Goal: Task Accomplishment & Management: Manage account settings

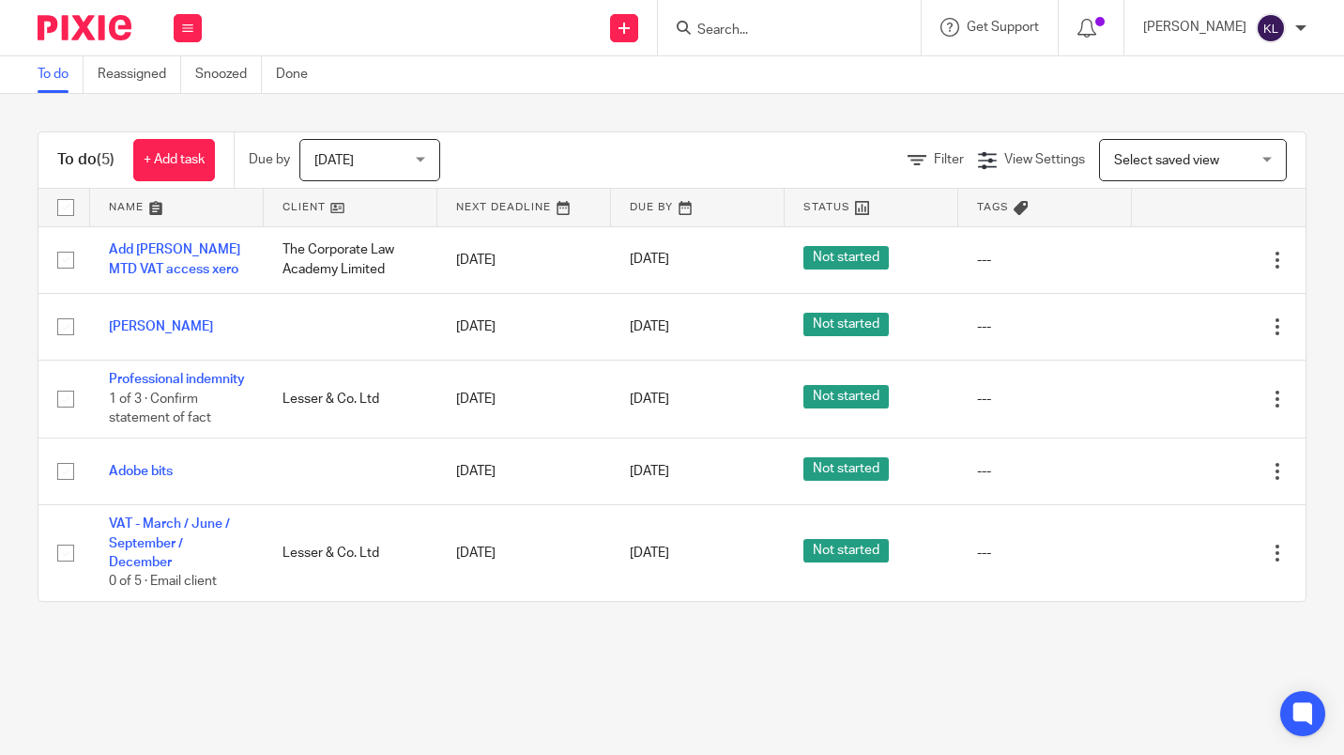
click at [816, 37] on input "Search" at bounding box center [780, 31] width 169 height 17
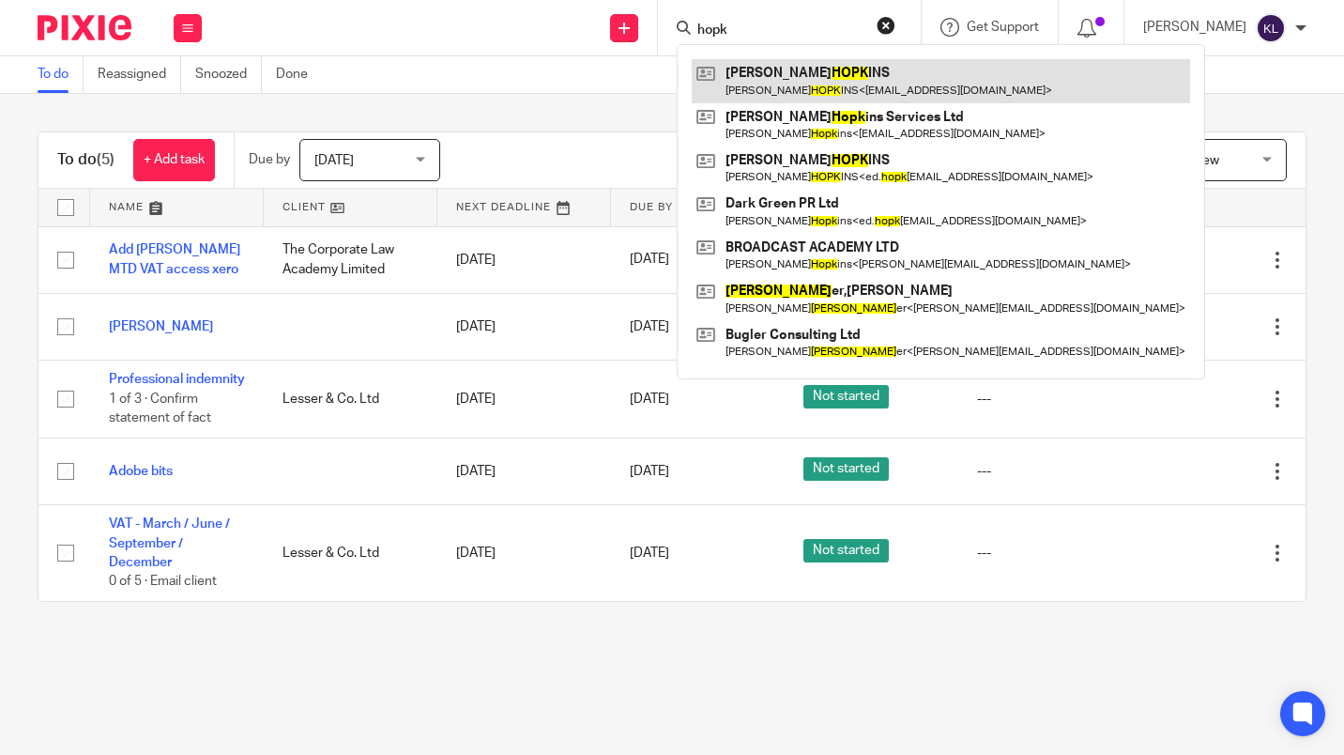
type input "hopk"
click at [892, 86] on link at bounding box center [941, 80] width 498 height 43
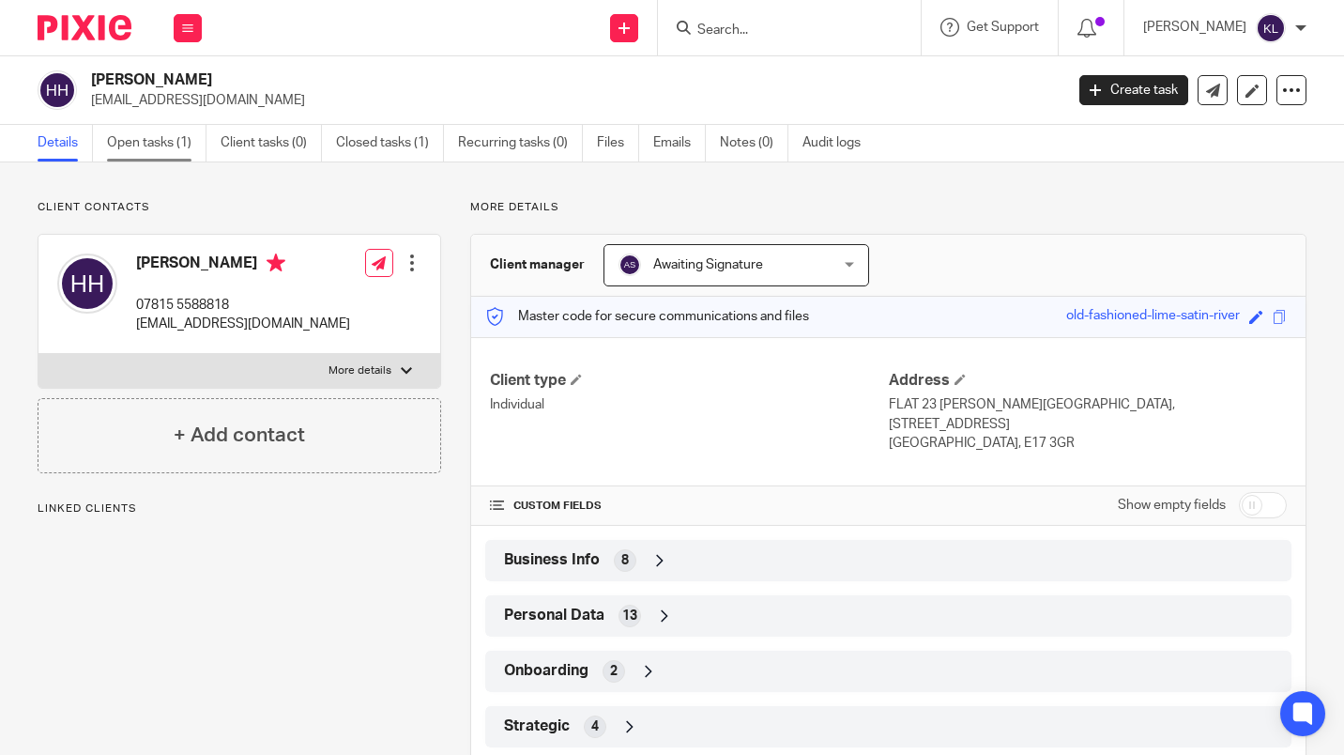
click at [147, 148] on link "Open tasks (1)" at bounding box center [157, 143] width 100 height 37
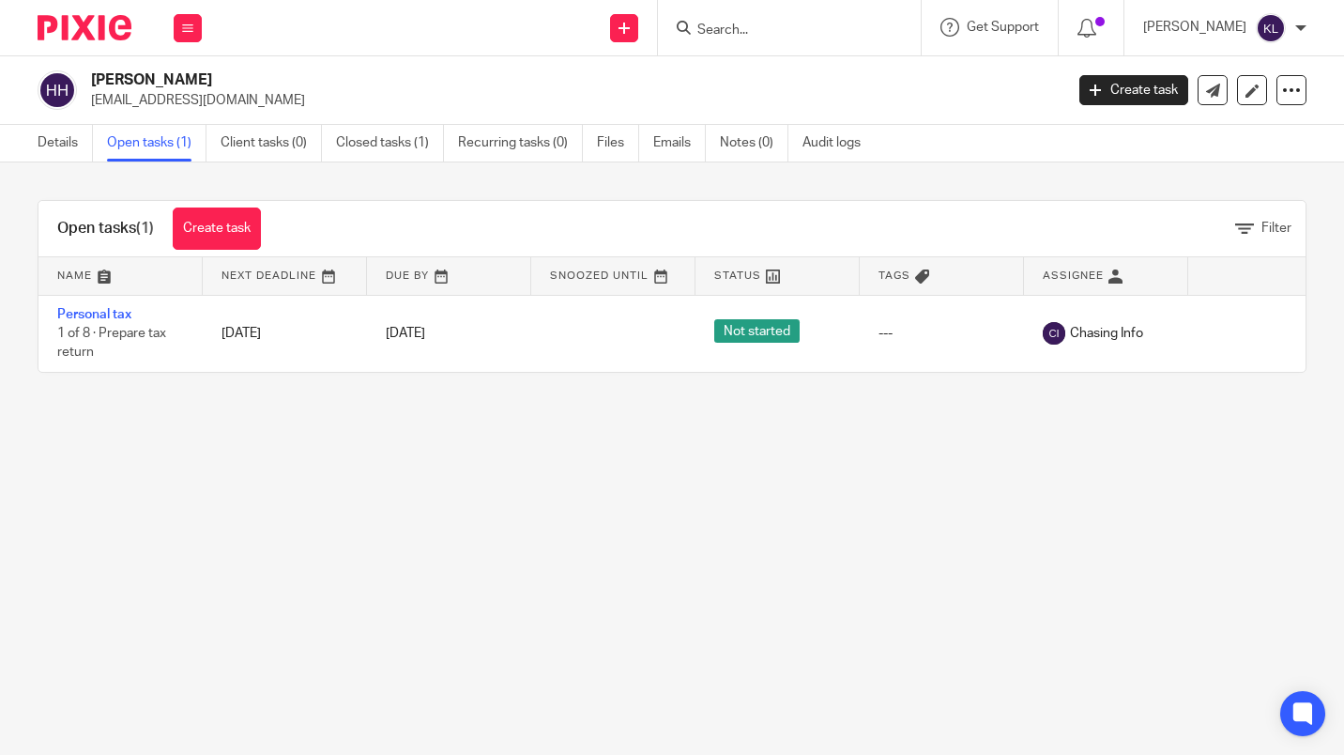
scroll to position [0, 75]
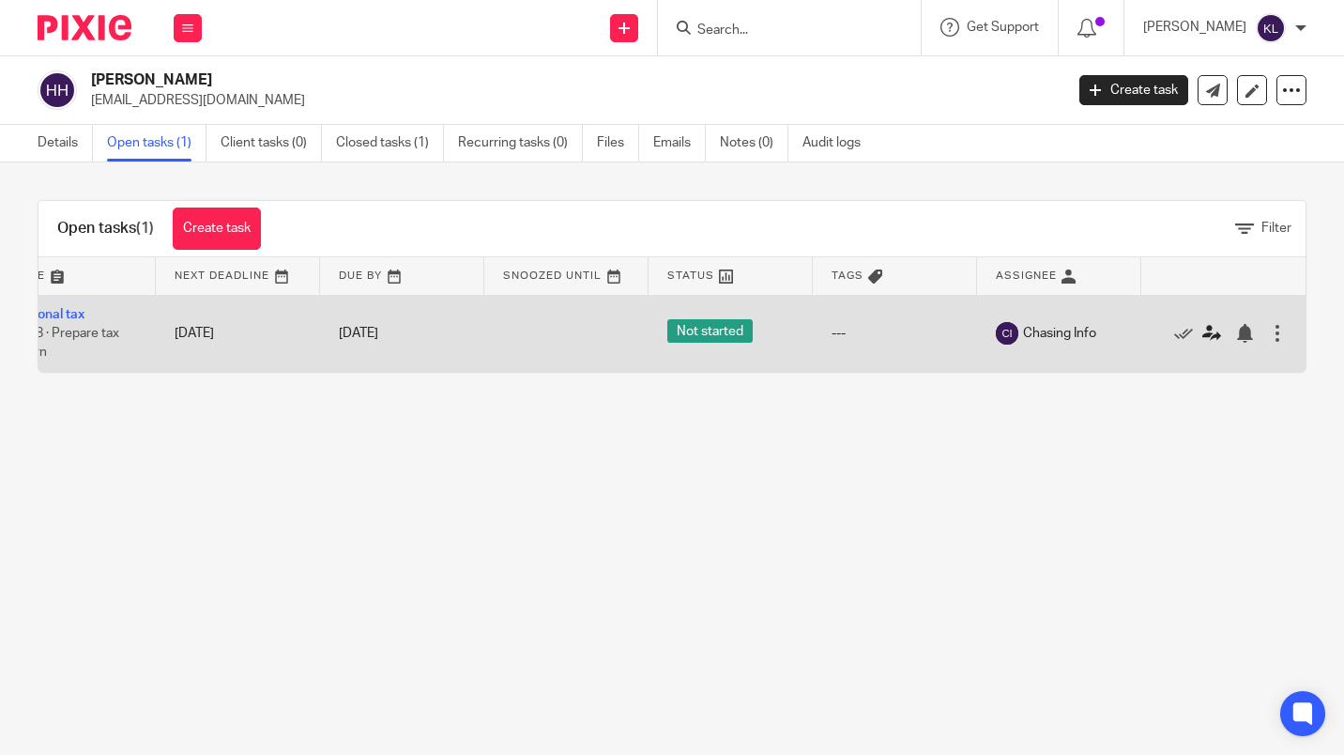
click at [1203, 342] on link at bounding box center [1217, 333] width 28 height 19
click at [1203, 342] on icon at bounding box center [1212, 333] width 19 height 19
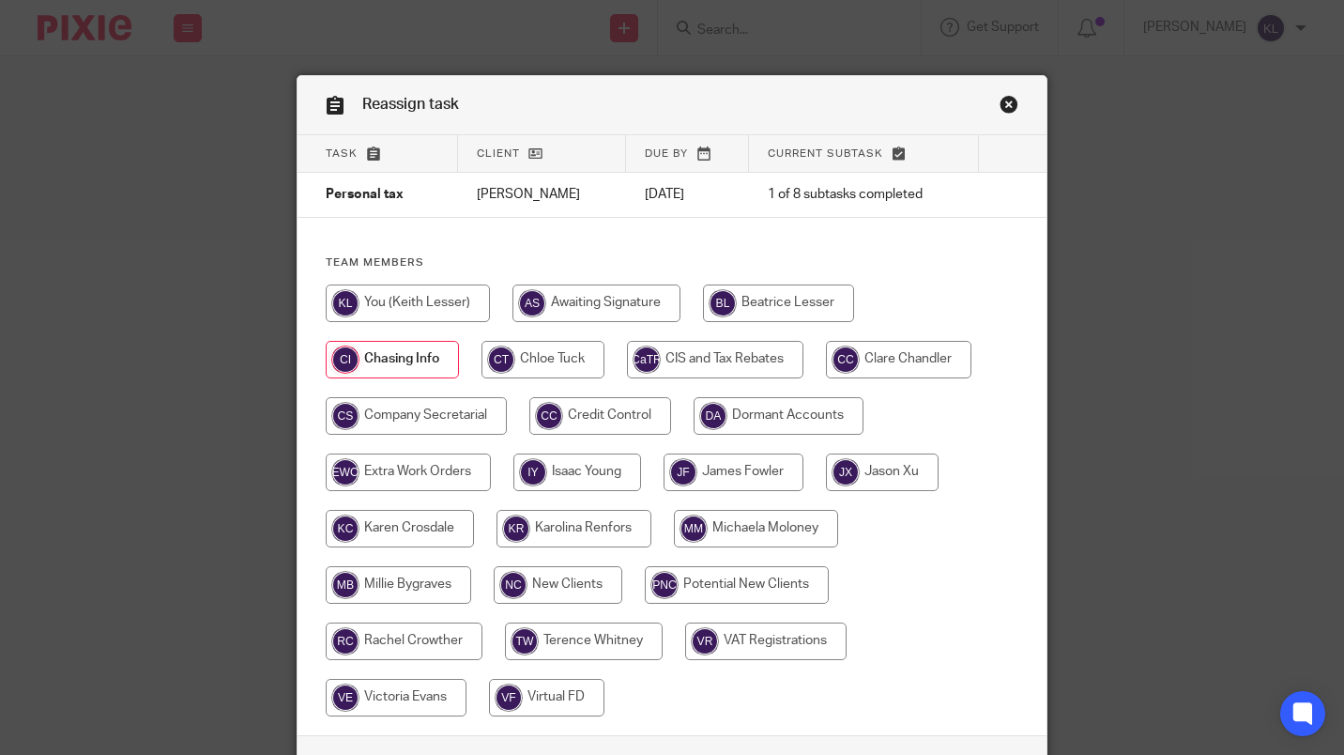
click at [888, 469] on input "radio" at bounding box center [882, 472] width 113 height 38
radio input "true"
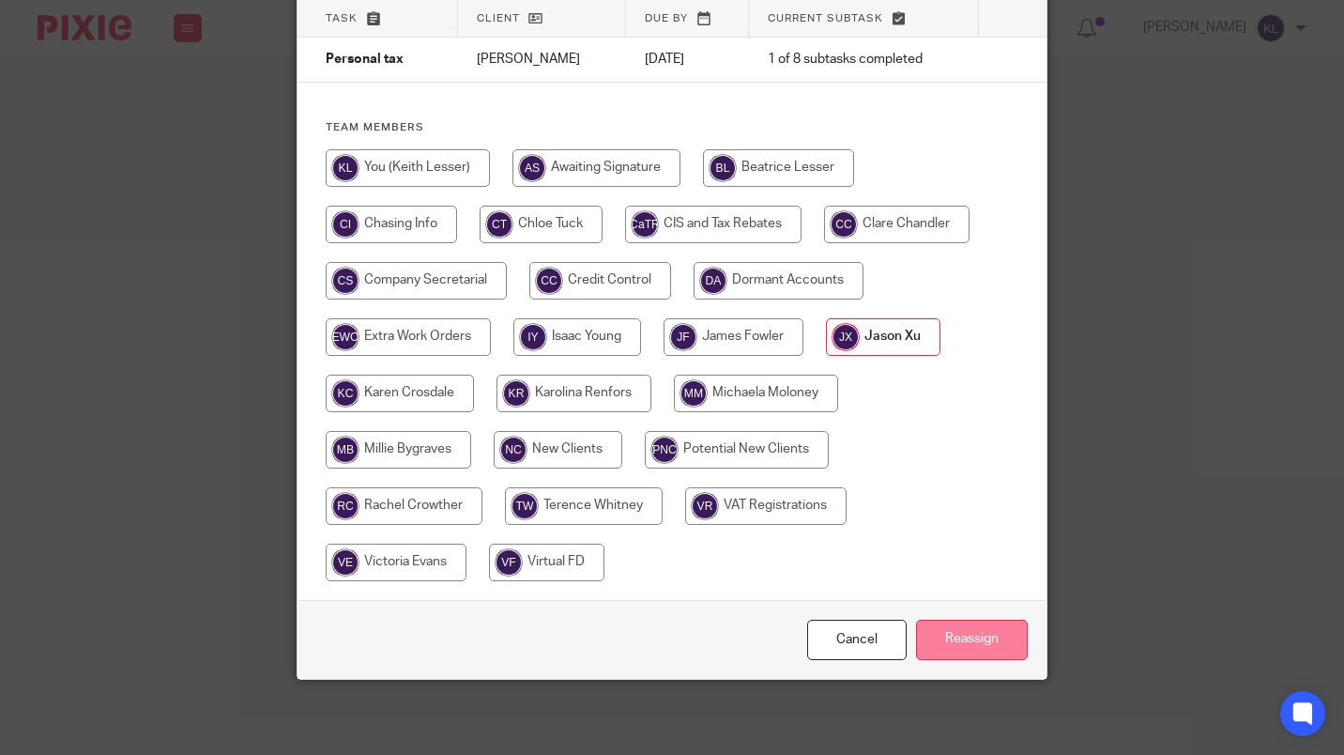
click at [981, 647] on input "Reassign" at bounding box center [972, 640] width 112 height 40
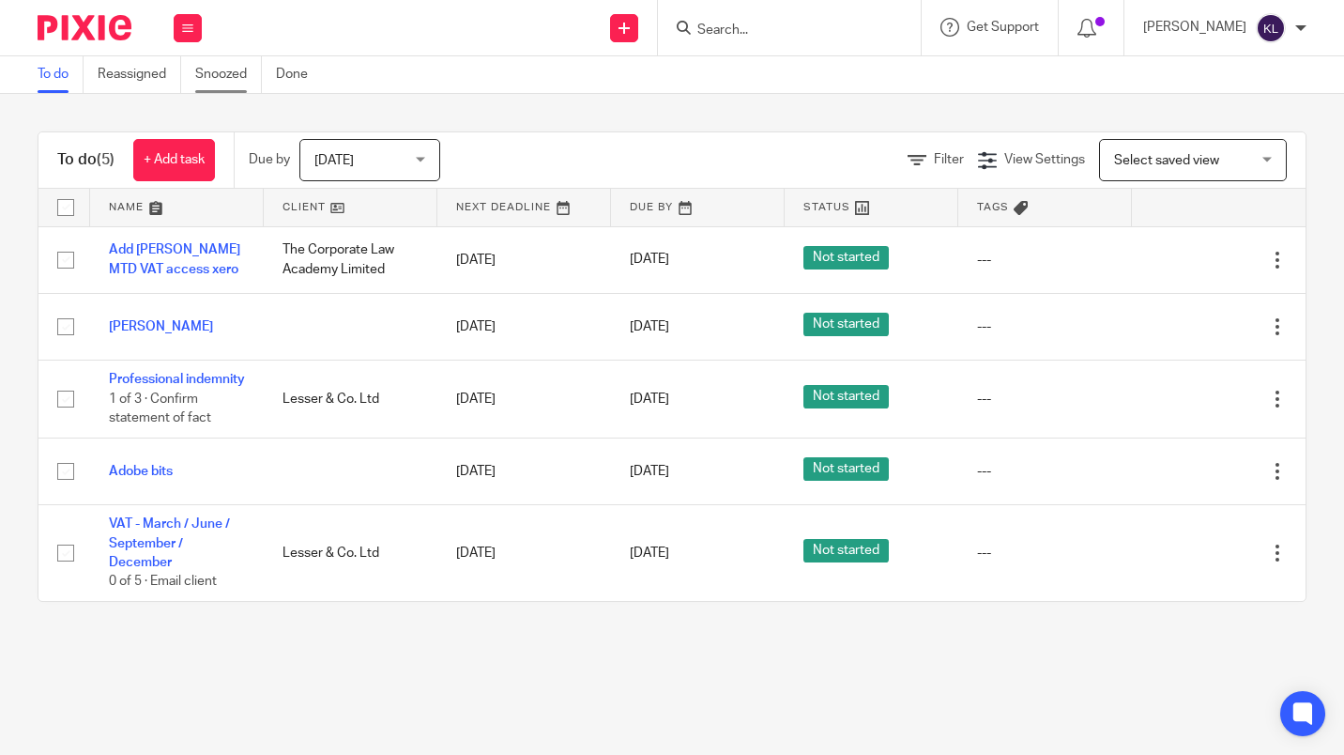
click at [222, 74] on link "Snoozed" at bounding box center [228, 74] width 67 height 37
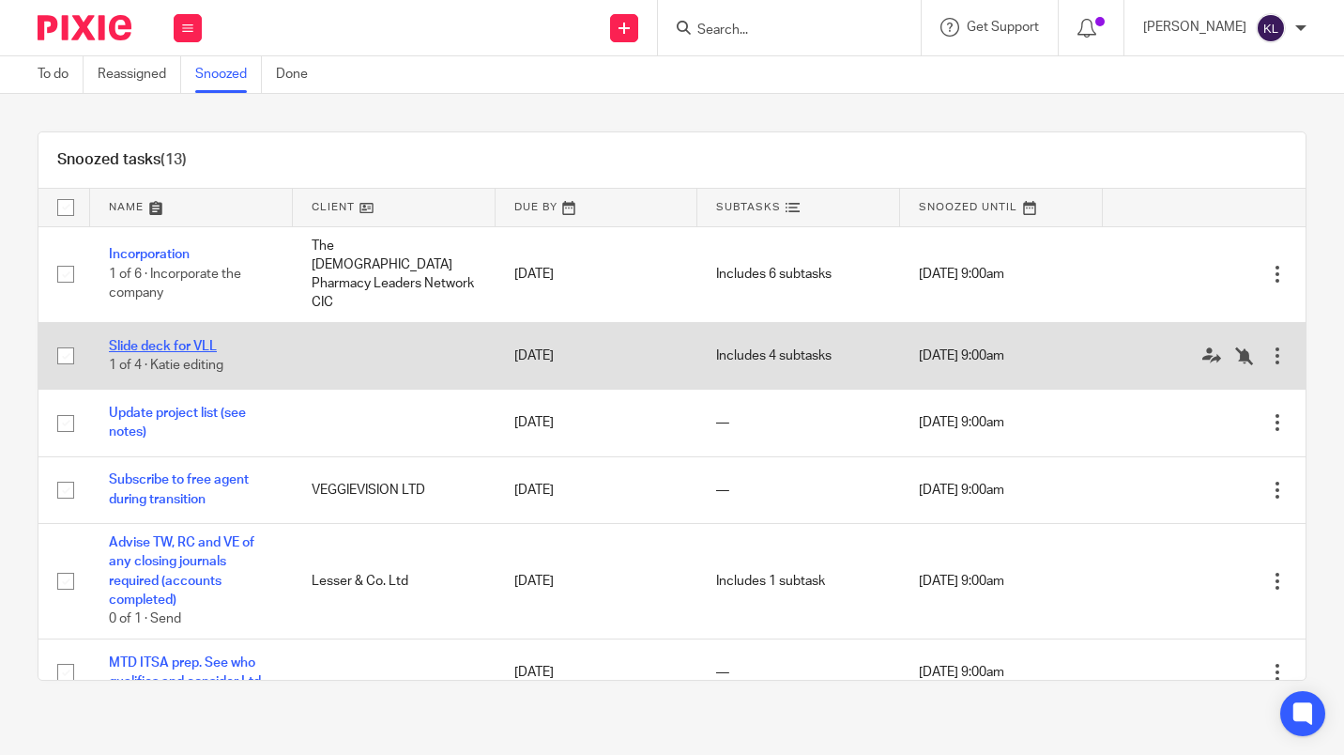
click at [181, 340] on link "Slide deck for VLL" at bounding box center [163, 346] width 108 height 13
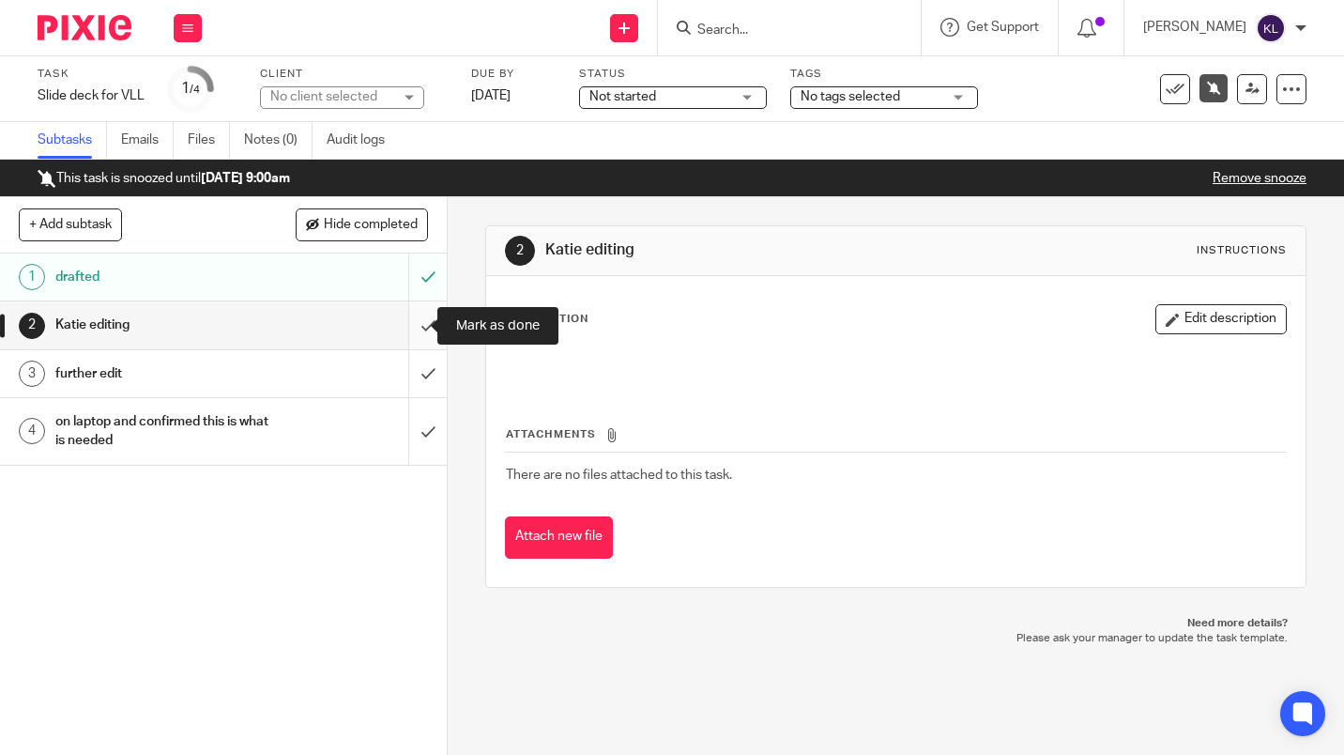
click at [414, 321] on input "submit" at bounding box center [223, 324] width 447 height 47
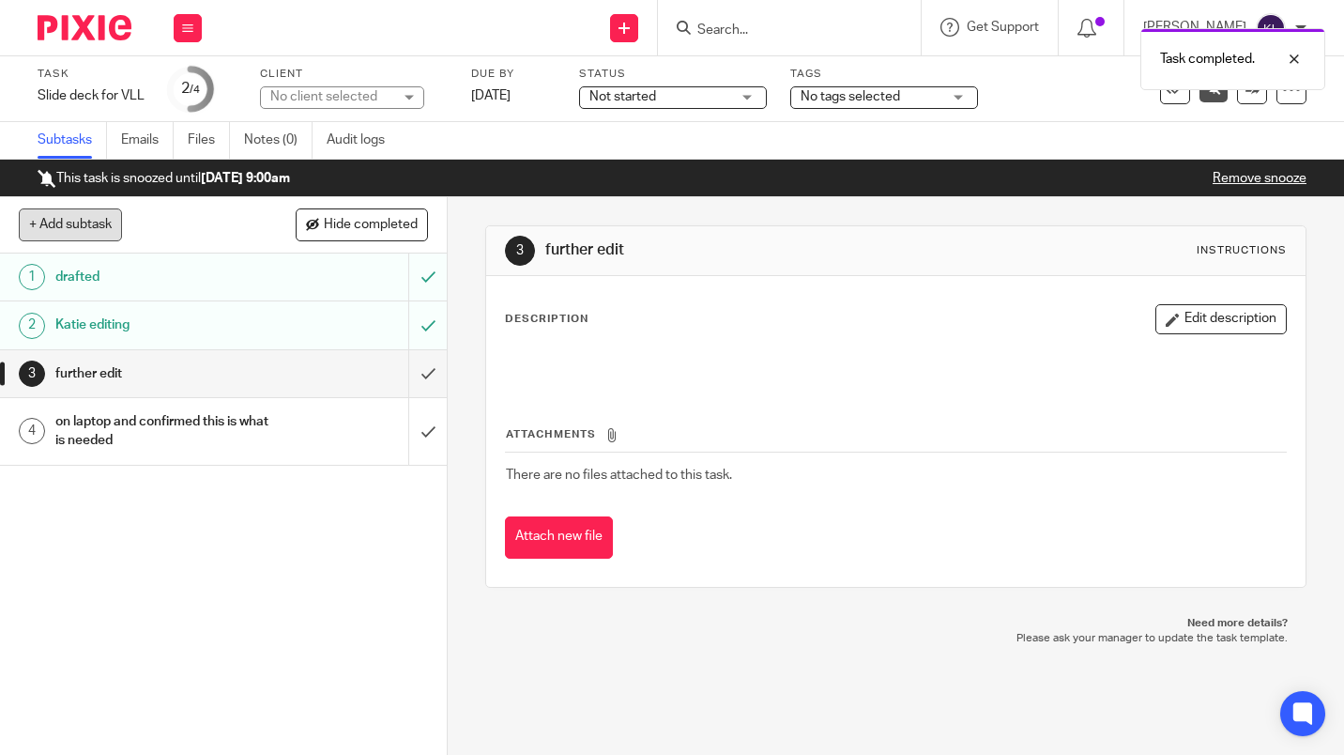
click at [76, 221] on button "+ Add subtask" at bounding box center [70, 224] width 103 height 32
type input "n"
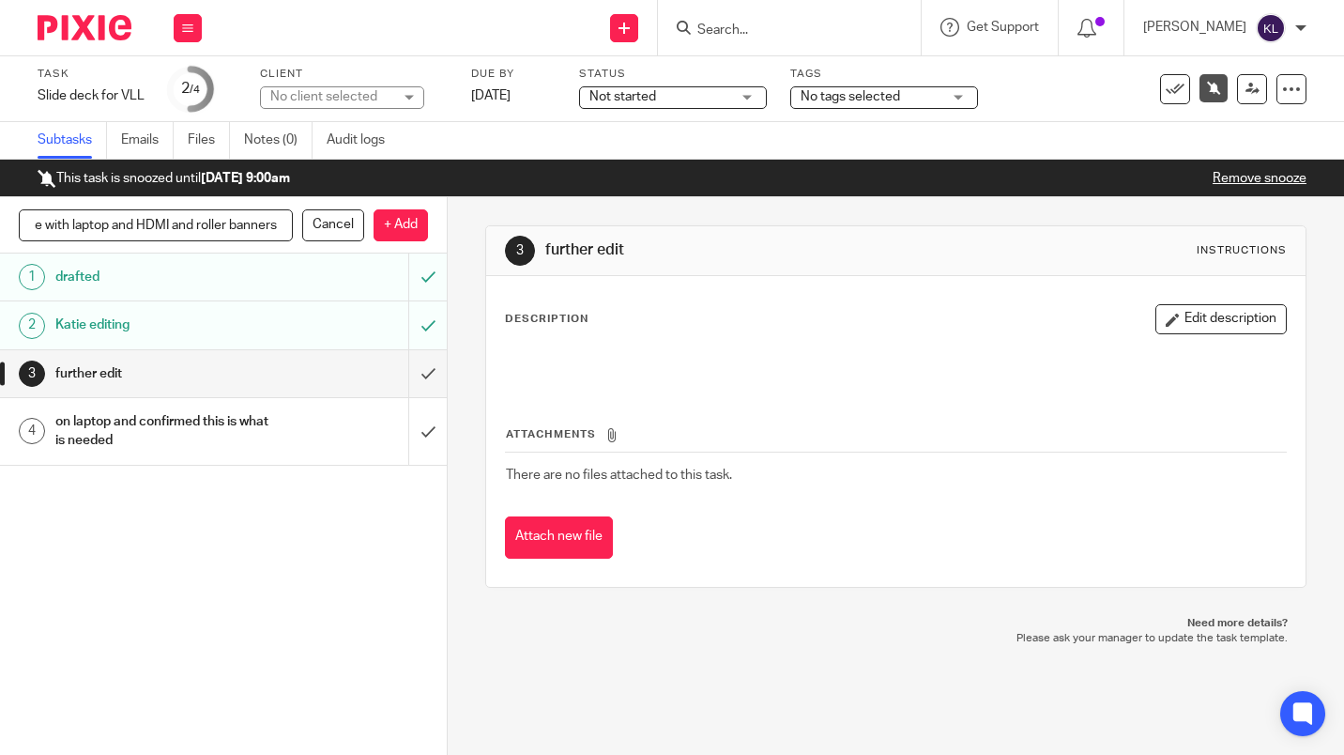
scroll to position [0, 29]
type input "take with laptop and HDMI and roller banners"
click at [402, 230] on p "+ Add" at bounding box center [401, 225] width 54 height 32
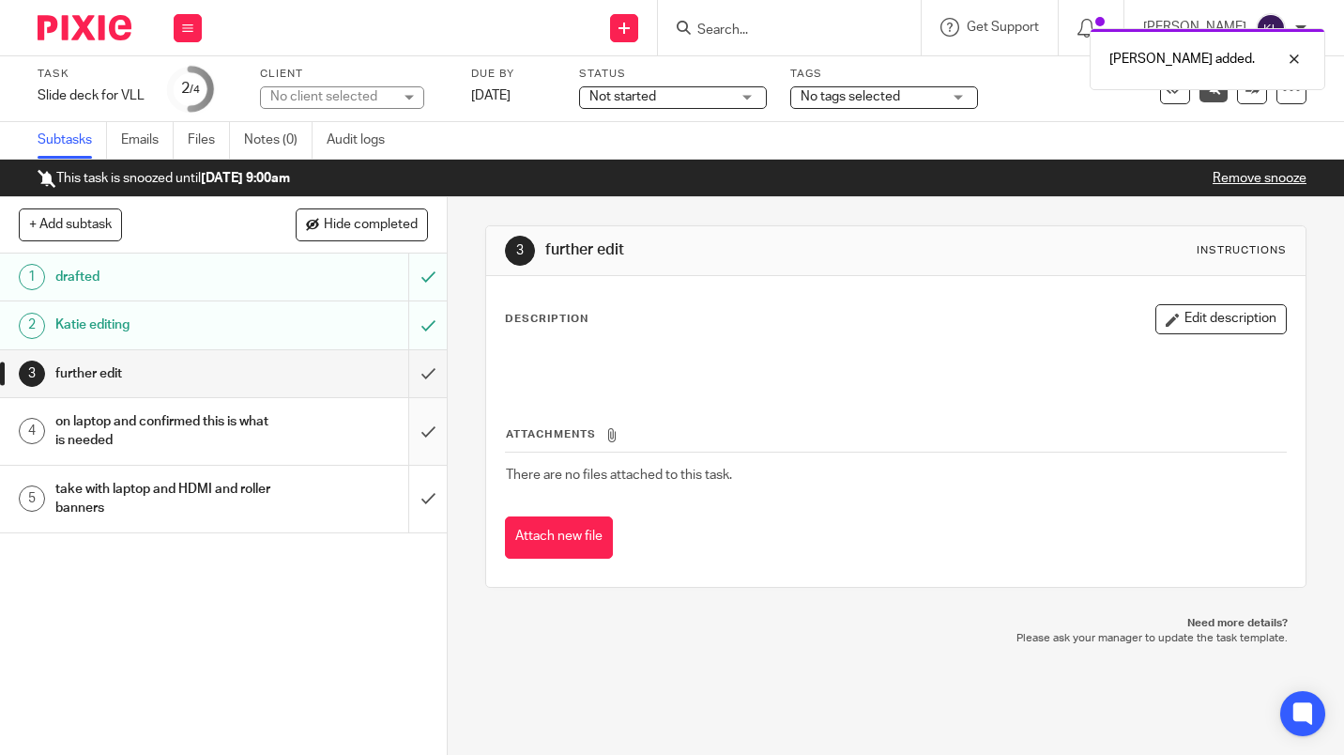
click at [421, 430] on input "submit" at bounding box center [223, 431] width 447 height 67
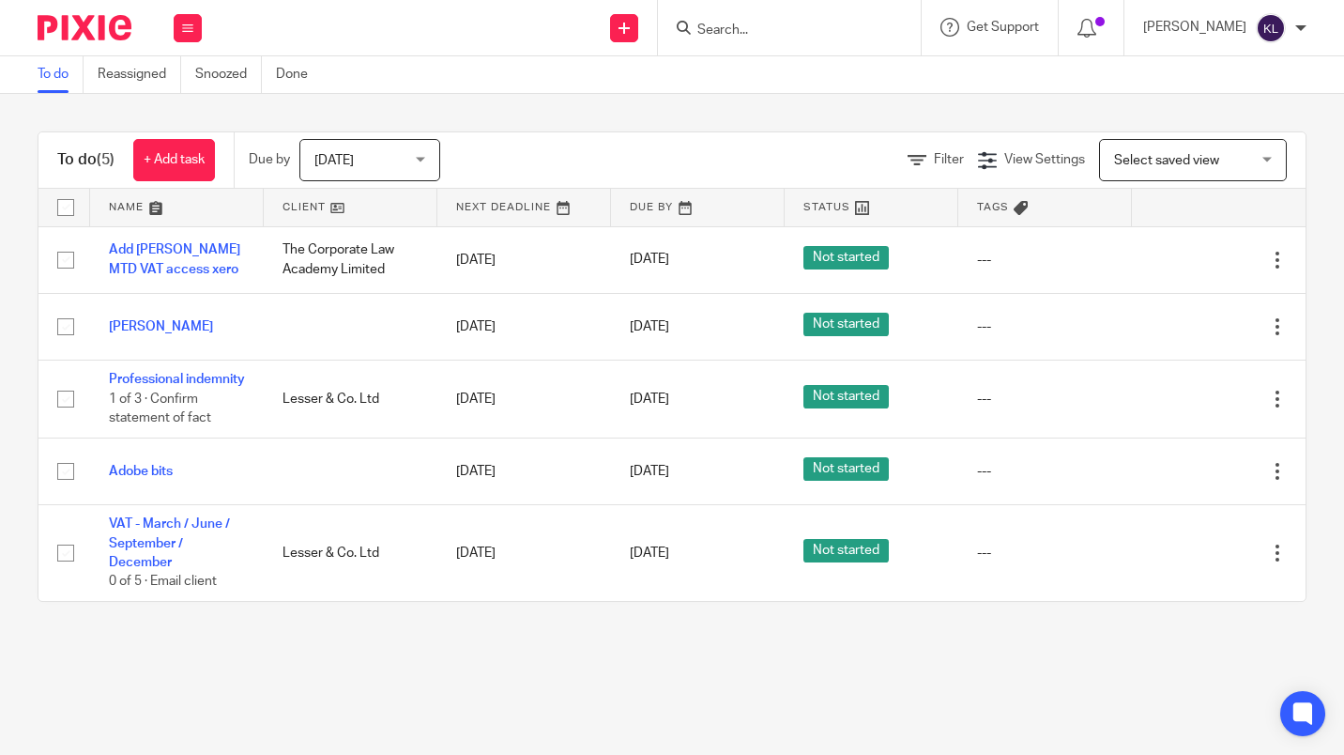
click at [773, 31] on input "Search" at bounding box center [780, 31] width 169 height 17
type input "r"
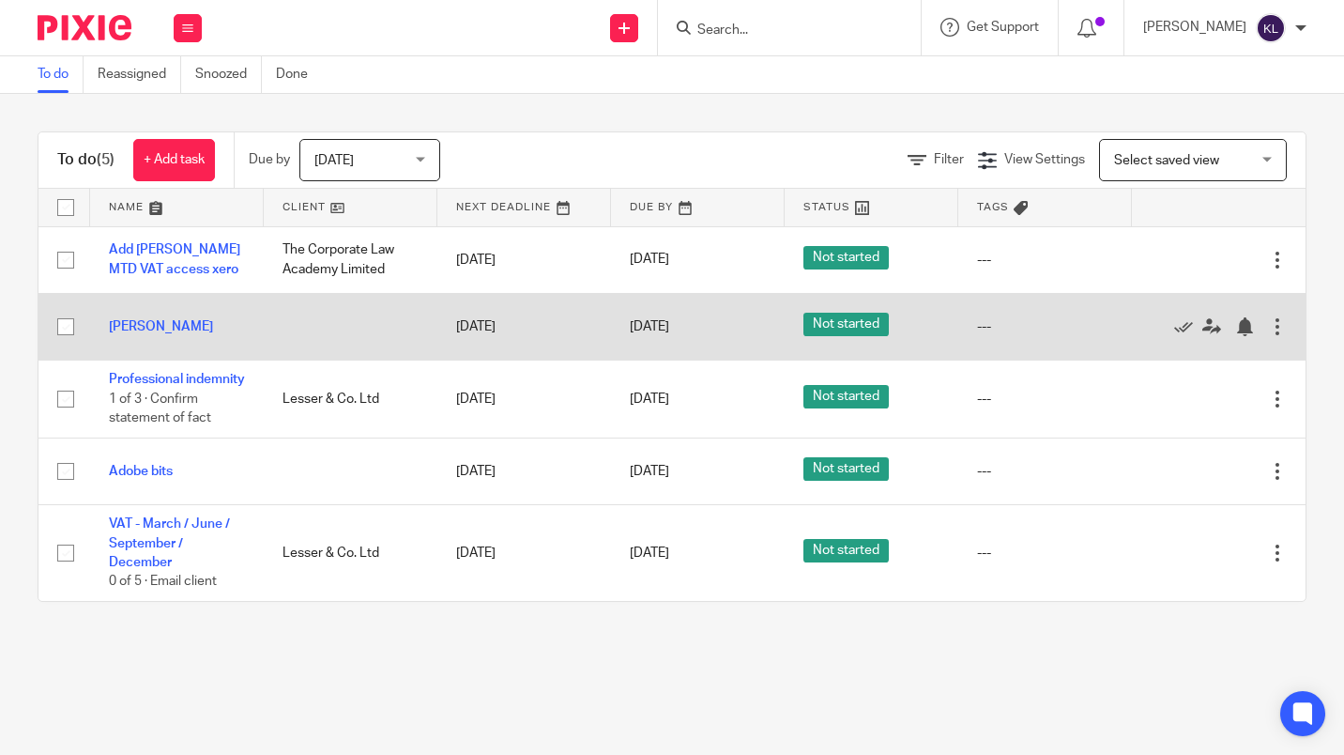
click at [1079, 344] on td "---" at bounding box center [1045, 326] width 174 height 67
click at [1174, 329] on icon at bounding box center [1183, 326] width 19 height 19
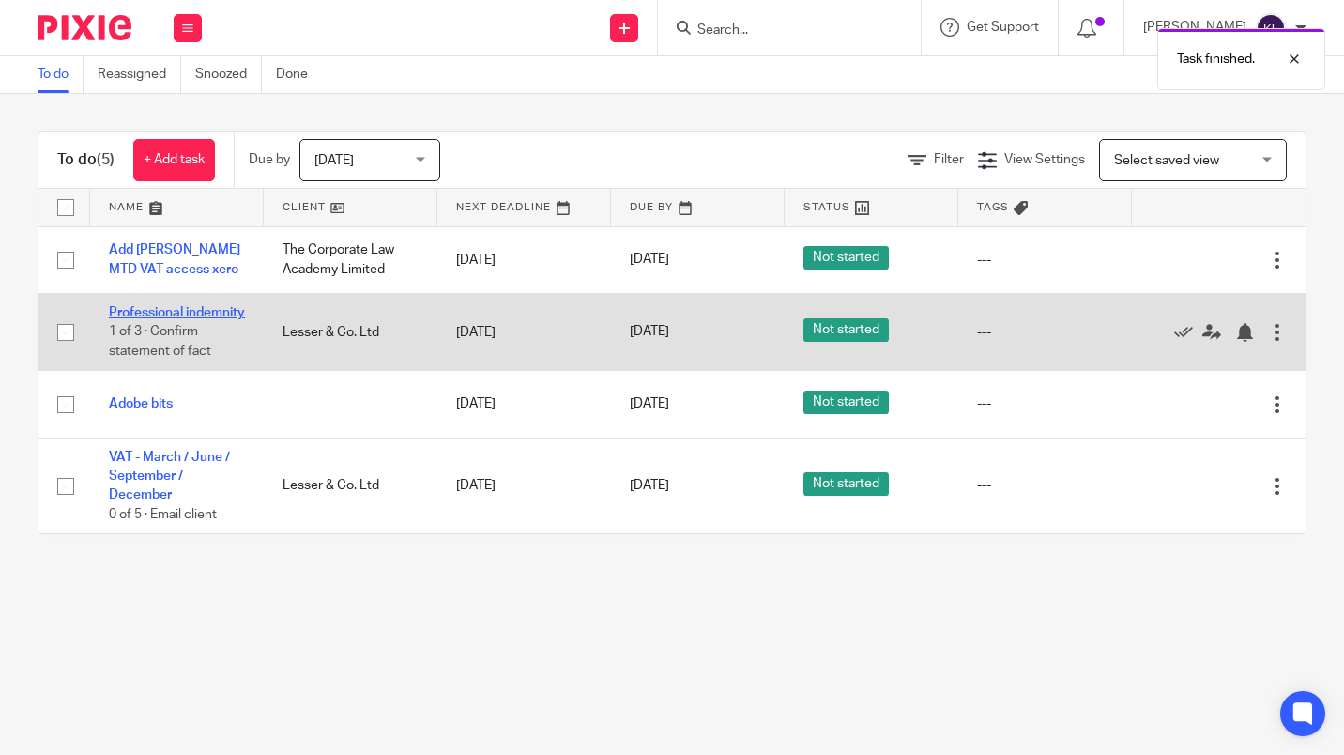
click at [152, 319] on link "Professional indemnity" at bounding box center [177, 312] width 136 height 13
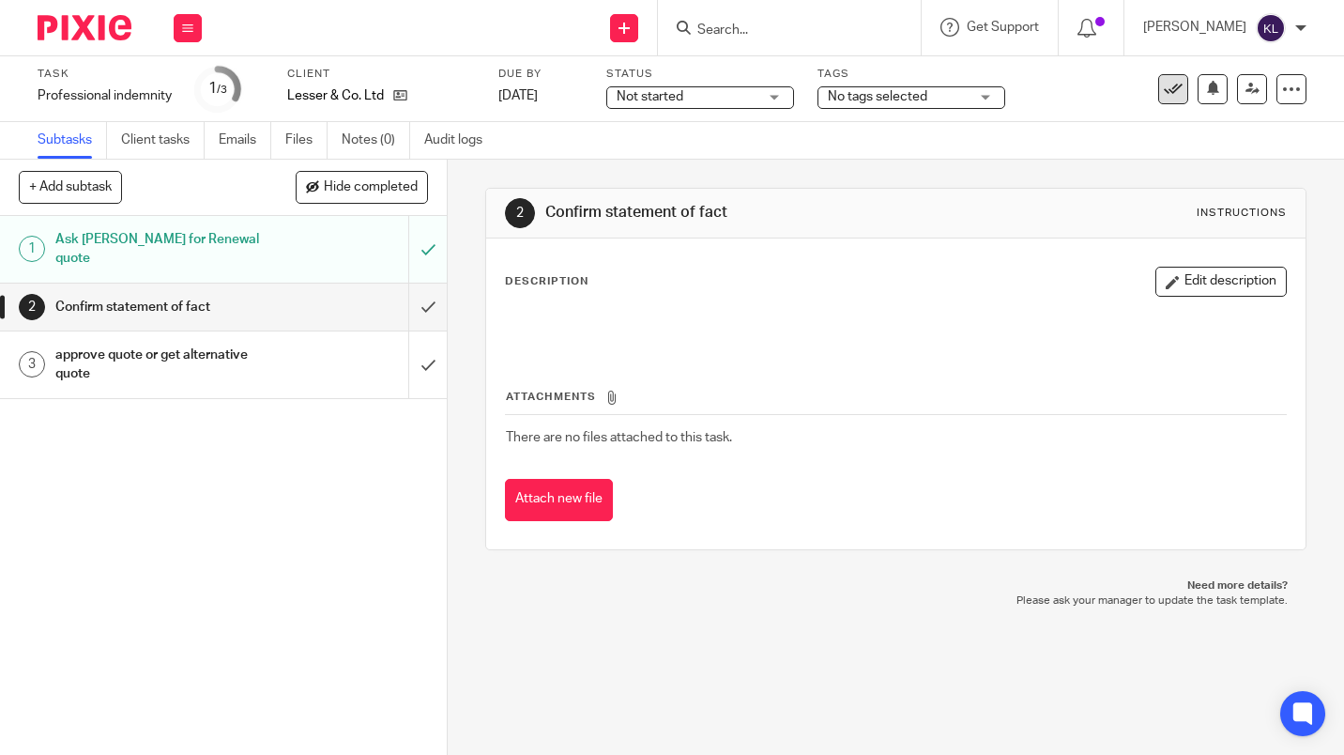
click at [1164, 83] on icon at bounding box center [1173, 89] width 19 height 19
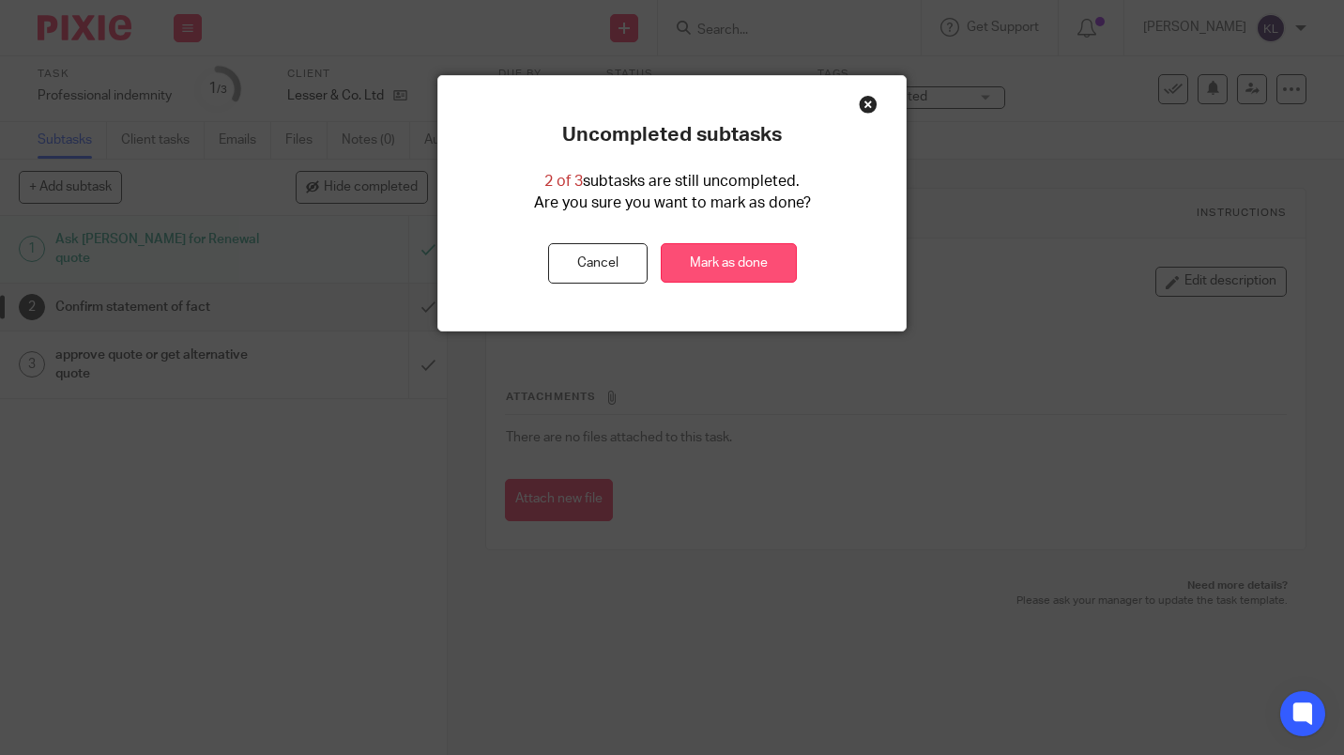
click at [735, 265] on link "Mark as done" at bounding box center [729, 263] width 136 height 40
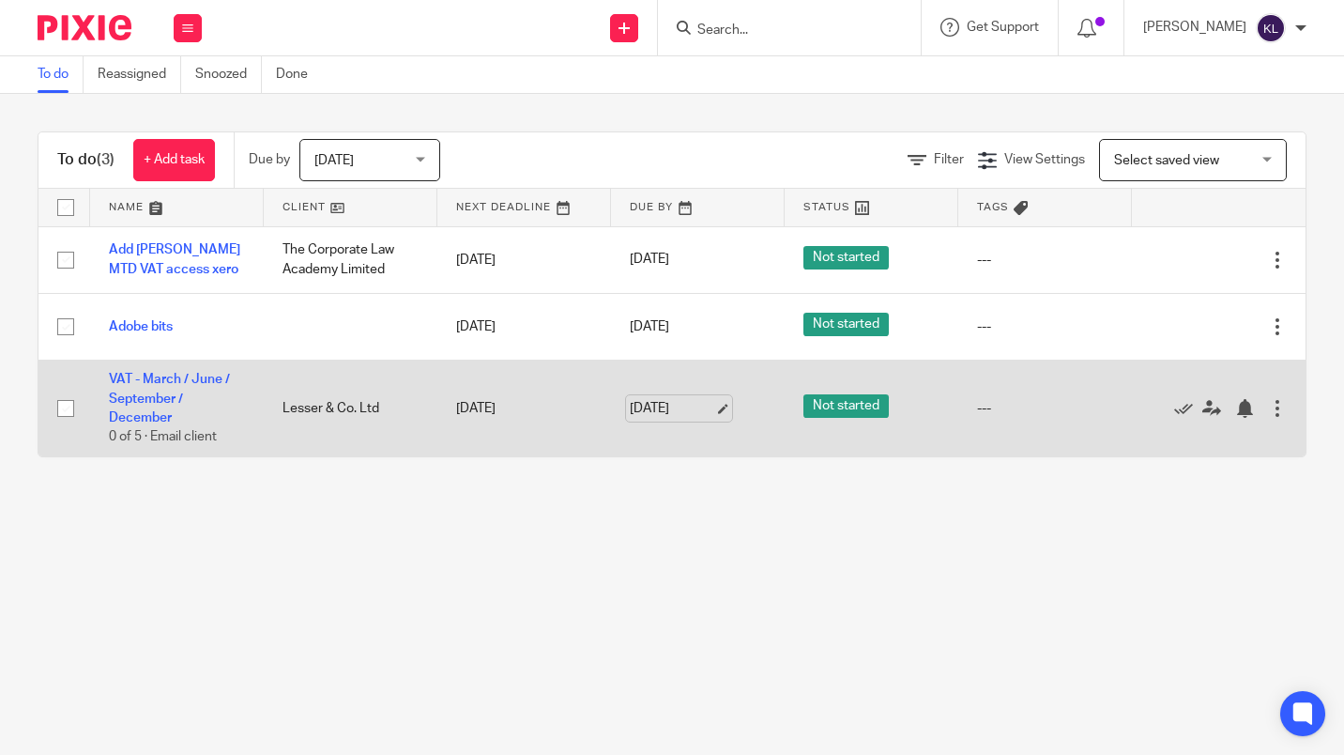
click at [655, 409] on link "13 Oct 2025" at bounding box center [672, 409] width 84 height 20
click at [1235, 414] on div at bounding box center [1244, 408] width 19 height 19
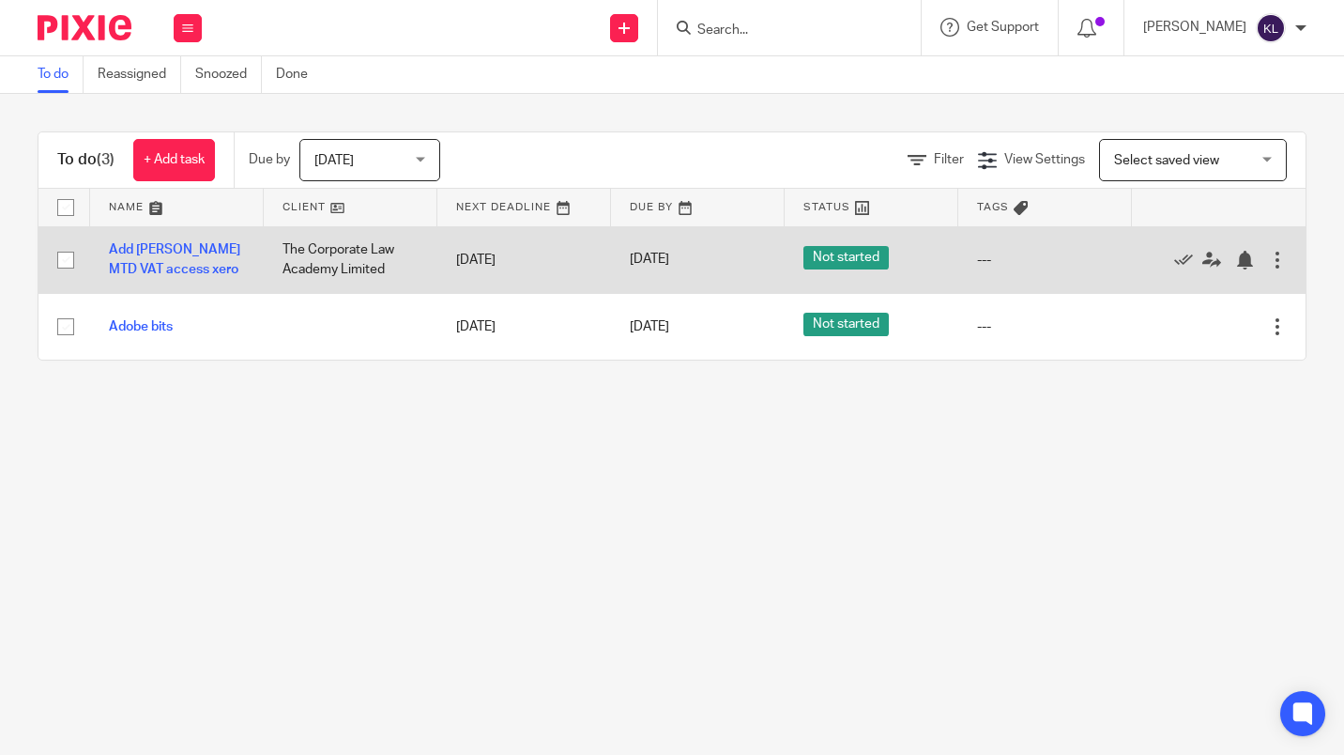
click at [1151, 275] on div "Edit task Delete" at bounding box center [1219, 260] width 136 height 47
click at [1174, 267] on icon at bounding box center [1183, 260] width 19 height 19
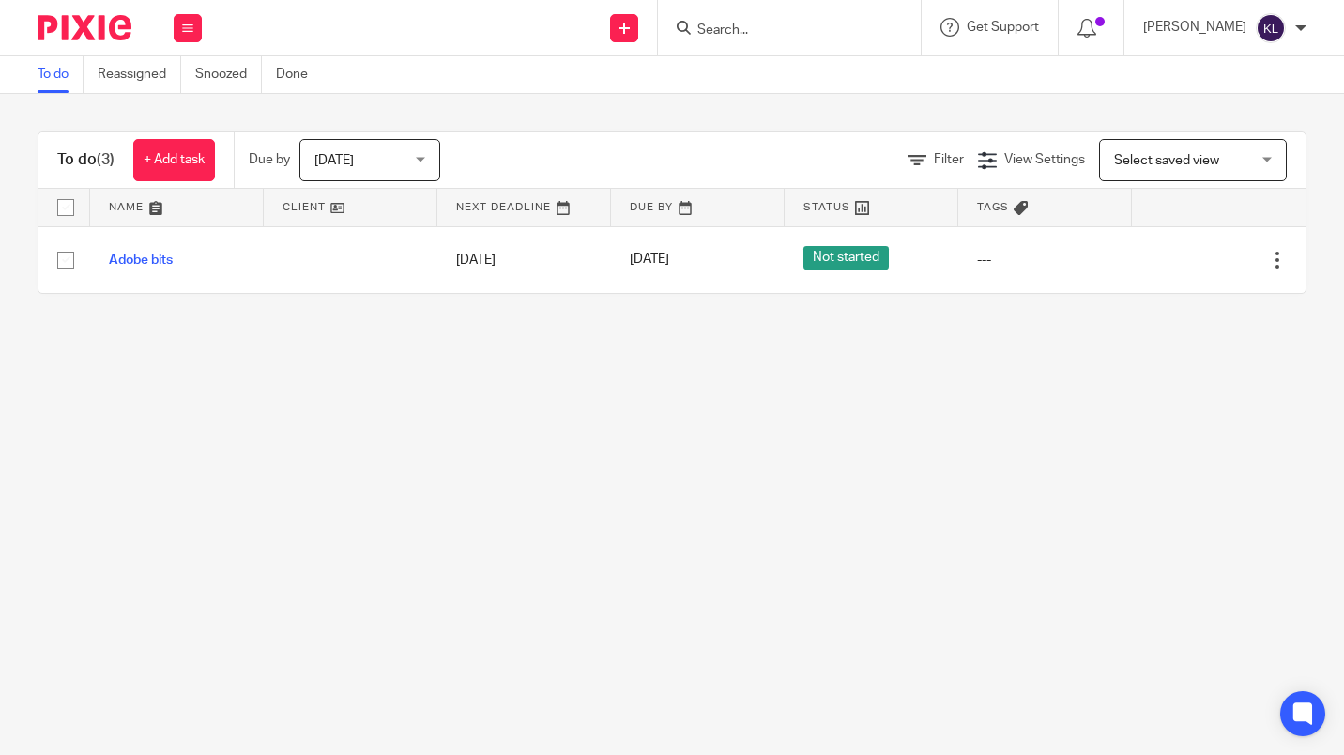
click at [751, 27] on input "Search" at bounding box center [780, 31] width 169 height 17
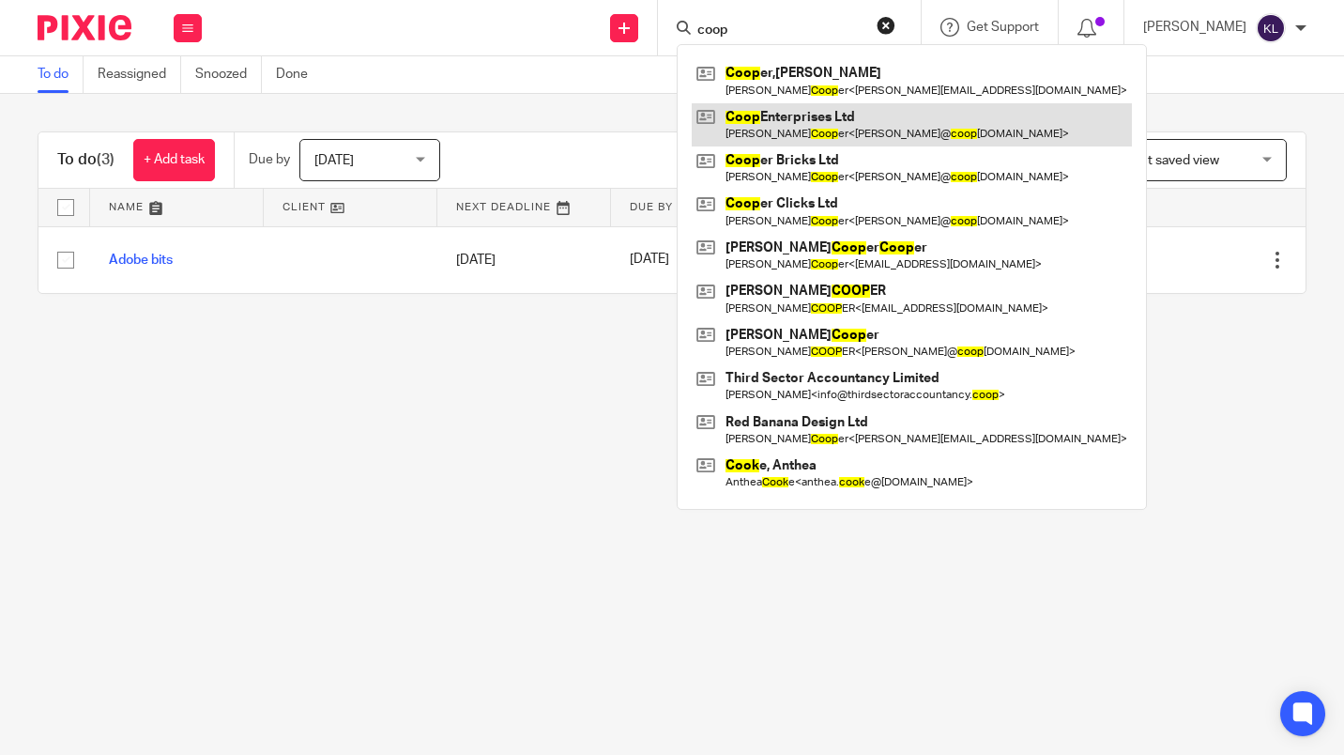
type input "coop"
click at [829, 123] on link at bounding box center [912, 124] width 440 height 43
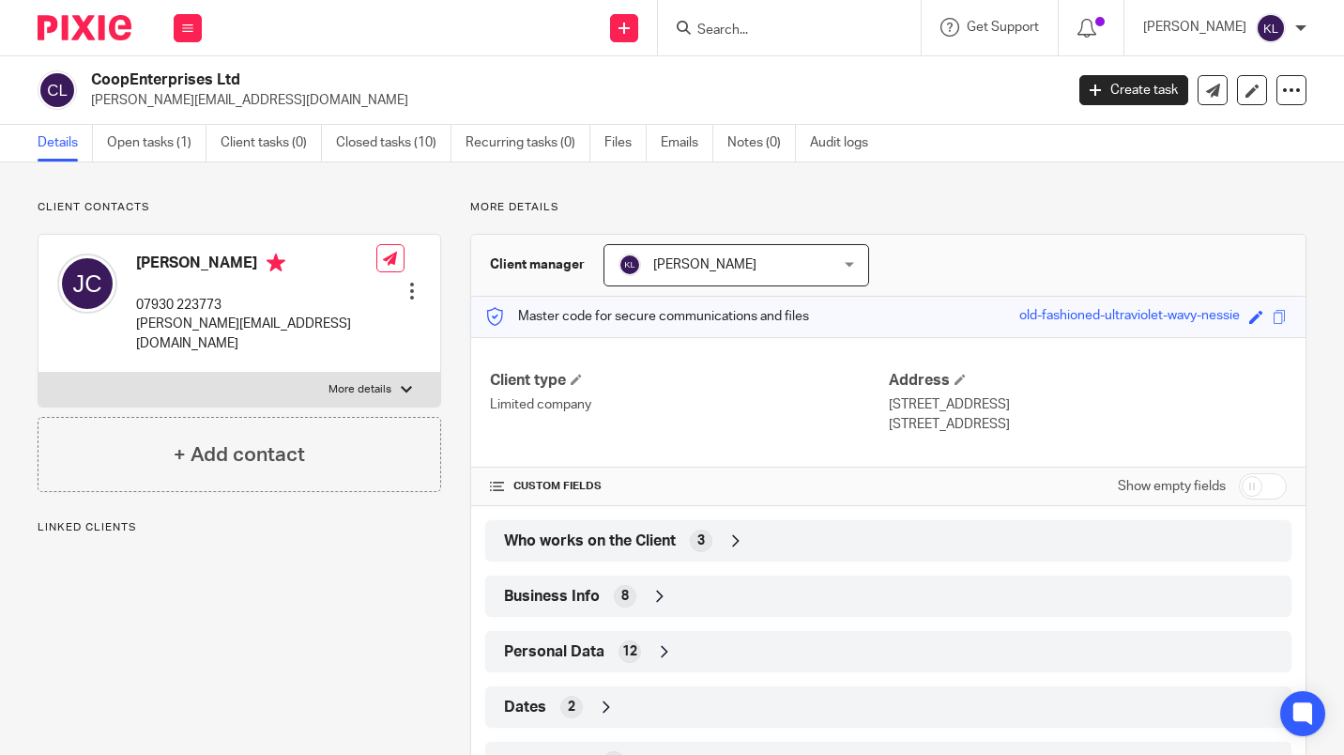
click at [157, 158] on link "Open tasks (1)" at bounding box center [157, 143] width 100 height 37
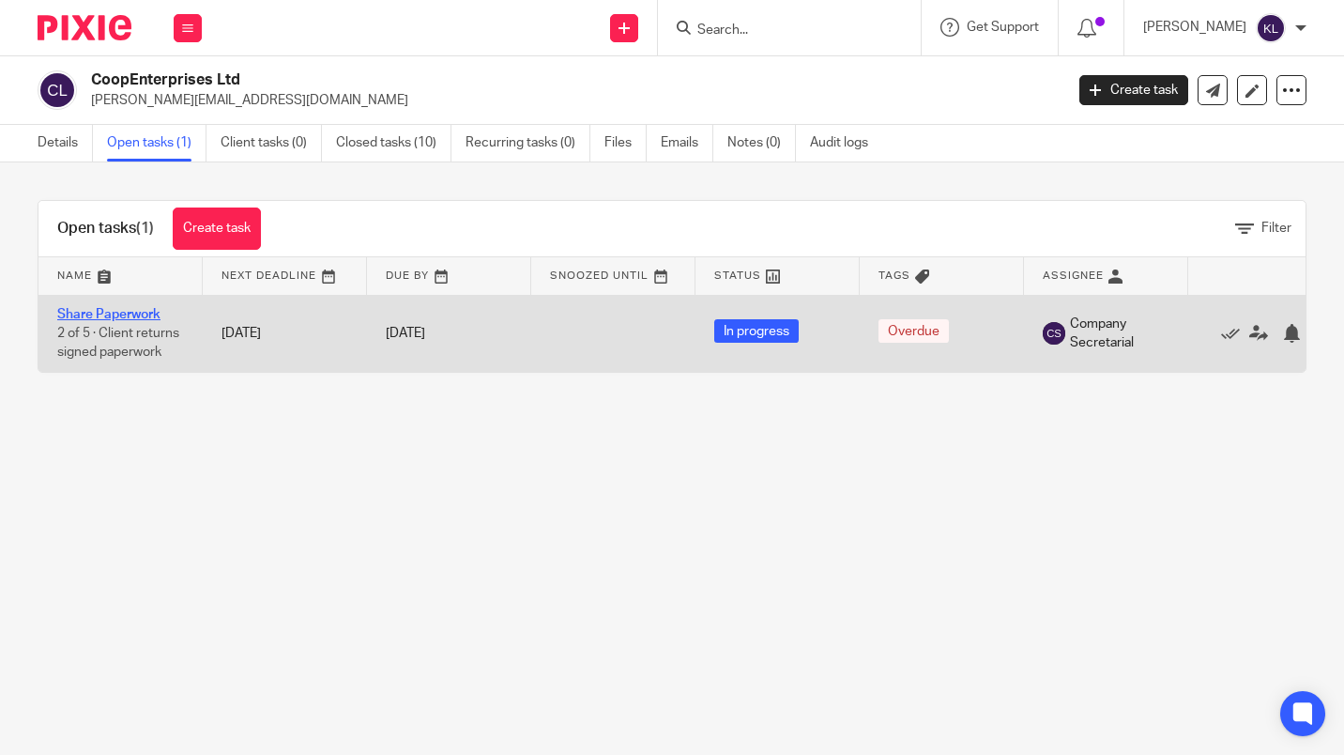
click at [141, 312] on link "Share Paperwork" at bounding box center [108, 314] width 103 height 13
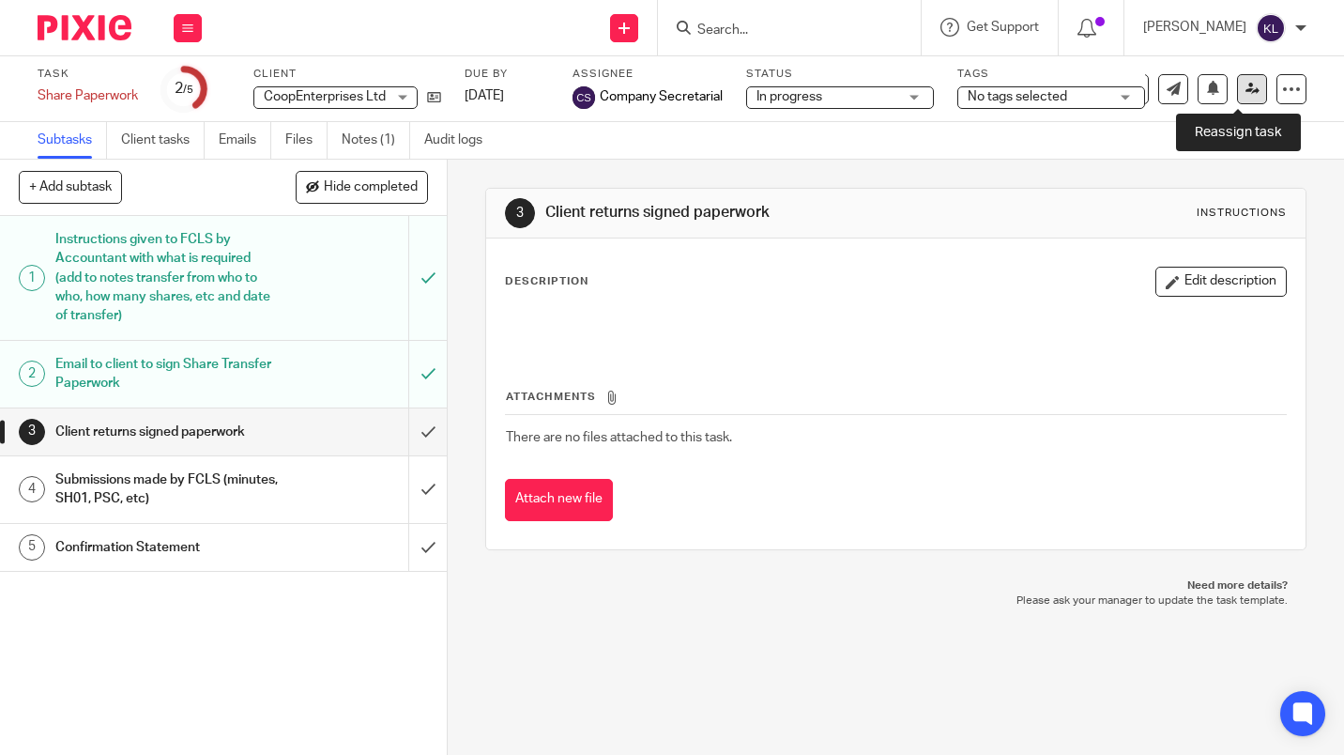
click at [1246, 91] on icon at bounding box center [1253, 89] width 14 height 14
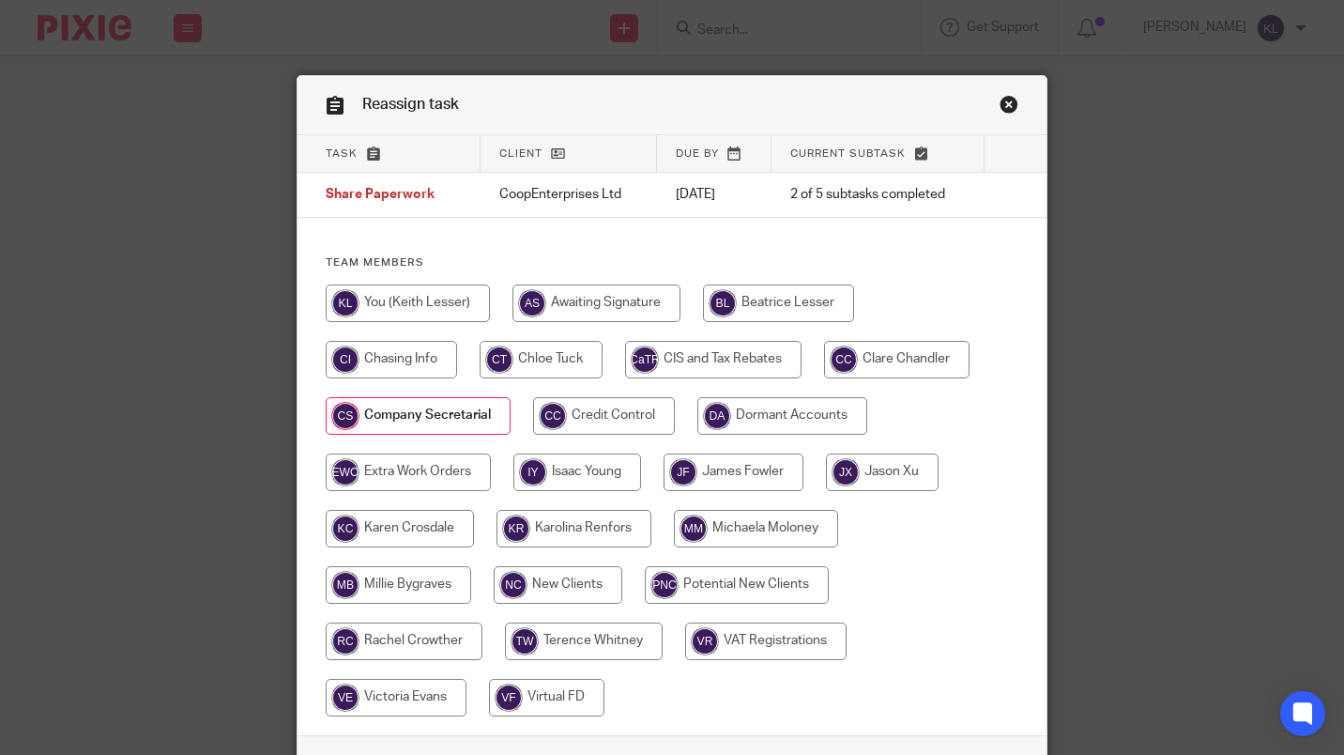
click at [628, 300] on input "radio" at bounding box center [597, 303] width 168 height 38
radio input "true"
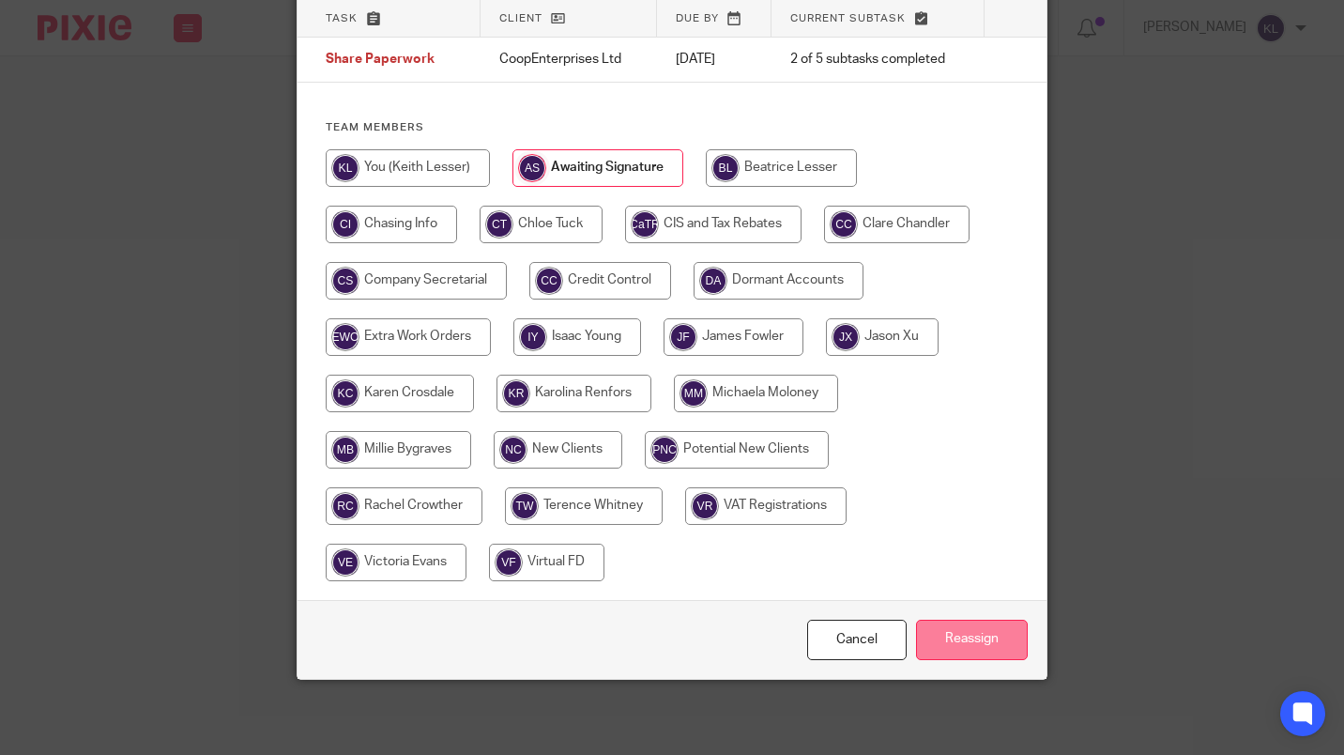
click at [953, 651] on input "Reassign" at bounding box center [972, 640] width 112 height 40
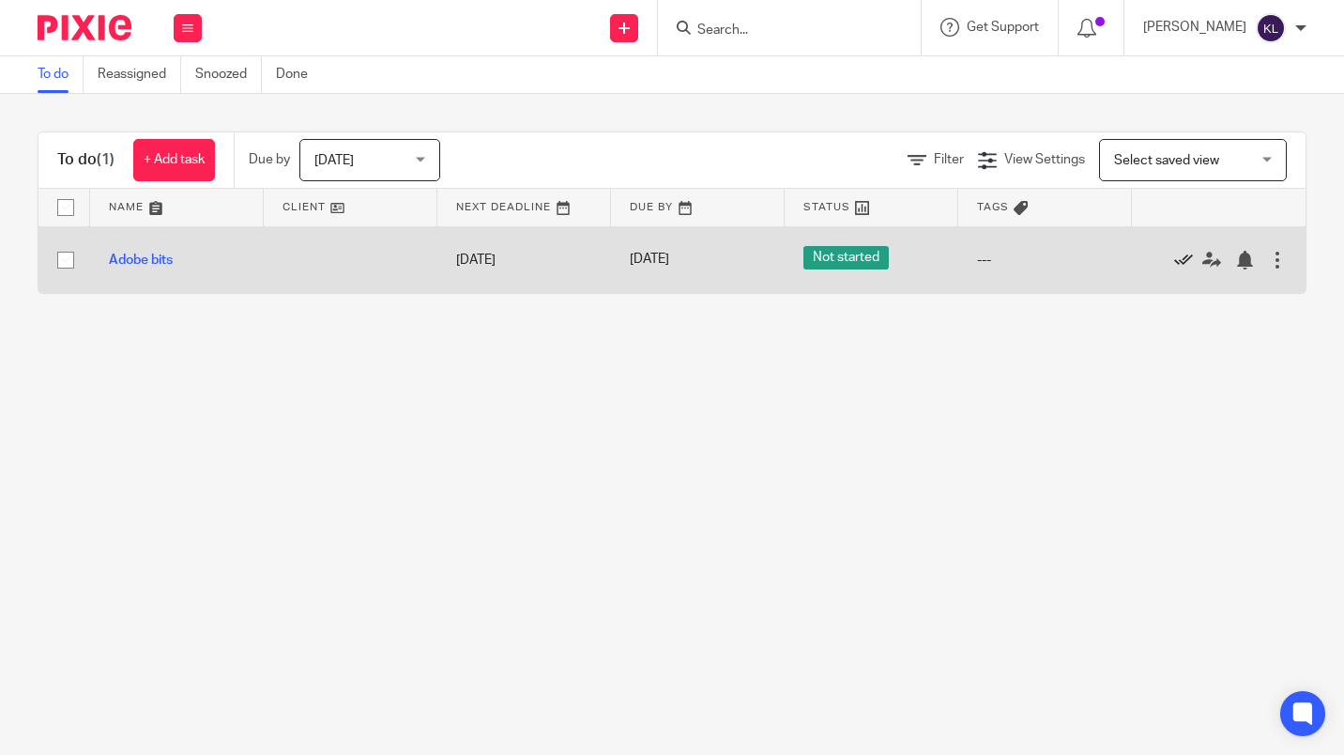
click at [1174, 259] on icon at bounding box center [1183, 260] width 19 height 19
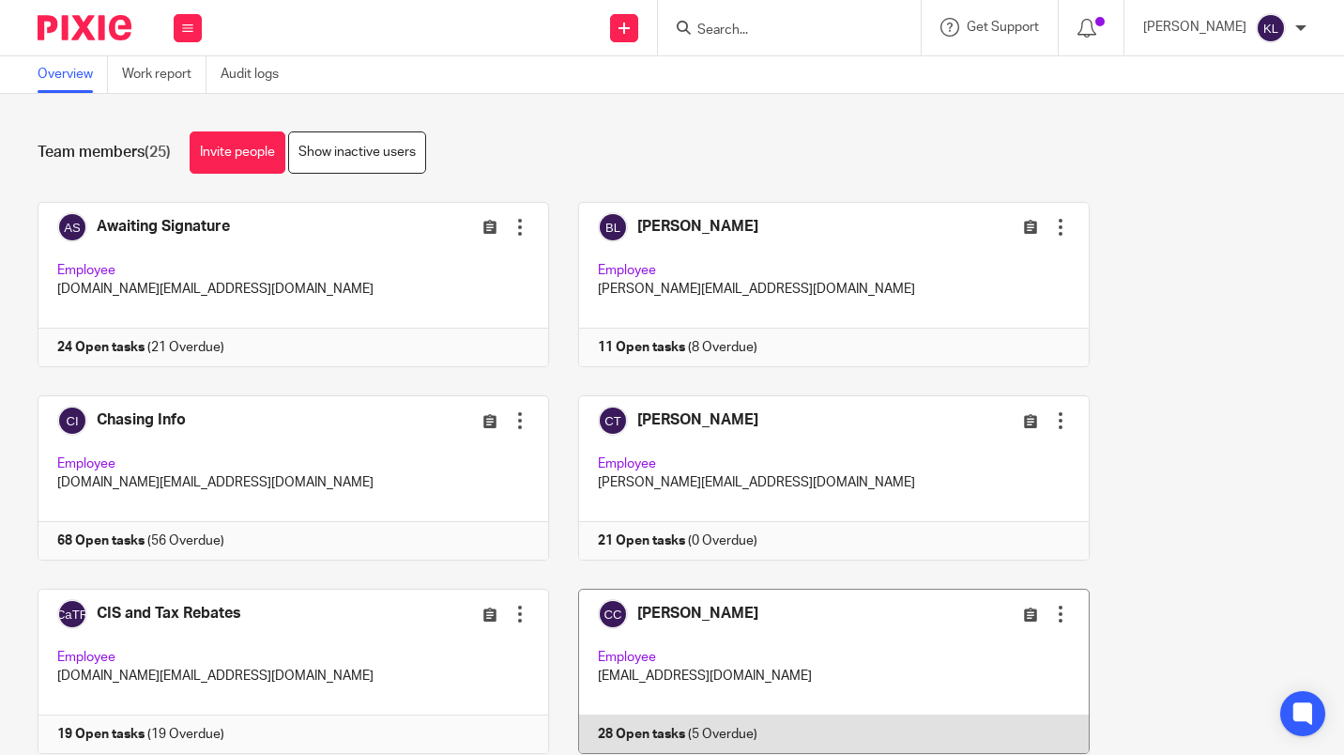
click at [743, 734] on link at bounding box center [819, 671] width 541 height 165
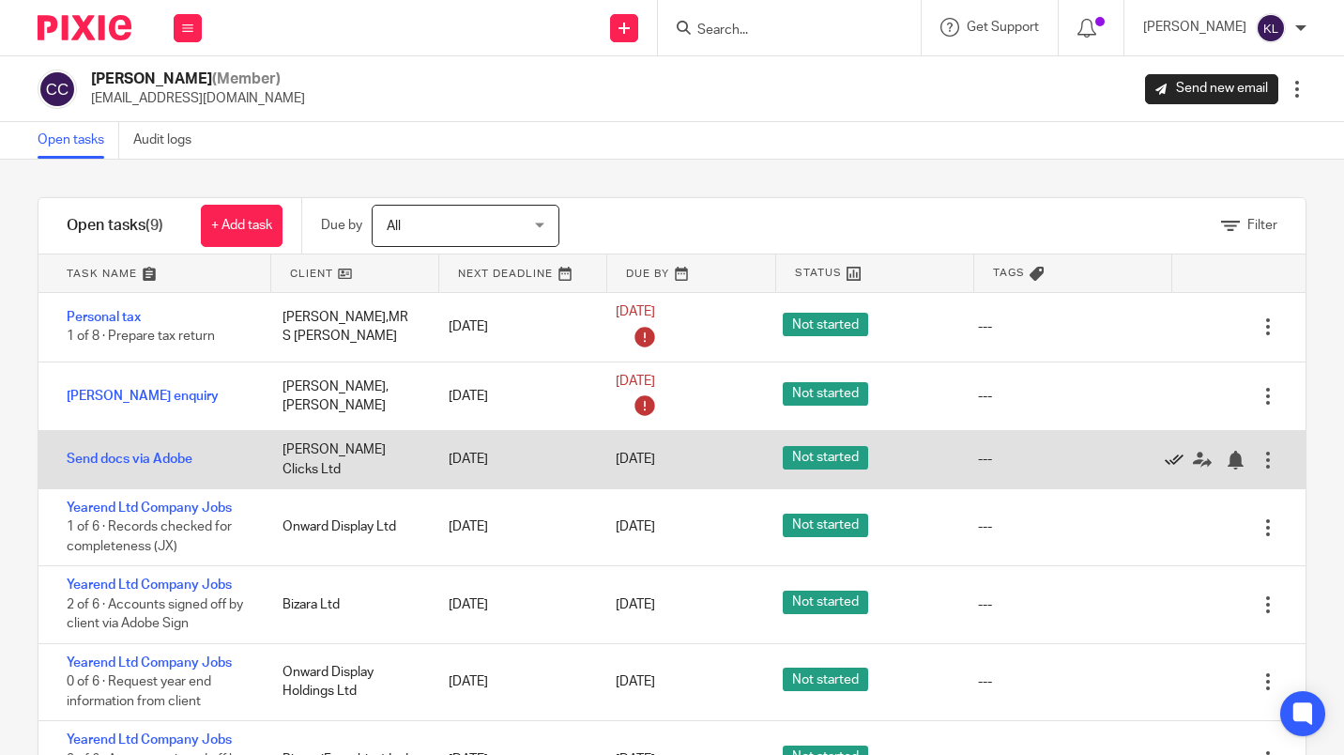
click at [1165, 453] on icon at bounding box center [1174, 460] width 19 height 19
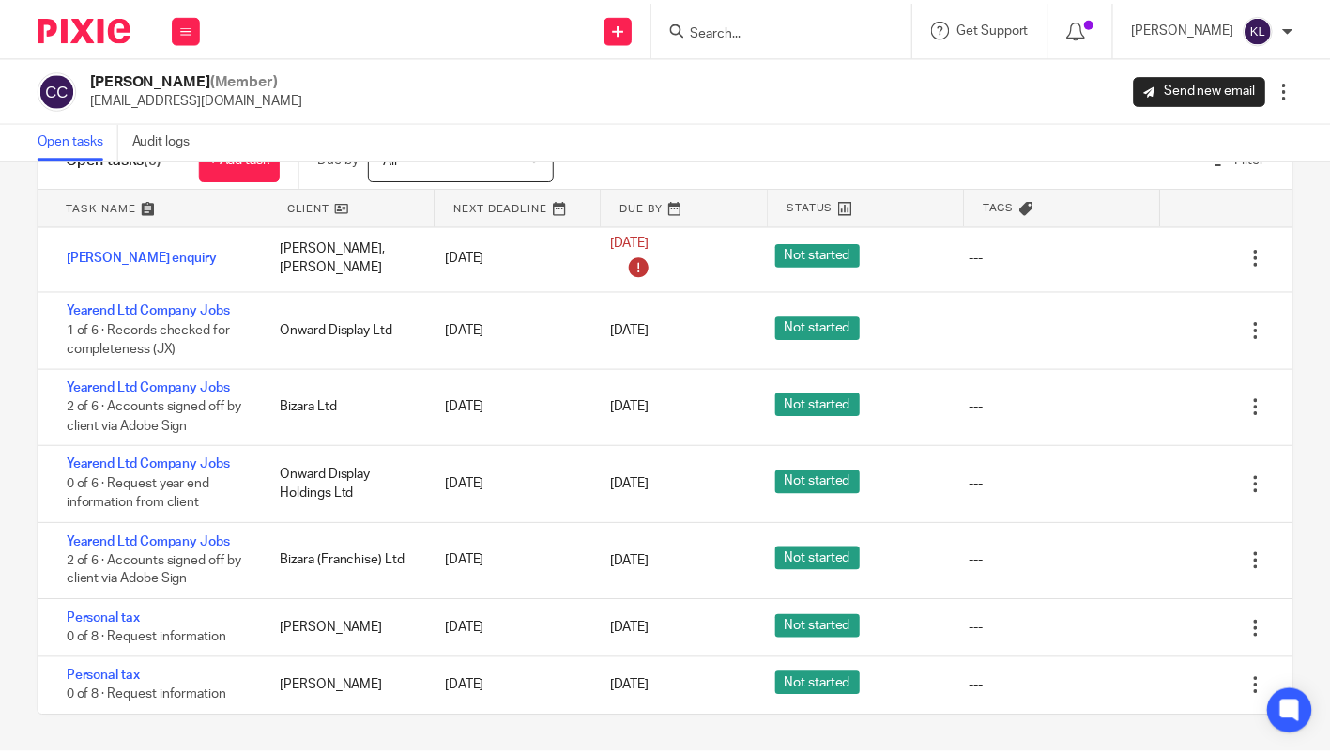
scroll to position [72, 0]
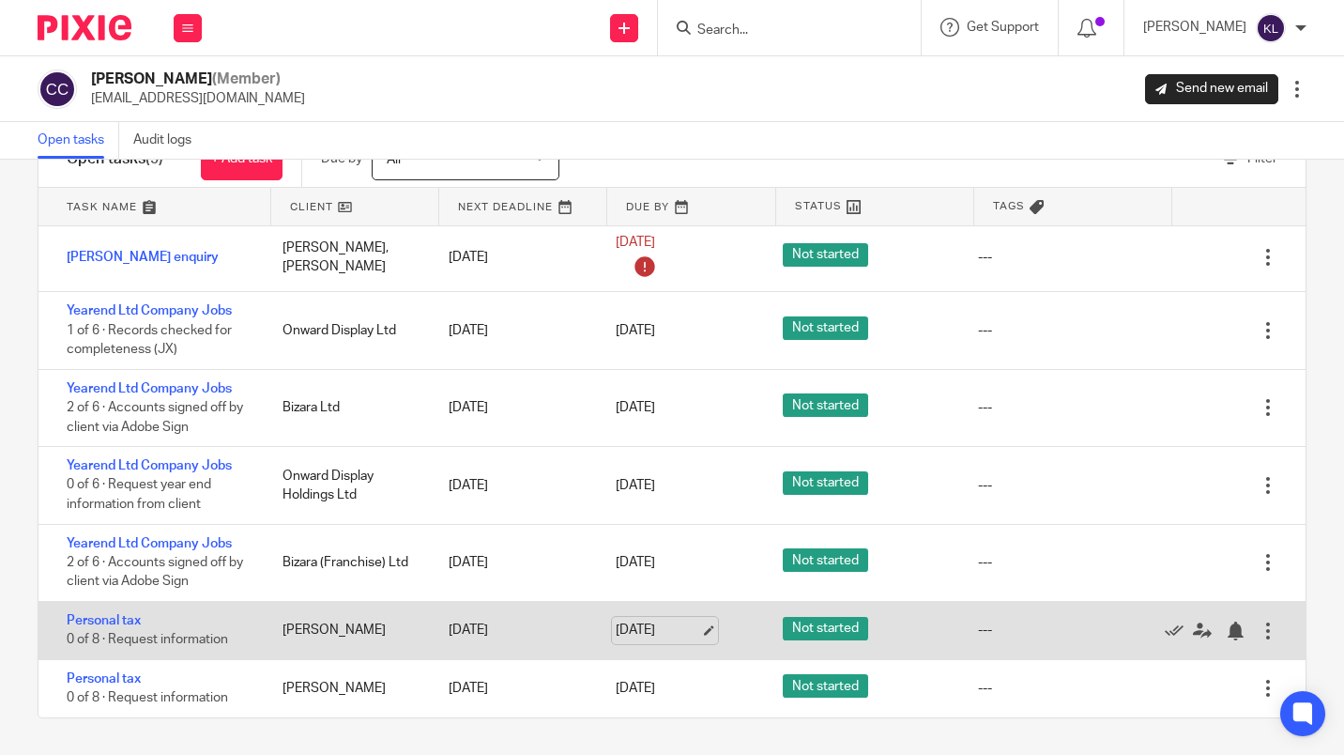
click at [645, 631] on link "13 Nov 2025" at bounding box center [658, 631] width 84 height 20
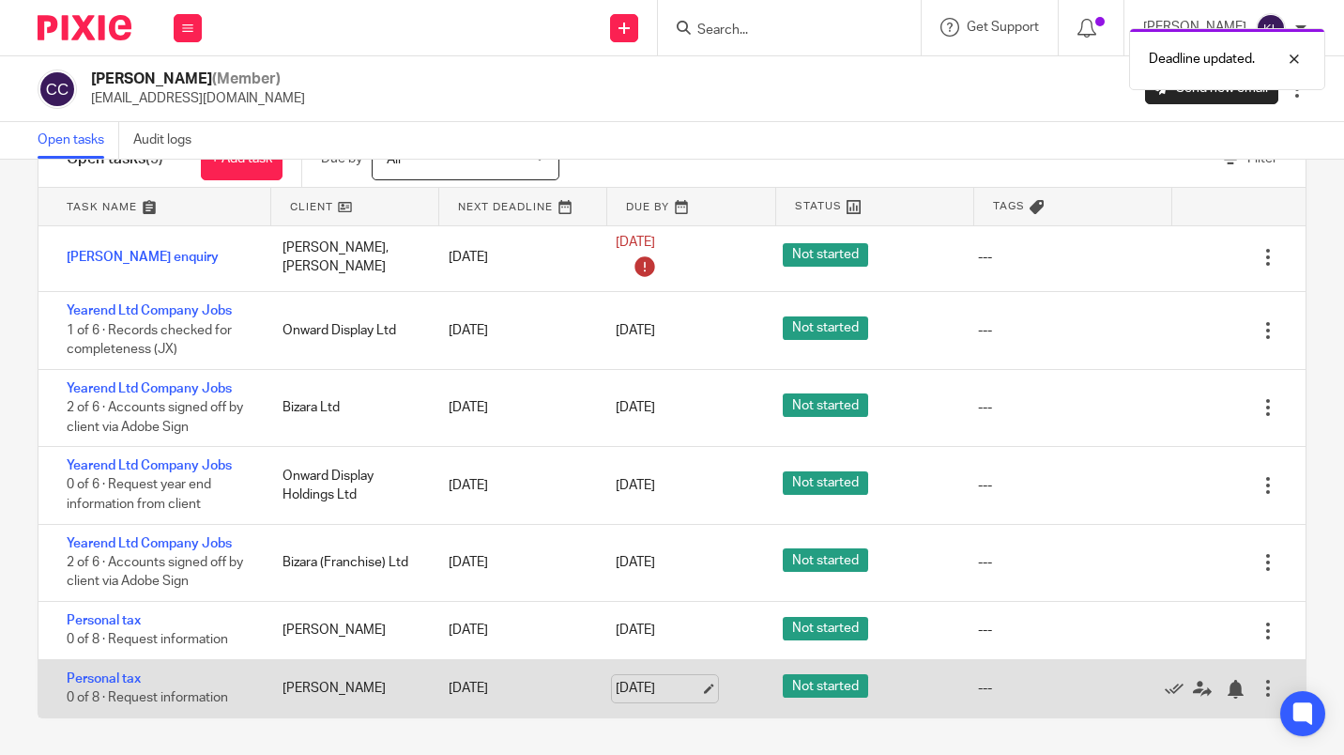
click at [636, 690] on link "13 Nov 2025" at bounding box center [658, 689] width 84 height 20
click at [1259, 688] on div at bounding box center [1268, 688] width 19 height 19
click at [1226, 692] on div at bounding box center [1235, 689] width 19 height 19
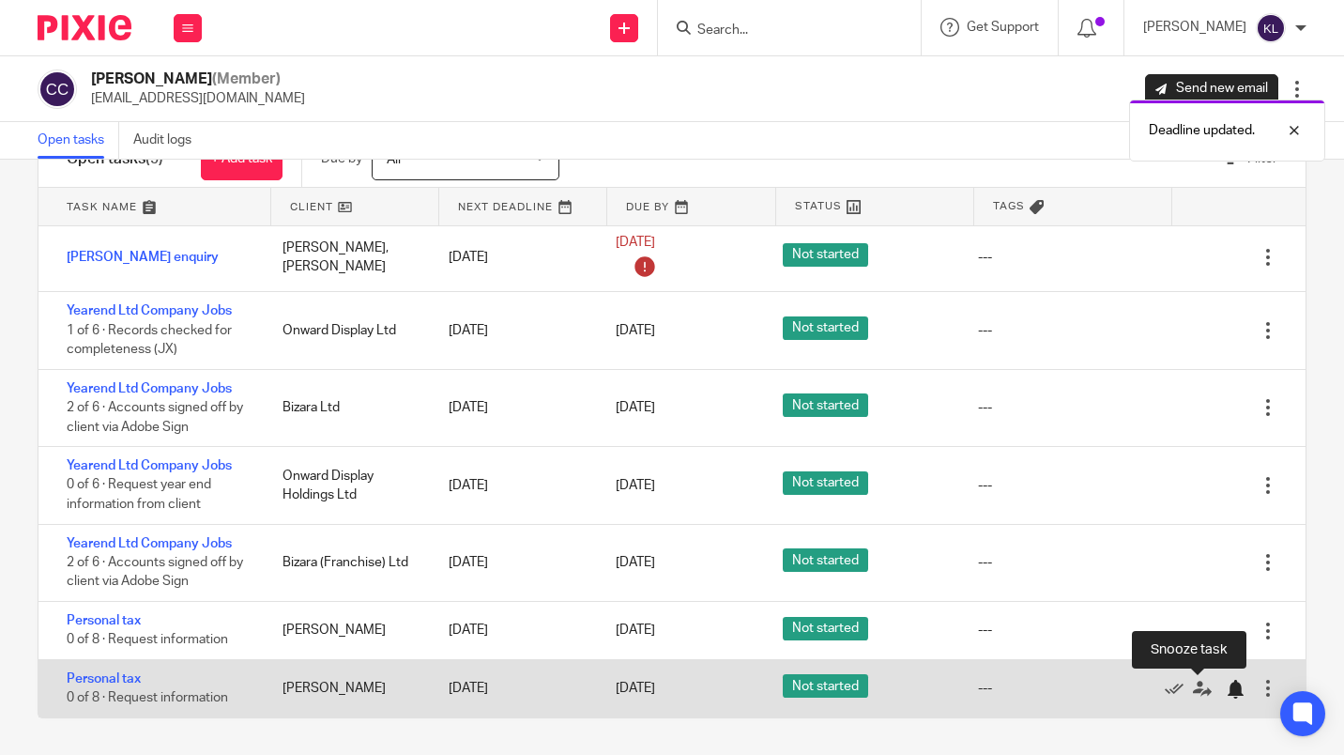
scroll to position [14, 0]
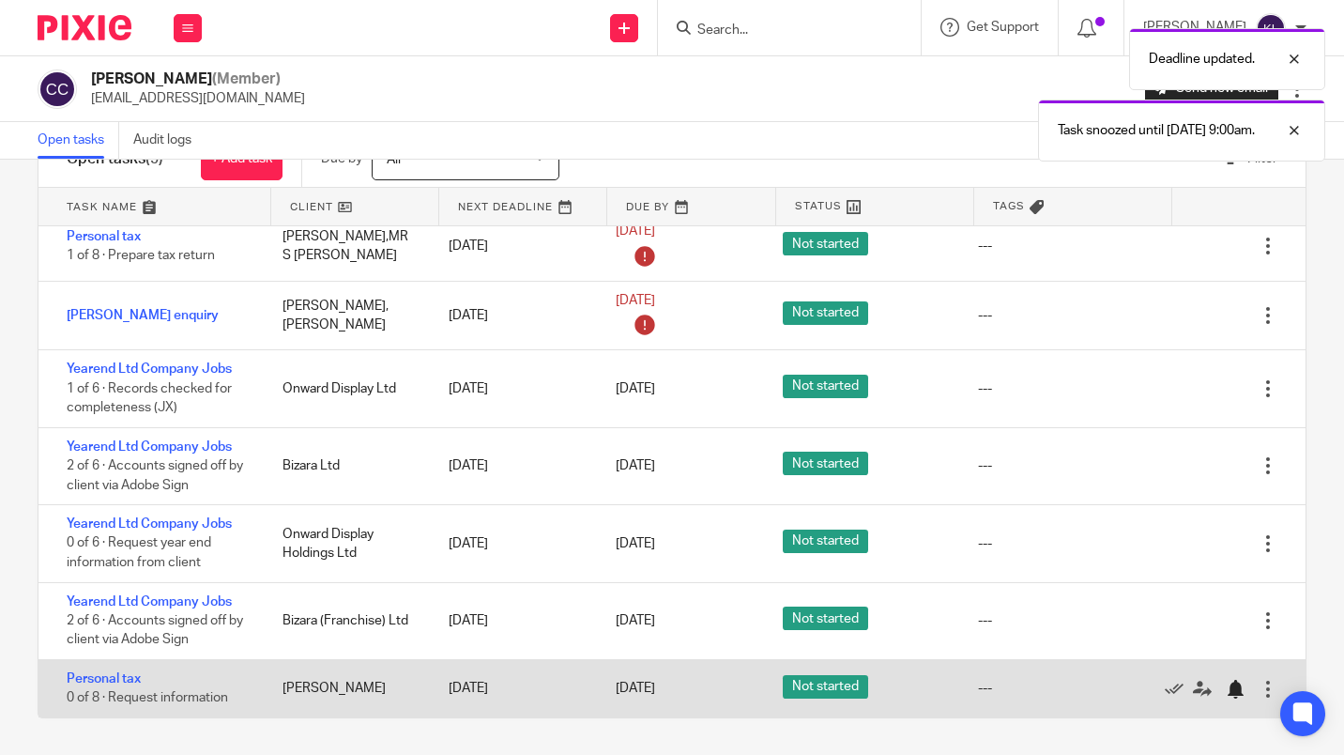
click at [1226, 695] on div at bounding box center [1235, 689] width 19 height 19
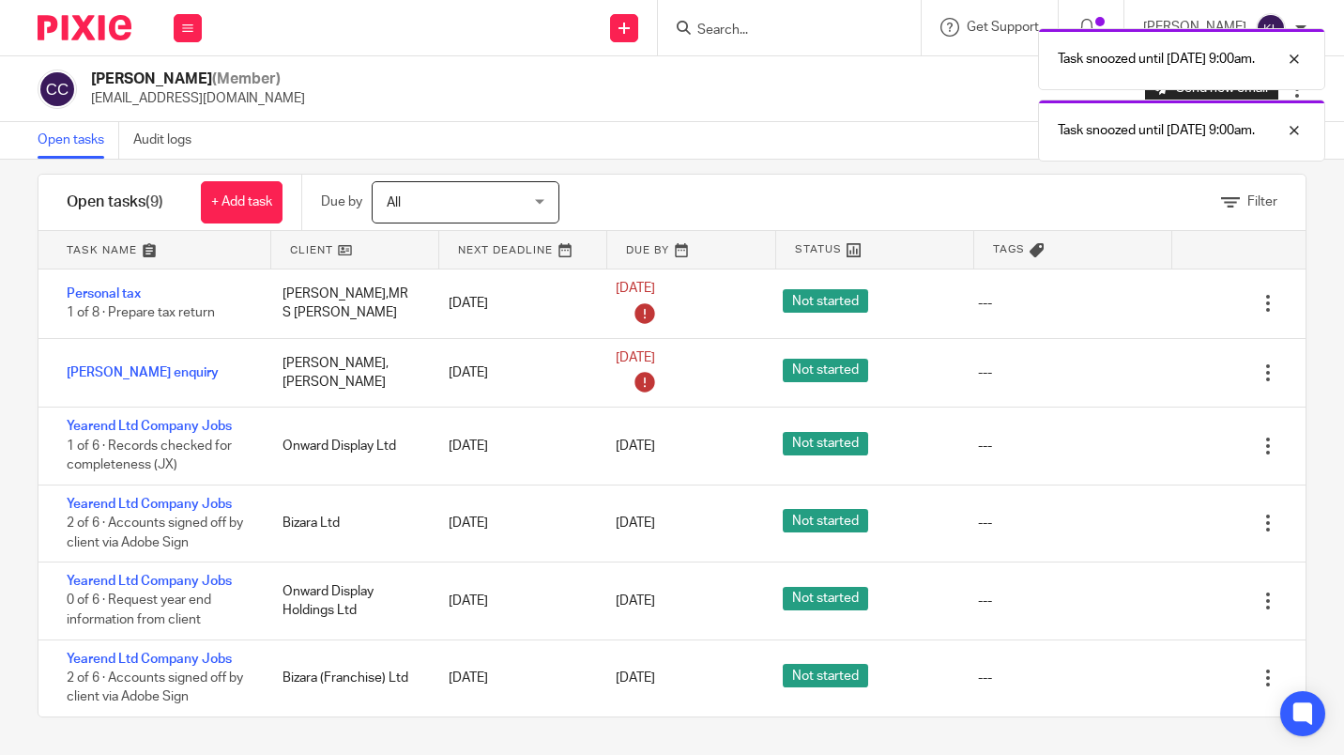
scroll to position [0, 0]
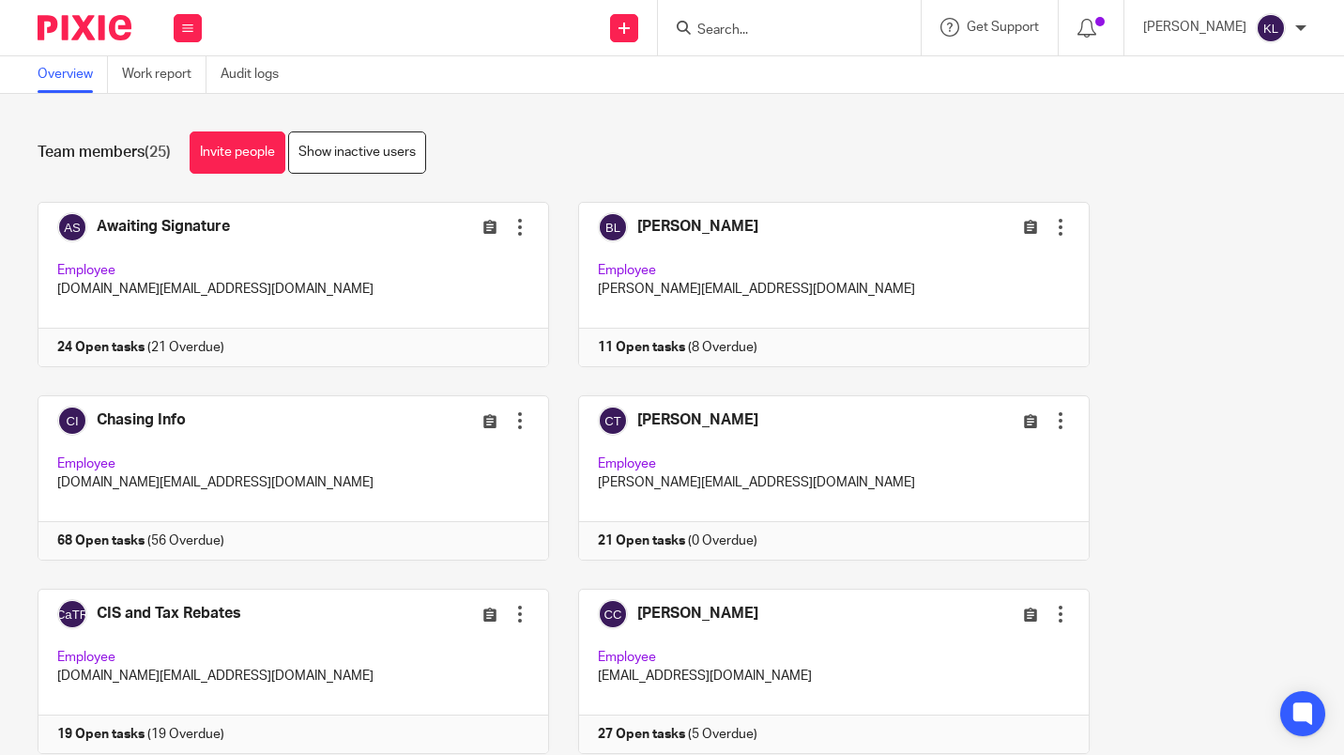
click at [770, 36] on input "Search" at bounding box center [780, 31] width 169 height 17
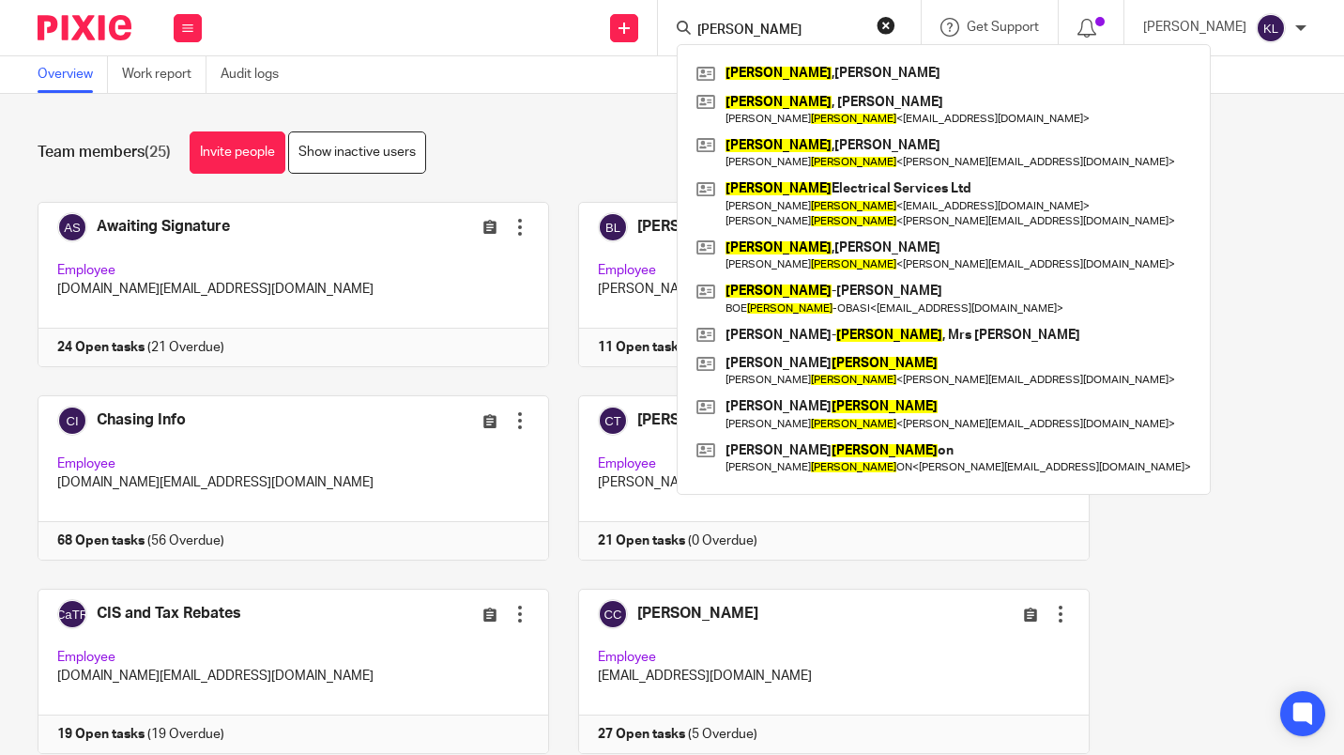
type input "[PERSON_NAME]"
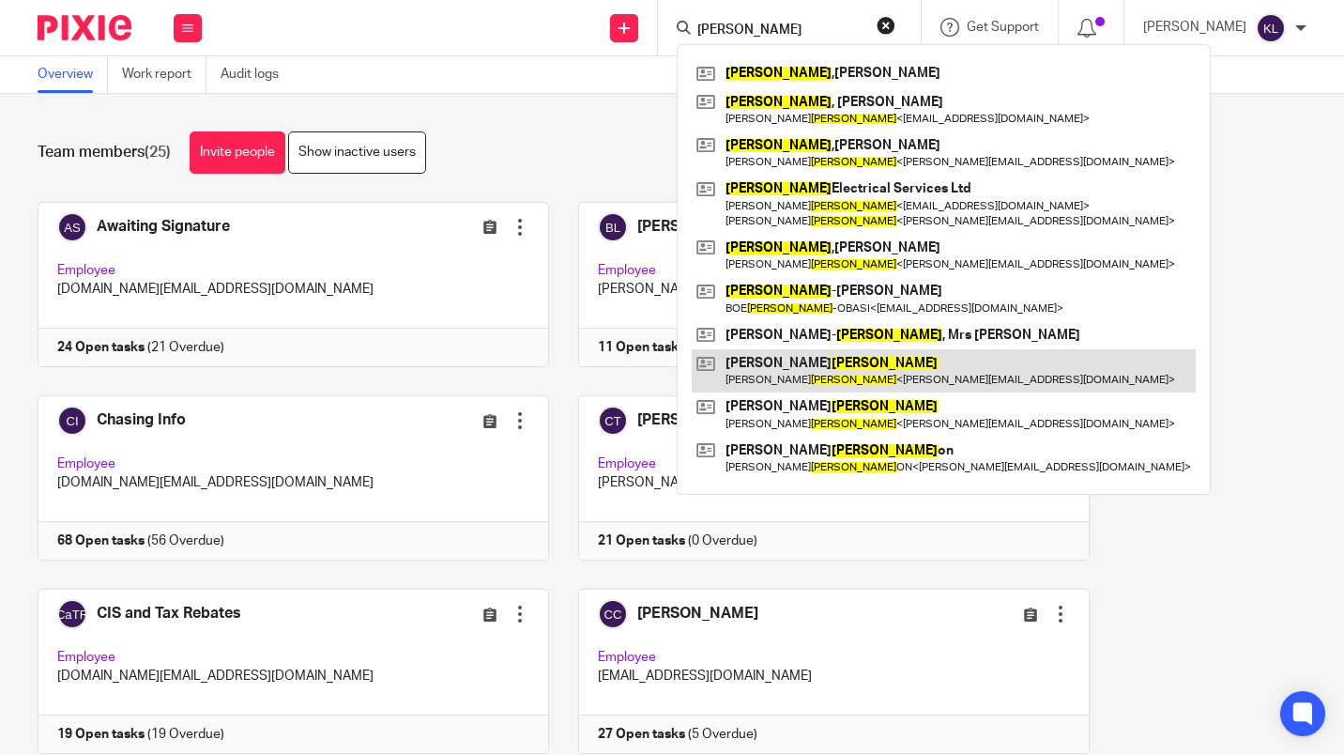
click at [878, 375] on link at bounding box center [944, 370] width 504 height 43
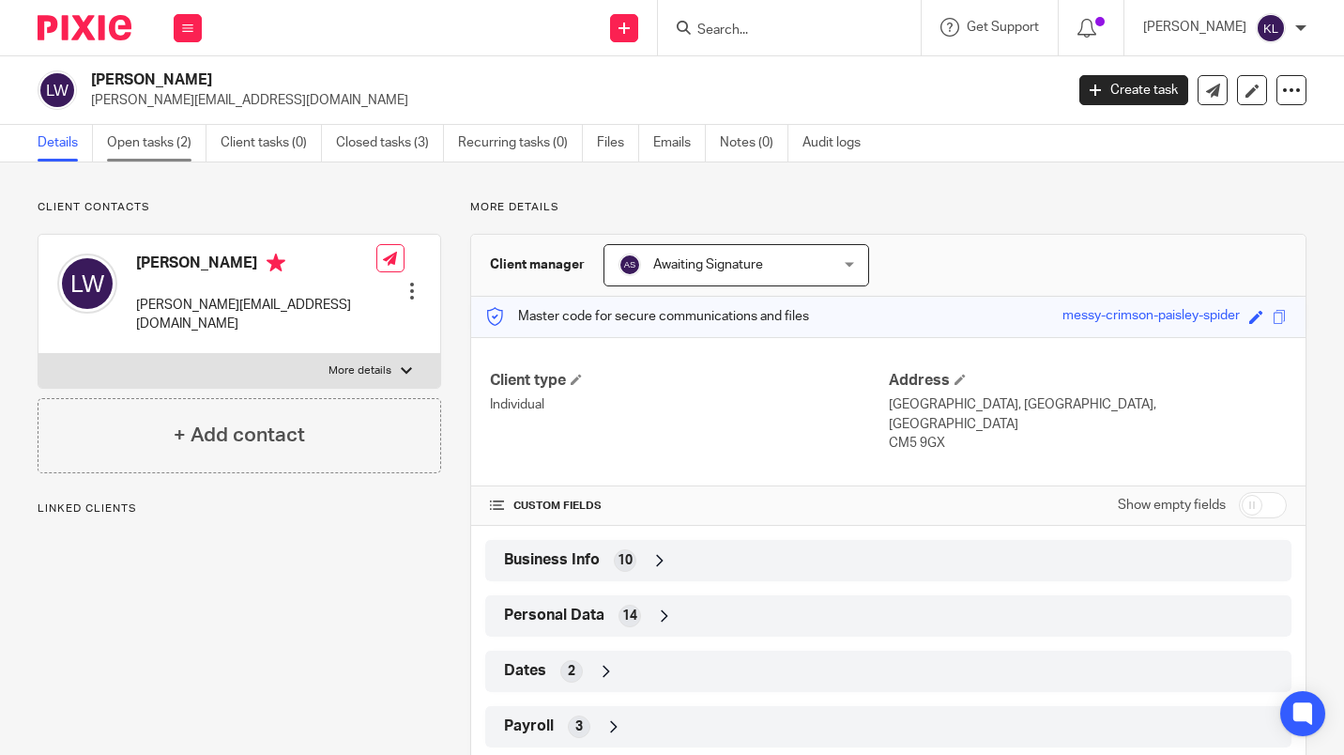
click at [149, 155] on link "Open tasks (2)" at bounding box center [157, 143] width 100 height 37
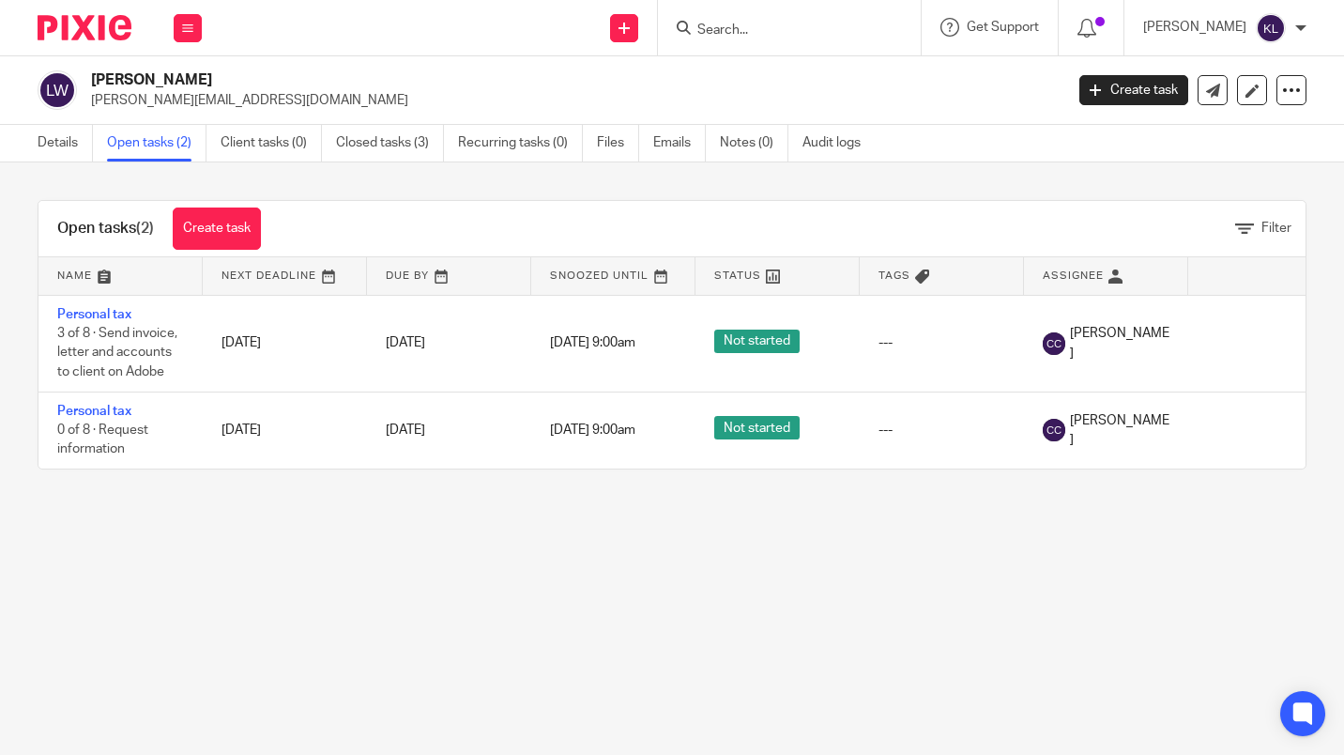
scroll to position [0, 75]
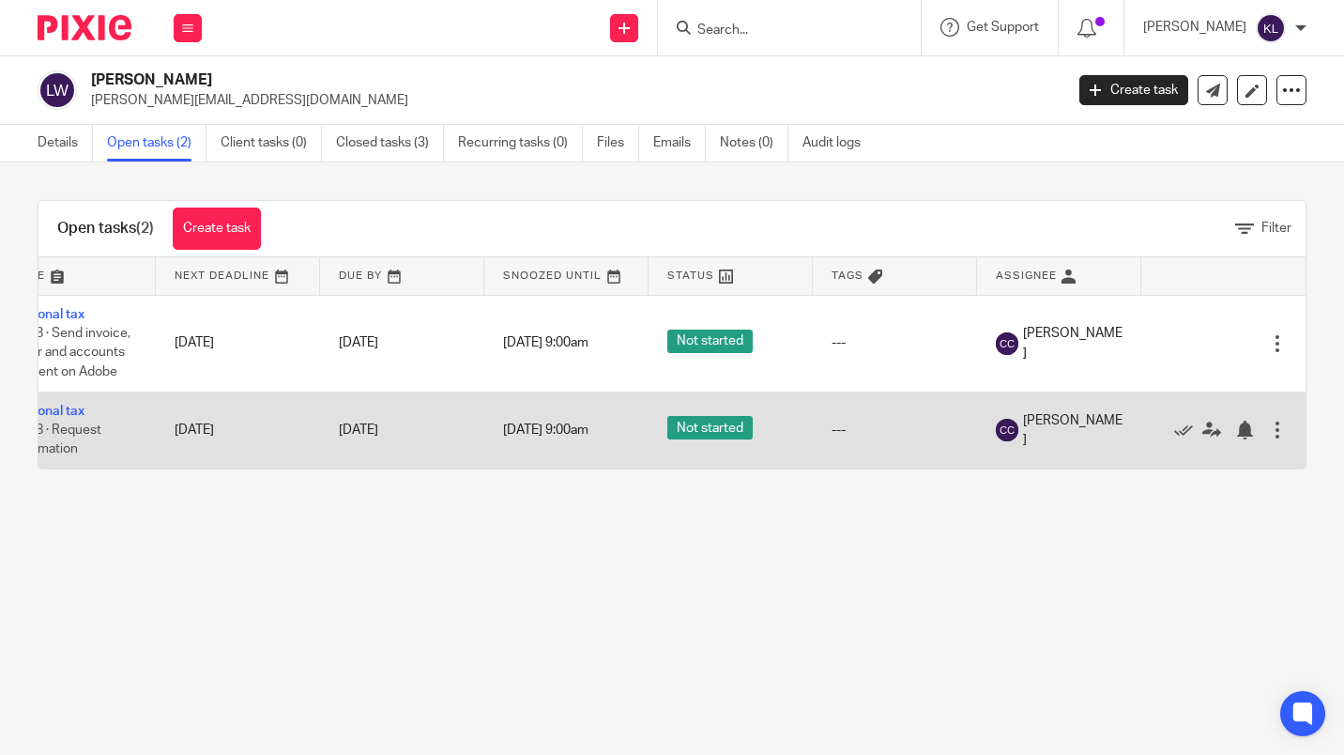
click at [1268, 433] on div at bounding box center [1277, 430] width 19 height 19
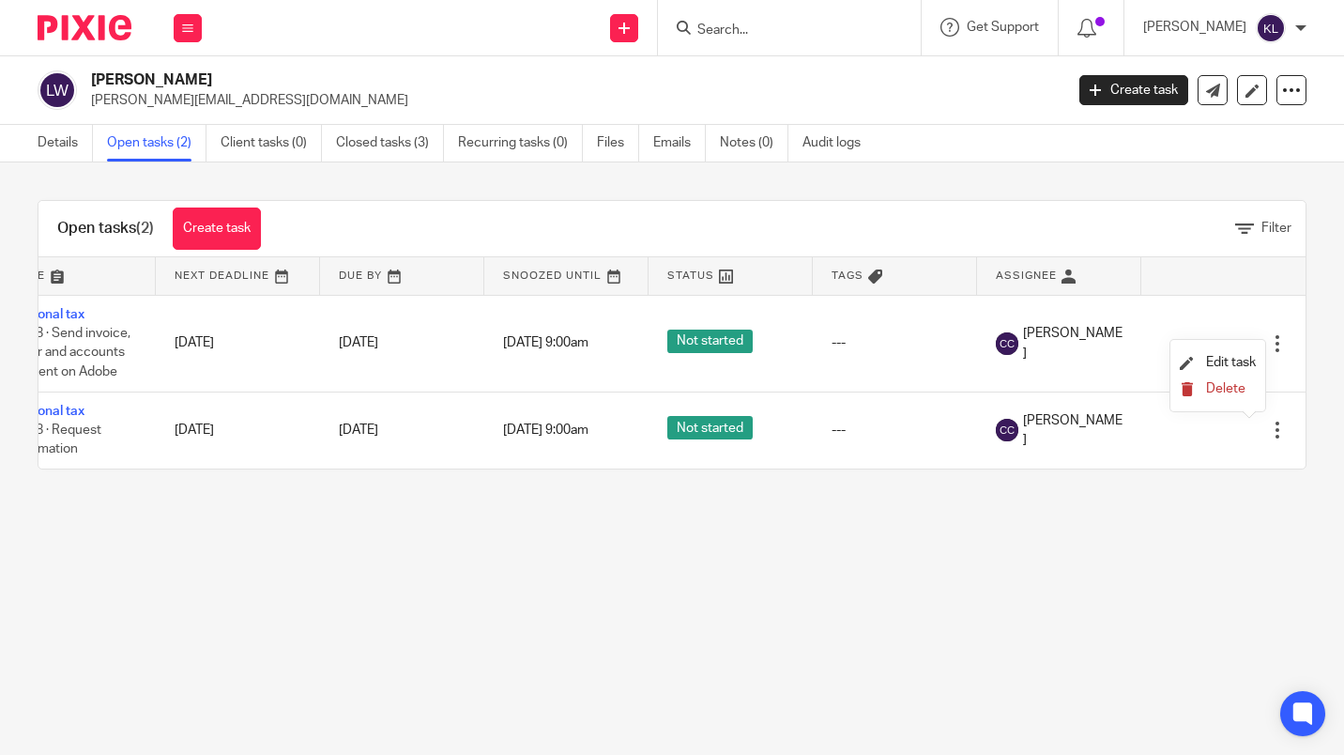
click at [1230, 391] on span "Delete" at bounding box center [1225, 388] width 39 height 13
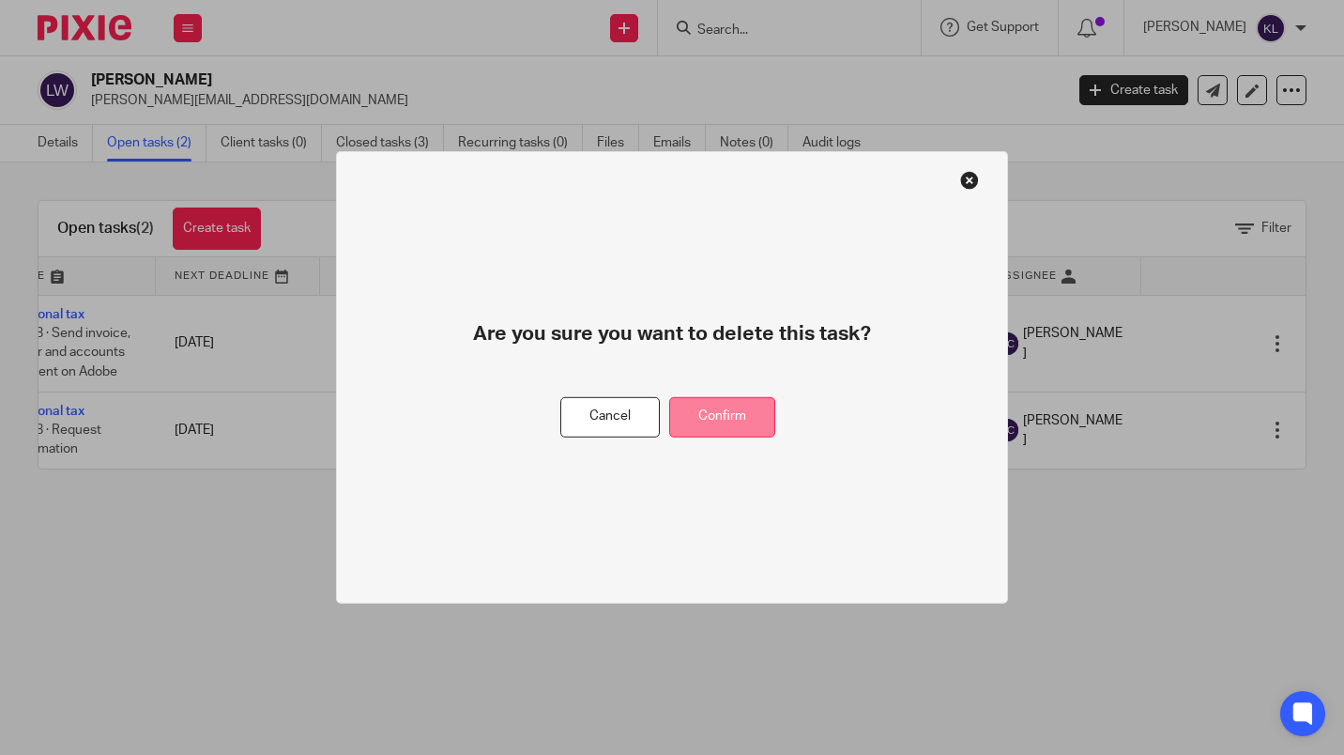
click at [746, 416] on button "Confirm" at bounding box center [722, 417] width 106 height 40
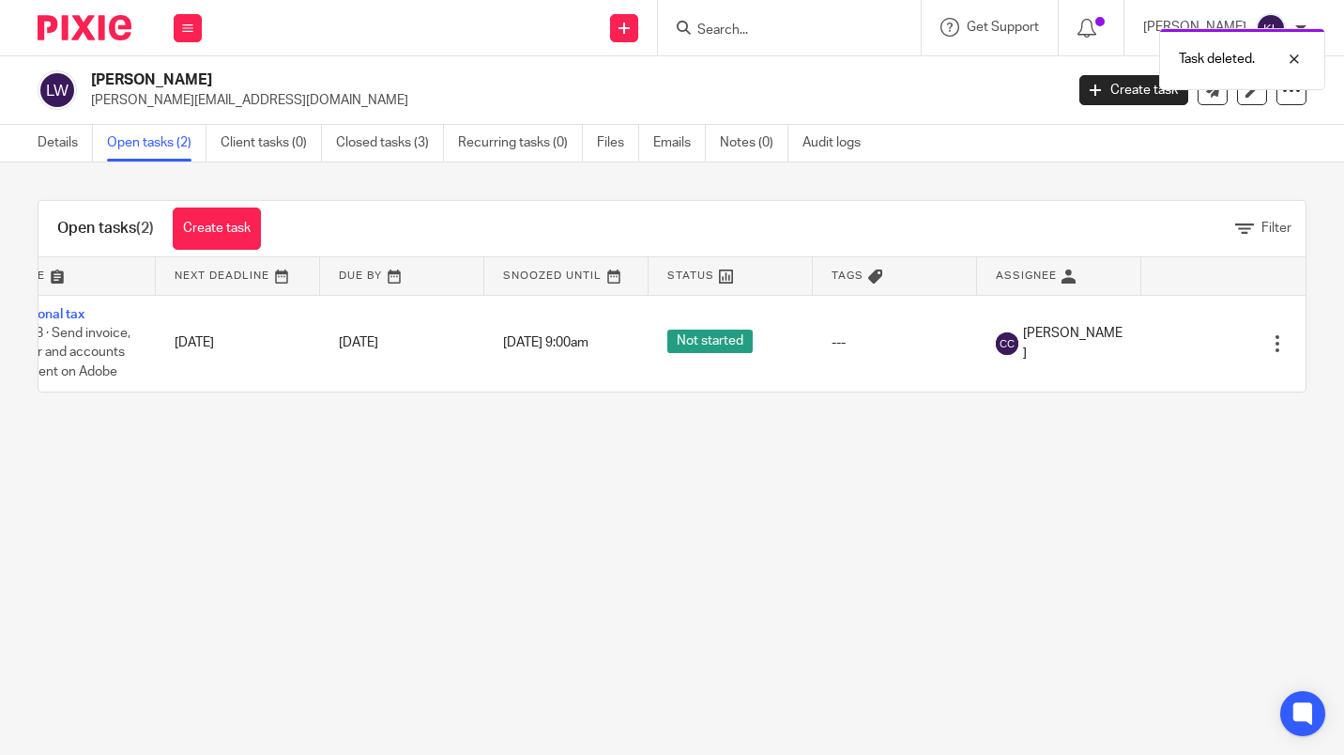
click at [786, 33] on div "Task deleted." at bounding box center [998, 54] width 653 height 71
click at [771, 36] on div "Task deleted." at bounding box center [998, 54] width 653 height 71
click at [773, 32] on div "Task deleted." at bounding box center [998, 54] width 653 height 71
click at [775, 24] on div "Task deleted." at bounding box center [998, 54] width 653 height 71
click at [789, 37] on div "Task deleted." at bounding box center [998, 54] width 653 height 71
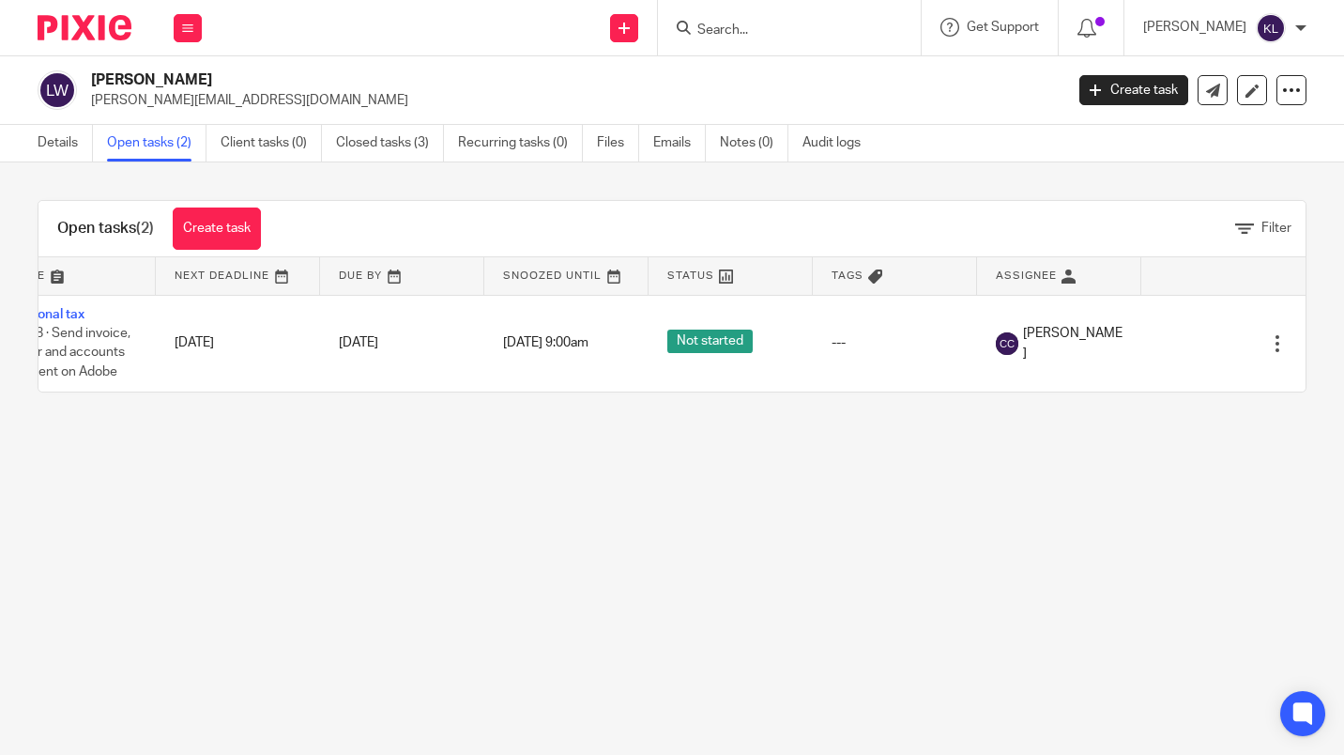
click at [757, 24] on input "Search" at bounding box center [780, 31] width 169 height 17
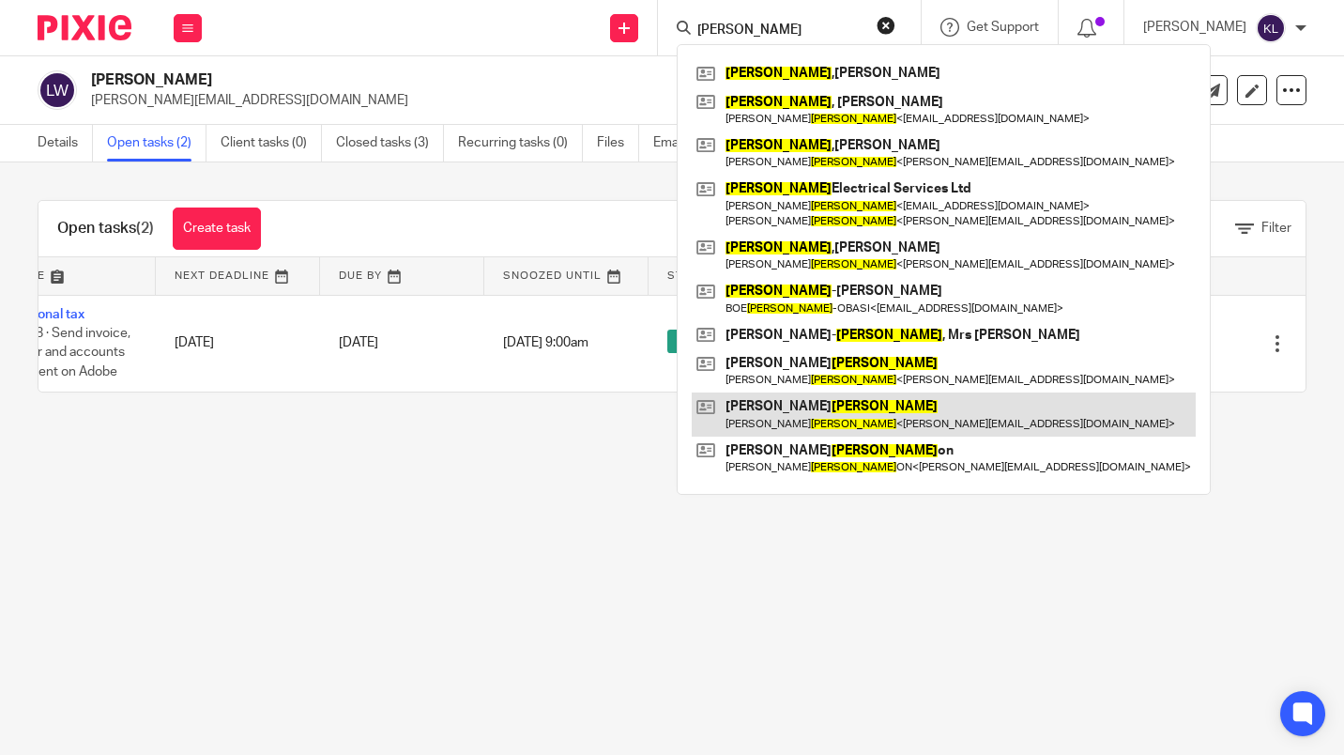
type input "williams"
click at [842, 411] on link at bounding box center [944, 413] width 504 height 43
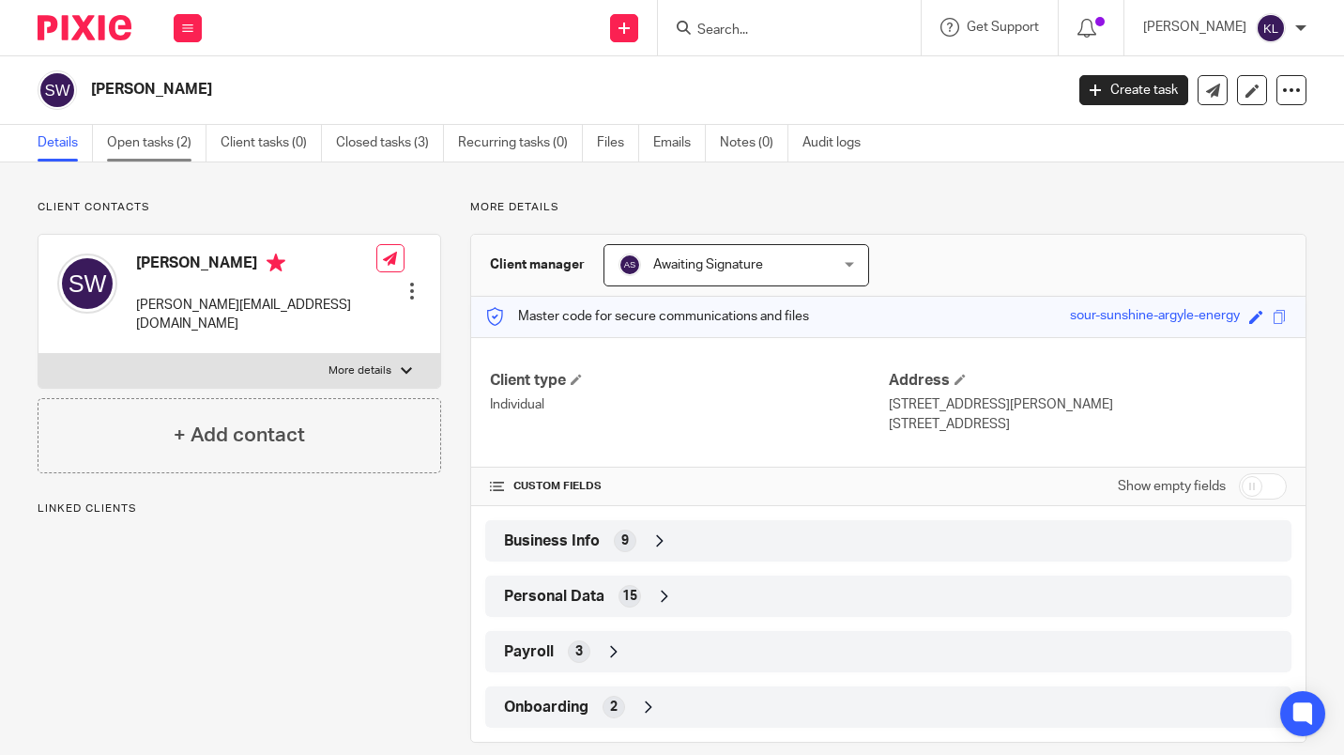
click at [161, 155] on link "Open tasks (2)" at bounding box center [157, 143] width 100 height 37
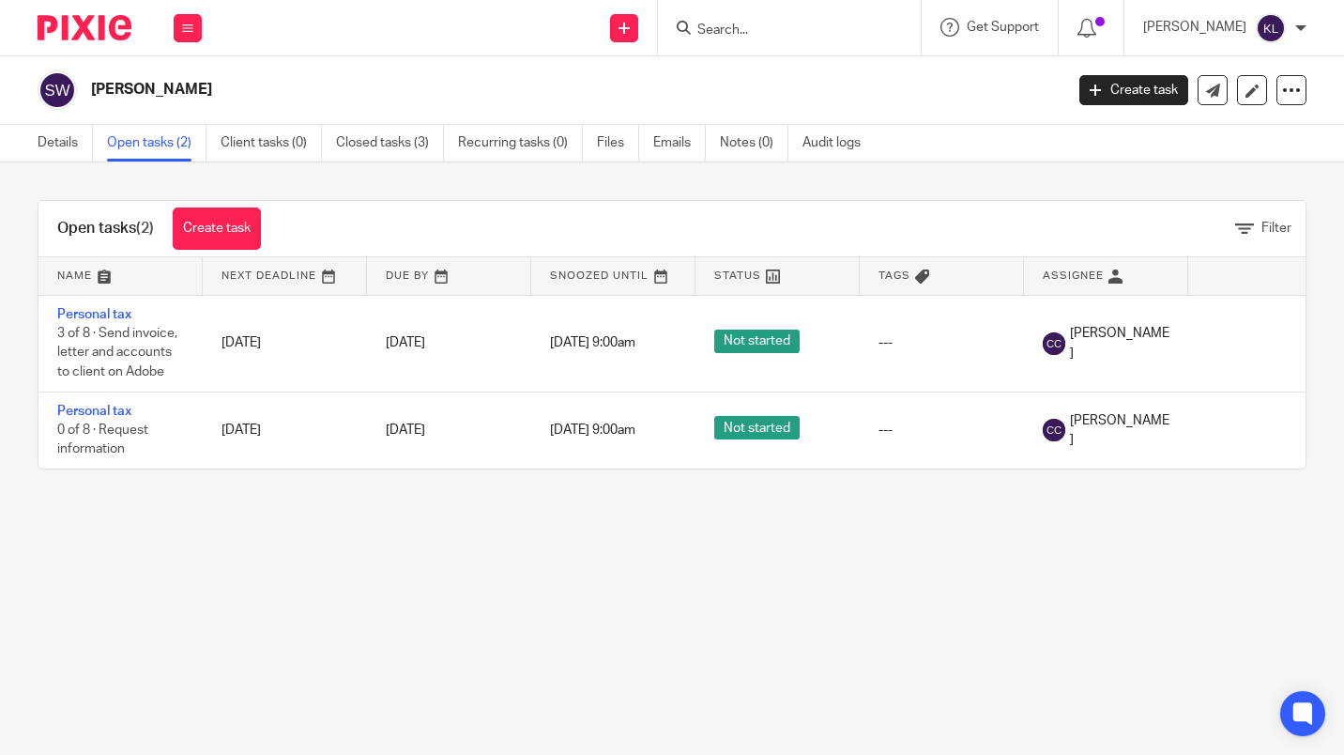
scroll to position [0, 75]
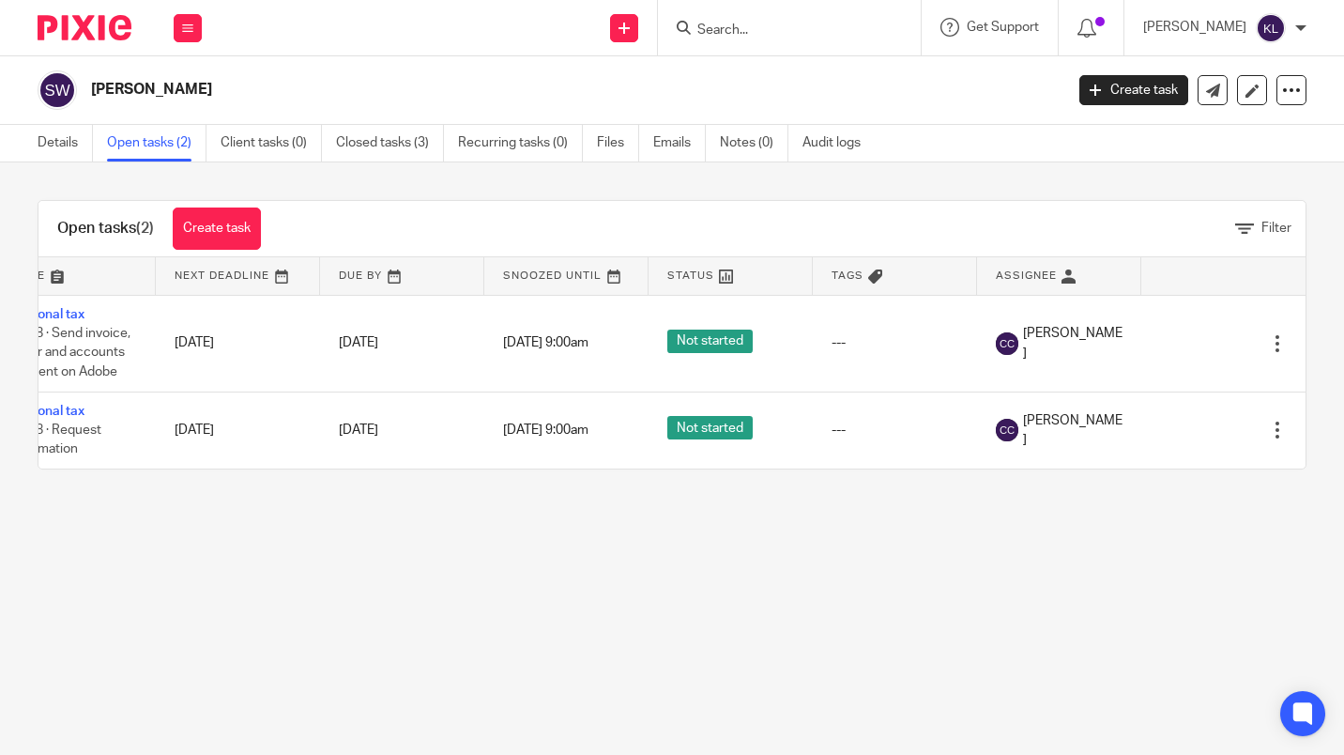
drag, startPoint x: 1253, startPoint y: 429, endPoint x: 1140, endPoint y: 559, distance: 173.0
click at [1140, 559] on main "SARAH WILLIAMS Create task Update from Companies House Export data Merge Archiv…" at bounding box center [672, 377] width 1344 height 755
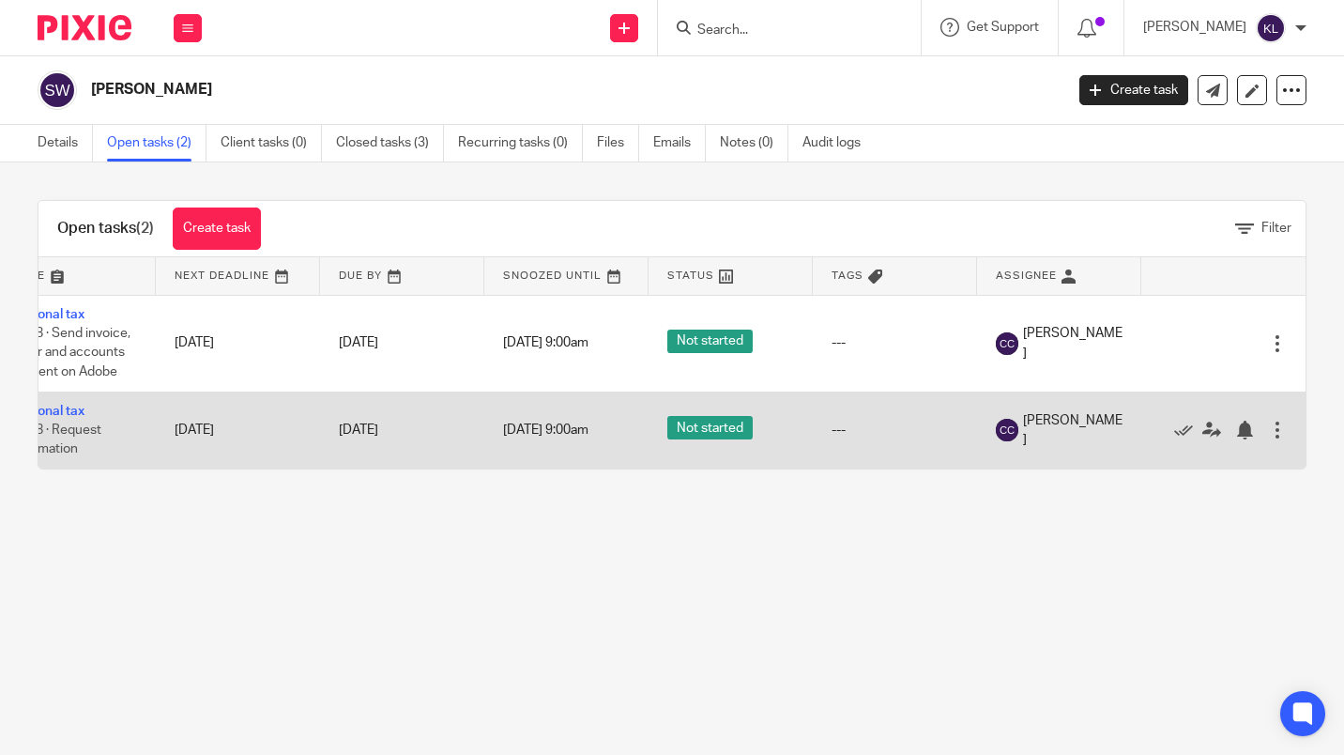
click at [1268, 431] on div at bounding box center [1277, 430] width 19 height 19
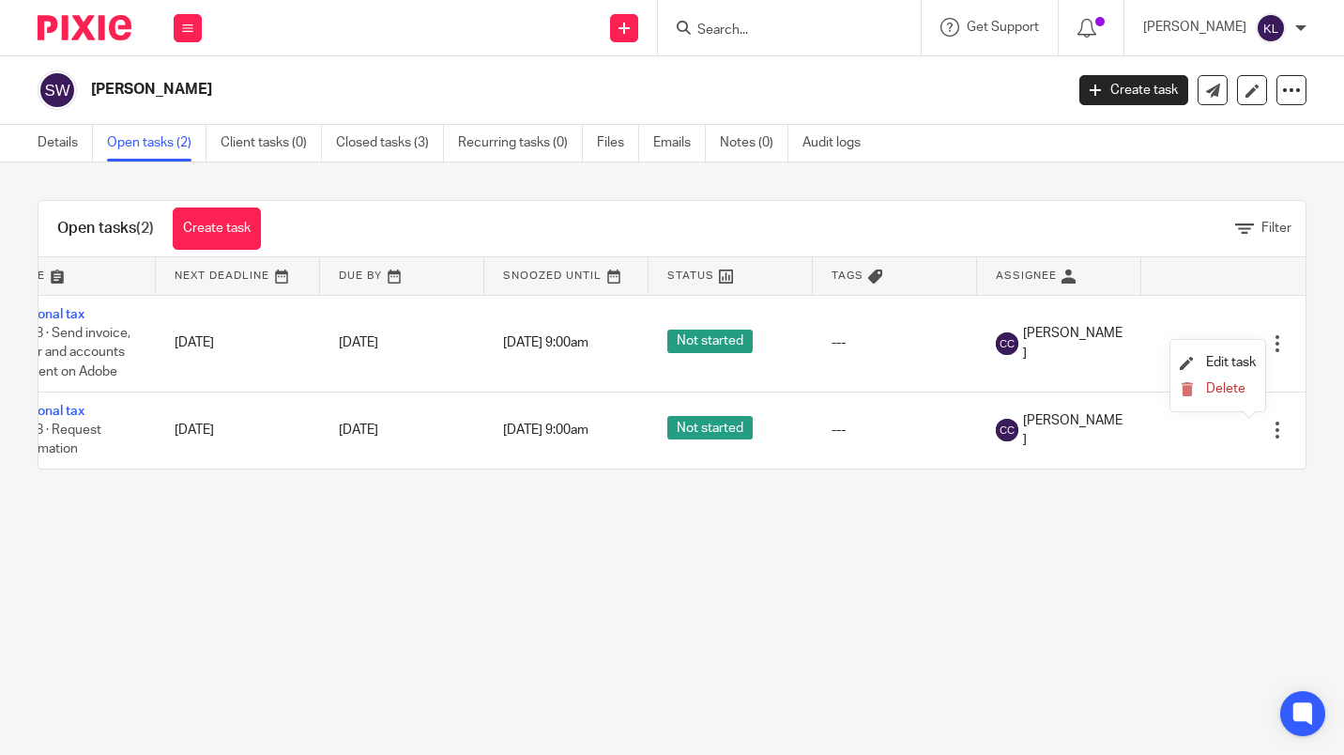
click at [1233, 378] on li "Delete" at bounding box center [1218, 389] width 76 height 24
click at [1231, 387] on span "Delete" at bounding box center [1225, 388] width 39 height 13
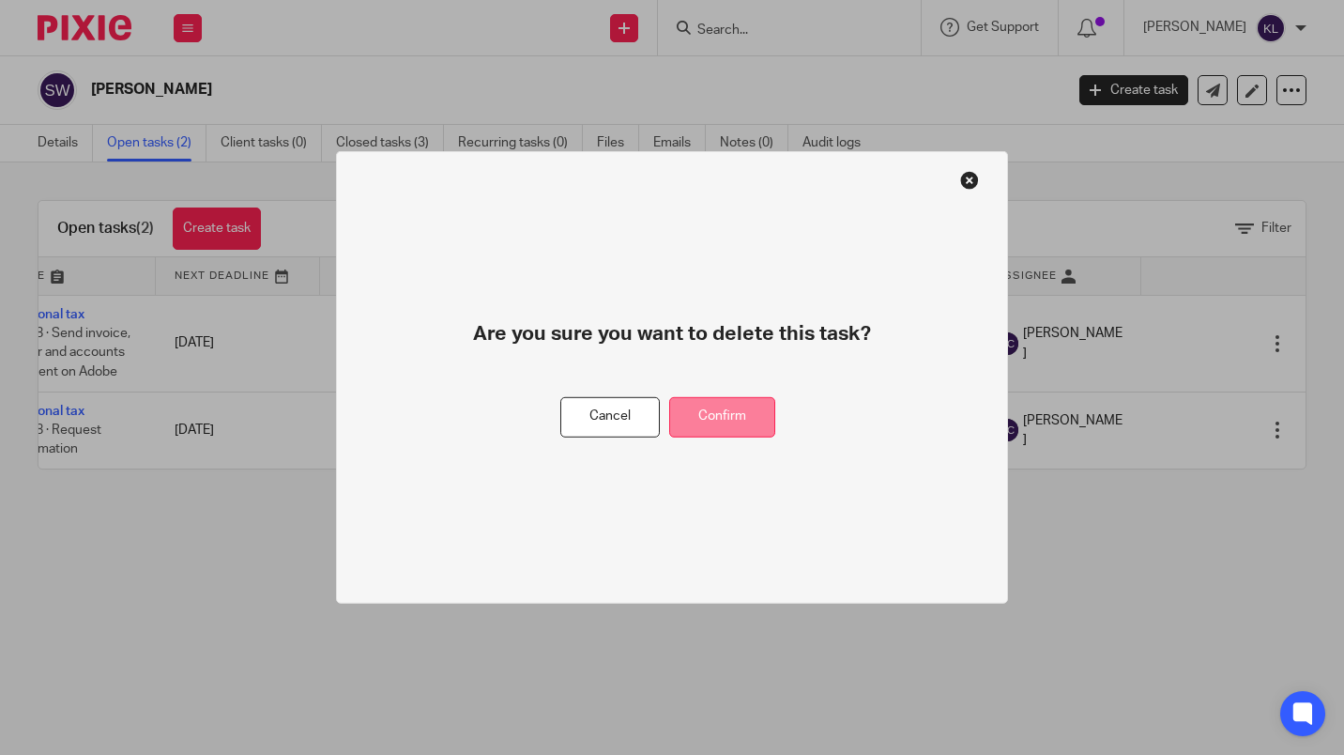
click at [741, 428] on button "Confirm" at bounding box center [722, 417] width 106 height 40
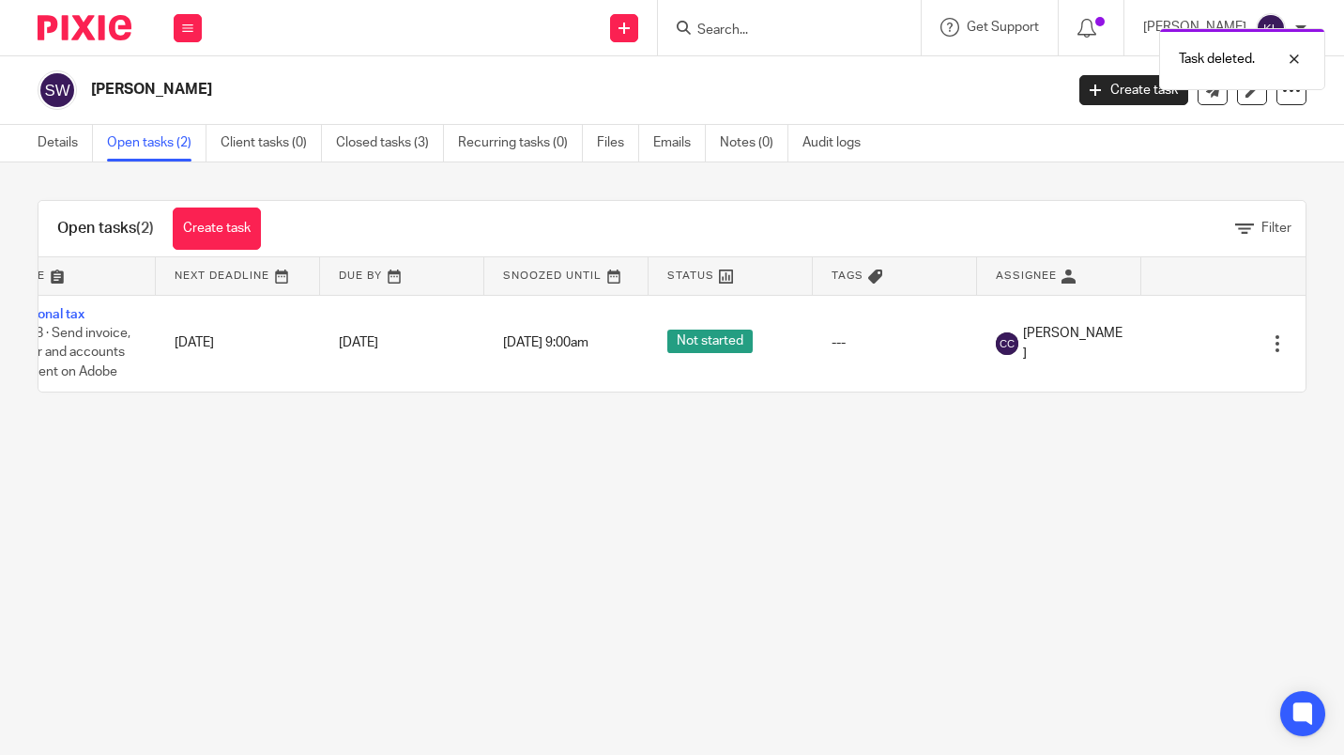
scroll to position [0, 0]
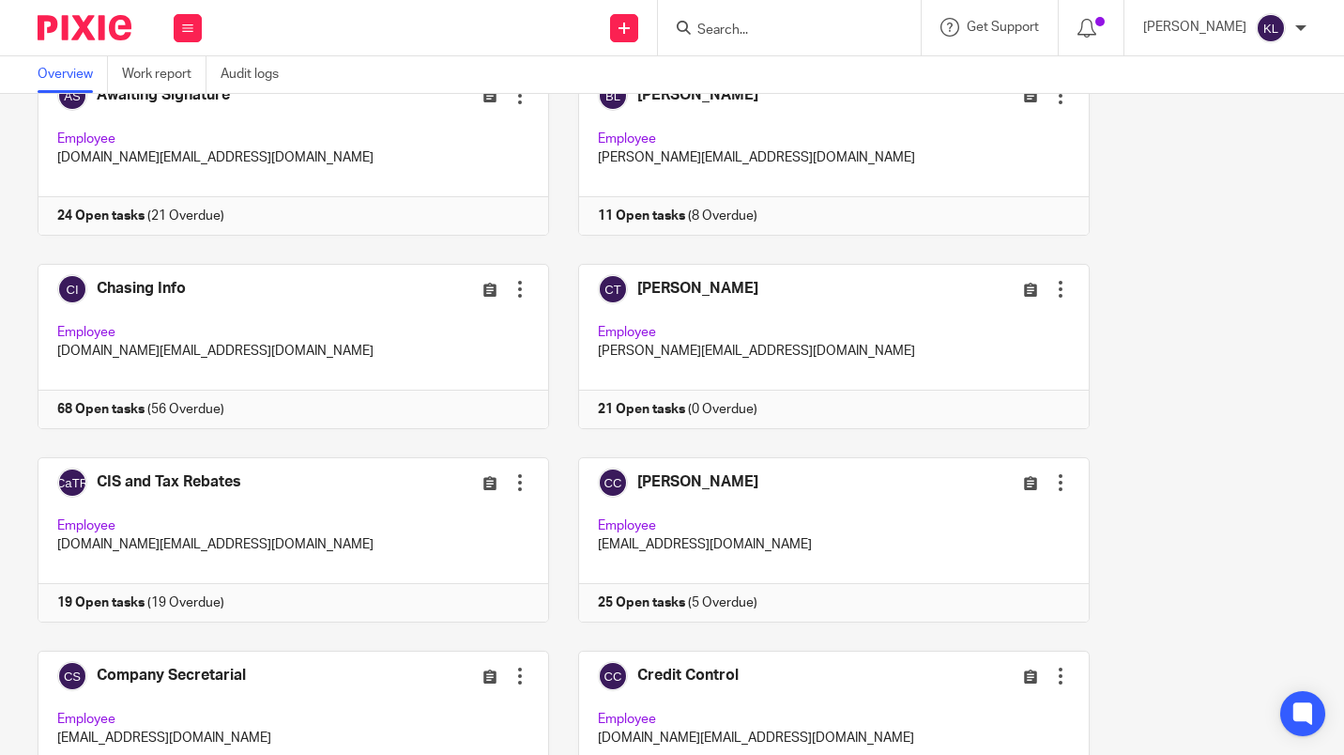
scroll to position [150, 0]
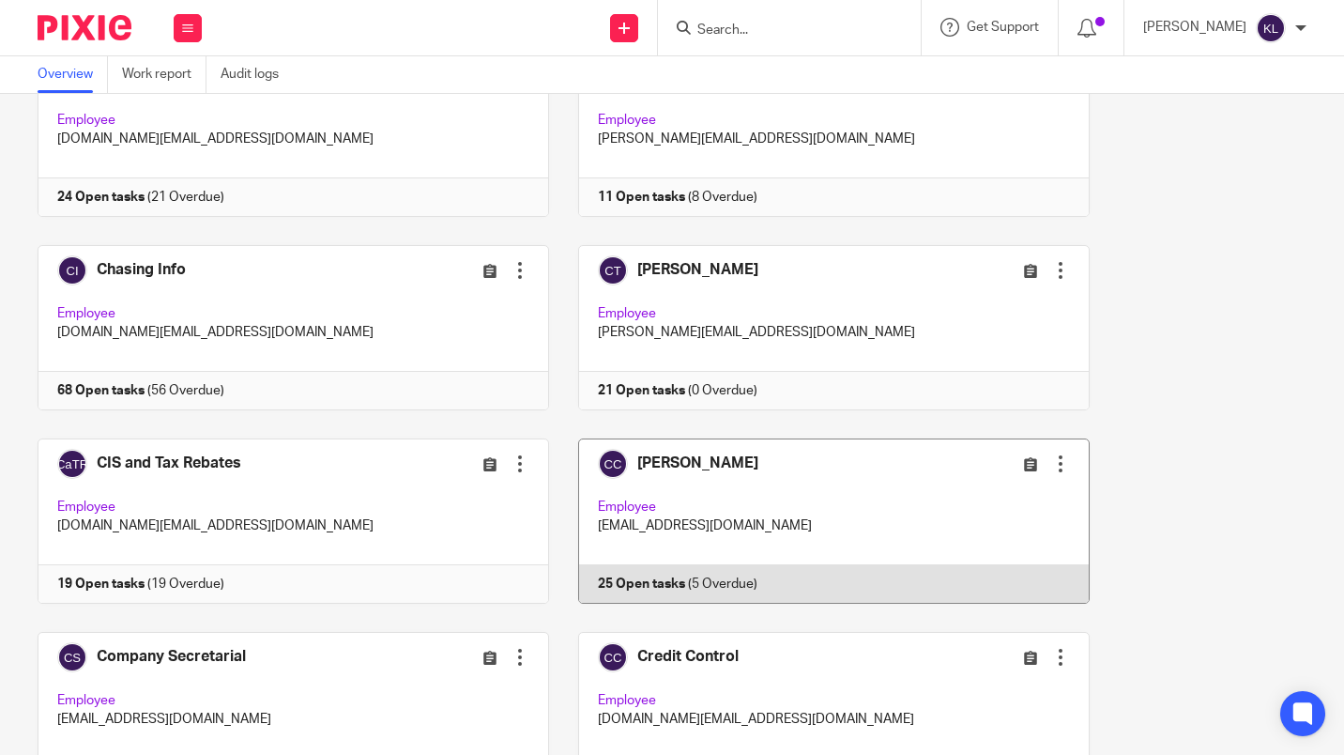
click at [763, 590] on link at bounding box center [819, 520] width 541 height 165
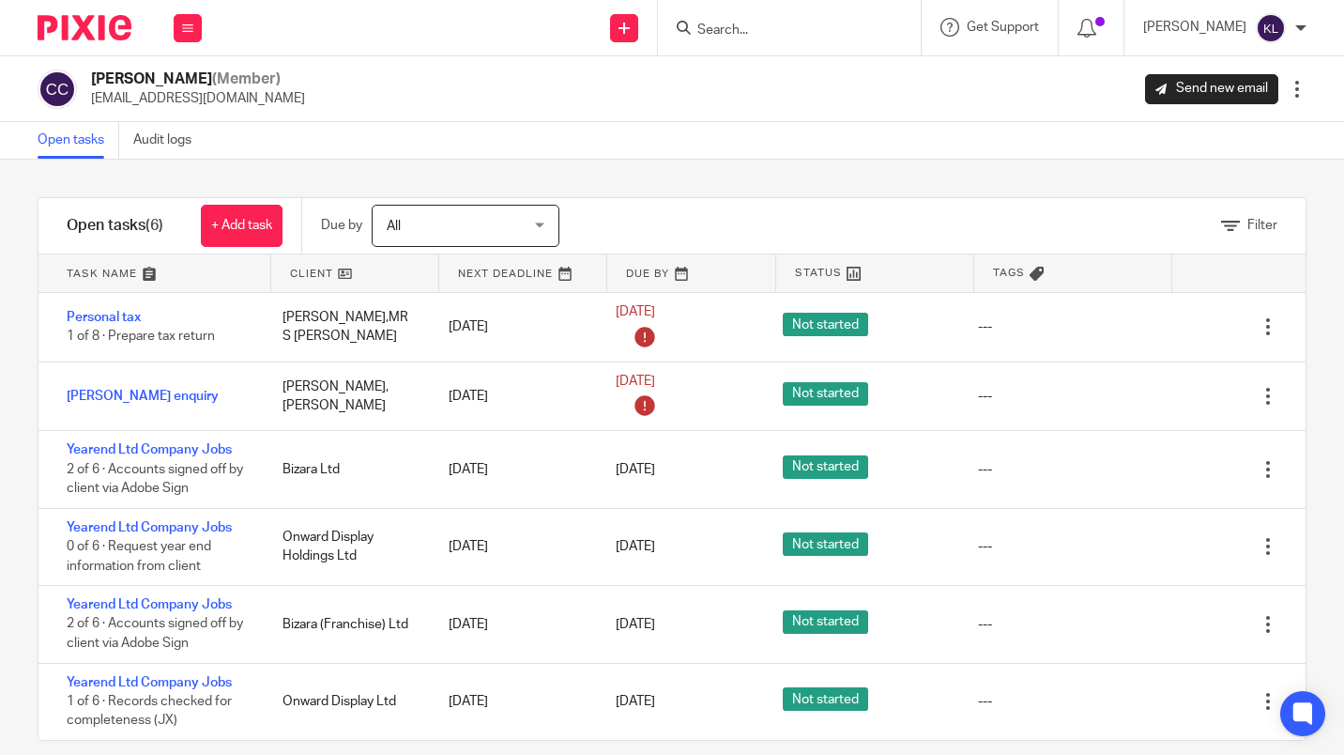
scroll to position [23, 0]
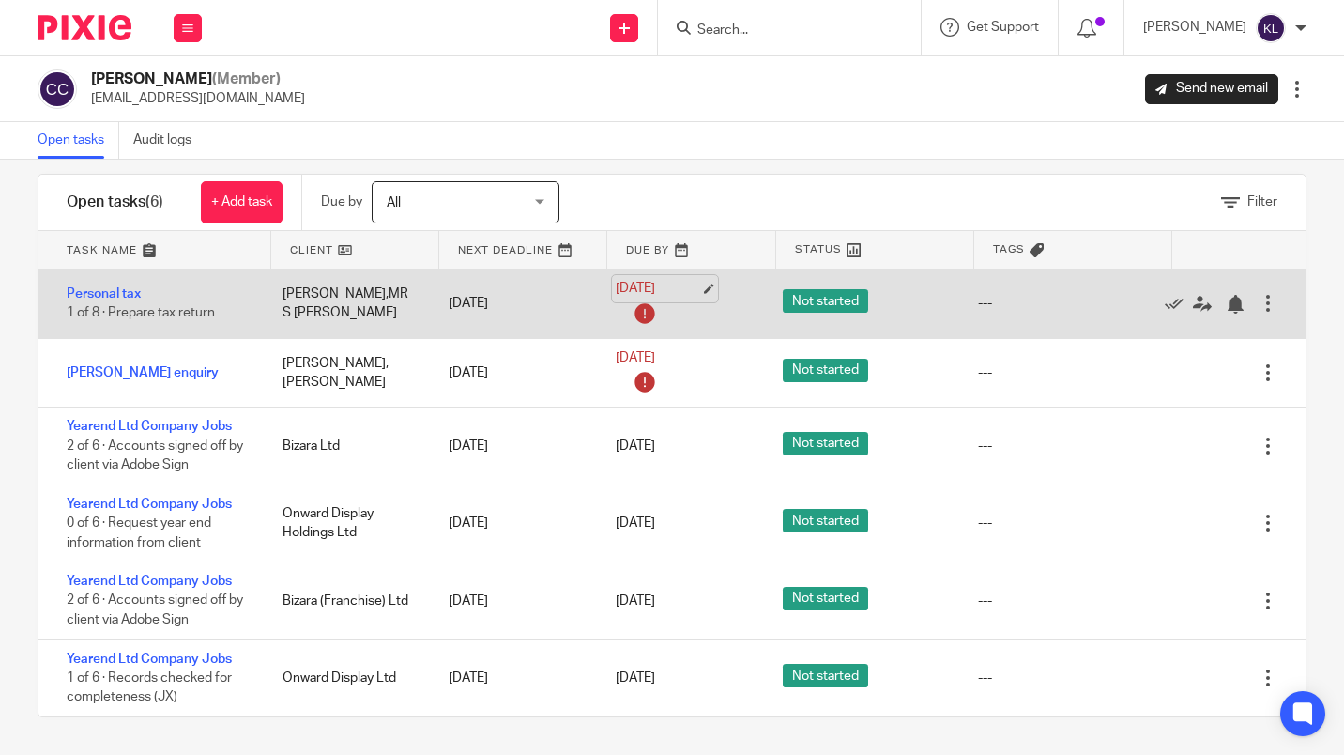
click at [632, 288] on link "[DATE]" at bounding box center [658, 289] width 84 height 20
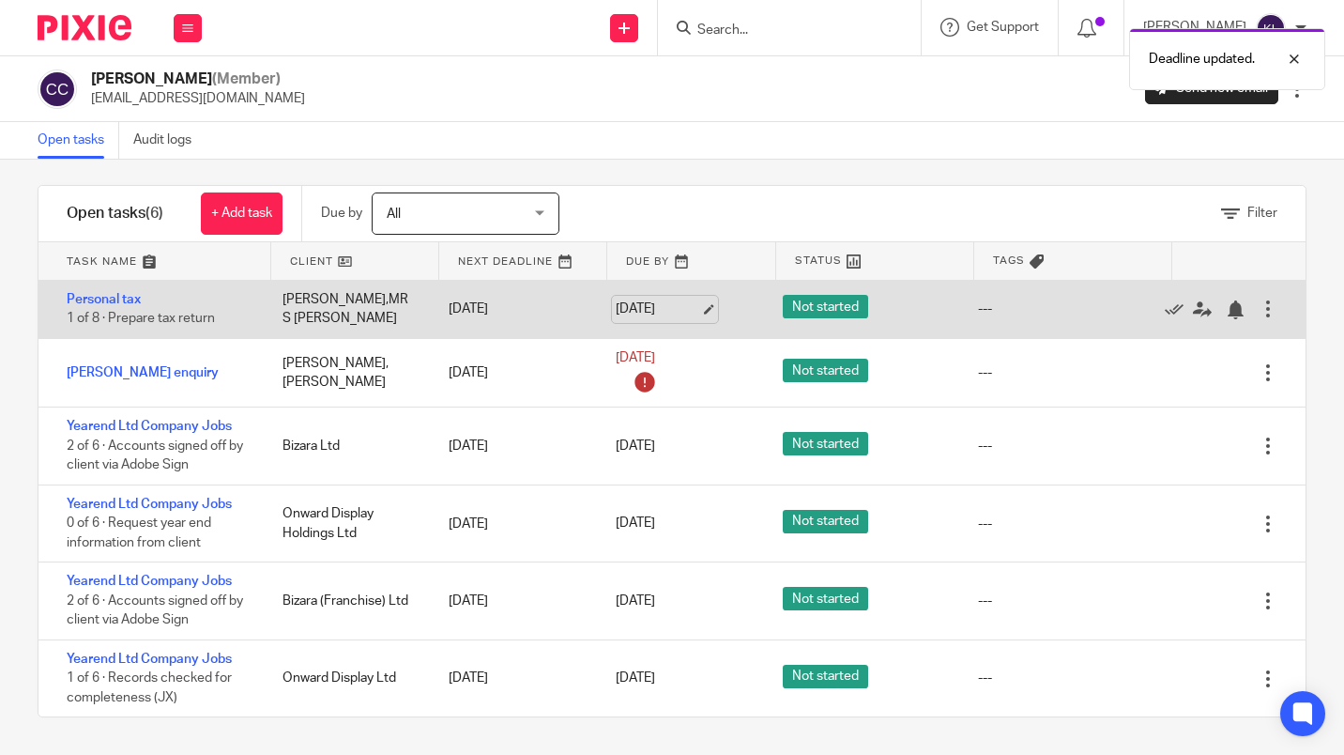
scroll to position [12, 0]
click at [1226, 311] on div at bounding box center [1235, 309] width 19 height 19
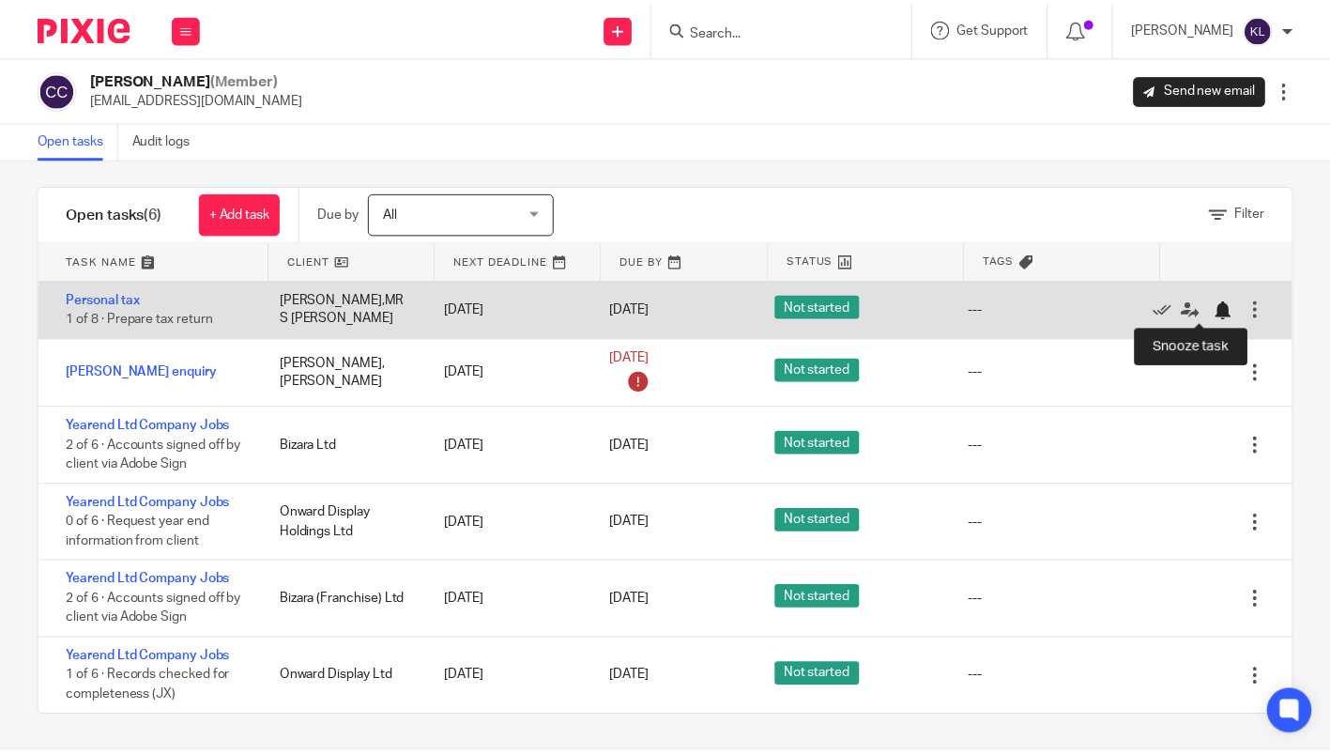
scroll to position [0, 0]
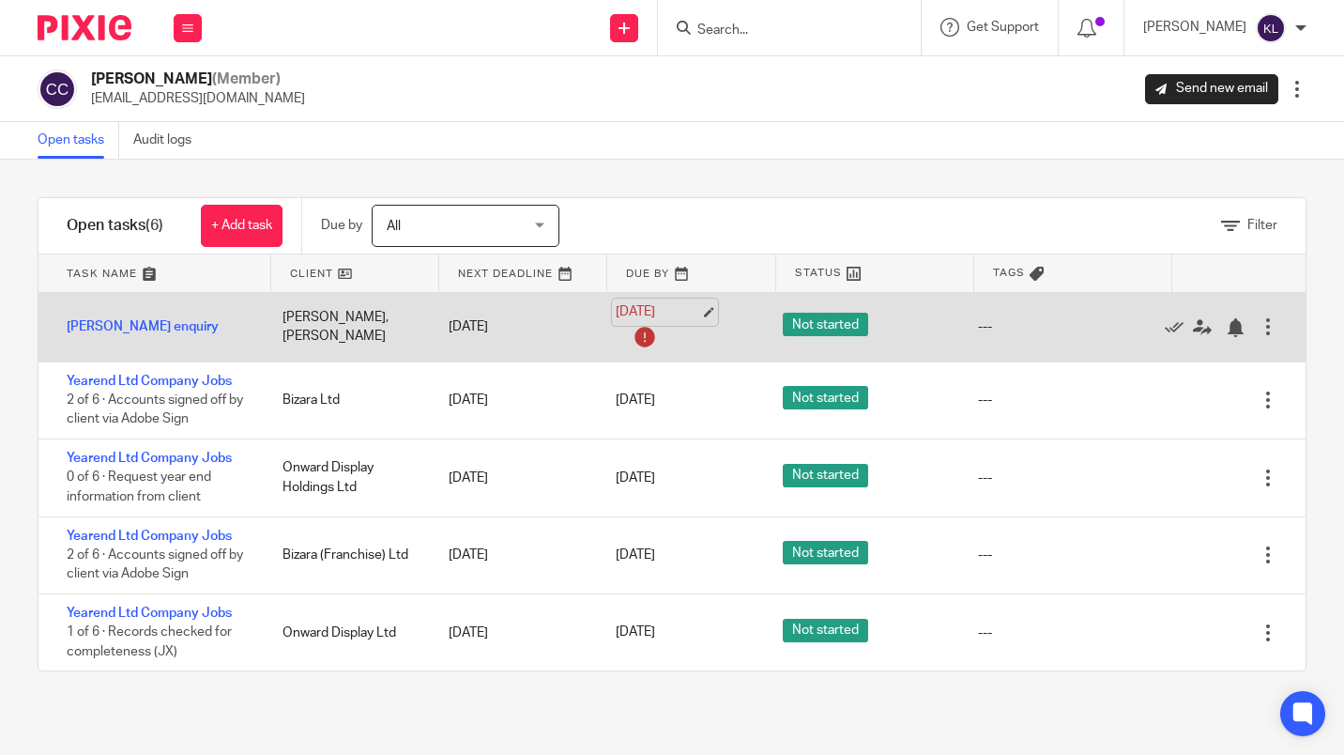
click at [639, 316] on link "10 Oct 2025" at bounding box center [658, 312] width 84 height 20
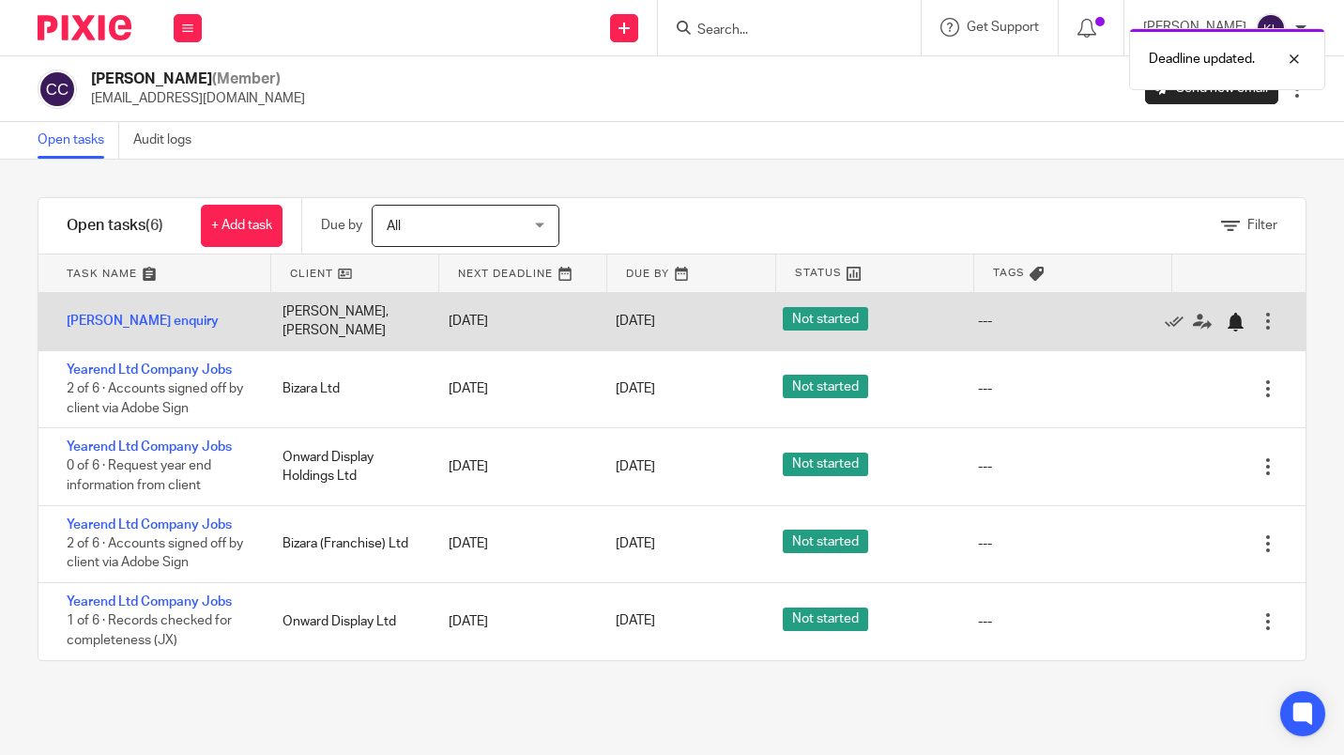
click at [1226, 316] on div at bounding box center [1235, 322] width 19 height 19
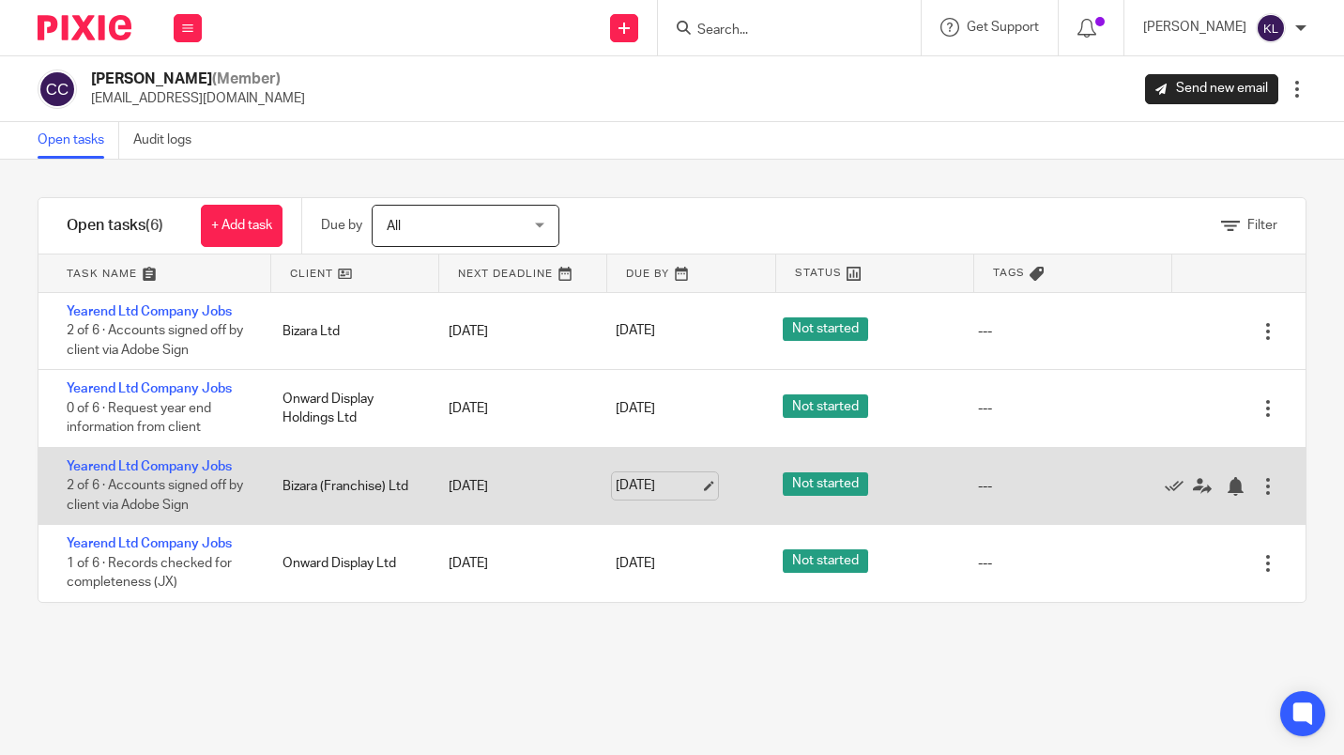
click at [654, 492] on link "13 Oct 2025" at bounding box center [658, 486] width 84 height 20
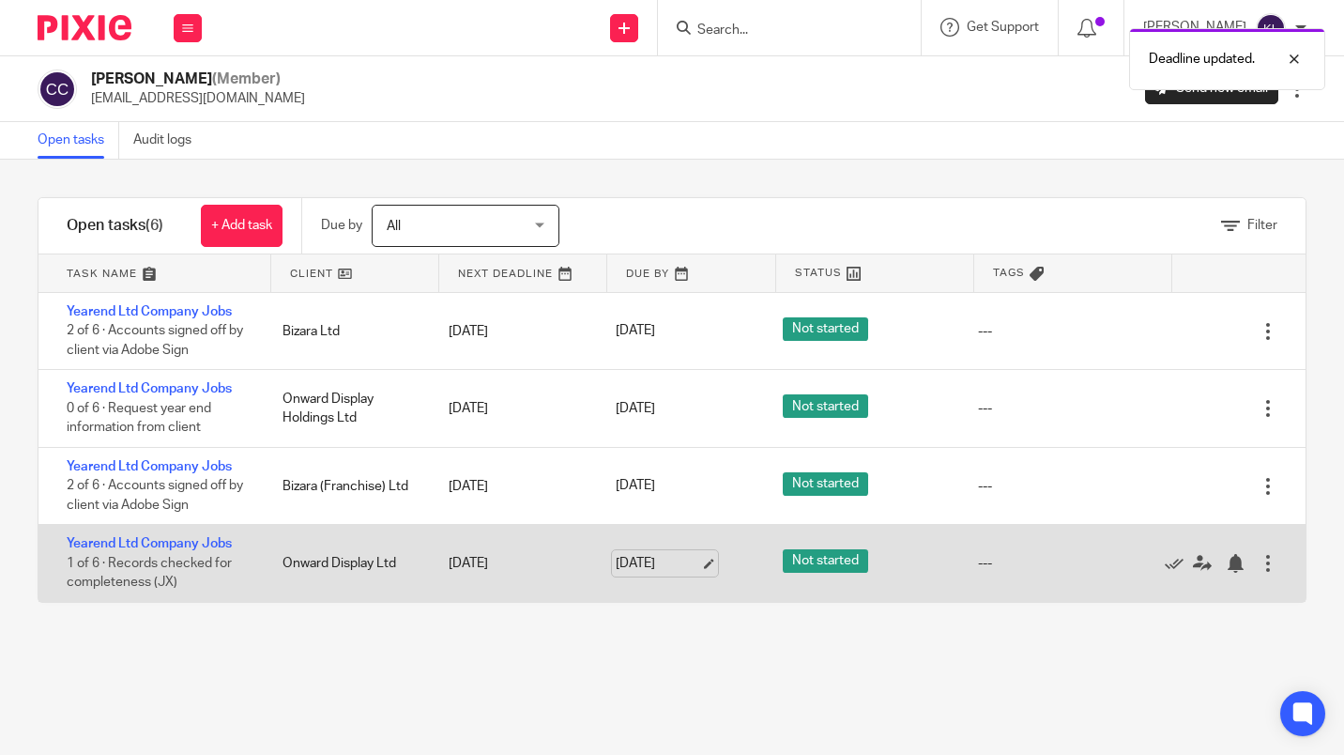
click at [642, 563] on link "13 Oct 2025" at bounding box center [658, 564] width 84 height 20
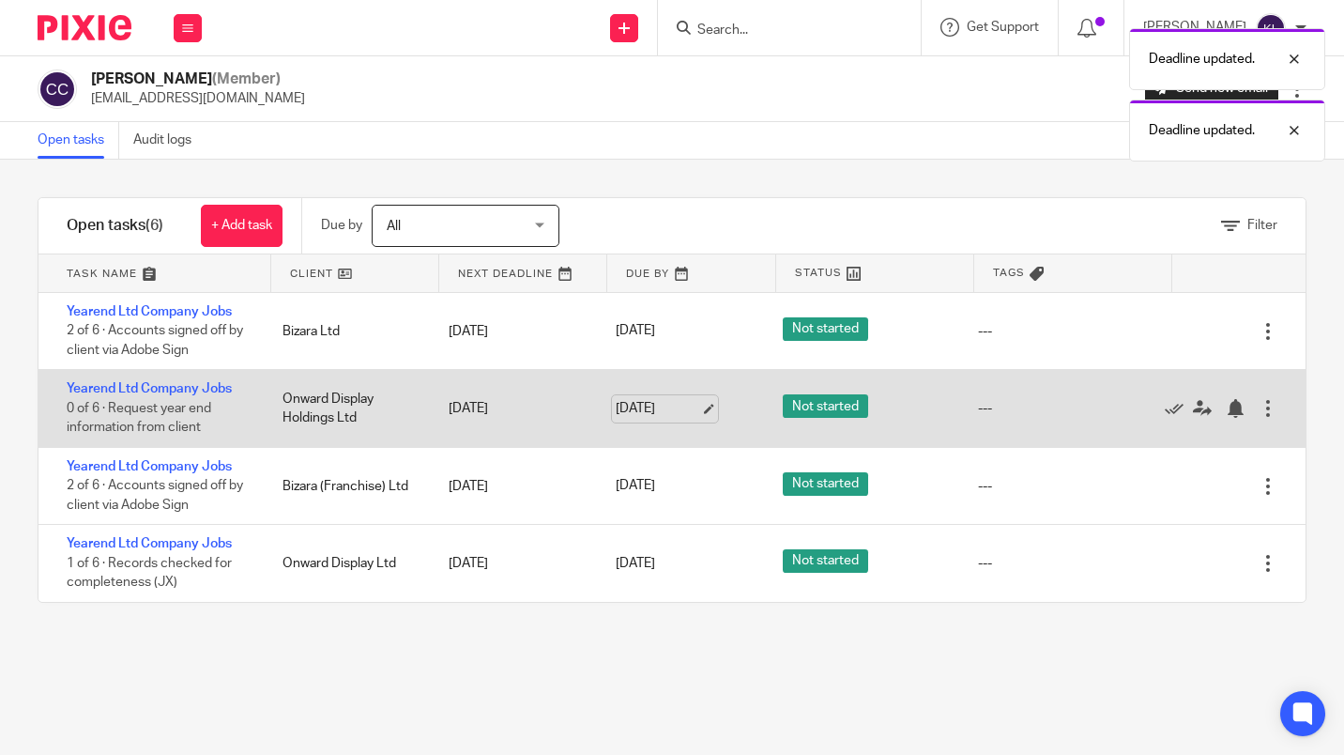
click at [650, 408] on link "13 Oct 2025" at bounding box center [658, 409] width 84 height 20
click at [656, 328] on link "13 Oct 2025" at bounding box center [658, 331] width 84 height 20
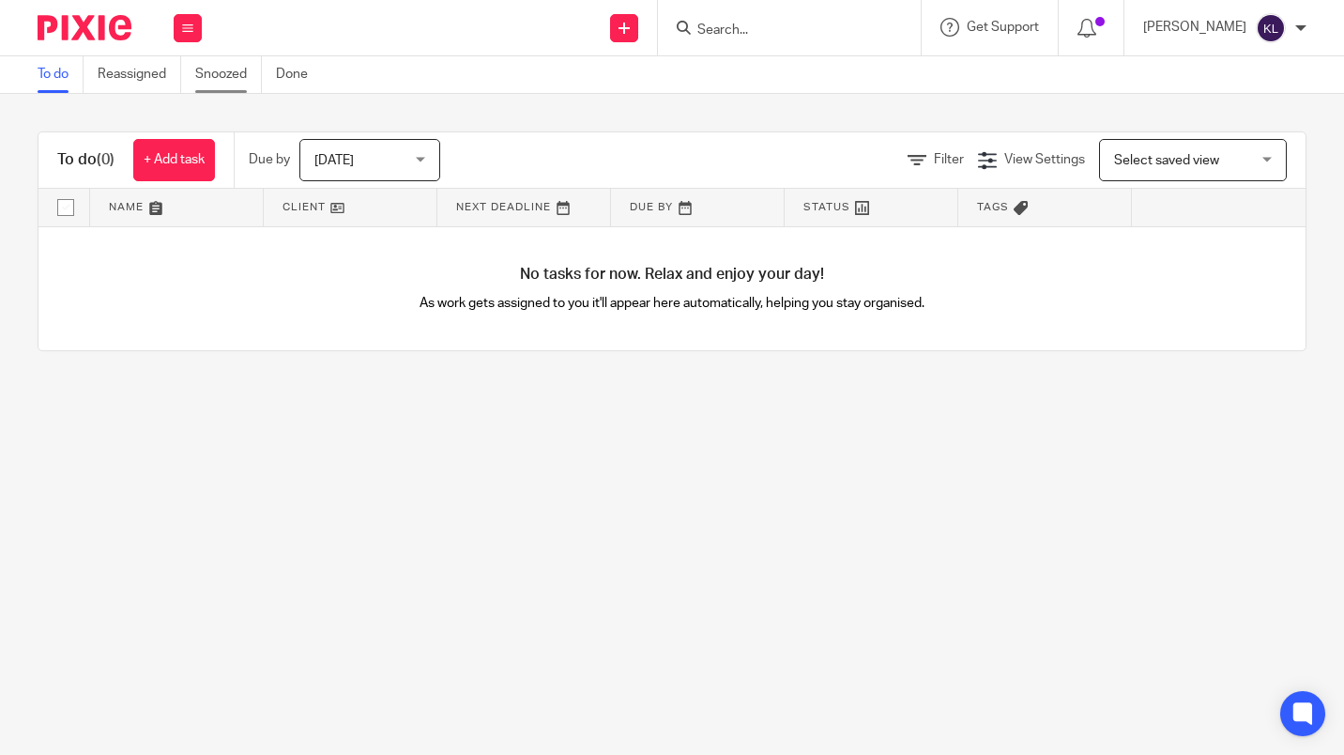
click at [219, 81] on link "Snoozed" at bounding box center [228, 74] width 67 height 37
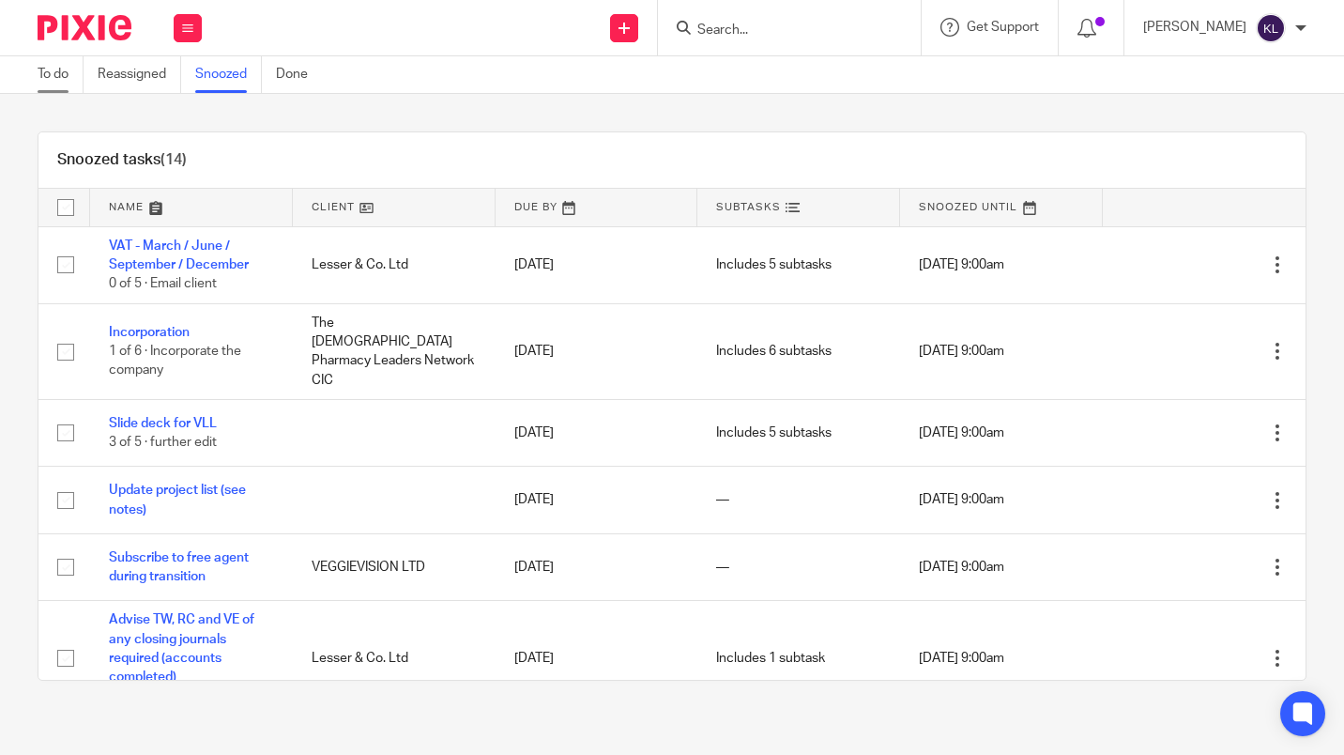
click at [63, 62] on link "To do" at bounding box center [61, 74] width 46 height 37
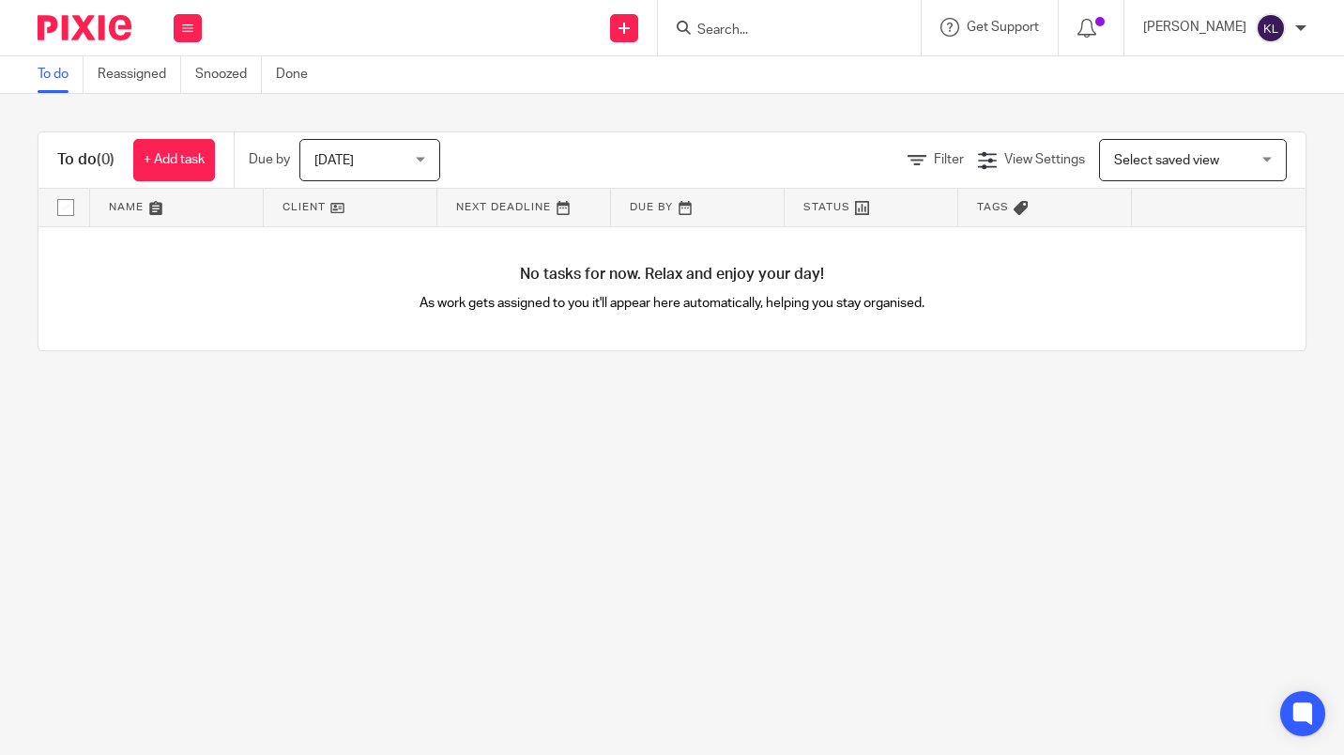
click at [356, 173] on span "[DATE]" at bounding box center [364, 159] width 100 height 39
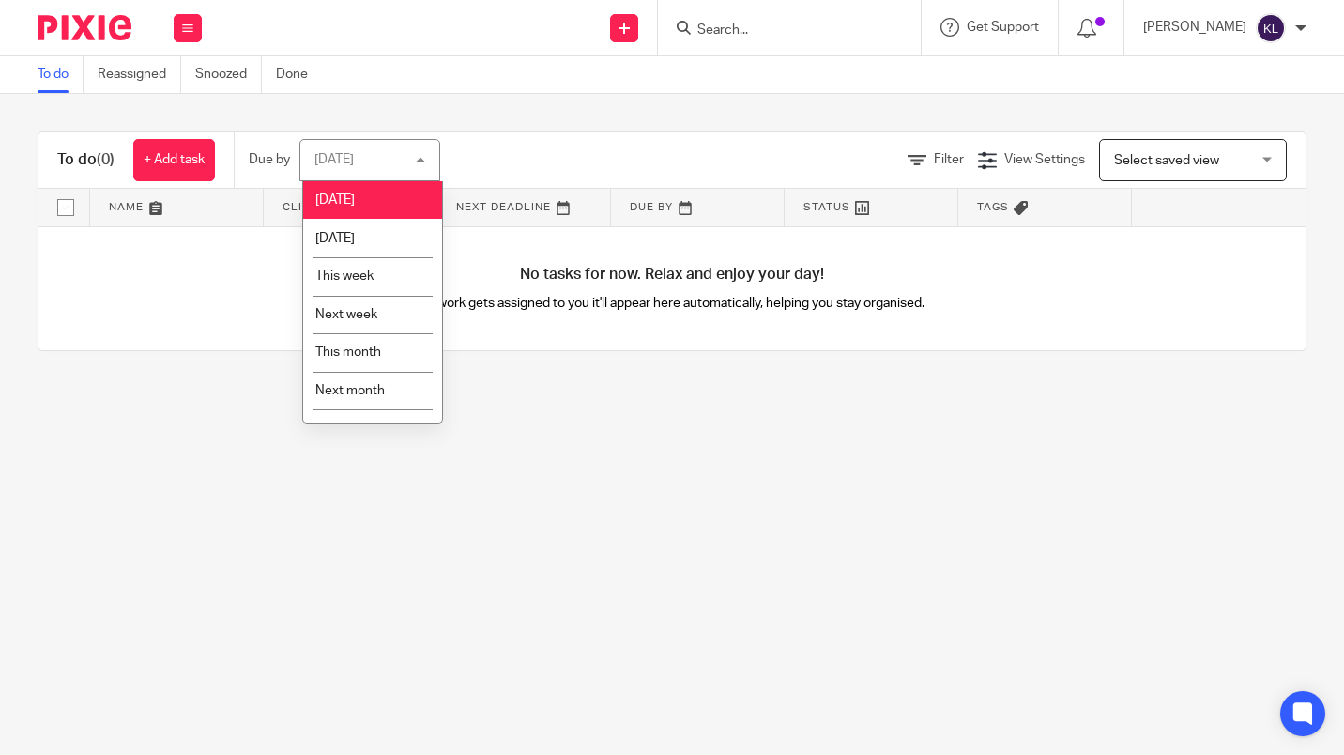
scroll to position [24, 0]
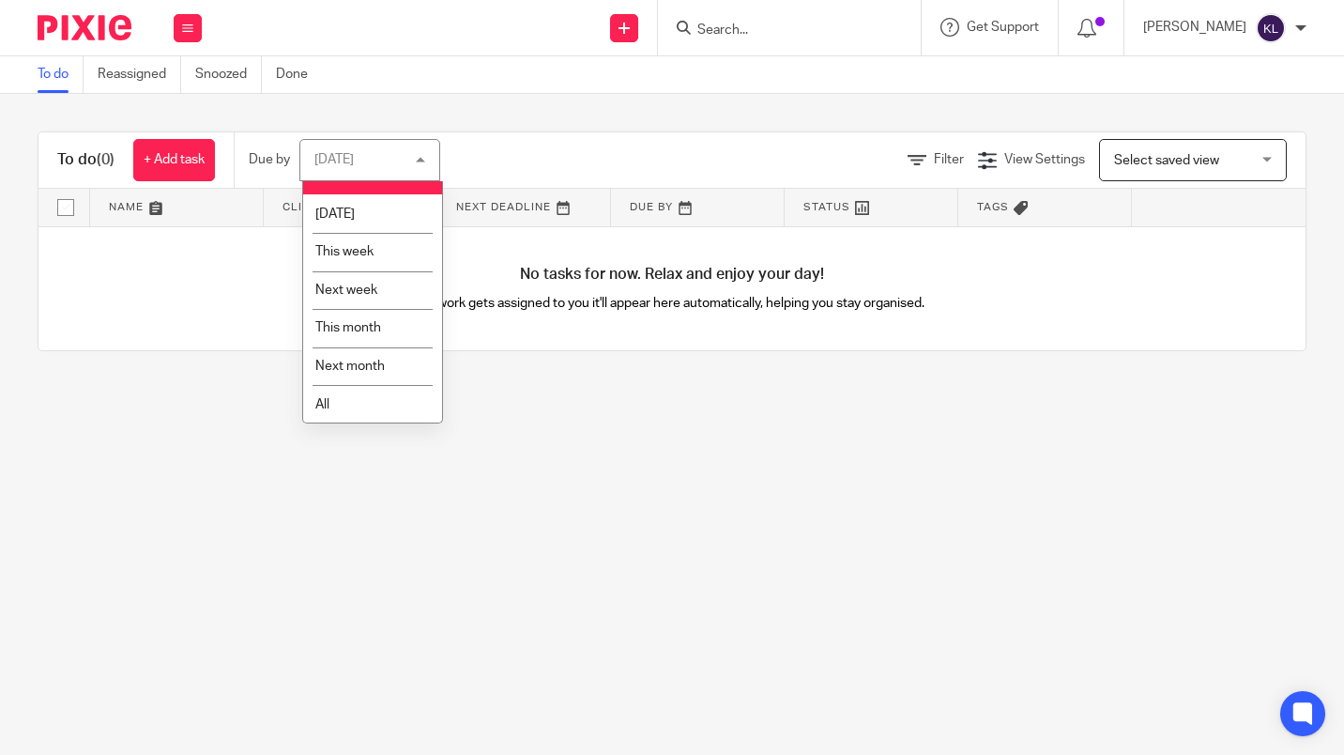
click at [355, 407] on li "All" at bounding box center [372, 404] width 139 height 38
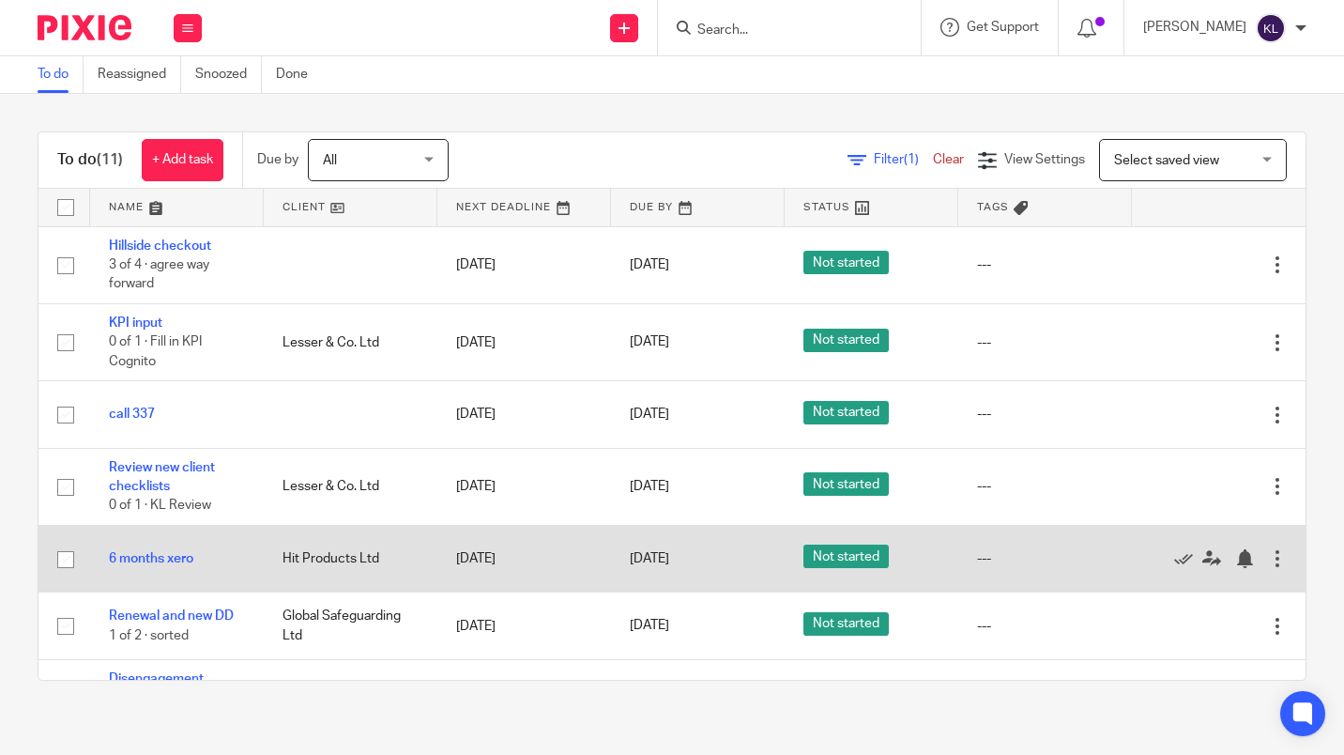
click at [1079, 556] on td "---" at bounding box center [1045, 559] width 174 height 67
click at [1174, 558] on icon at bounding box center [1183, 558] width 19 height 19
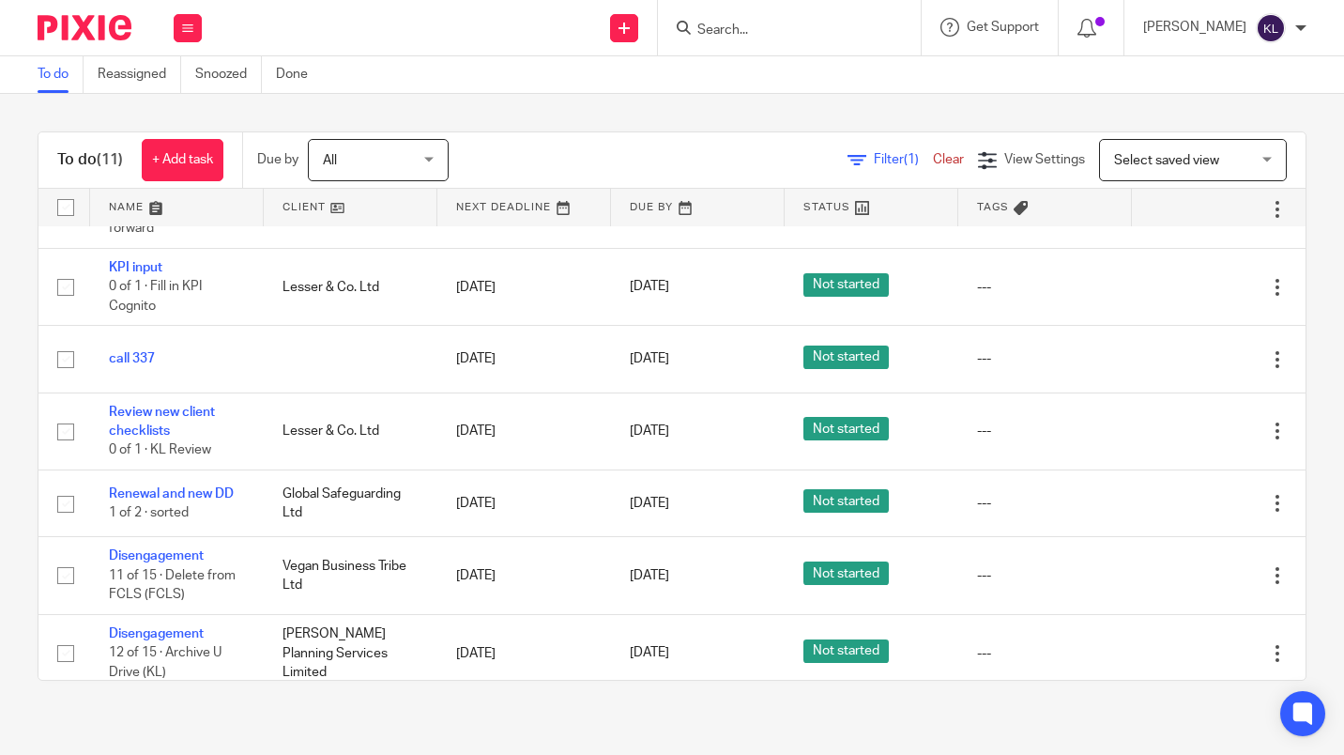
scroll to position [54, 0]
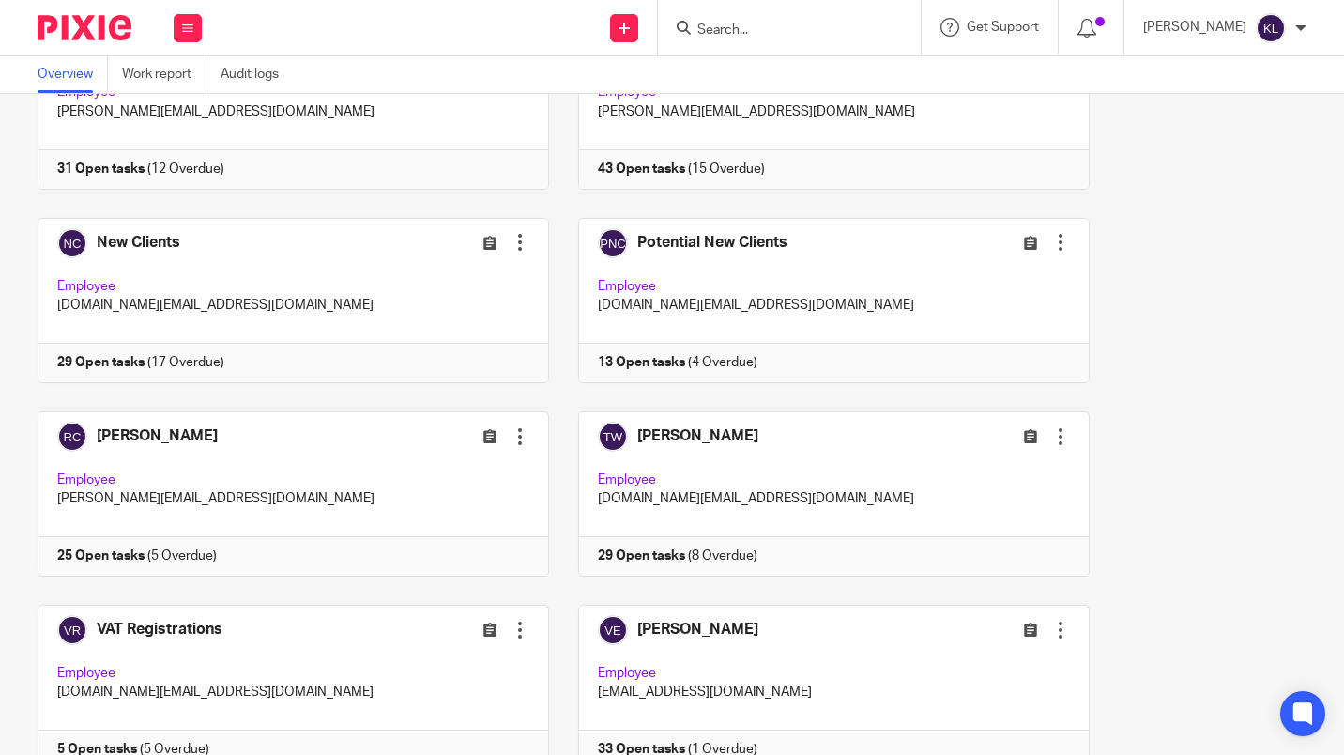
scroll to position [1734, 0]
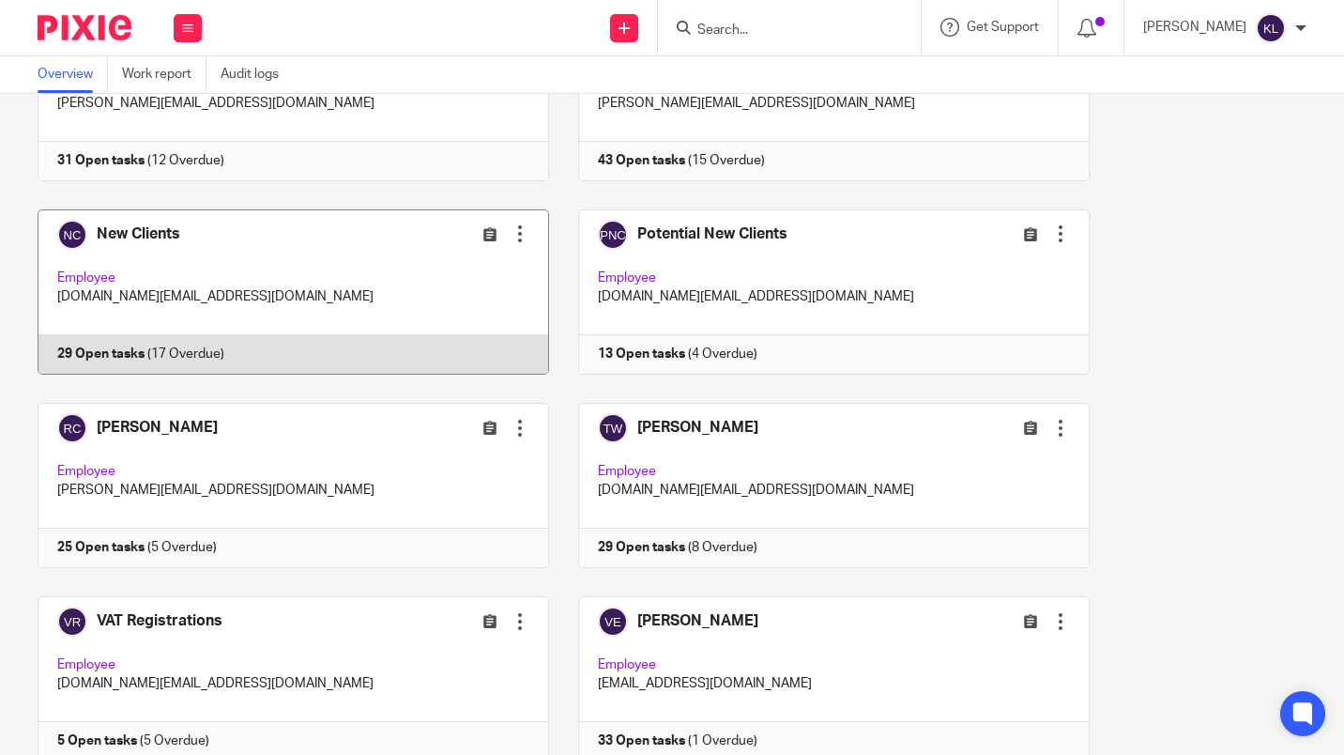
click at [337, 364] on link at bounding box center [278, 291] width 541 height 165
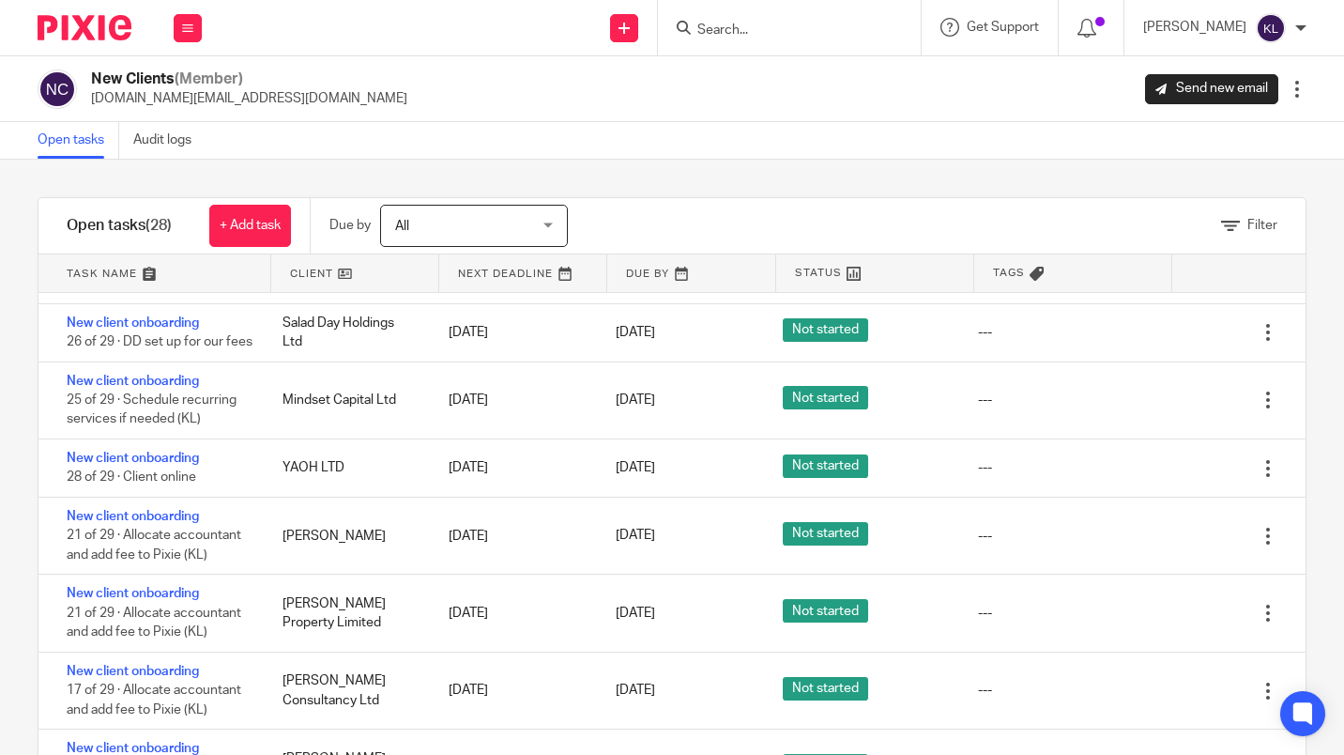
scroll to position [1429, 0]
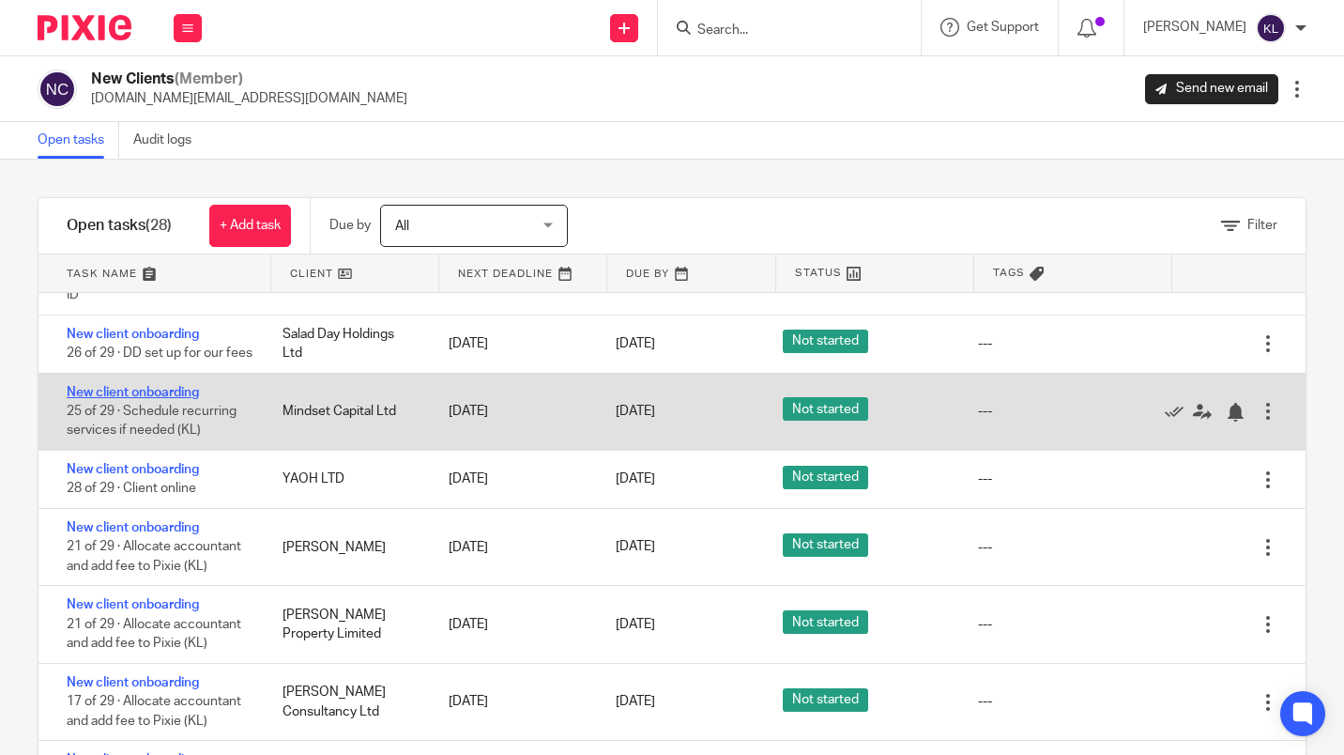
click at [168, 399] on link "New client onboarding" at bounding box center [133, 392] width 132 height 13
click at [172, 399] on link "New client onboarding" at bounding box center [133, 392] width 132 height 13
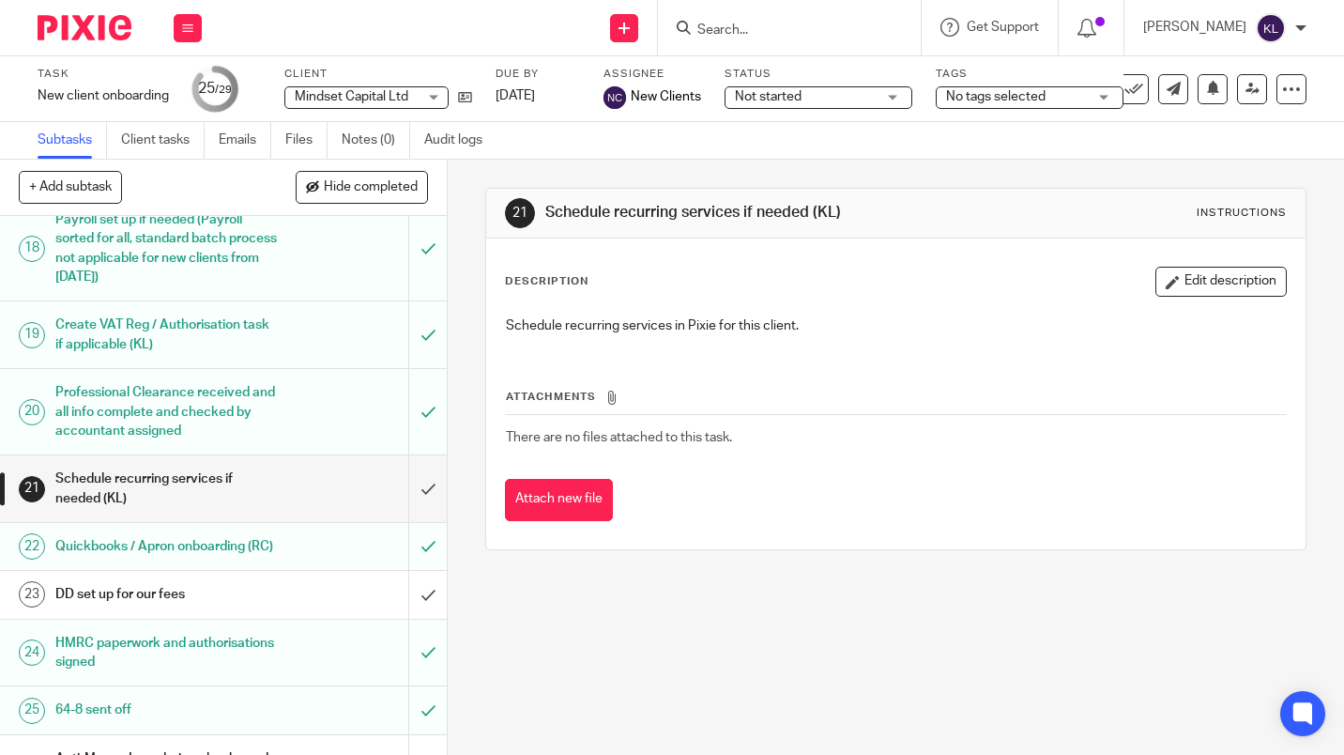
scroll to position [994, 0]
click at [415, 520] on input "submit" at bounding box center [223, 486] width 447 height 67
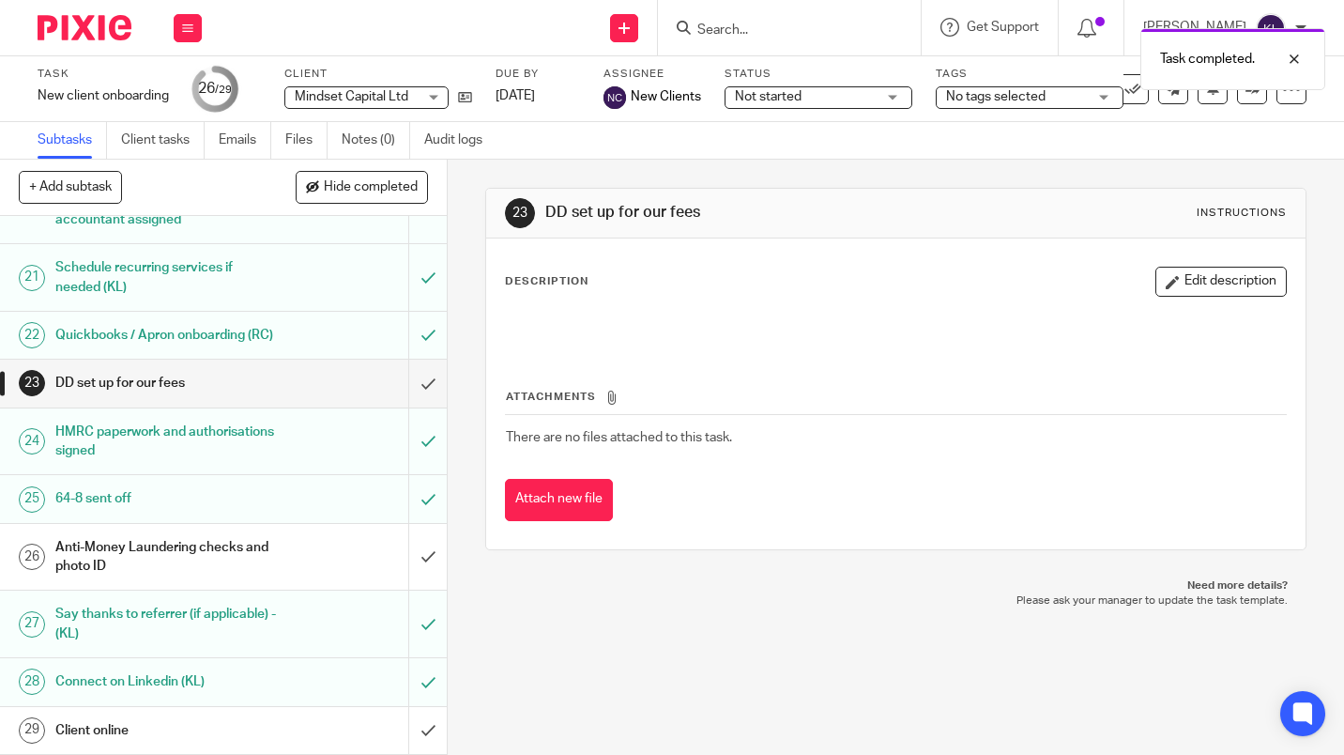
scroll to position [1262, 0]
click at [421, 562] on input "submit" at bounding box center [223, 557] width 447 height 67
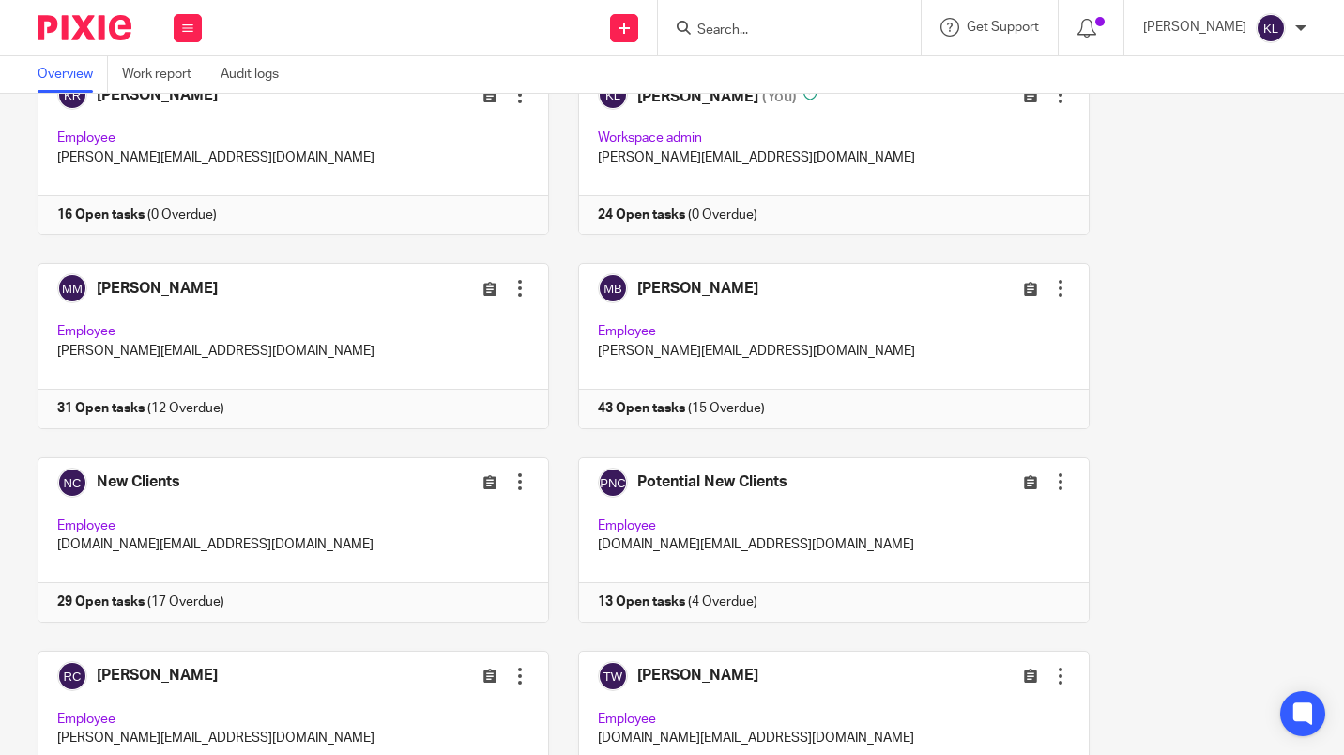
scroll to position [1487, 0]
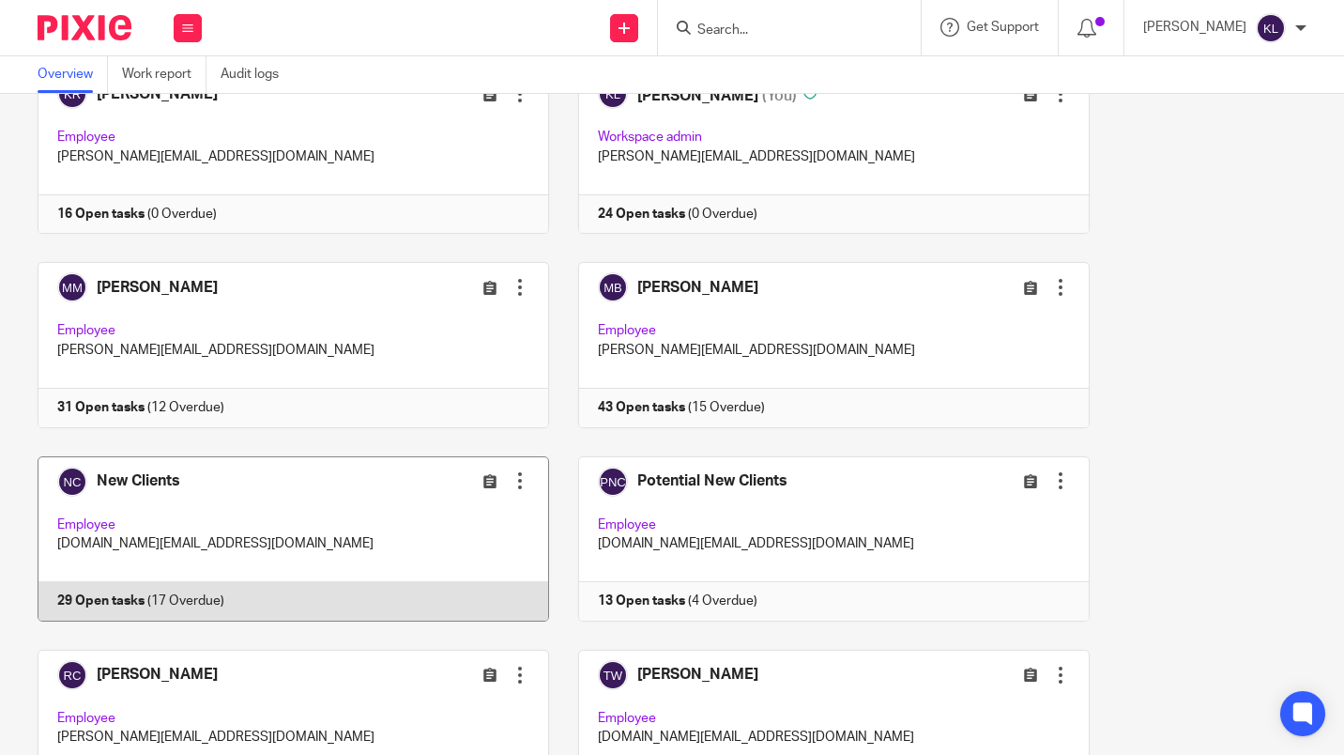
click at [366, 609] on link at bounding box center [278, 538] width 541 height 165
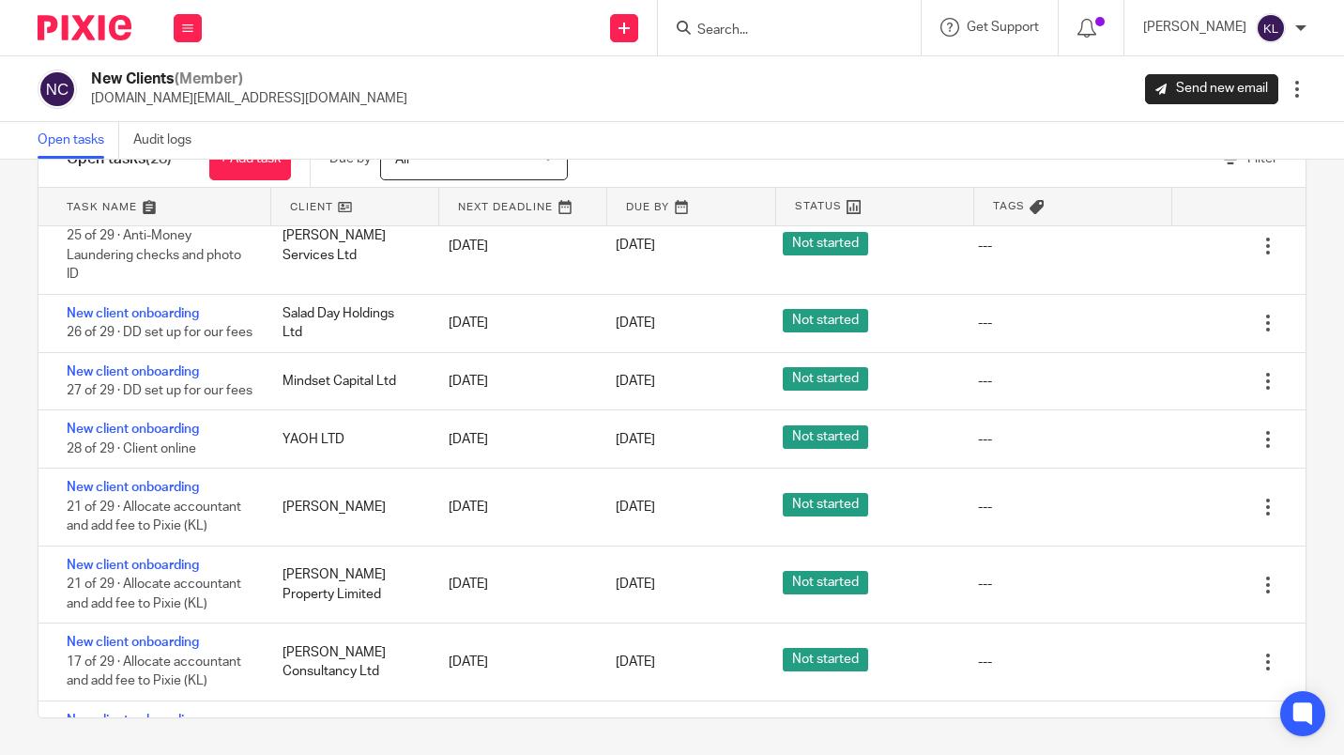
scroll to position [1382, 0]
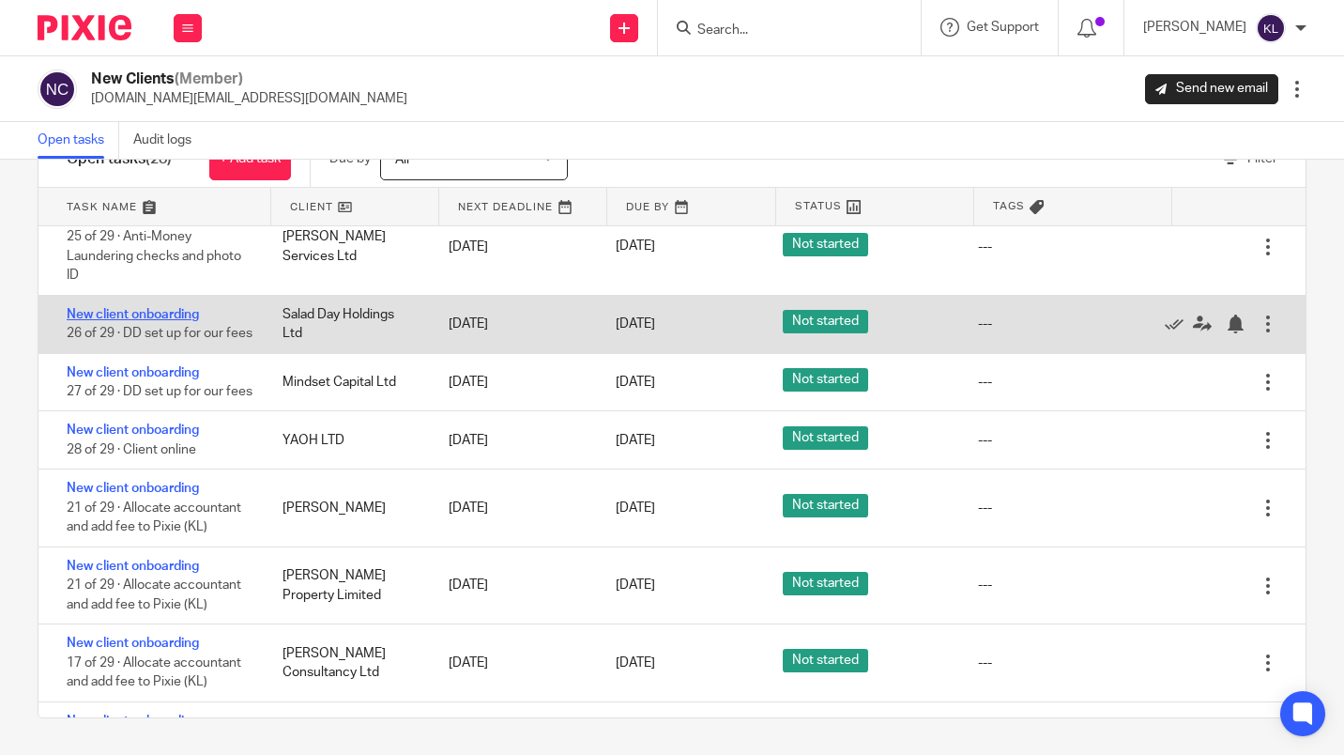
click at [181, 321] on link "New client onboarding" at bounding box center [133, 314] width 132 height 13
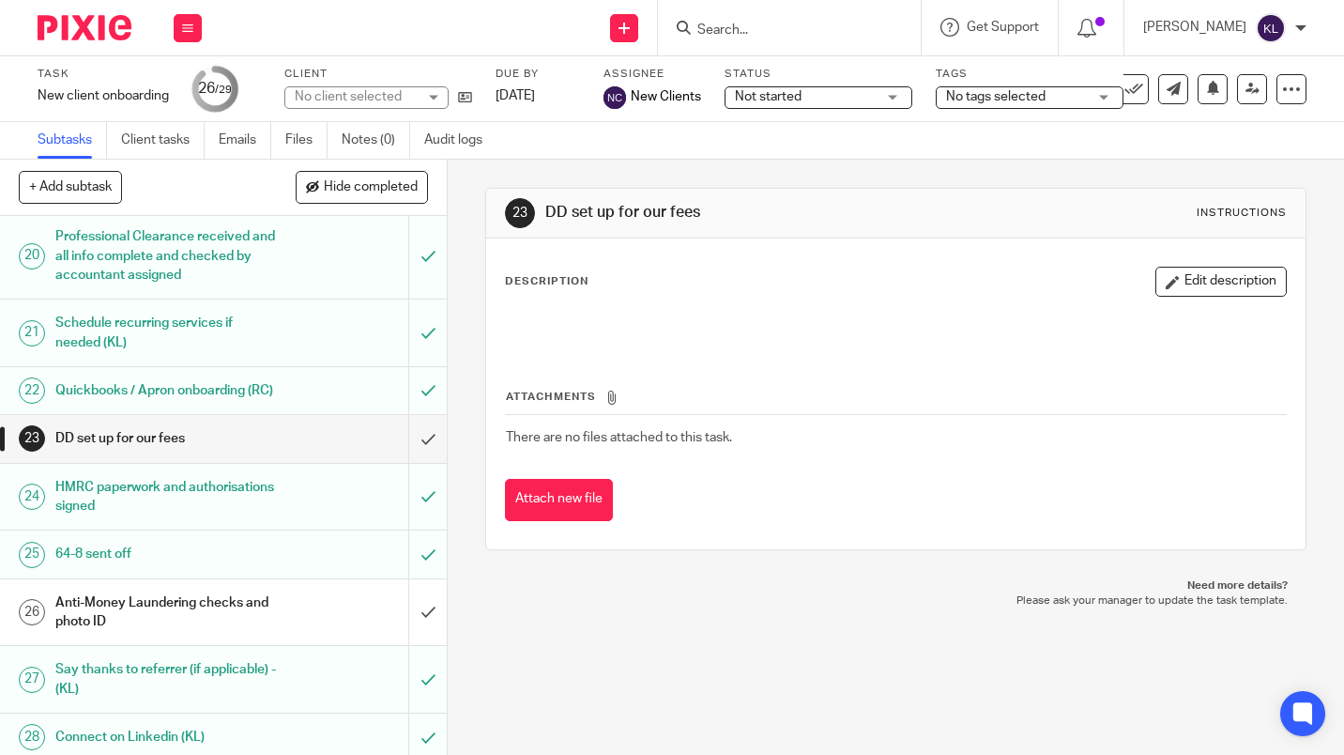
scroll to position [1262, 0]
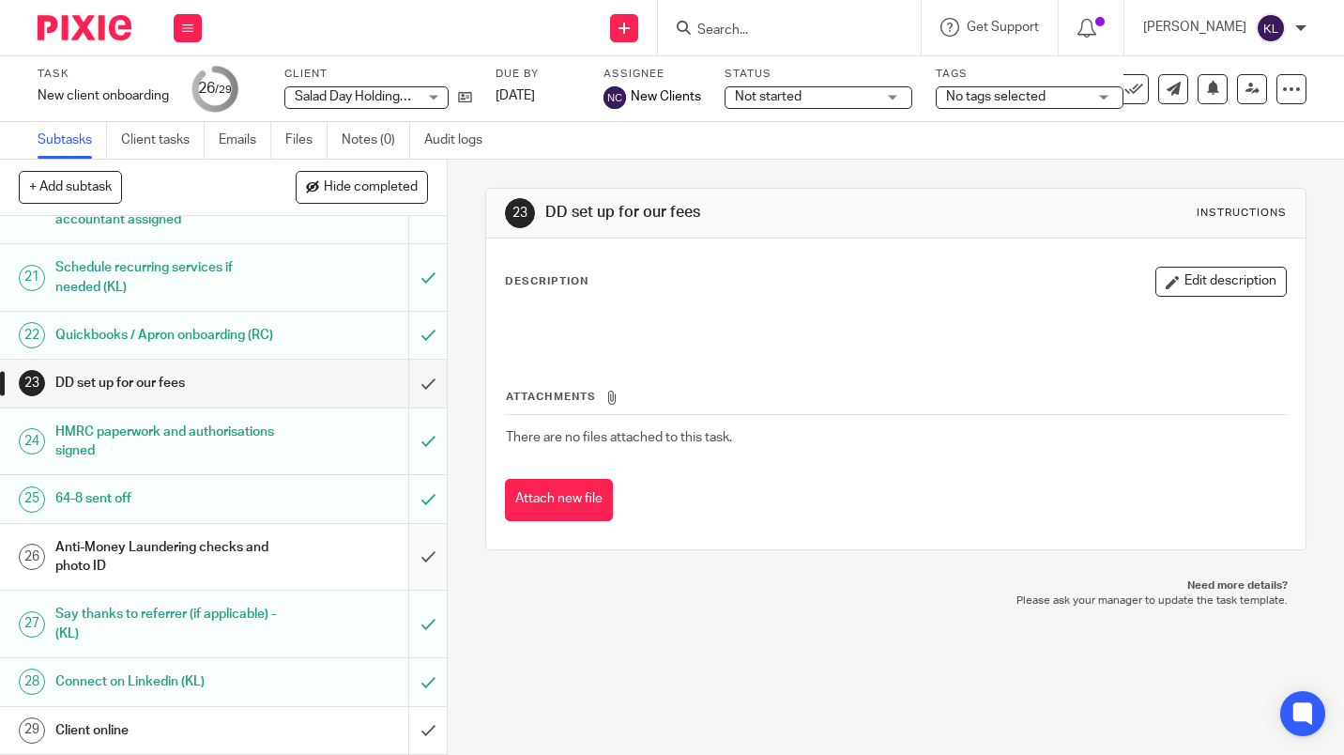
click at [417, 575] on input "submit" at bounding box center [223, 557] width 447 height 67
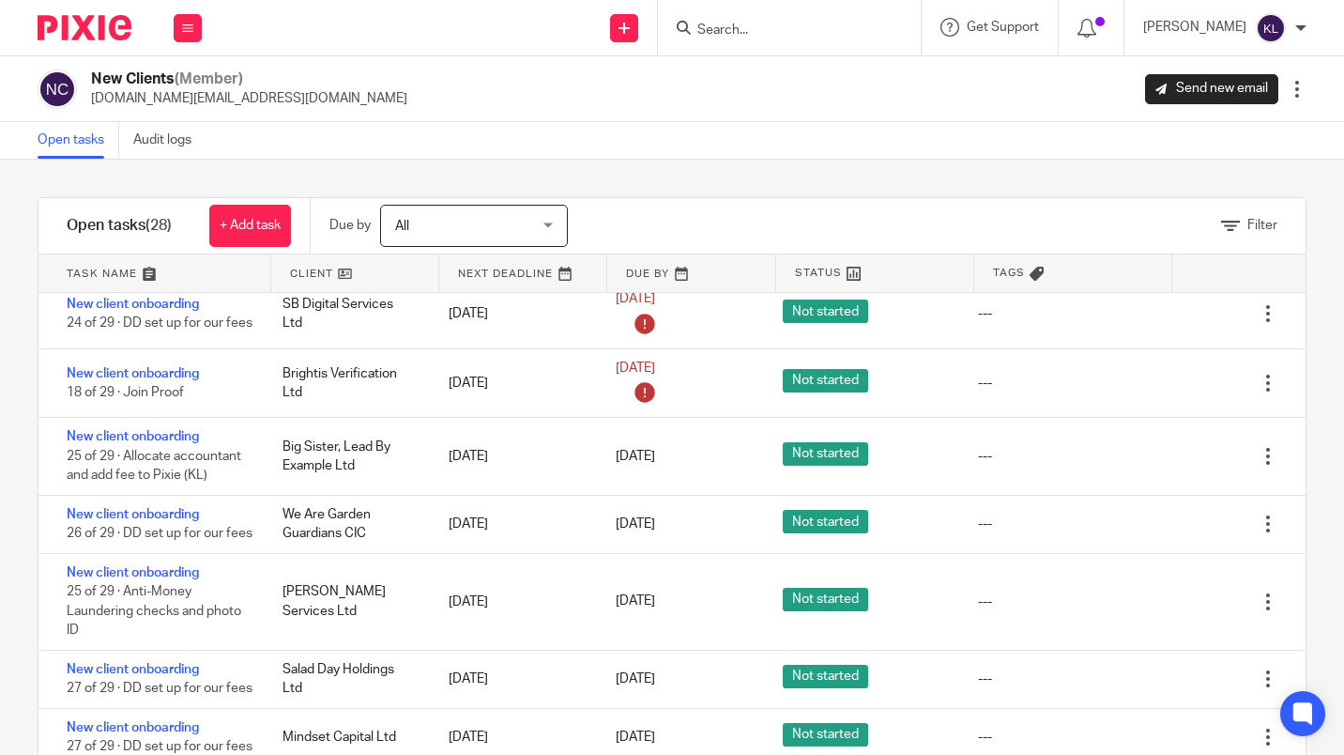
scroll to position [1096, 0]
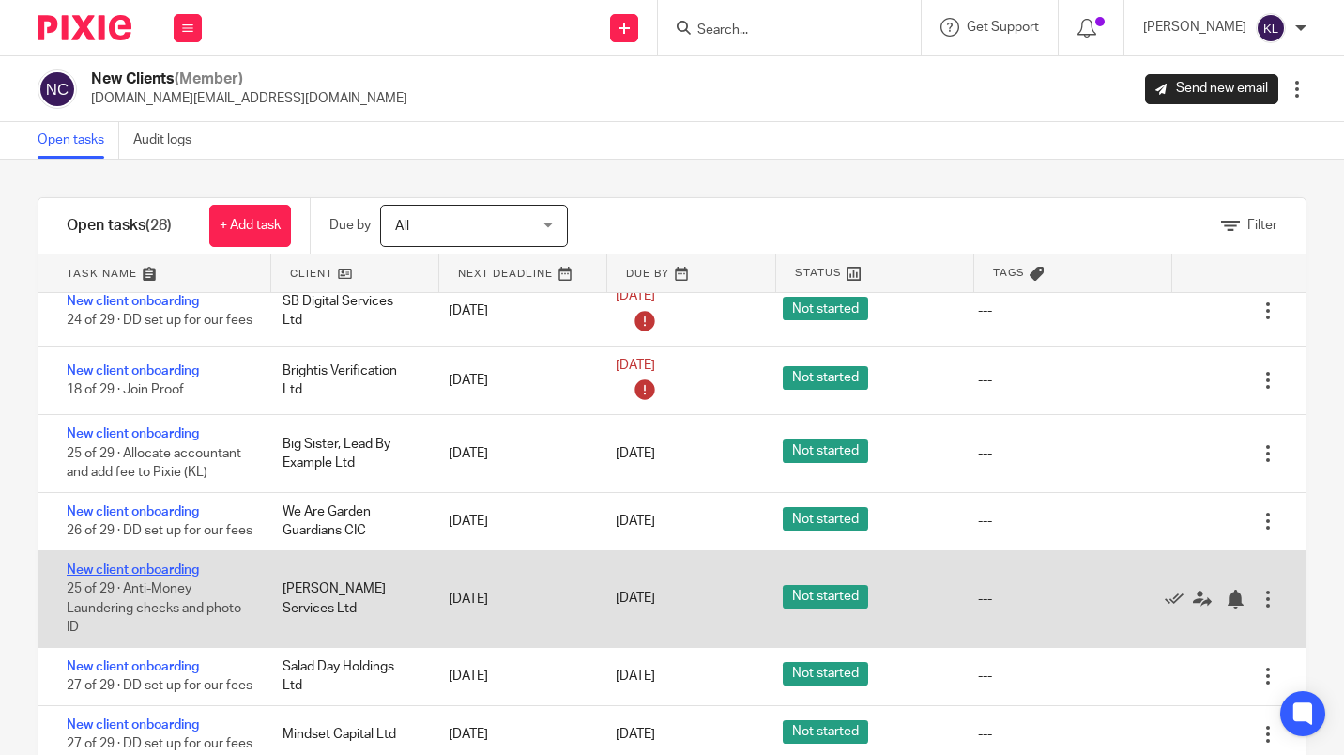
click at [183, 576] on link "New client onboarding" at bounding box center [133, 569] width 132 height 13
click at [187, 576] on link "New client onboarding" at bounding box center [133, 569] width 132 height 13
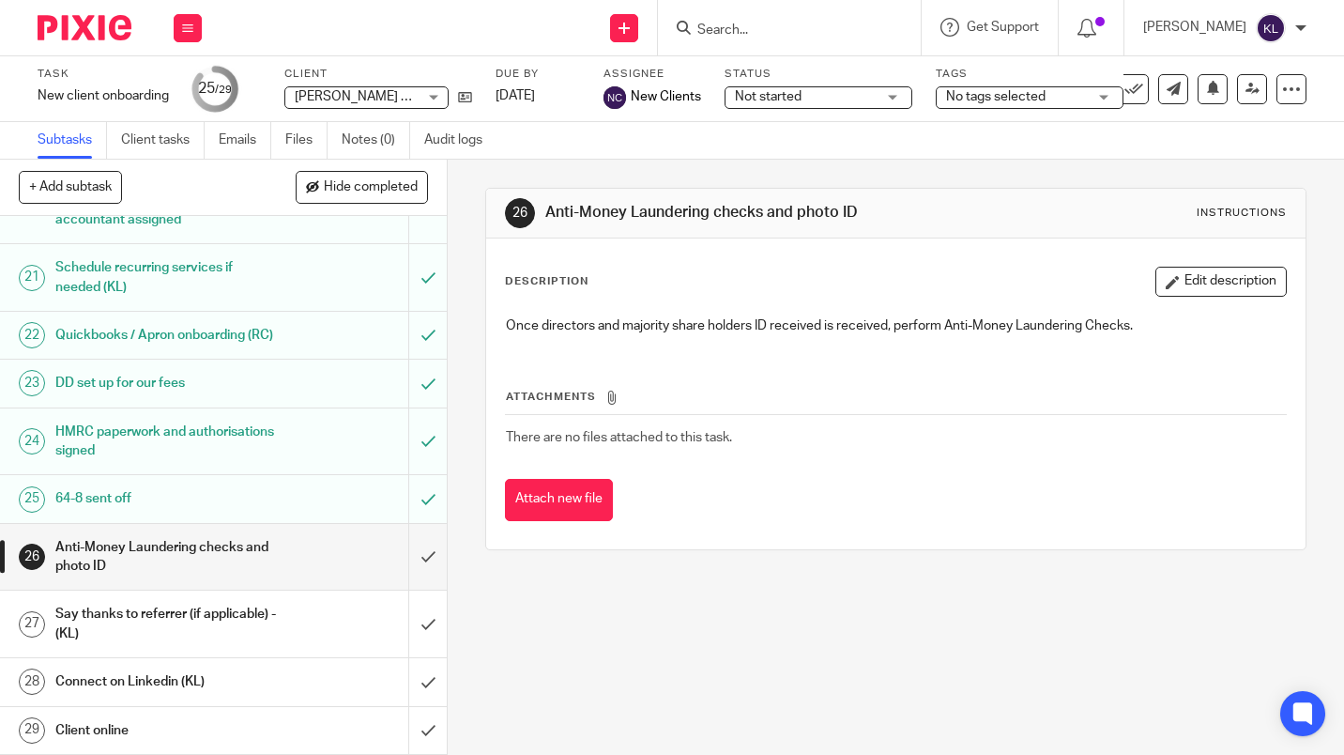
scroll to position [1262, 0]
click at [412, 563] on input "submit" at bounding box center [223, 557] width 447 height 67
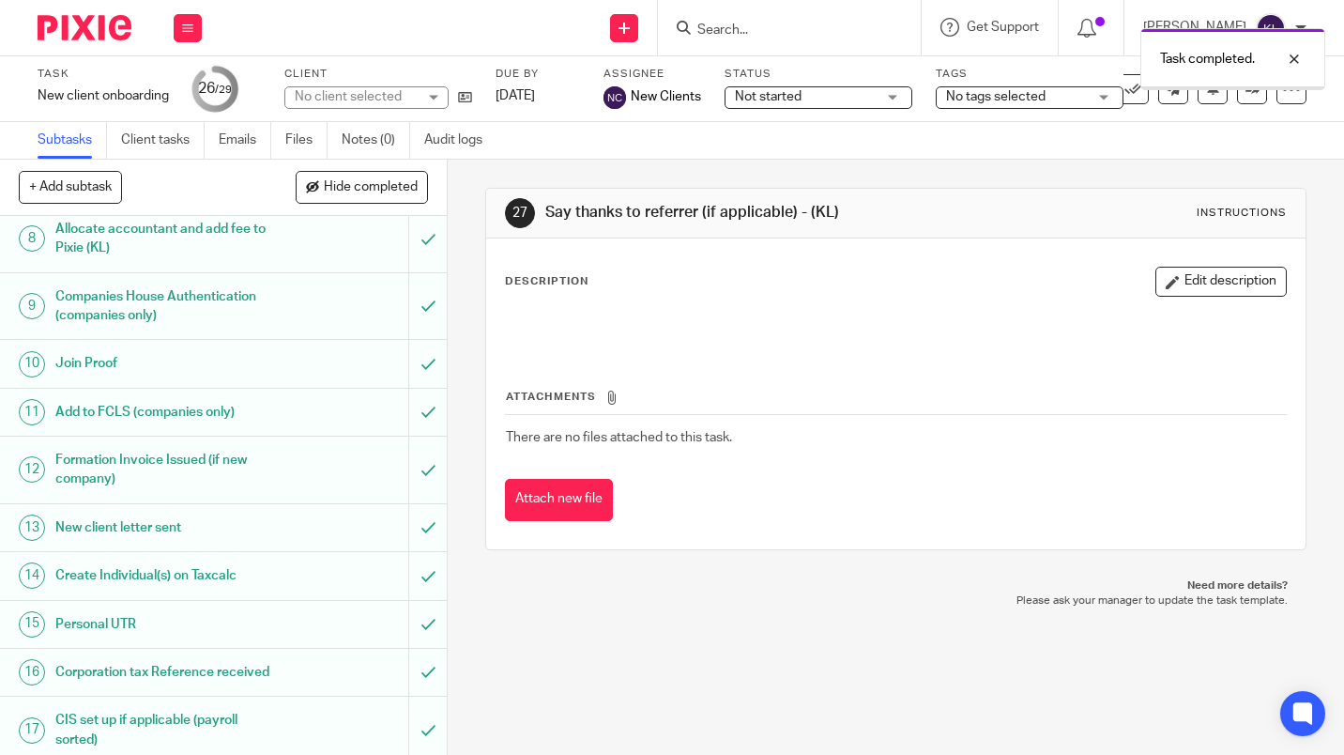
scroll to position [1262, 0]
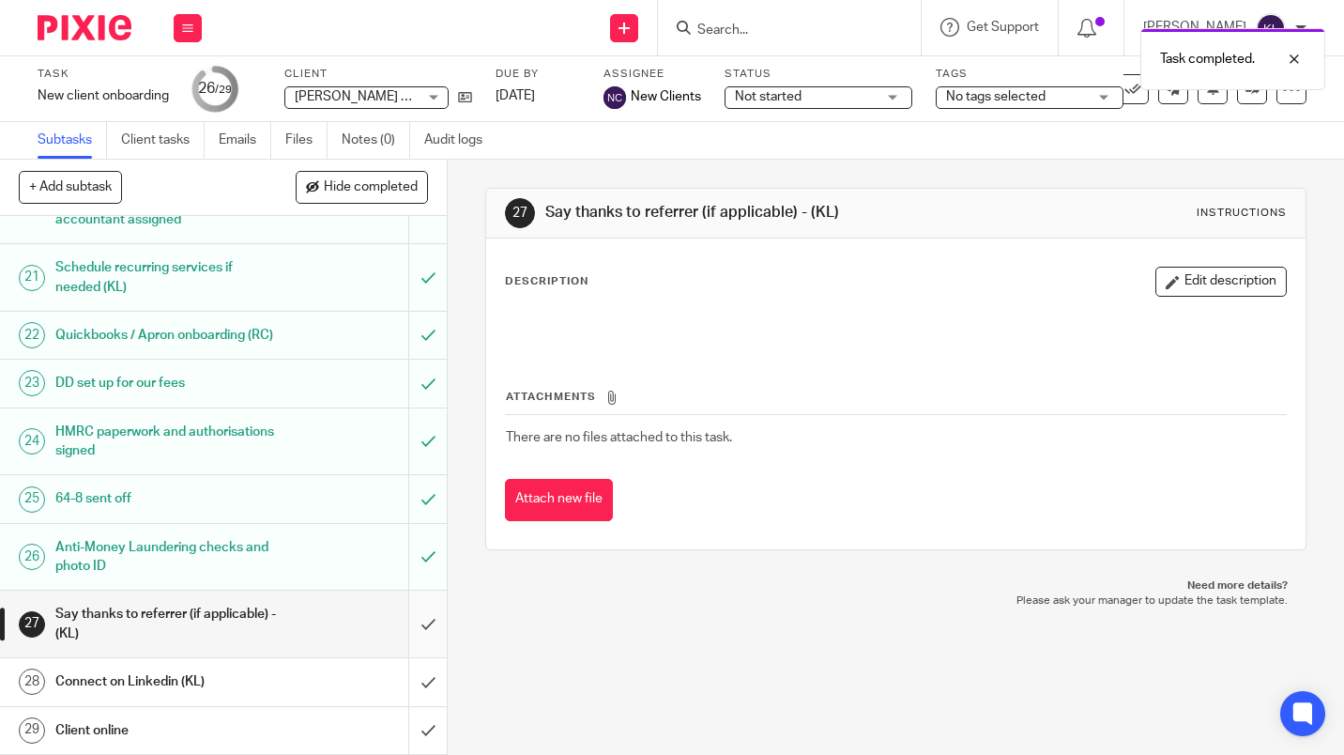
click at [415, 628] on input "submit" at bounding box center [223, 623] width 447 height 67
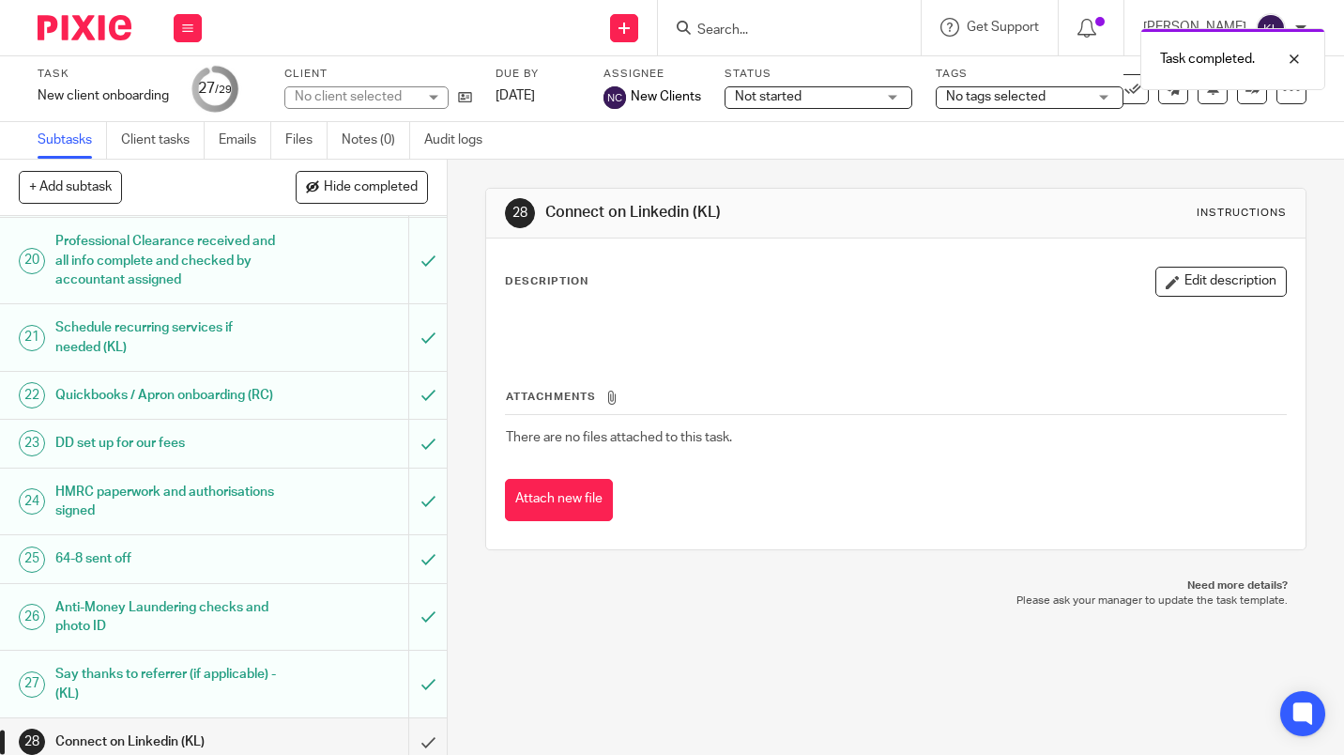
scroll to position [1262, 0]
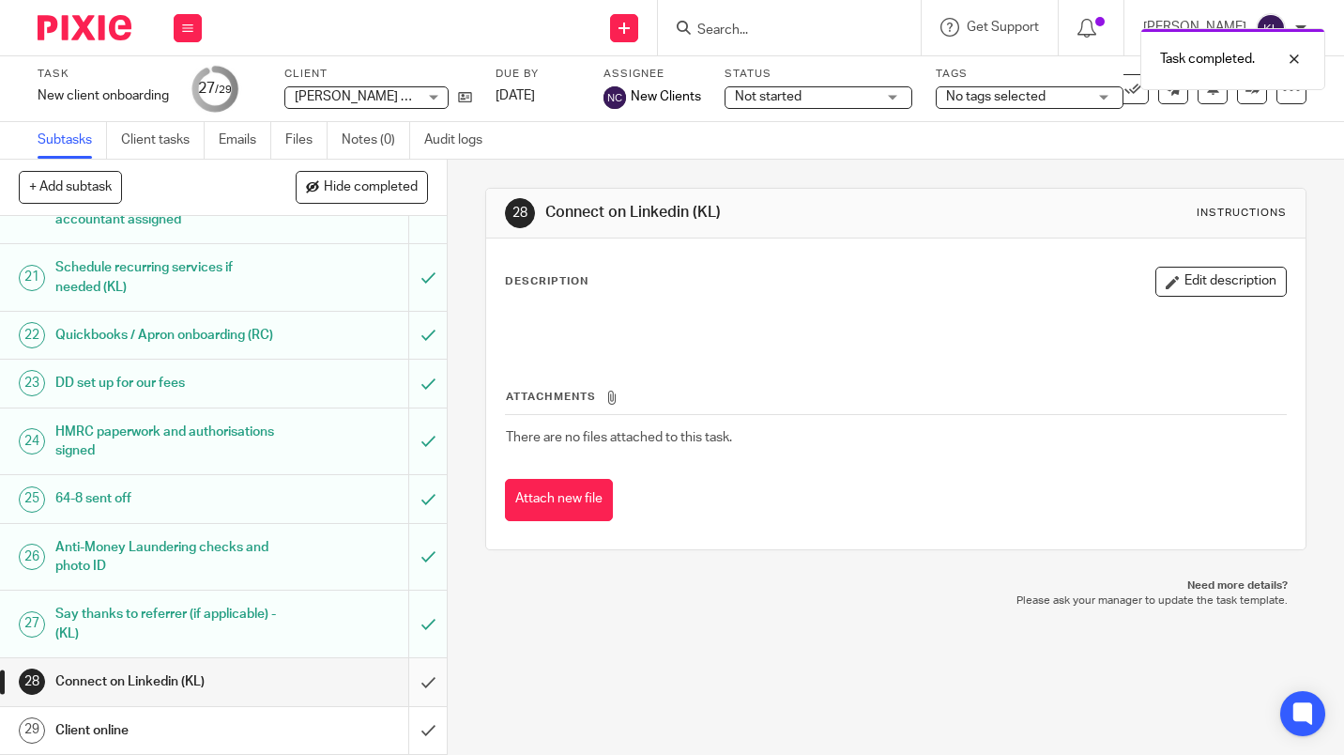
click at [425, 680] on input "submit" at bounding box center [223, 681] width 447 height 47
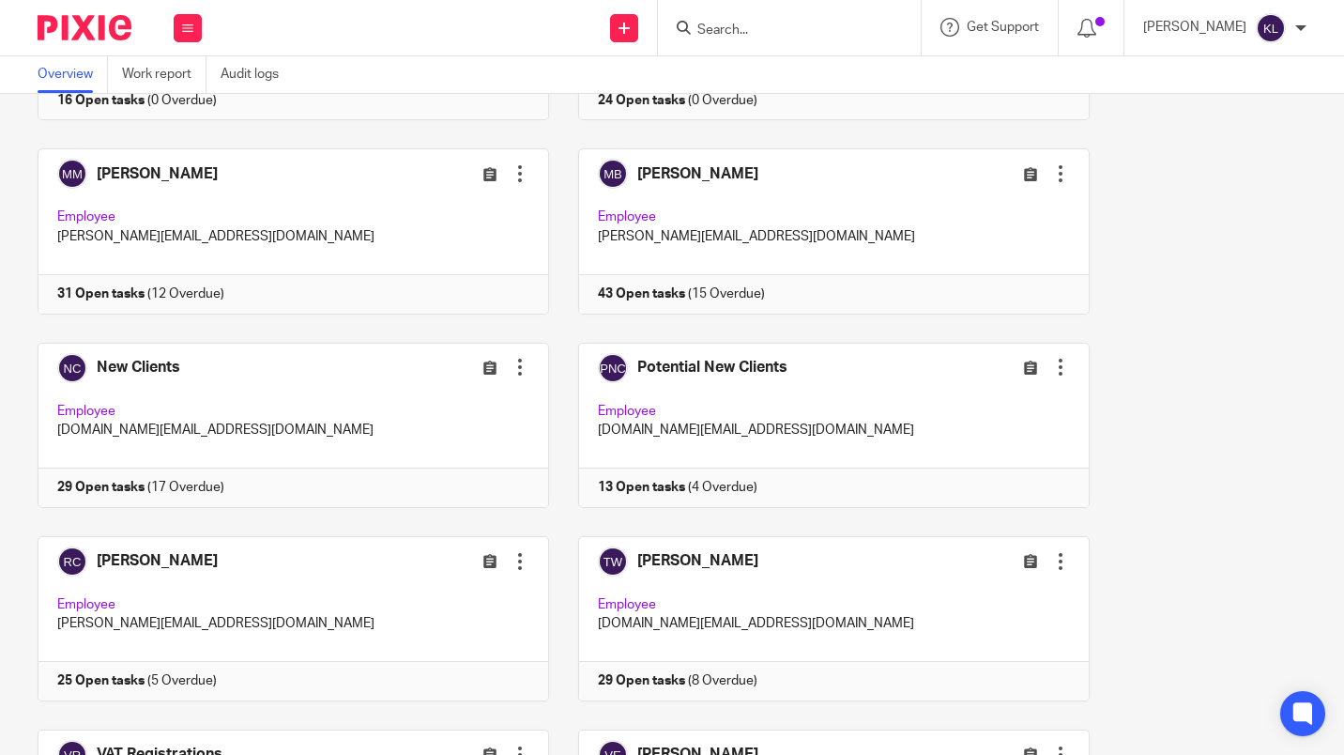
scroll to position [1602, 0]
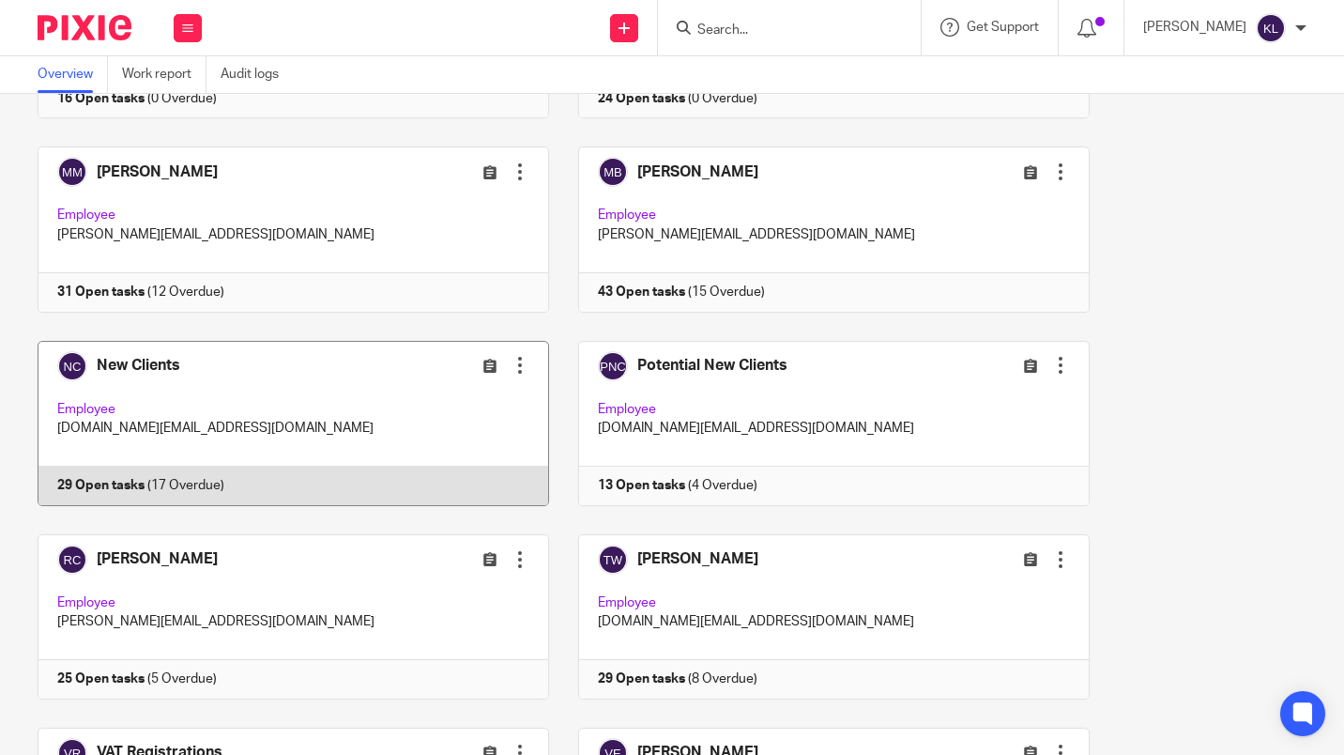
click at [411, 491] on link at bounding box center [278, 423] width 541 height 165
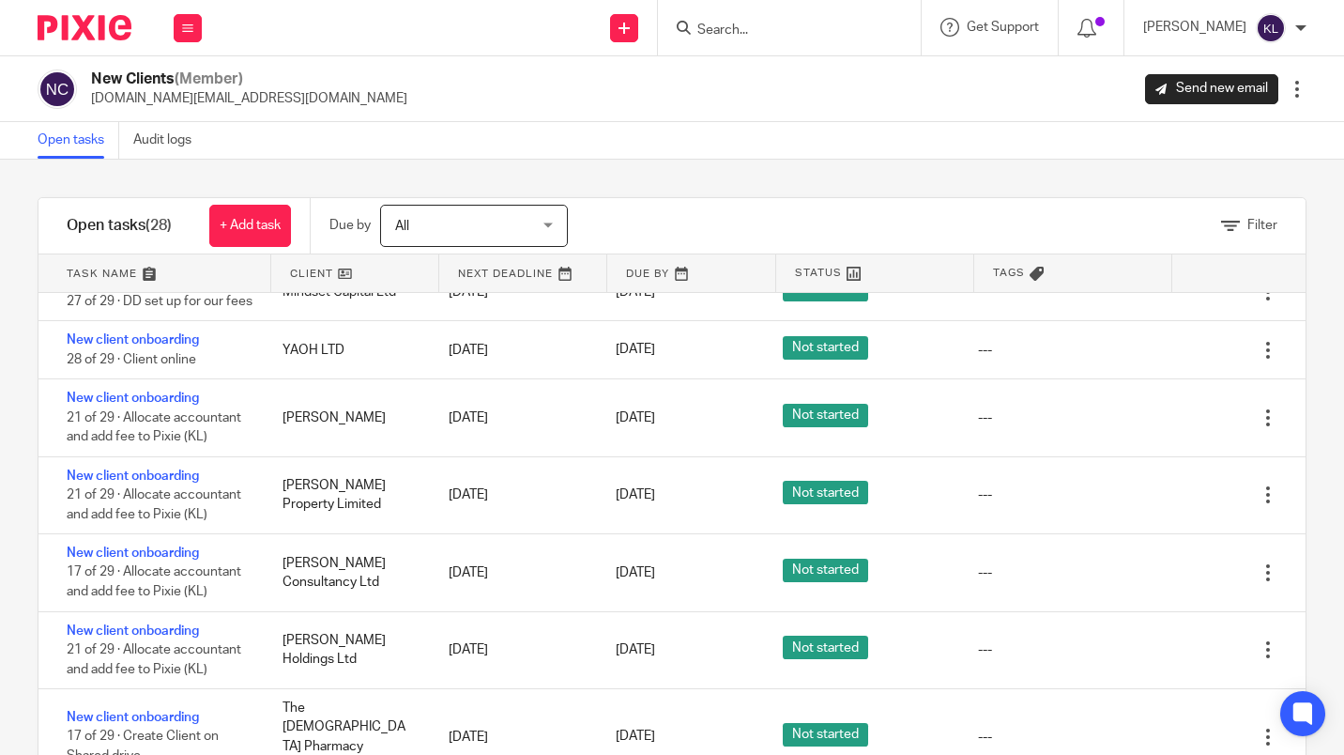
scroll to position [67, 0]
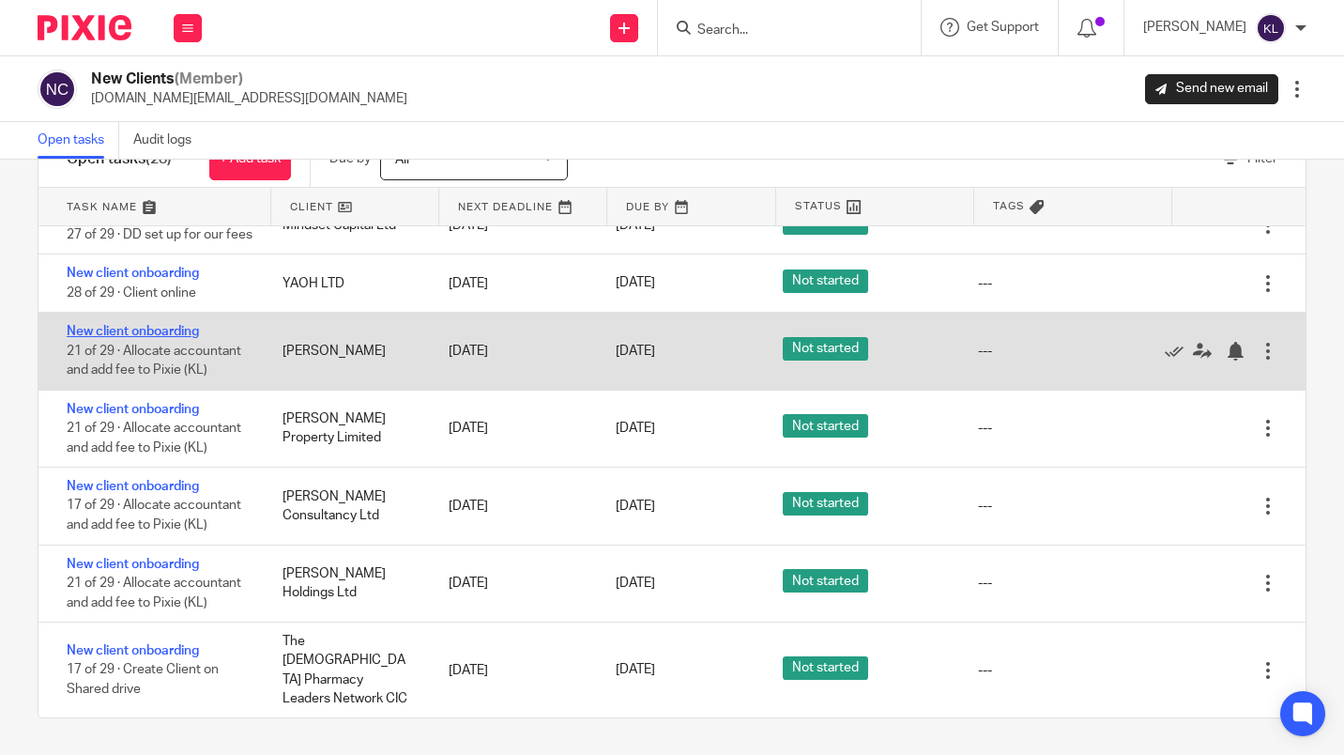
click at [165, 338] on link "New client onboarding" at bounding box center [133, 331] width 132 height 13
click at [164, 338] on link "New client onboarding" at bounding box center [133, 331] width 132 height 13
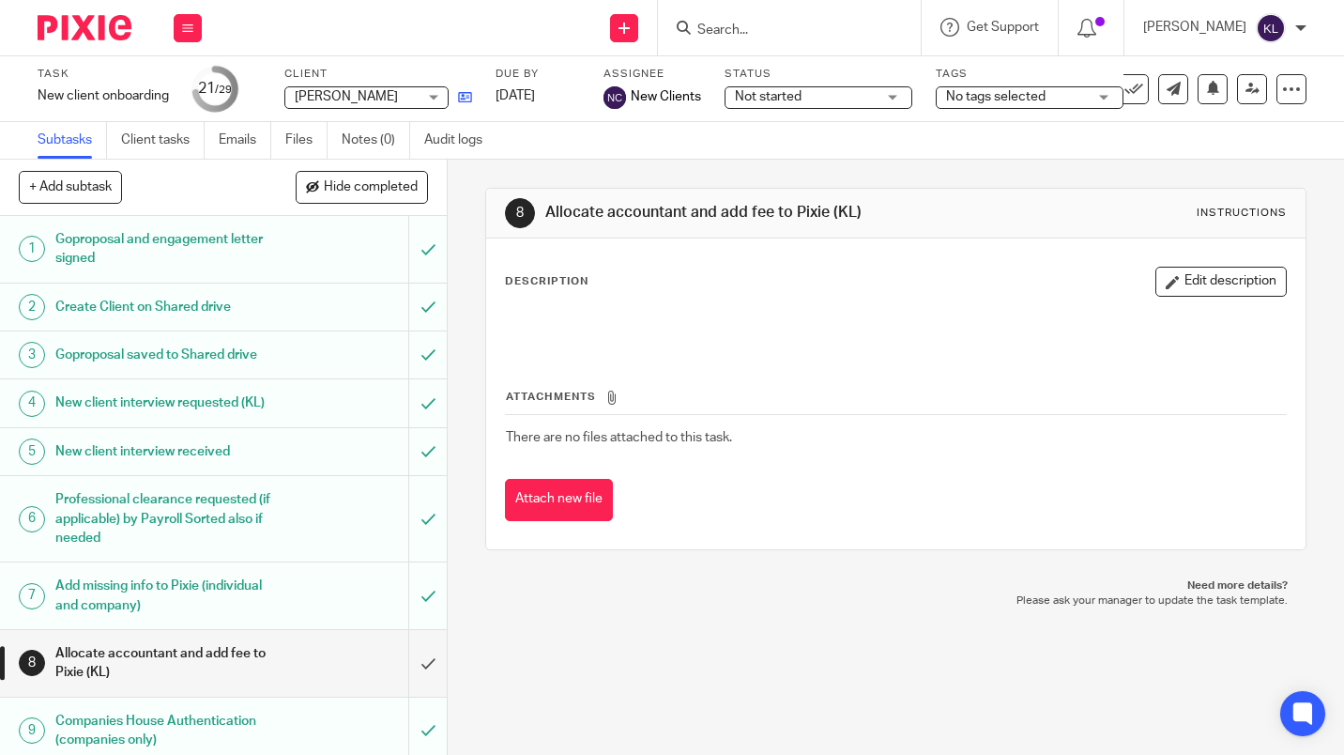
click at [456, 99] on link at bounding box center [460, 96] width 23 height 19
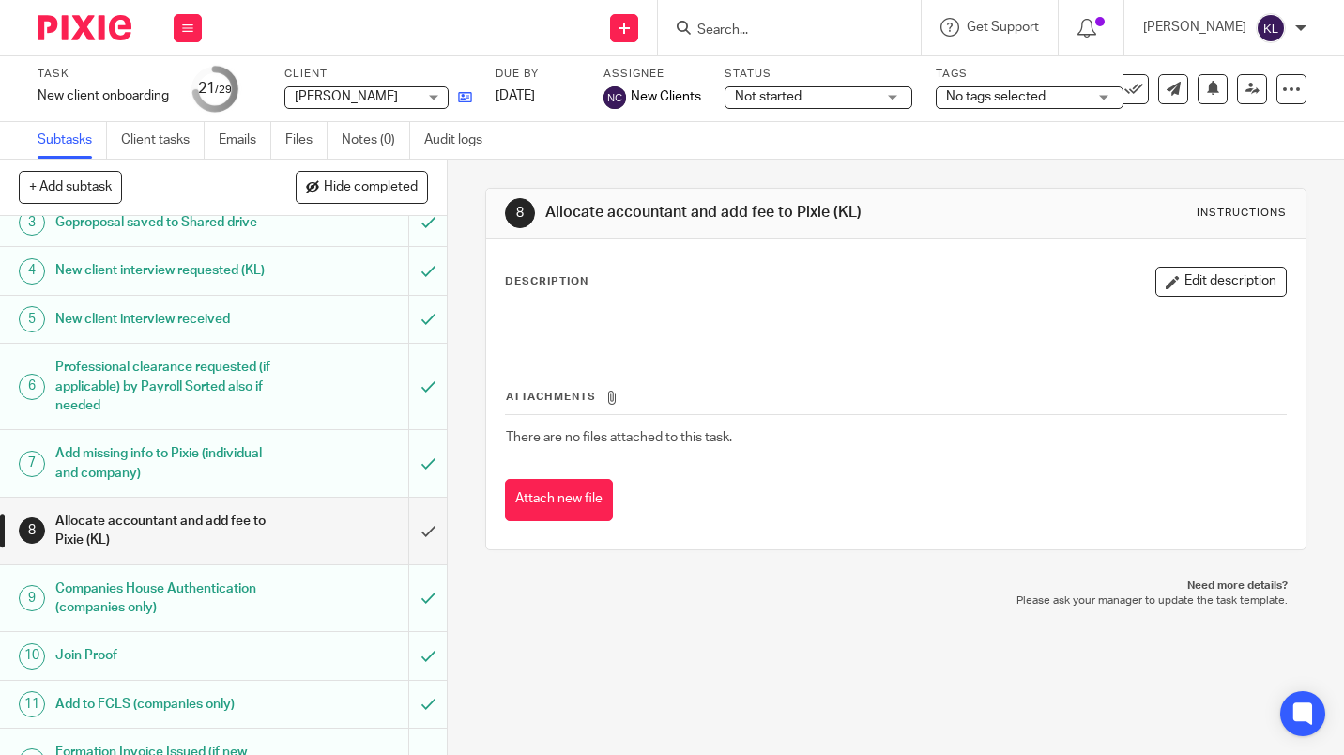
scroll to position [129, 0]
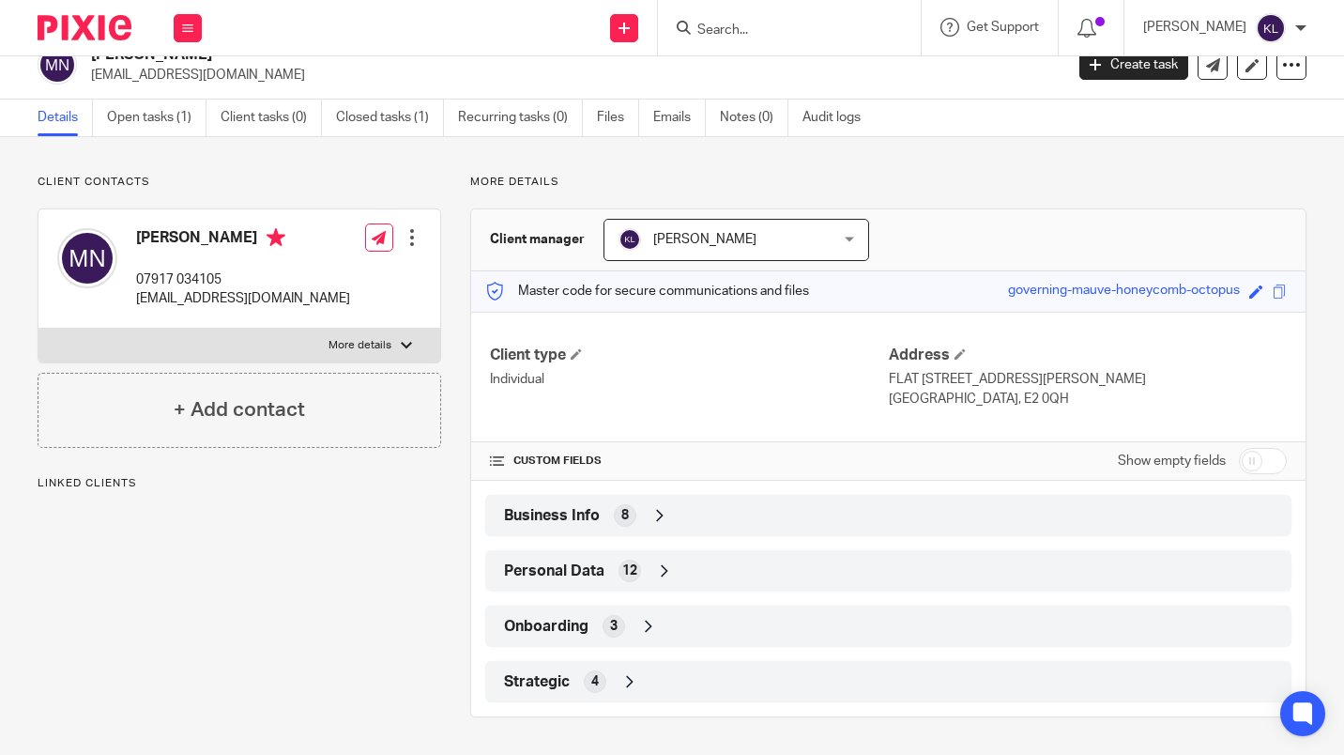
scroll to position [24, 0]
click at [870, 516] on div "Business Info 8" at bounding box center [888, 516] width 778 height 32
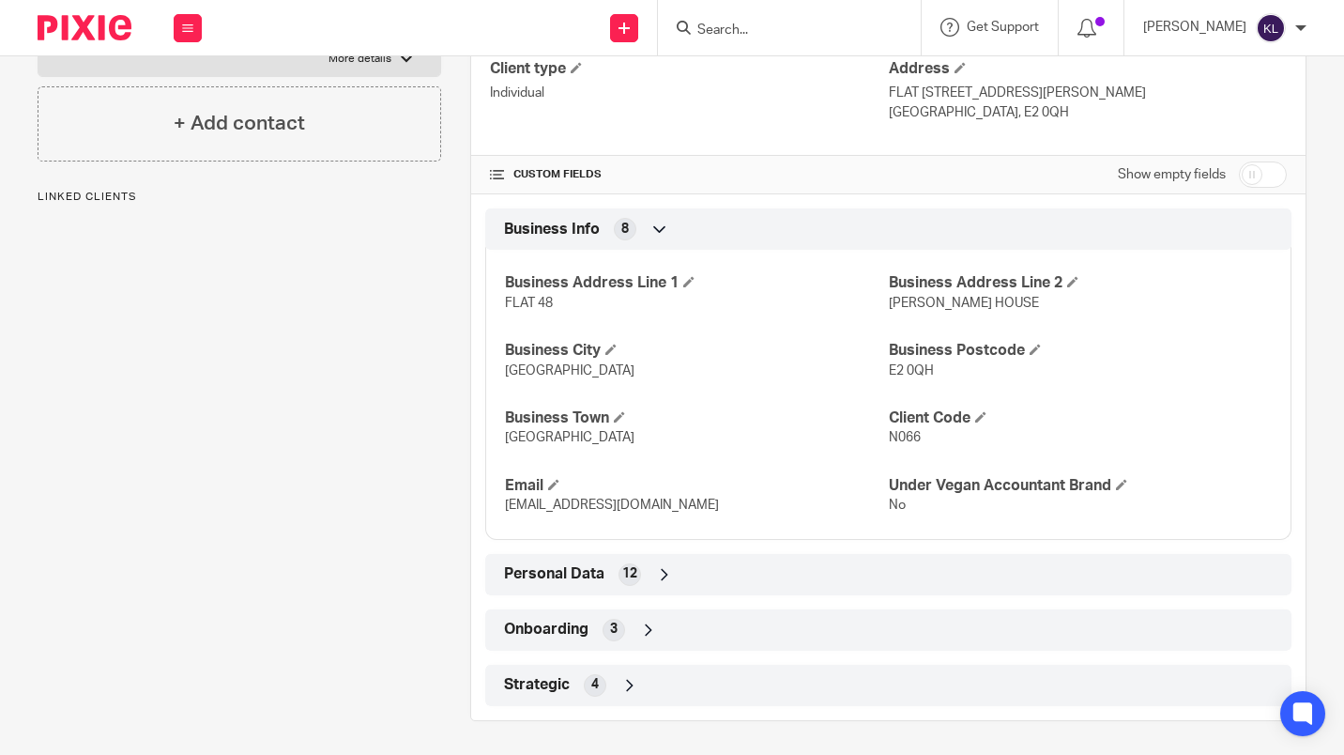
scroll to position [310, 0]
click at [1116, 486] on span at bounding box center [1121, 486] width 11 height 11
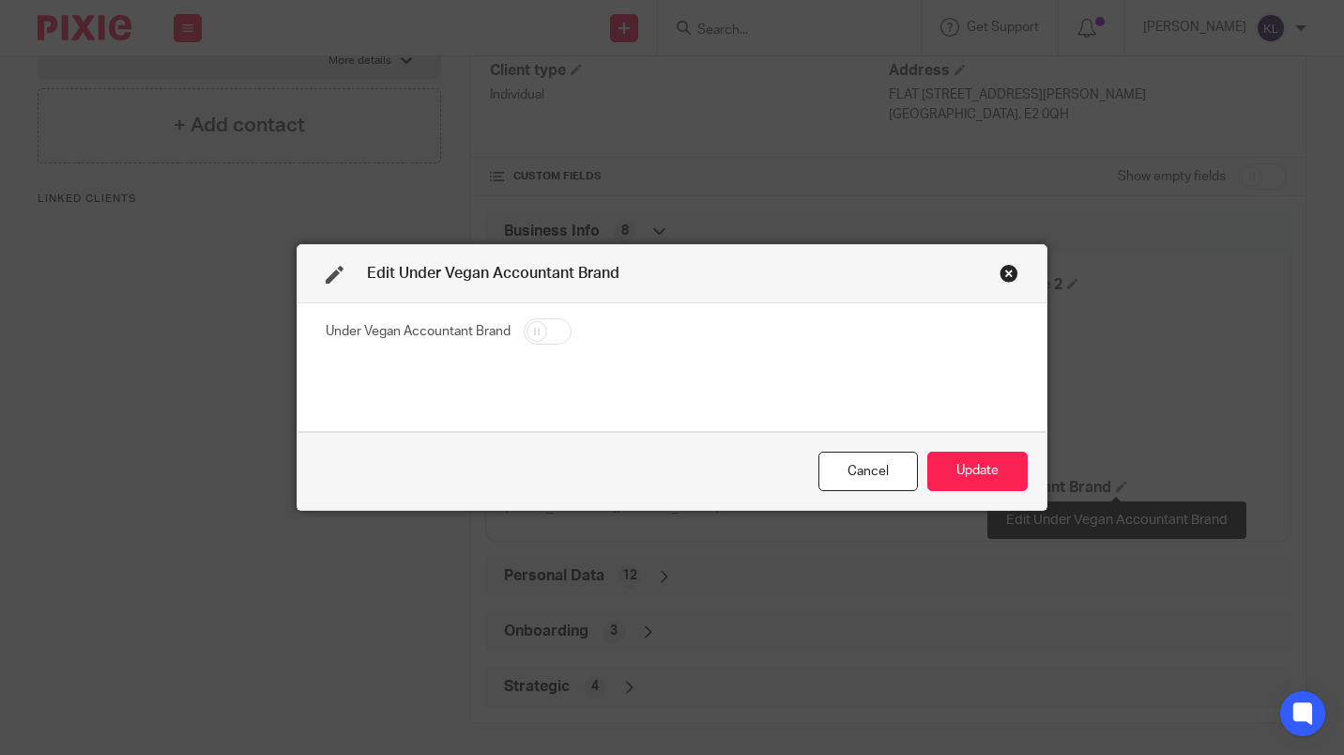
click at [528, 336] on input "checkbox" at bounding box center [548, 331] width 48 height 26
checkbox input "true"
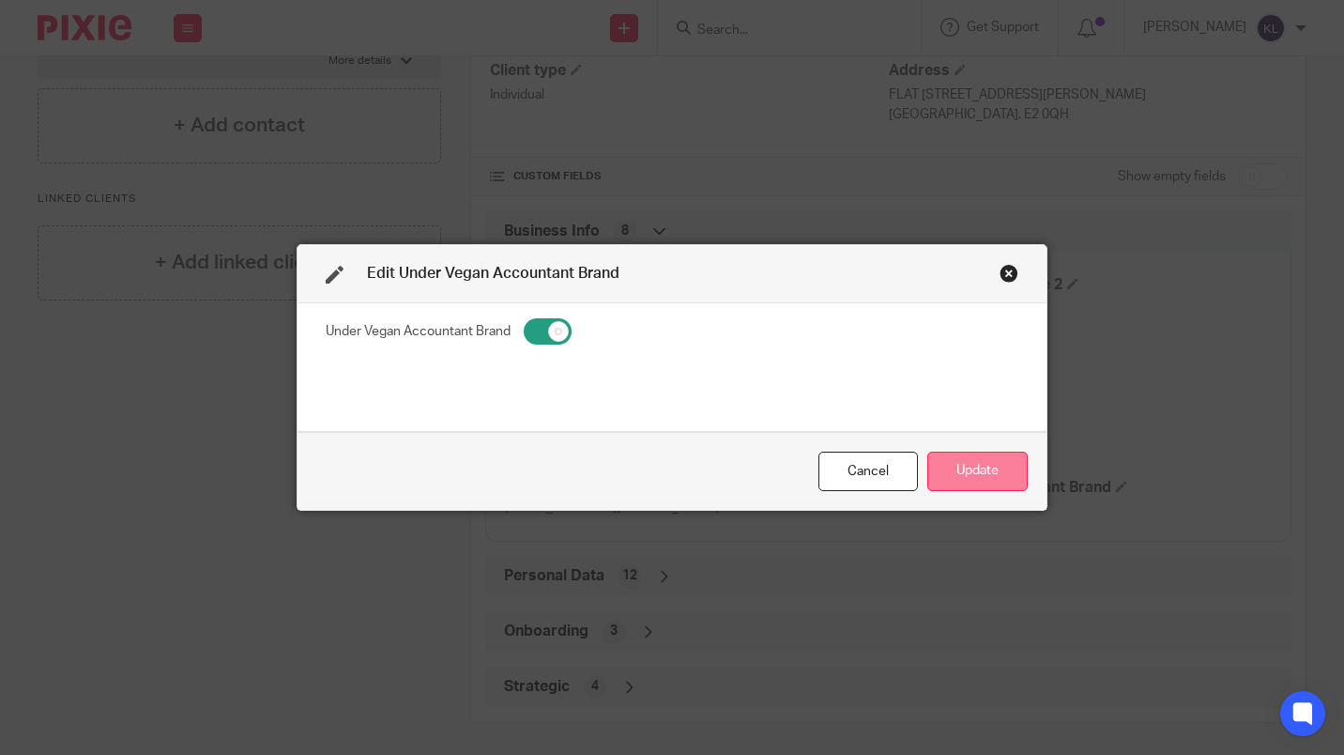
click at [977, 471] on button "Update" at bounding box center [977, 472] width 100 height 40
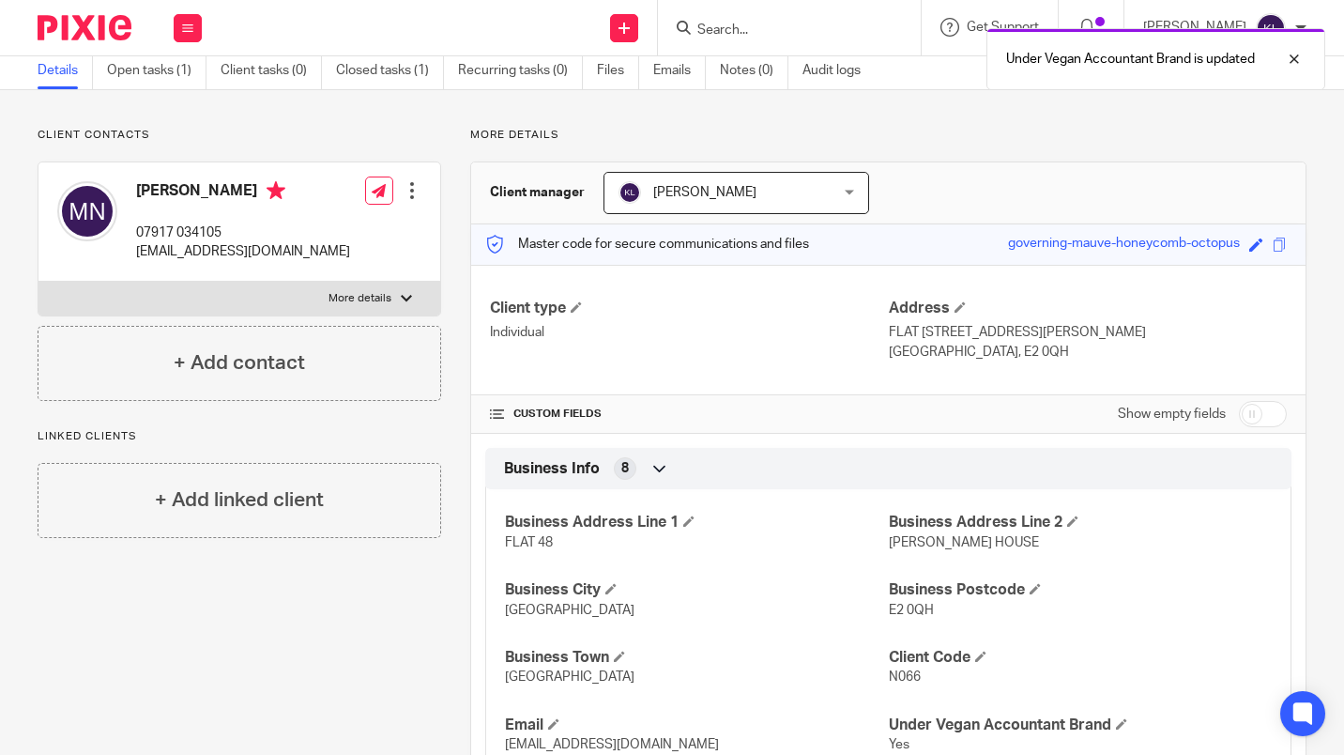
scroll to position [0, 0]
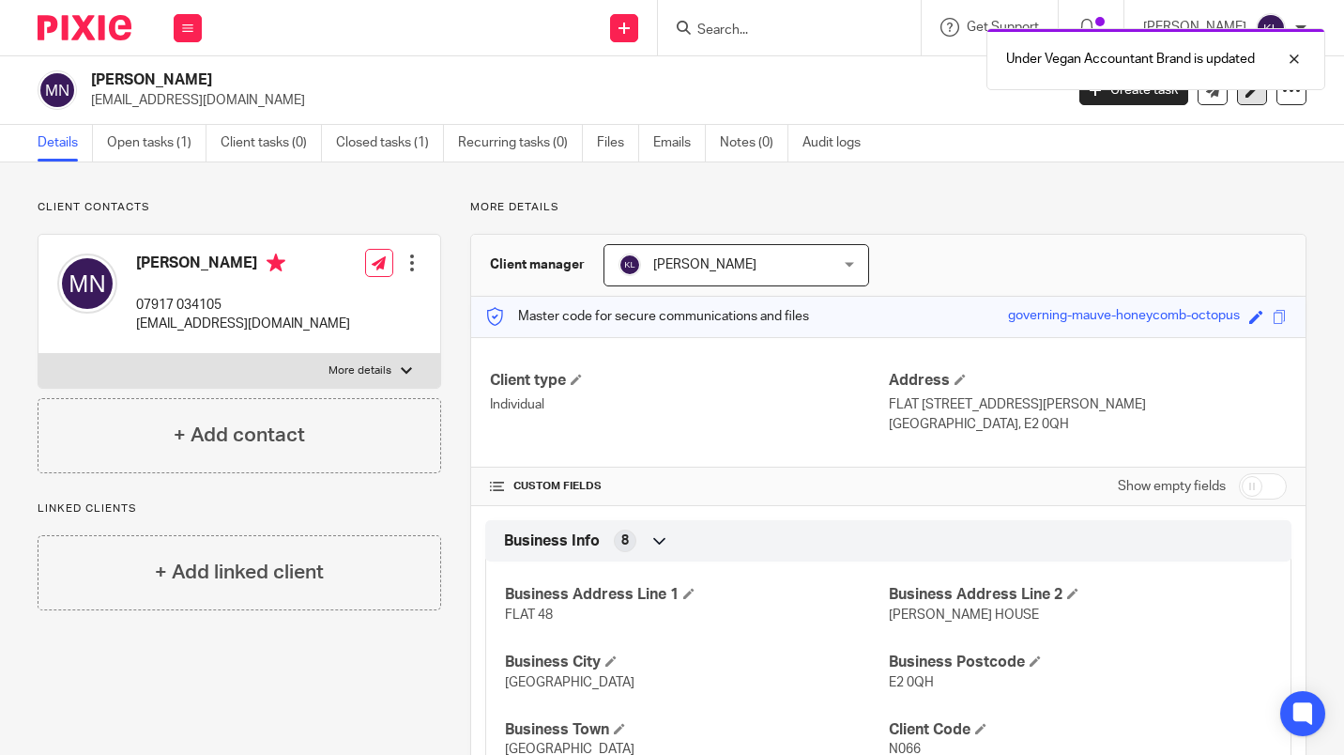
click at [1241, 100] on link at bounding box center [1252, 90] width 30 height 30
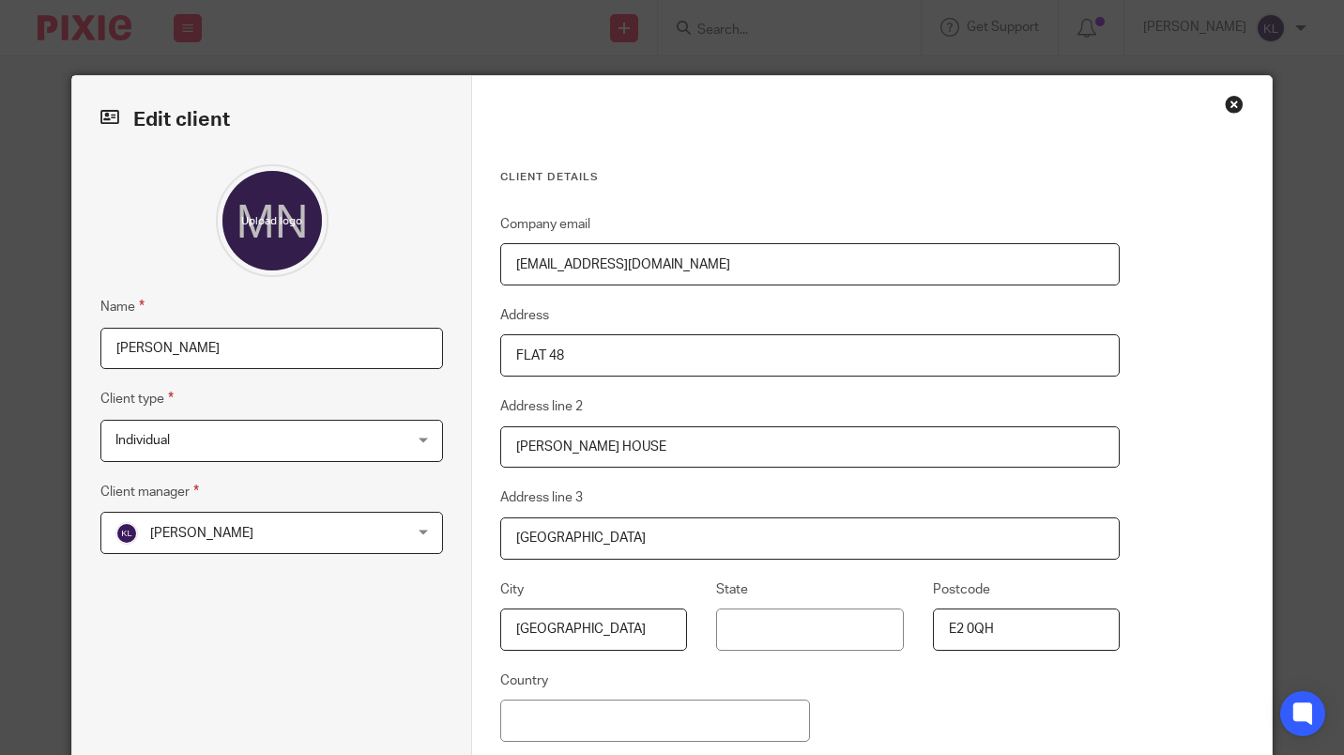
scroll to position [199, 0]
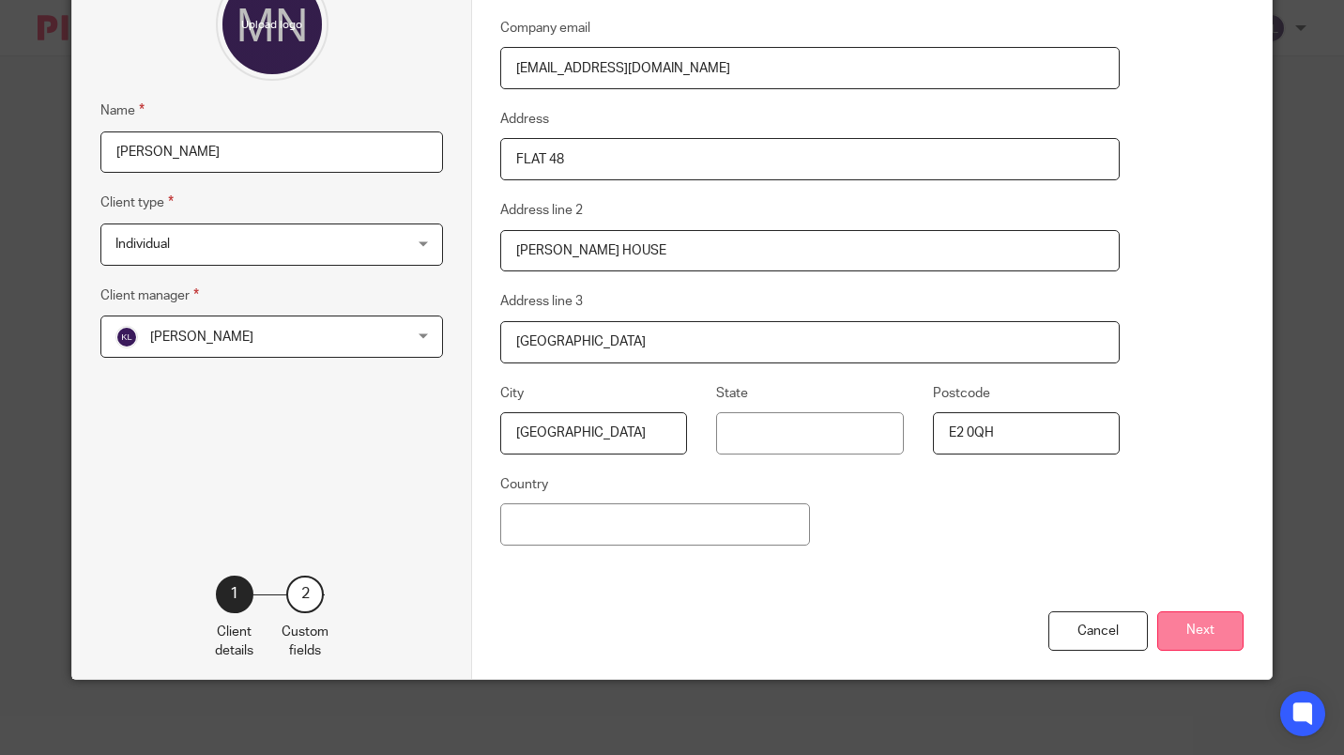
click at [1200, 634] on button "Next" at bounding box center [1200, 631] width 86 height 40
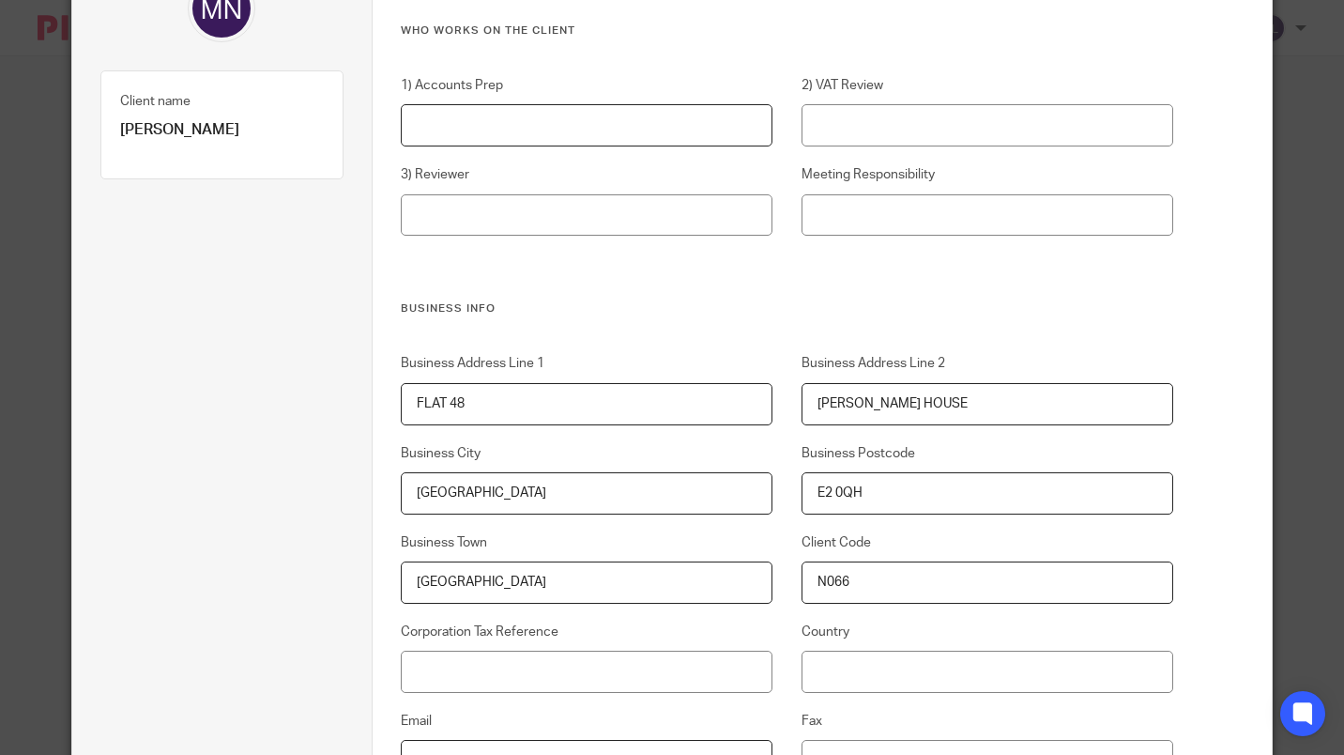
click at [649, 122] on input "1) Accounts Prep" at bounding box center [587, 125] width 372 height 42
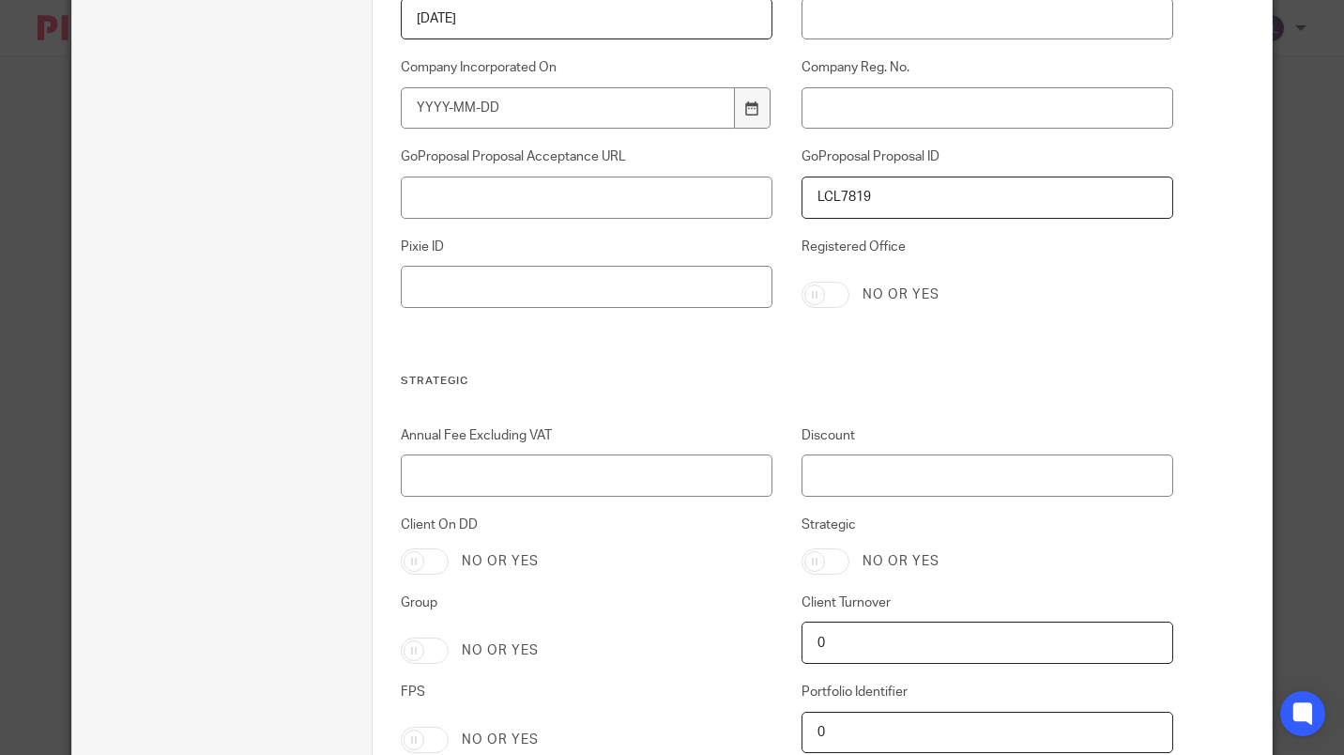
scroll to position [3809, 0]
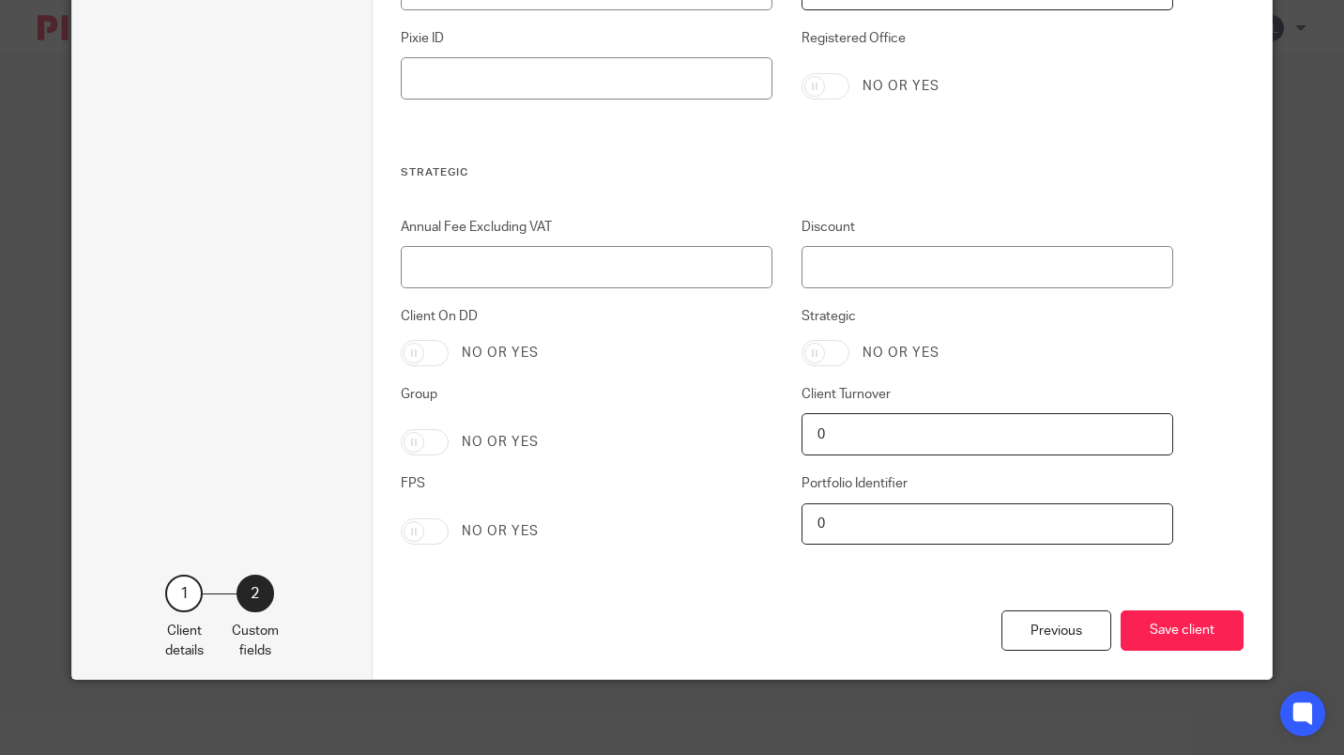
type input "Jason Xu"
click at [627, 271] on input "Annual Fee Excluding VAT" at bounding box center [587, 267] width 372 height 42
type input "780"
click at [975, 272] on input "Discount" at bounding box center [988, 267] width 372 height 42
type input "-780"
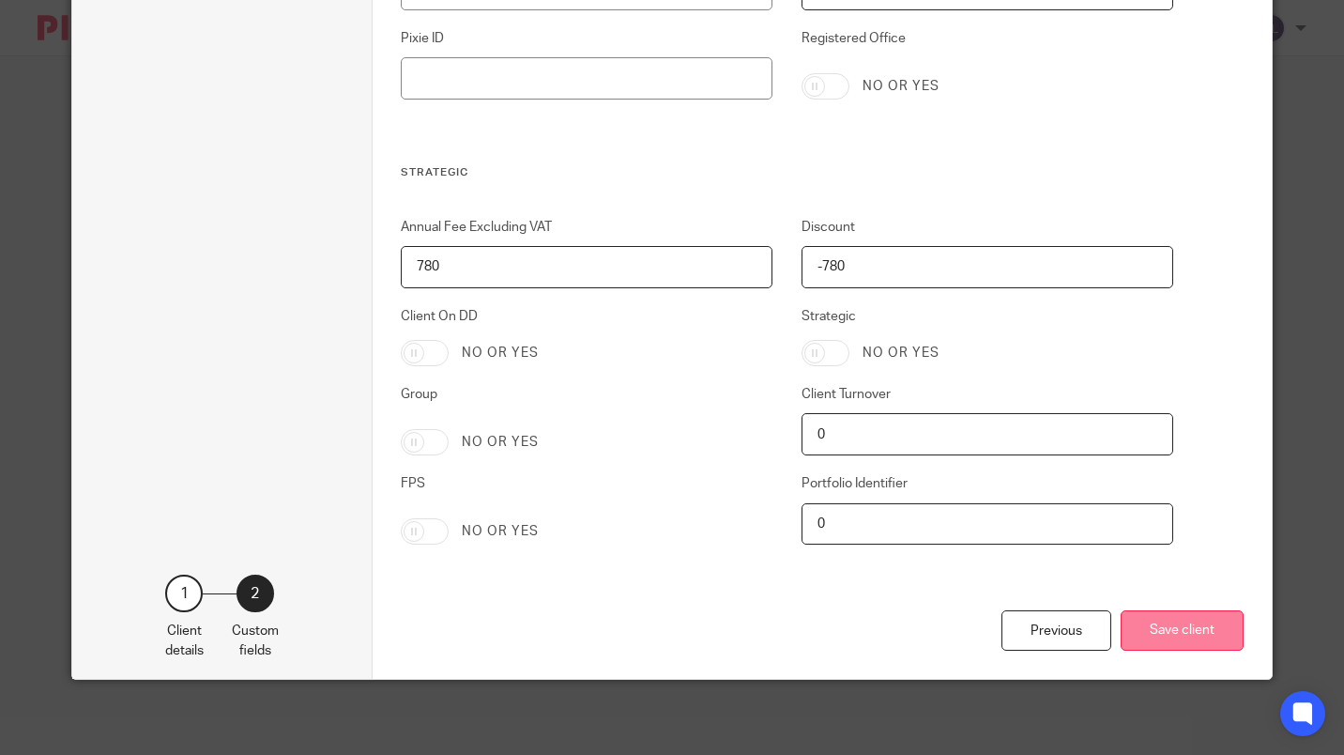
click at [1200, 641] on button "Save client" at bounding box center [1182, 630] width 123 height 40
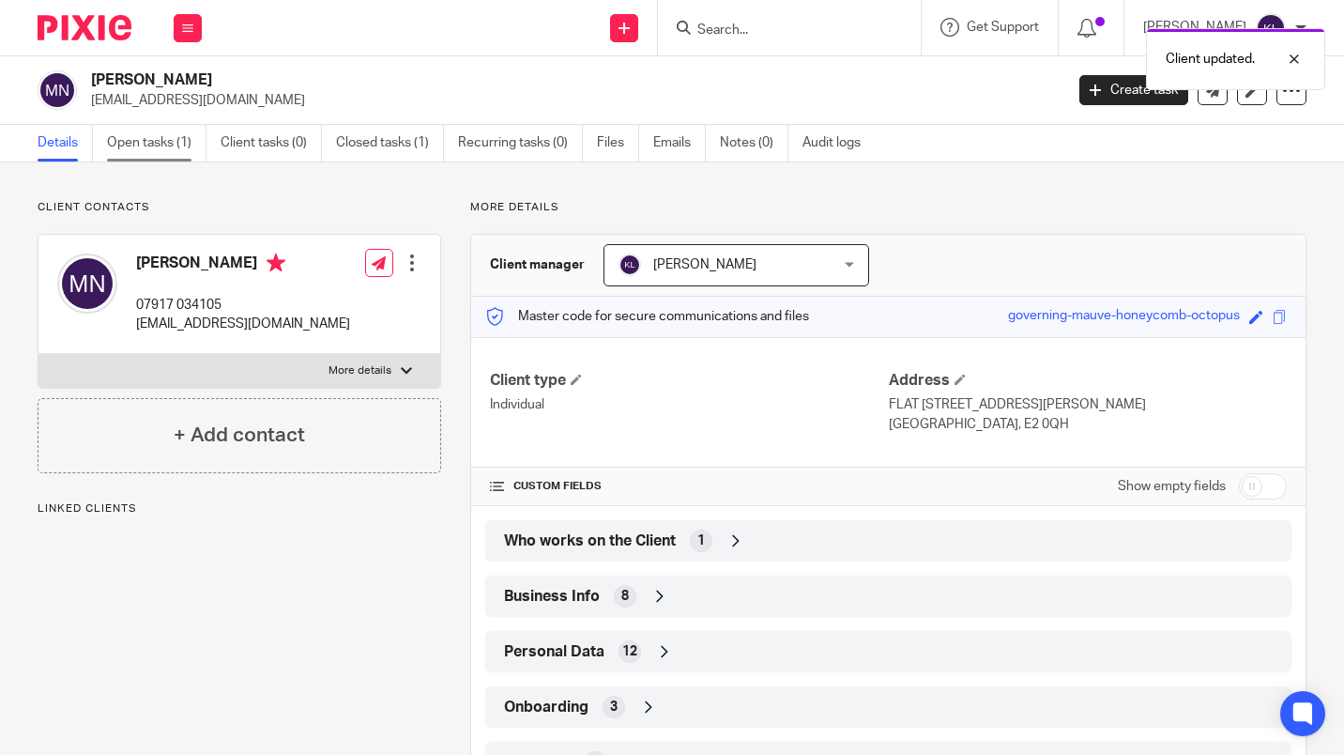
click at [149, 139] on link "Open tasks (1)" at bounding box center [157, 143] width 100 height 37
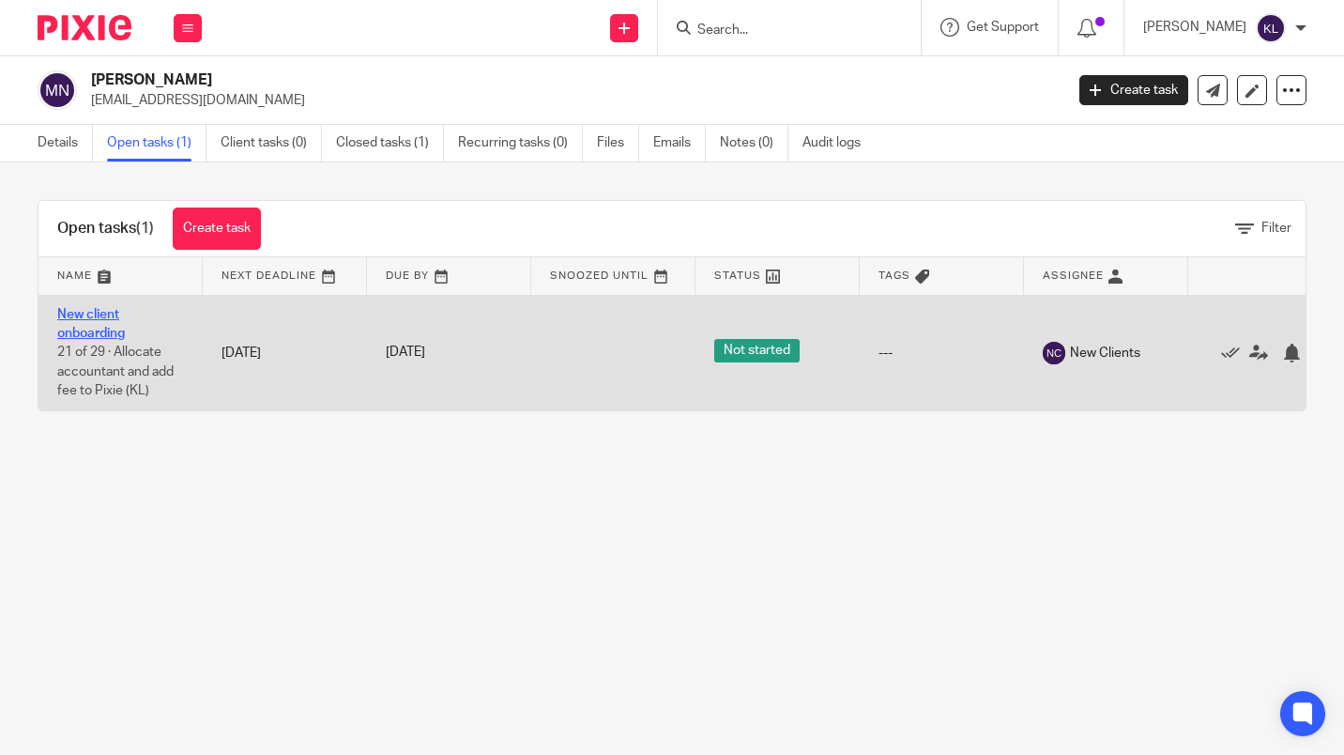
click at [103, 314] on link "New client onboarding" at bounding box center [91, 324] width 68 height 32
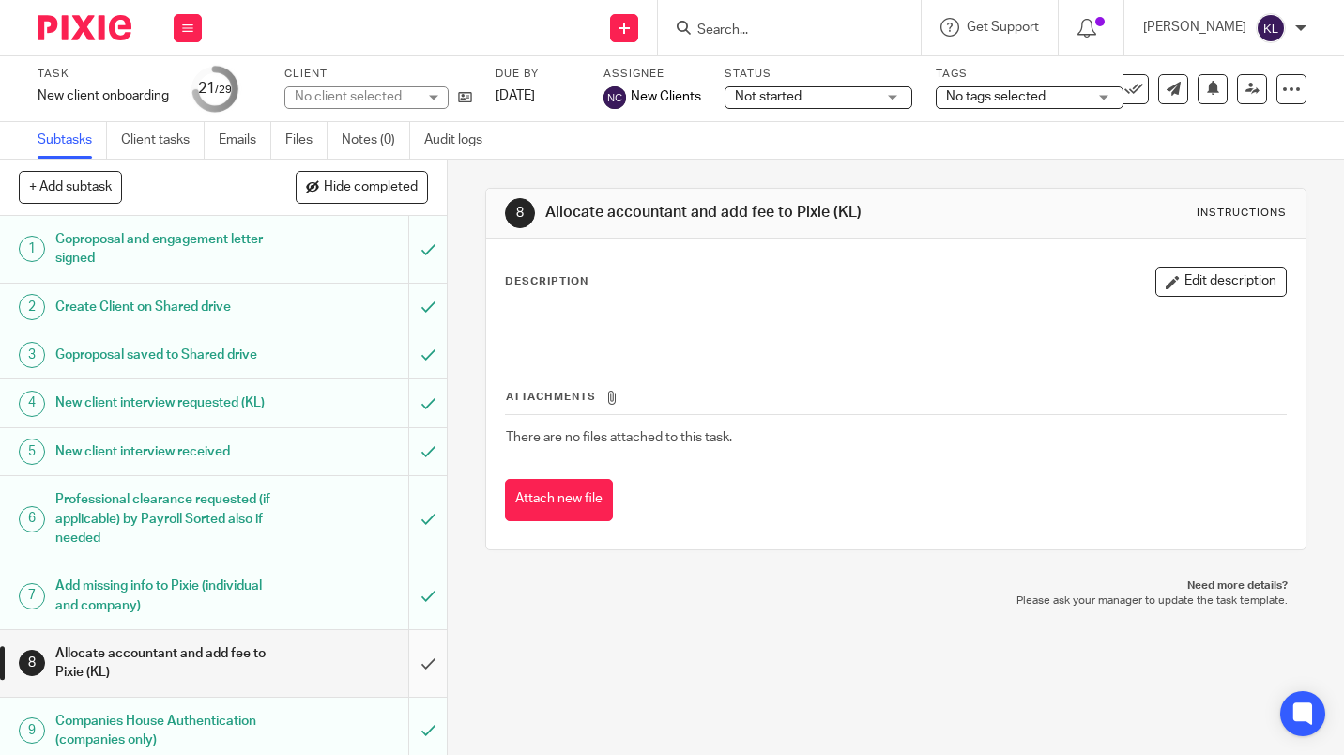
click at [421, 691] on input "submit" at bounding box center [223, 663] width 447 height 67
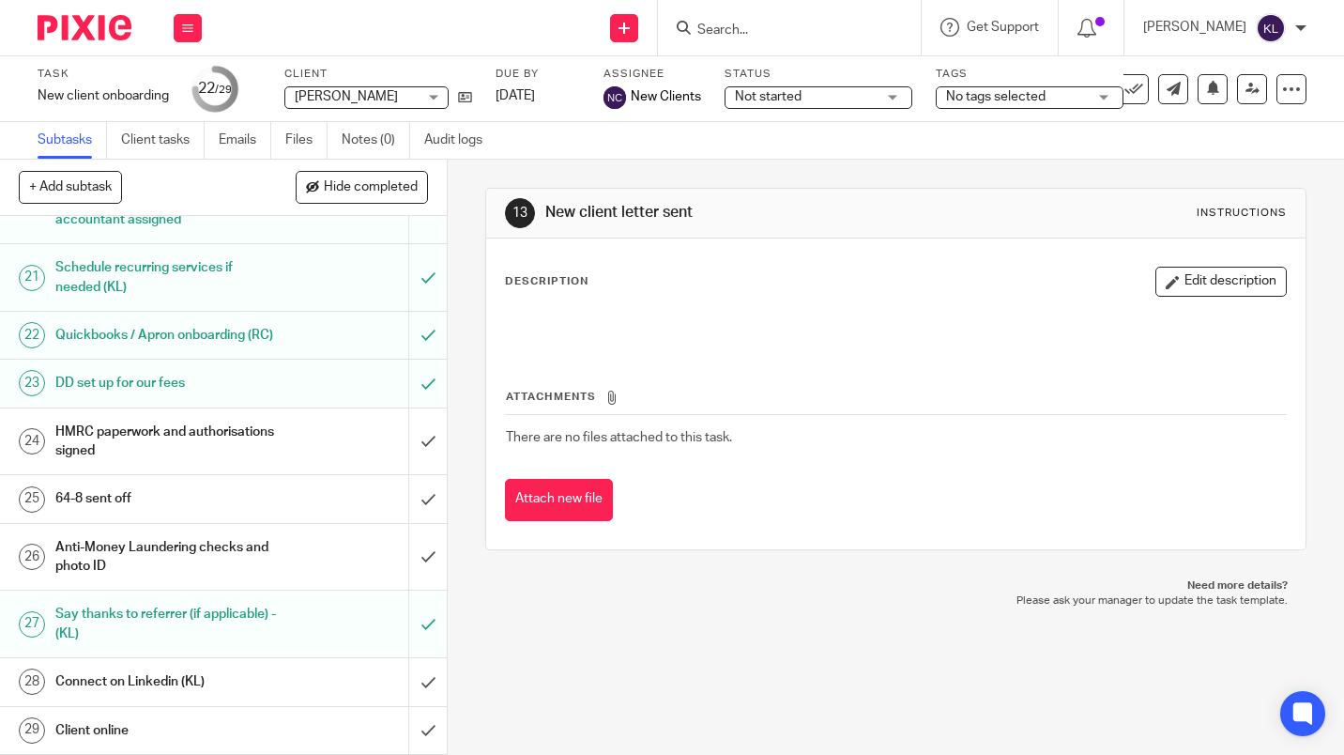
scroll to position [1262, 0]
click at [816, 28] on input "Search" at bounding box center [780, 31] width 169 height 17
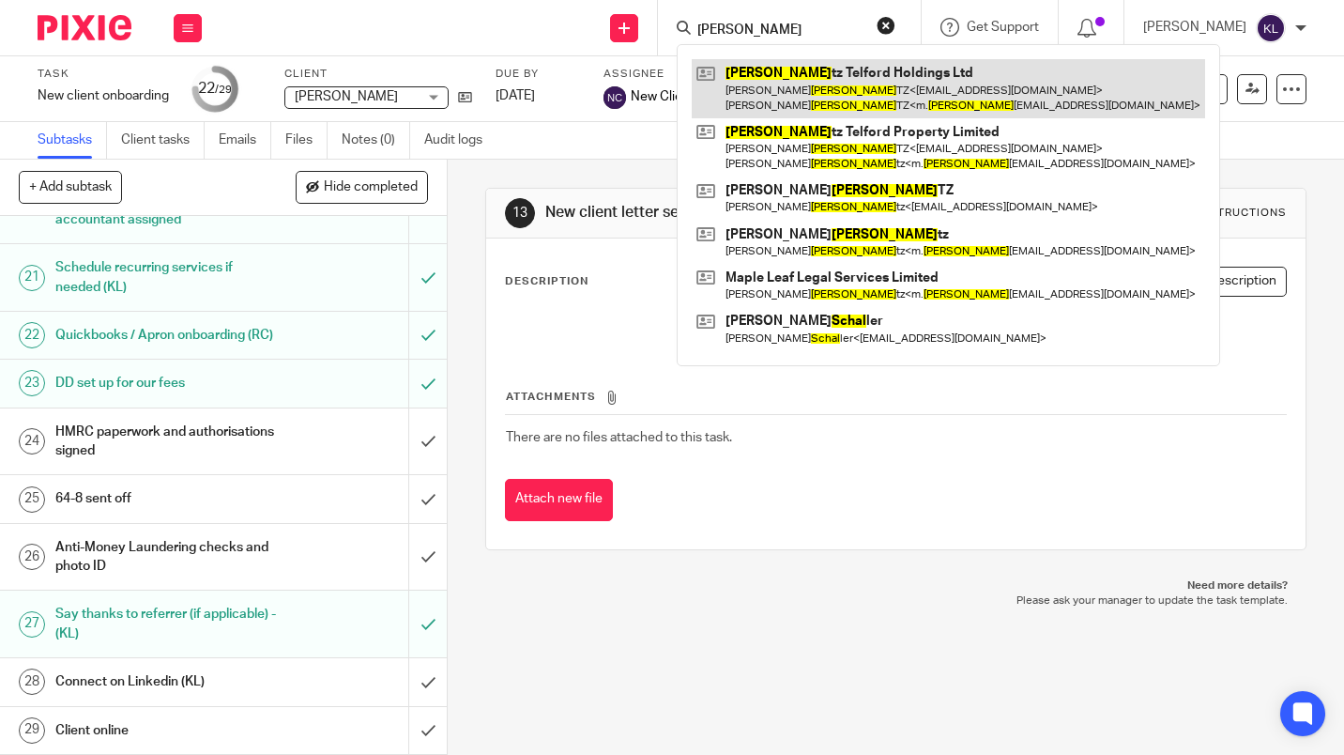
type input "schul"
click at [866, 107] on link at bounding box center [948, 88] width 513 height 58
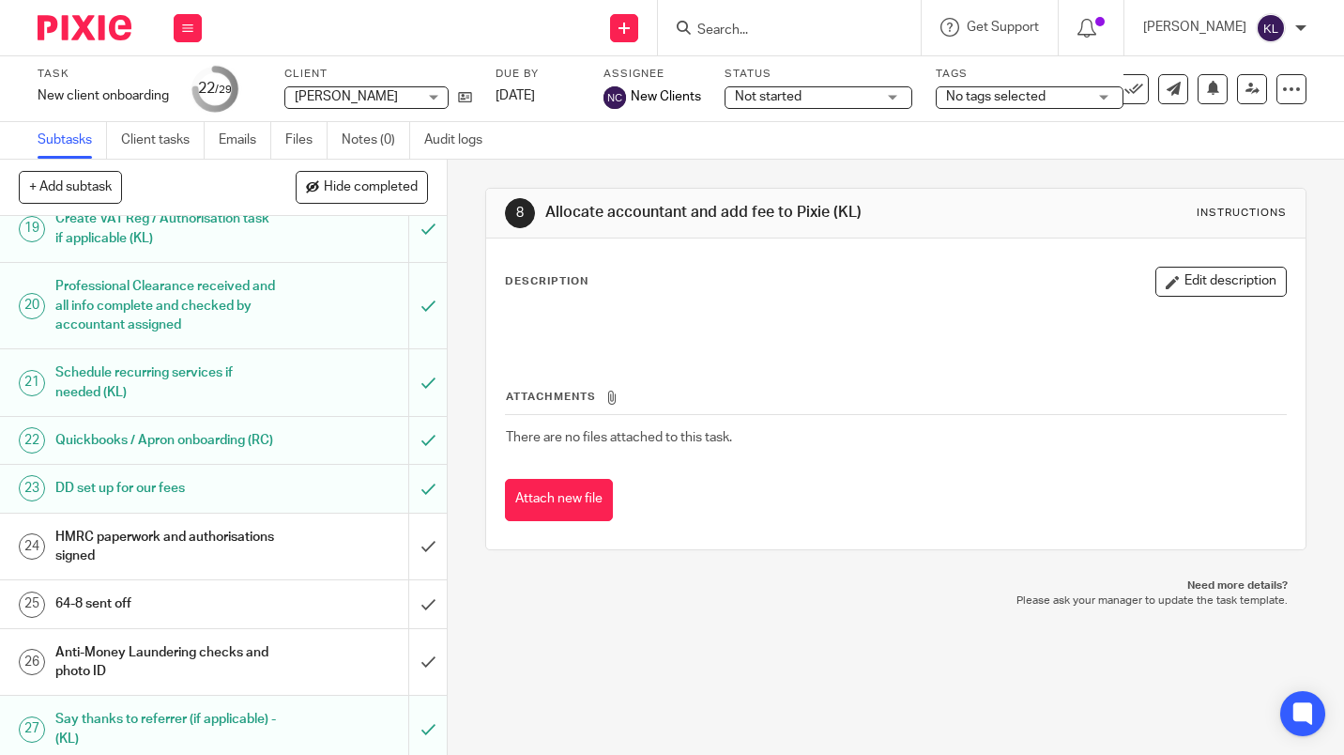
scroll to position [1262, 0]
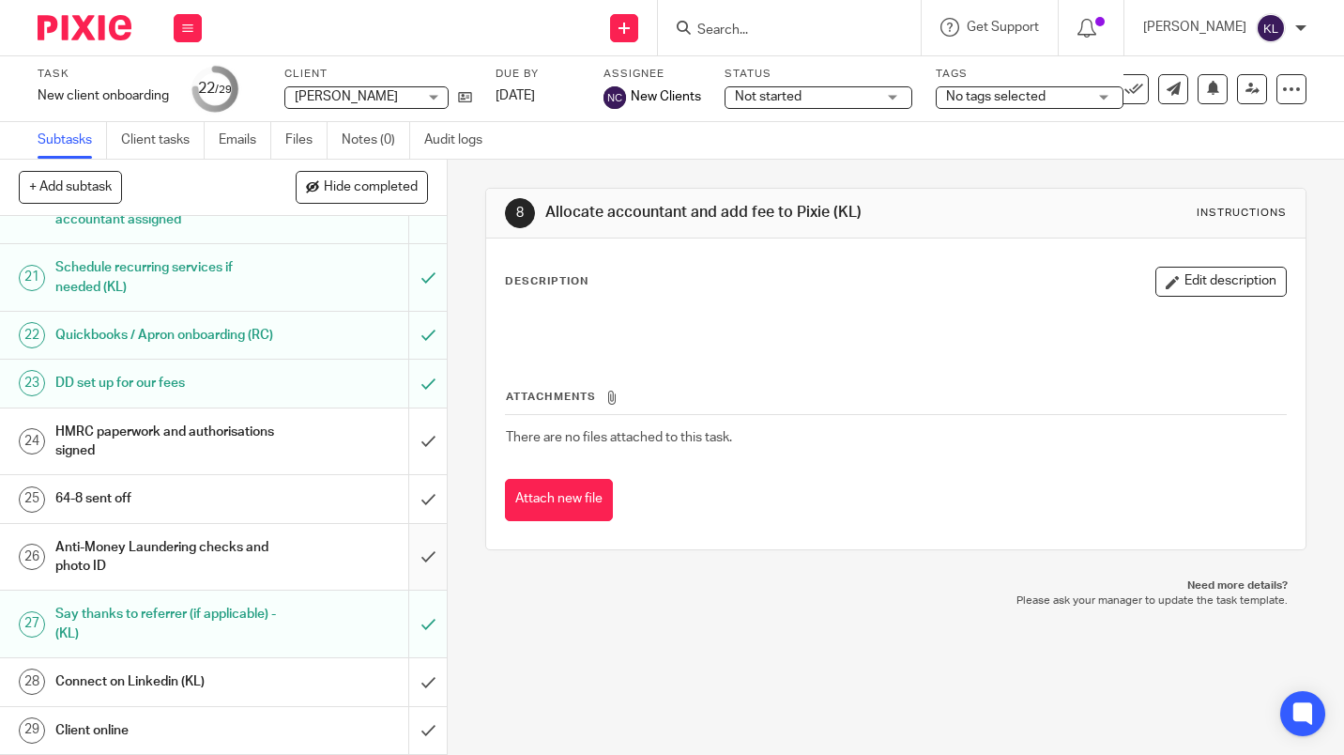
click at [409, 568] on input "submit" at bounding box center [223, 557] width 447 height 67
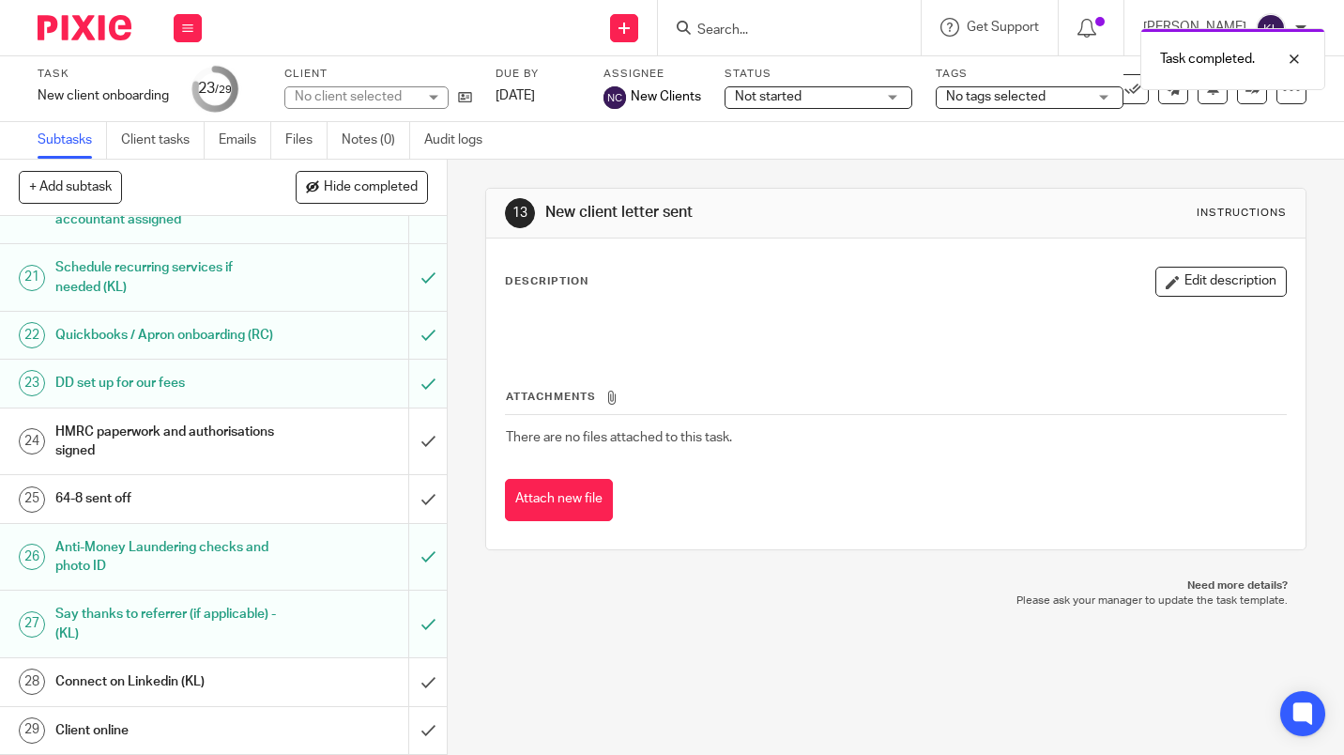
scroll to position [1262, 0]
click at [411, 688] on input "submit" at bounding box center [223, 681] width 447 height 47
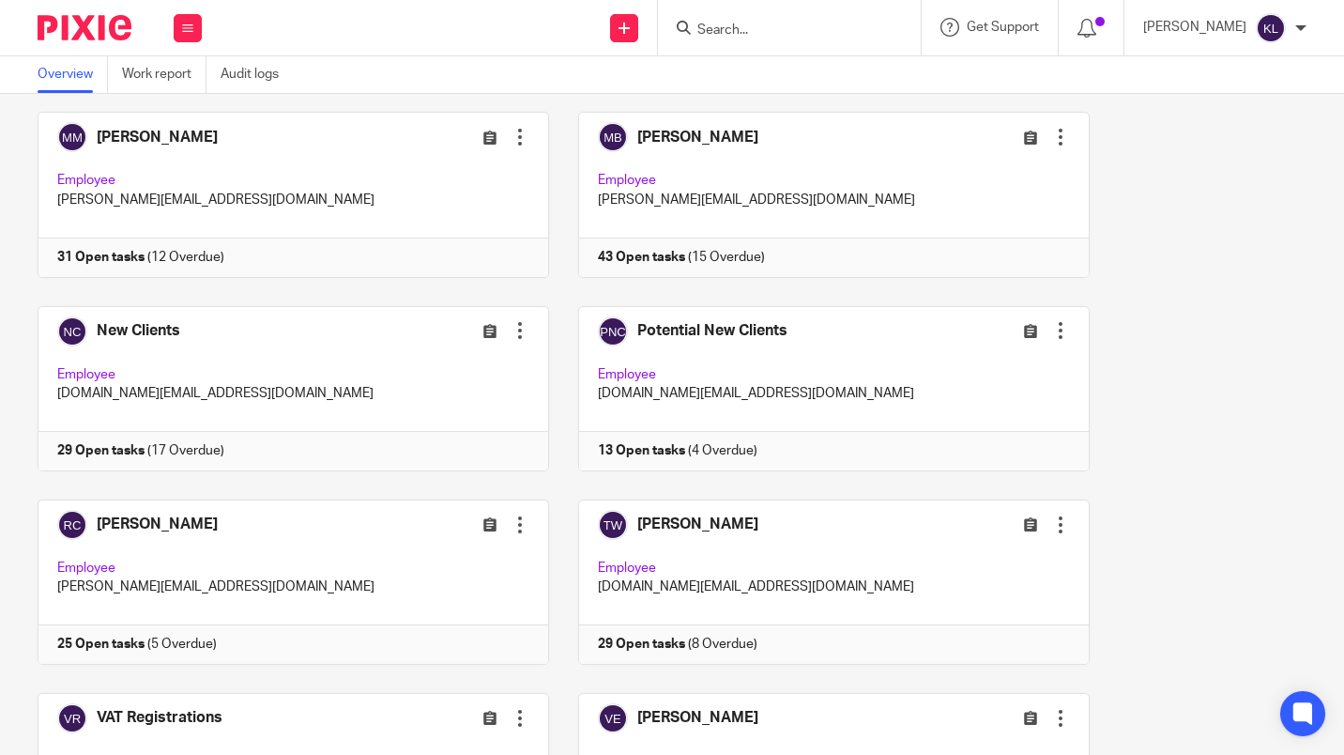
scroll to position [1639, 0]
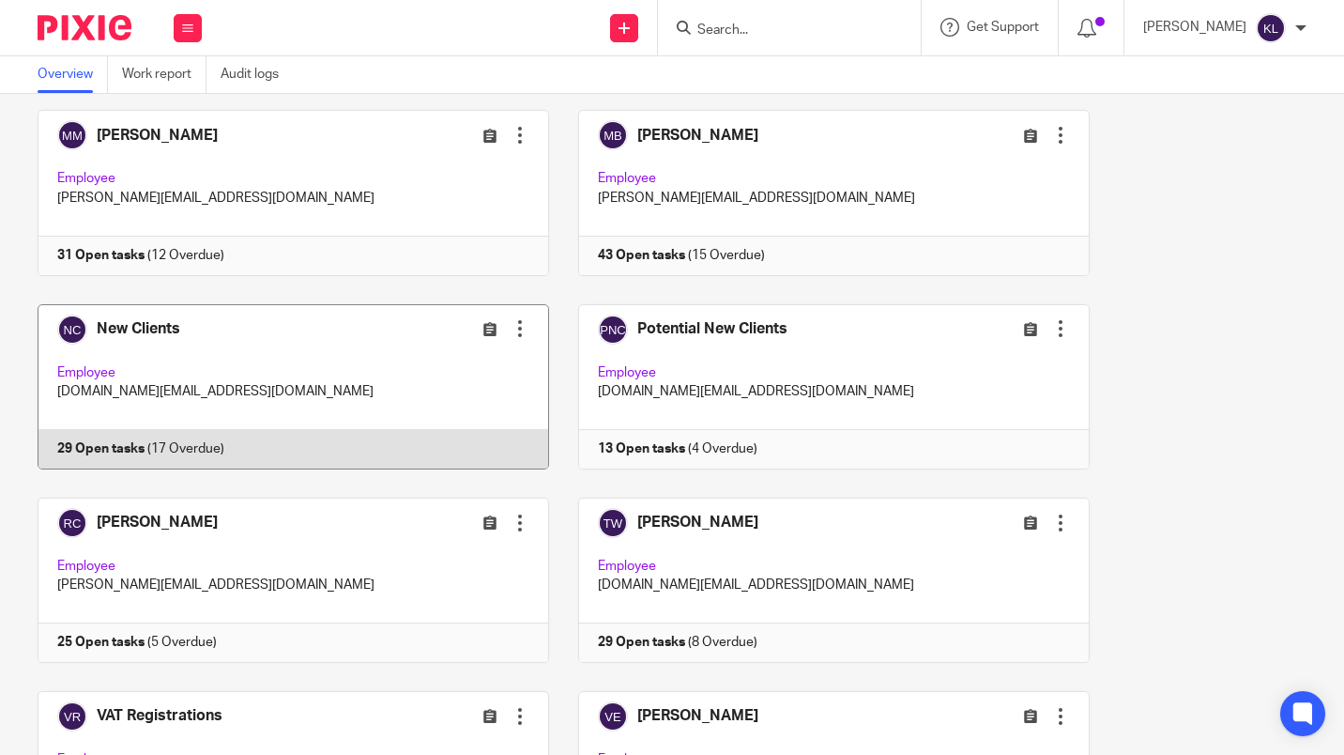
click at [371, 451] on link at bounding box center [278, 386] width 541 height 165
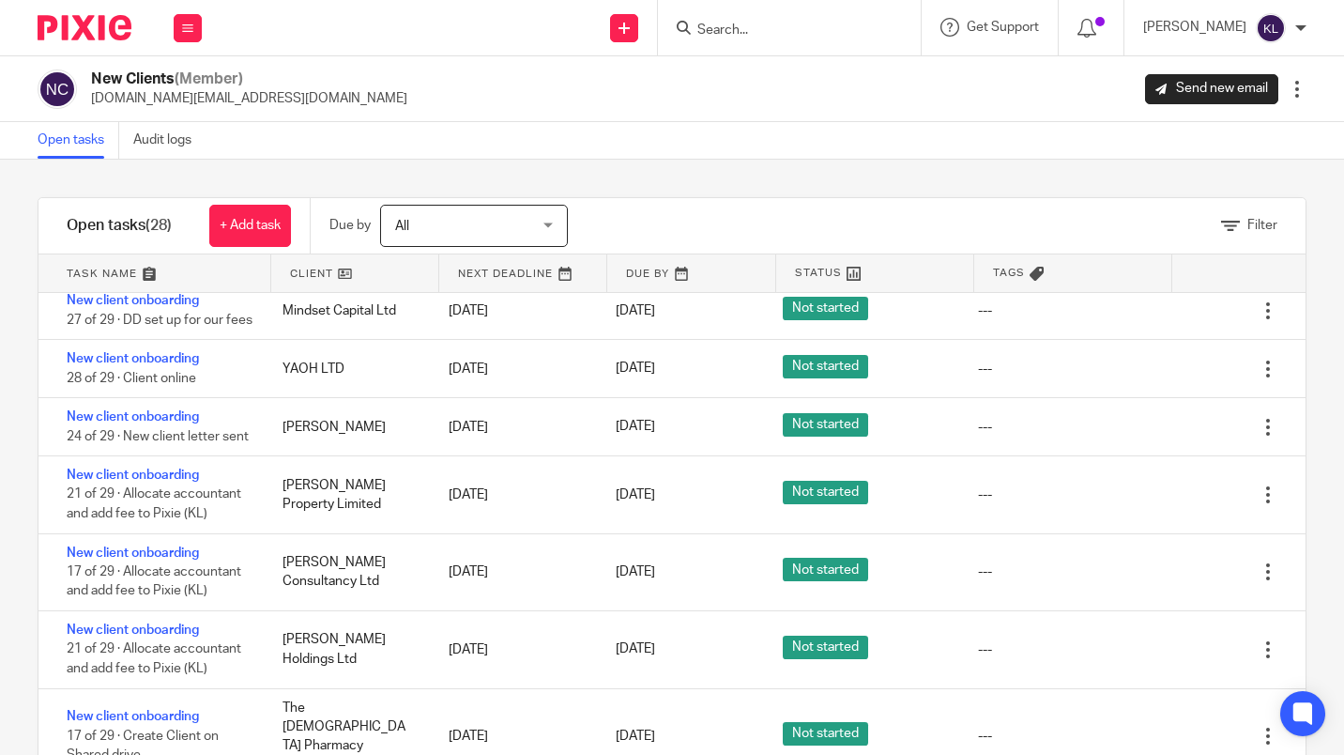
scroll to position [67, 0]
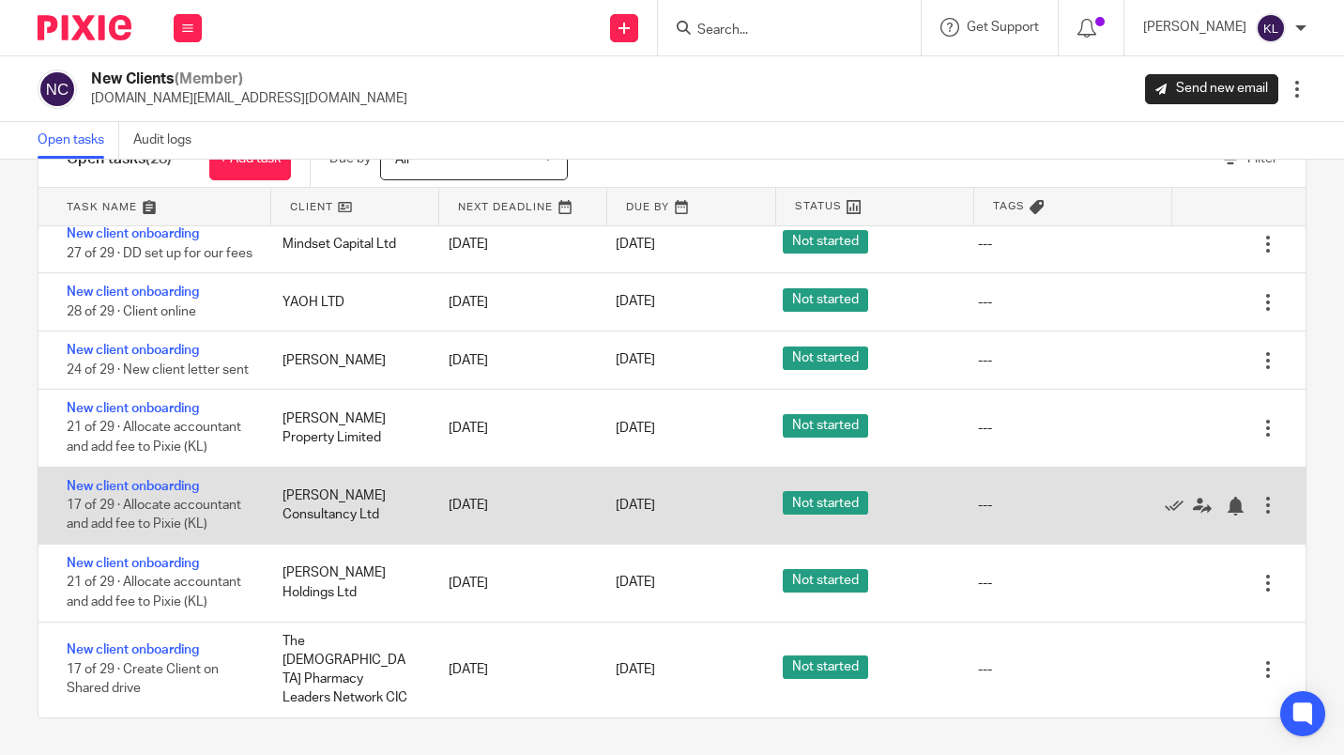
click at [783, 514] on span "Not started" at bounding box center [825, 502] width 85 height 23
click at [138, 493] on link "New client onboarding" at bounding box center [133, 486] width 132 height 13
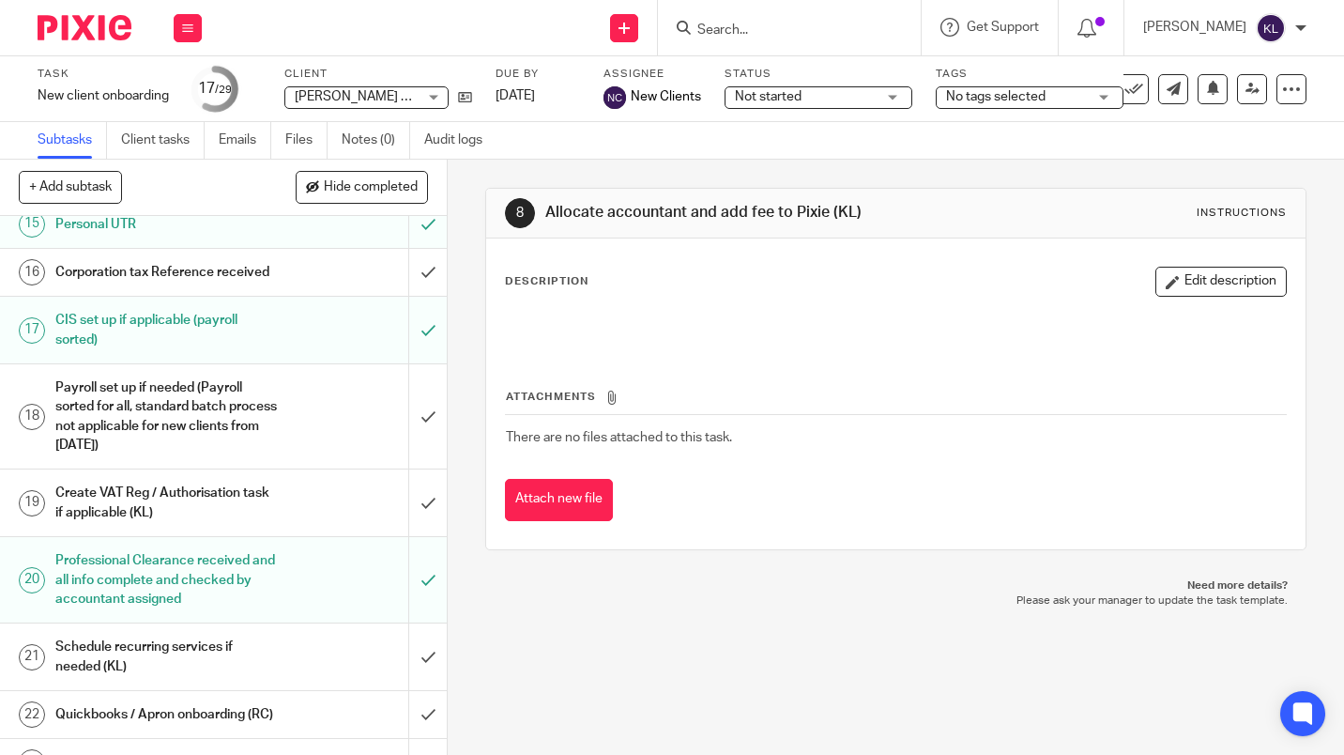
scroll to position [825, 0]
click at [412, 467] on input "submit" at bounding box center [223, 415] width 447 height 104
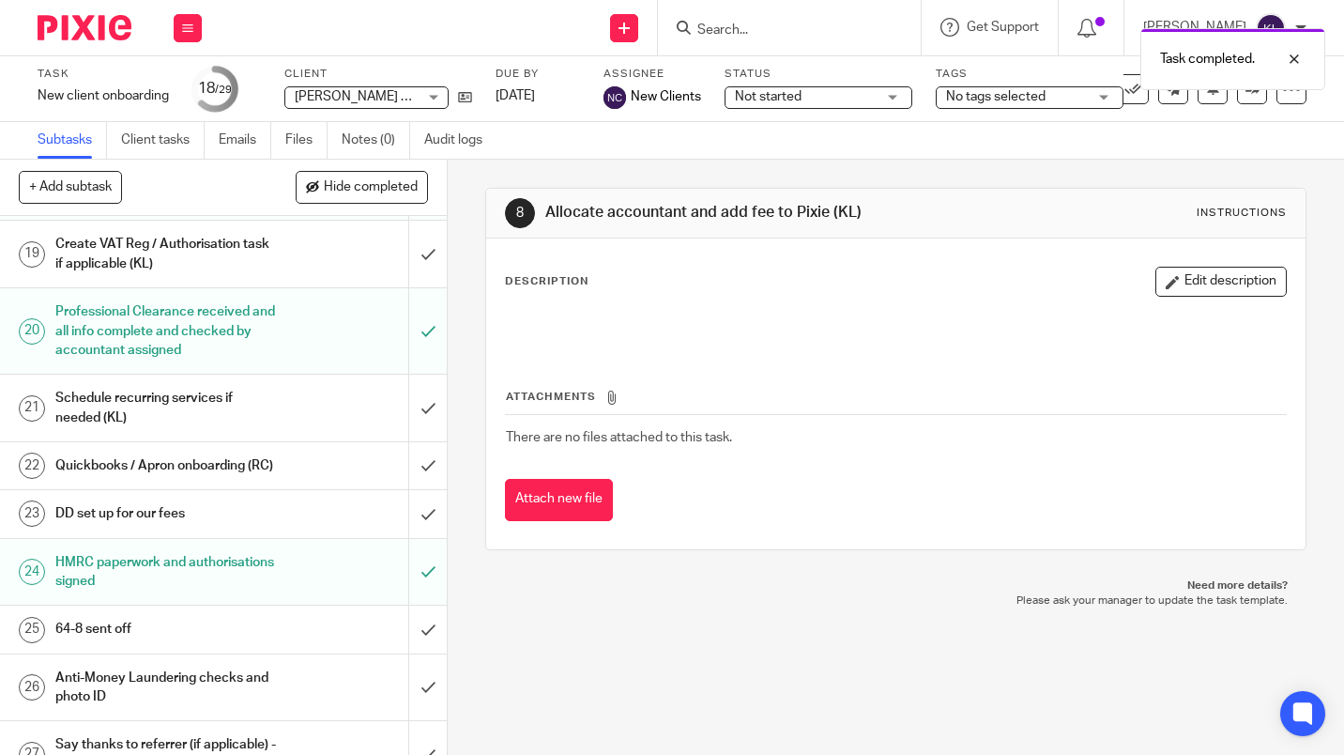
scroll to position [1072, 0]
click at [412, 490] on input "submit" at bounding box center [223, 466] width 447 height 47
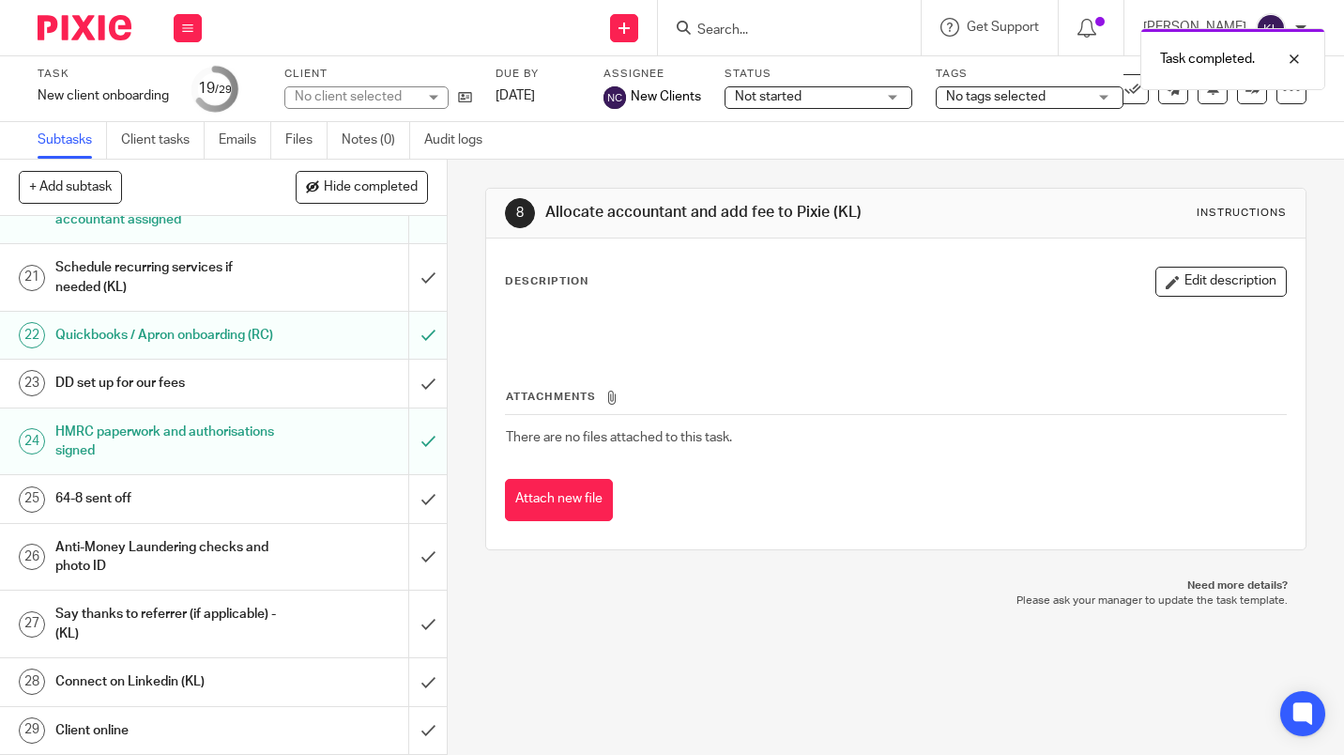
scroll to position [1262, 0]
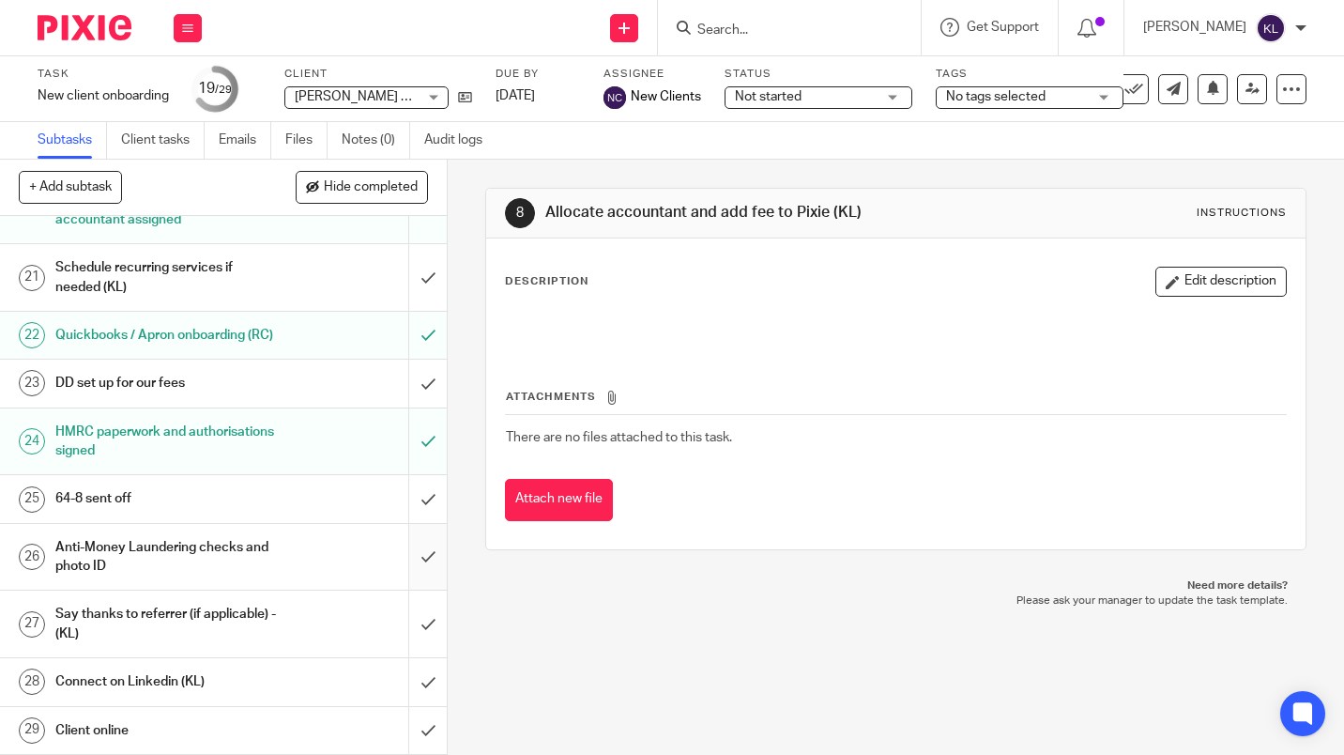
click at [413, 565] on input "submit" at bounding box center [223, 557] width 447 height 67
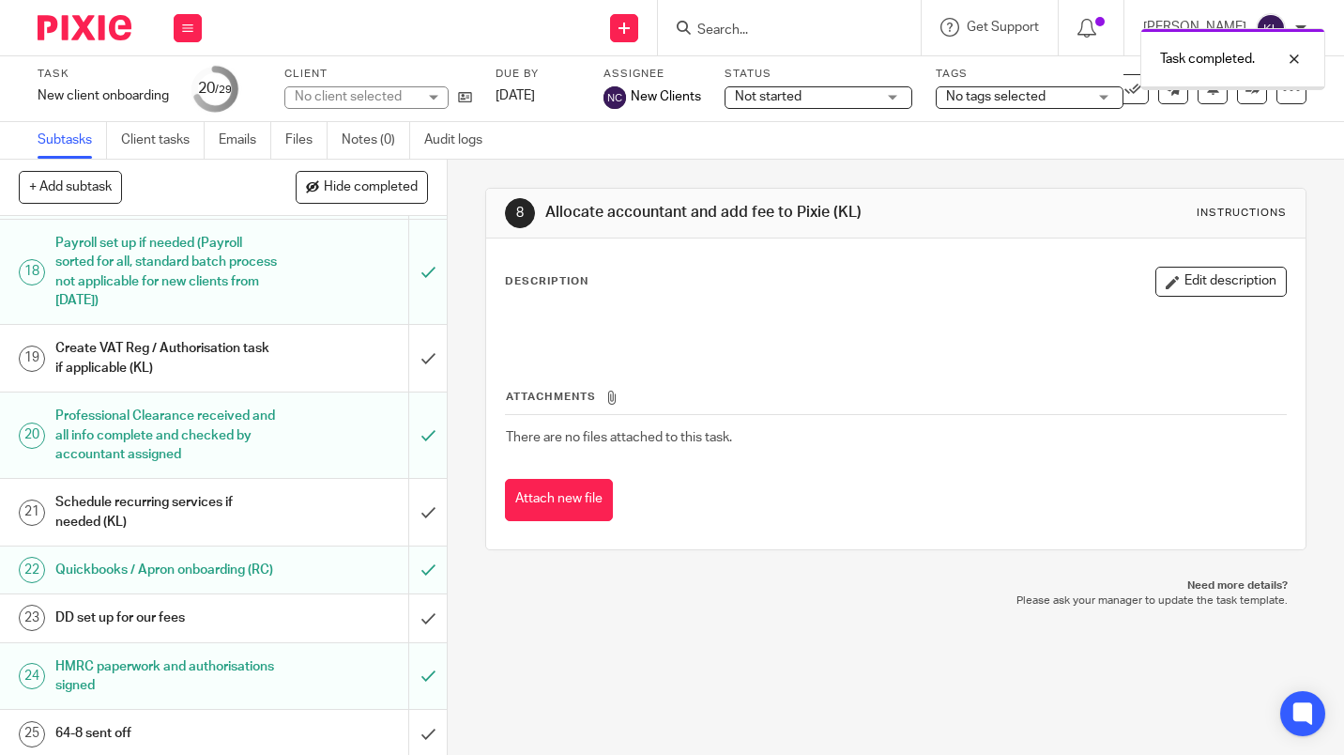
scroll to position [1262, 0]
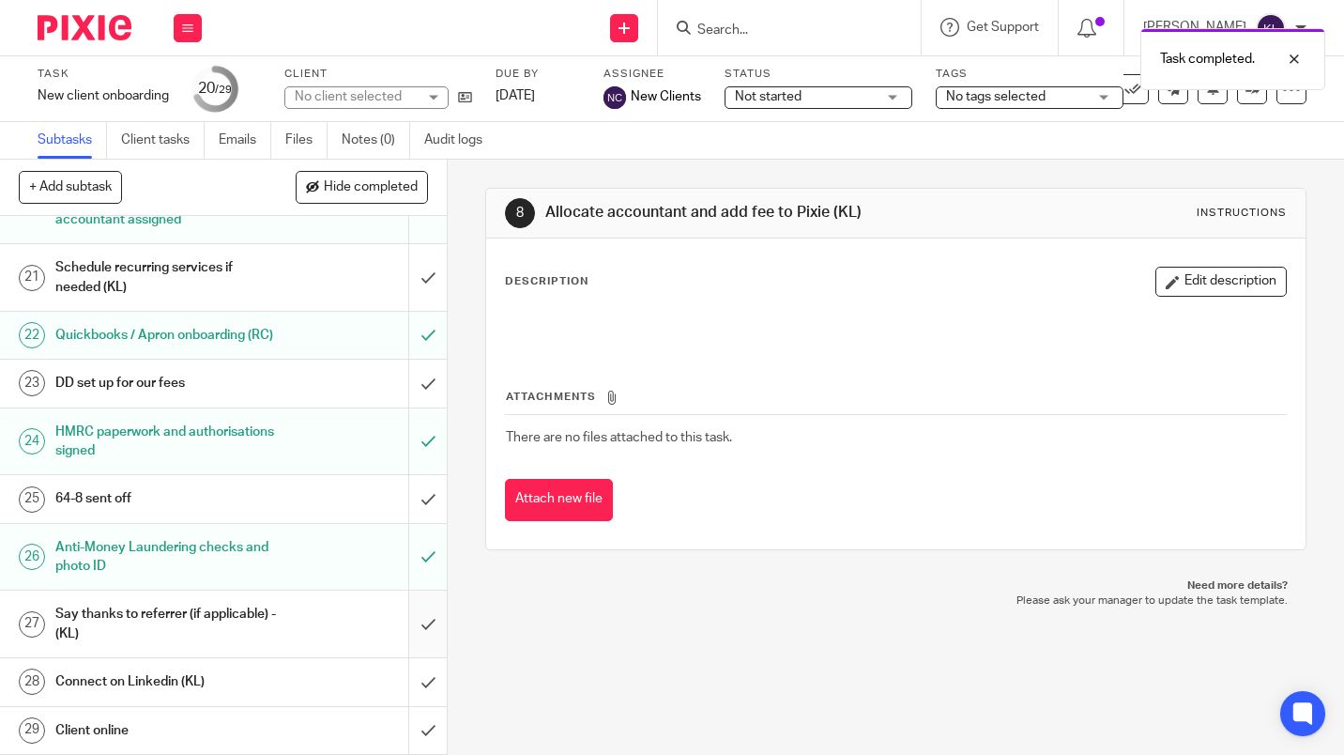
click at [415, 630] on input "submit" at bounding box center [223, 623] width 447 height 67
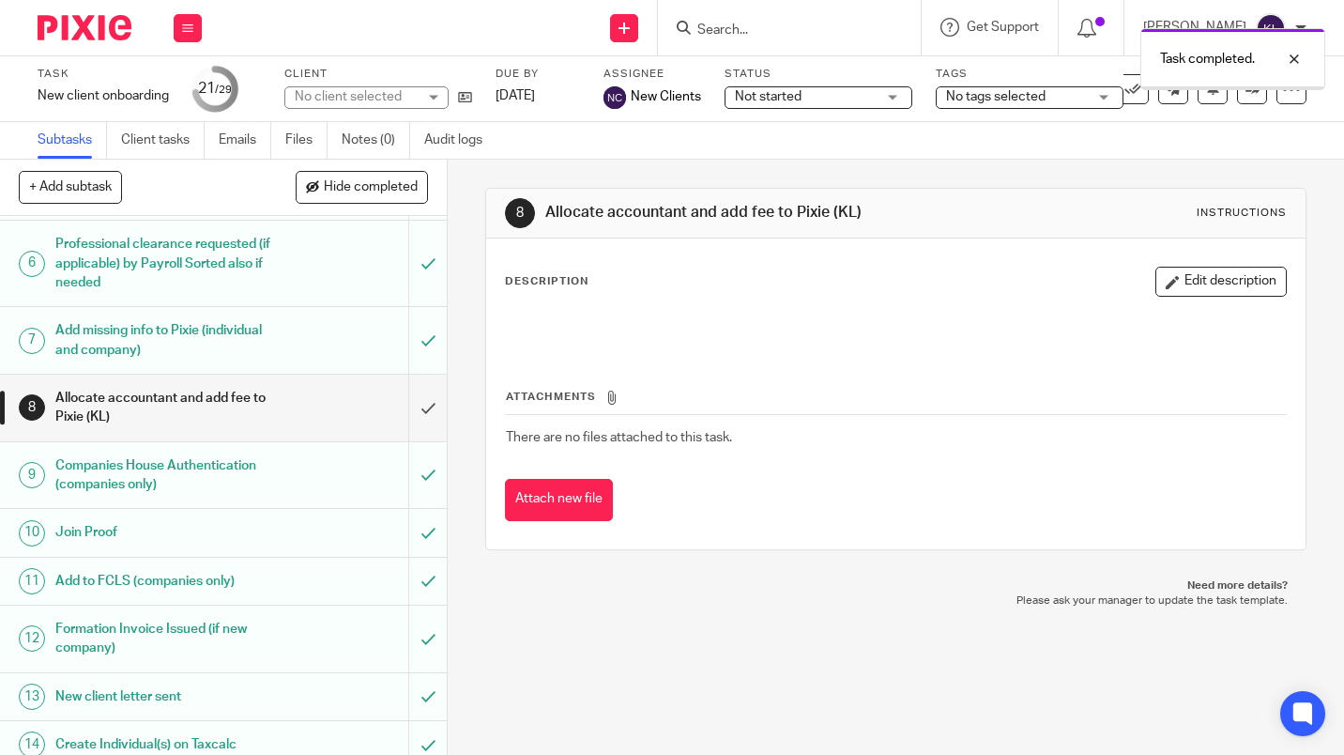
scroll to position [1262, 0]
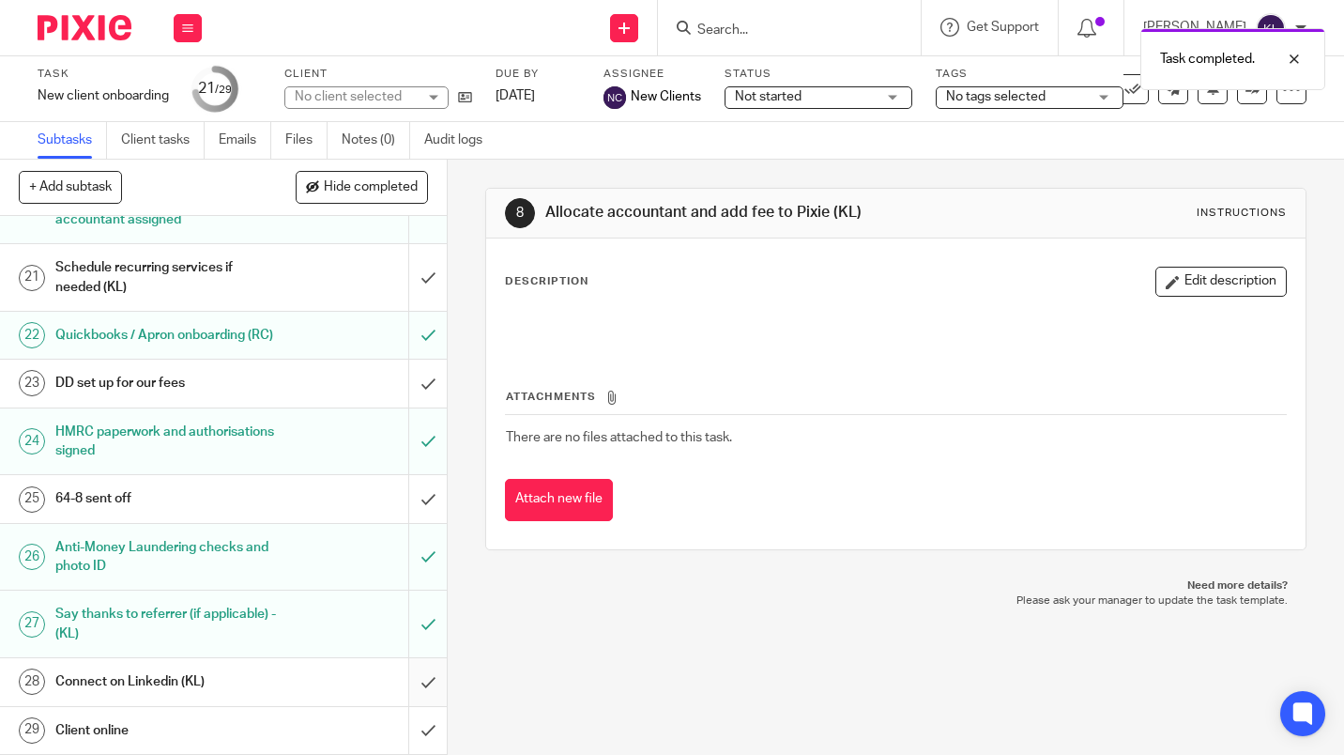
click at [417, 685] on input "submit" at bounding box center [223, 681] width 447 height 47
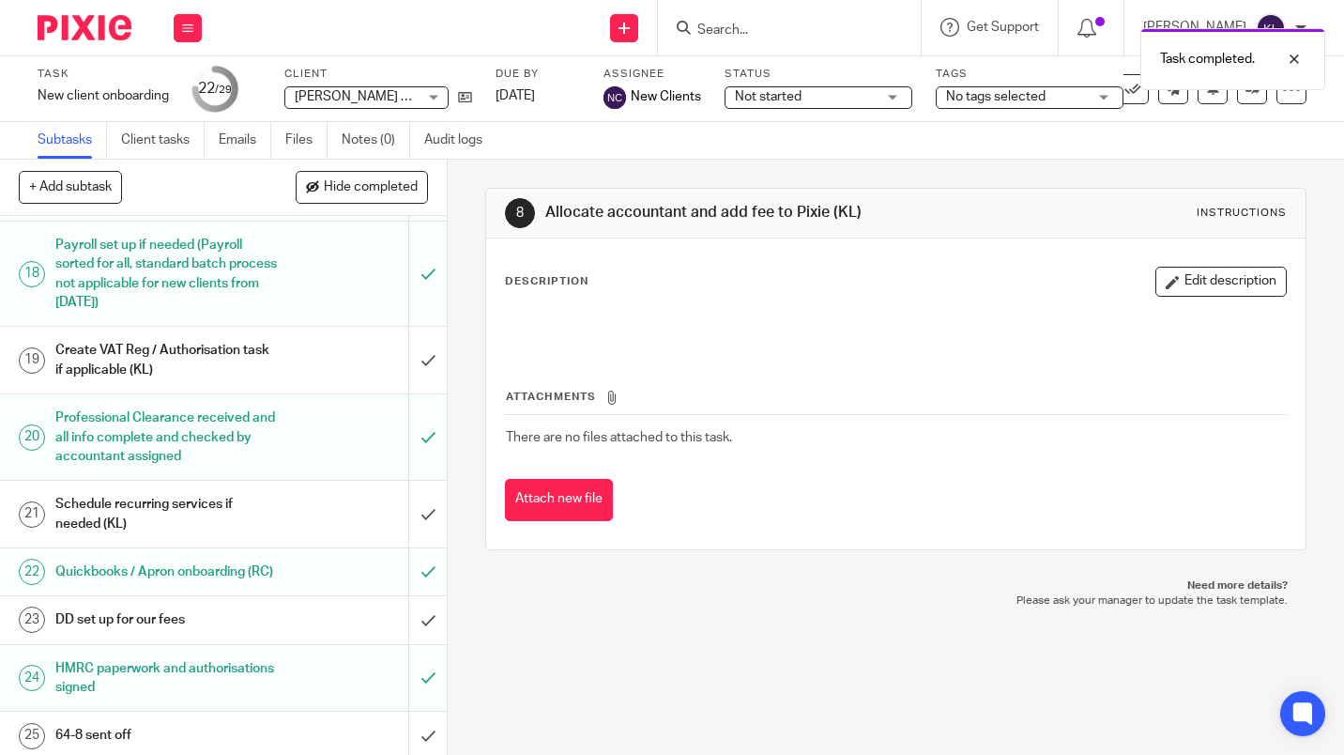
scroll to position [970, 0]
click at [415, 391] on input "submit" at bounding box center [223, 357] width 447 height 67
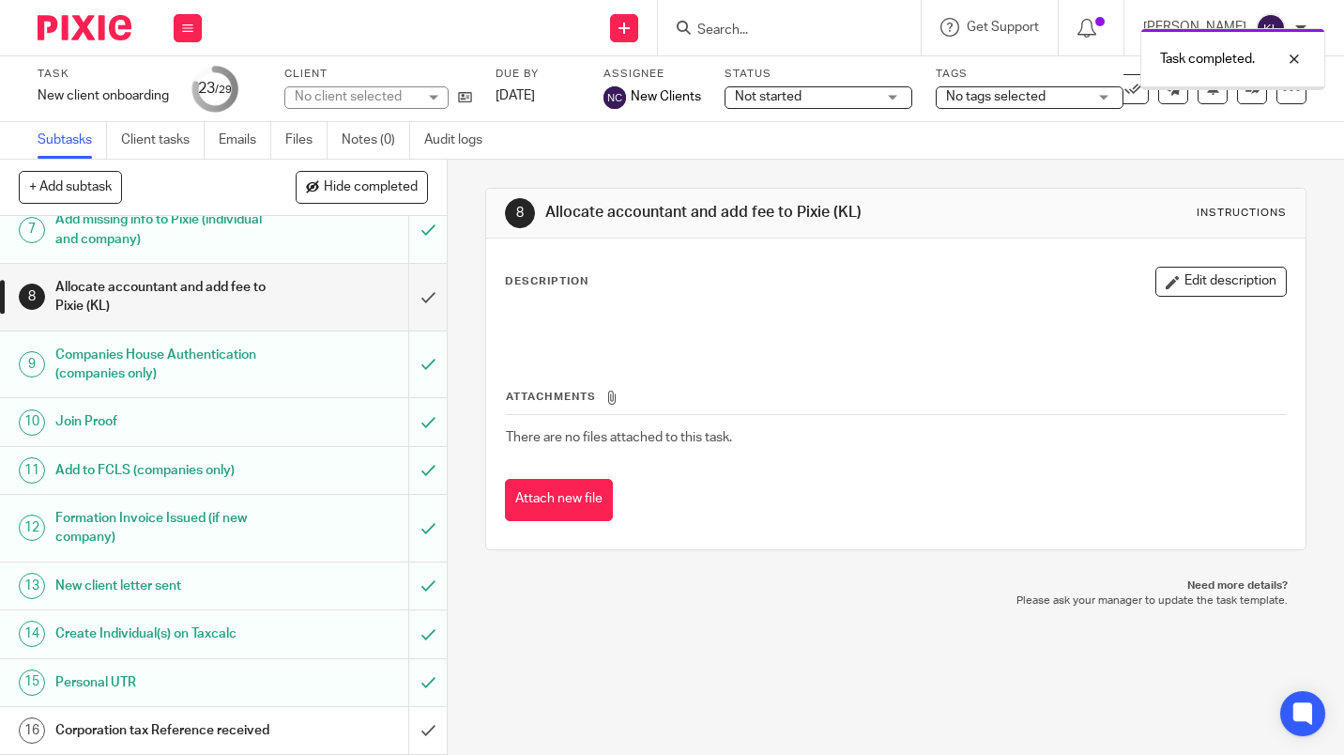
scroll to position [1262, 0]
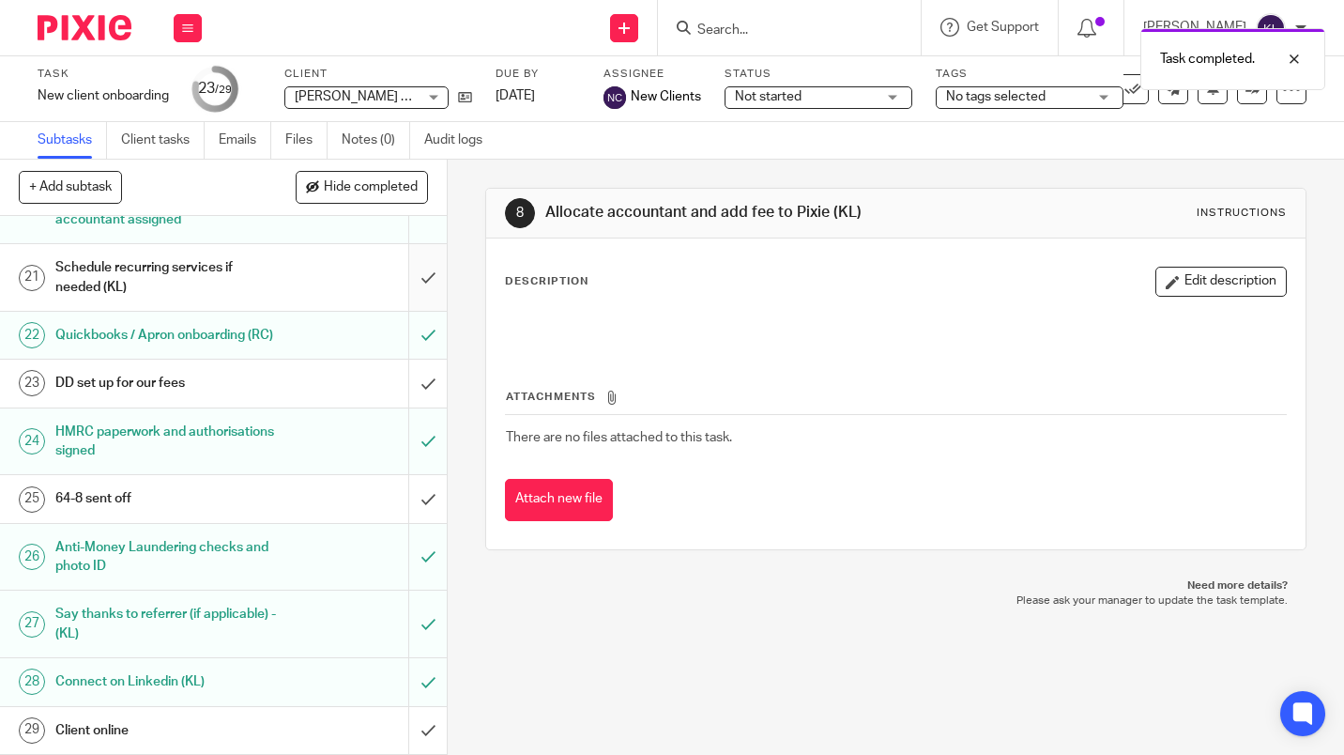
click at [421, 260] on input "submit" at bounding box center [223, 277] width 447 height 67
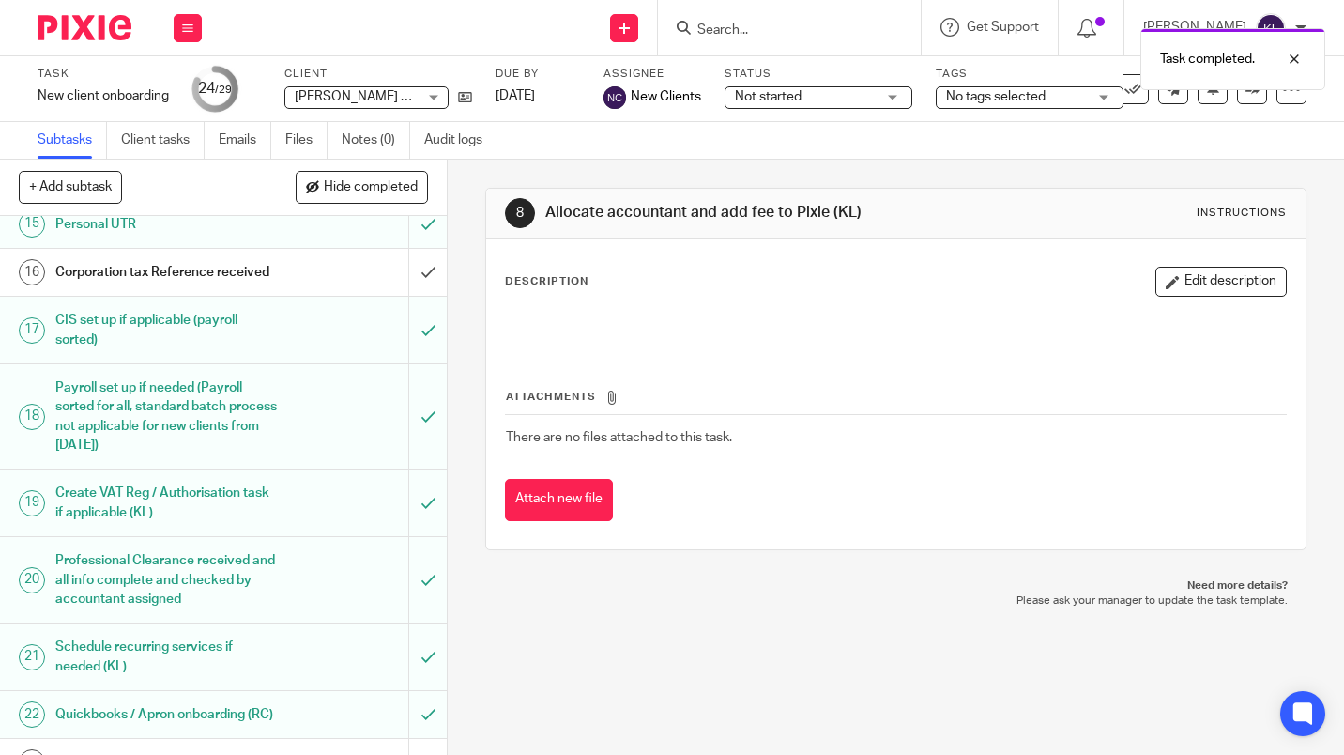
scroll to position [737, 0]
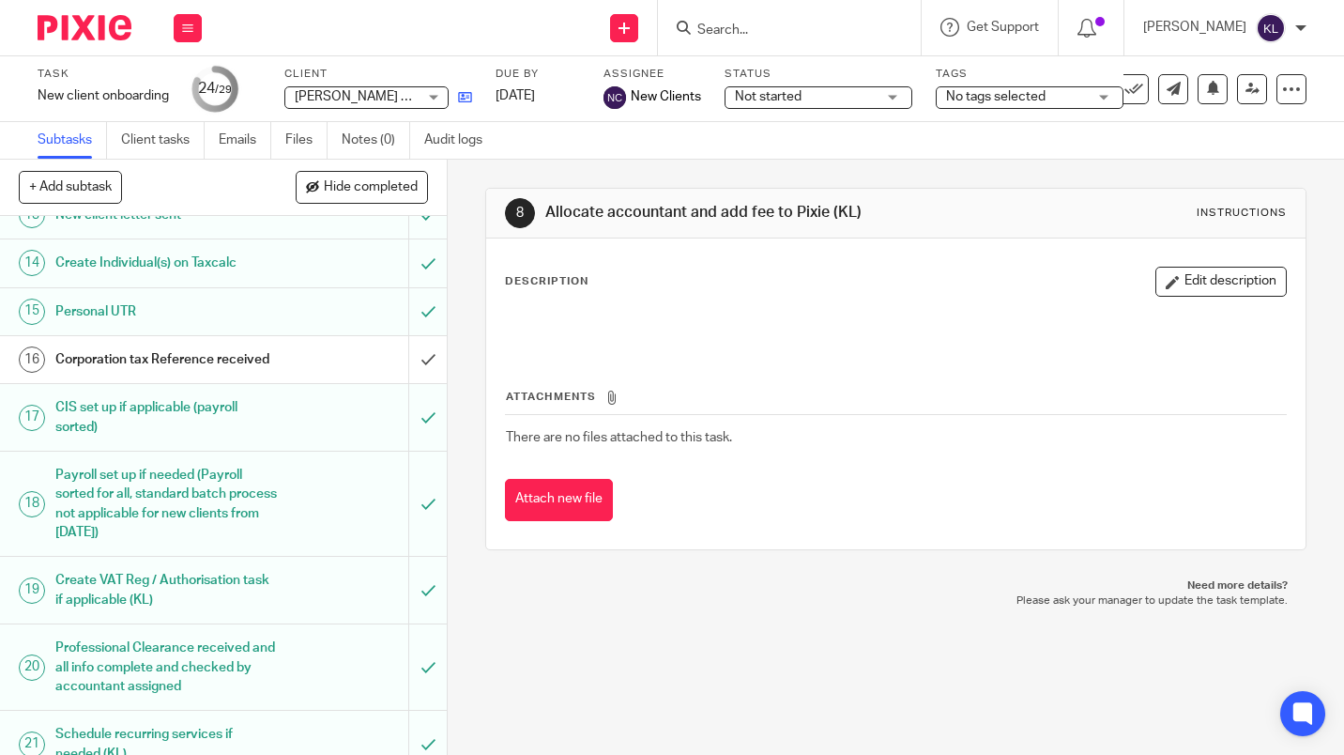
click at [470, 101] on icon at bounding box center [465, 97] width 14 height 14
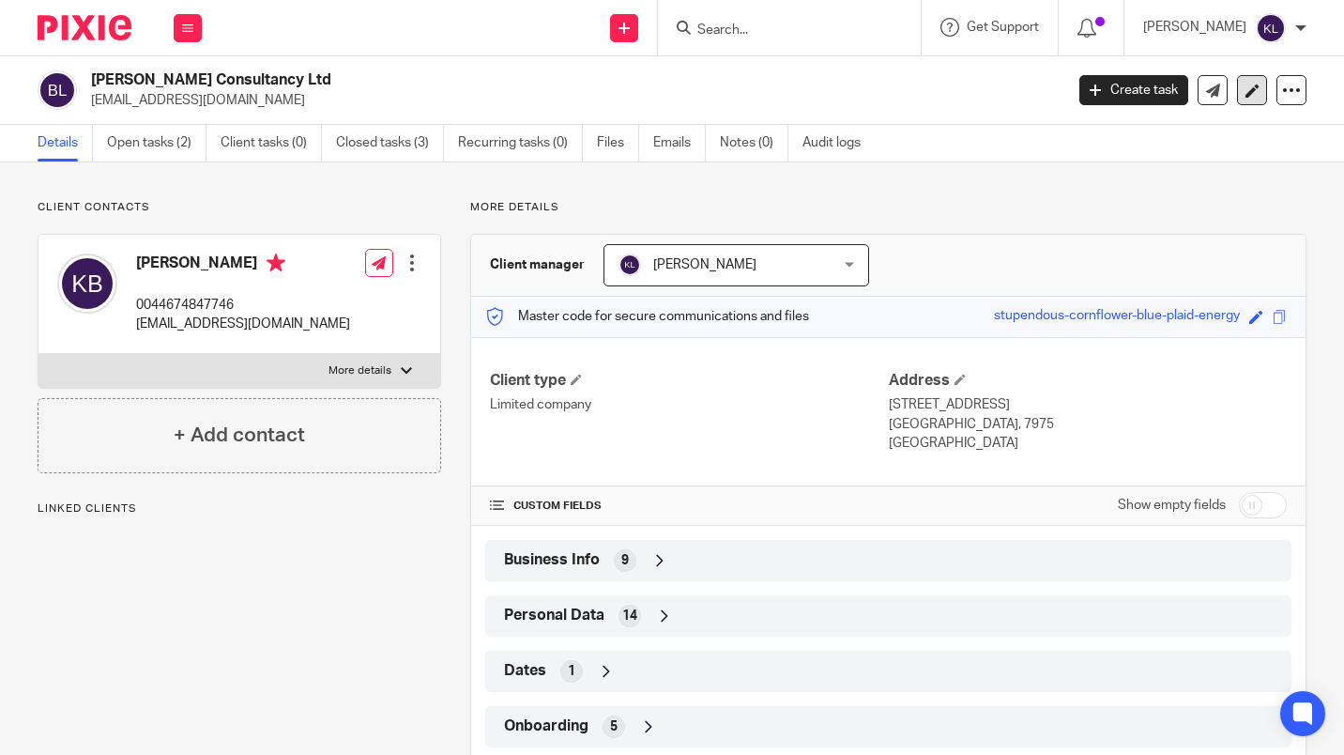
click at [1246, 91] on icon at bounding box center [1253, 91] width 14 height 14
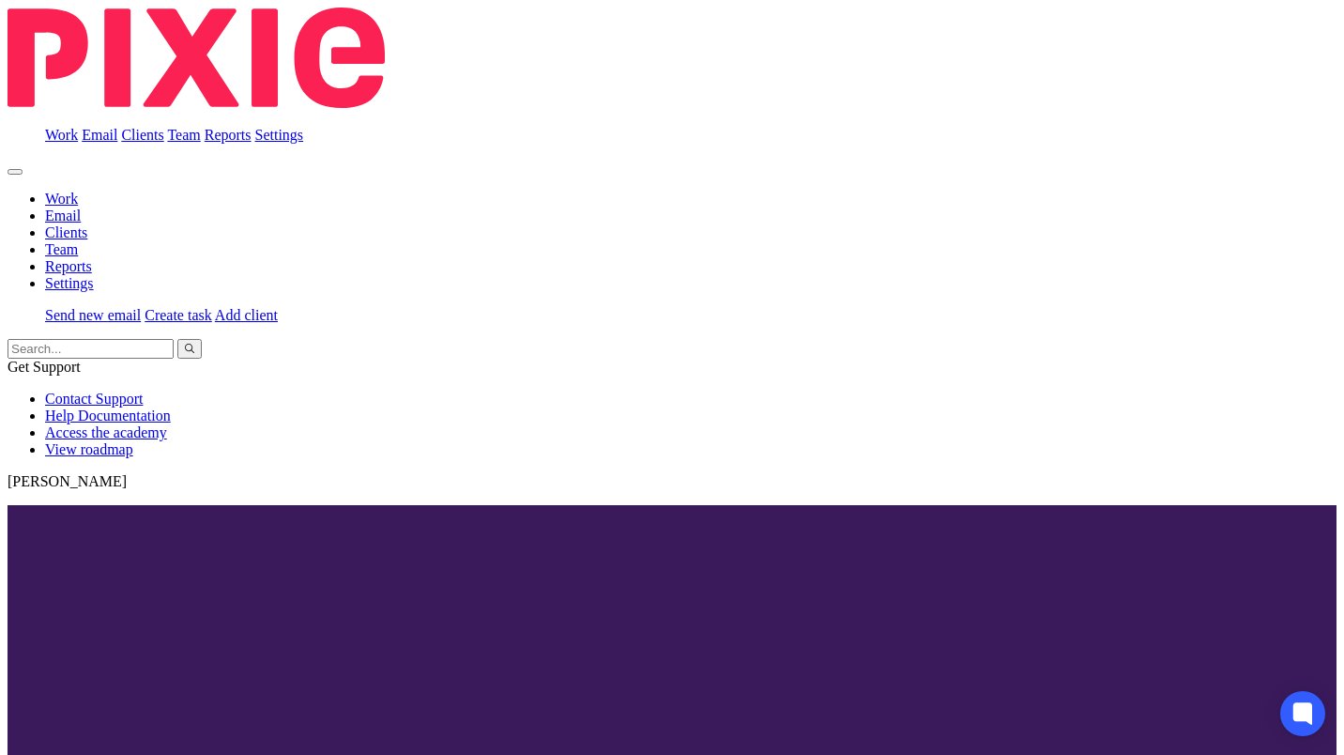
scroll to position [199, 0]
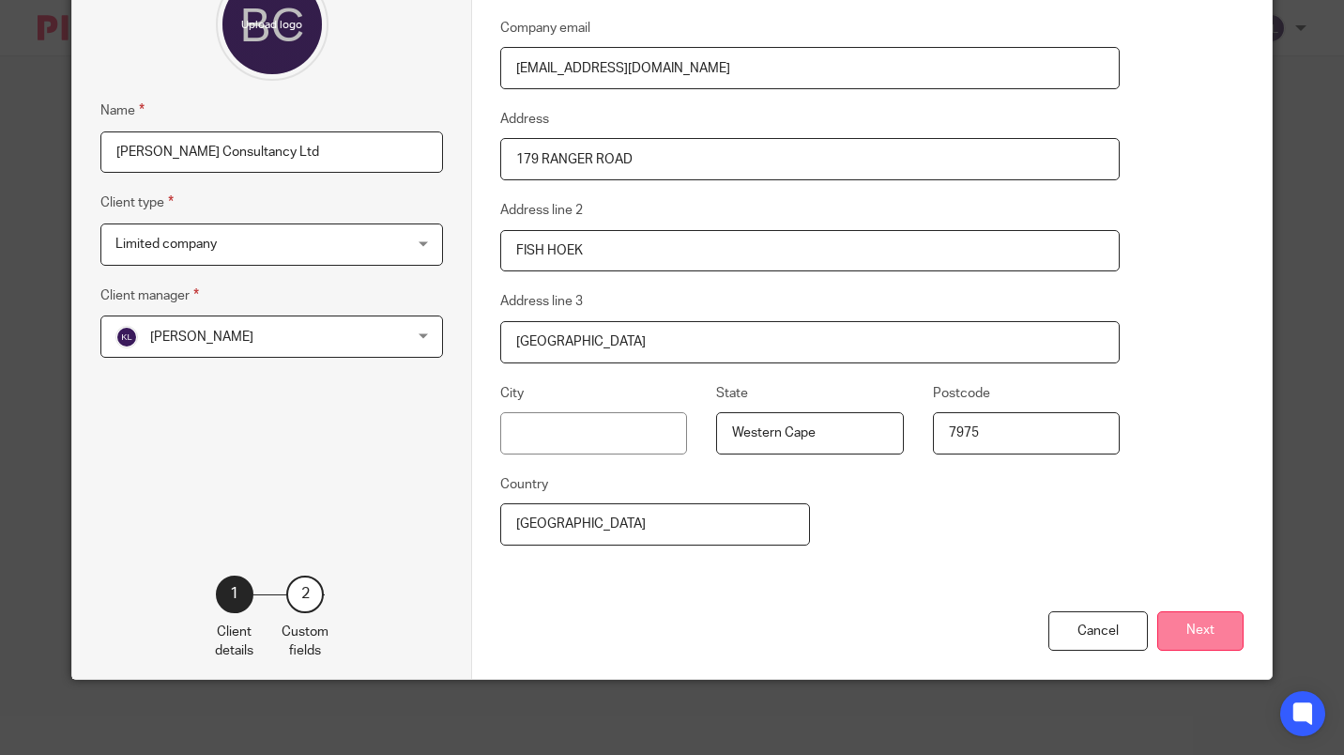
click at [1200, 646] on button "Next" at bounding box center [1200, 631] width 86 height 40
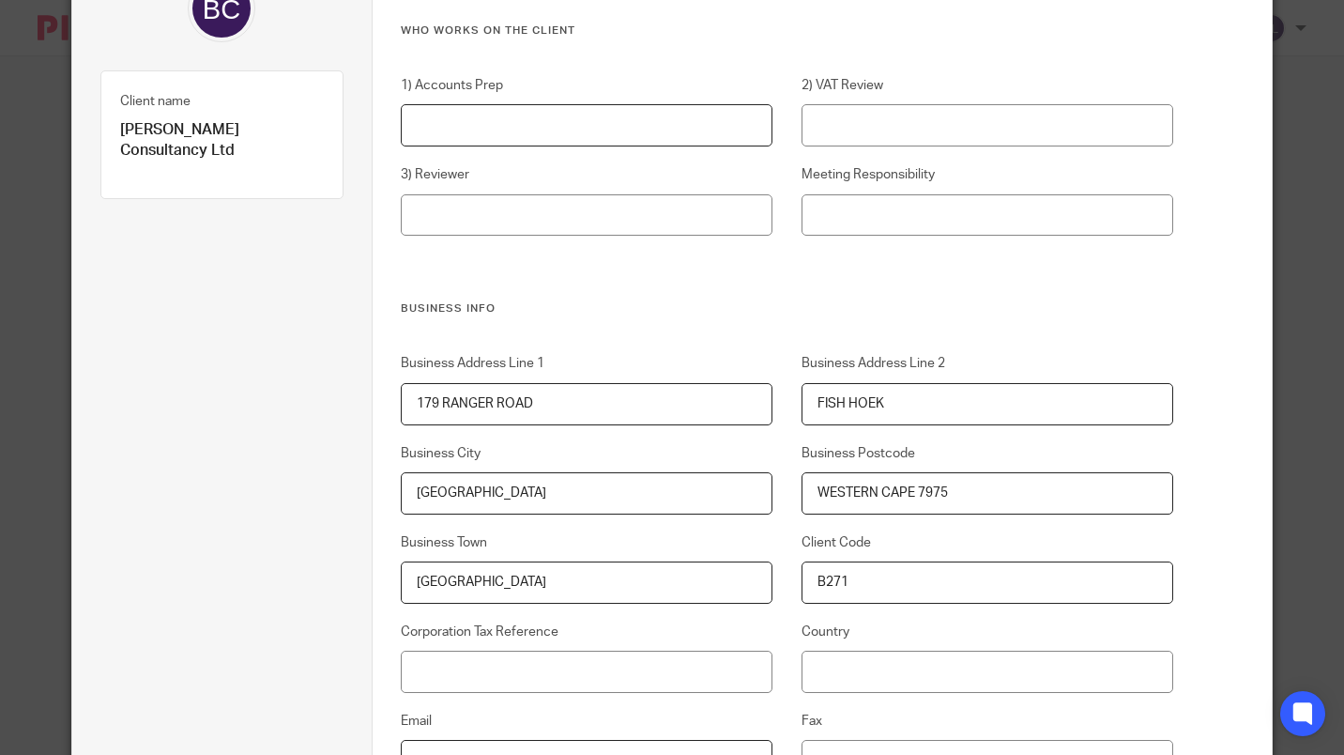
click at [586, 125] on input "1) Accounts Prep" at bounding box center [587, 125] width 372 height 42
type input "[PERSON_NAME]"
click at [972, 219] on input "Meeting Responsibility" at bounding box center [988, 215] width 372 height 42
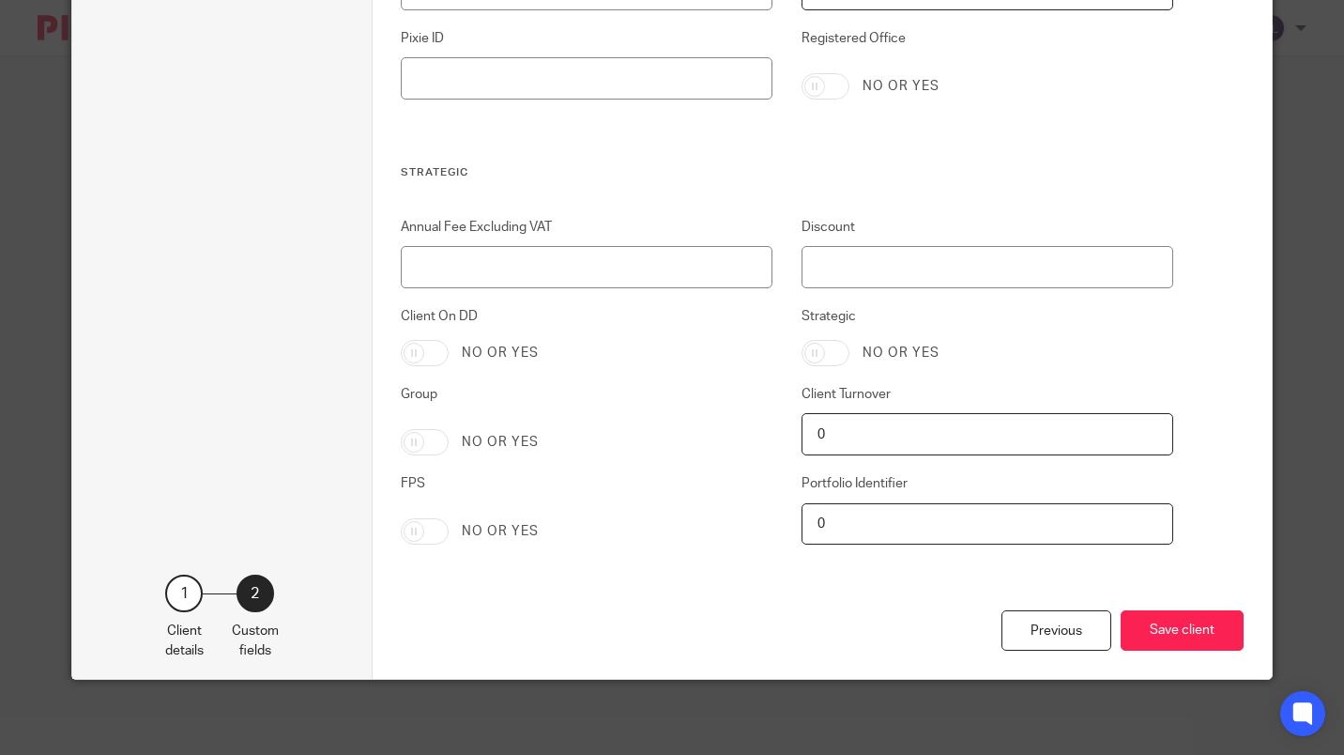
scroll to position [3806, 0]
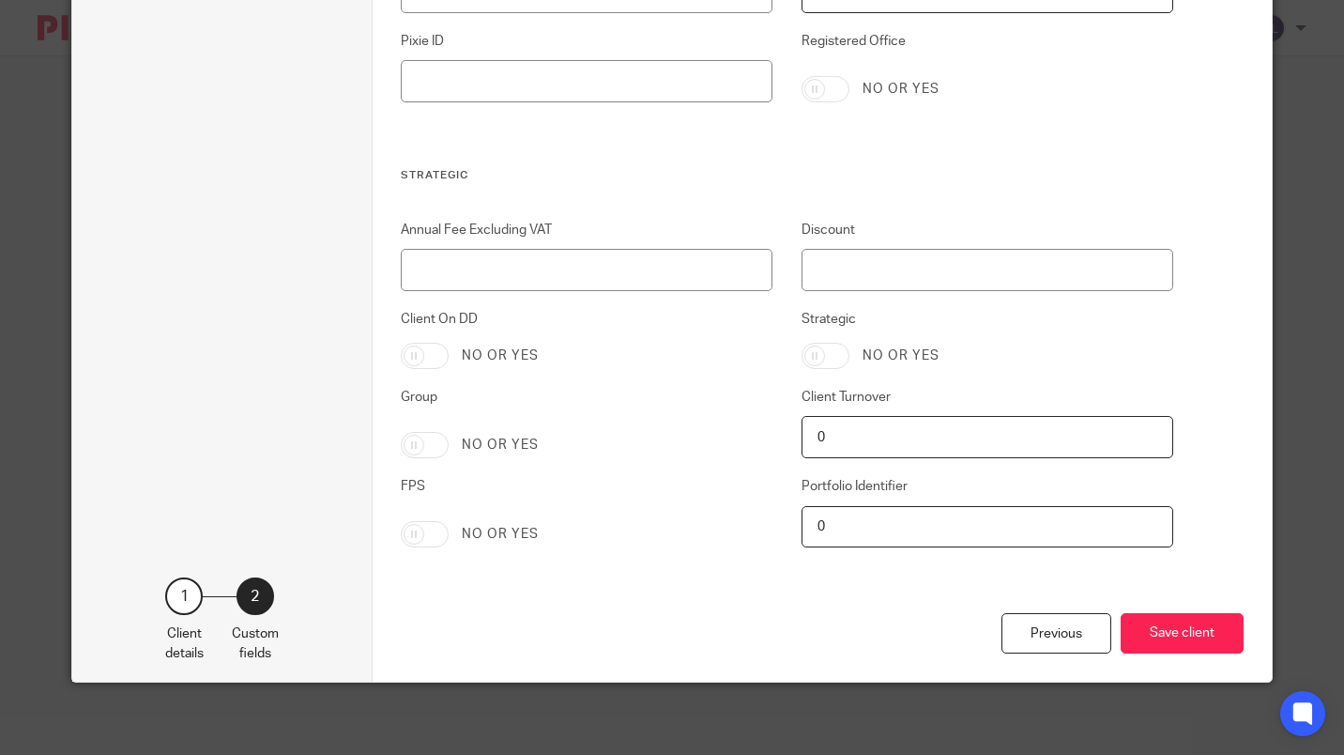
type input "[PERSON_NAME]"
click at [655, 272] on input "Annual Fee Excluding VAT" at bounding box center [587, 270] width 372 height 42
type input "3756"
click at [1179, 633] on button "Save client" at bounding box center [1182, 633] width 123 height 40
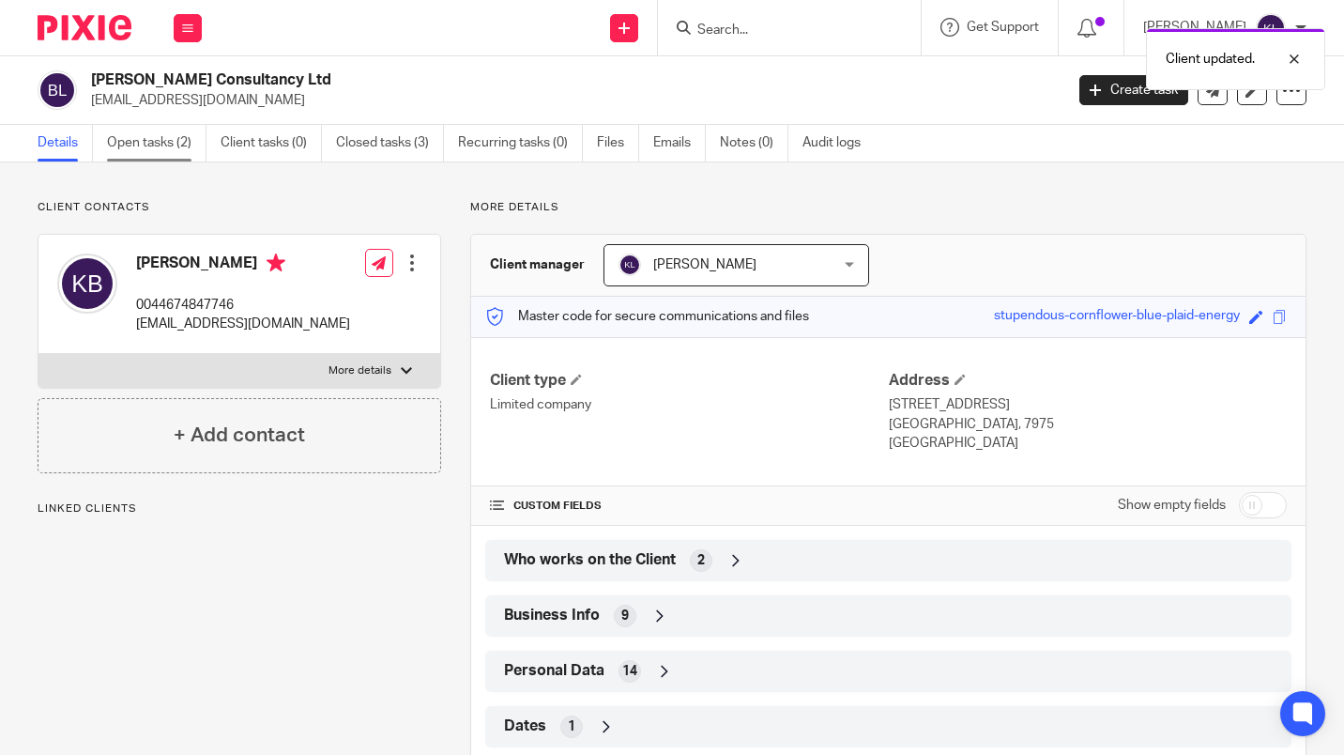
click at [150, 145] on link "Open tasks (2)" at bounding box center [157, 143] width 100 height 37
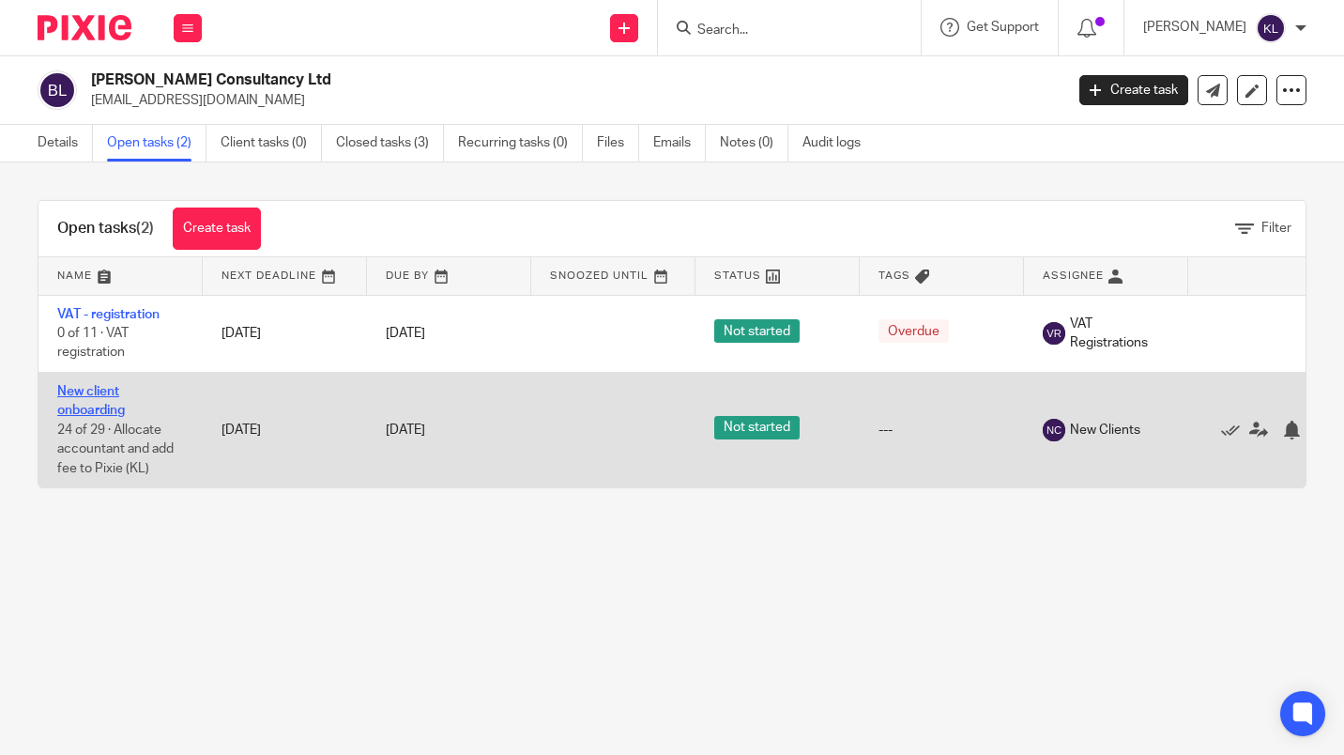
click at [92, 391] on link "New client onboarding" at bounding box center [91, 401] width 68 height 32
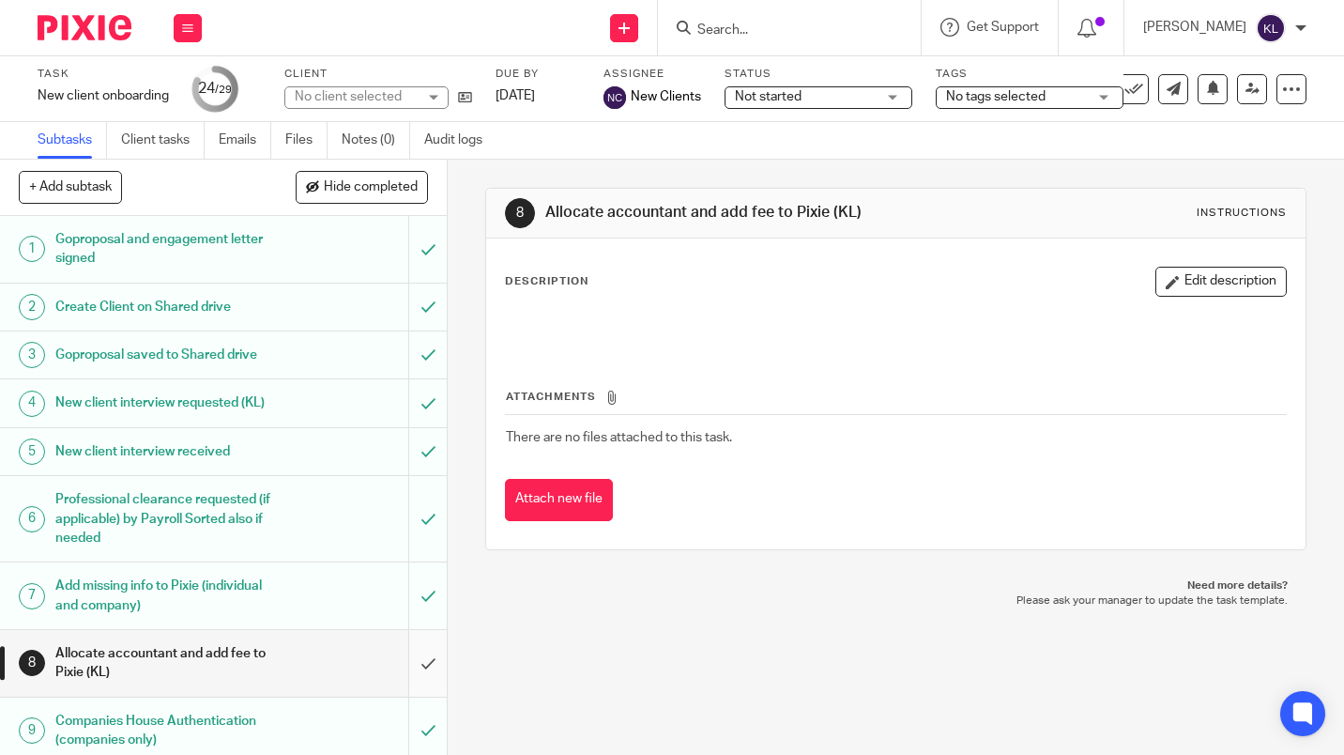
click at [424, 684] on input "submit" at bounding box center [223, 663] width 447 height 67
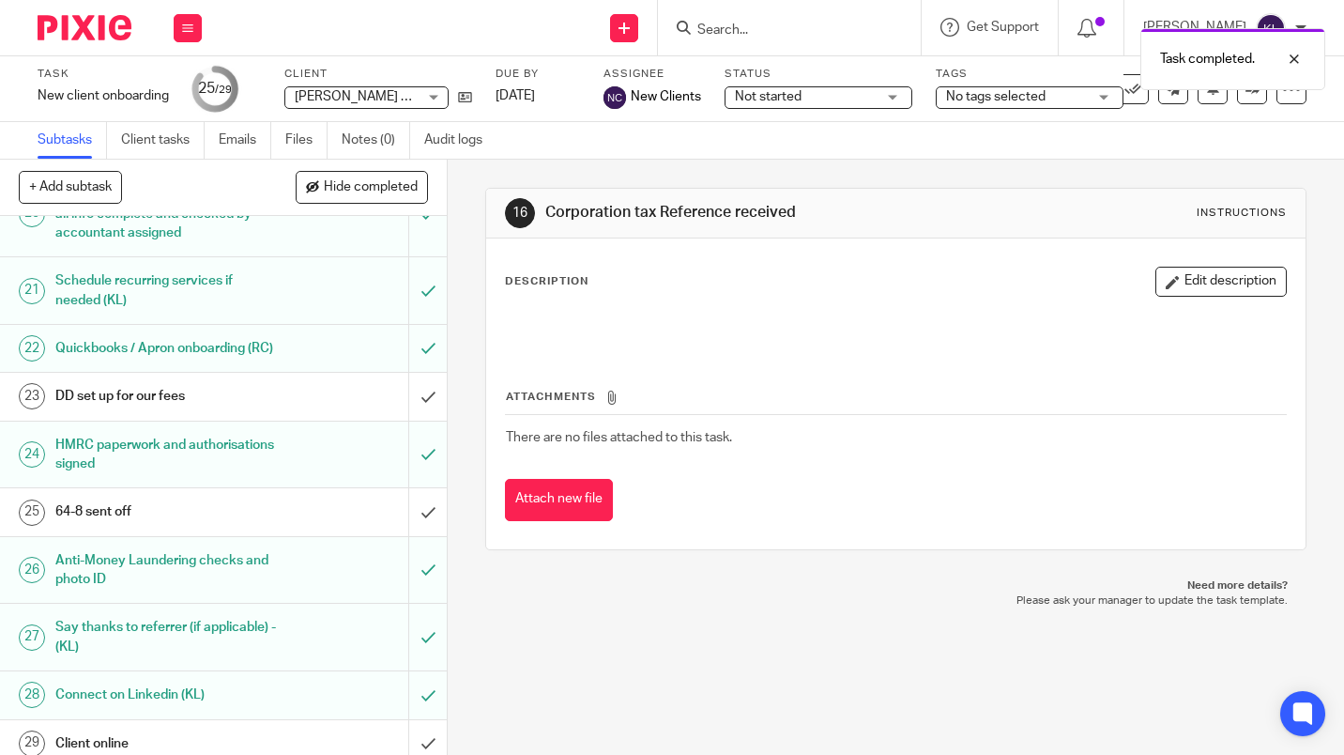
scroll to position [1262, 0]
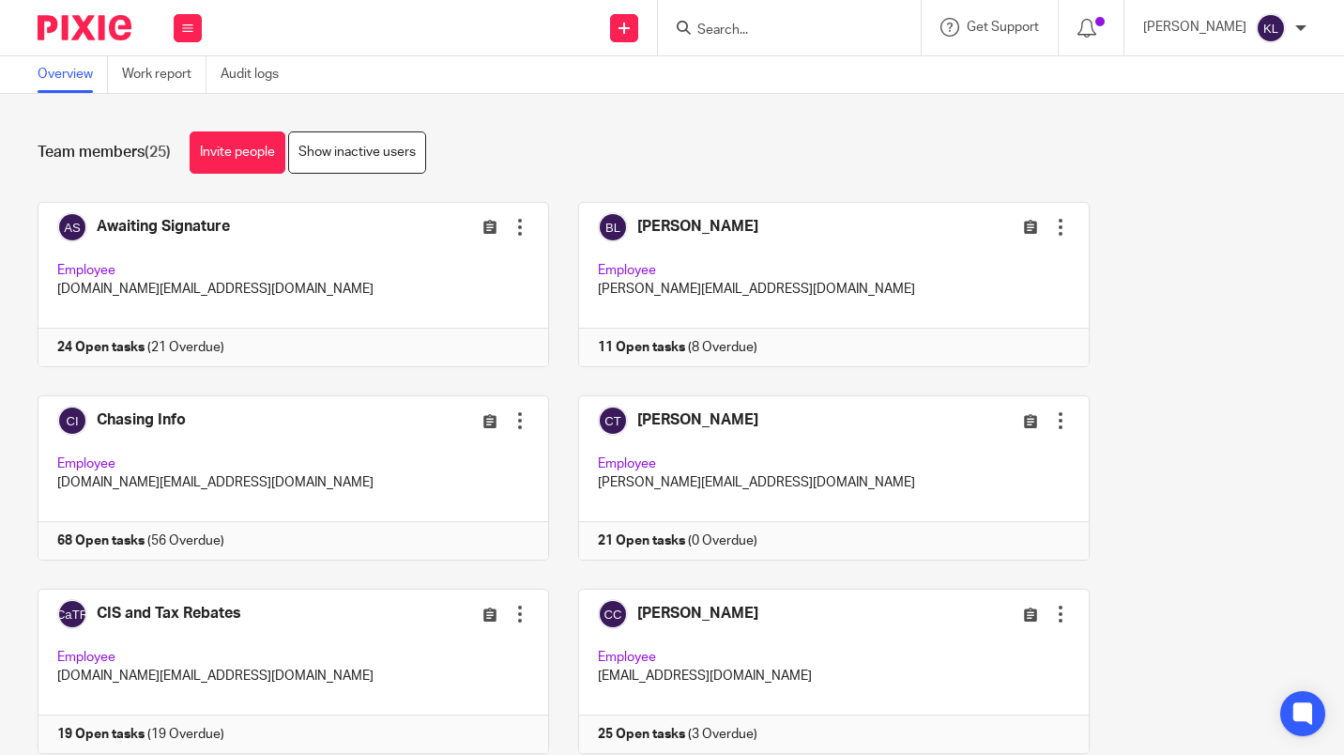
click at [789, 32] on input "Search" at bounding box center [780, 31] width 169 height 17
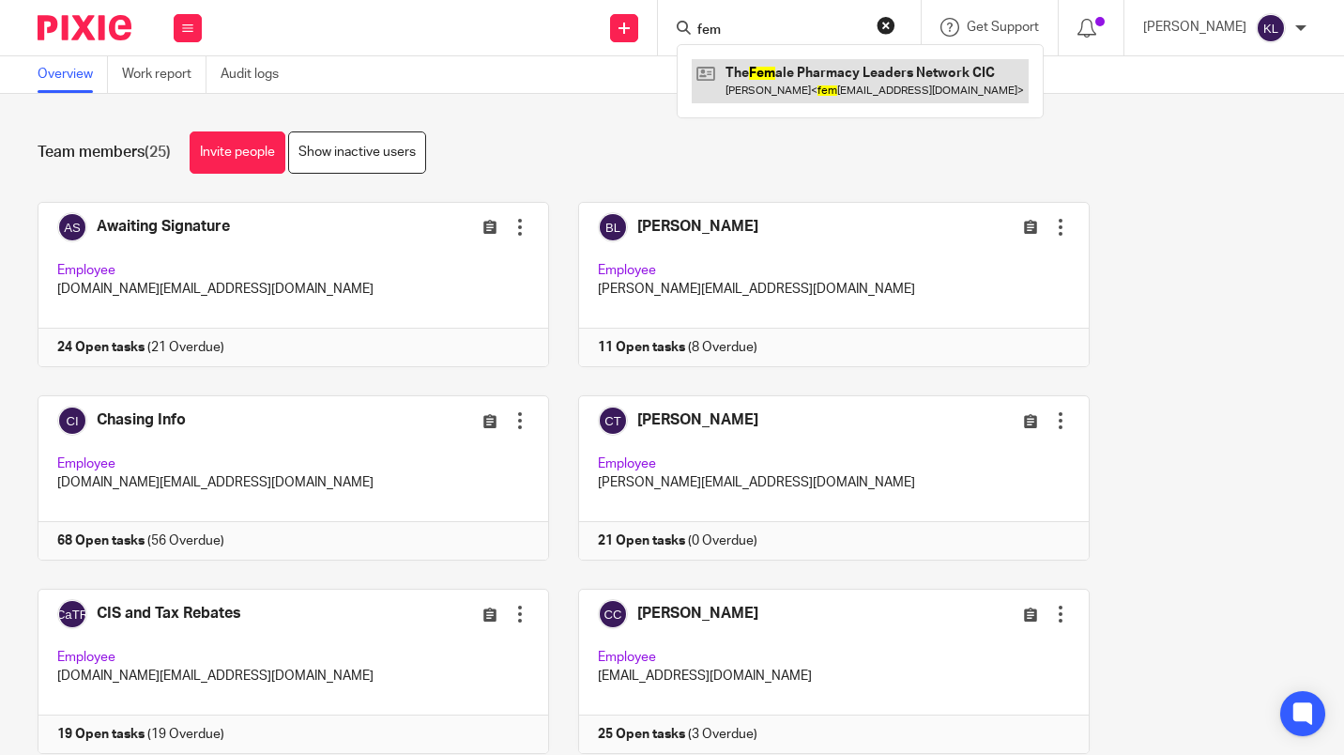
type input "fem"
click at [912, 78] on link at bounding box center [860, 80] width 337 height 43
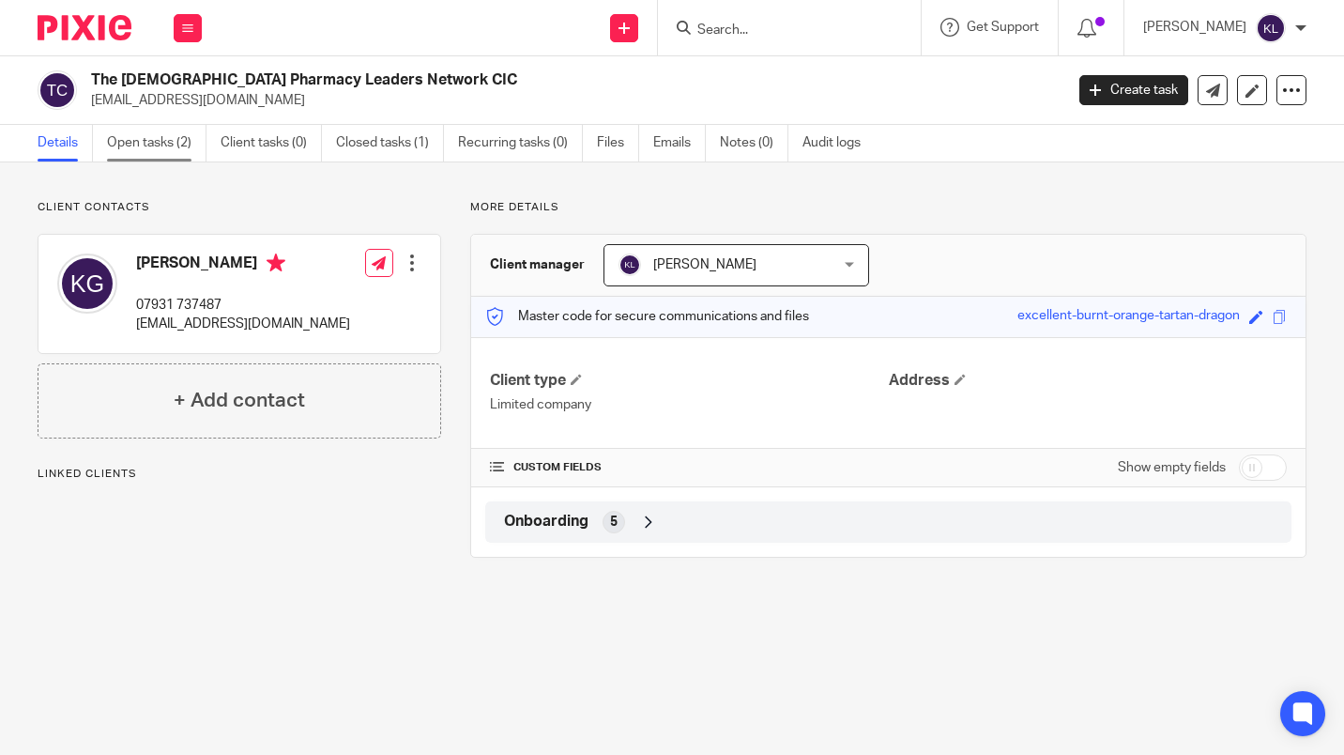
click at [152, 146] on link "Open tasks (2)" at bounding box center [157, 143] width 100 height 37
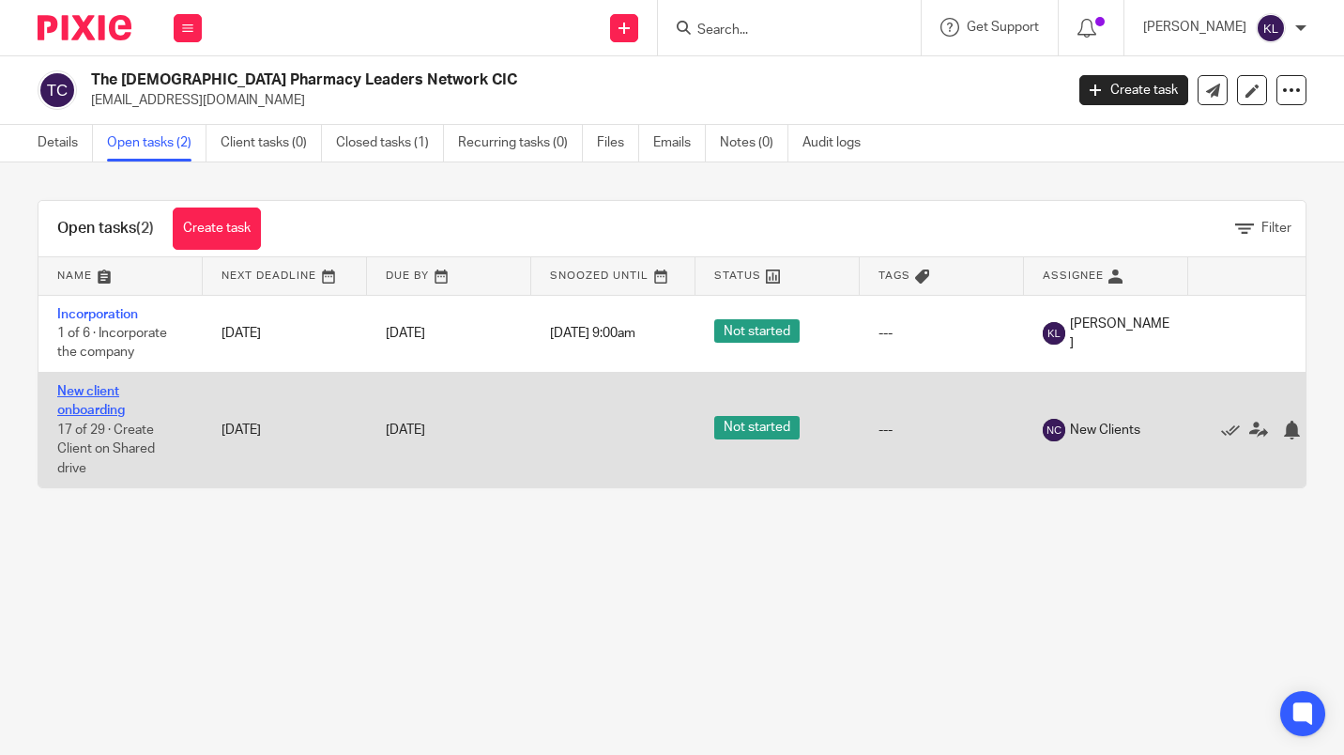
click at [110, 410] on link "New client onboarding" at bounding box center [91, 401] width 68 height 32
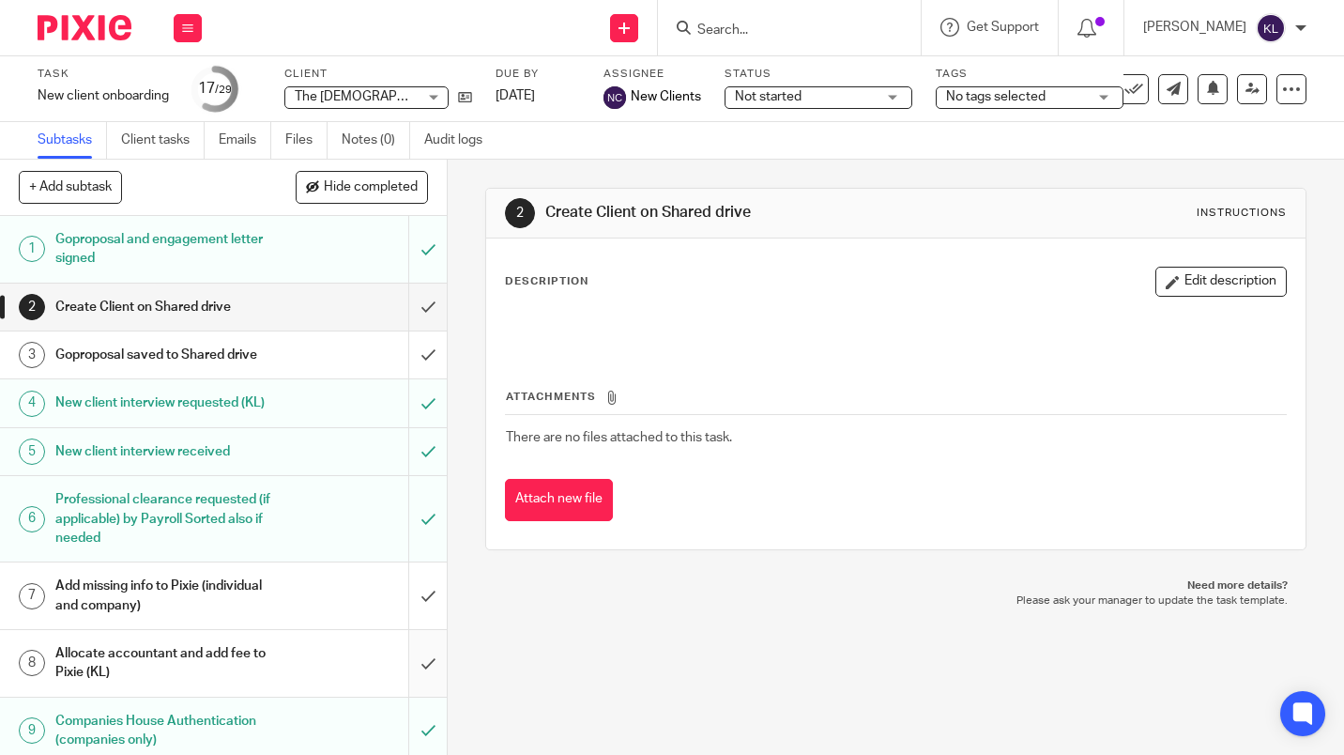
click at [418, 687] on input "submit" at bounding box center [223, 663] width 447 height 67
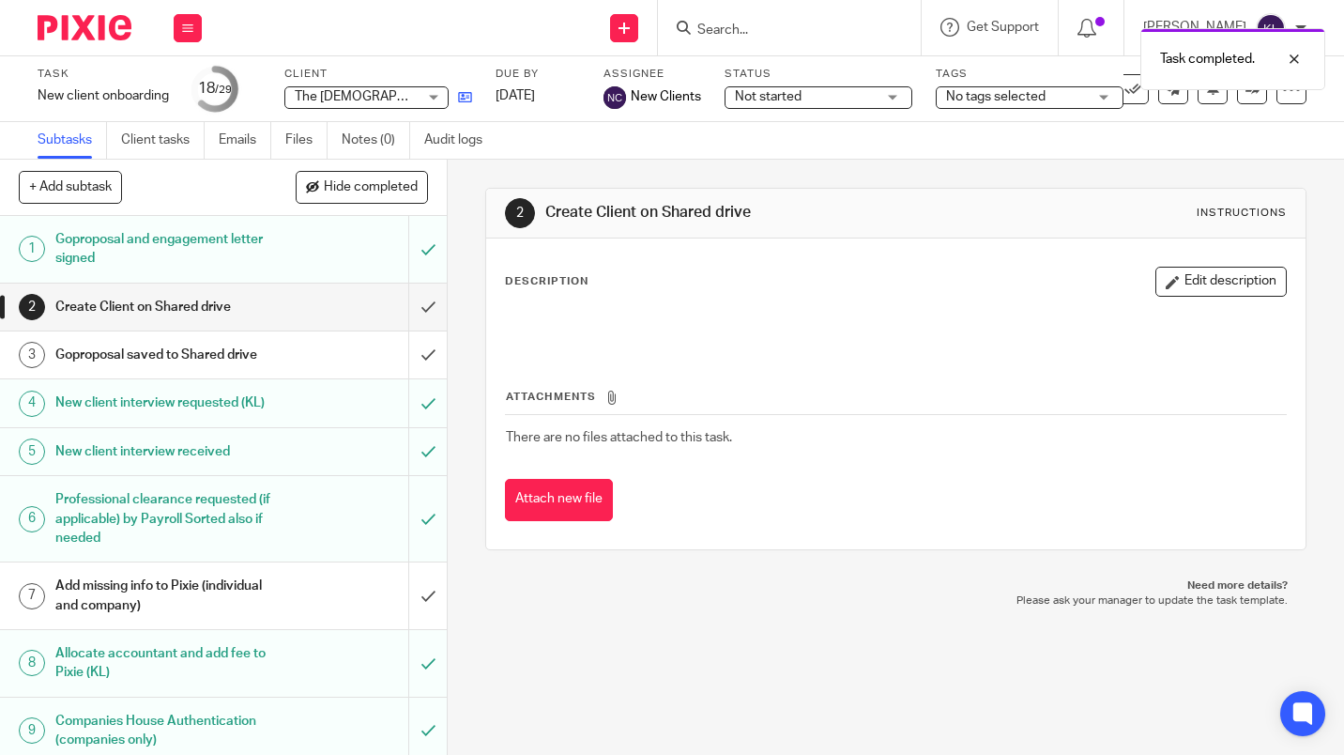
click at [467, 98] on icon at bounding box center [465, 97] width 14 height 14
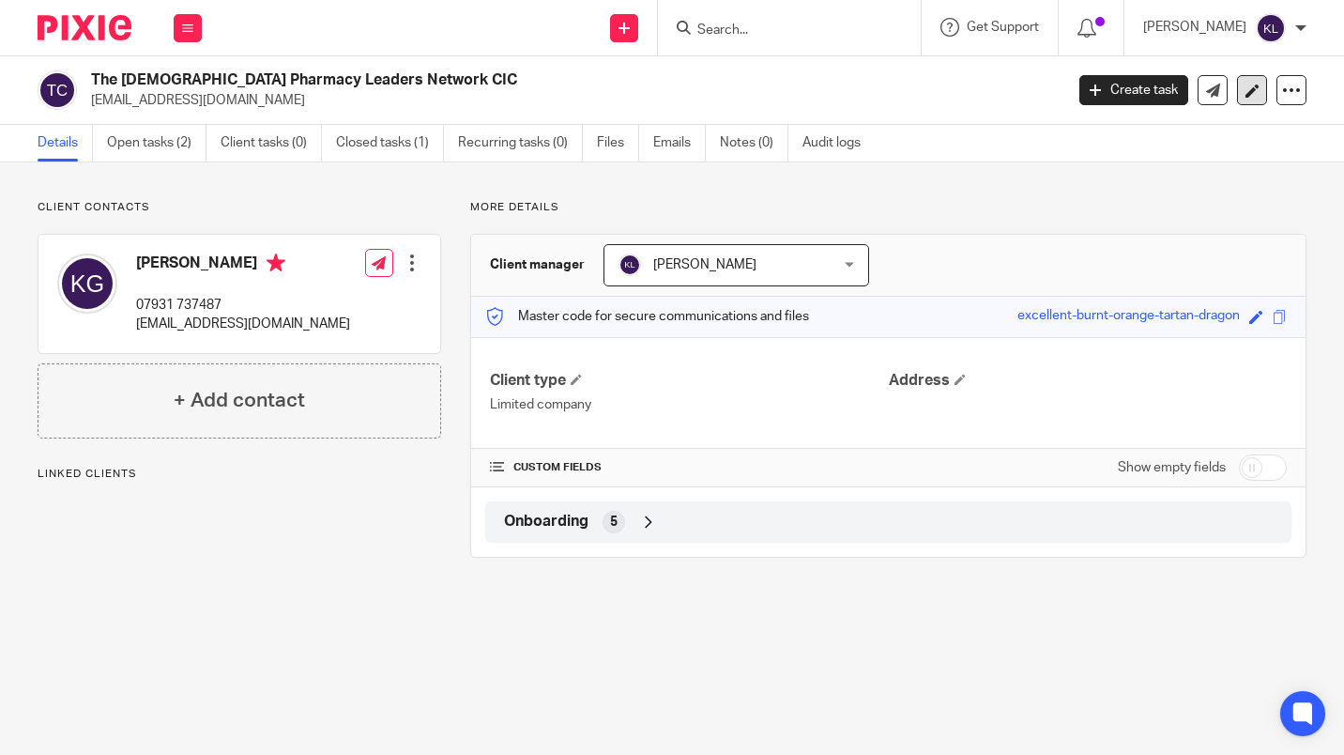
click at [1246, 90] on icon at bounding box center [1253, 91] width 14 height 14
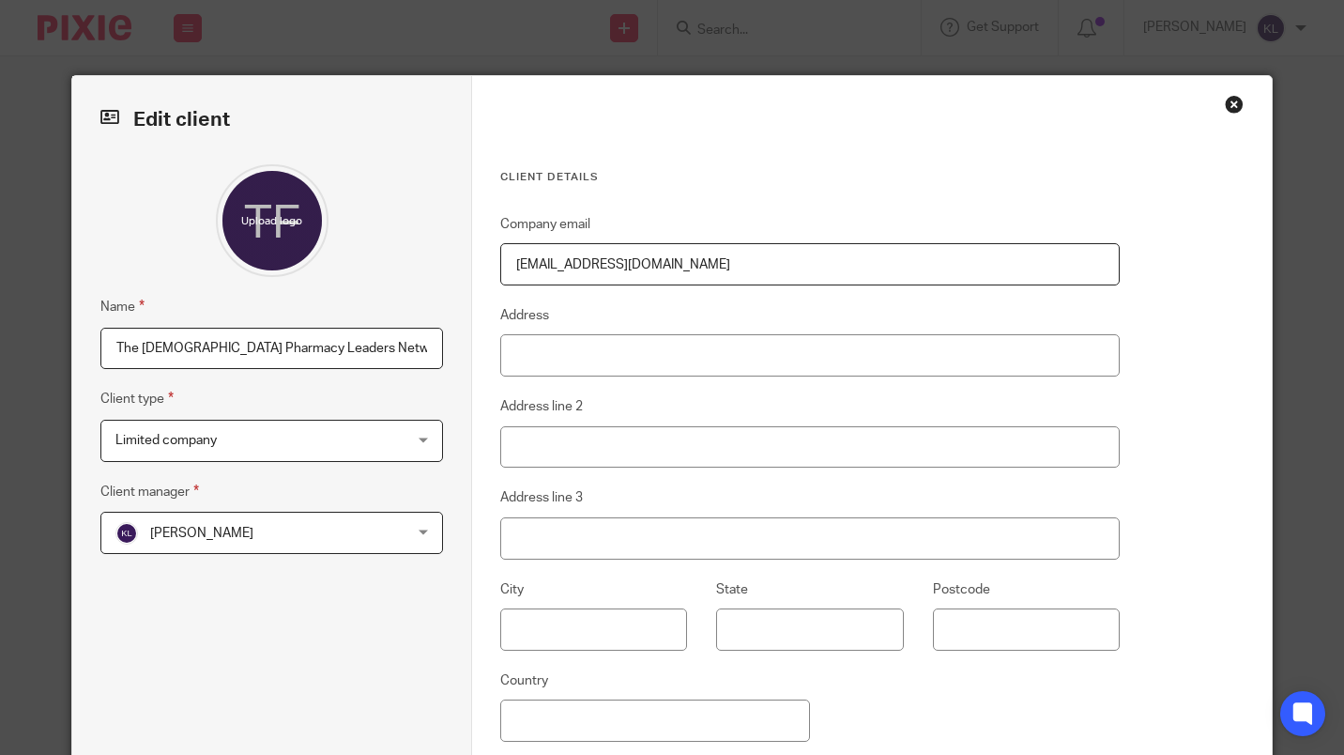
scroll to position [199, 0]
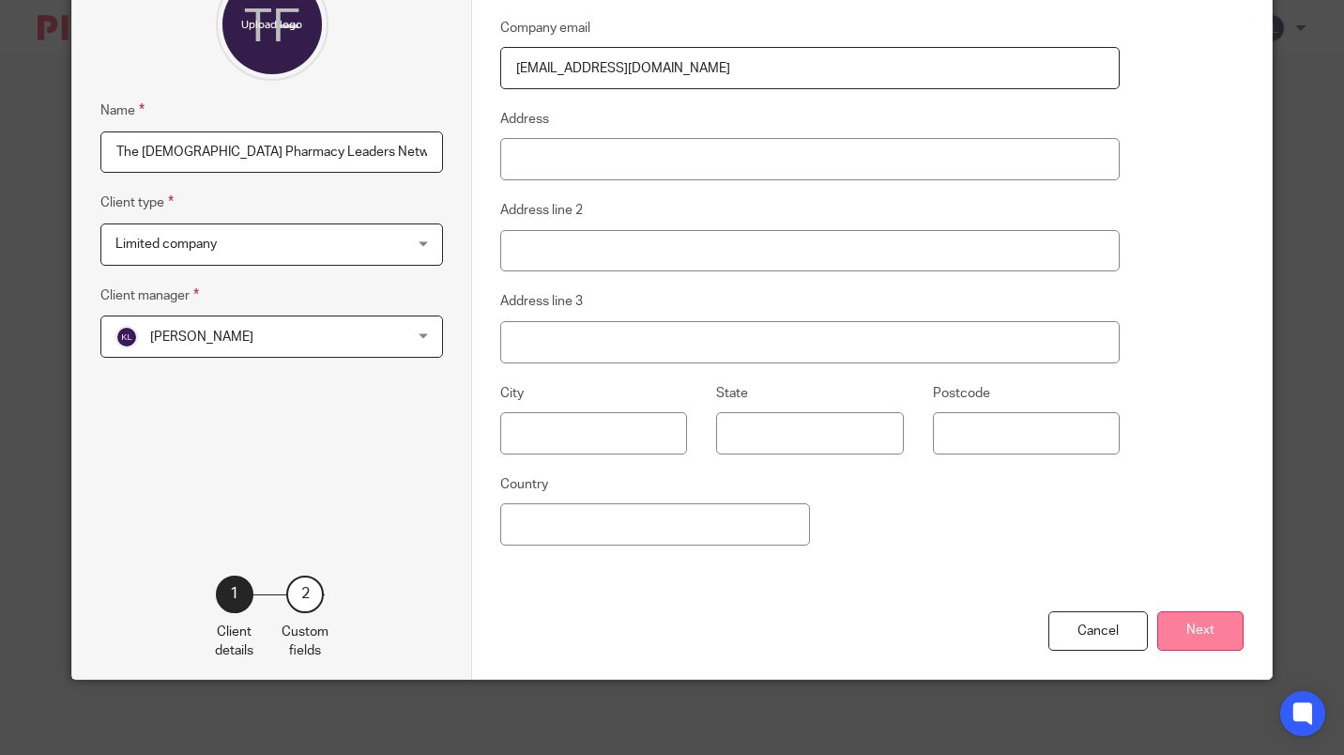
click at [1198, 629] on button "Next" at bounding box center [1200, 631] width 86 height 40
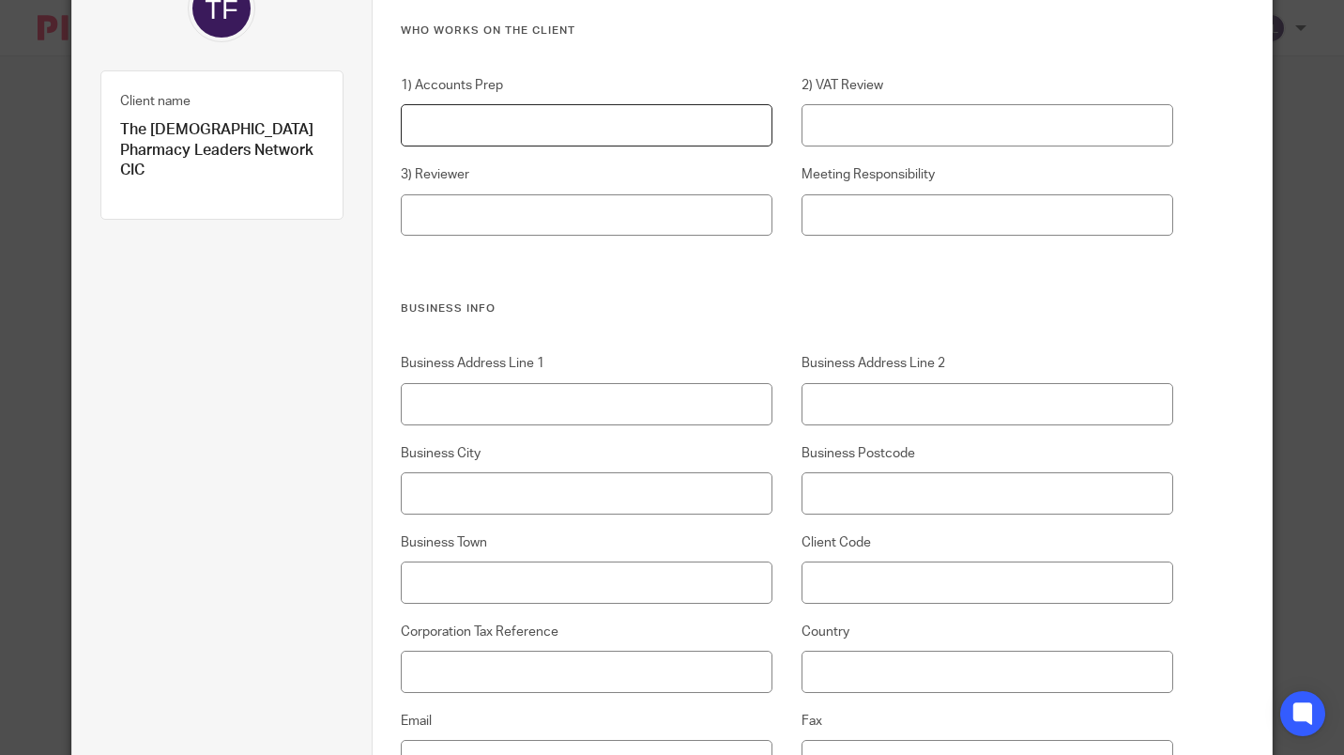
click at [610, 130] on input "1) Accounts Prep" at bounding box center [587, 125] width 372 height 42
type input "[PERSON_NAME]"
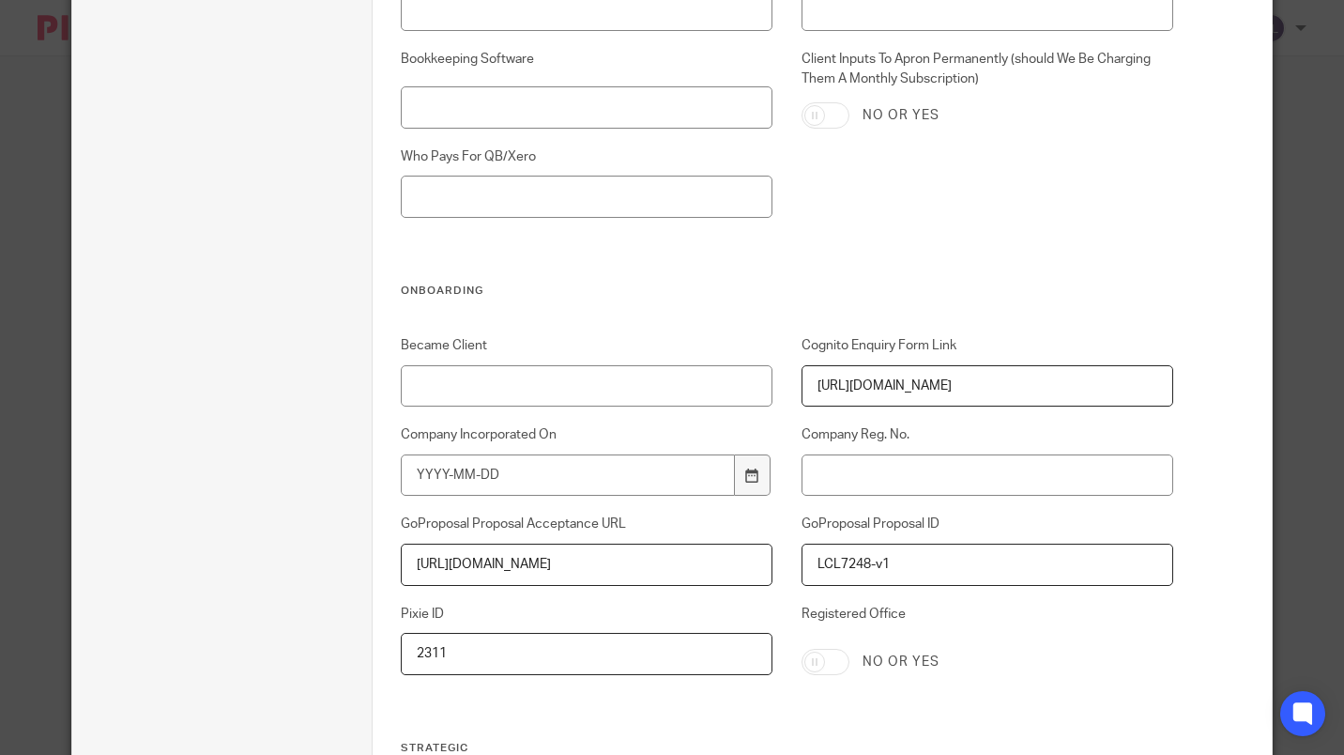
scroll to position [3809, 0]
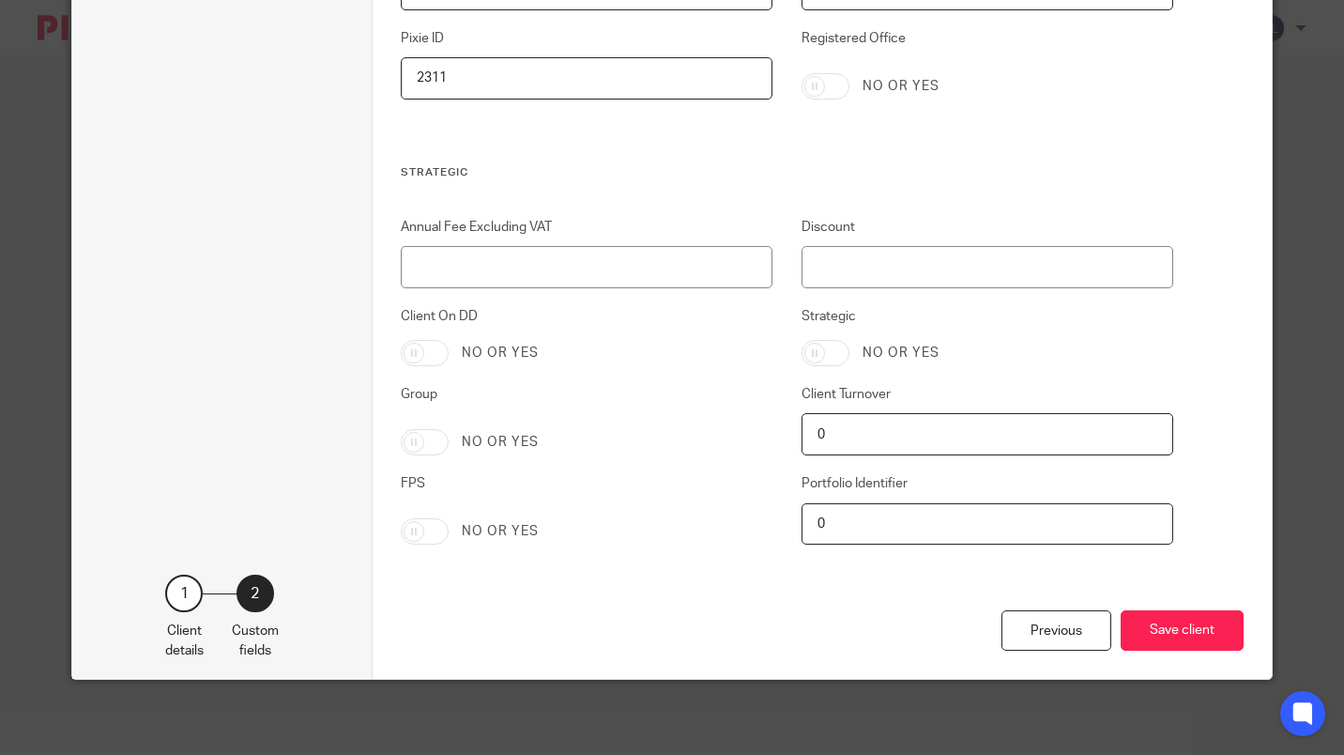
type input "Keith"
click at [637, 267] on input "Annual Fee Excluding VAT" at bounding box center [587, 267] width 372 height 42
type input "1380"
click at [408, 439] on input "Group" at bounding box center [425, 442] width 48 height 26
checkbox input "true"
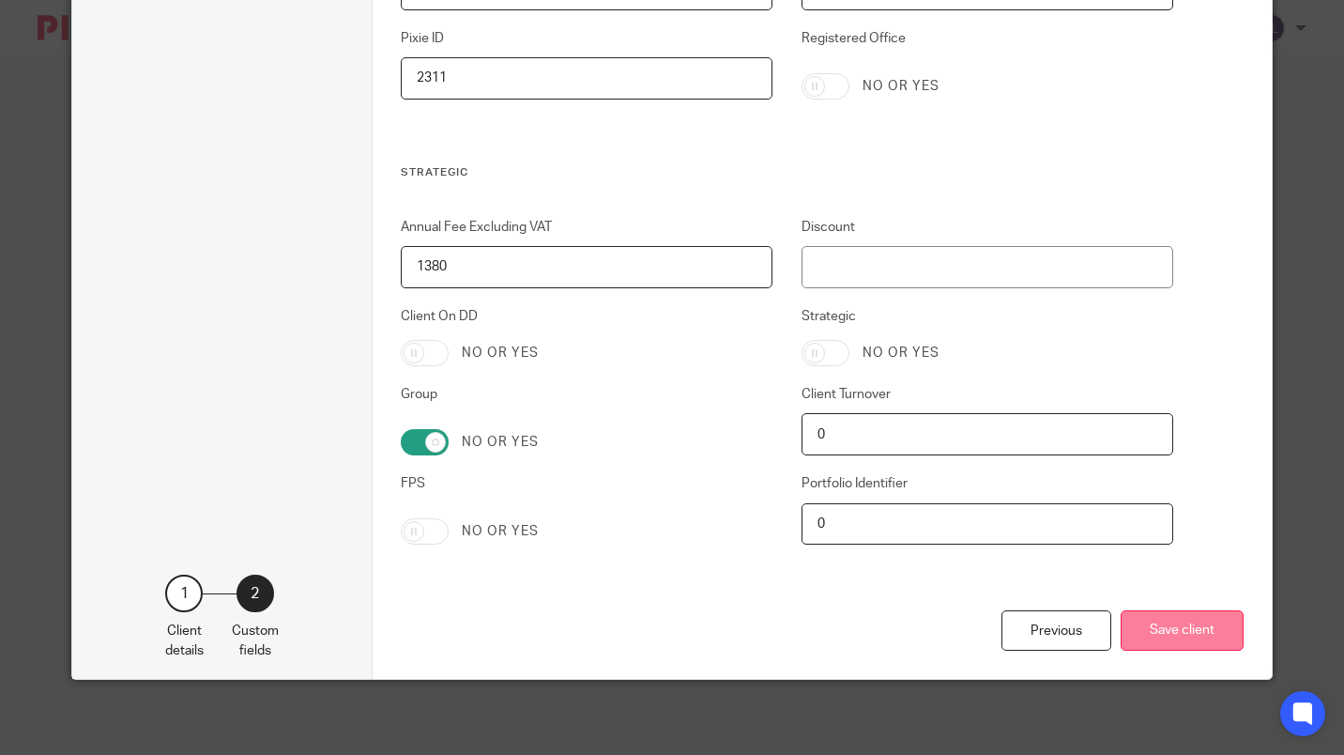
click at [1177, 630] on button "Save client" at bounding box center [1182, 630] width 123 height 40
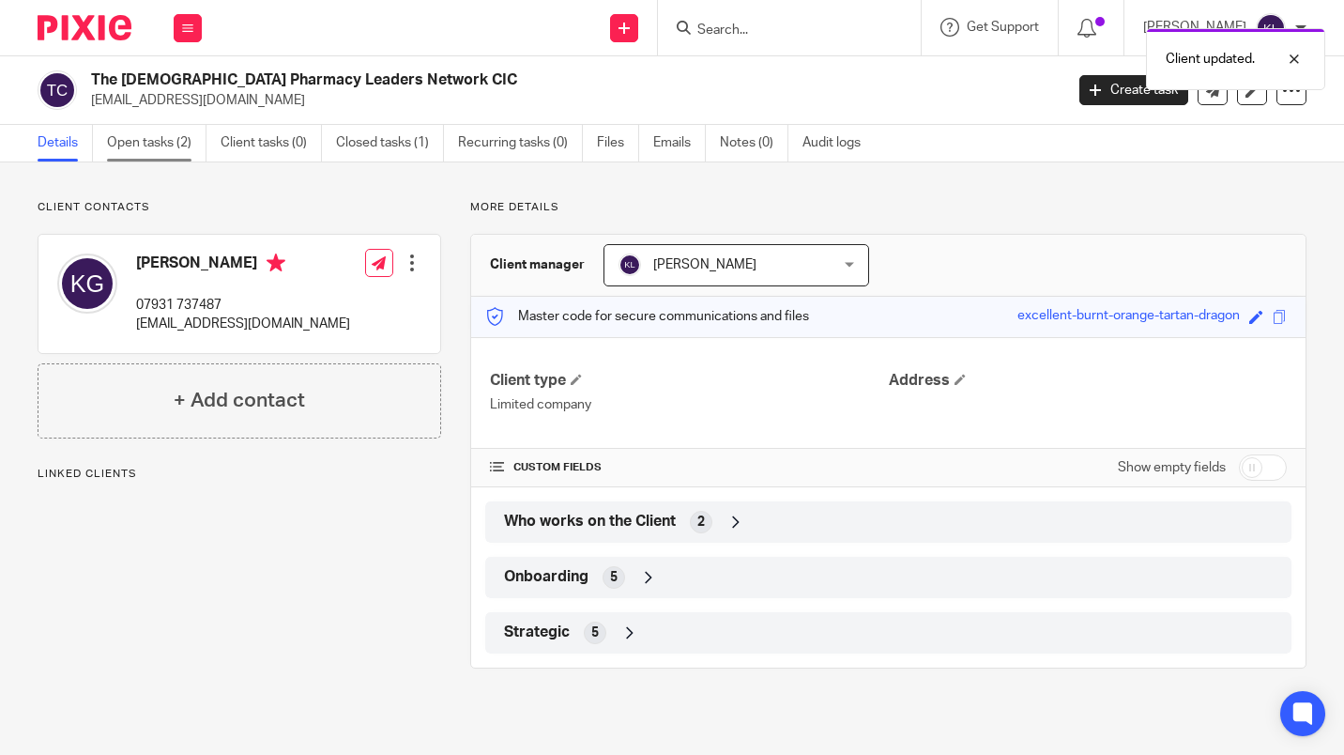
click at [150, 158] on link "Open tasks (2)" at bounding box center [157, 143] width 100 height 37
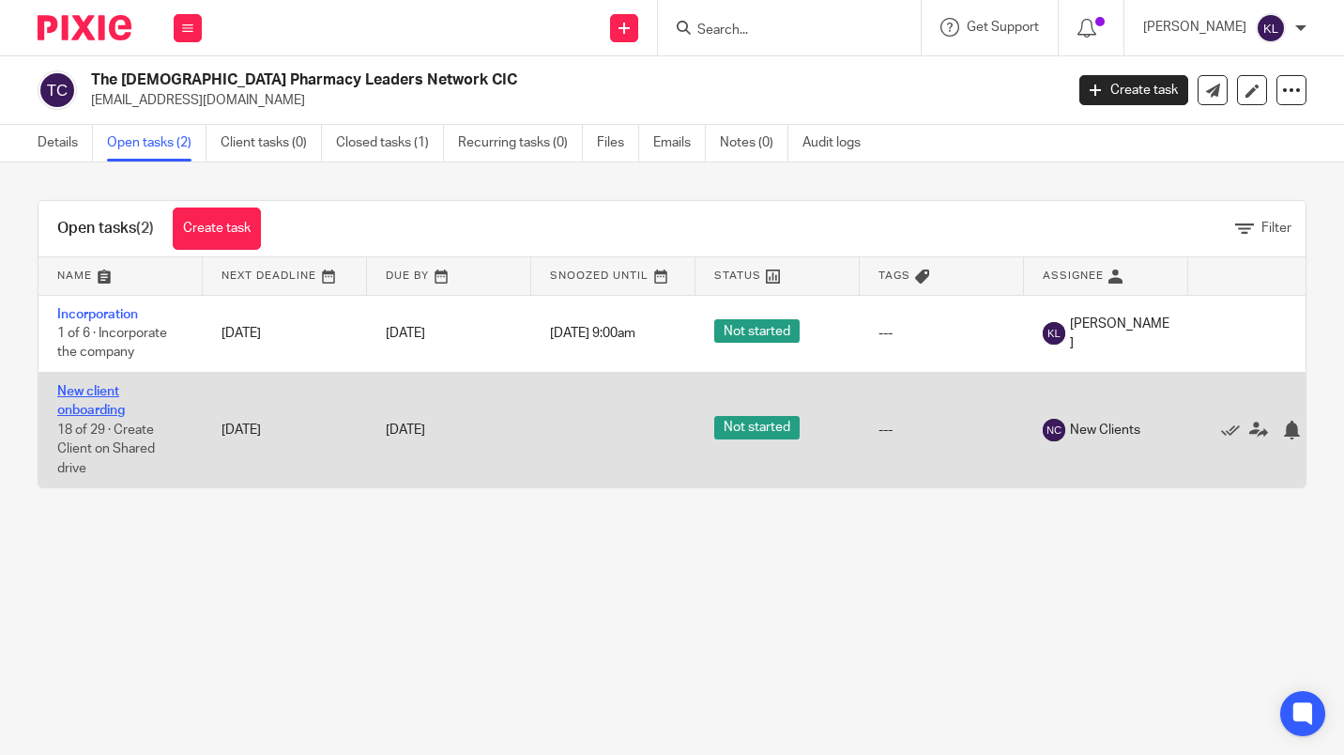
click at [90, 396] on link "New client onboarding" at bounding box center [91, 401] width 68 height 32
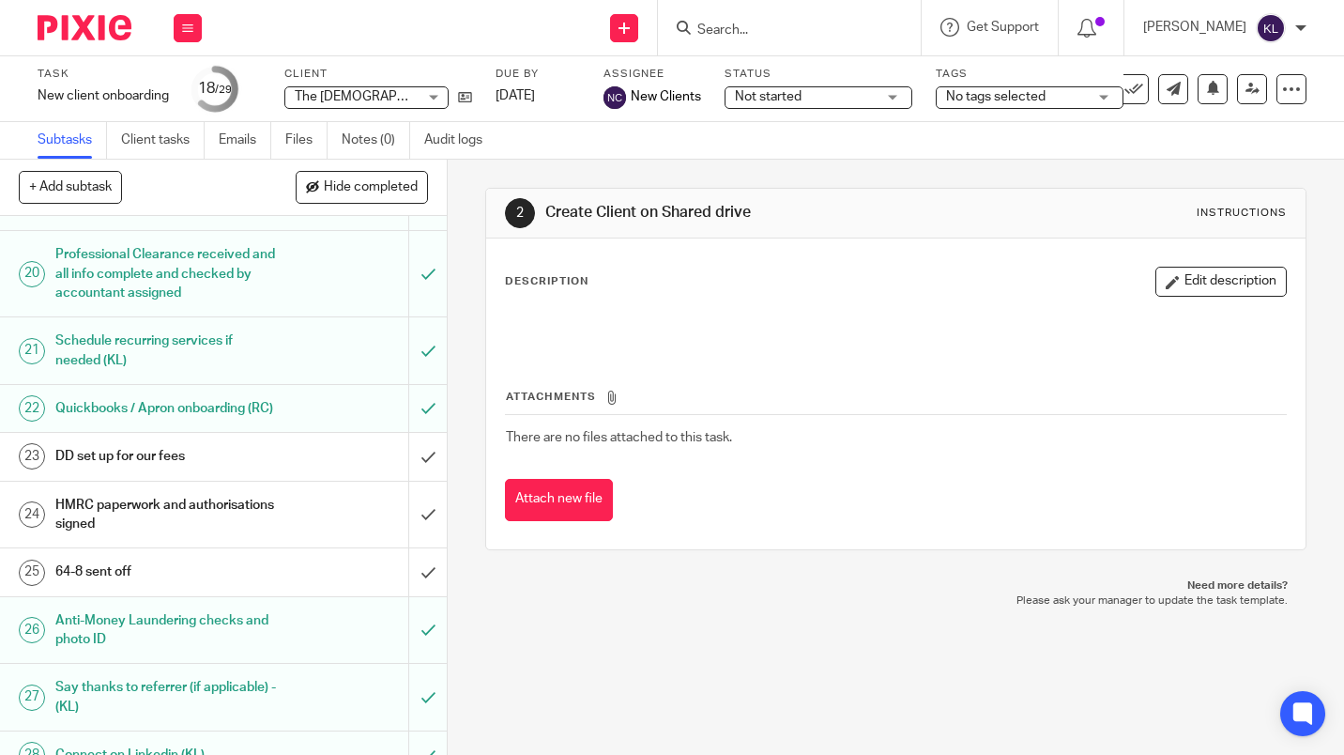
scroll to position [1262, 0]
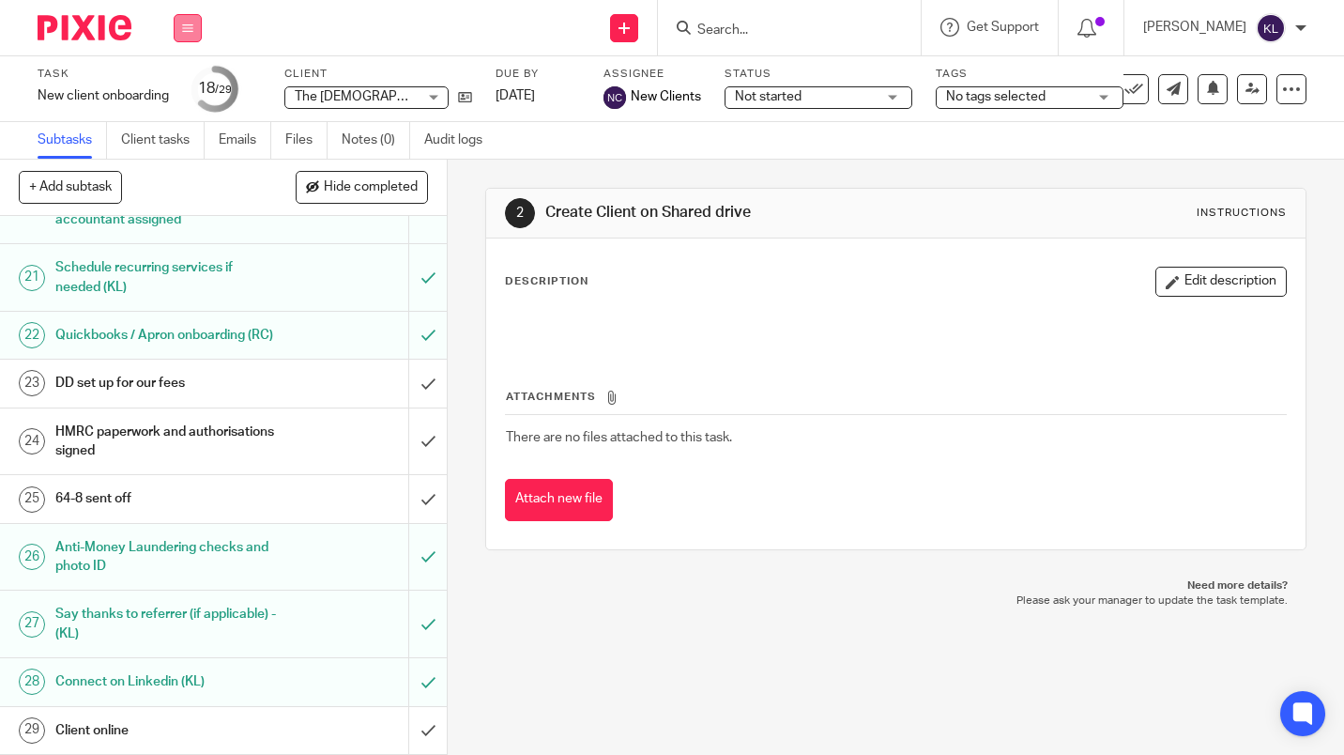
click at [188, 27] on icon at bounding box center [187, 28] width 11 height 11
click at [184, 170] on link "Team" at bounding box center [177, 169] width 31 height 13
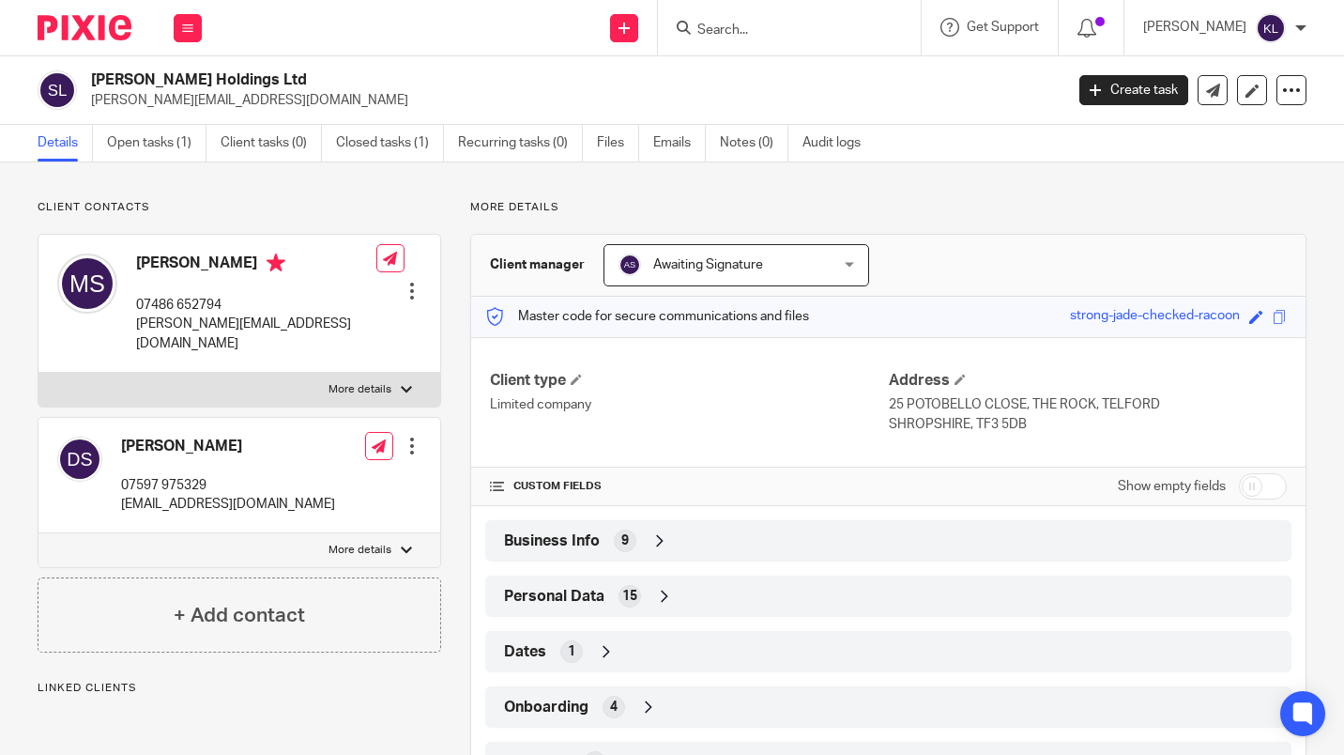
click at [994, 551] on div "Business Info 9" at bounding box center [888, 541] width 778 height 32
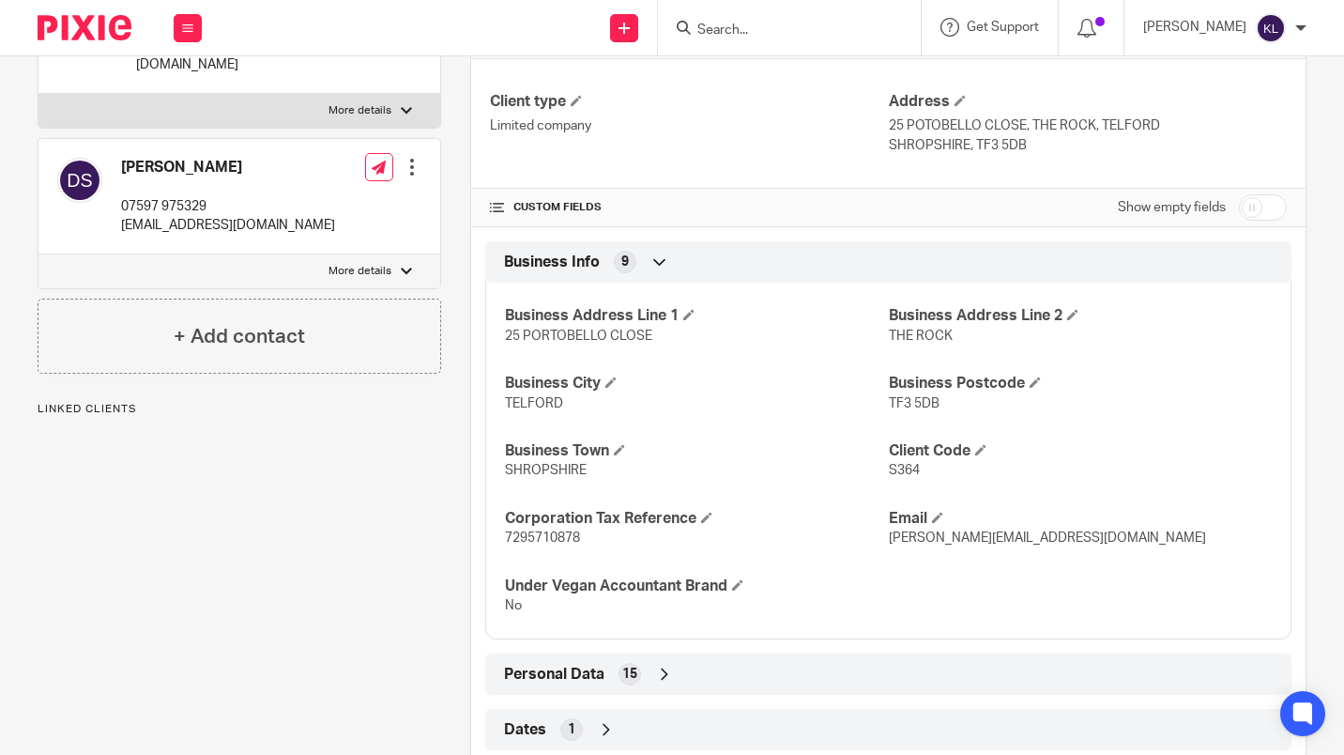
scroll to position [437, 0]
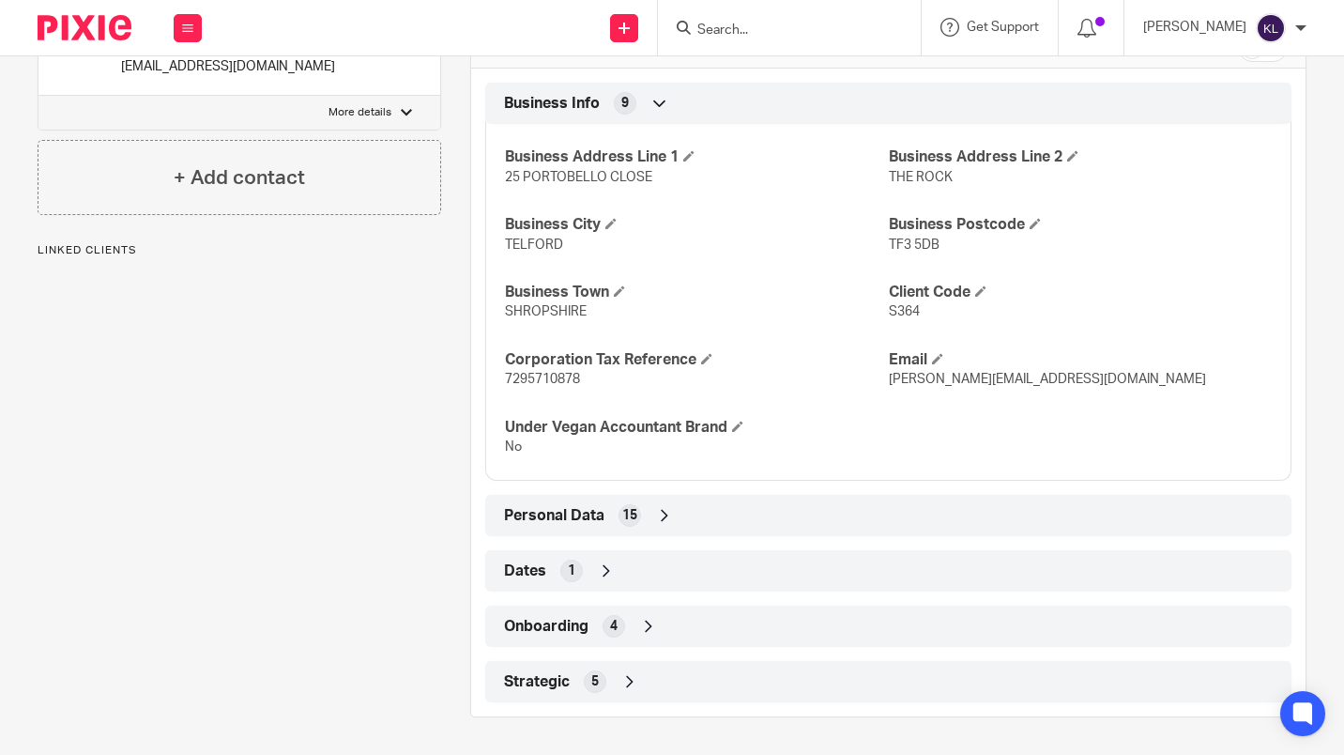
click at [973, 687] on div "Strategic 5" at bounding box center [888, 682] width 778 height 32
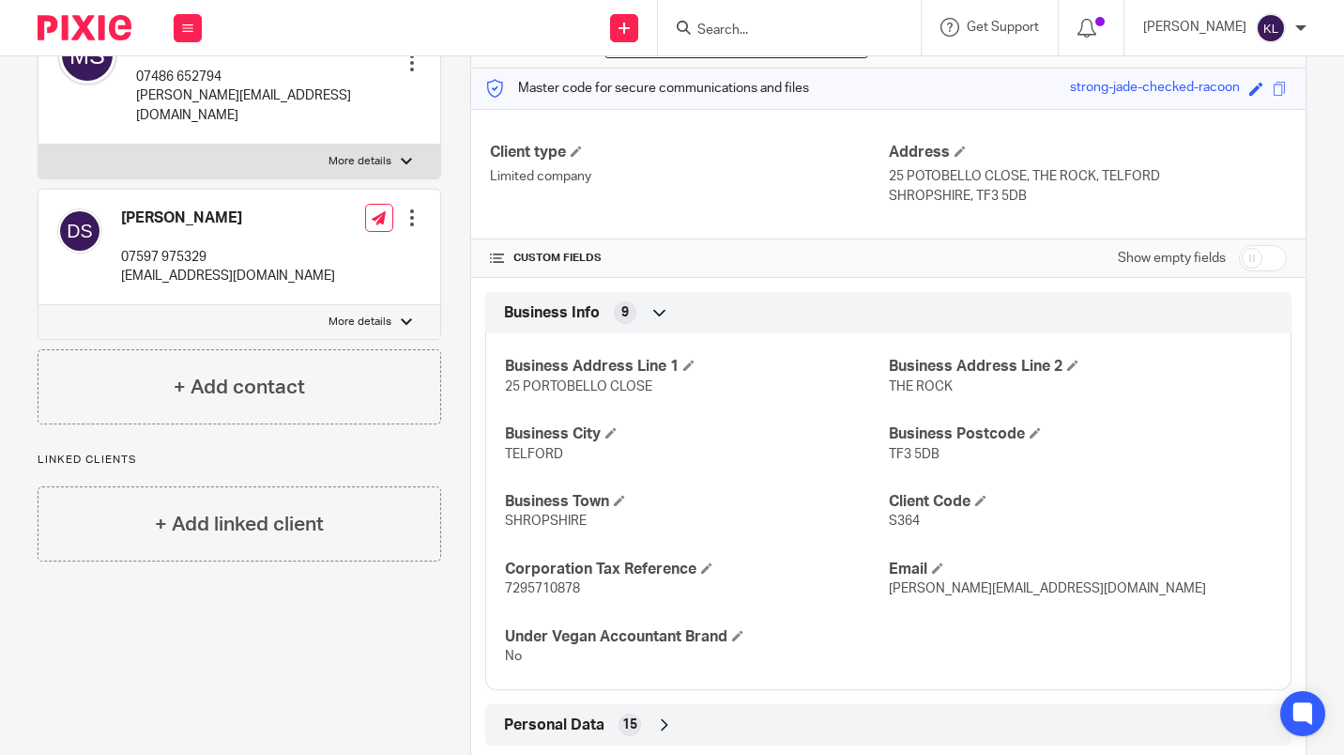
scroll to position [0, 0]
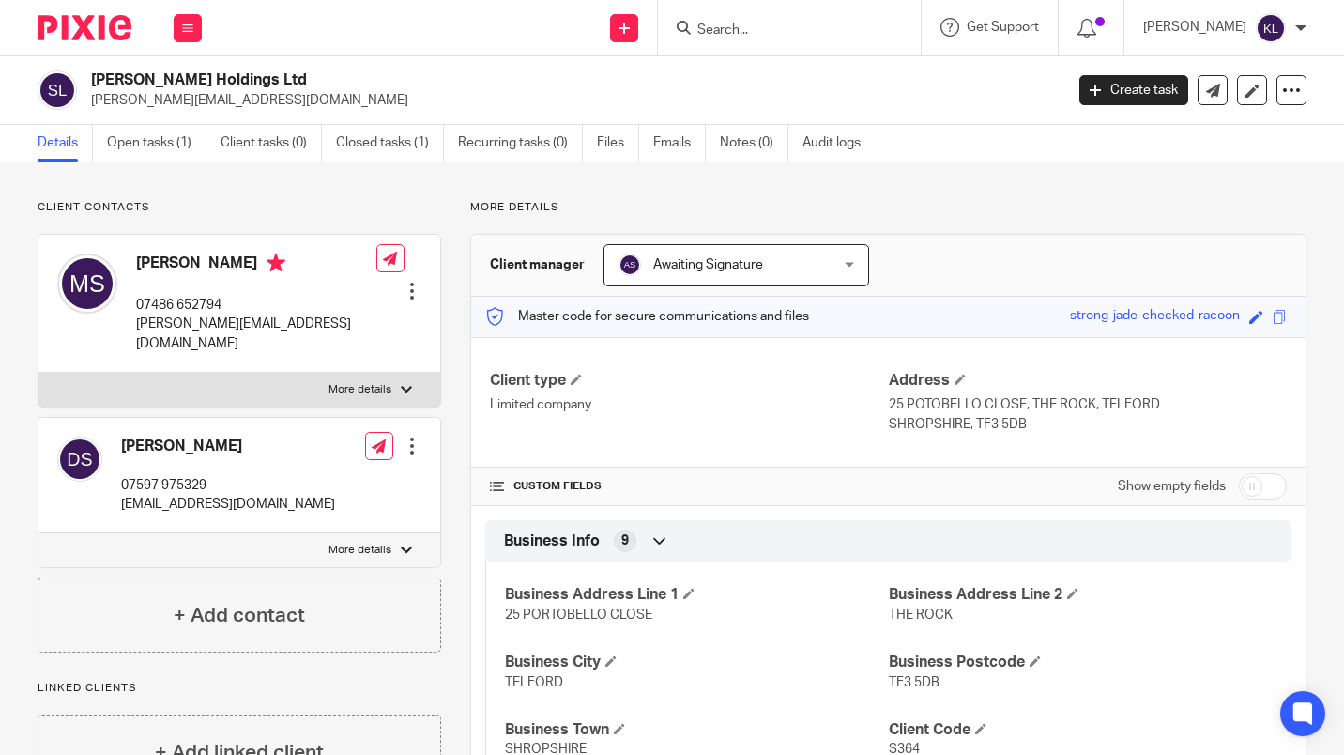
click at [778, 27] on input "Search" at bounding box center [780, 31] width 169 height 17
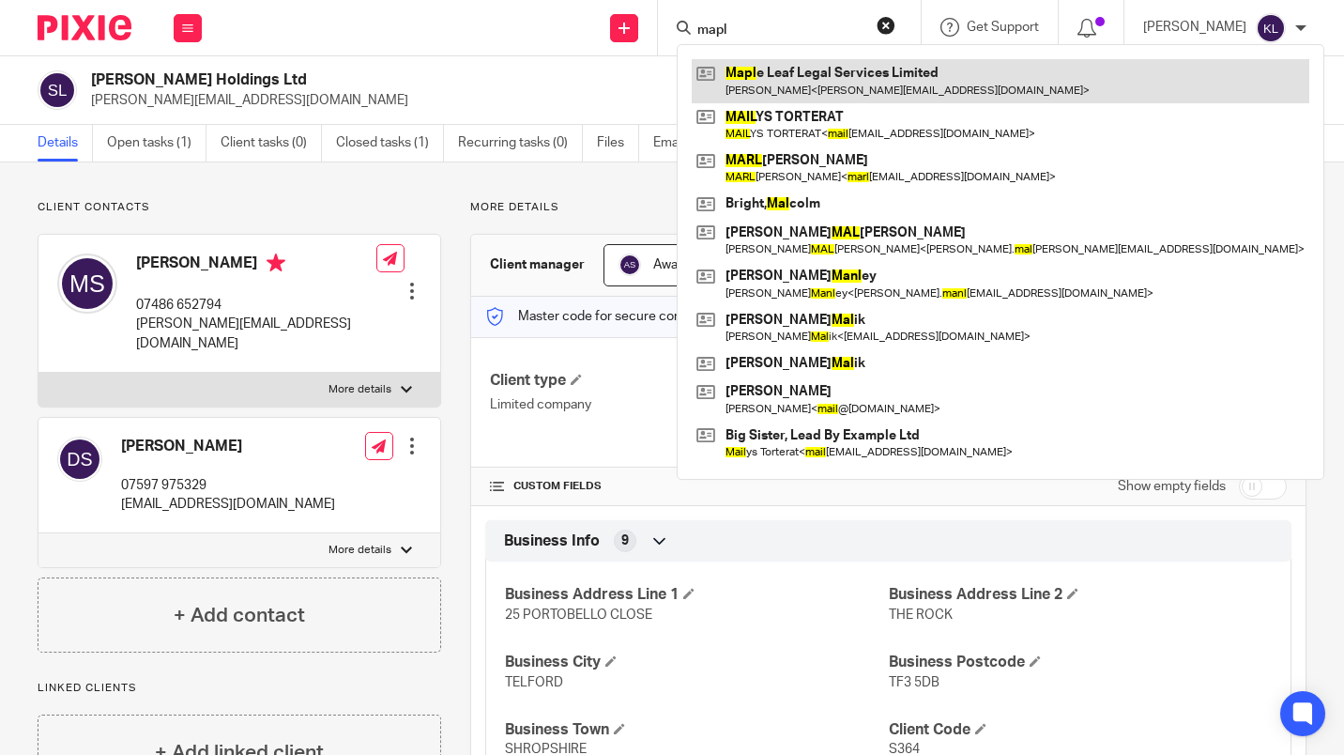
type input "mapl"
click at [854, 76] on link at bounding box center [1001, 80] width 618 height 43
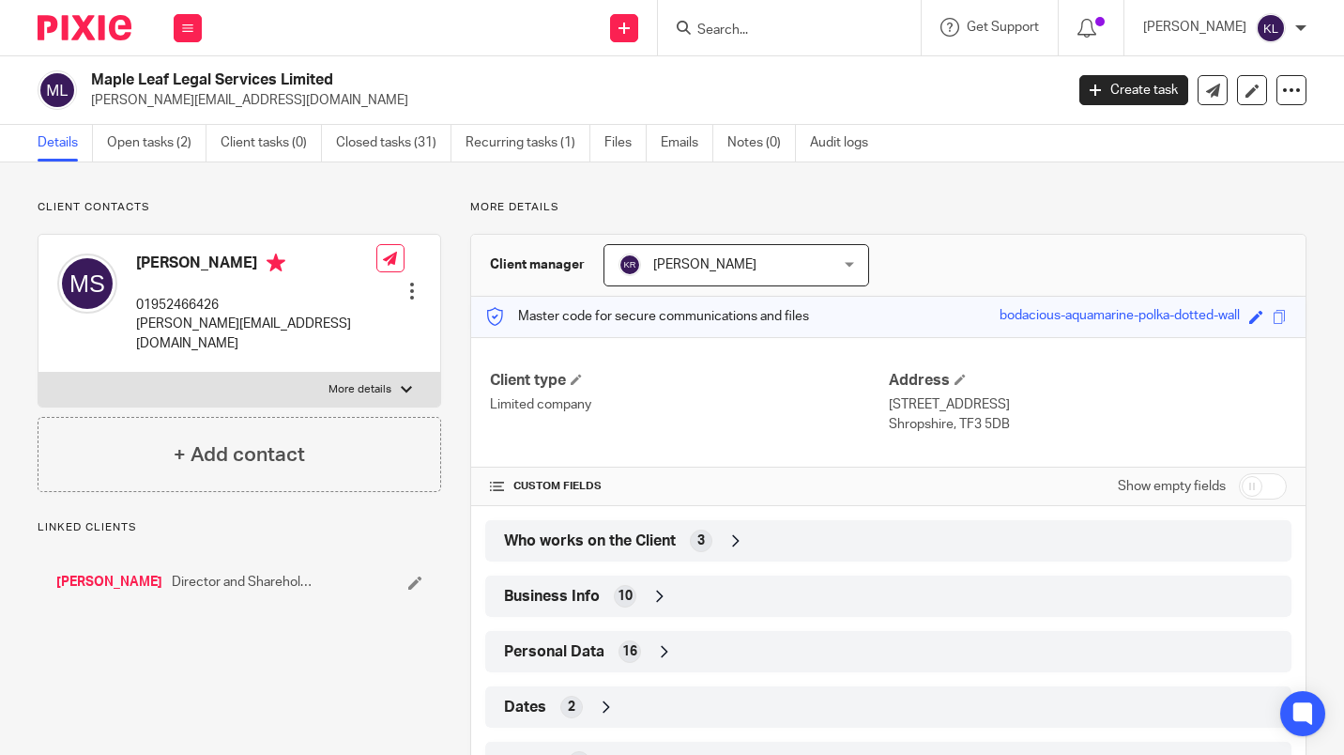
click at [1046, 551] on div "Who works on the Client 3" at bounding box center [888, 541] width 778 height 32
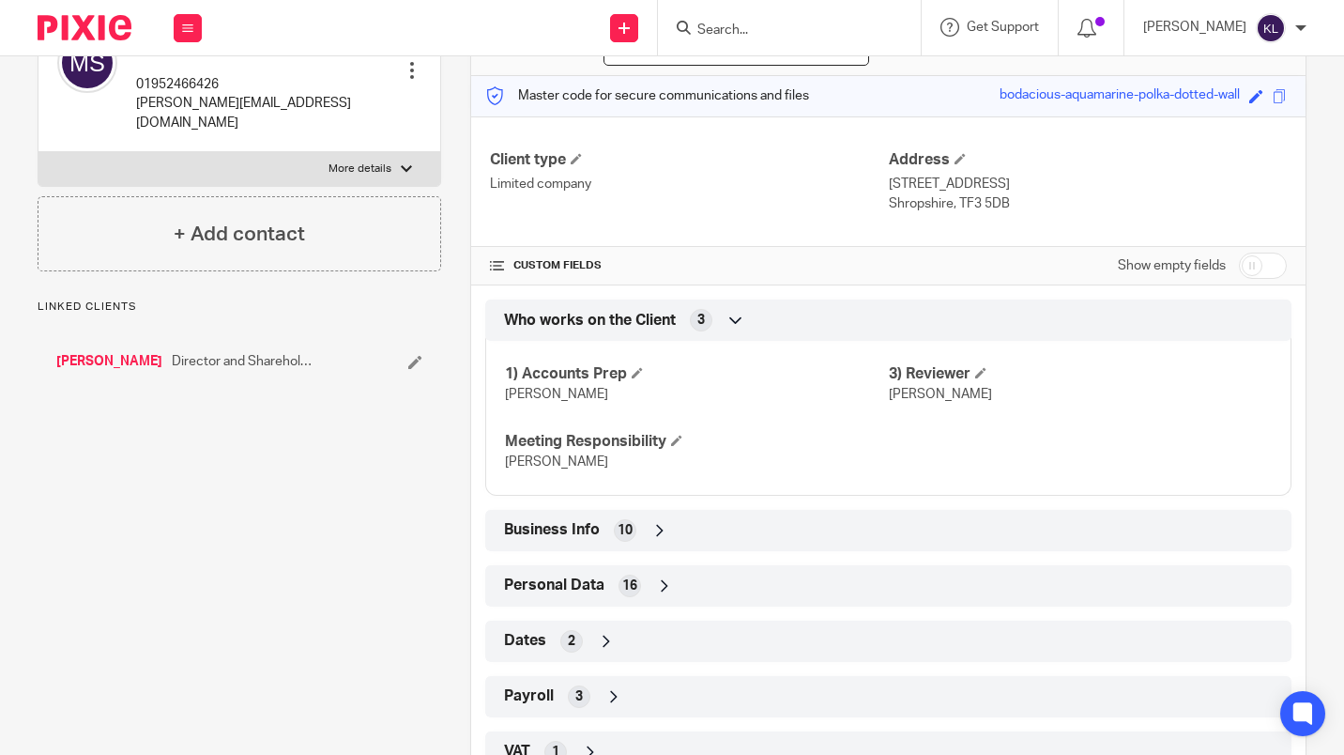
scroll to position [457, 0]
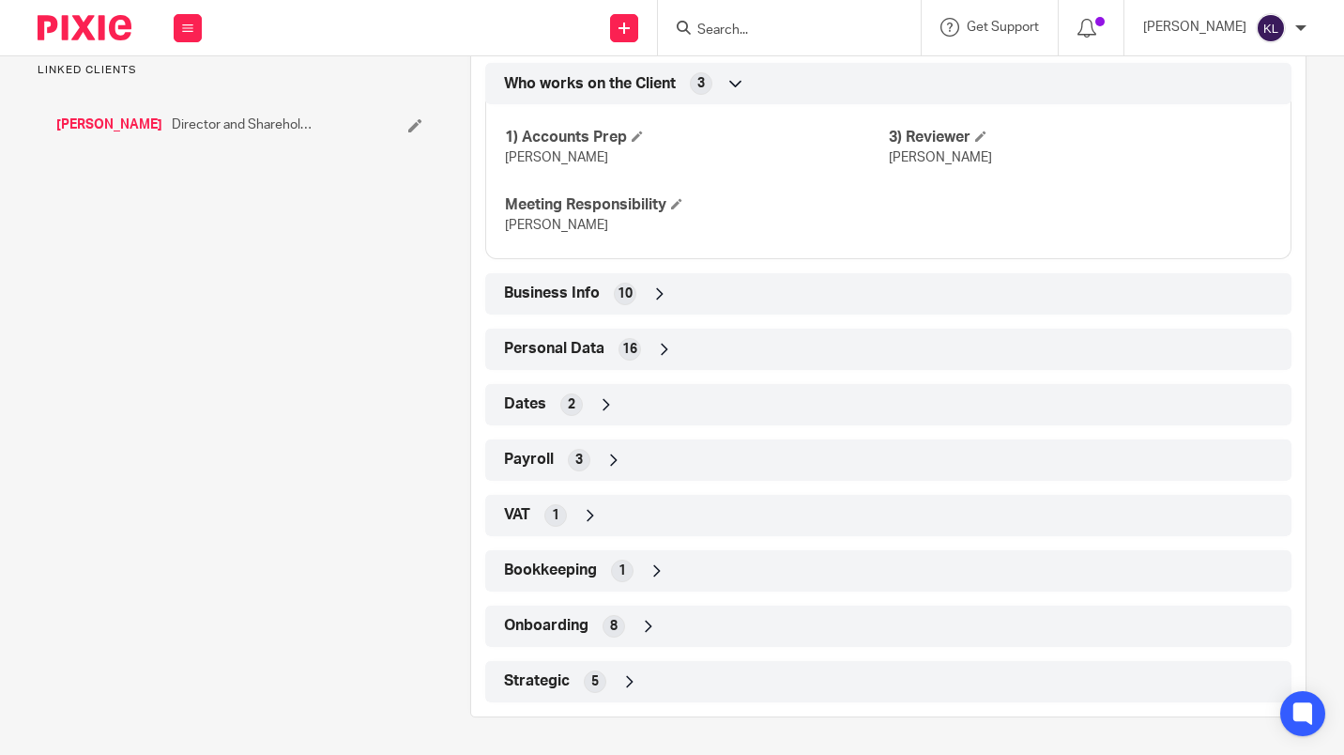
click at [1026, 685] on div "Strategic 5" at bounding box center [888, 682] width 778 height 32
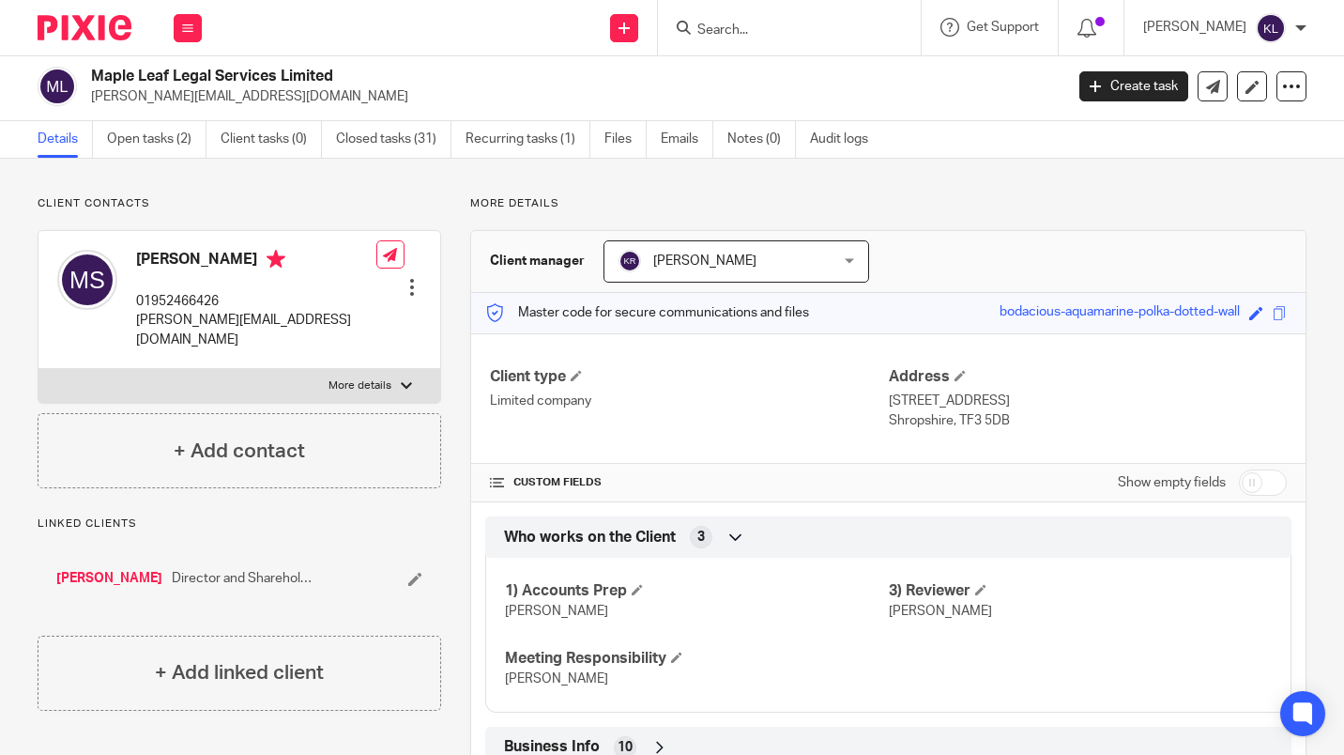
scroll to position [0, 0]
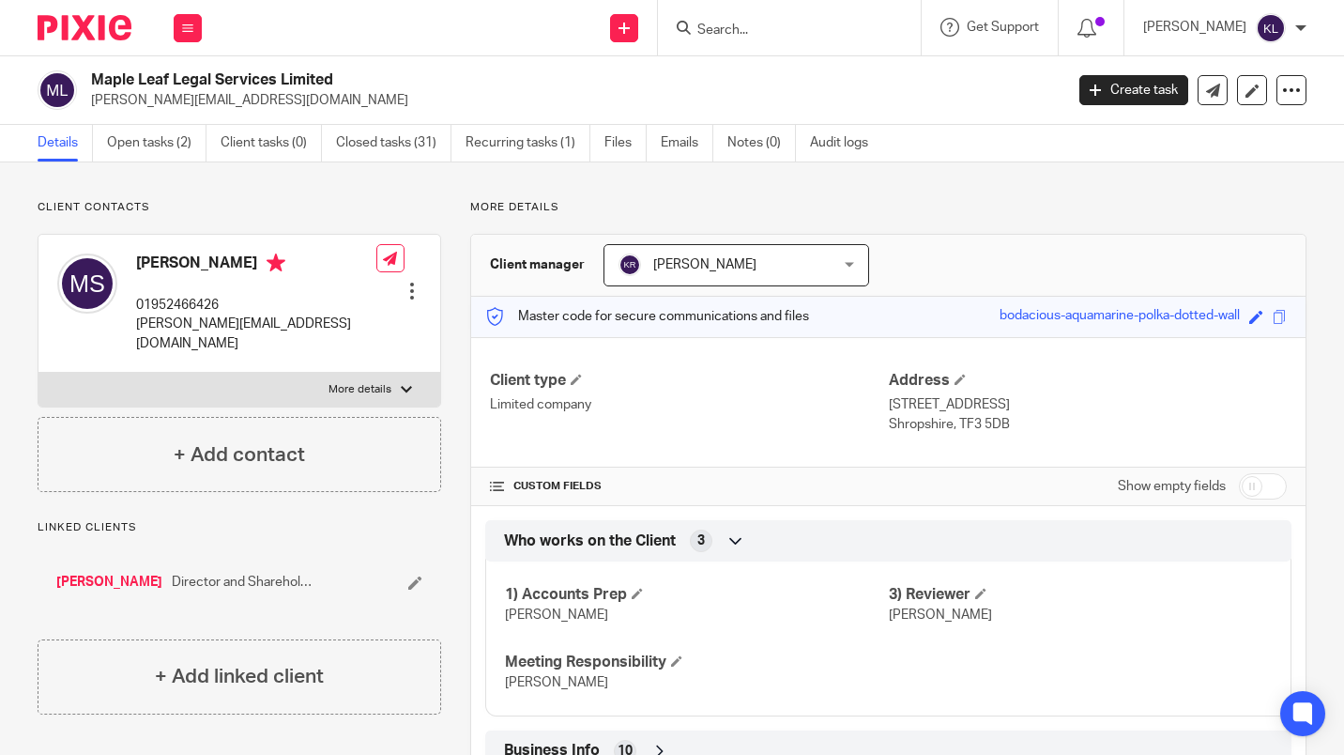
click at [789, 32] on input "Search" at bounding box center [780, 31] width 169 height 17
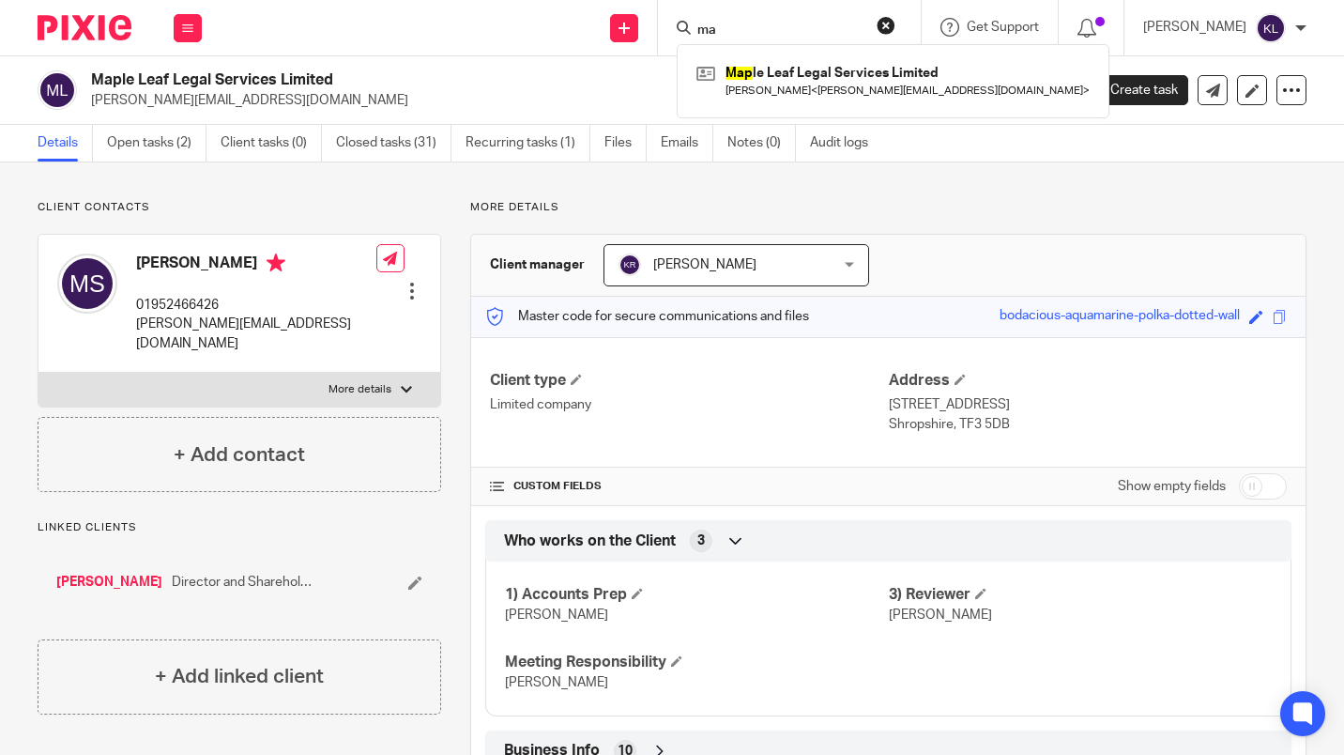
type input "m"
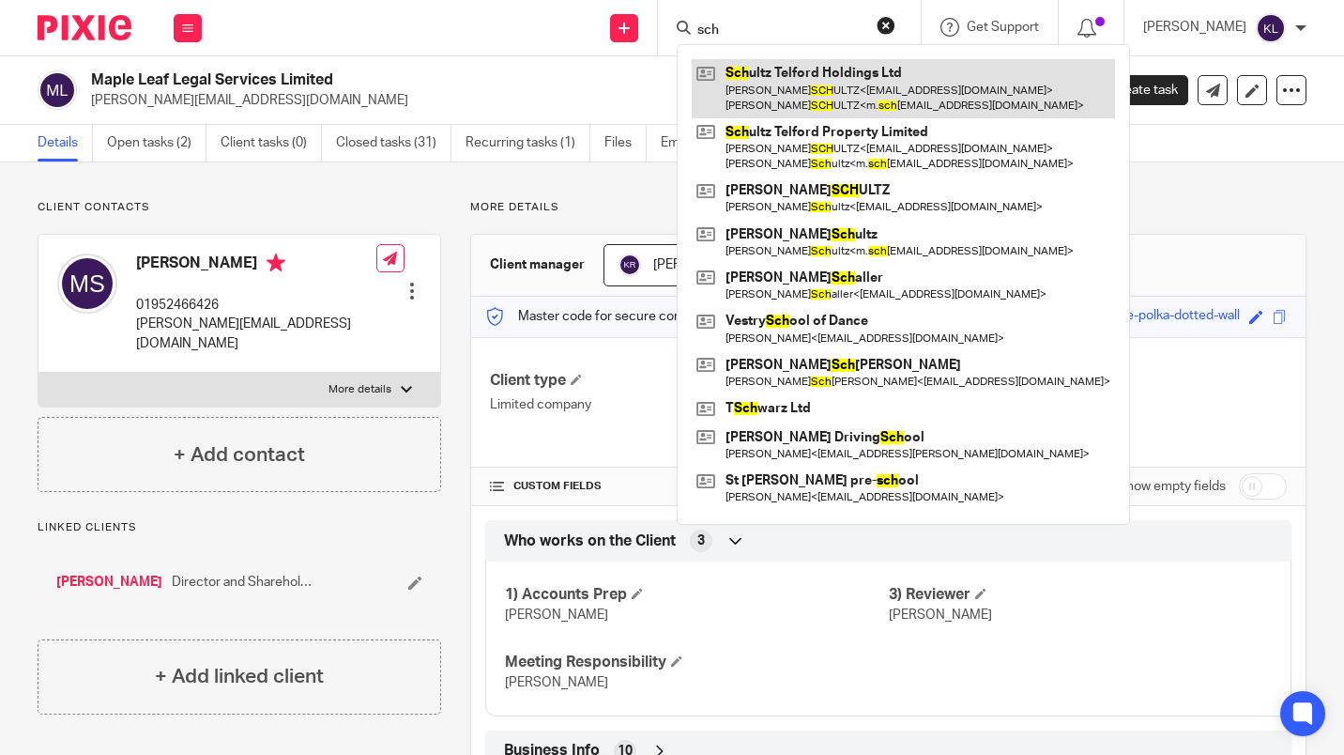
type input "sch"
click at [850, 94] on link at bounding box center [903, 88] width 423 height 58
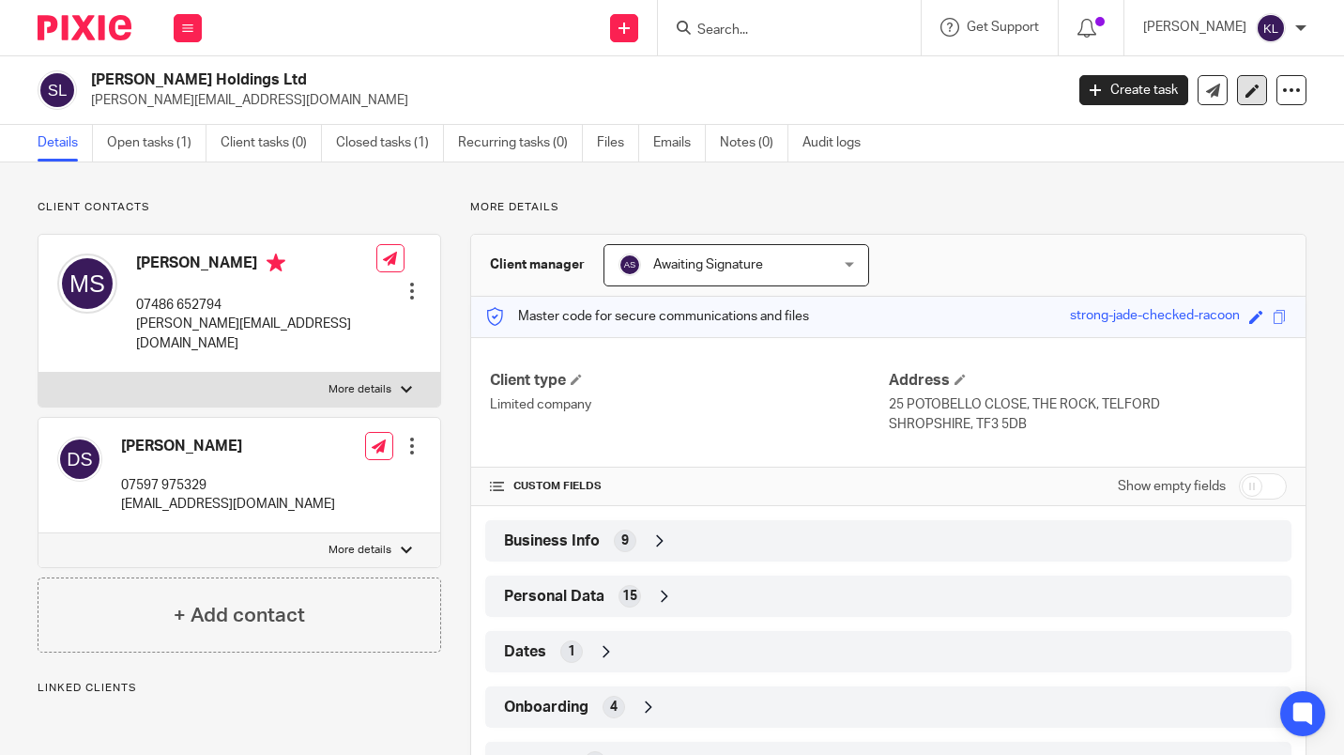
click at [1246, 96] on icon at bounding box center [1253, 91] width 14 height 14
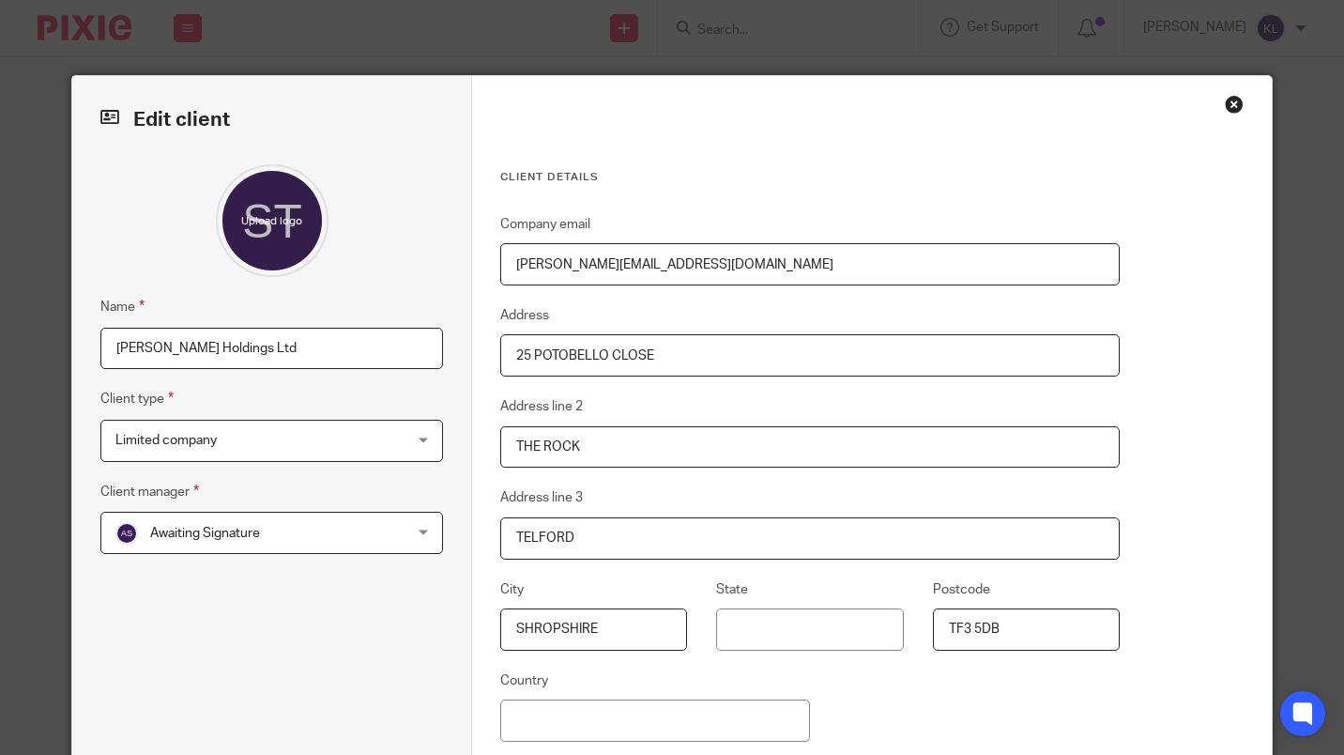
scroll to position [199, 0]
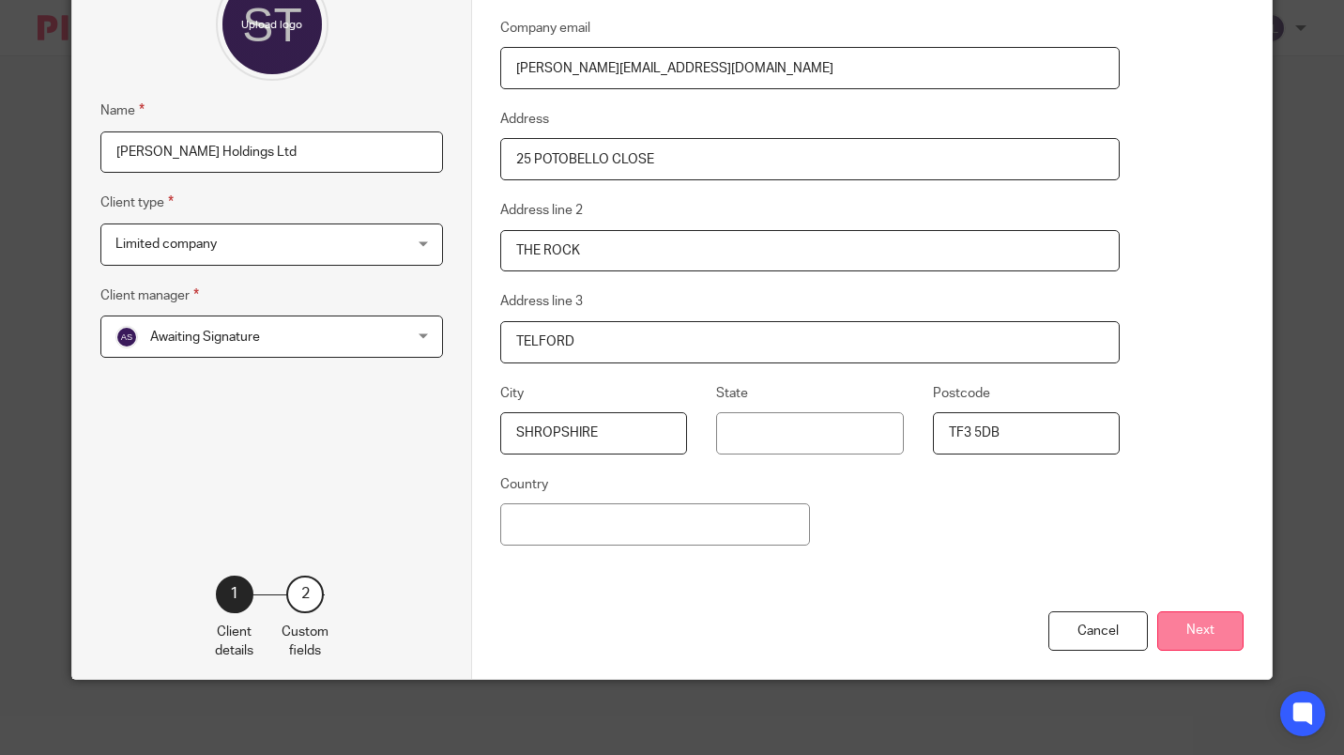
click at [1203, 631] on button "Next" at bounding box center [1200, 631] width 86 height 40
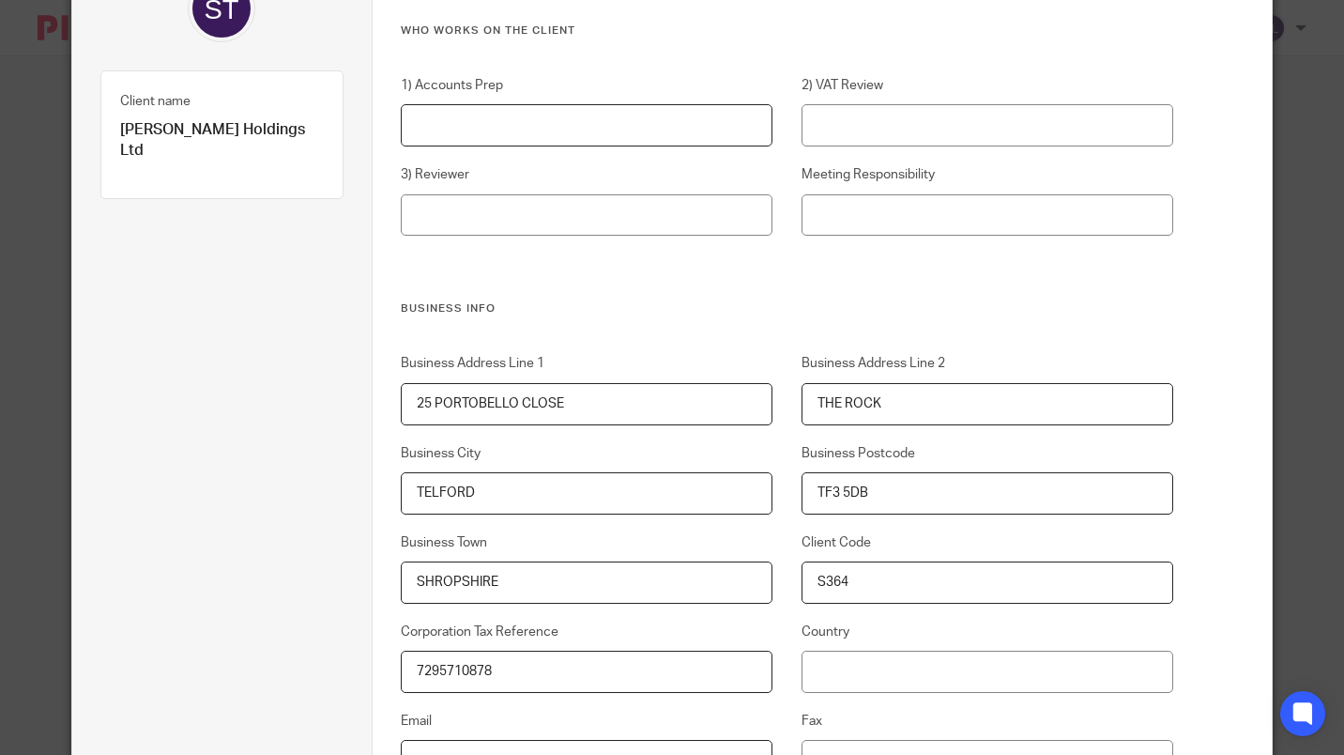
click at [617, 129] on input "1) Accounts Prep" at bounding box center [587, 125] width 372 height 42
type input "[PERSON_NAME]"
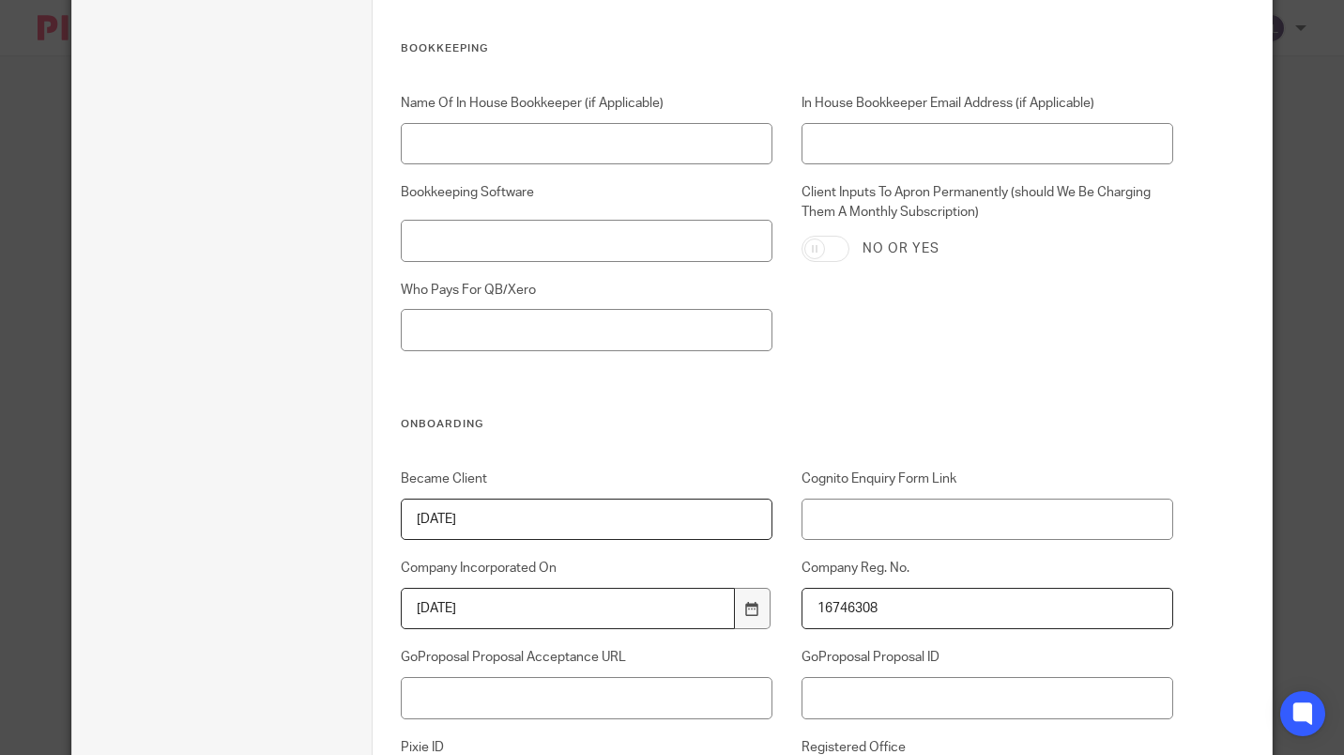
scroll to position [3809, 0]
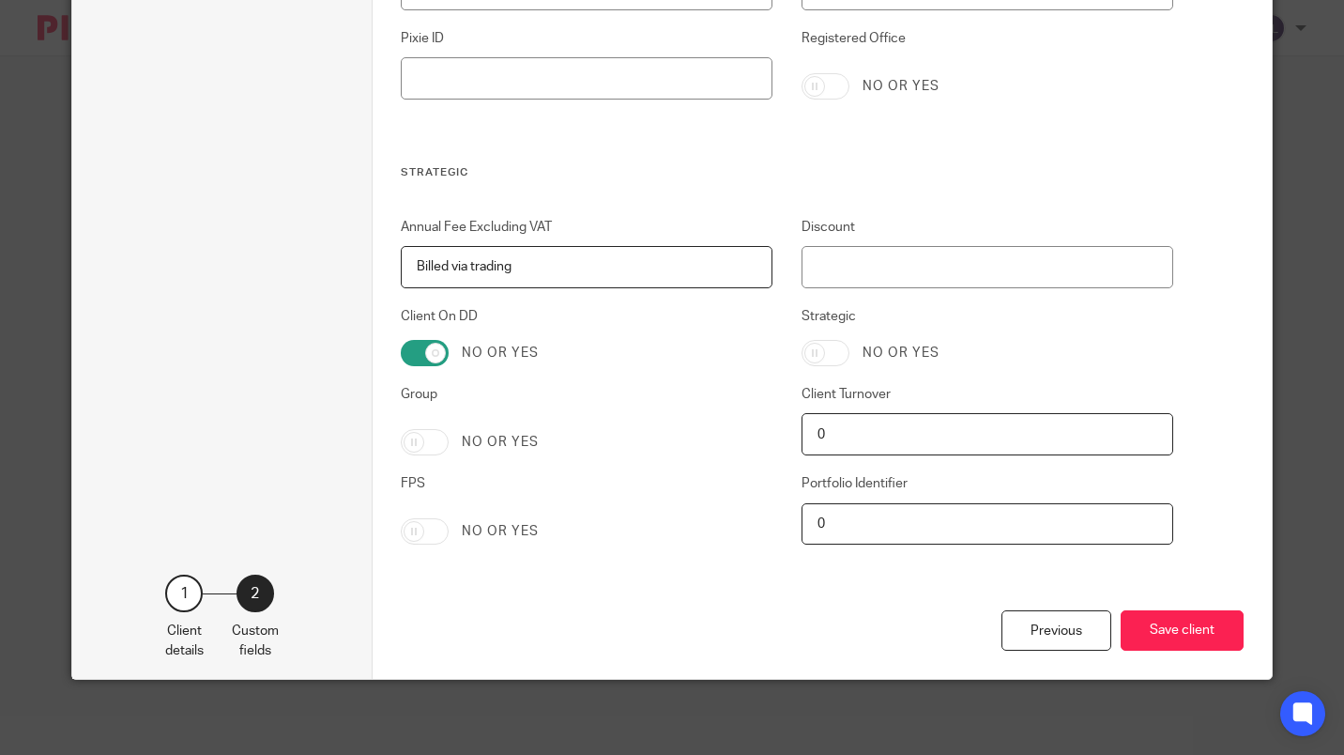
type input "James"
click at [409, 445] on input "Group" at bounding box center [425, 442] width 48 height 26
checkbox input "true"
click at [1195, 631] on button "Save client" at bounding box center [1182, 630] width 123 height 40
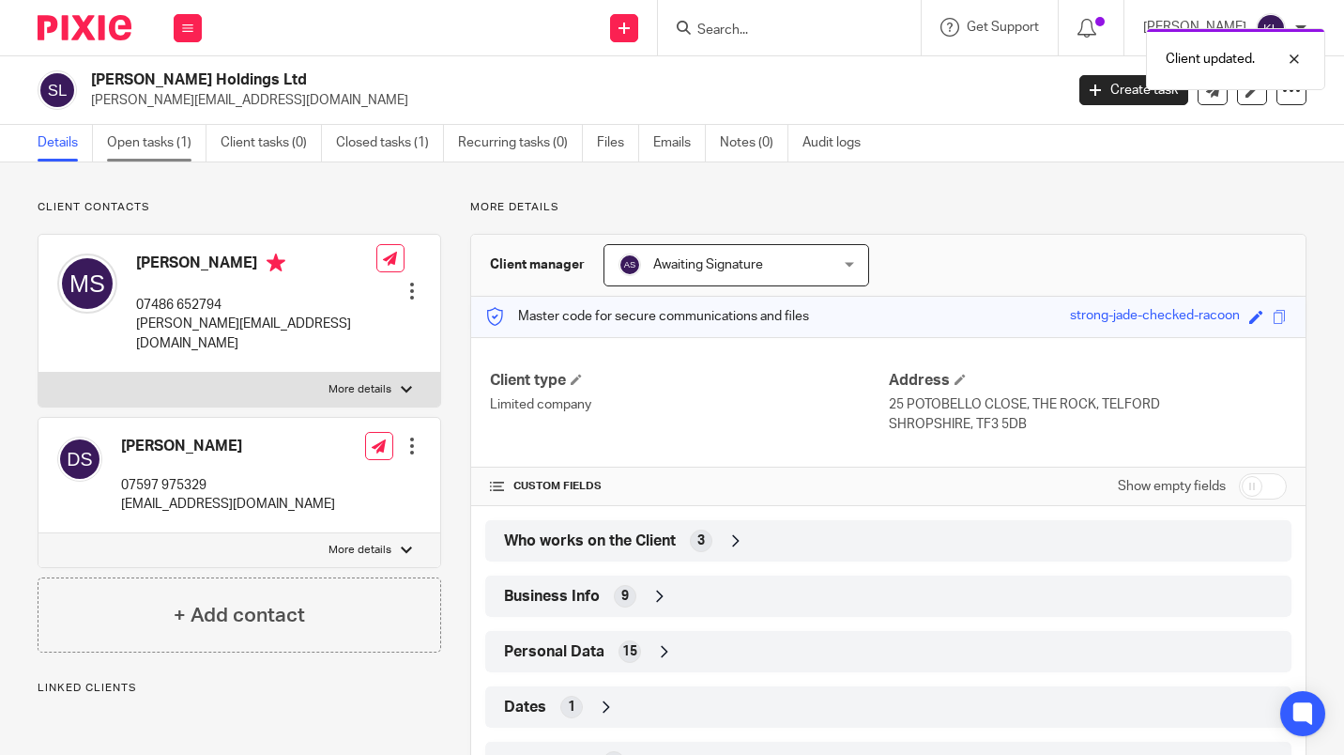
click at [161, 142] on link "Open tasks (1)" at bounding box center [157, 143] width 100 height 37
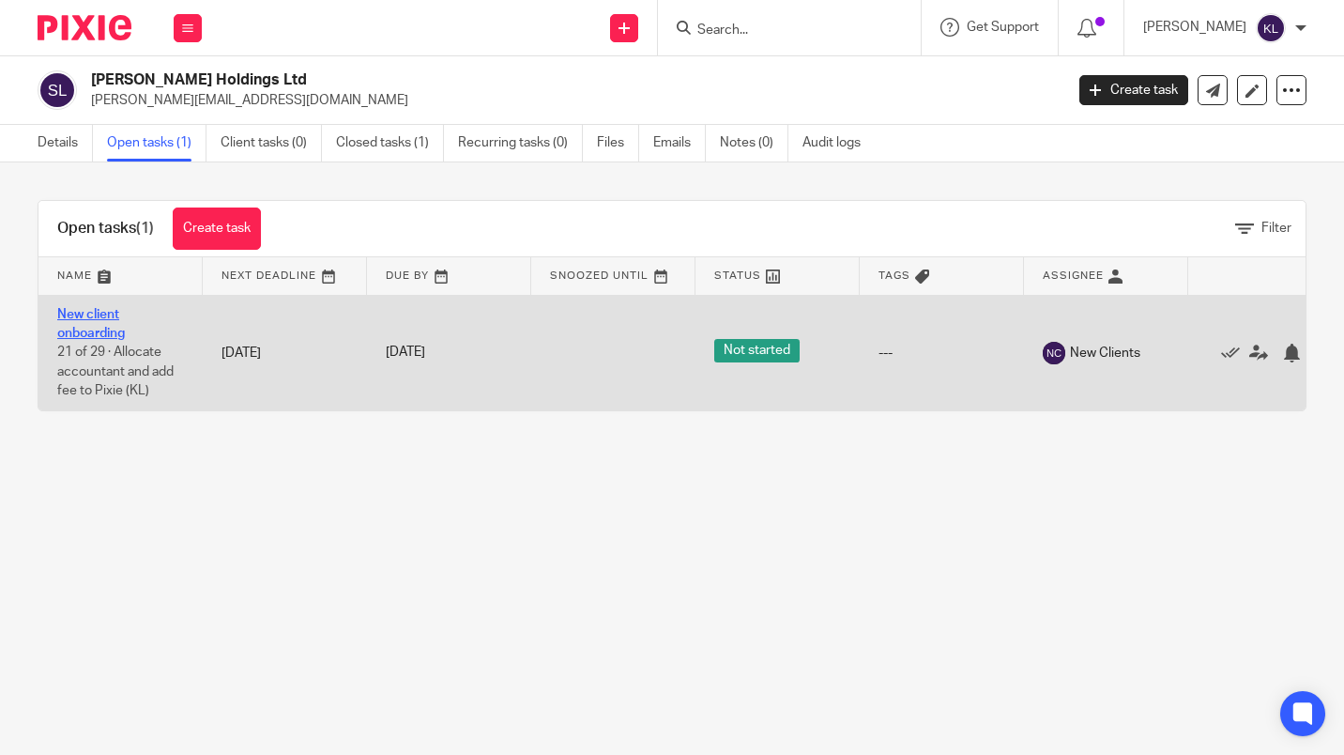
click at [100, 314] on link "New client onboarding" at bounding box center [91, 324] width 68 height 32
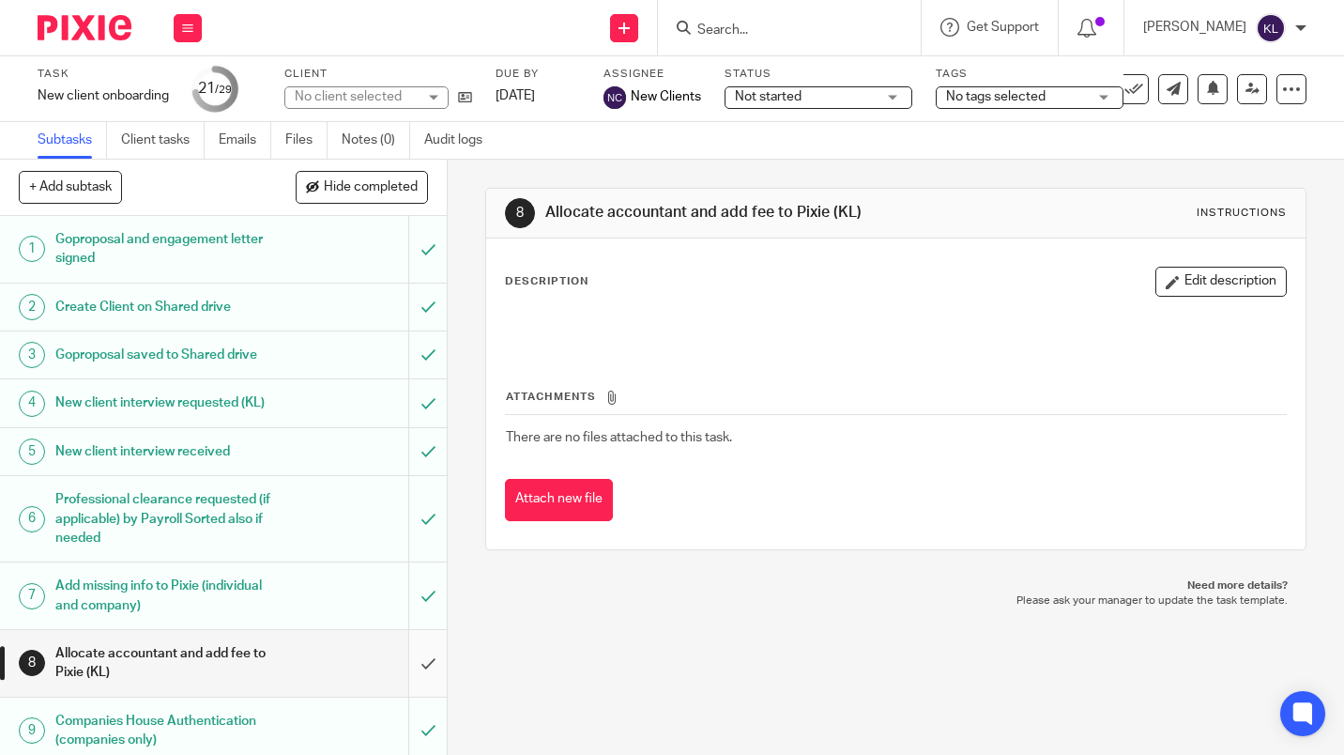
click at [421, 676] on input "submit" at bounding box center [223, 663] width 447 height 67
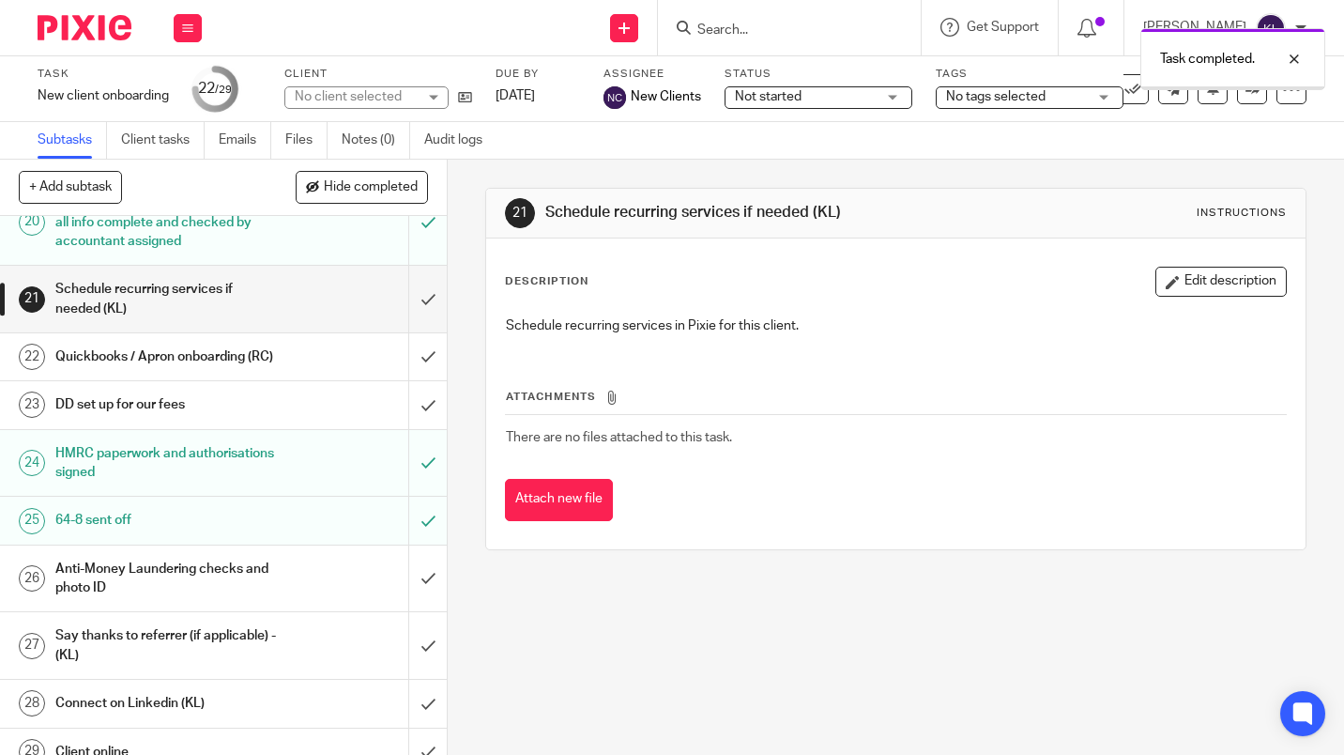
scroll to position [1262, 0]
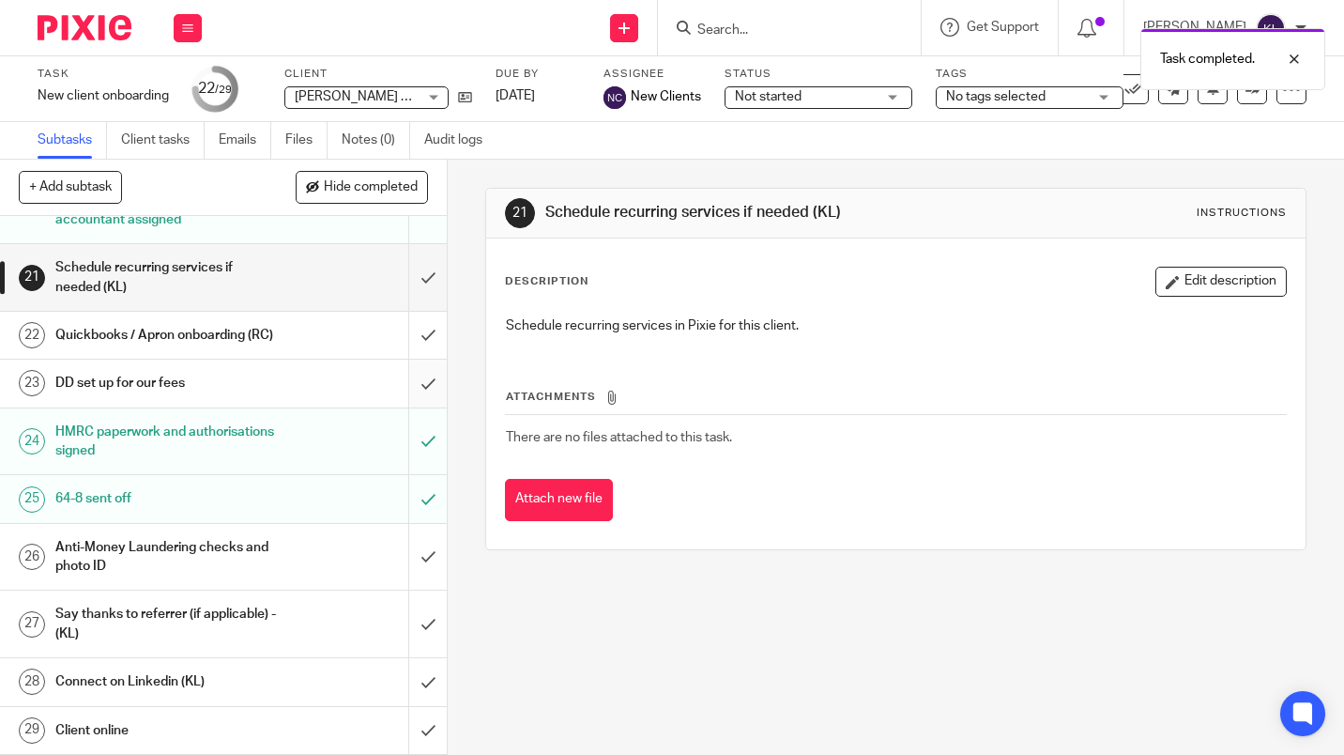
click at [411, 389] on input "submit" at bounding box center [223, 383] width 447 height 47
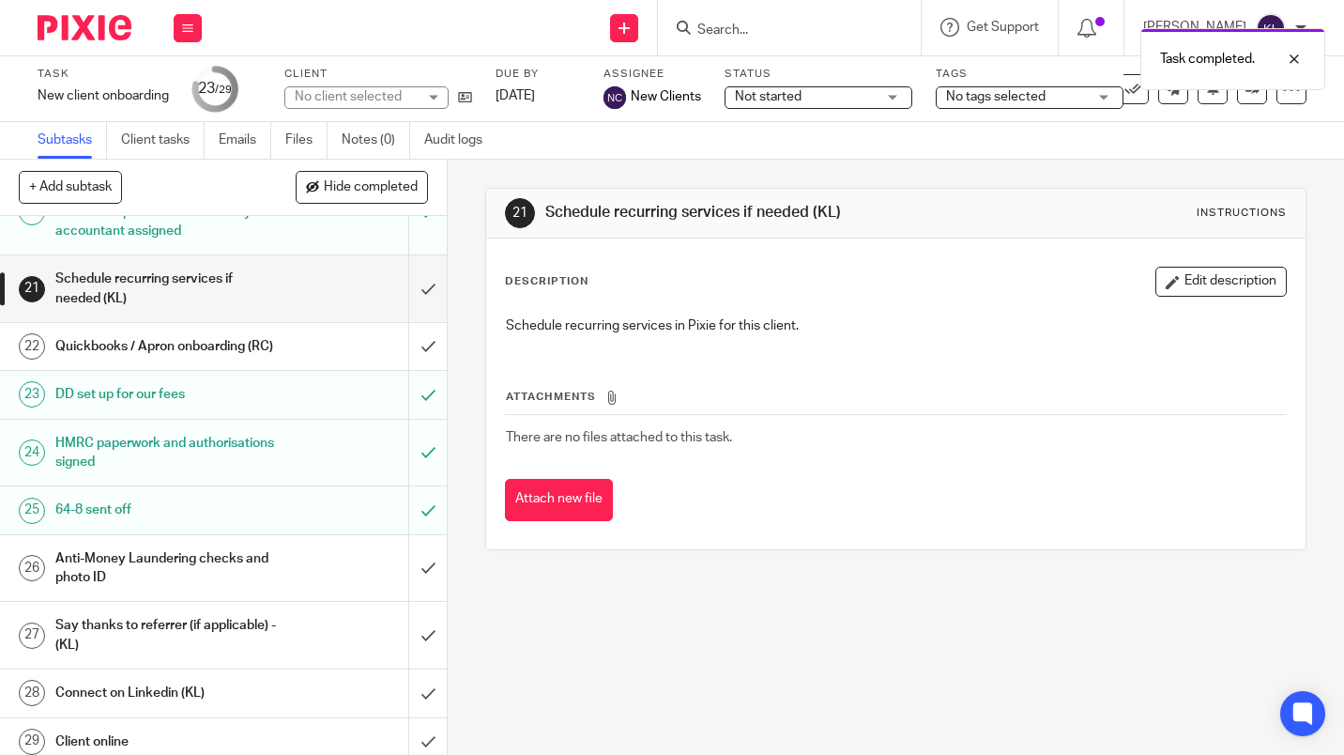
scroll to position [1262, 0]
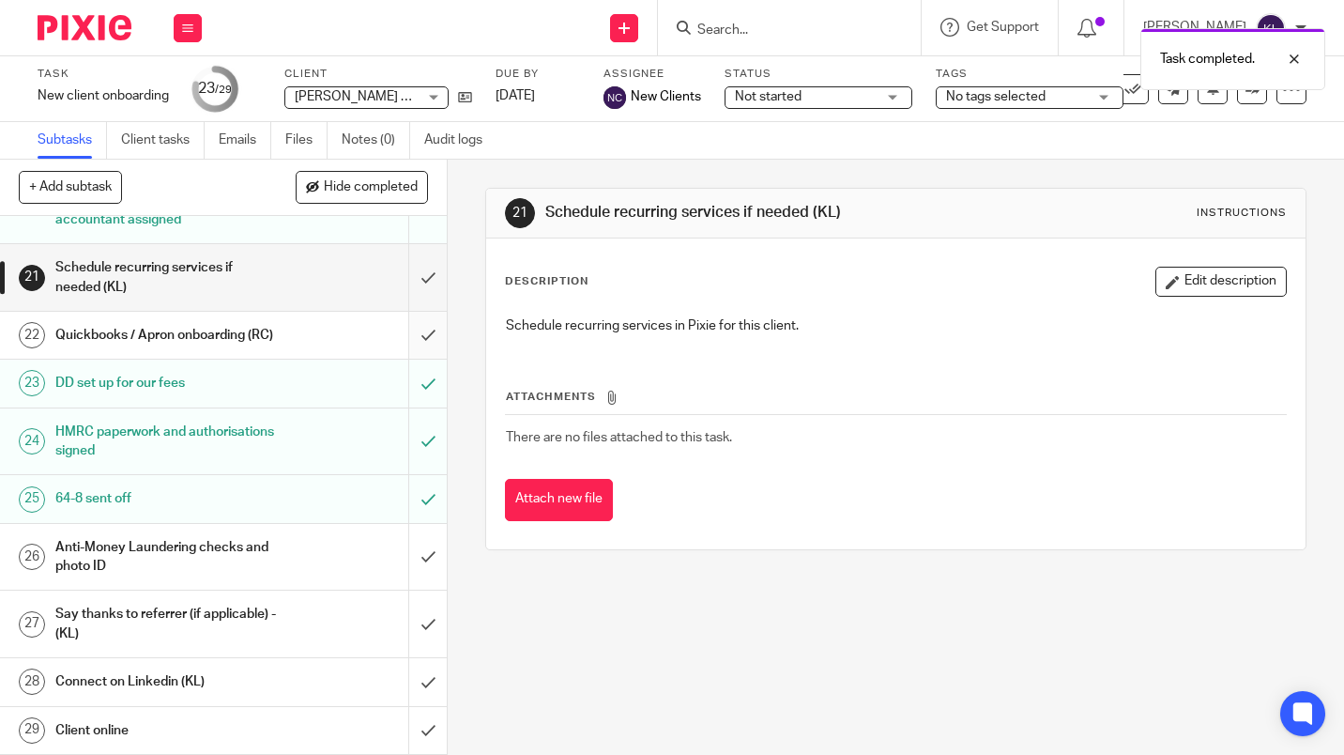
click at [421, 330] on input "submit" at bounding box center [223, 335] width 447 height 47
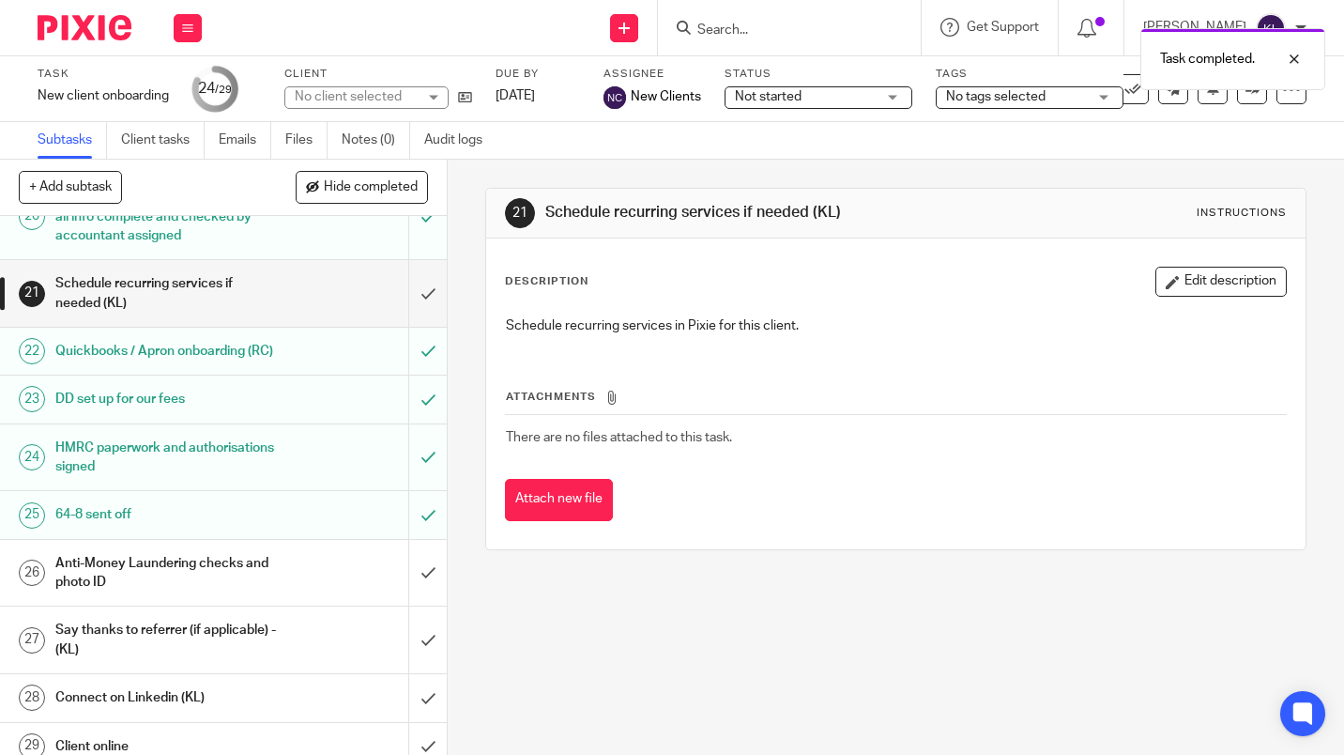
scroll to position [1262, 0]
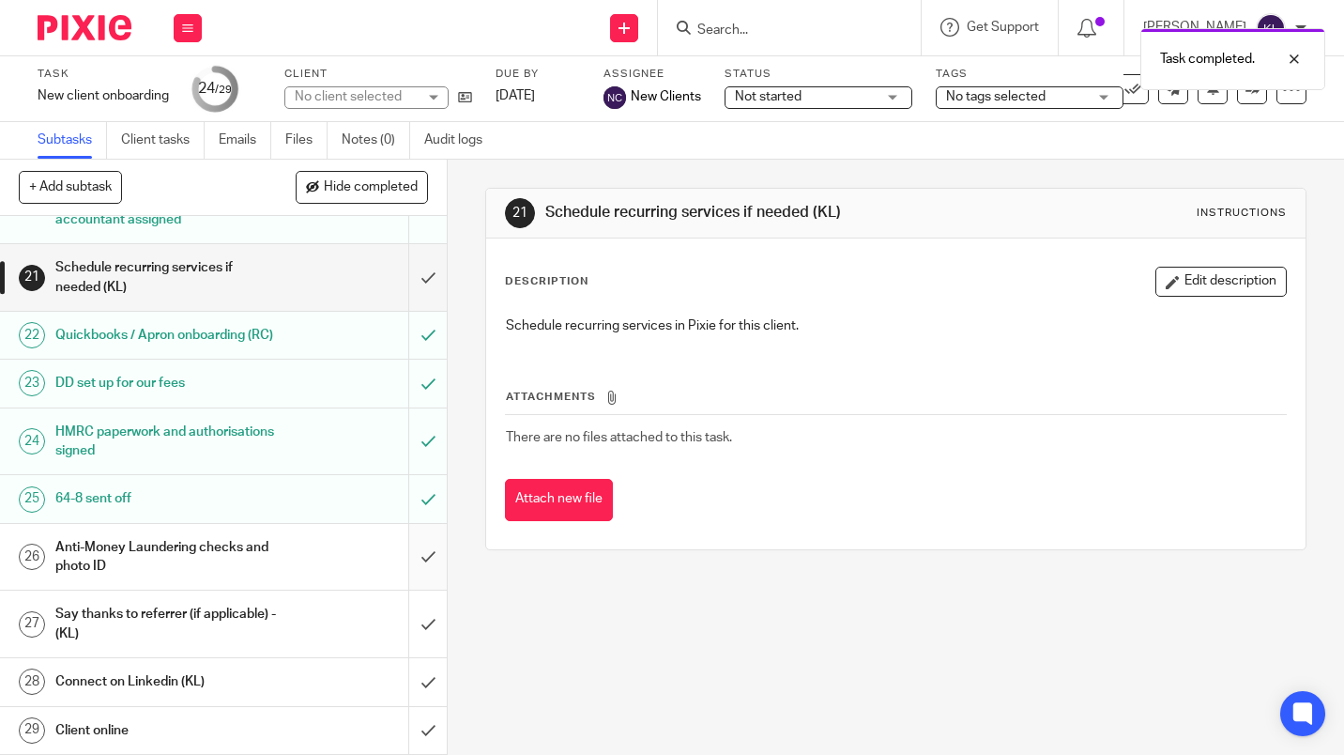
click at [416, 557] on input "submit" at bounding box center [223, 557] width 447 height 67
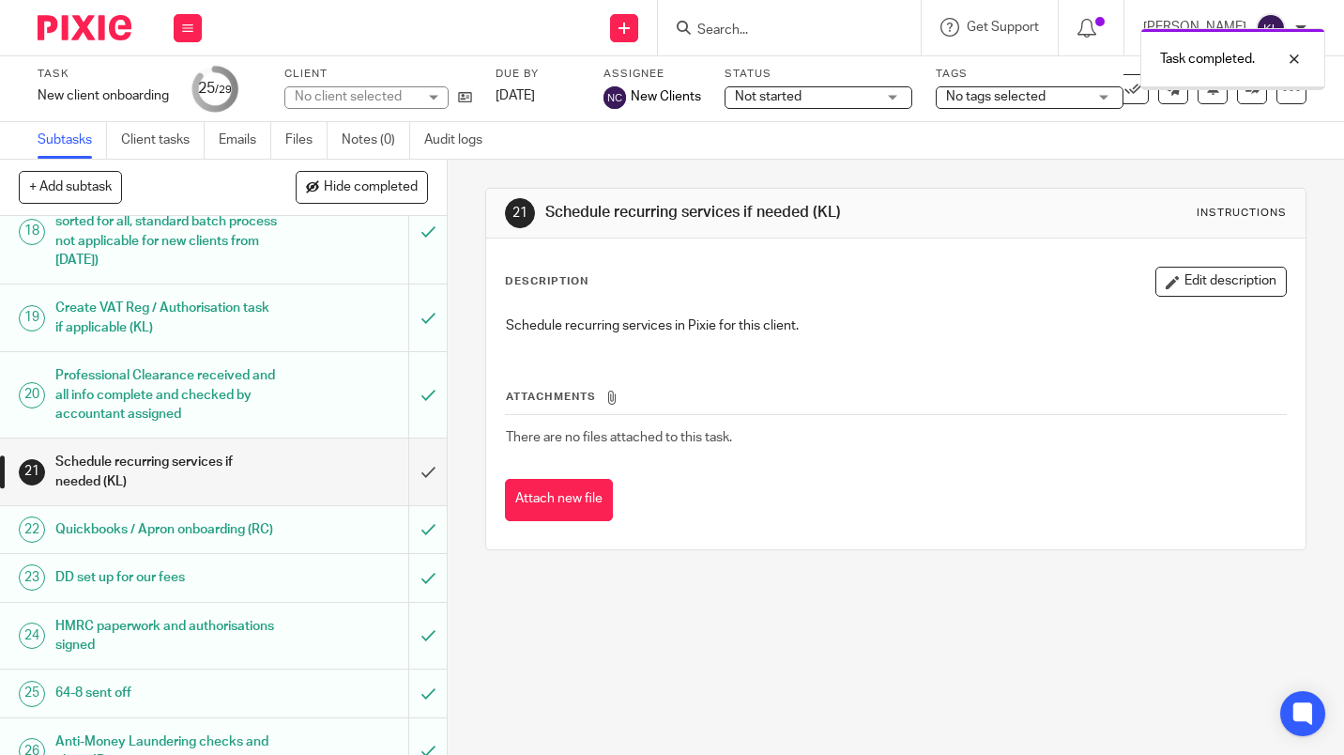
scroll to position [1262, 0]
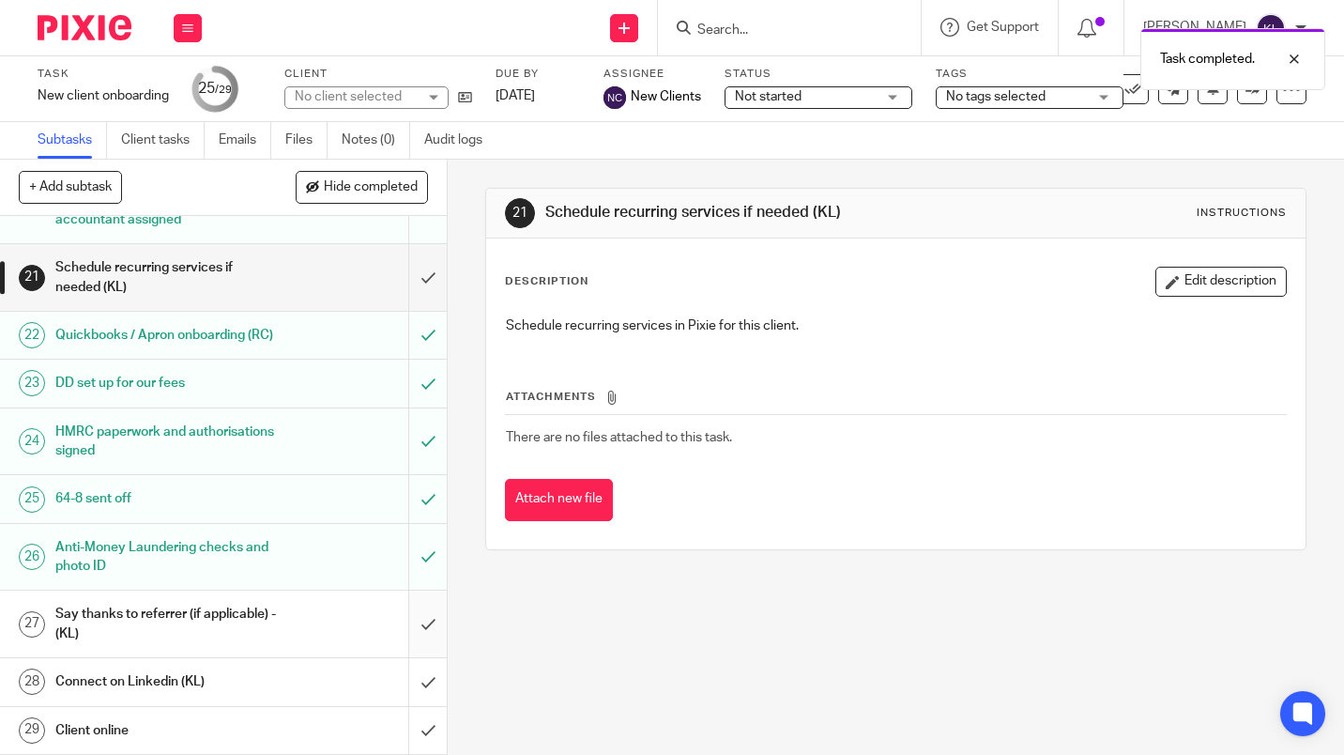
click at [406, 627] on input "submit" at bounding box center [223, 623] width 447 height 67
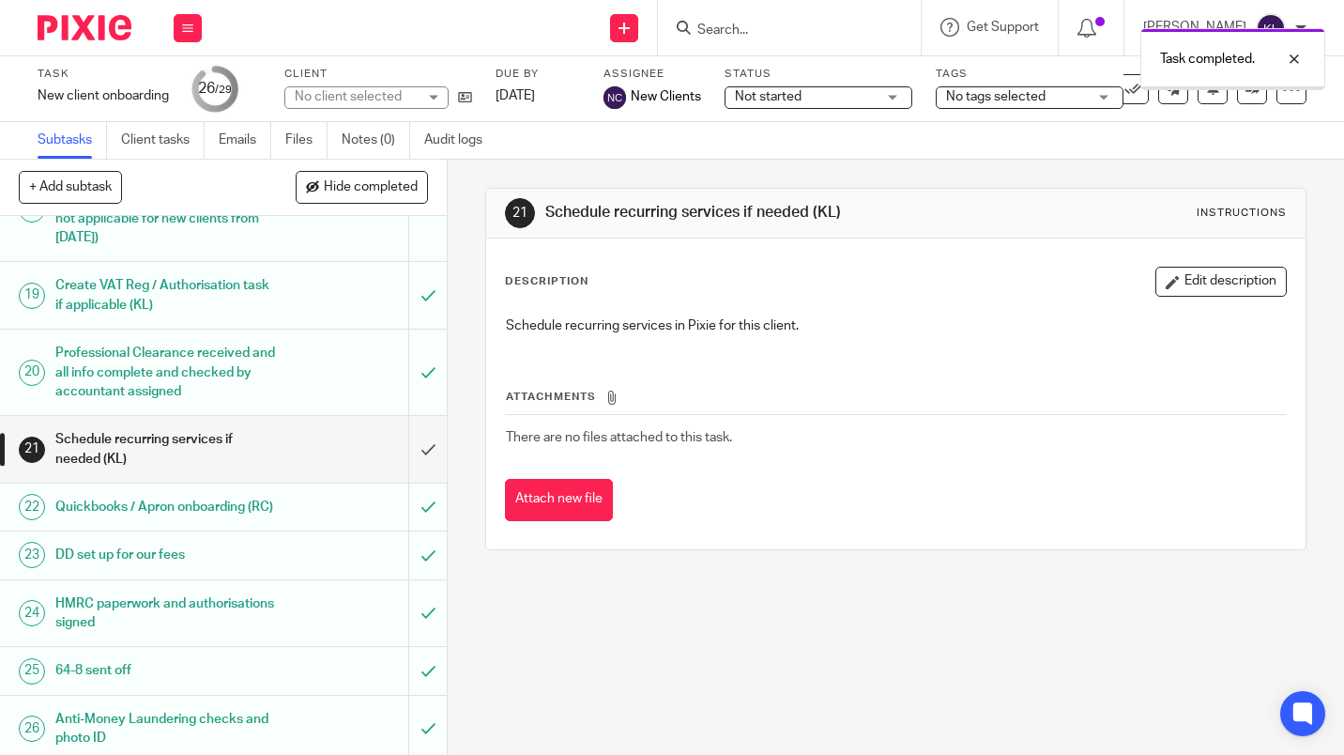
scroll to position [1262, 0]
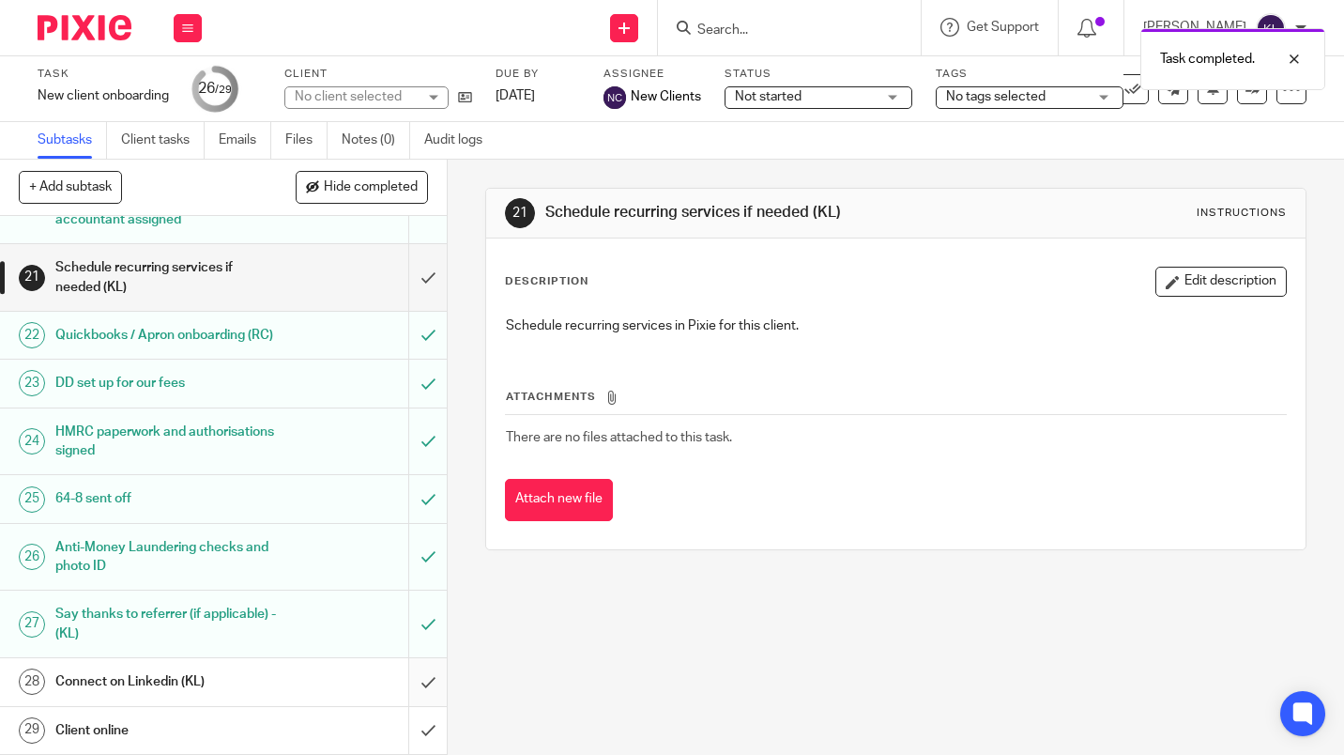
click at [417, 678] on input "submit" at bounding box center [223, 681] width 447 height 47
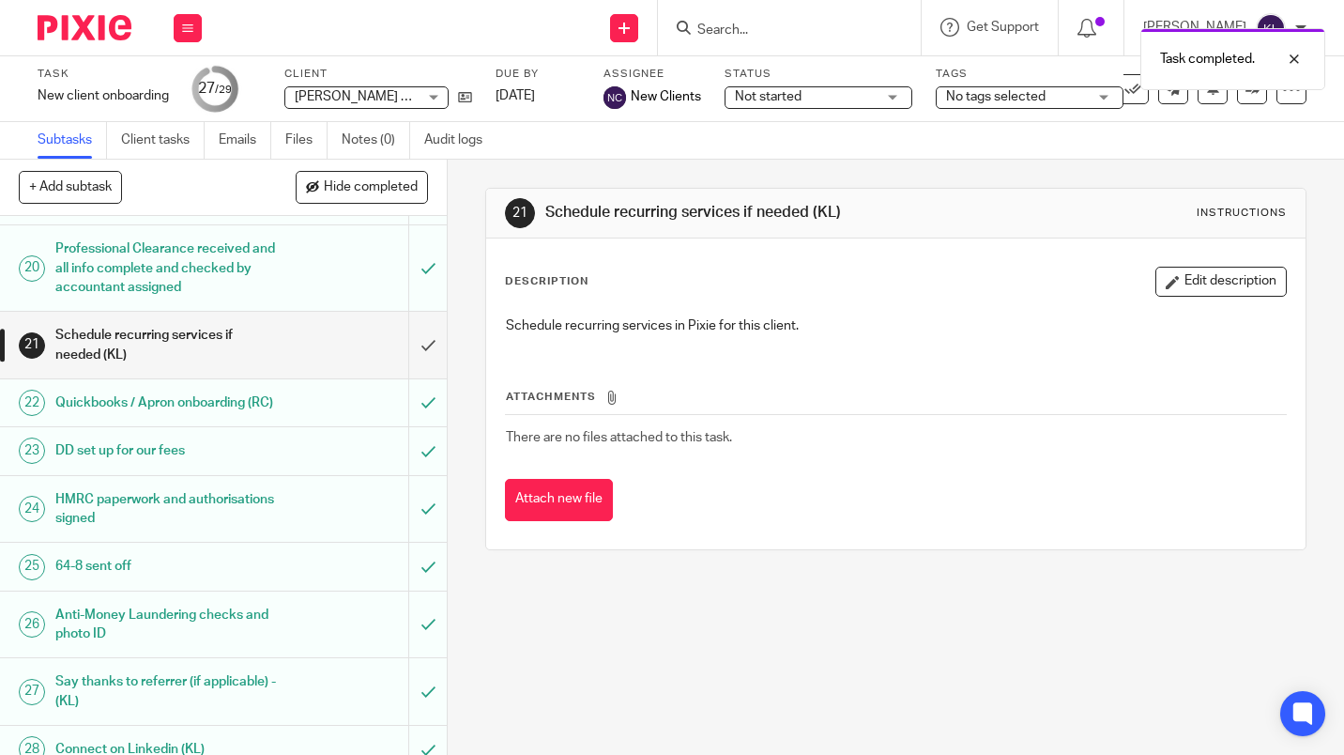
scroll to position [1138, 0]
click at [418, 376] on input "submit" at bounding box center [223, 343] width 447 height 67
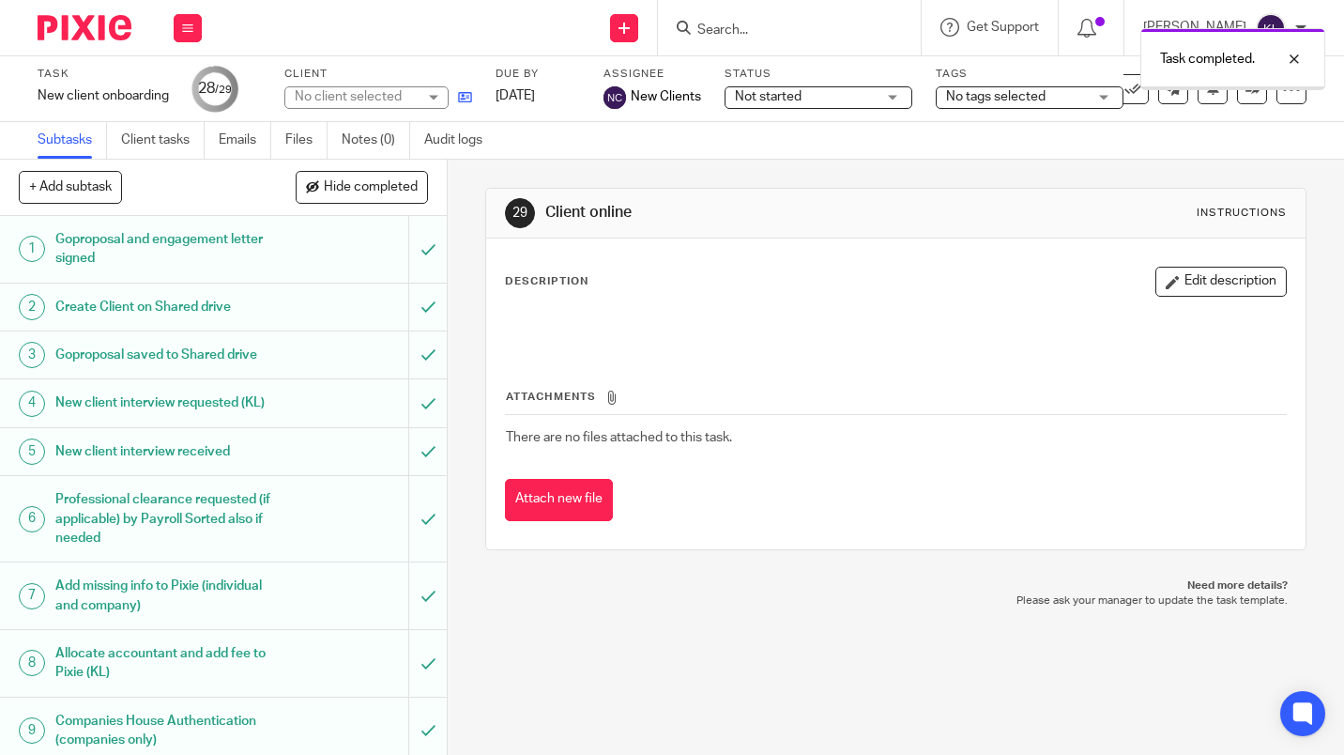
click at [466, 97] on icon at bounding box center [465, 97] width 14 height 14
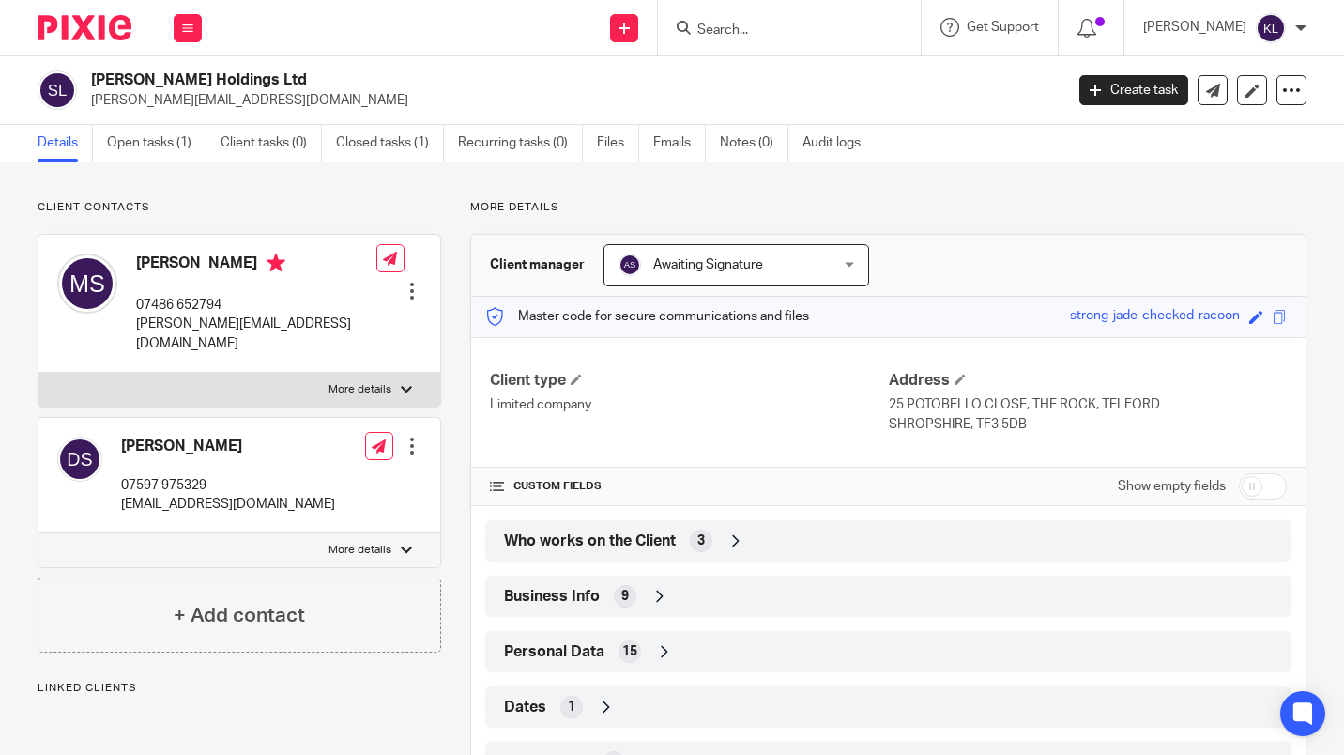
click at [757, 30] on input "Search" at bounding box center [780, 31] width 169 height 17
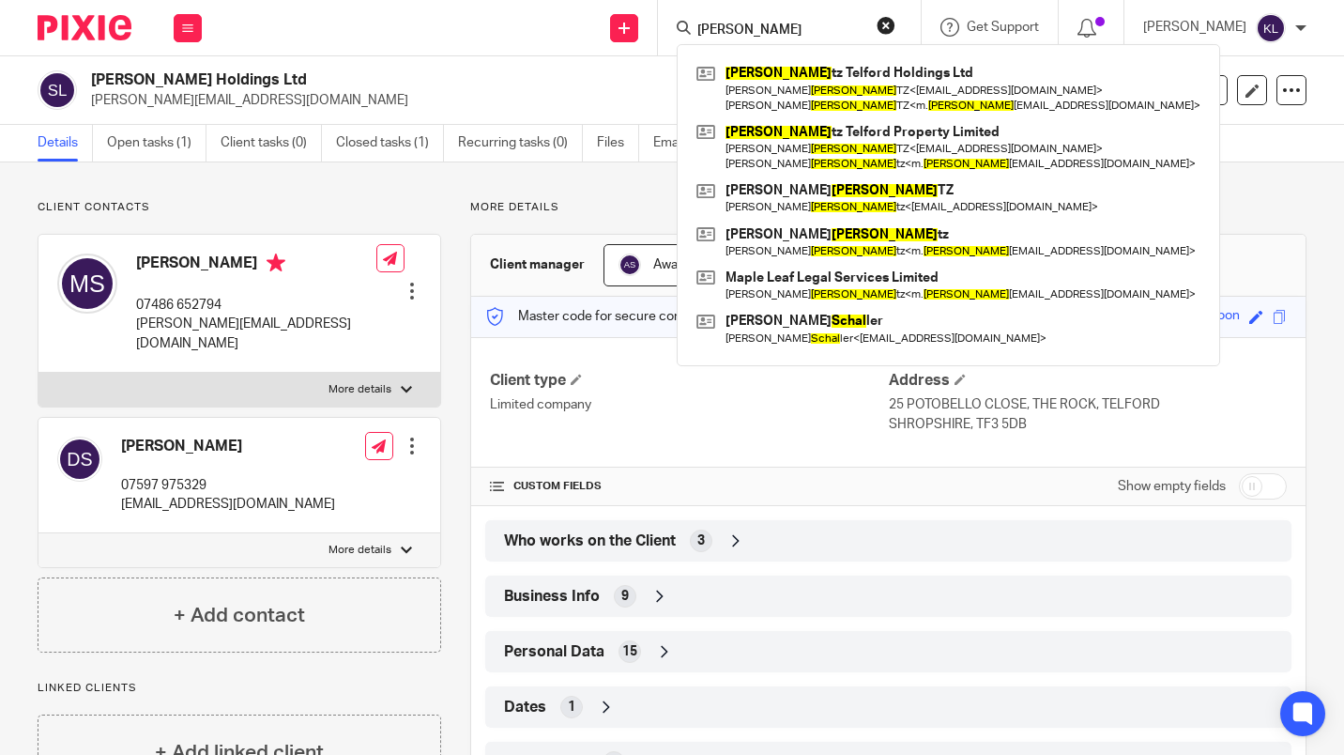
type input "schul"
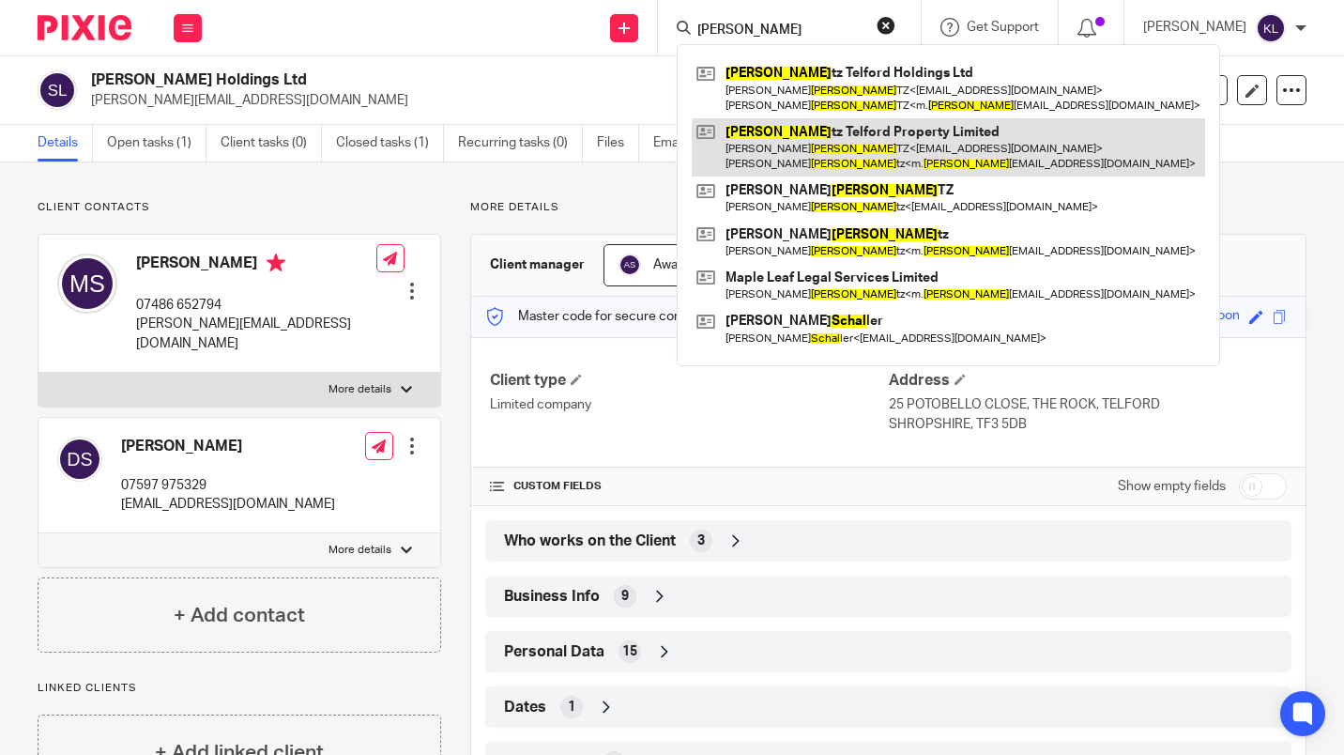
click at [897, 153] on link at bounding box center [948, 147] width 513 height 58
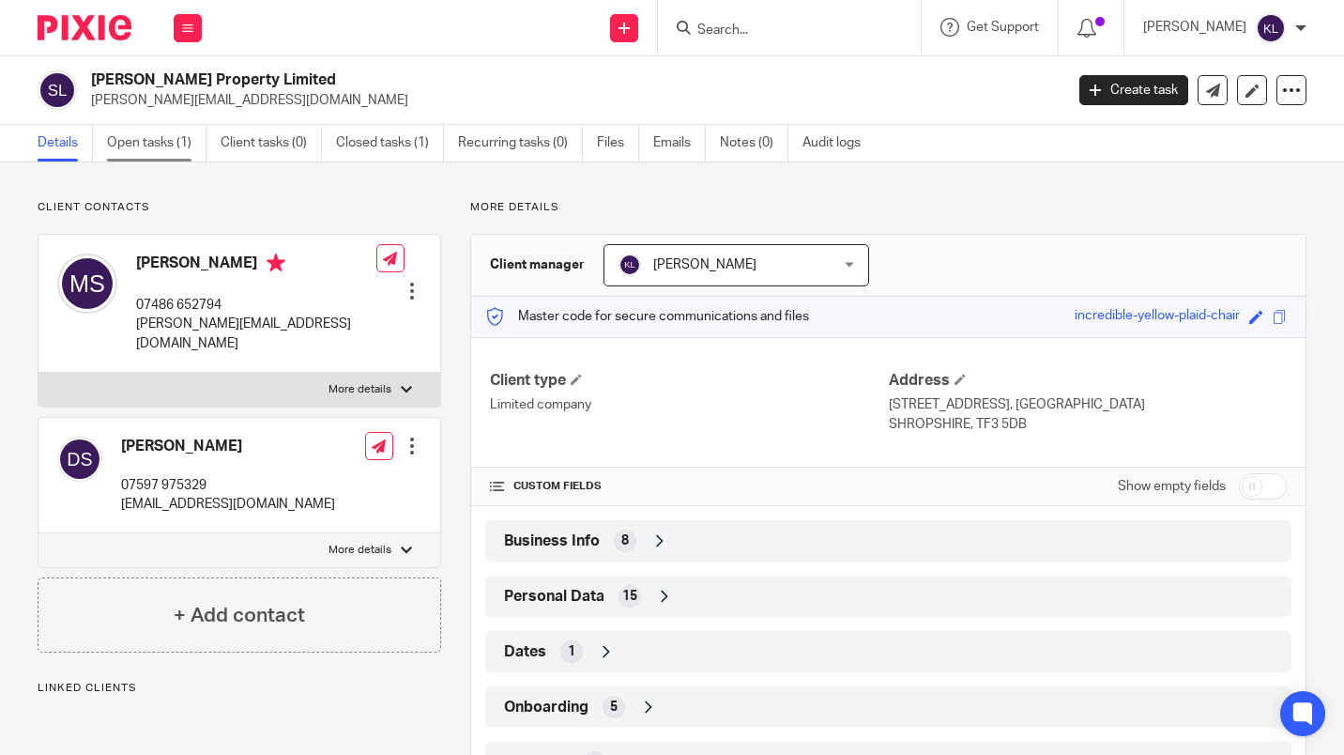
click at [142, 150] on link "Open tasks (1)" at bounding box center [157, 143] width 100 height 37
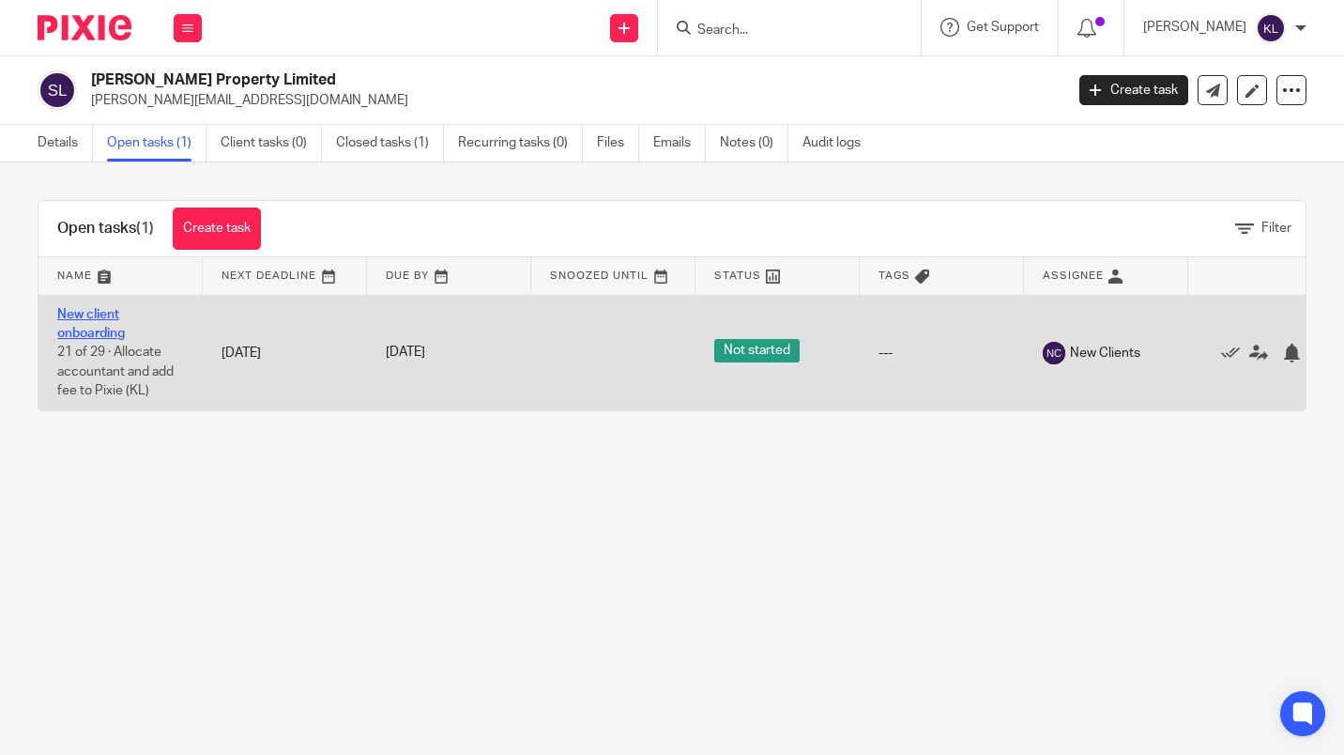
click at [91, 329] on link "New client onboarding" at bounding box center [91, 324] width 68 height 32
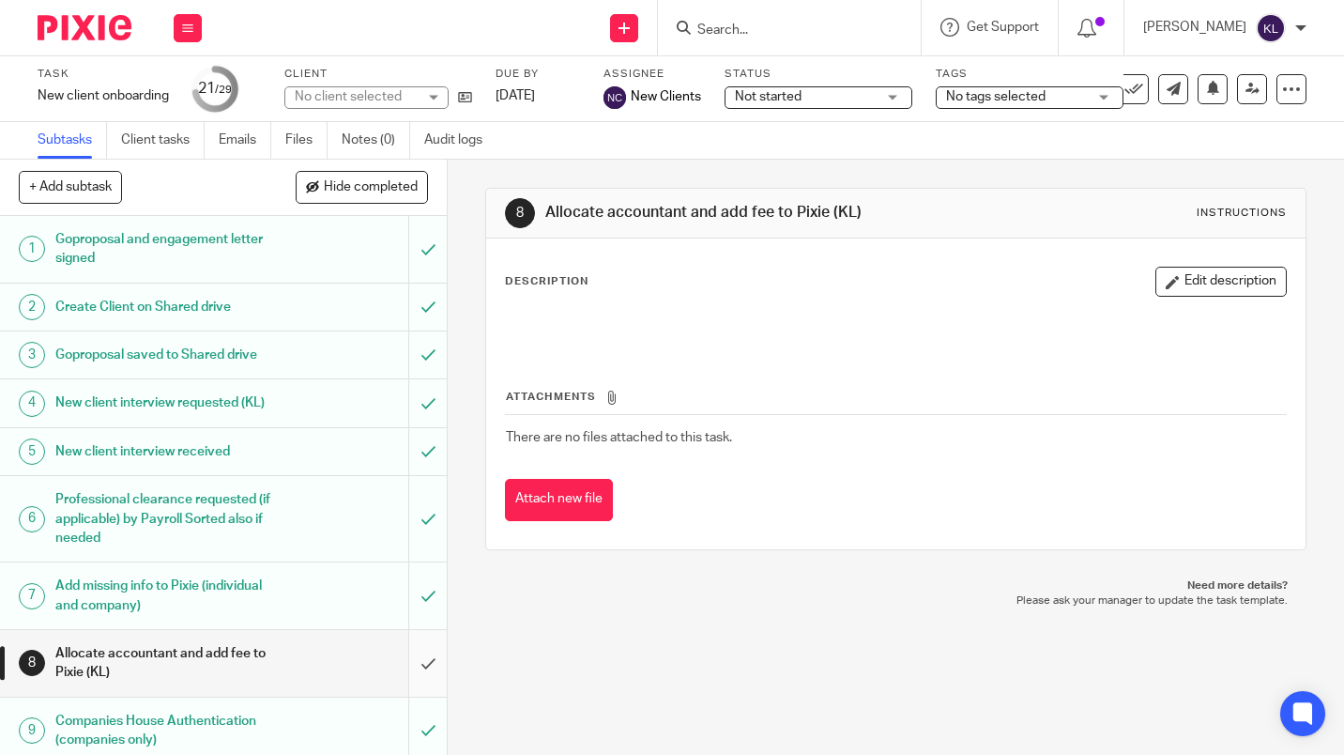
click at [410, 675] on input "submit" at bounding box center [223, 663] width 447 height 67
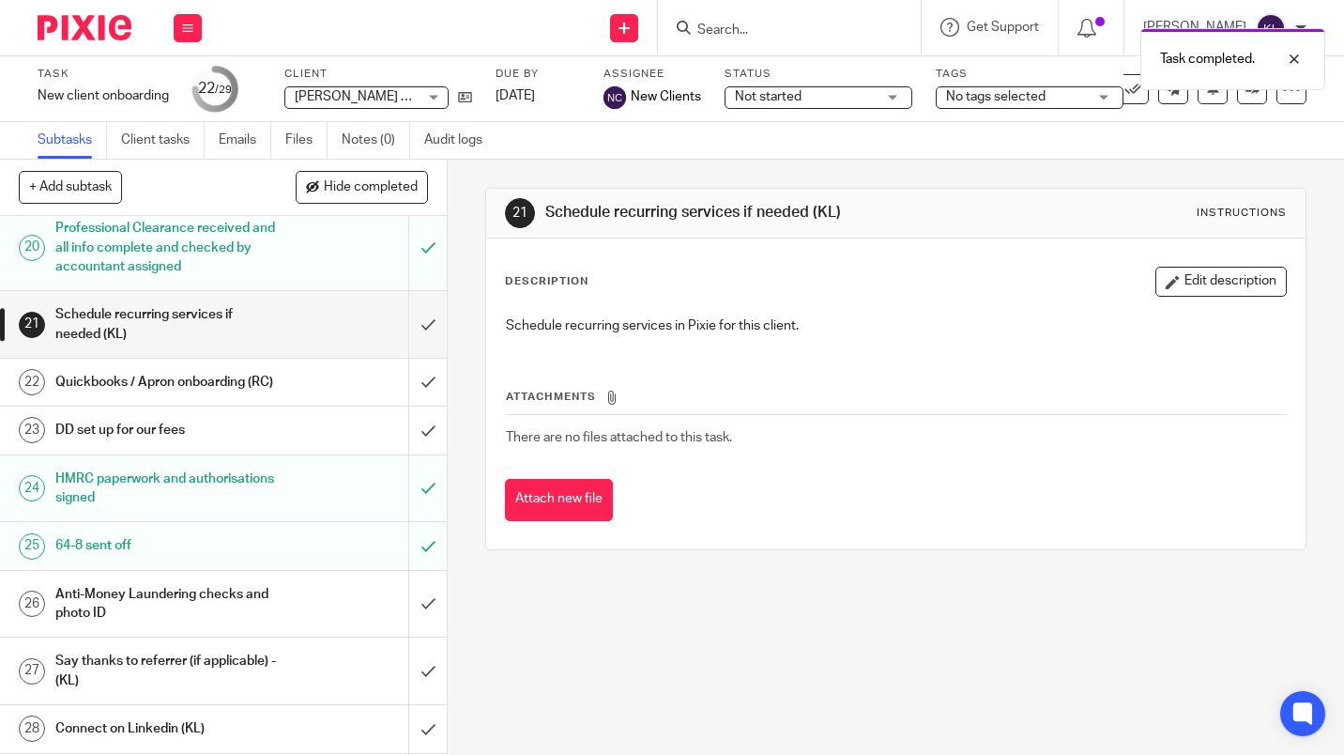
scroll to position [1157, 0]
click at [419, 357] on input "submit" at bounding box center [223, 323] width 447 height 67
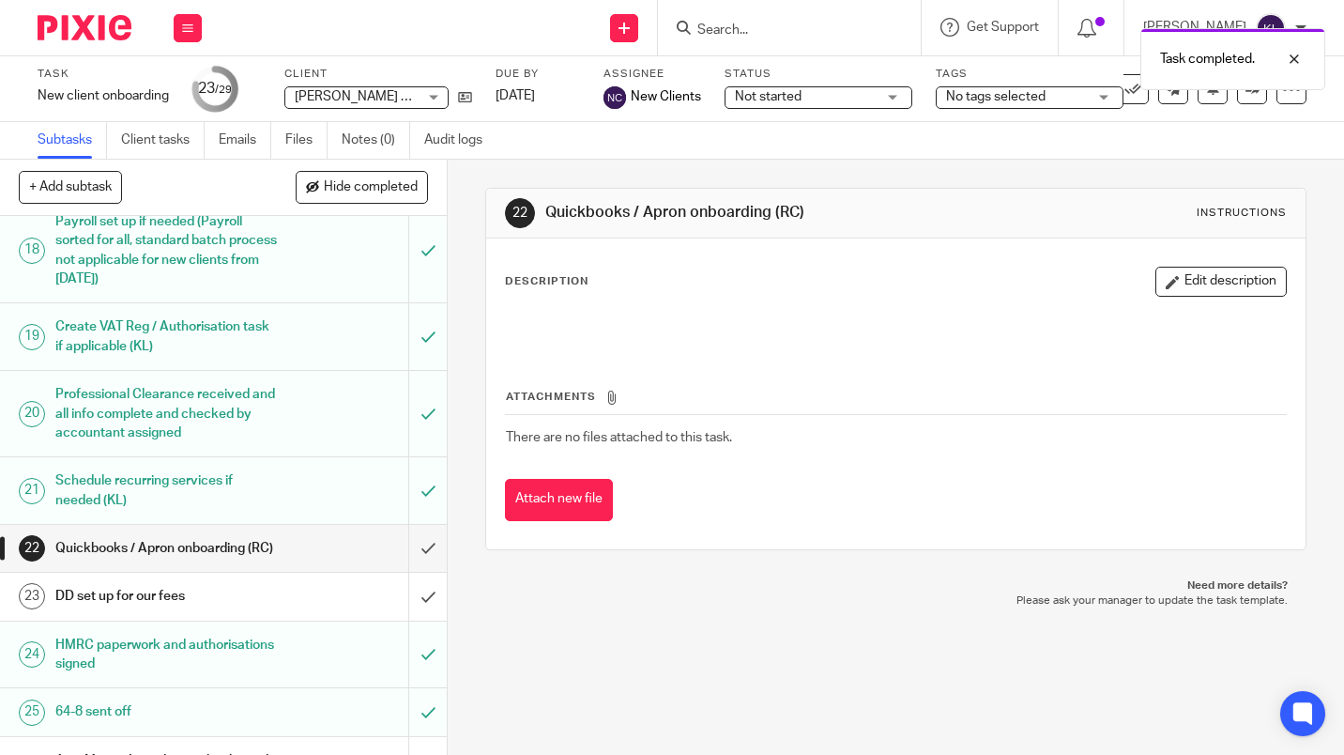
scroll to position [1061, 0]
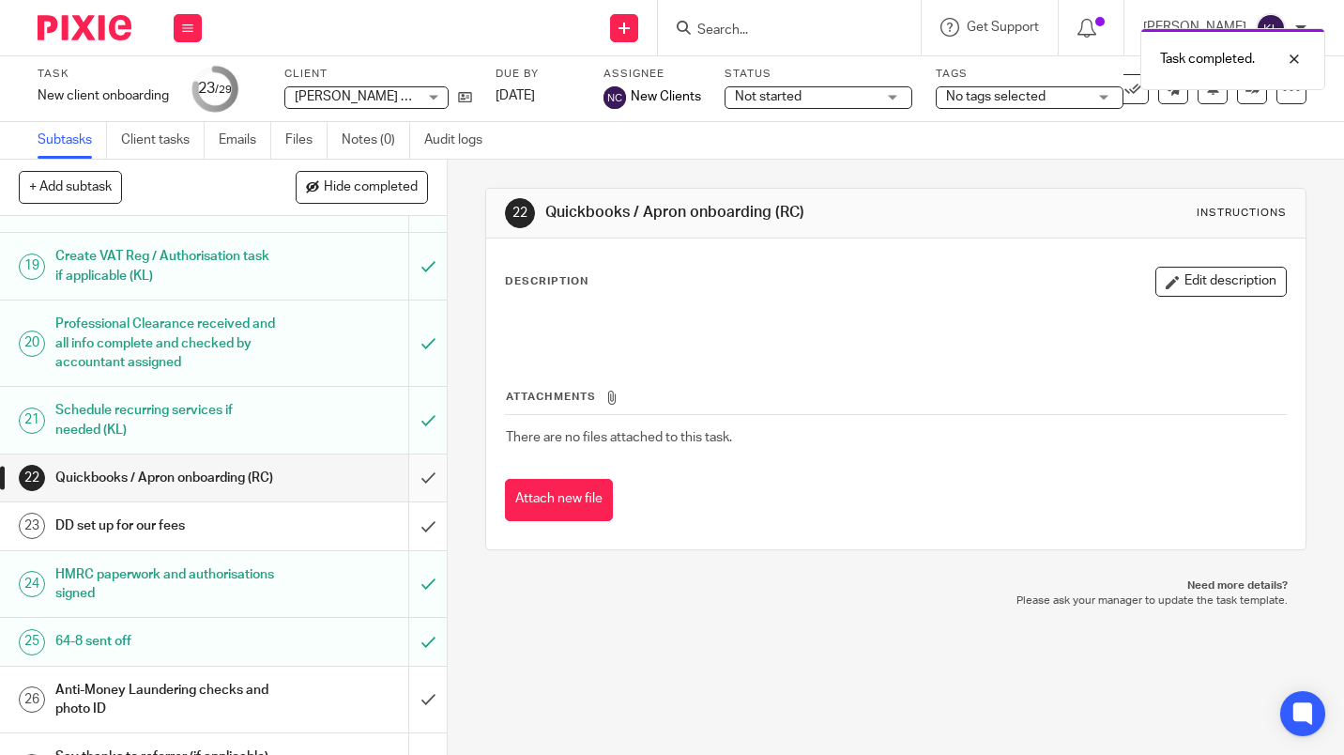
click at [425, 501] on input "submit" at bounding box center [223, 477] width 447 height 47
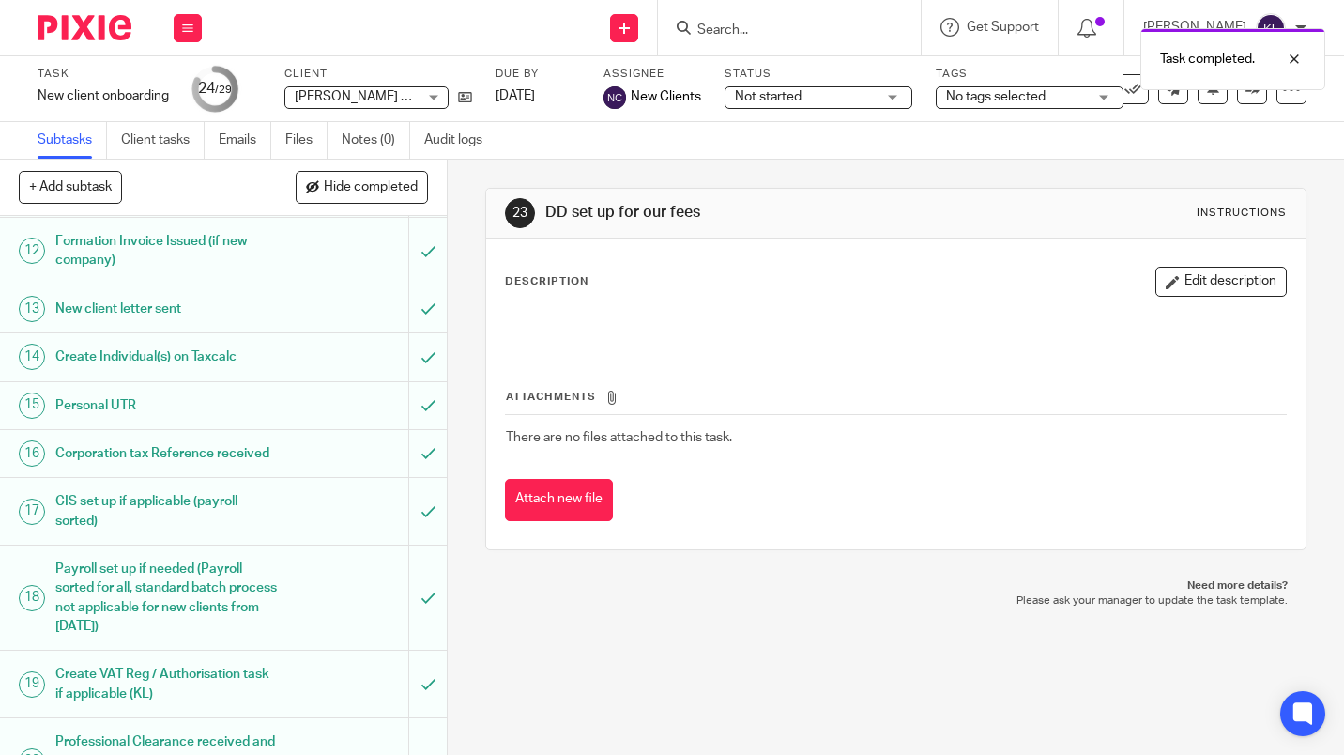
scroll to position [953, 0]
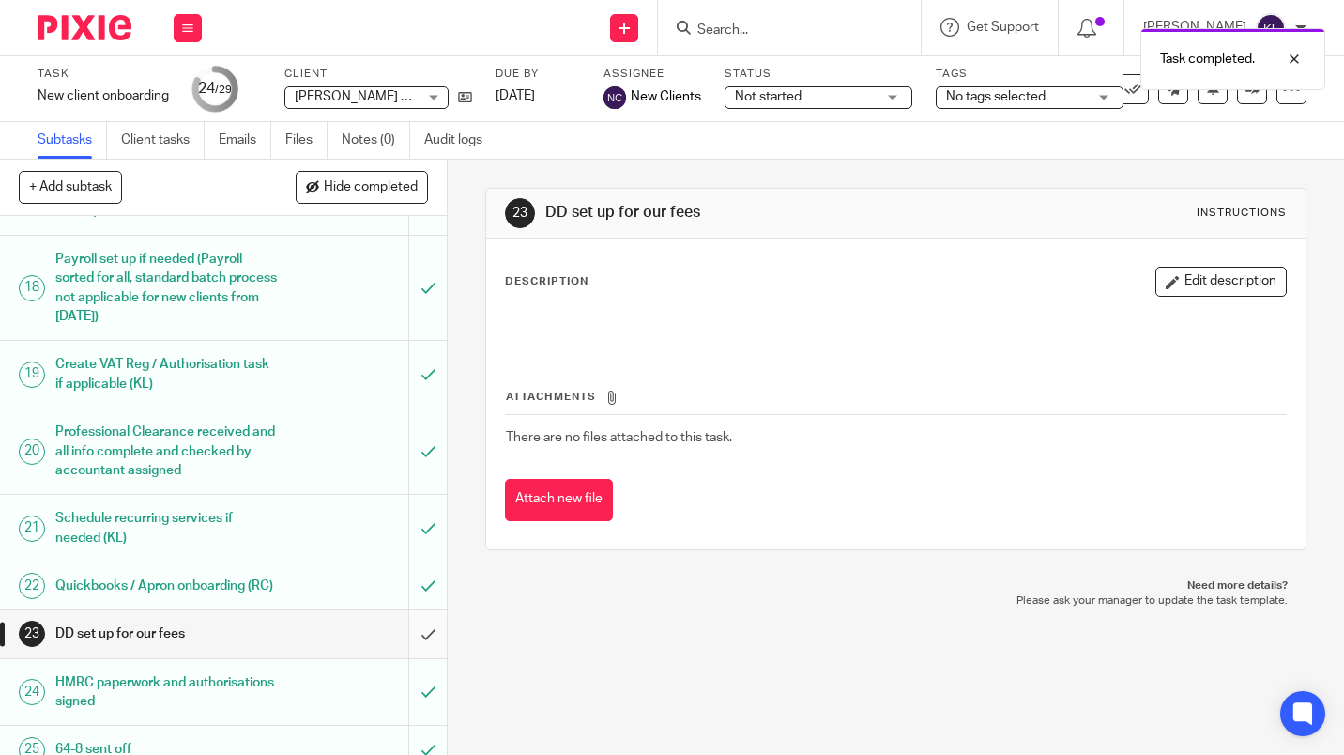
click at [416, 657] on input "submit" at bounding box center [223, 633] width 447 height 47
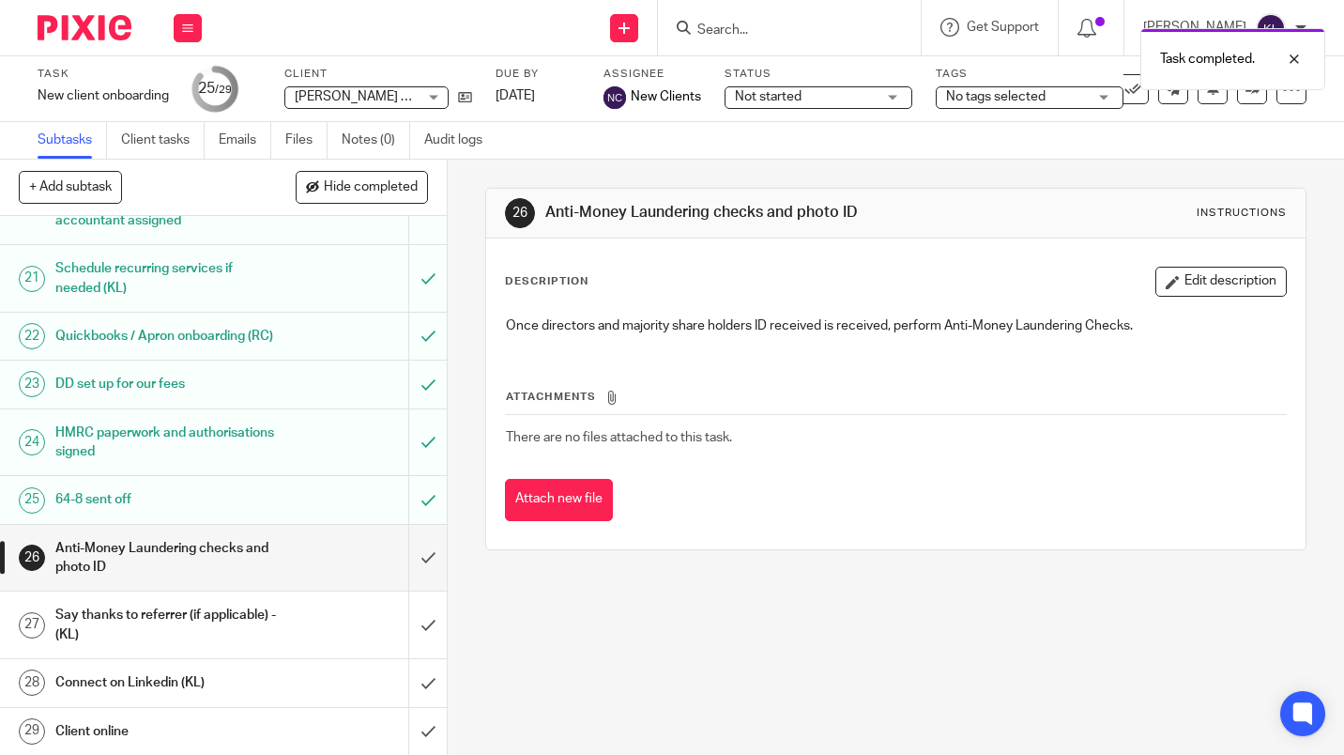
scroll to position [1262, 0]
click at [415, 572] on input "submit" at bounding box center [223, 557] width 447 height 67
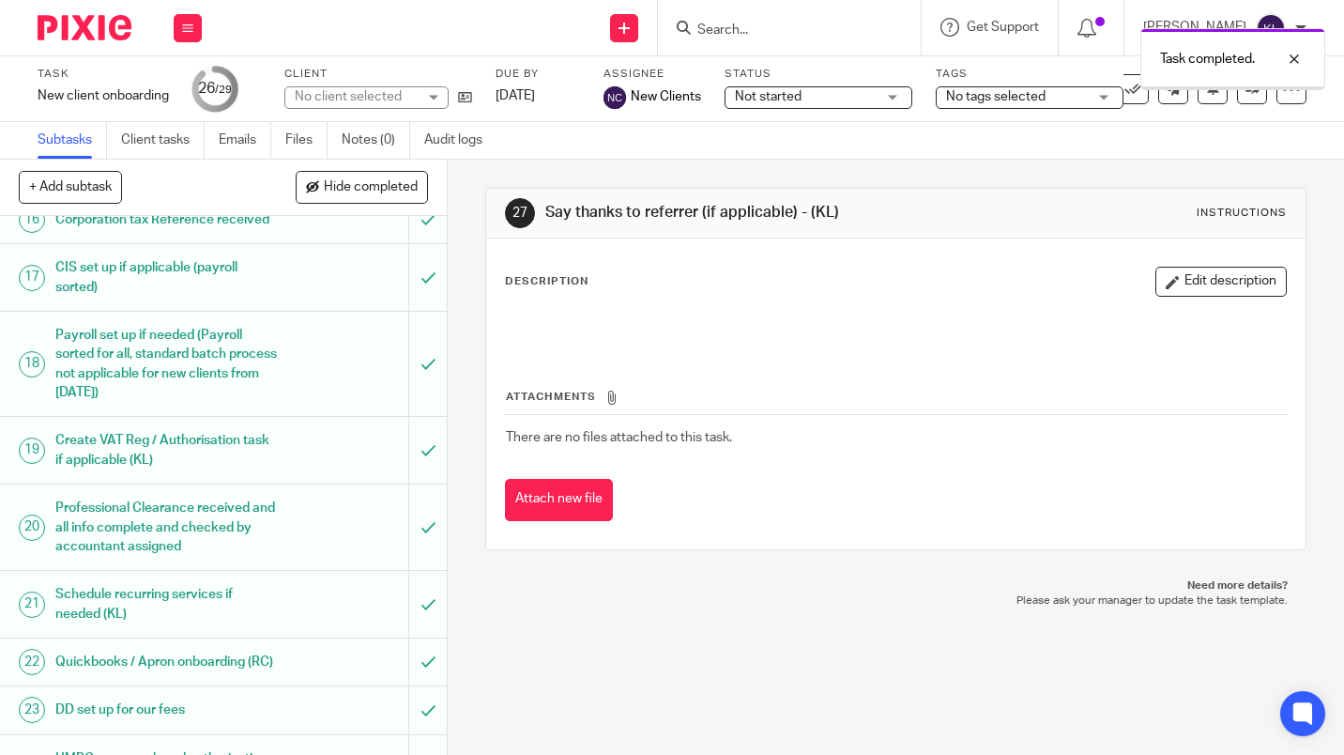
scroll to position [1262, 0]
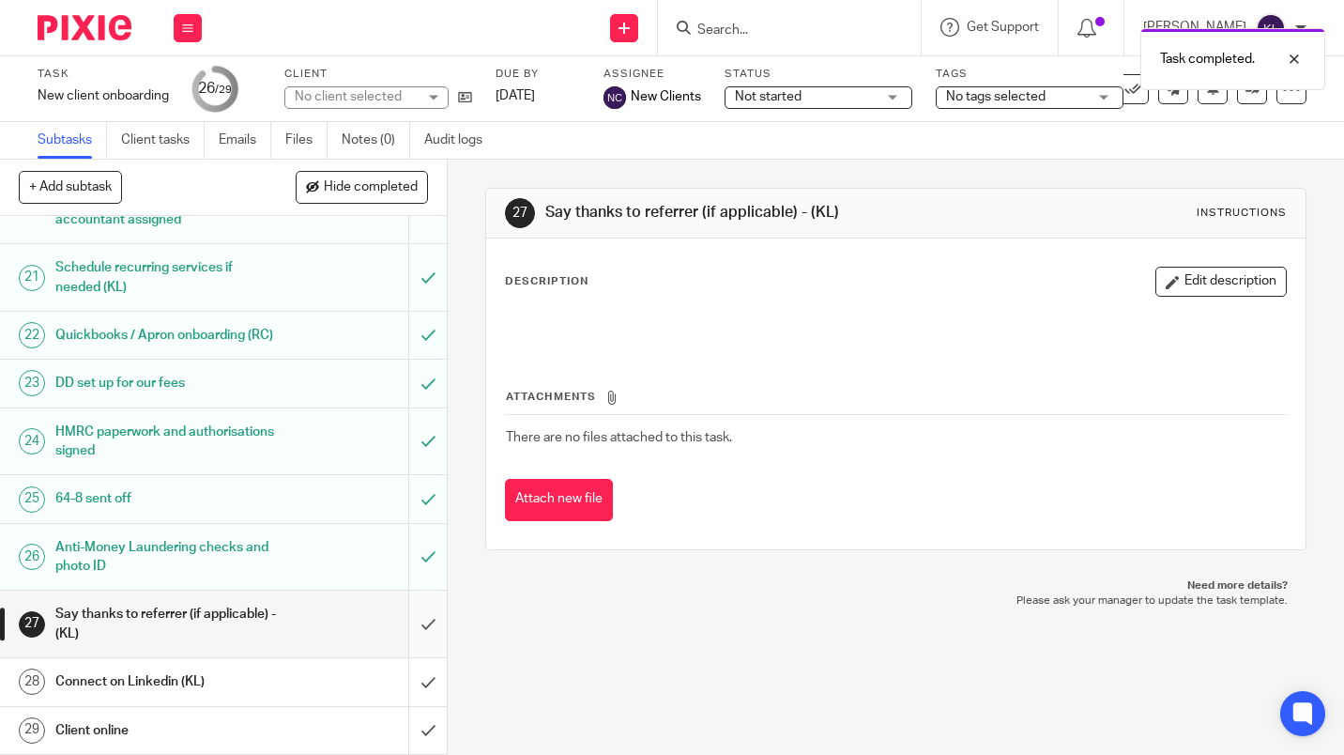
click at [417, 627] on input "submit" at bounding box center [223, 623] width 447 height 67
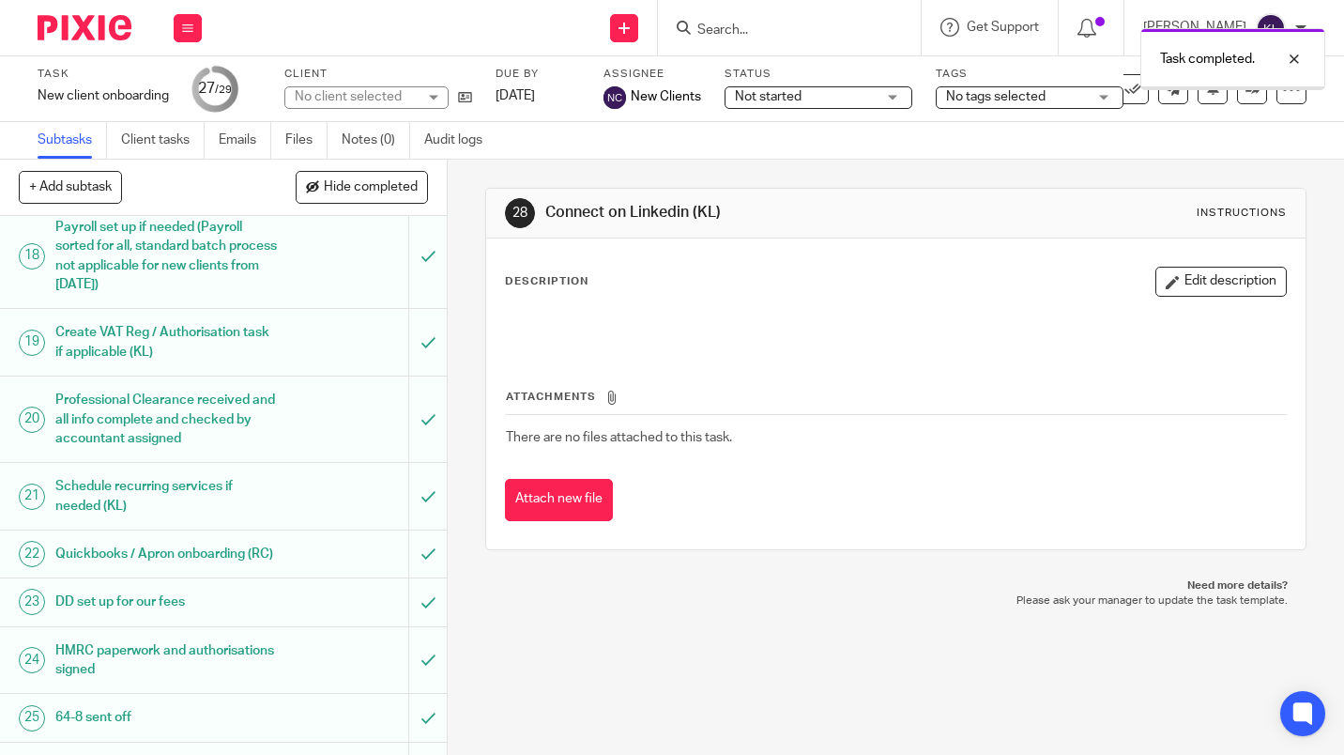
scroll to position [1262, 0]
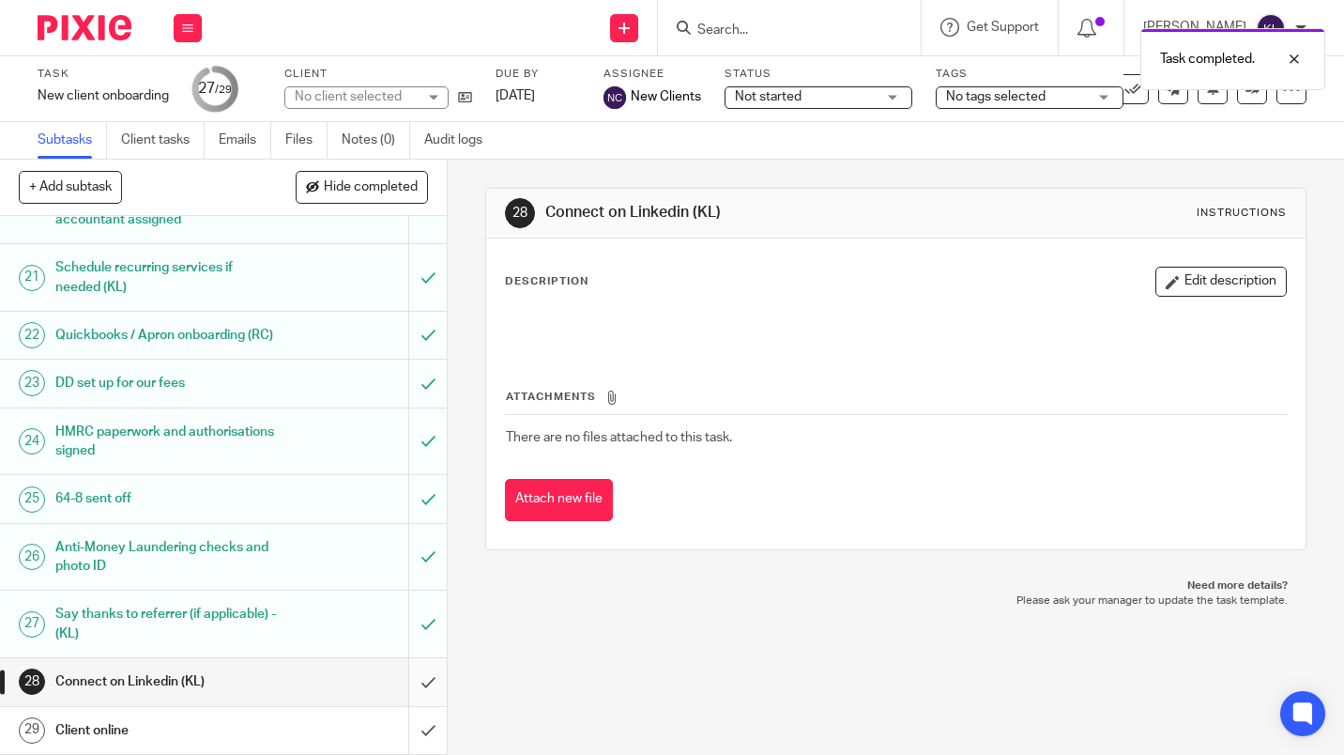
click at [415, 687] on input "submit" at bounding box center [223, 681] width 447 height 47
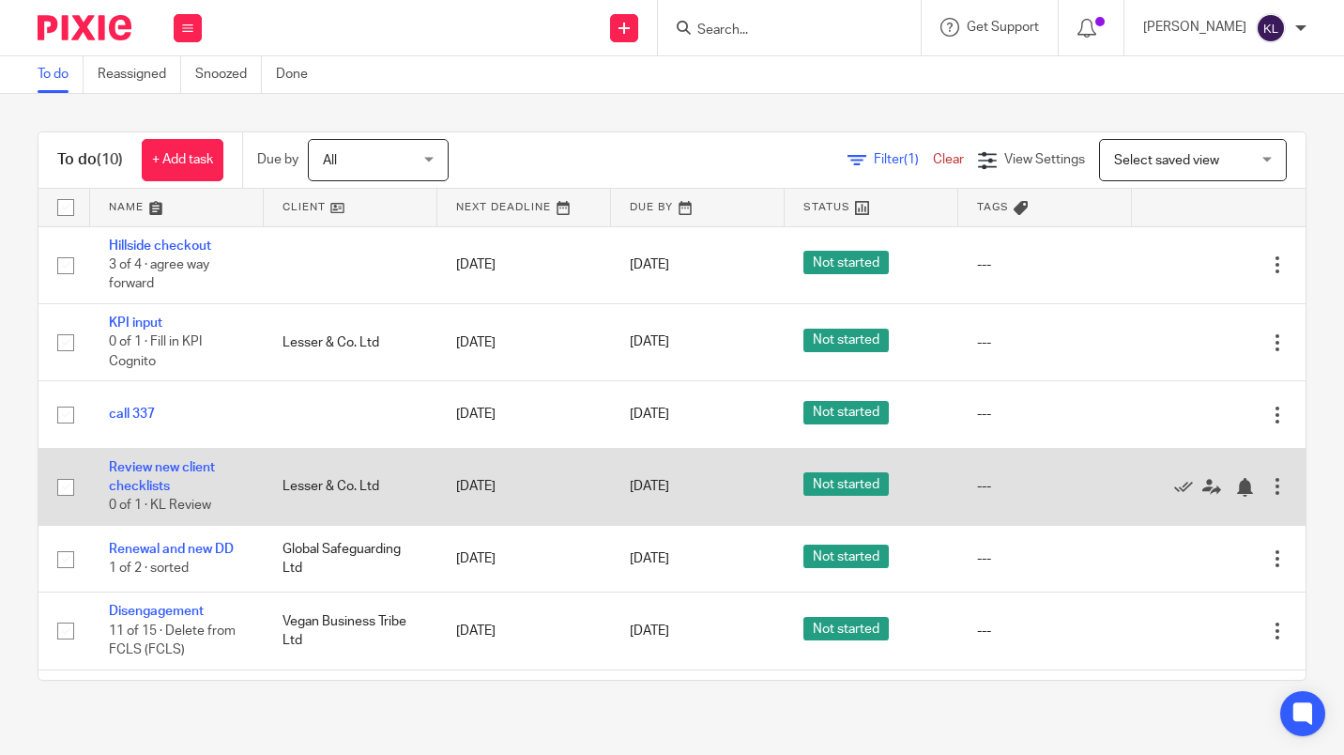
click at [1049, 509] on td "---" at bounding box center [1045, 486] width 174 height 77
click at [1174, 493] on icon at bounding box center [1183, 487] width 19 height 19
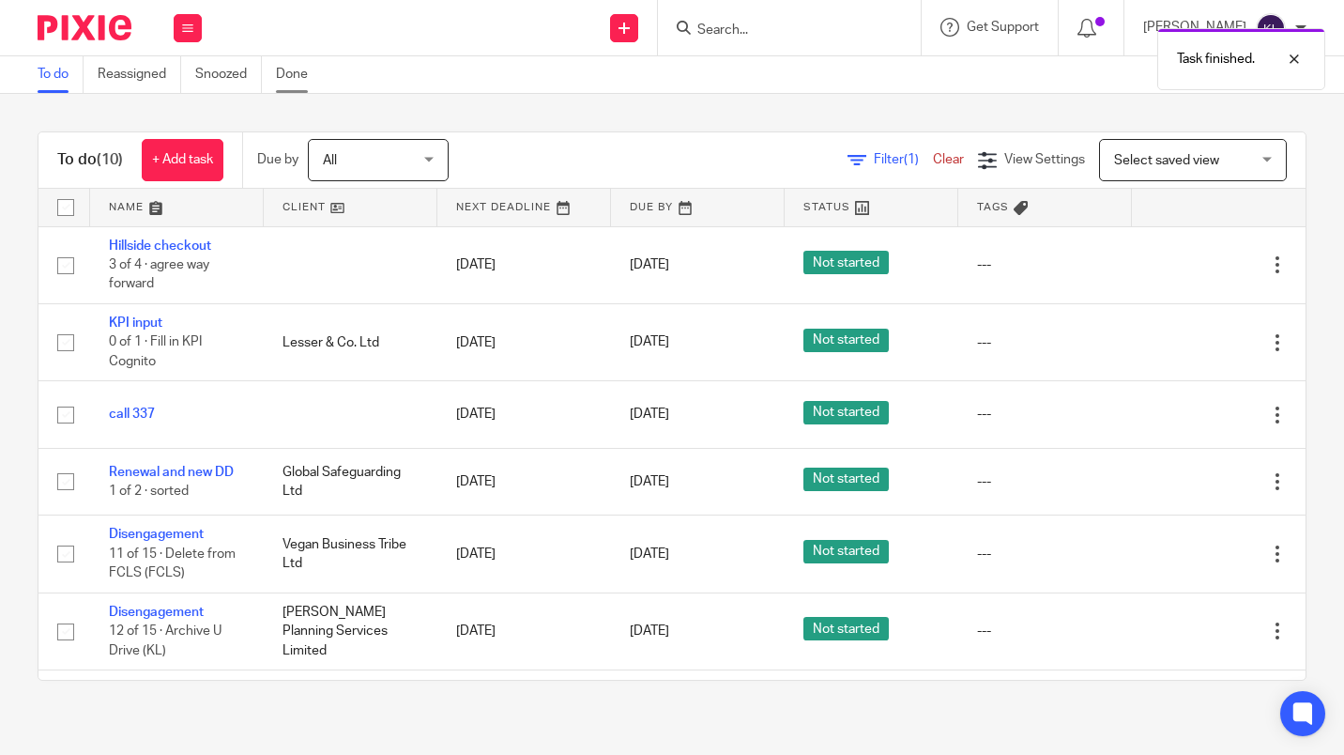
click at [309, 62] on link "Done" at bounding box center [299, 74] width 46 height 37
click at [214, 60] on link "Snoozed" at bounding box center [228, 74] width 67 height 37
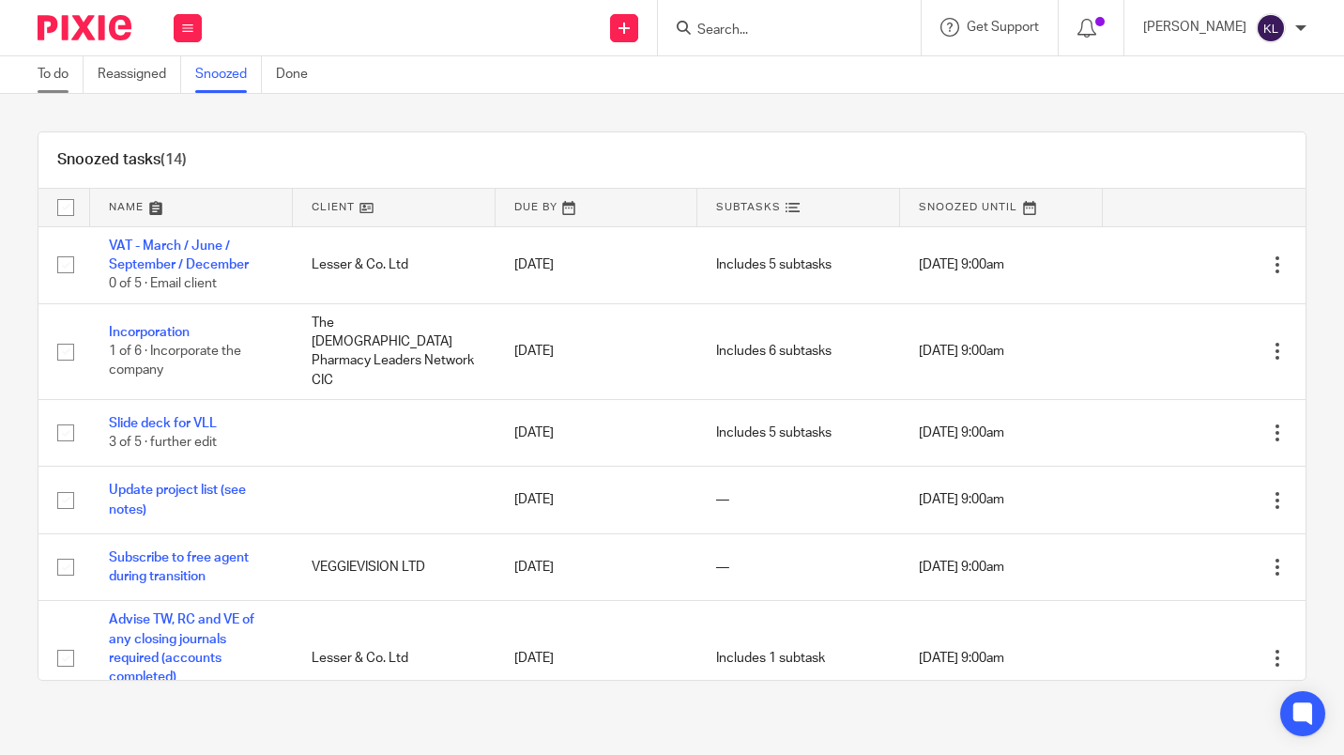
click at [46, 73] on link "To do" at bounding box center [61, 74] width 46 height 37
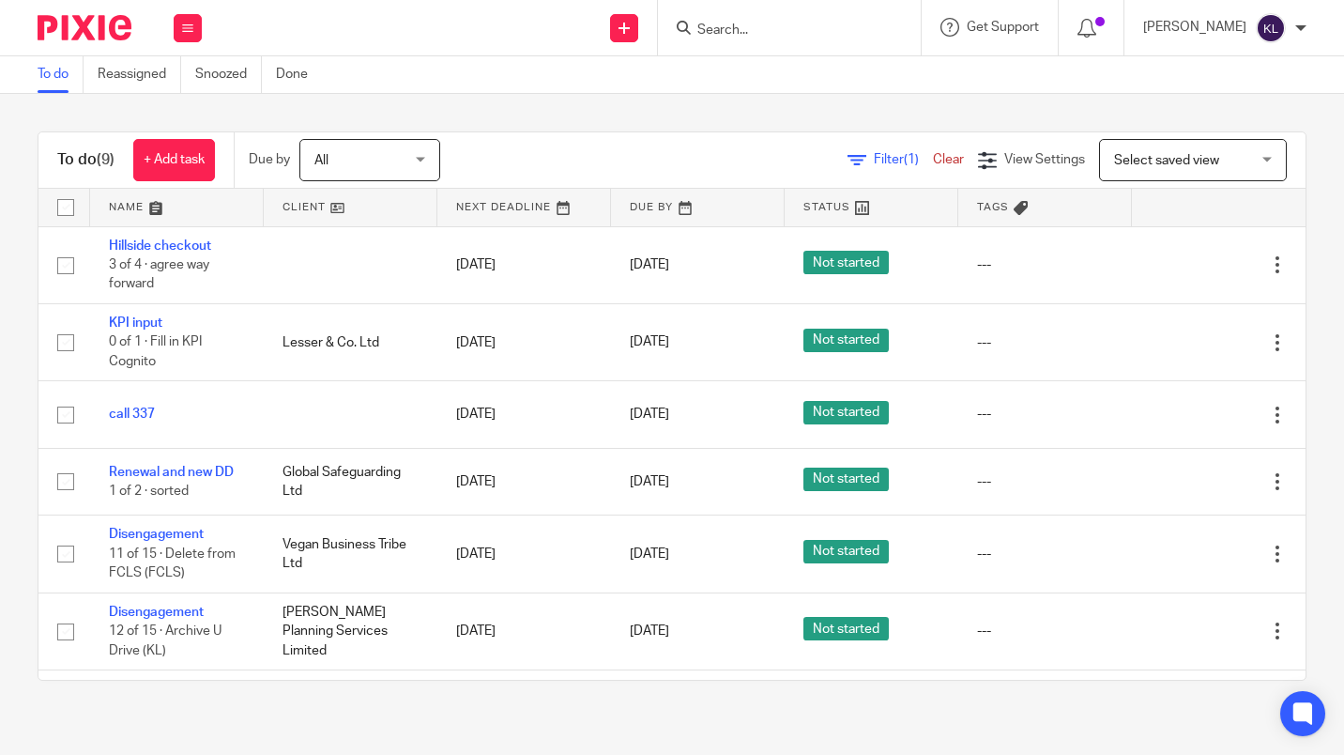
click at [774, 36] on input "Search" at bounding box center [780, 31] width 169 height 17
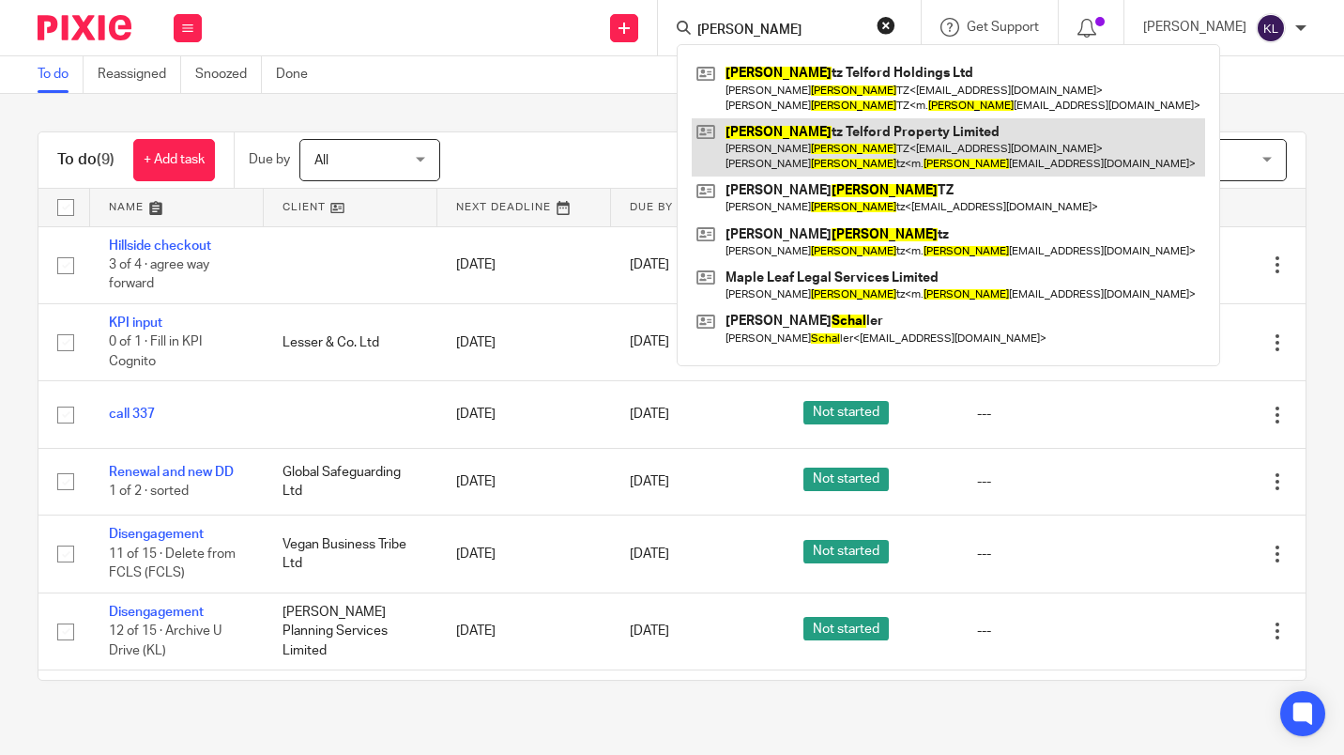
type input "schul"
click at [911, 157] on link at bounding box center [948, 147] width 513 height 58
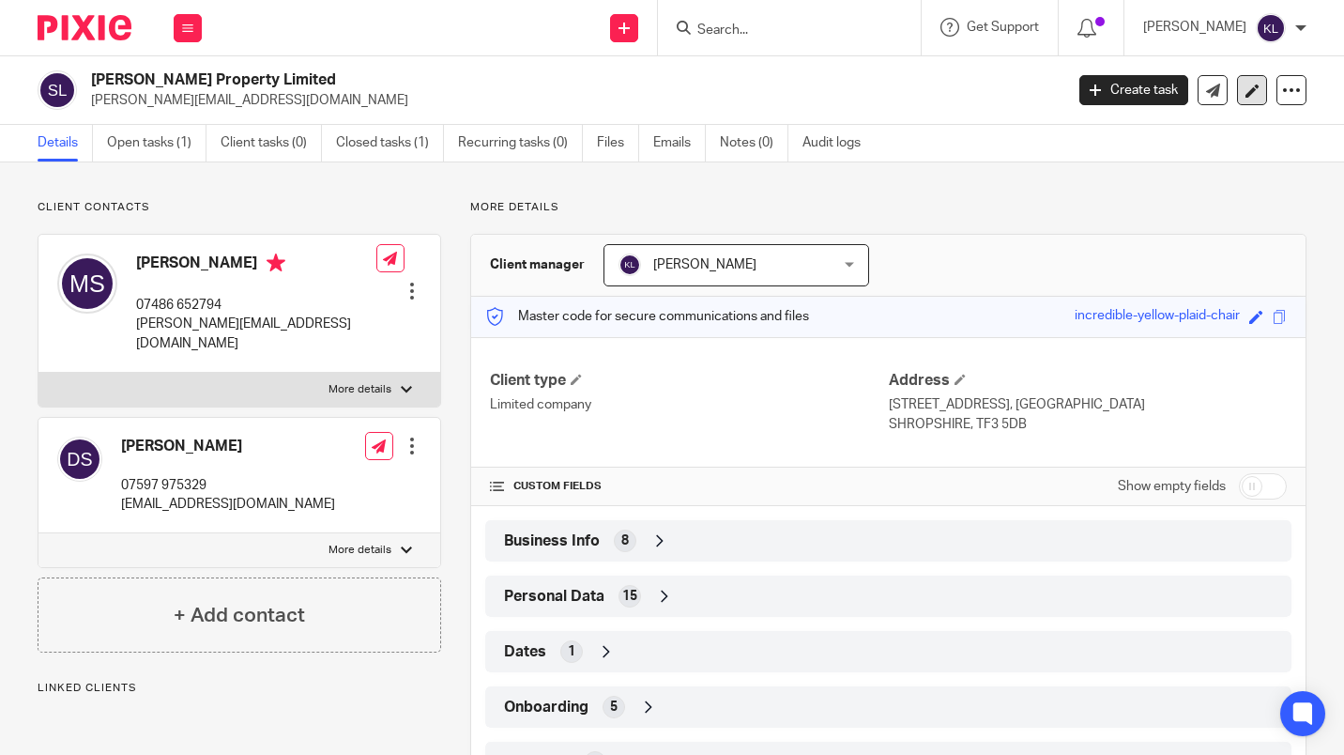
click at [1252, 88] on link at bounding box center [1252, 90] width 30 height 30
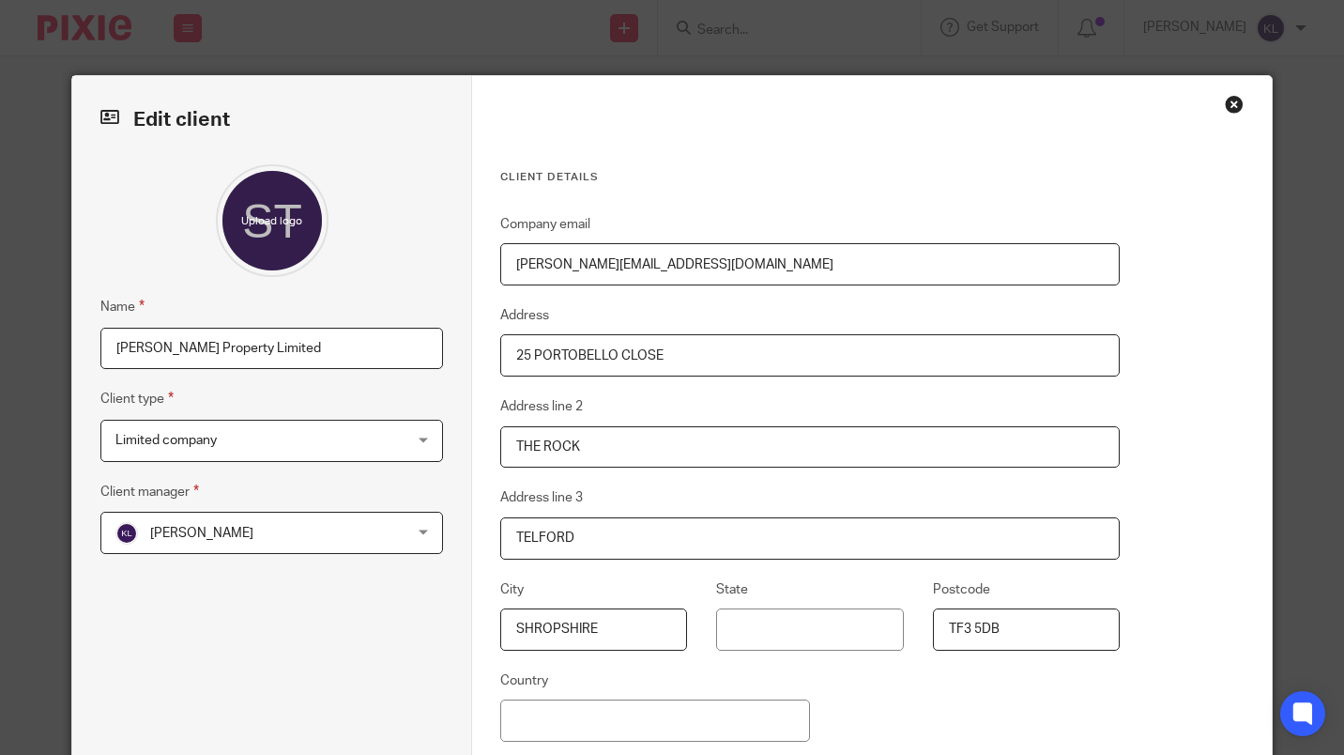
scroll to position [199, 0]
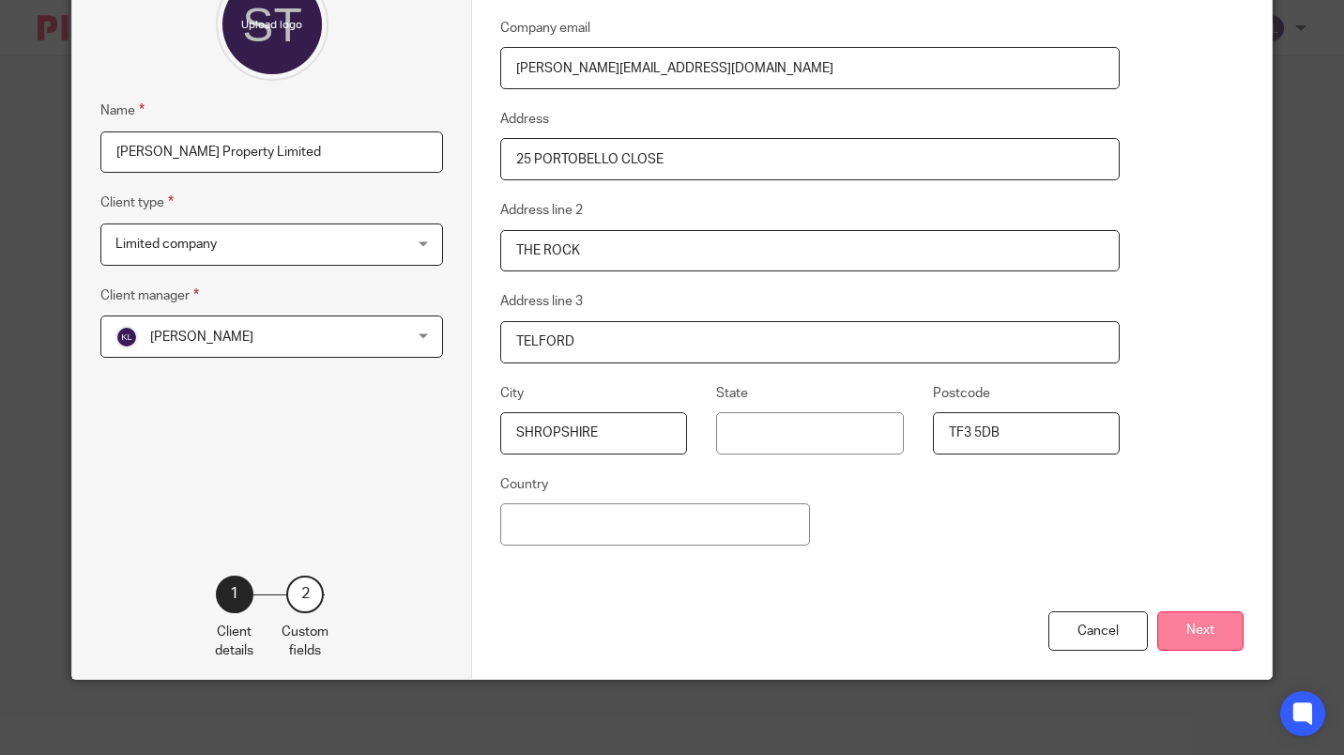
click at [1205, 634] on button "Next" at bounding box center [1200, 631] width 86 height 40
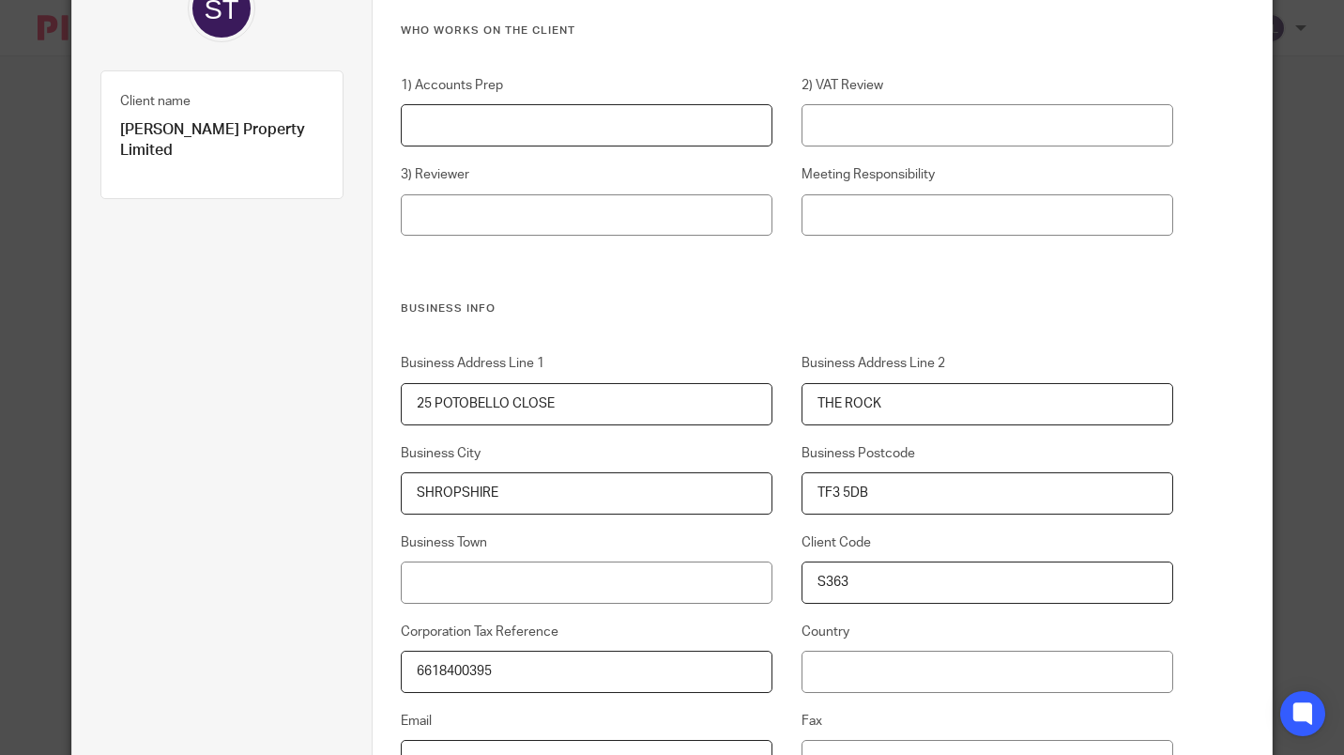
click at [651, 125] on input "1) Accounts Prep" at bounding box center [587, 125] width 372 height 42
type input "Chloe Tuck"
type input "James Fowler"
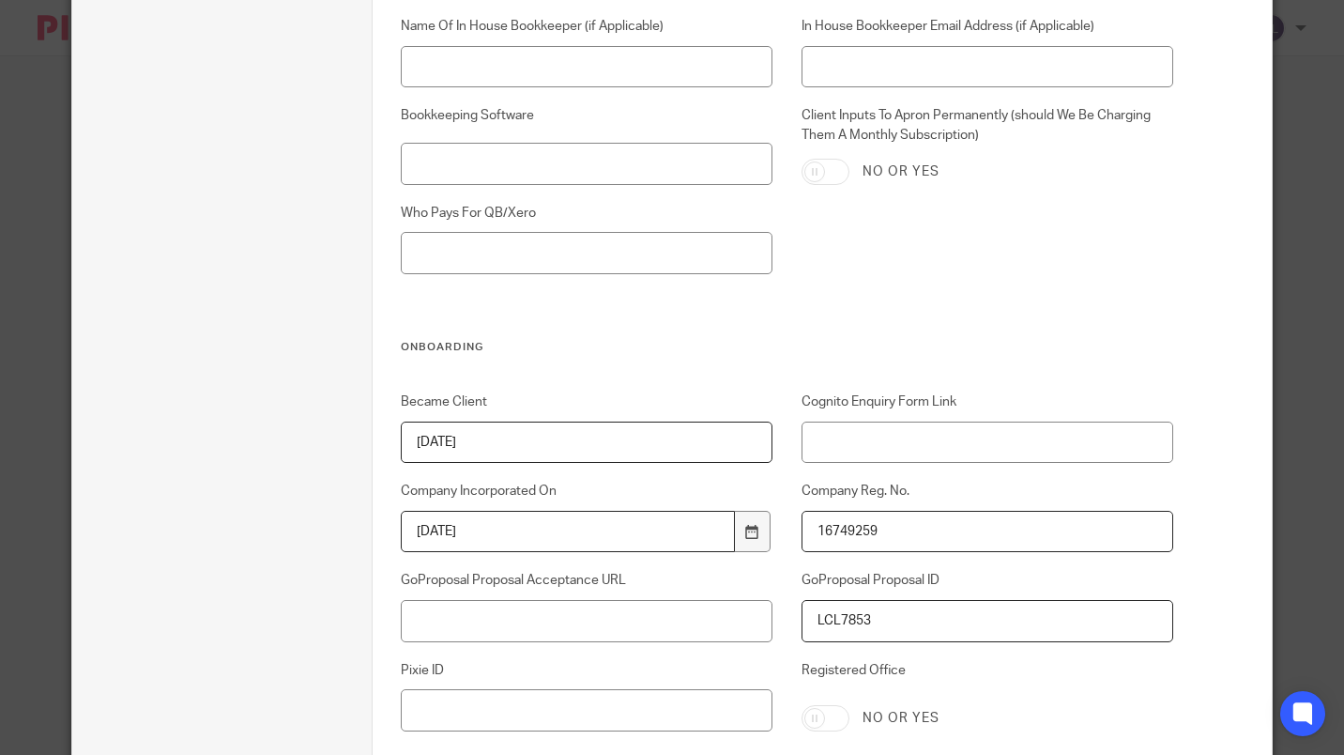
scroll to position [3809, 0]
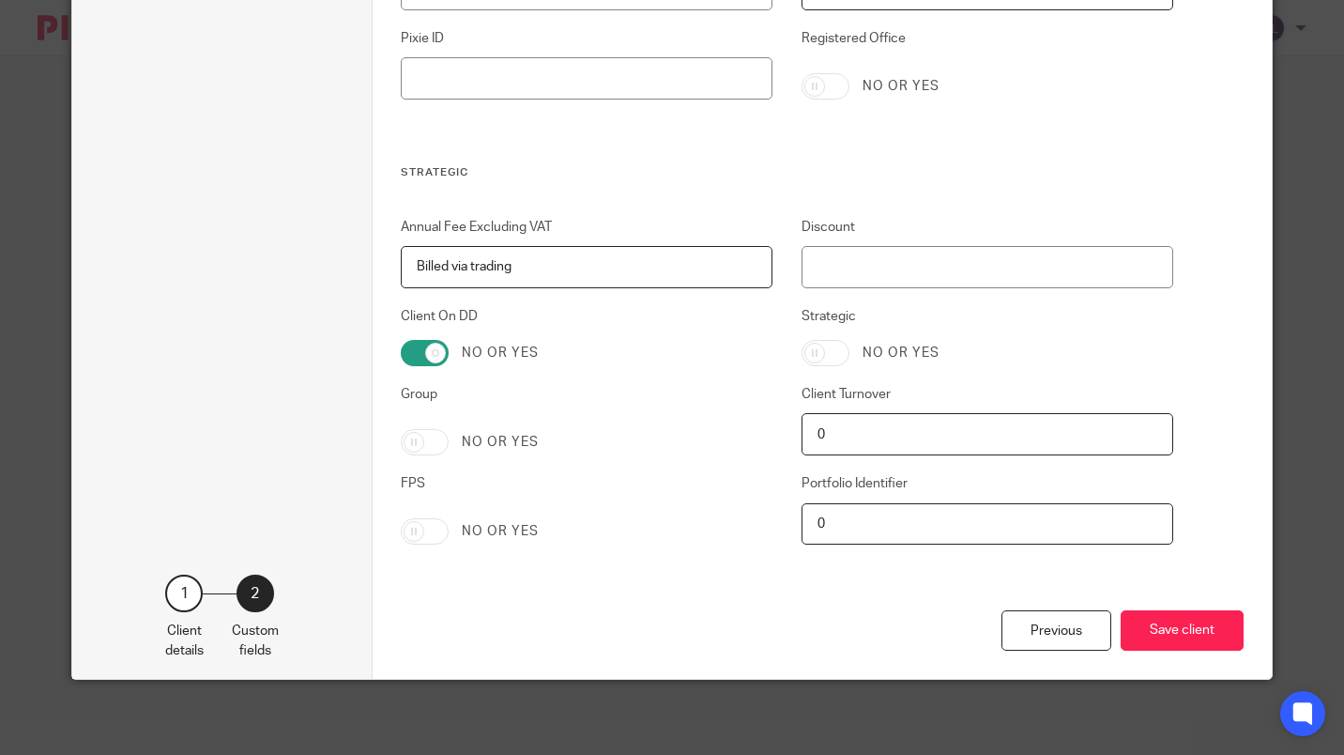
type input "James"
click at [411, 448] on input "Group" at bounding box center [425, 442] width 48 height 26
checkbox input "true"
click at [1196, 638] on button "Save client" at bounding box center [1182, 630] width 123 height 40
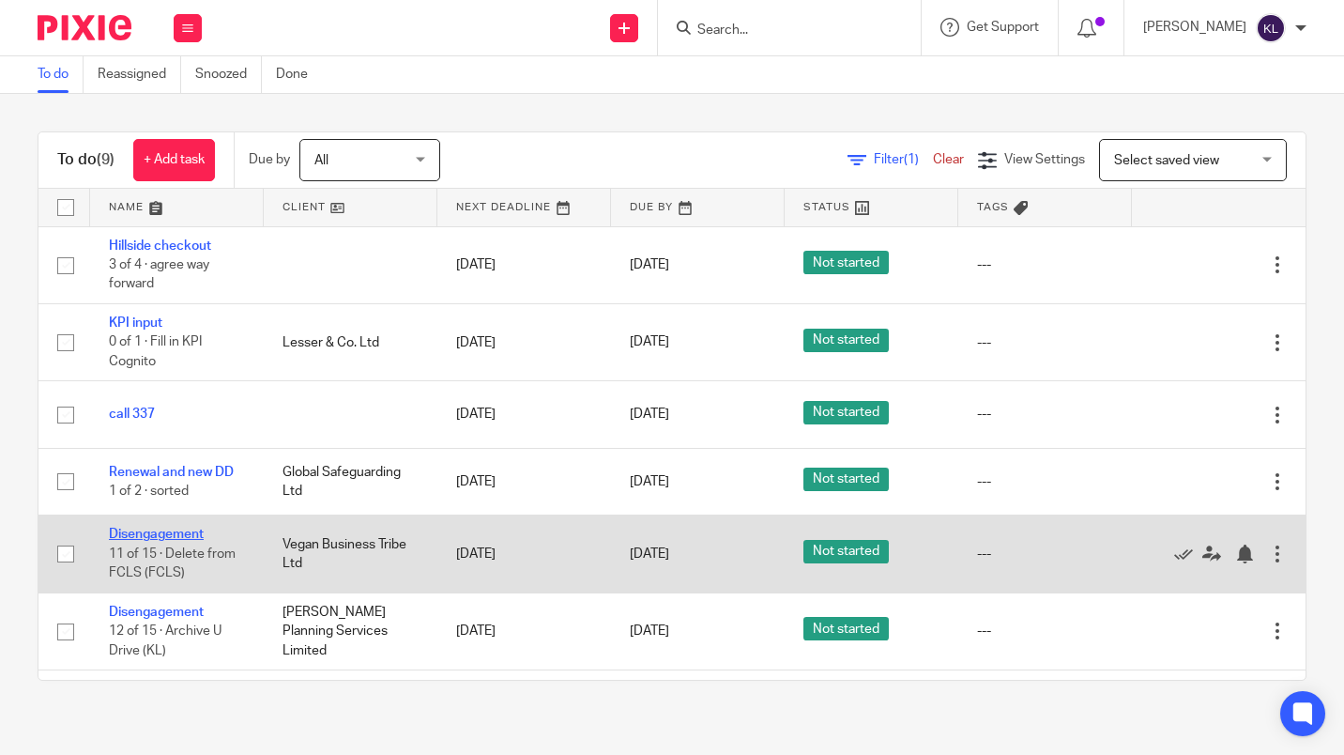
click at [171, 530] on link "Disengagement" at bounding box center [156, 534] width 95 height 13
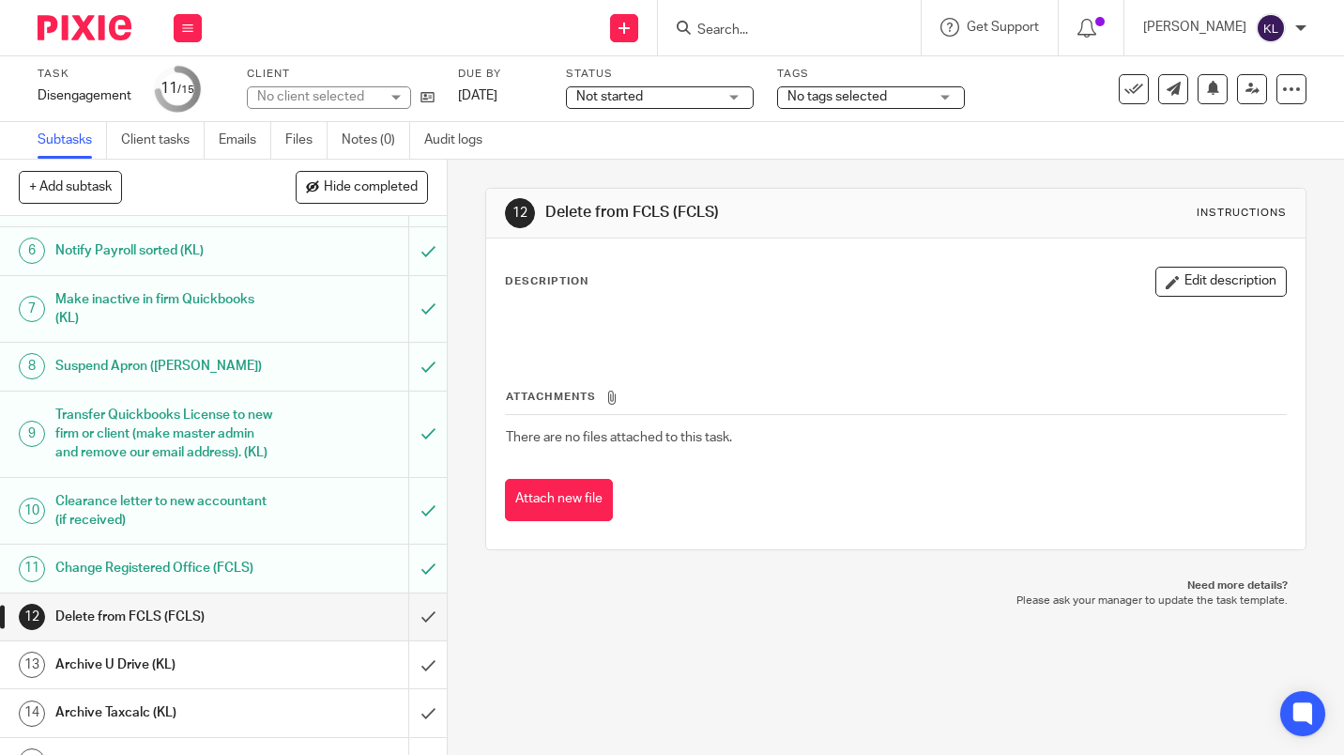
scroll to position [318, 0]
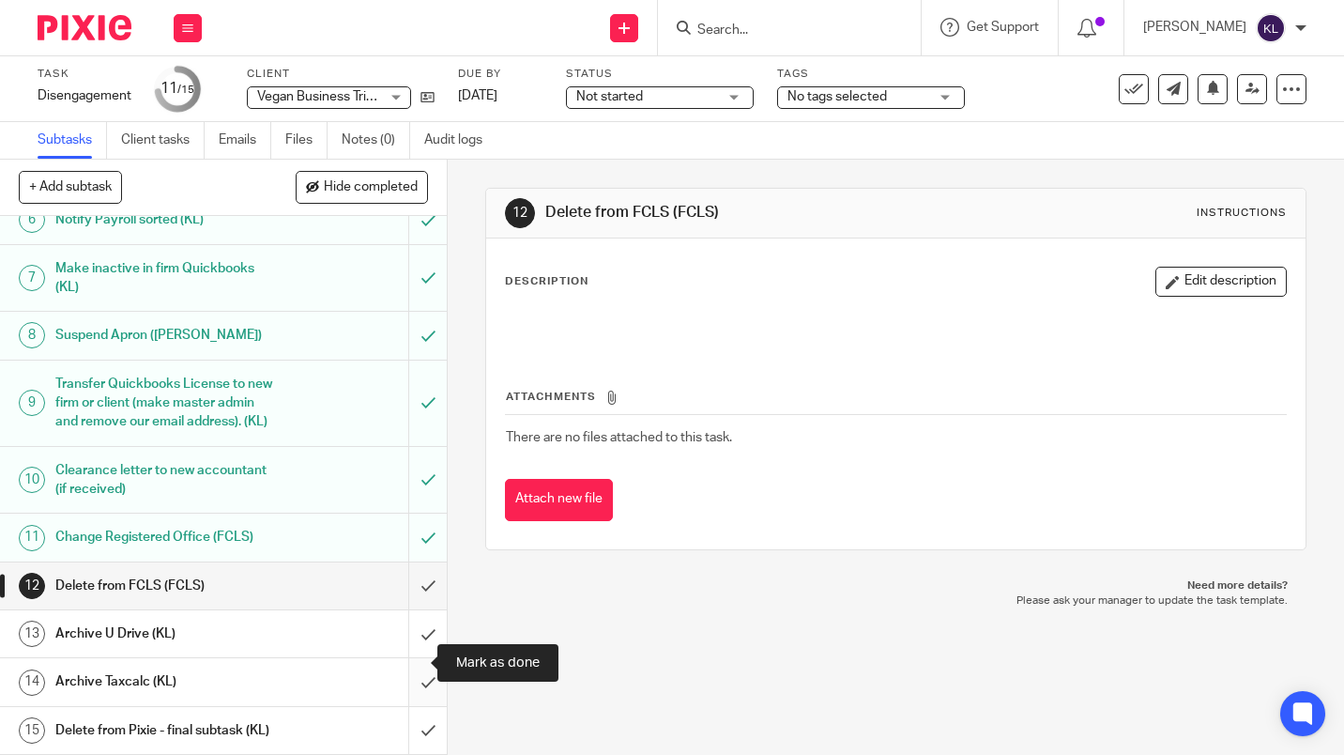
click at [409, 658] on input "submit" at bounding box center [223, 681] width 447 height 47
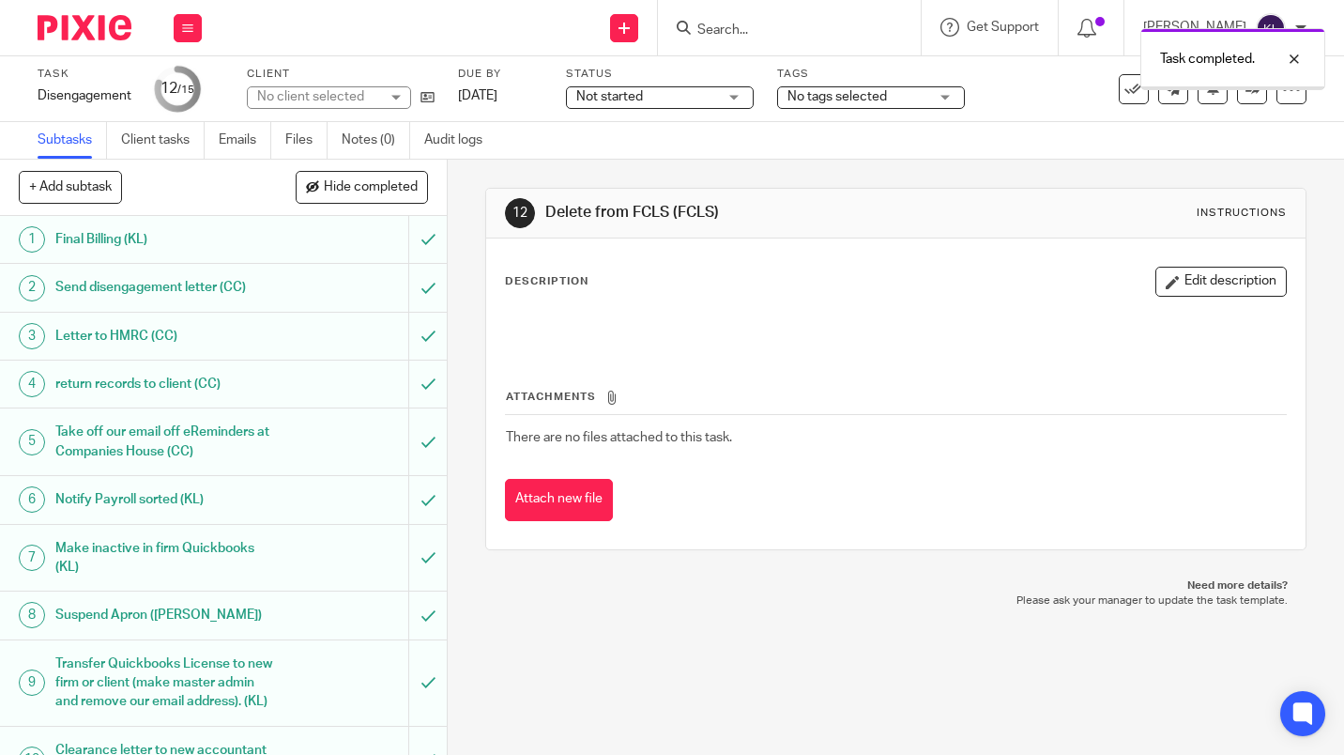
click at [794, 28] on div "Task completed." at bounding box center [998, 54] width 653 height 71
click at [744, 28] on div "Task completed." at bounding box center [998, 54] width 653 height 71
click at [1304, 60] on div at bounding box center [1280, 59] width 51 height 23
click at [830, 24] on input "Search" at bounding box center [780, 31] width 169 height 17
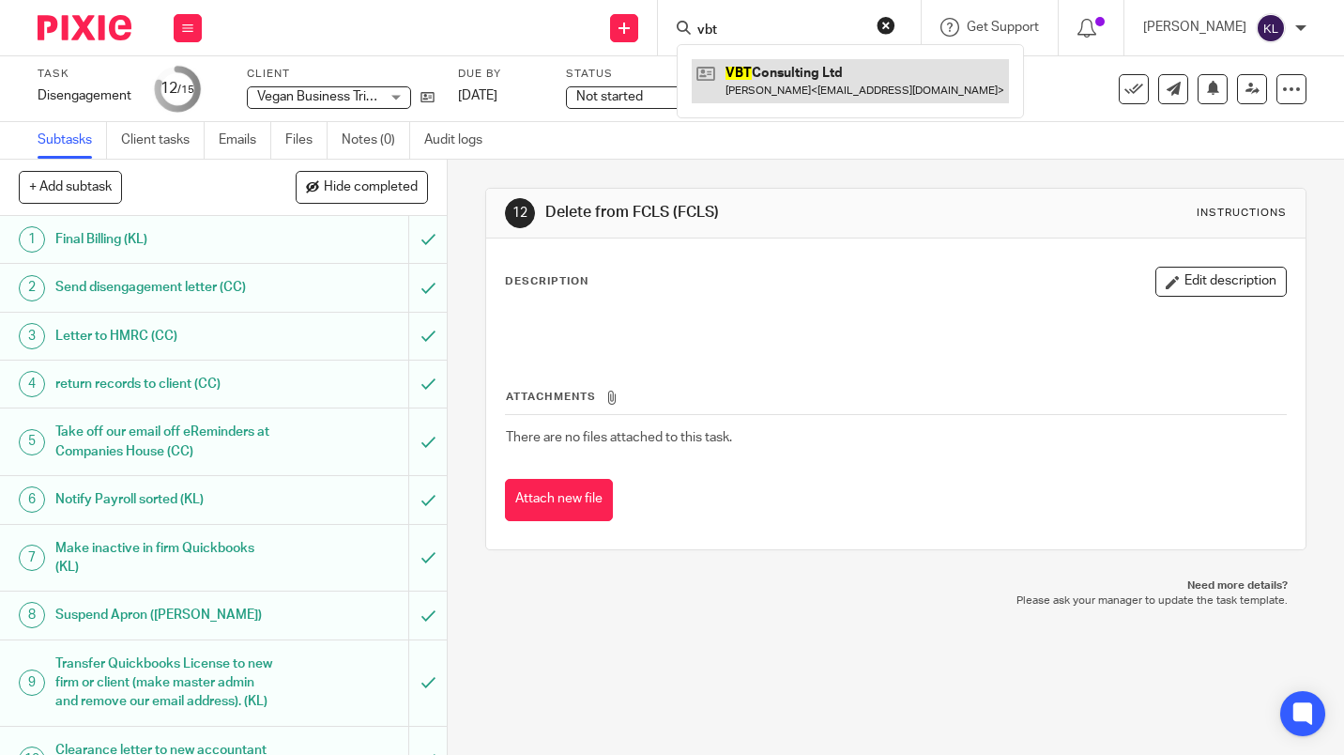
type input "vbt"
click at [856, 81] on link at bounding box center [850, 80] width 317 height 43
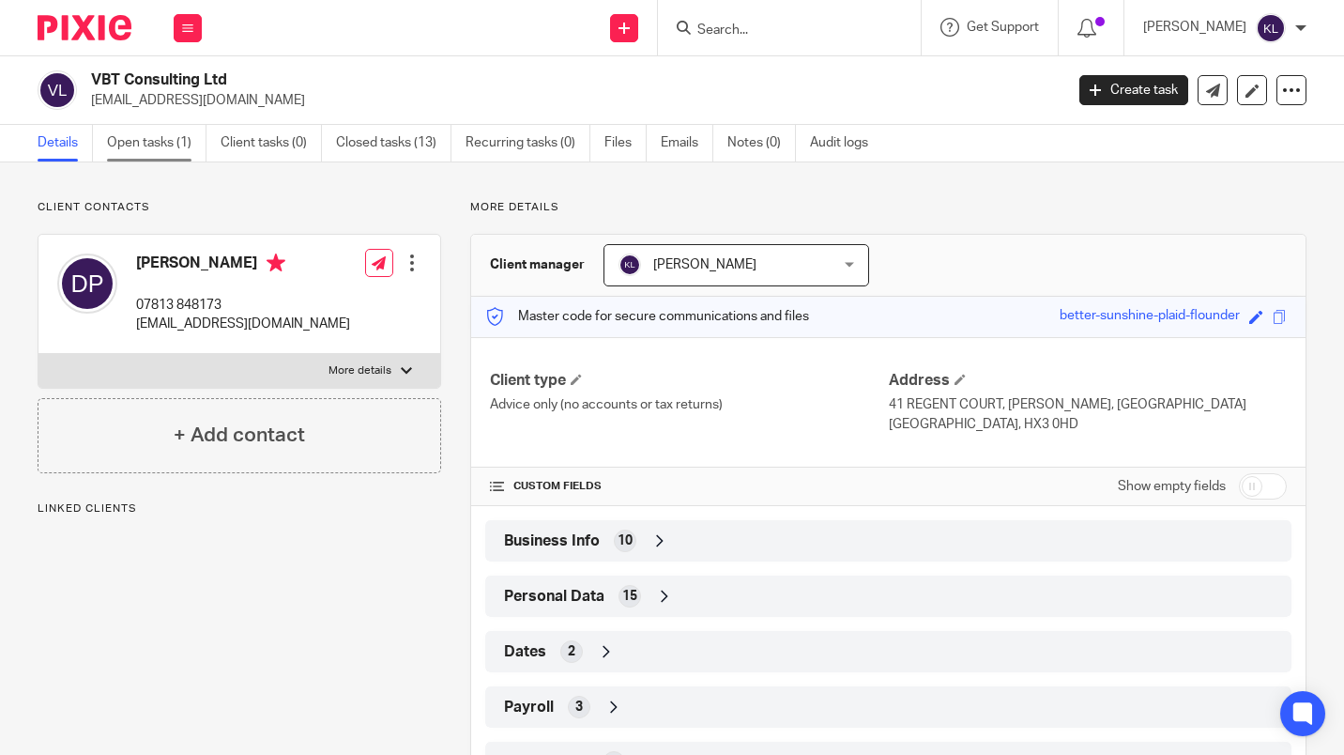
click at [154, 139] on link "Open tasks (1)" at bounding box center [157, 143] width 100 height 37
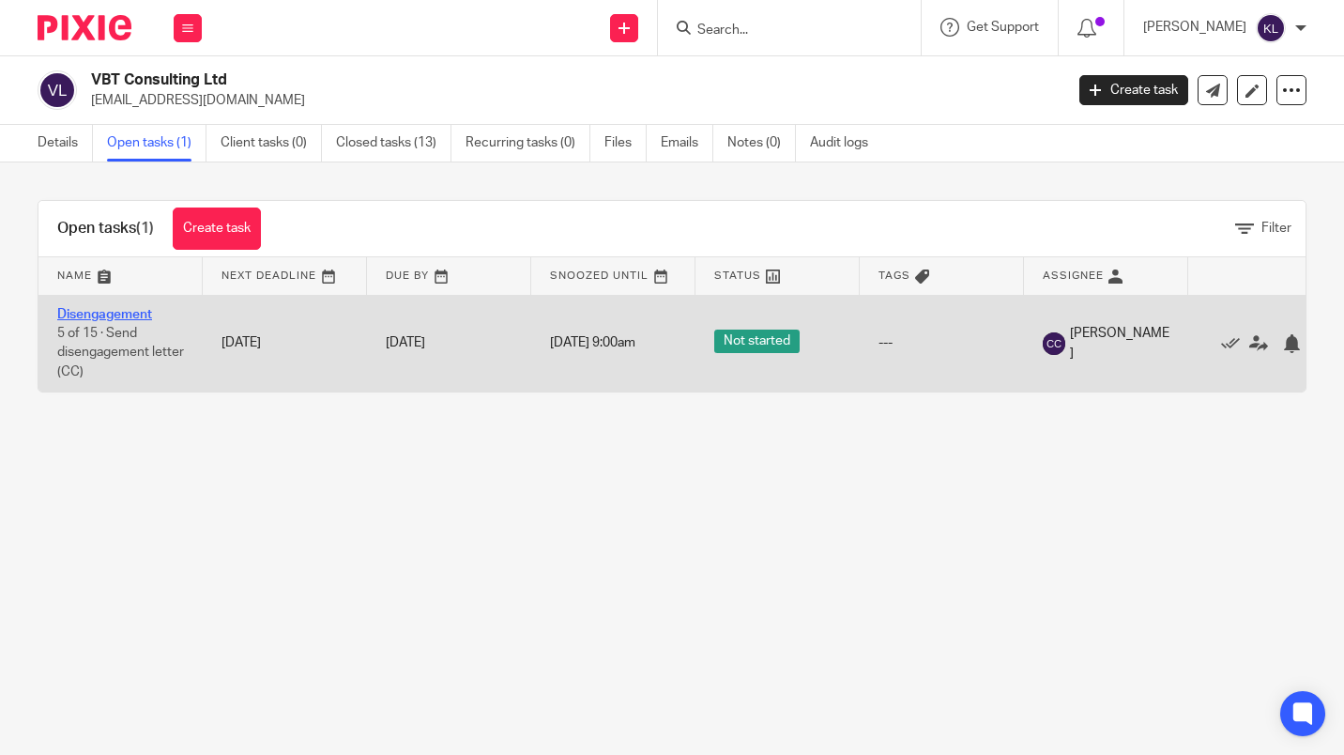
click at [115, 314] on link "Disengagement" at bounding box center [104, 314] width 95 height 13
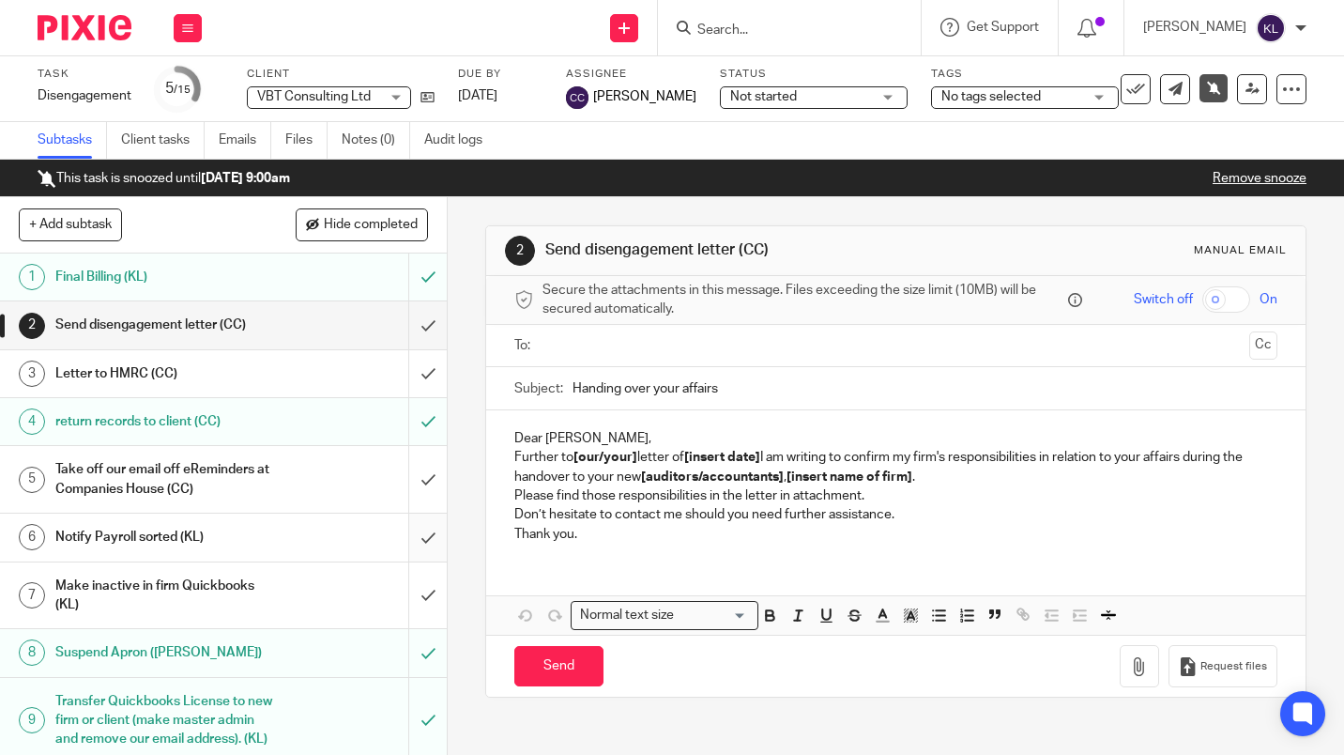
click at [419, 538] on input "submit" at bounding box center [223, 536] width 447 height 47
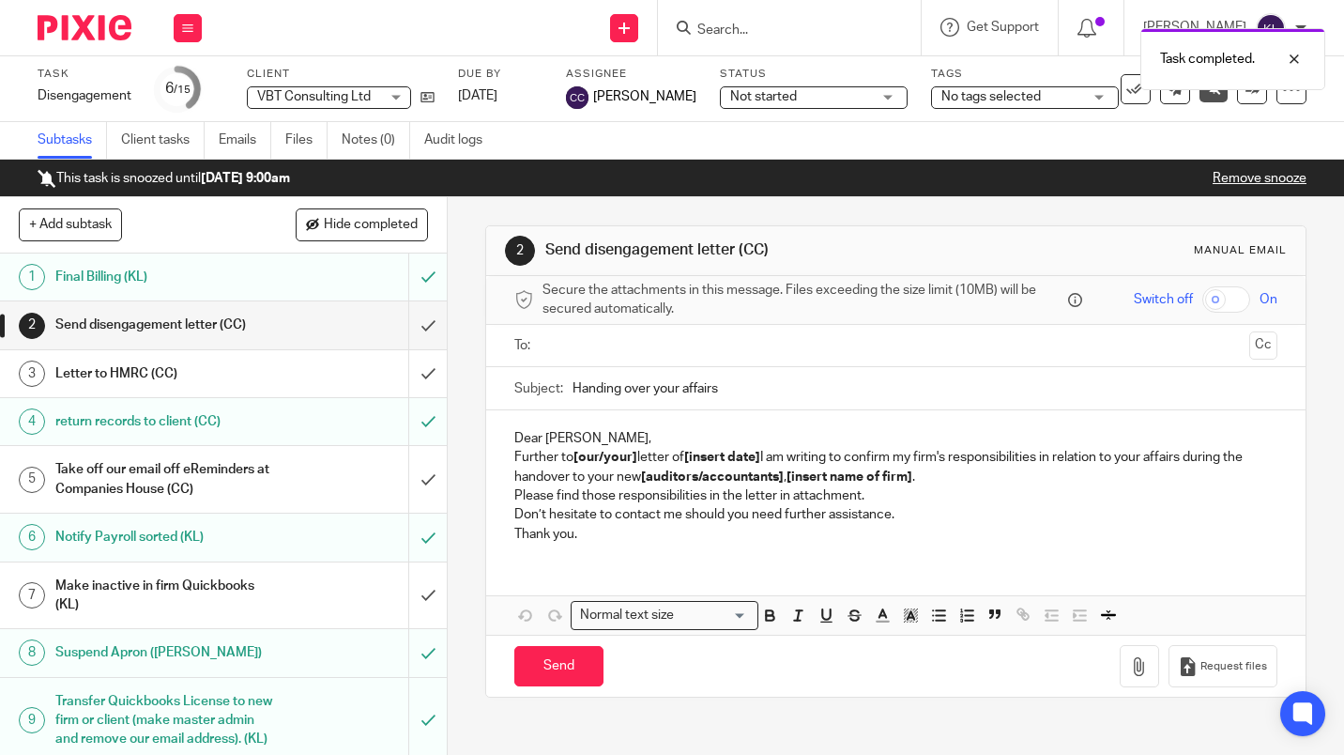
scroll to position [356, 0]
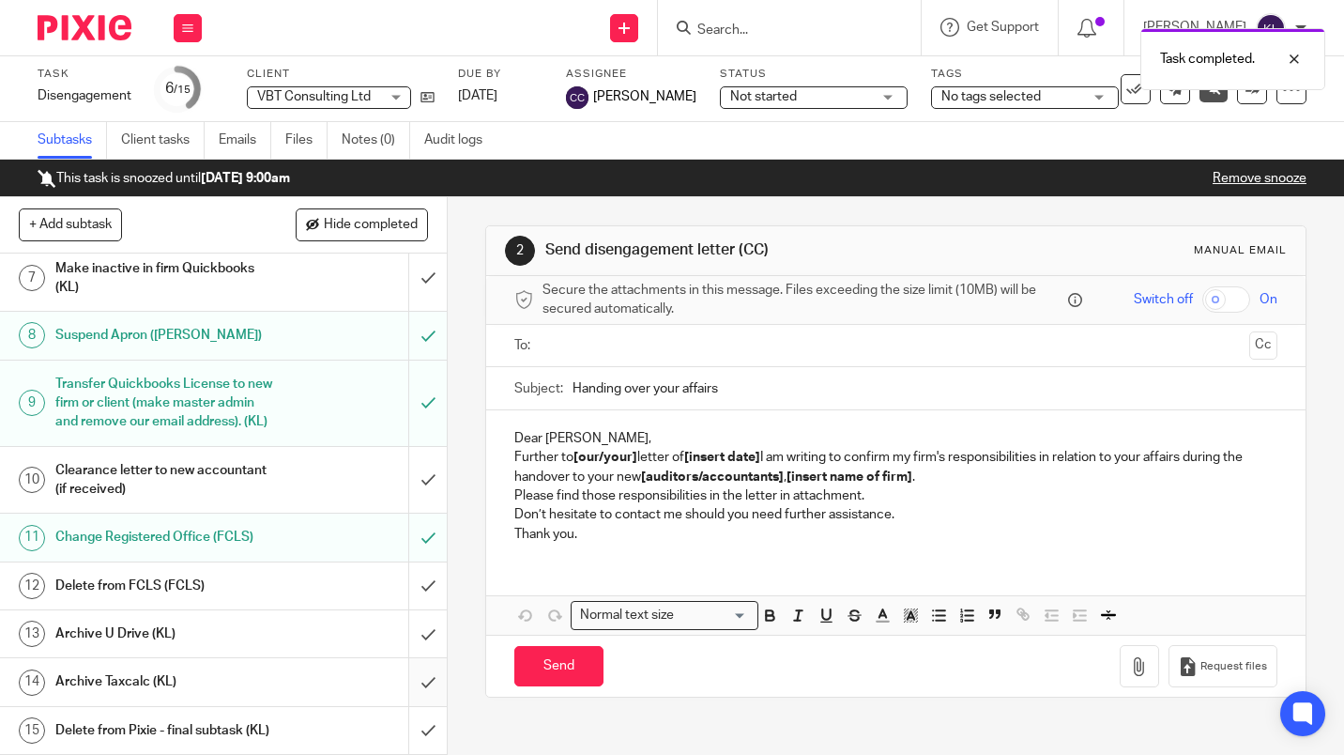
click at [414, 665] on input "submit" at bounding box center [223, 681] width 447 height 47
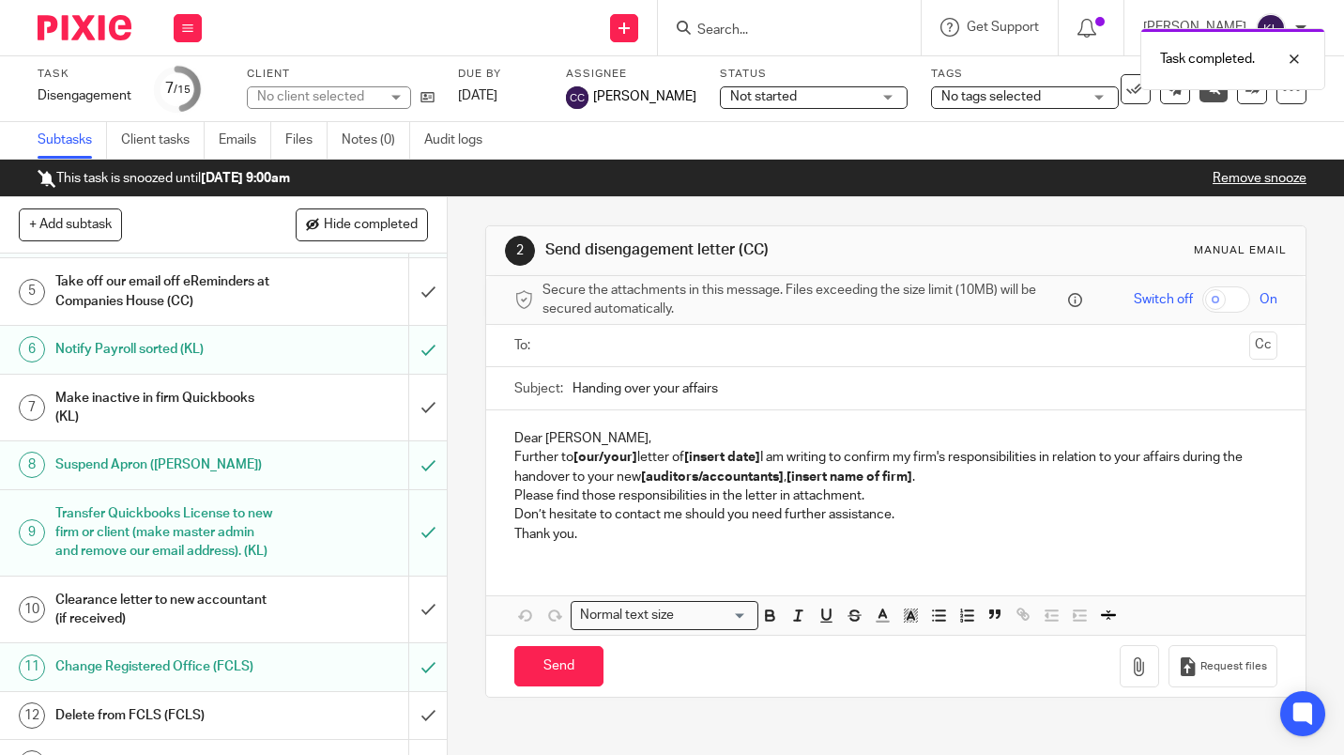
scroll to position [356, 0]
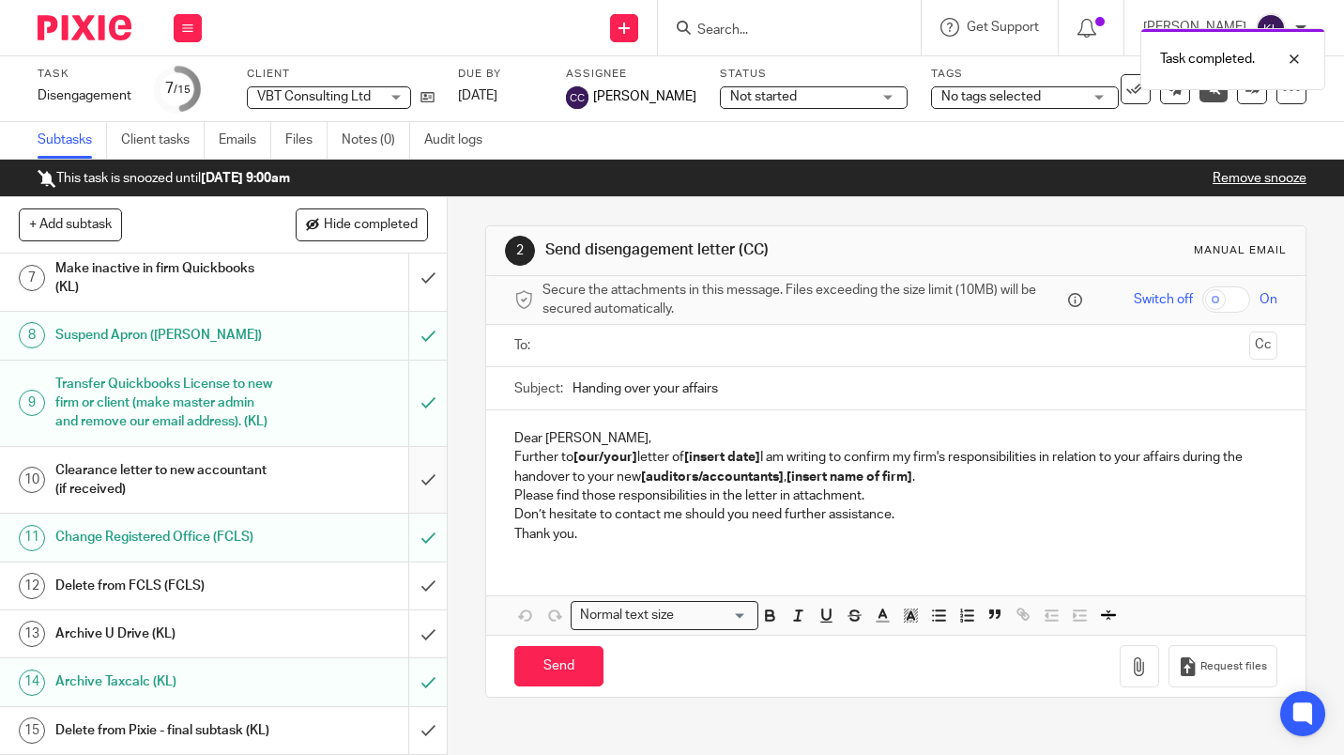
click at [420, 466] on input "submit" at bounding box center [223, 480] width 447 height 67
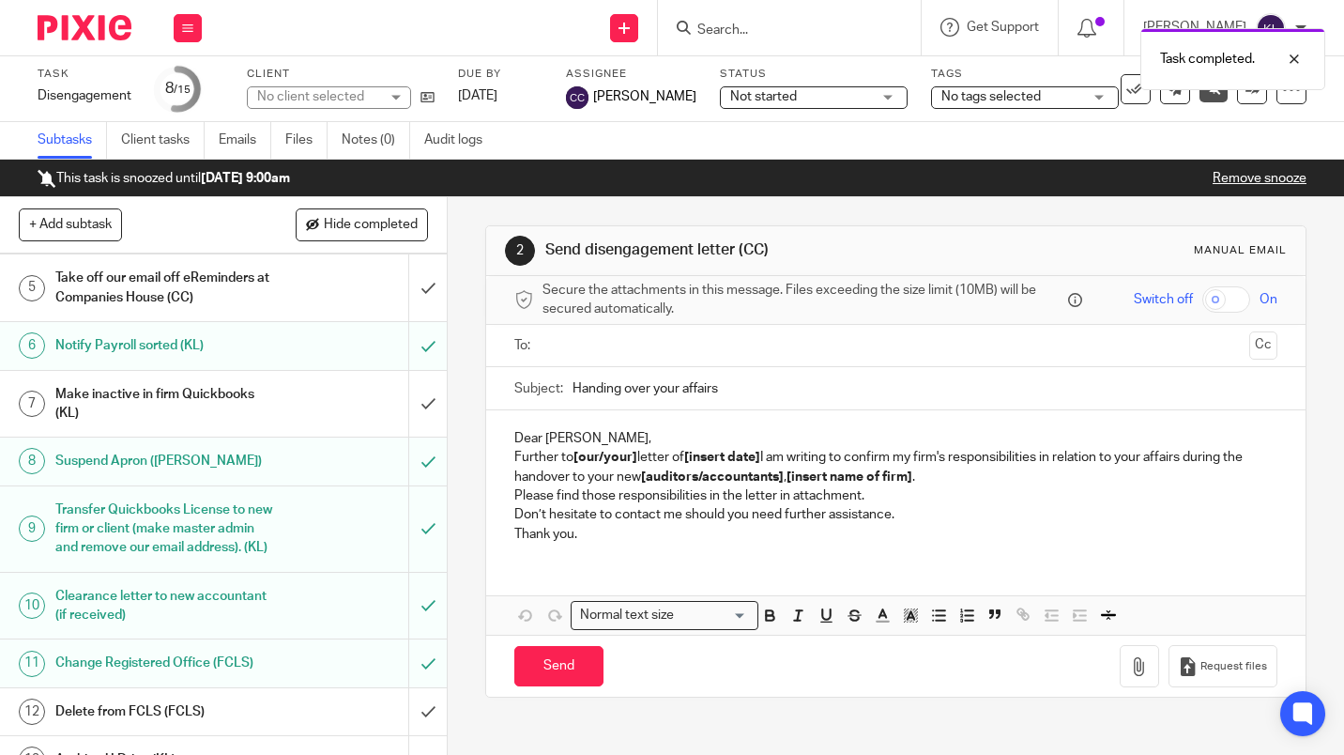
scroll to position [356, 0]
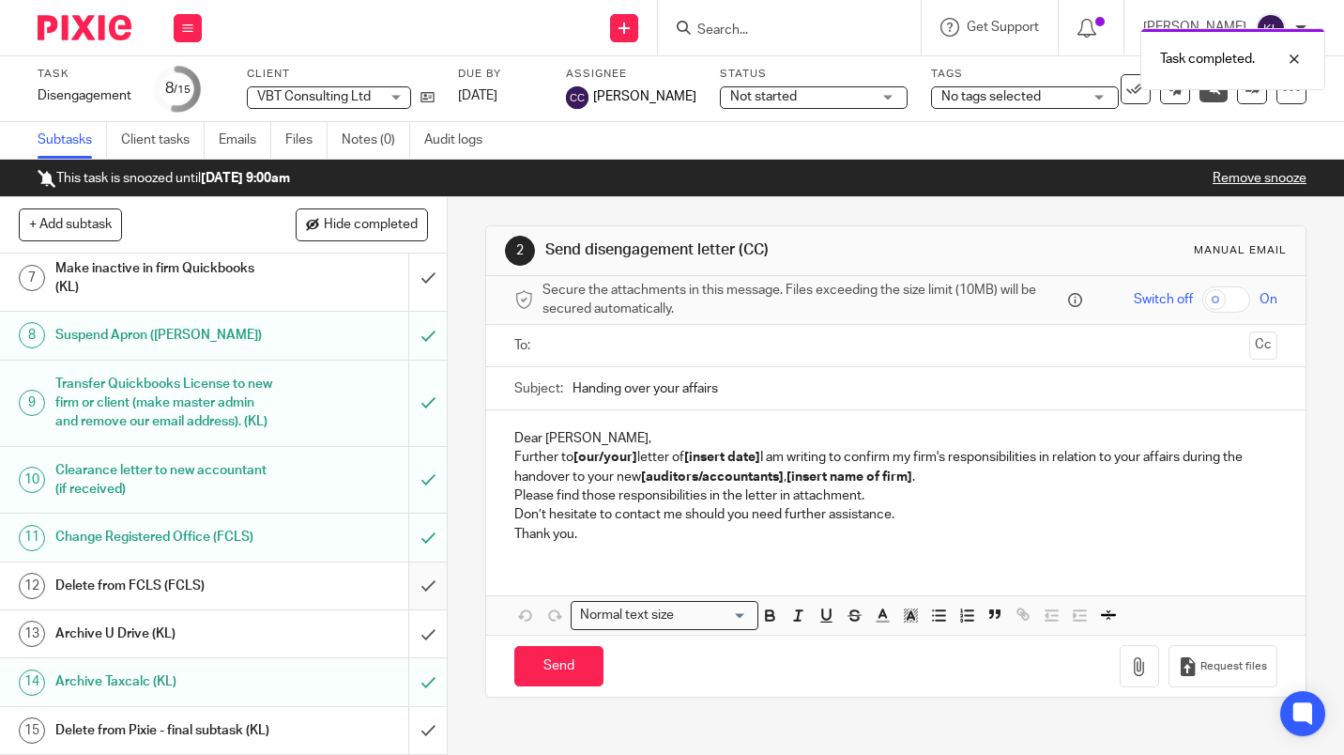
click at [415, 569] on input "submit" at bounding box center [223, 585] width 447 height 47
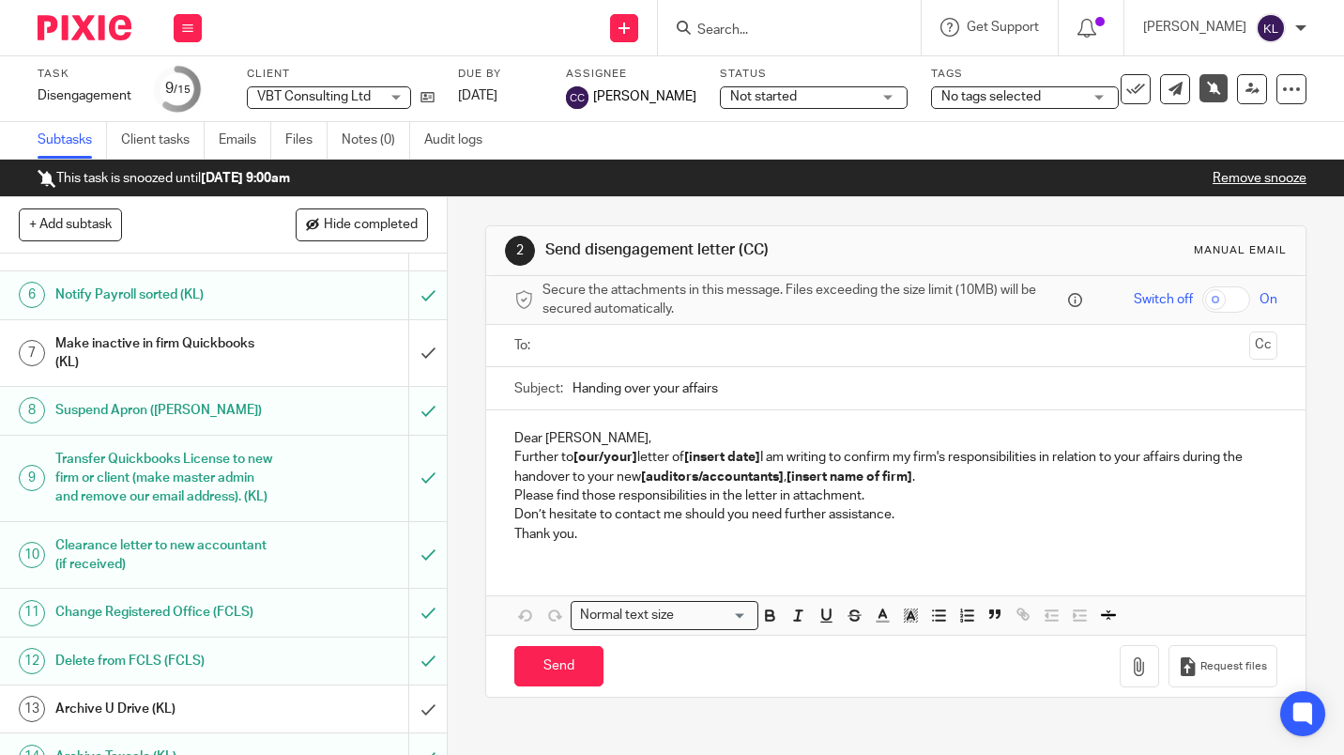
scroll to position [356, 0]
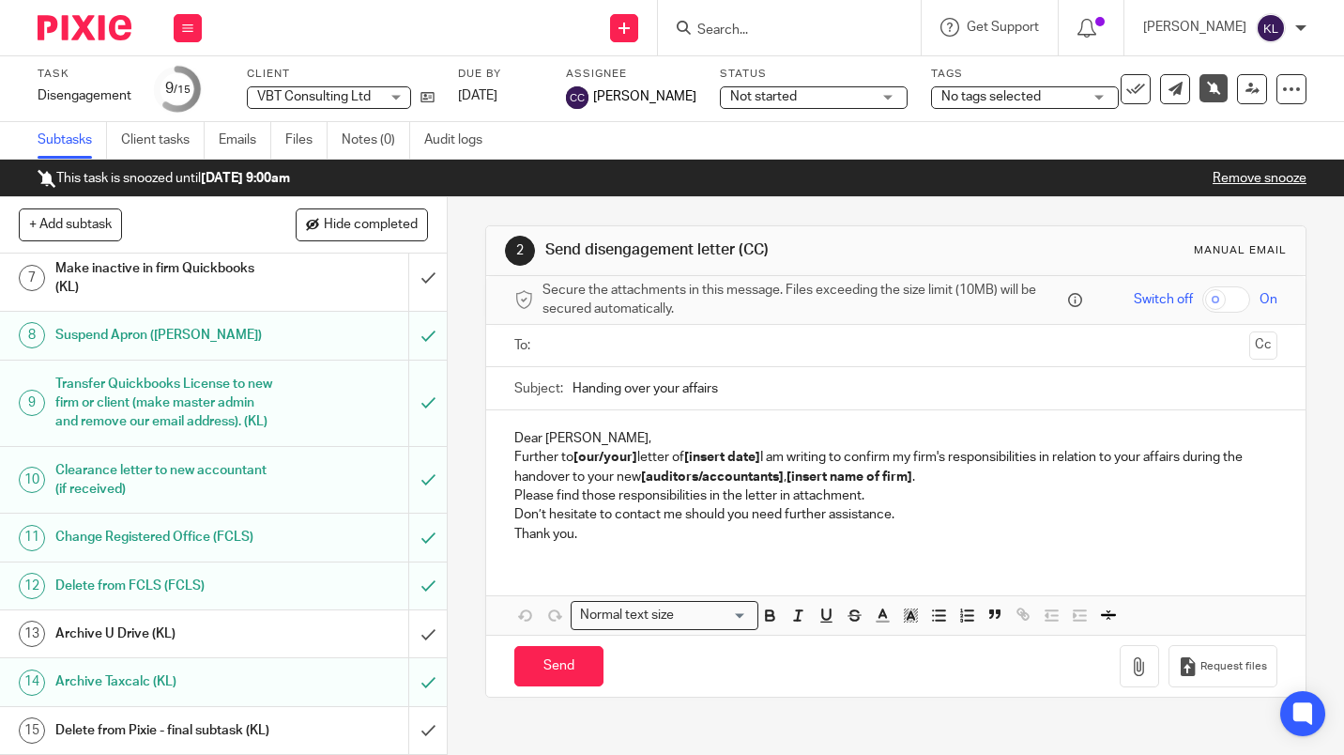
click at [793, 36] on input "Search" at bounding box center [780, 31] width 169 height 17
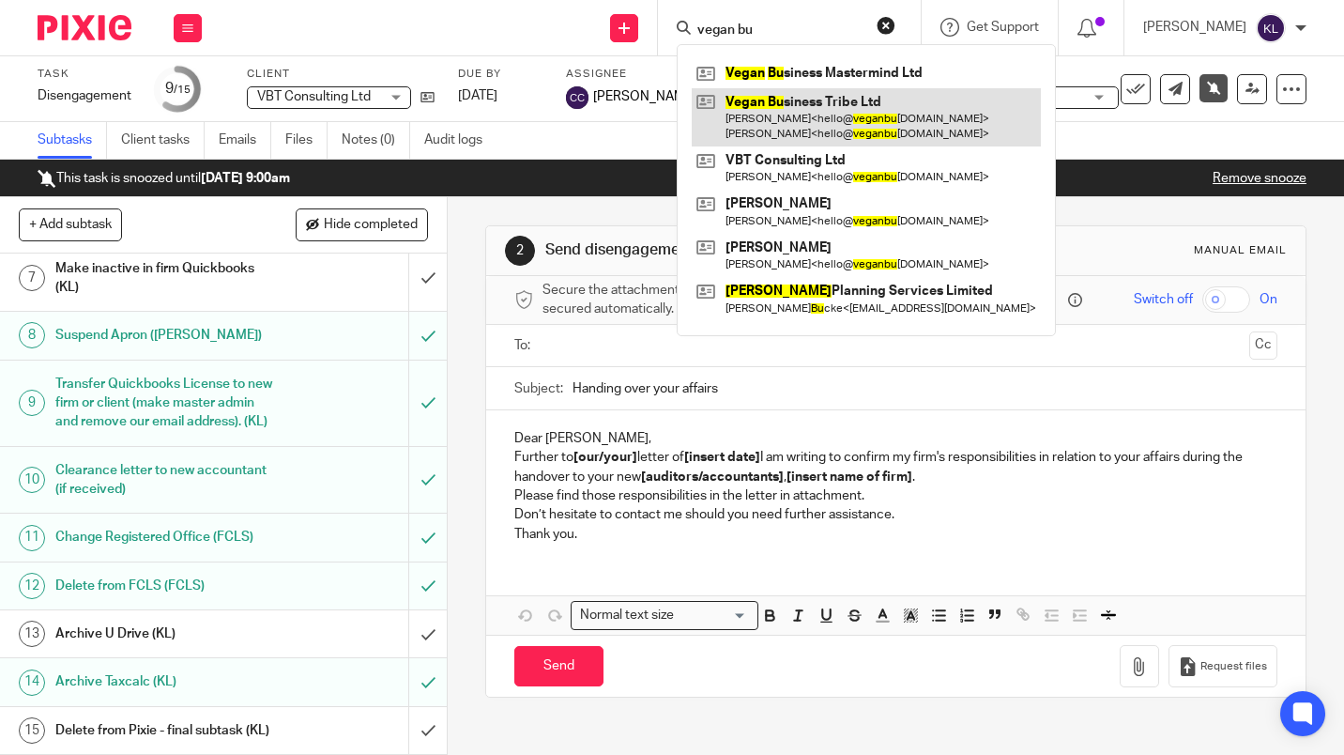
type input "vegan bu"
click at [877, 117] on link at bounding box center [866, 117] width 349 height 58
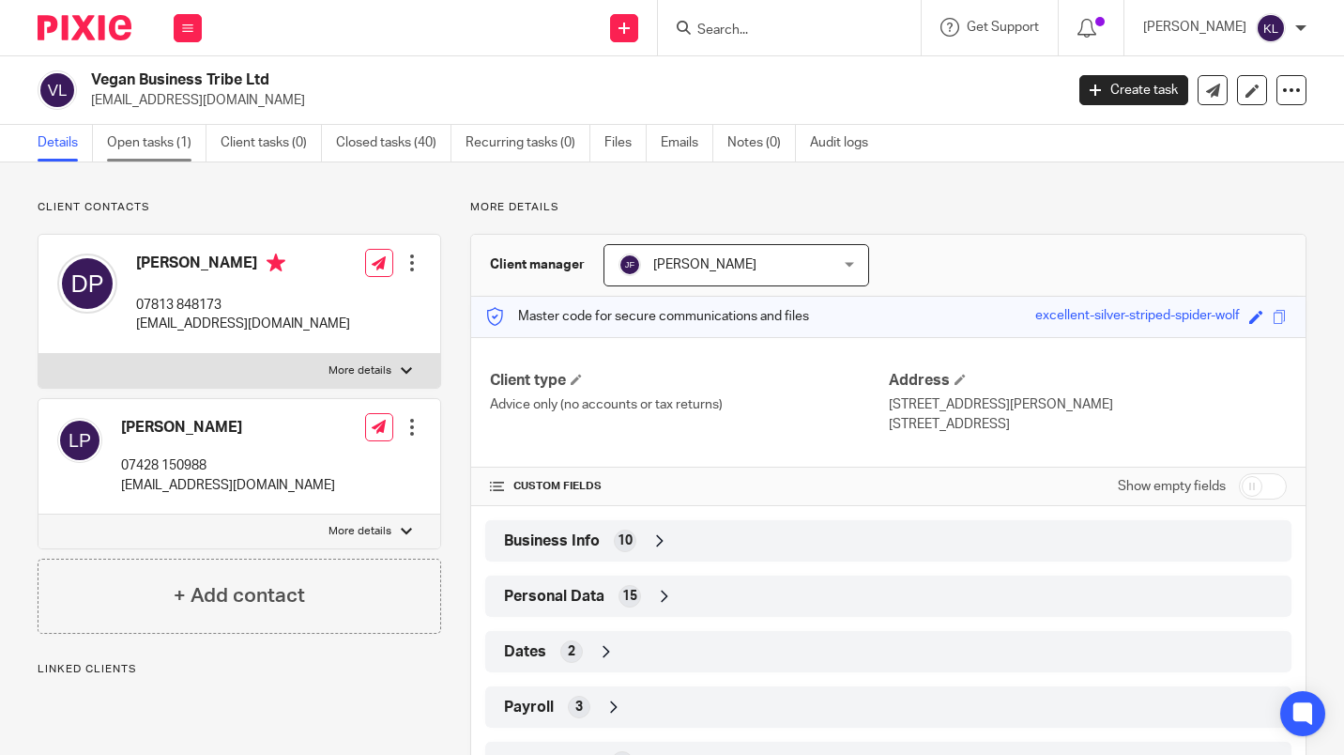
click at [168, 140] on link "Open tasks (1)" at bounding box center [157, 143] width 100 height 37
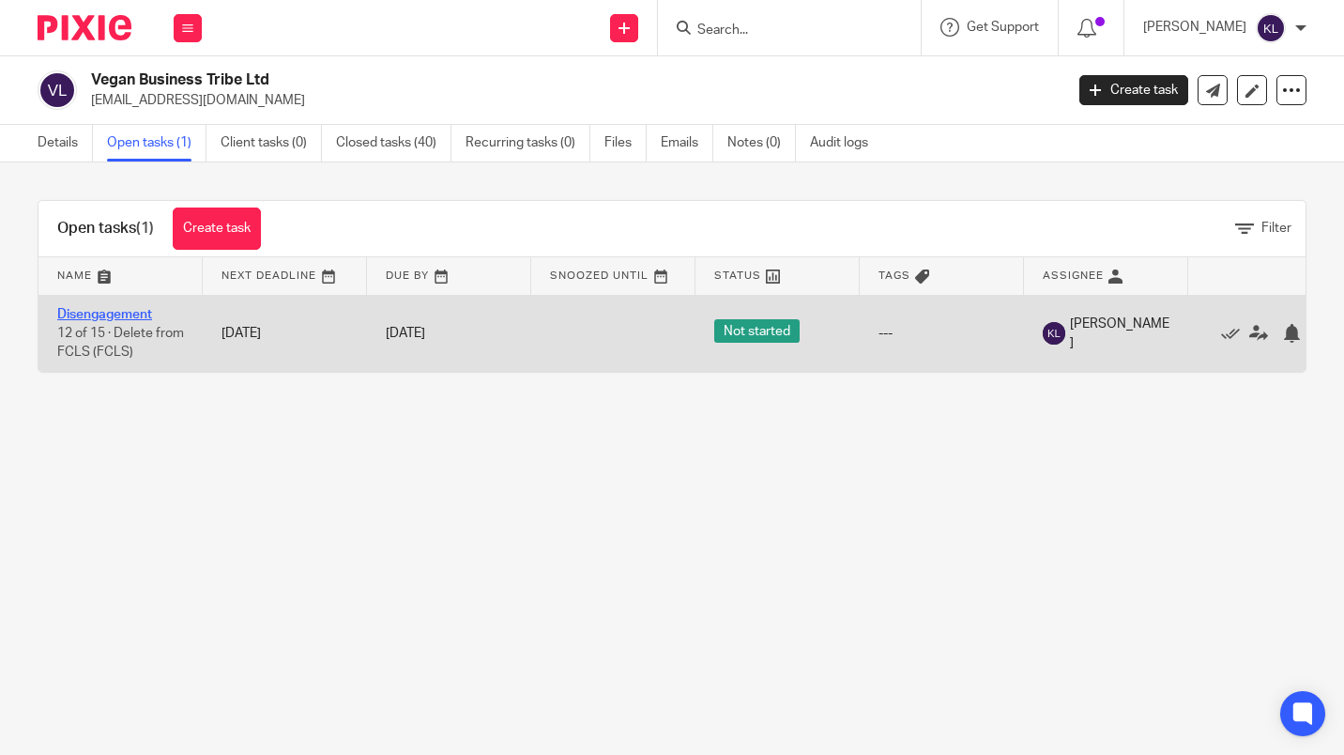
click at [124, 312] on link "Disengagement" at bounding box center [104, 314] width 95 height 13
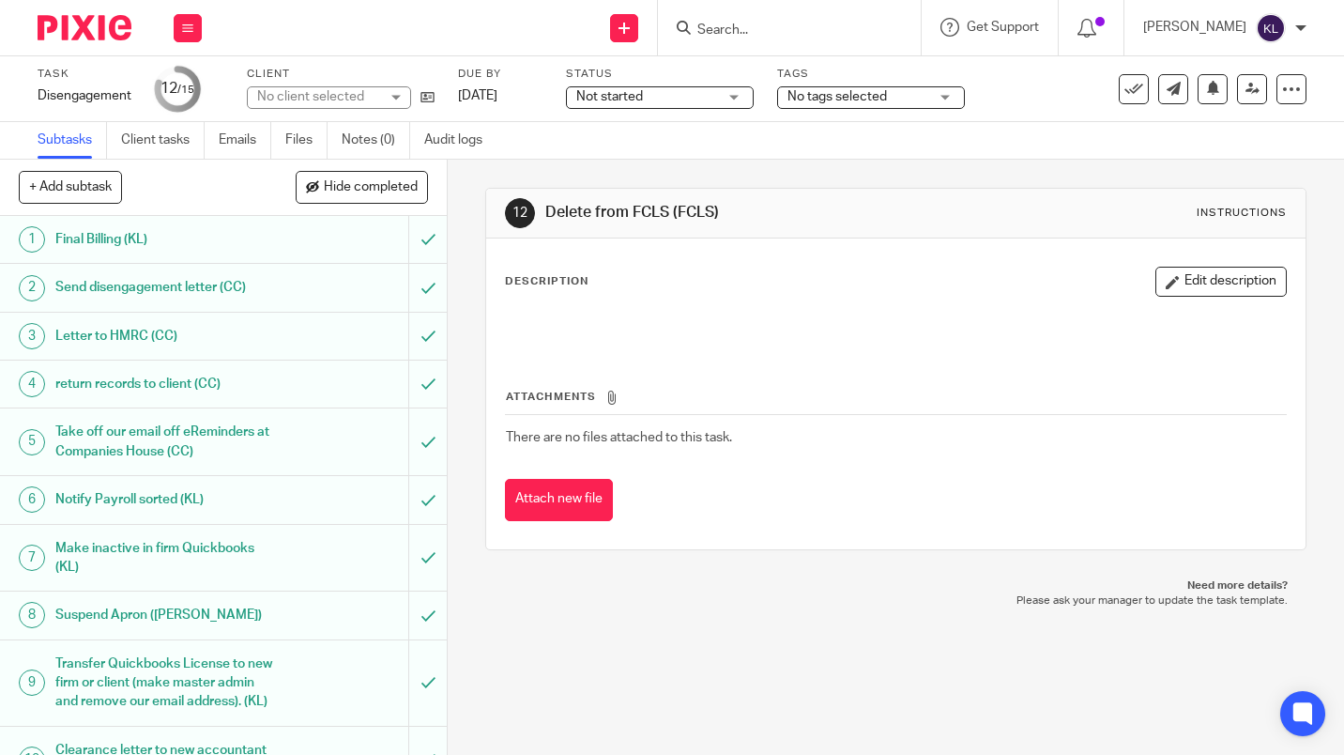
scroll to position [318, 0]
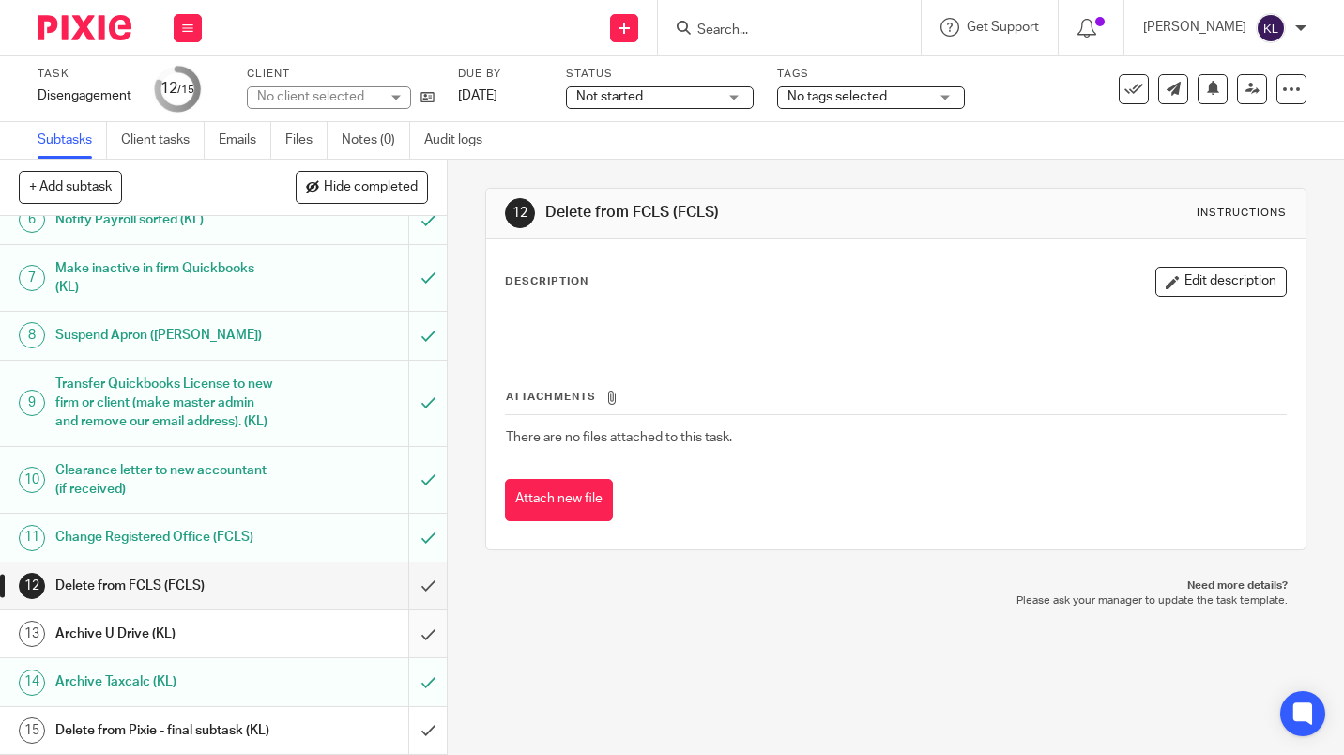
click at [416, 620] on input "submit" at bounding box center [223, 633] width 447 height 47
click at [414, 611] on input "submit" at bounding box center [223, 633] width 447 height 47
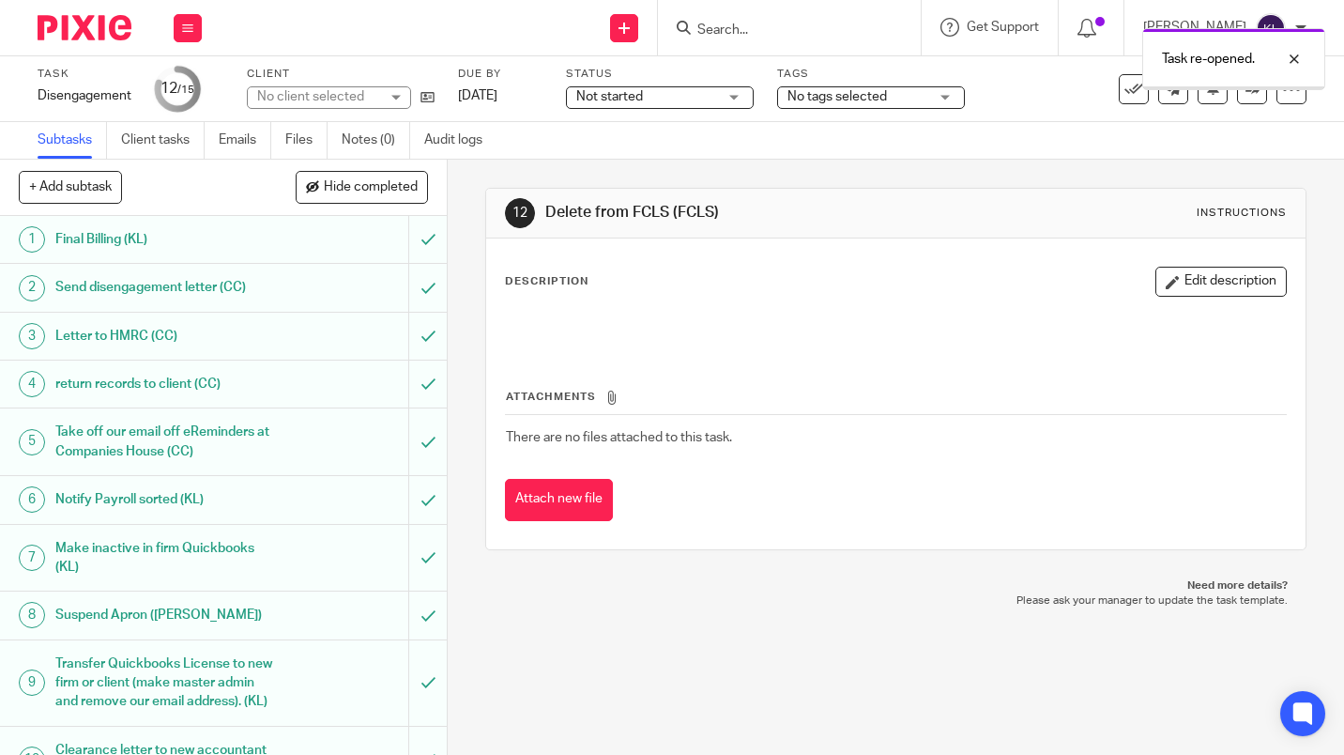
scroll to position [318, 0]
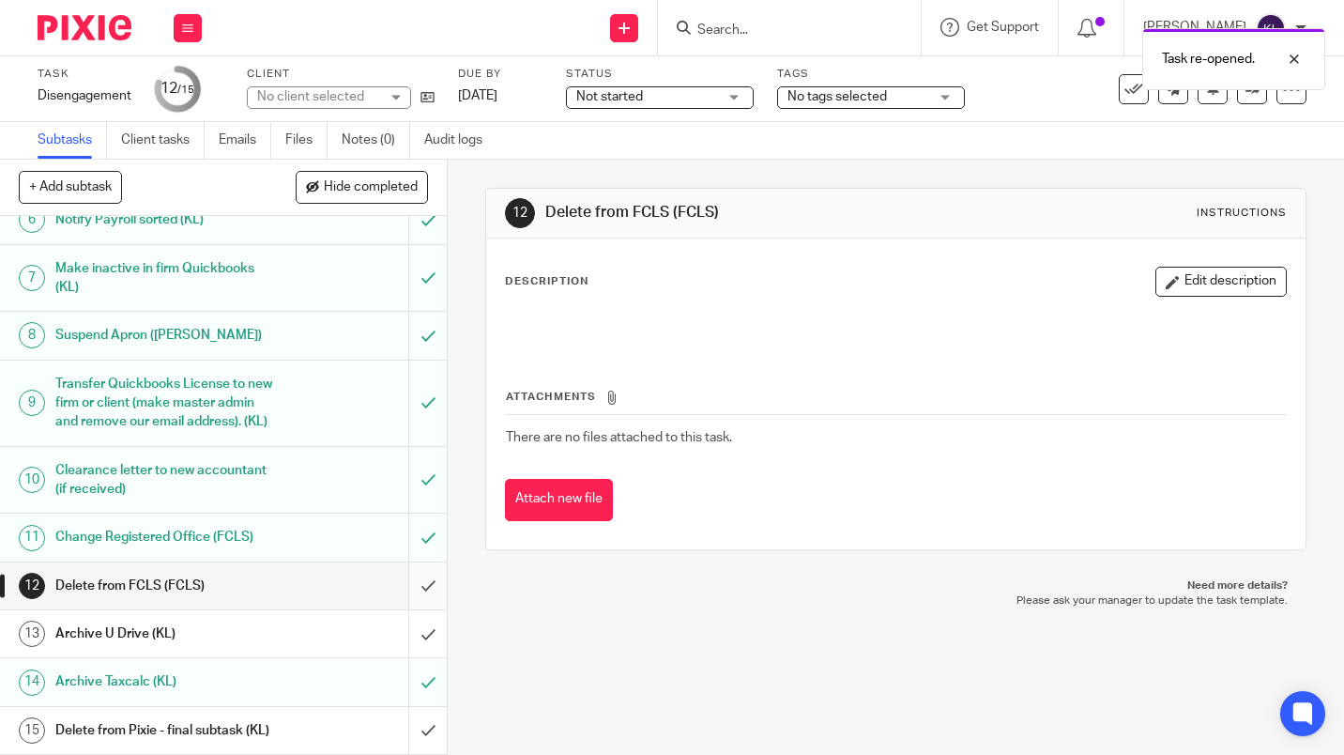
click at [411, 574] on input "submit" at bounding box center [223, 585] width 447 height 47
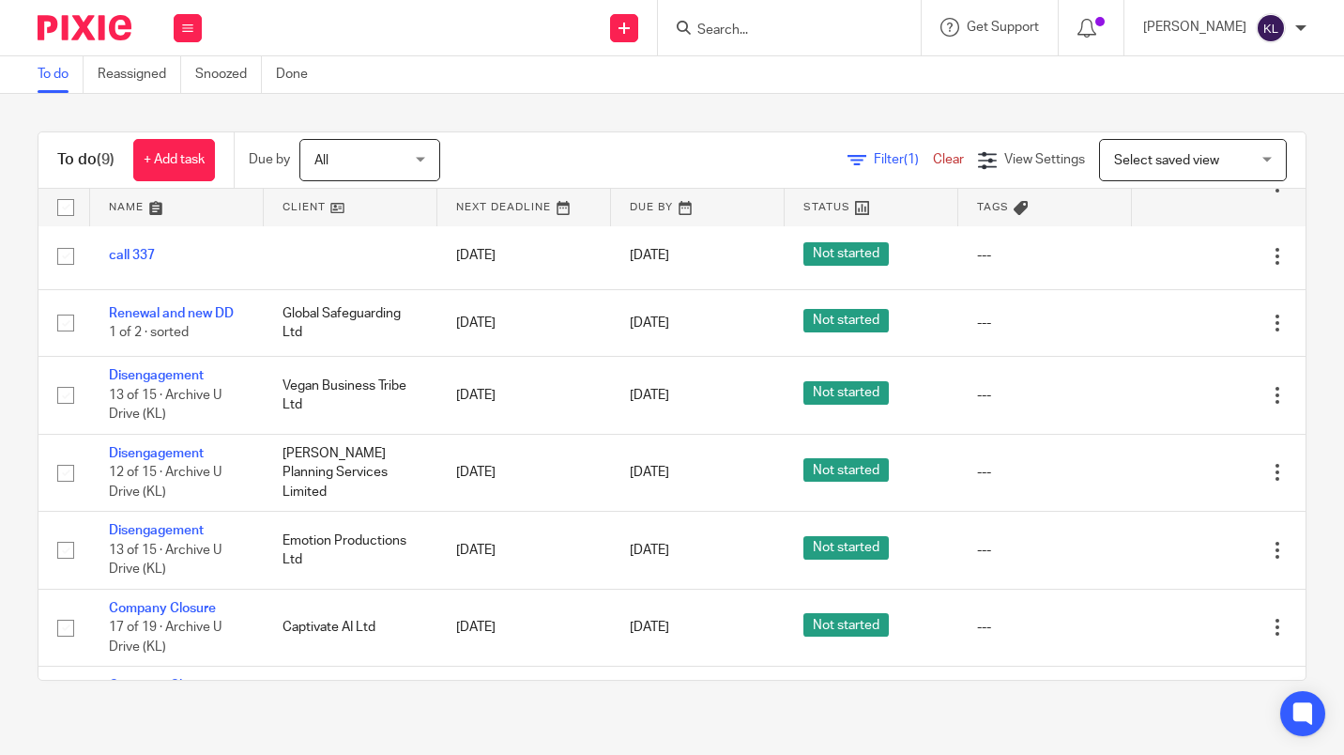
scroll to position [161, 0]
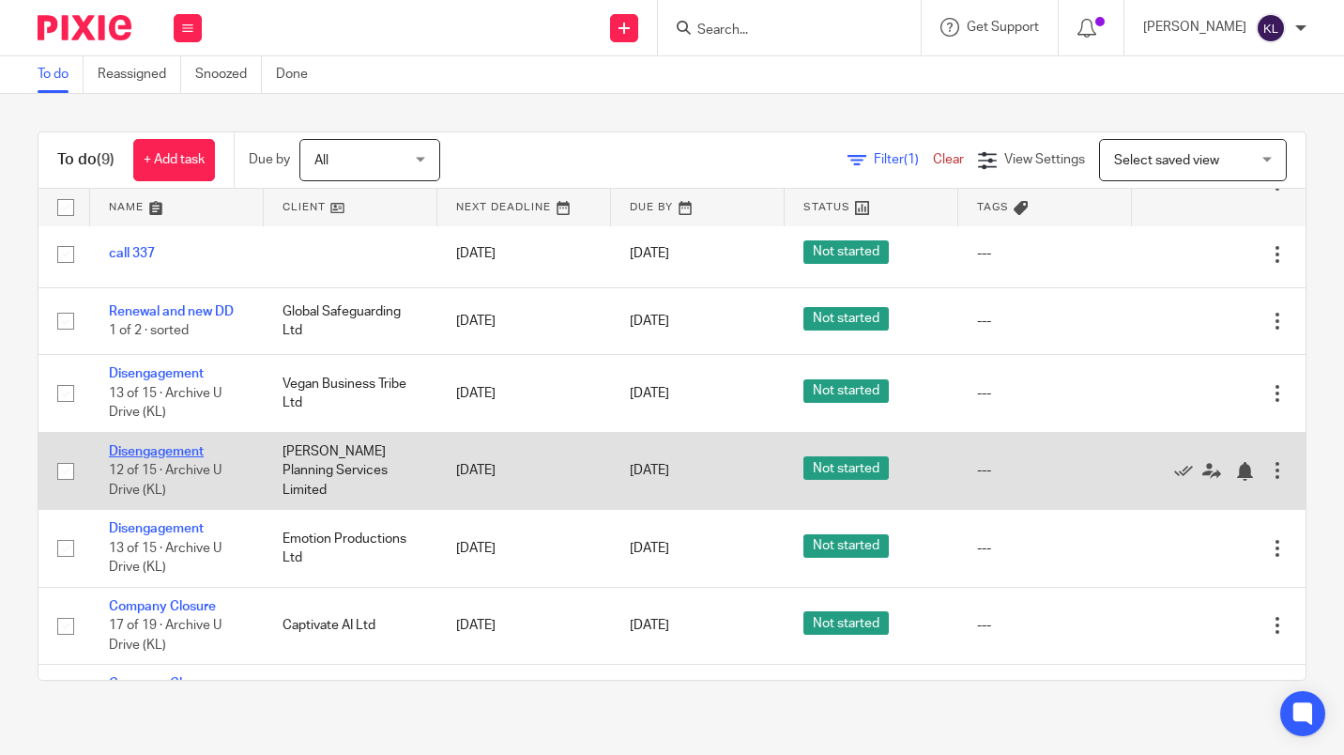
click at [184, 452] on link "Disengagement" at bounding box center [156, 451] width 95 height 13
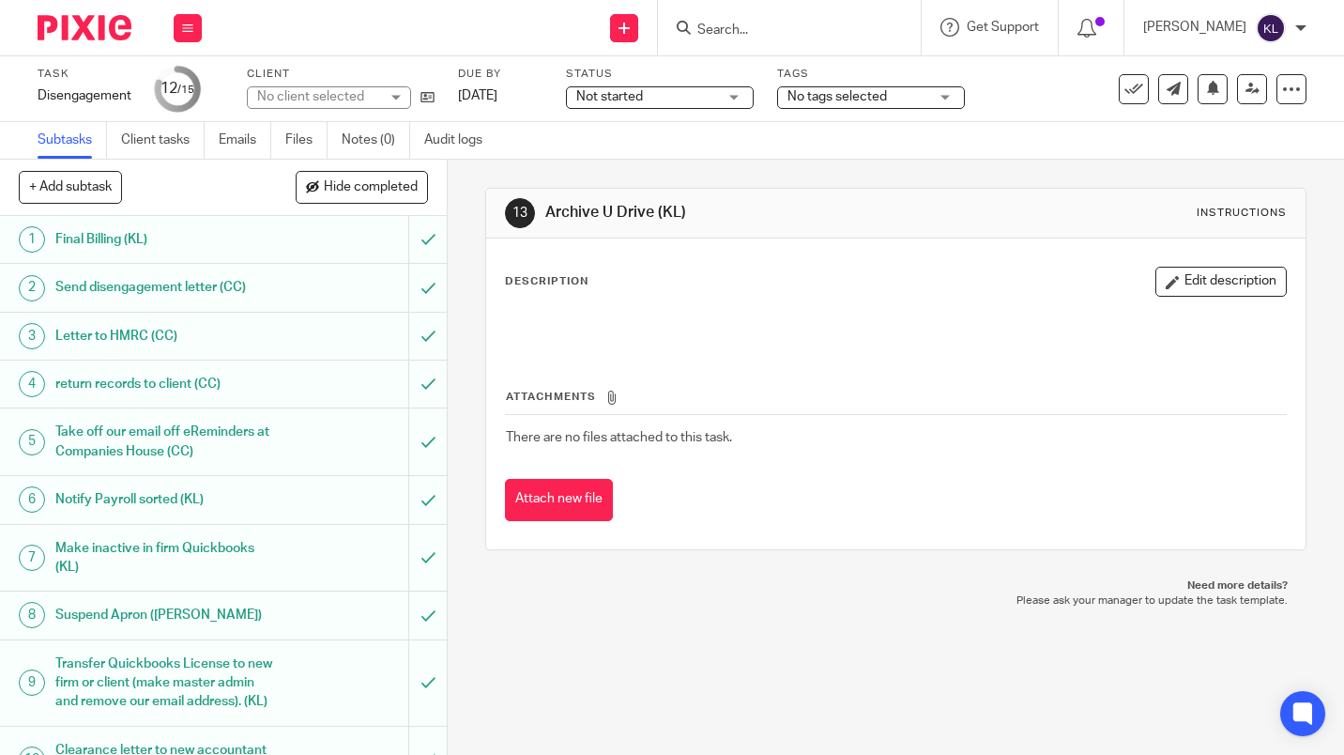
scroll to position [318, 0]
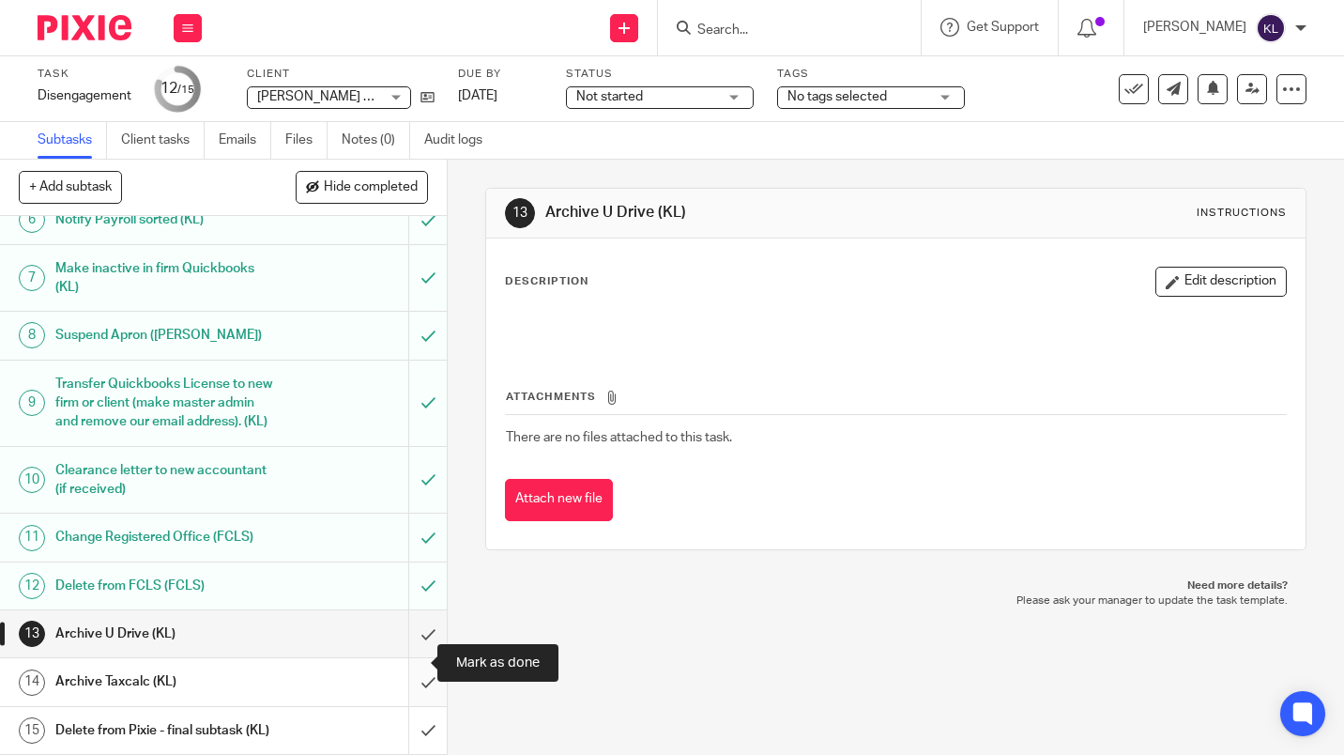
click at [414, 658] on input "submit" at bounding box center [223, 681] width 447 height 47
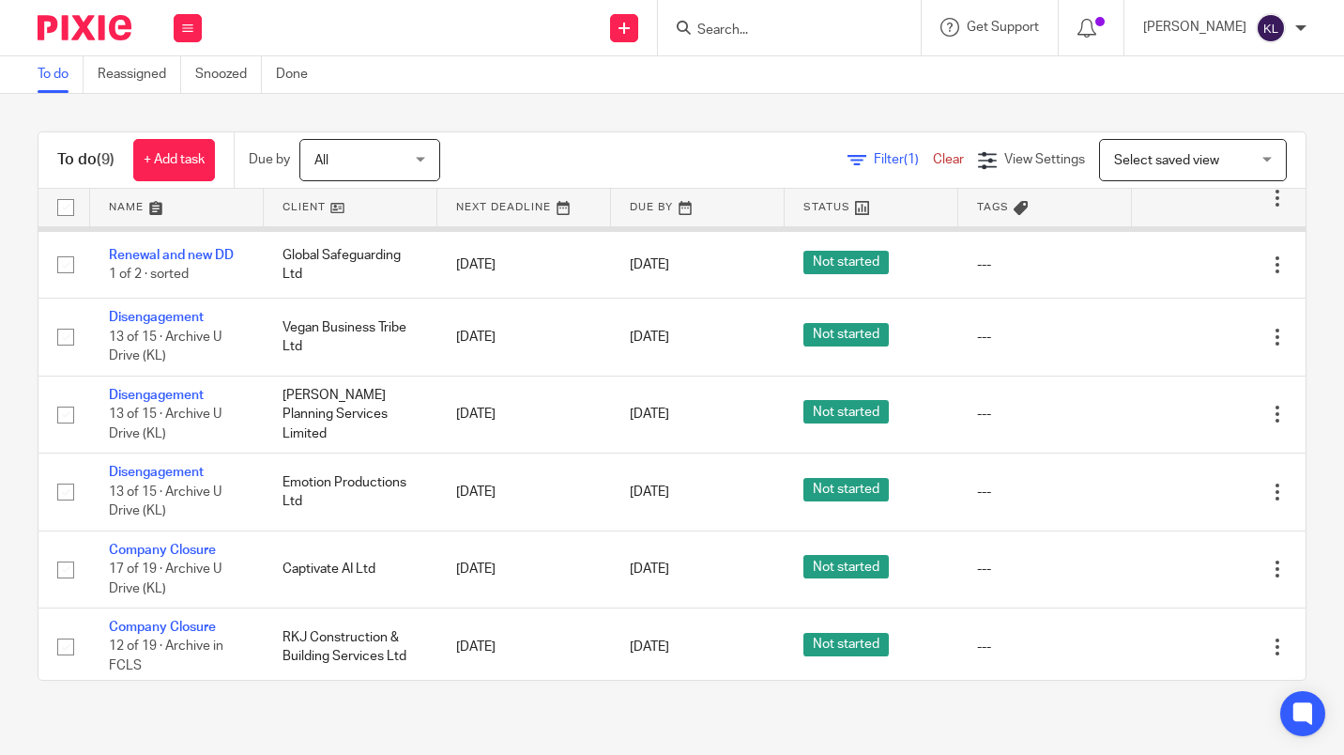
scroll to position [222, 0]
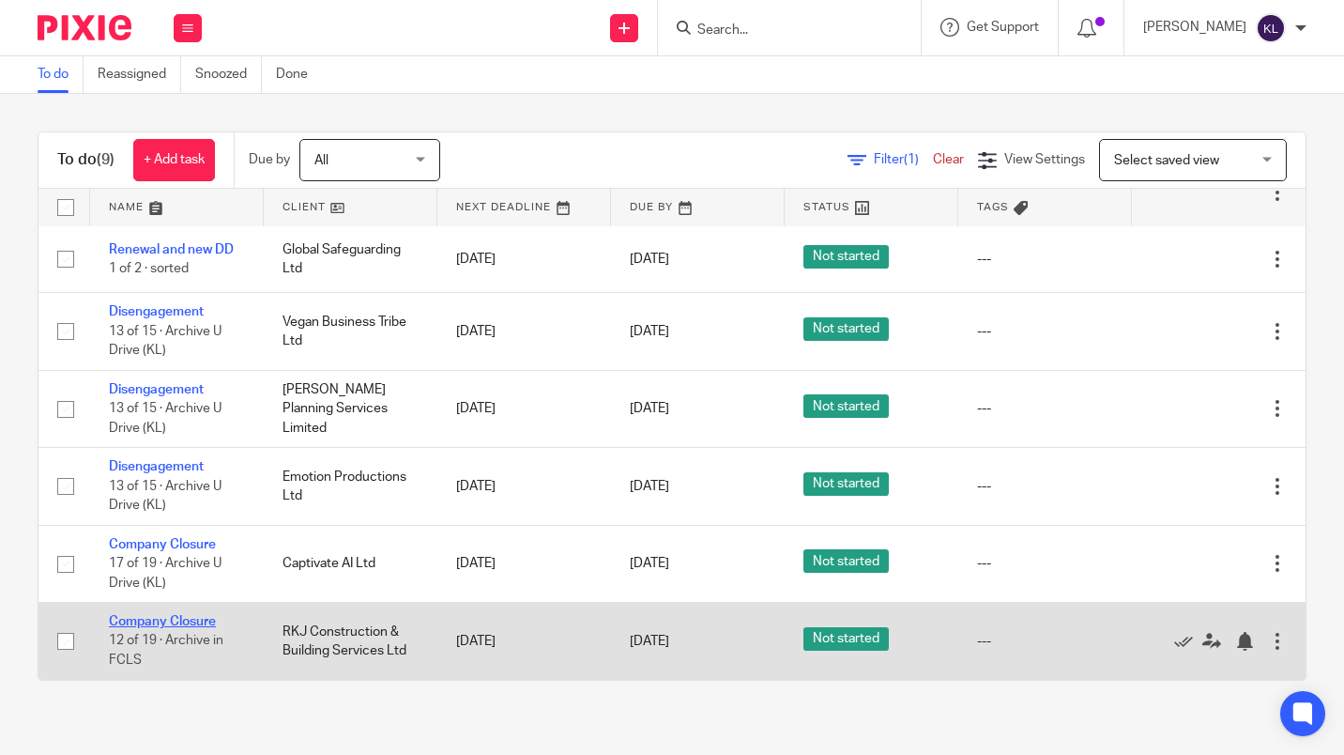
click at [198, 623] on link "Company Closure" at bounding box center [162, 621] width 107 height 13
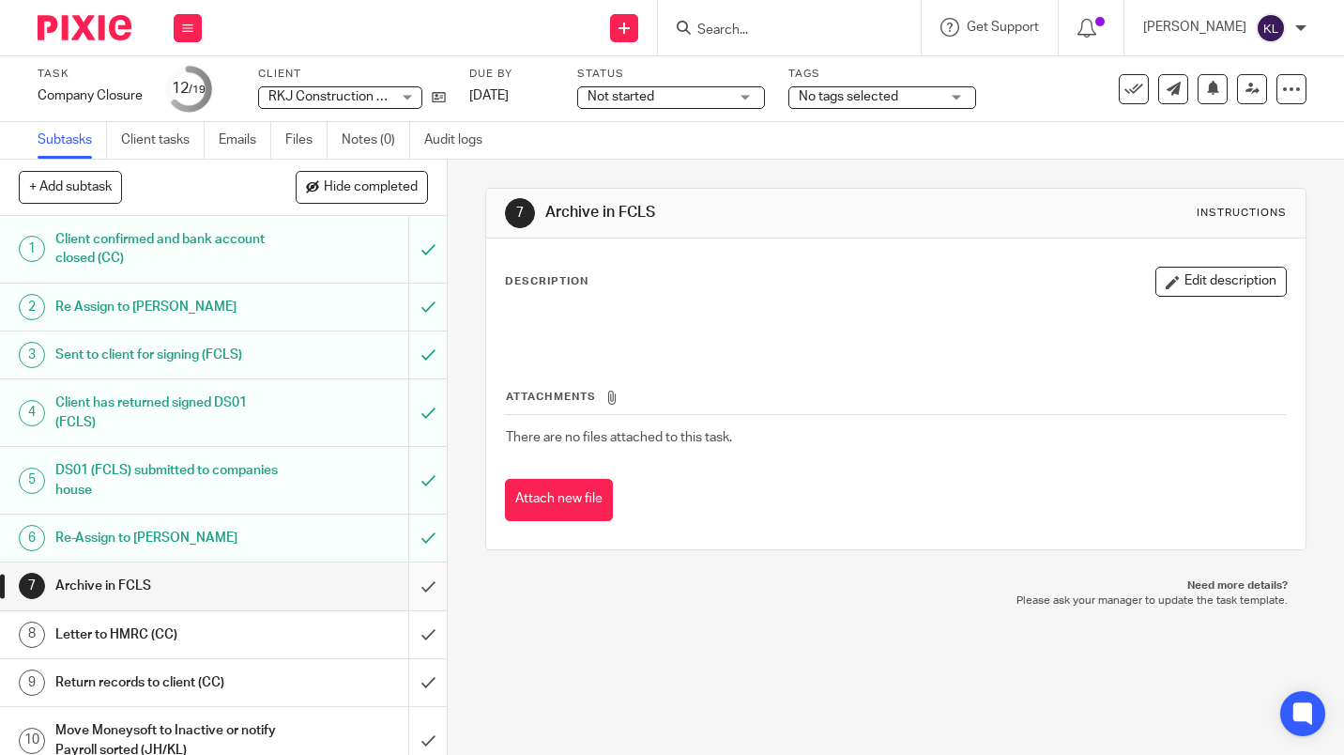
click at [420, 588] on input "submit" at bounding box center [223, 585] width 447 height 47
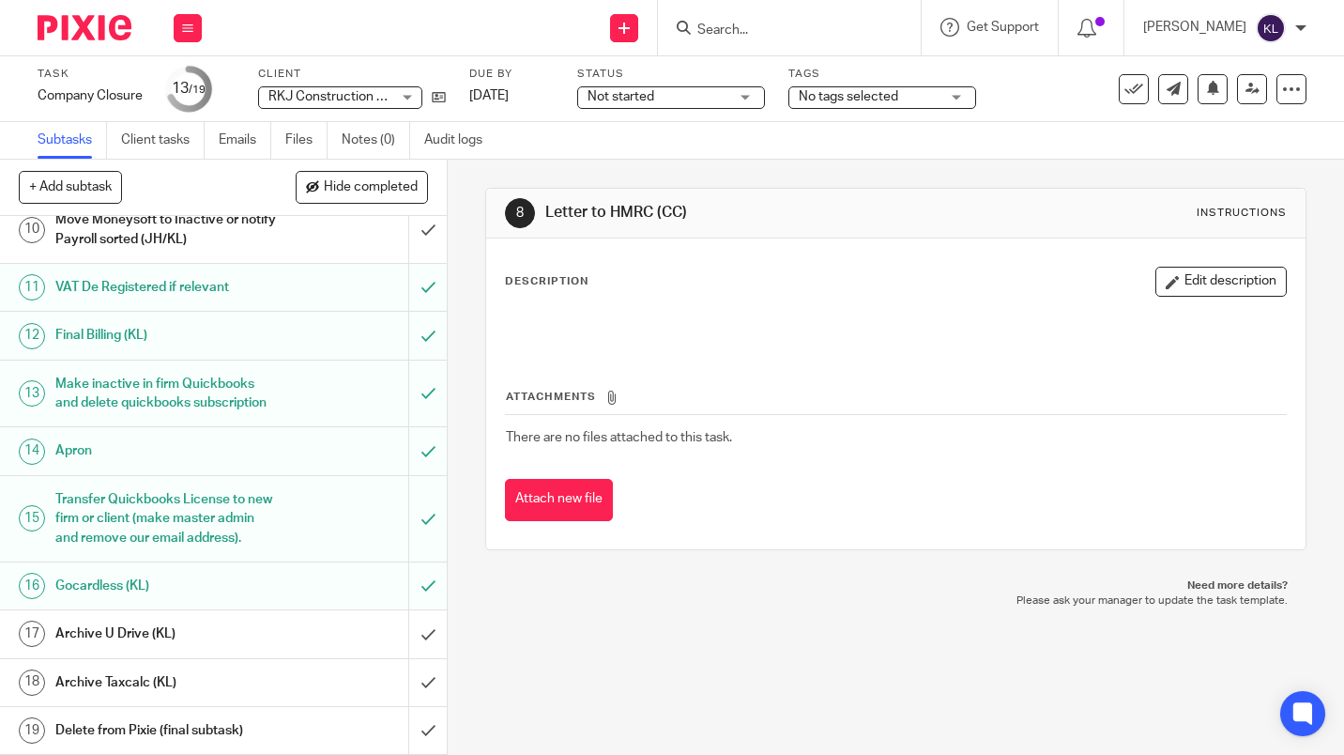
scroll to position [549, 0]
click at [420, 682] on input "submit" at bounding box center [223, 682] width 447 height 47
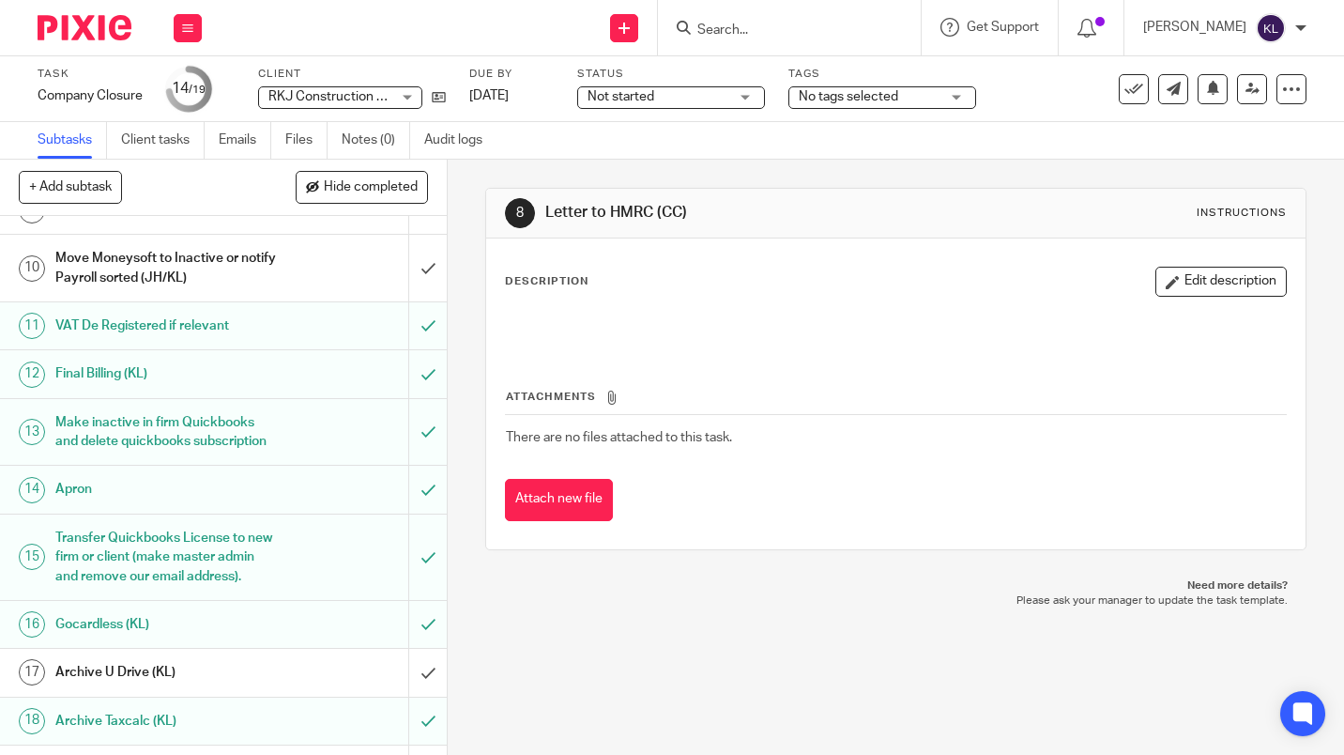
scroll to position [549, 0]
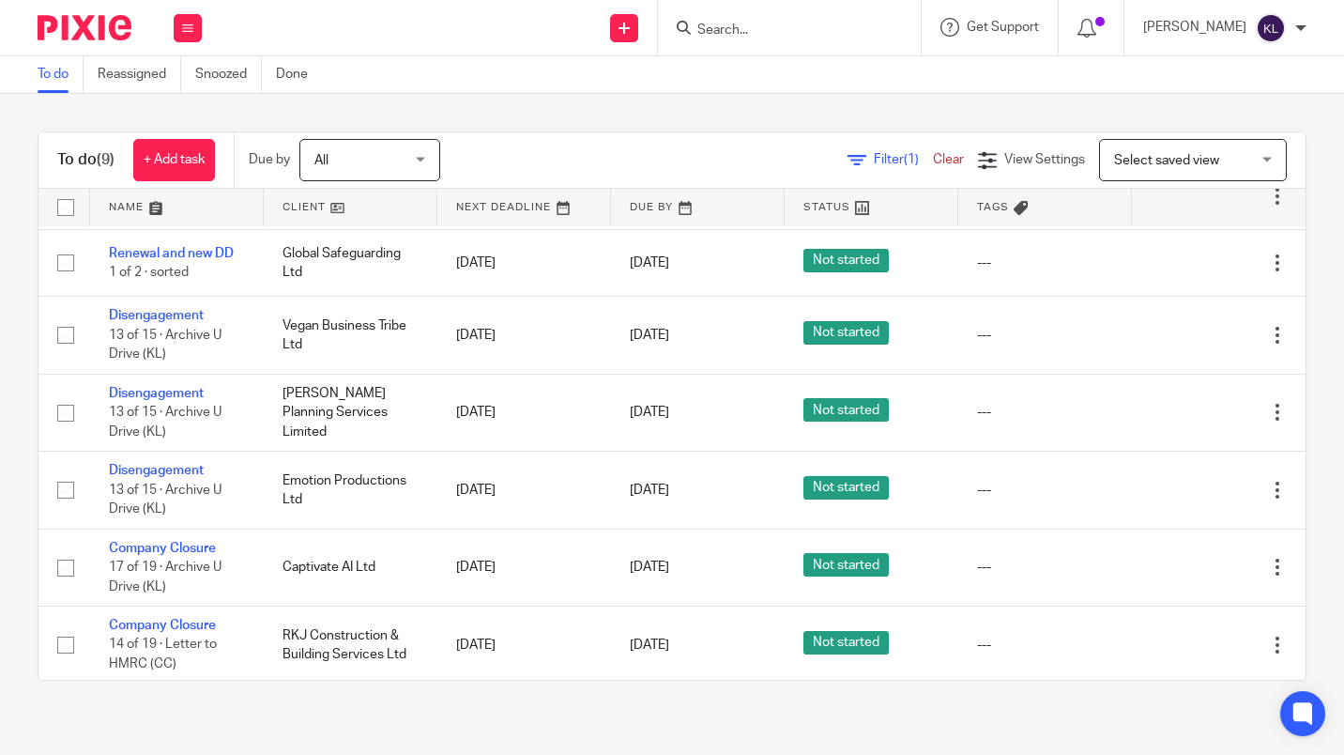
scroll to position [222, 0]
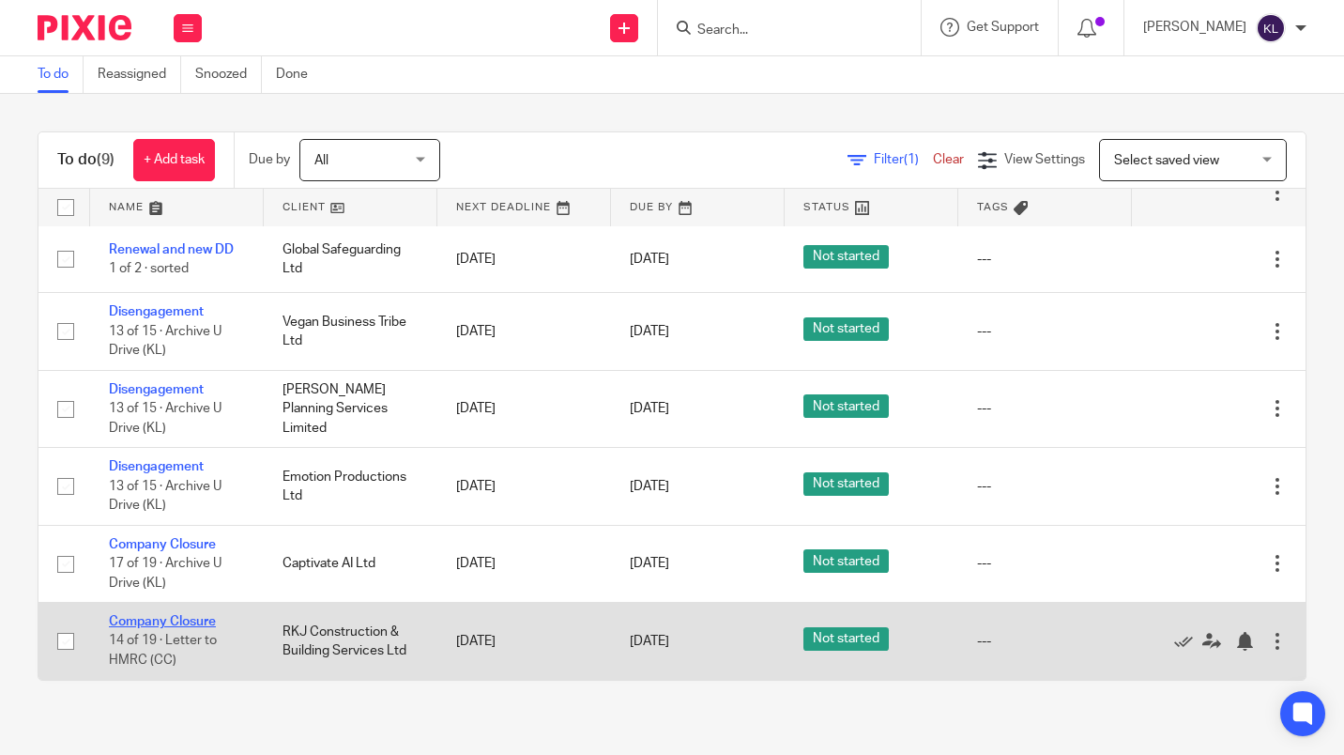
click at [203, 625] on link "Company Closure" at bounding box center [162, 621] width 107 height 13
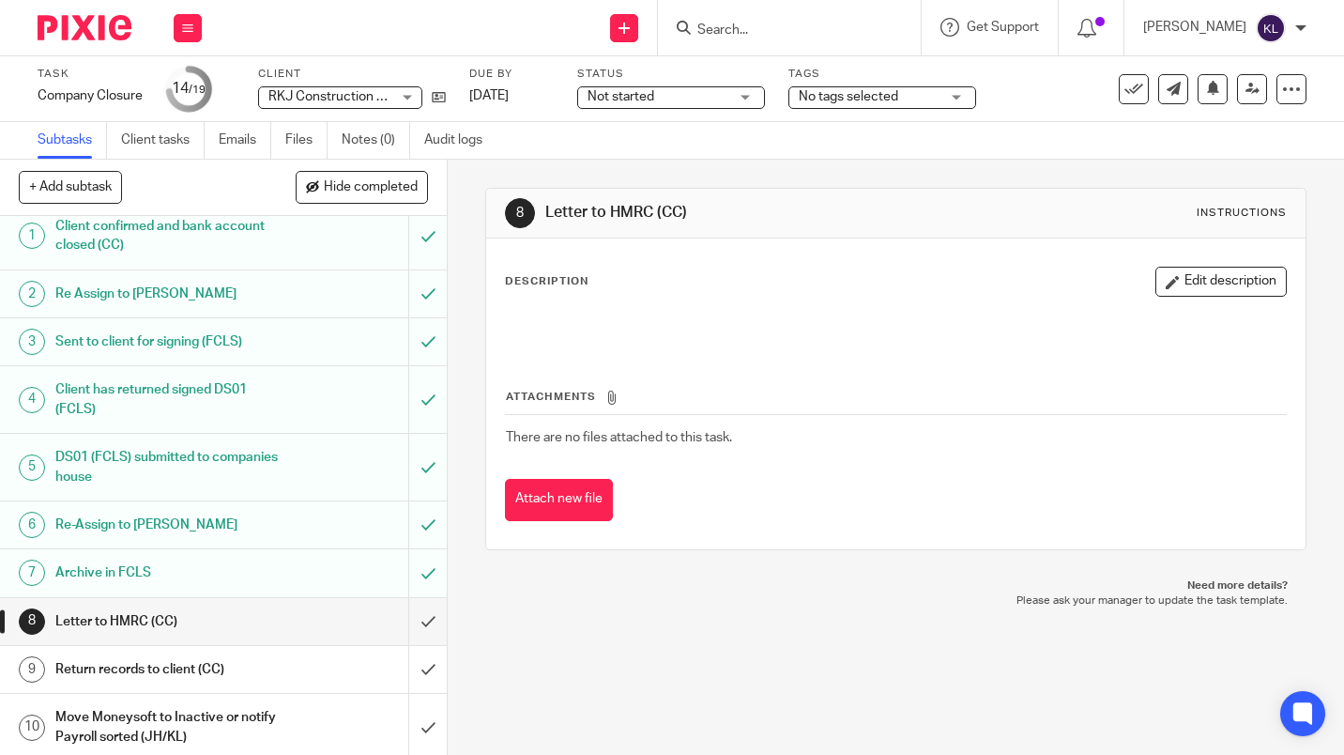
scroll to position [8, 0]
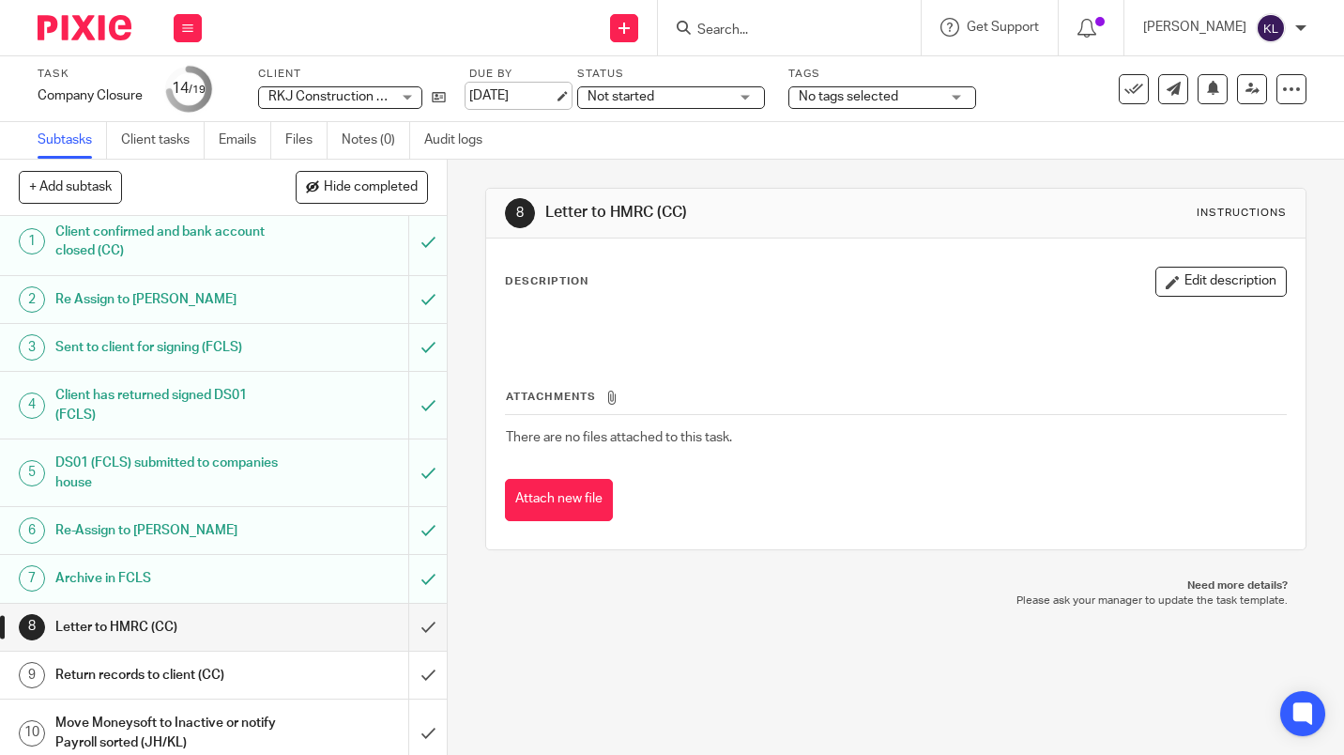
click at [522, 93] on link "15 Oct 2025" at bounding box center [511, 96] width 84 height 20
click at [1242, 100] on link at bounding box center [1252, 89] width 30 height 30
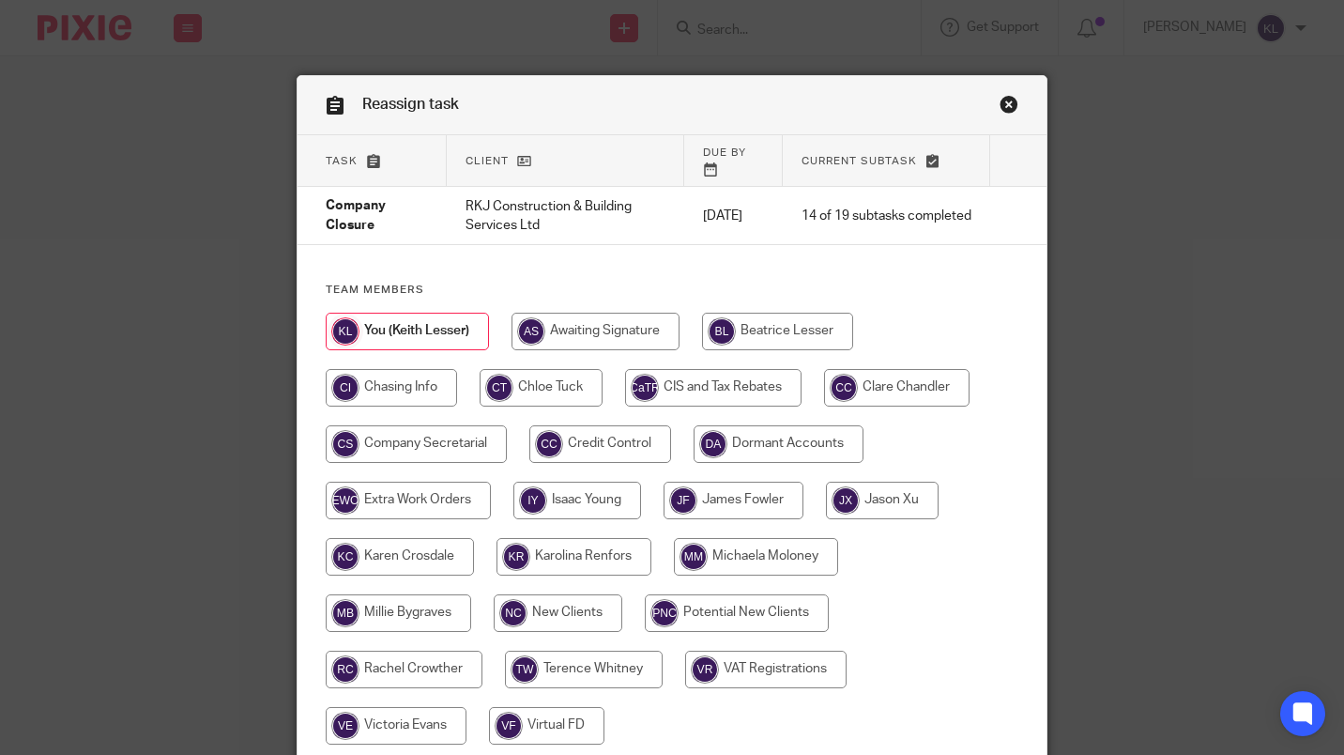
click at [895, 378] on input "radio" at bounding box center [897, 388] width 146 height 38
radio input "true"
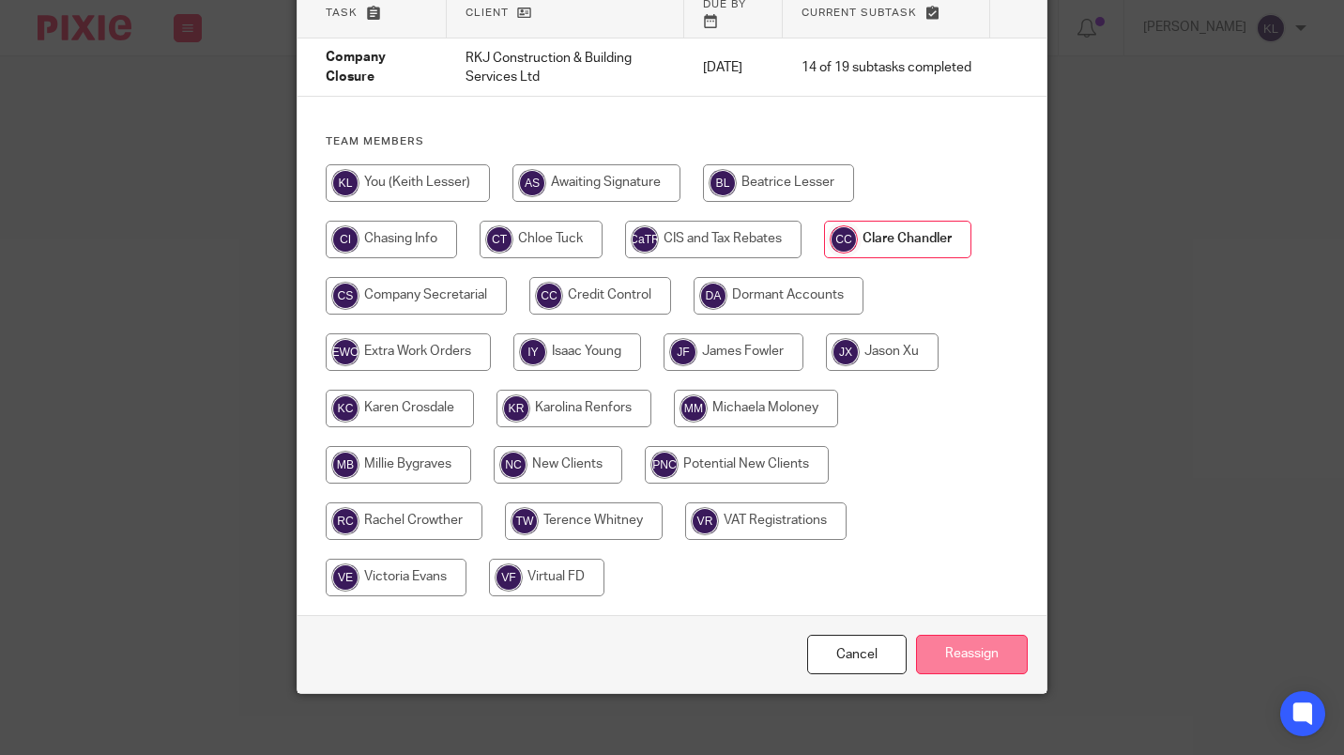
click at [982, 650] on input "Reassign" at bounding box center [972, 655] width 112 height 40
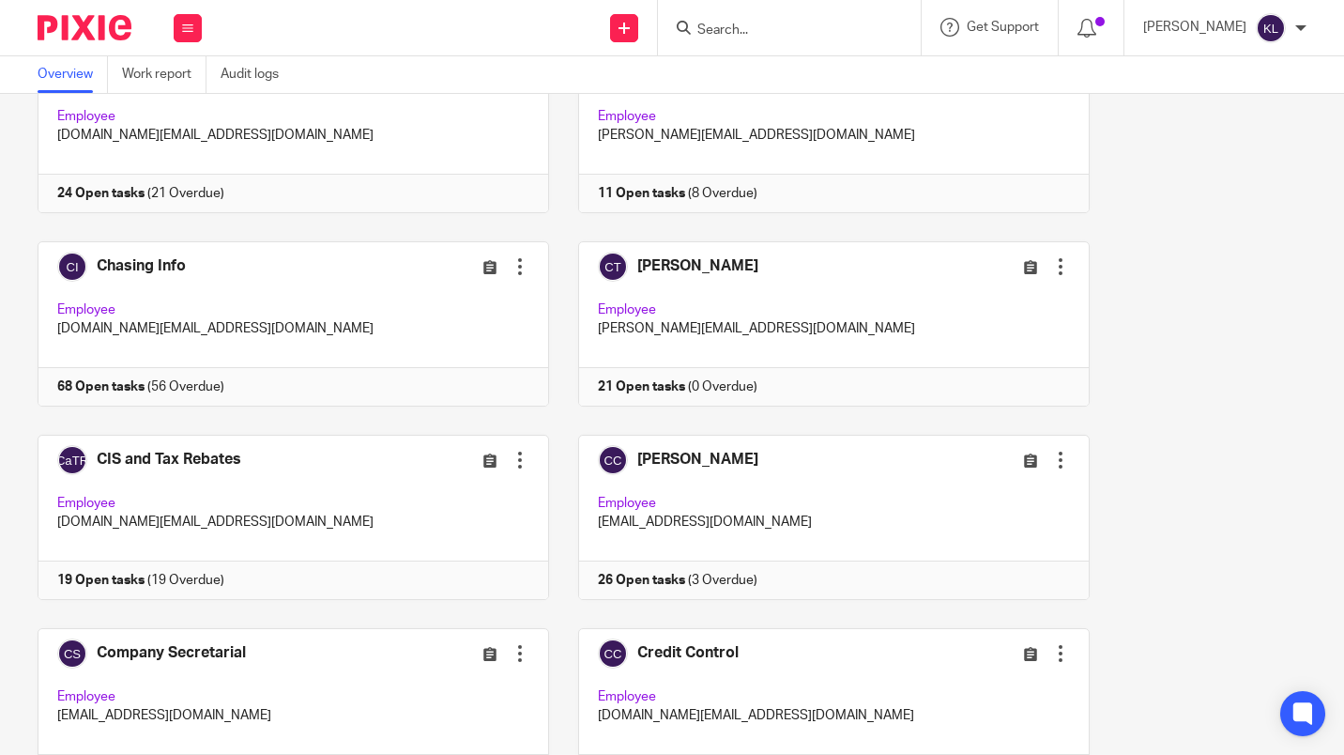
scroll to position [208, 0]
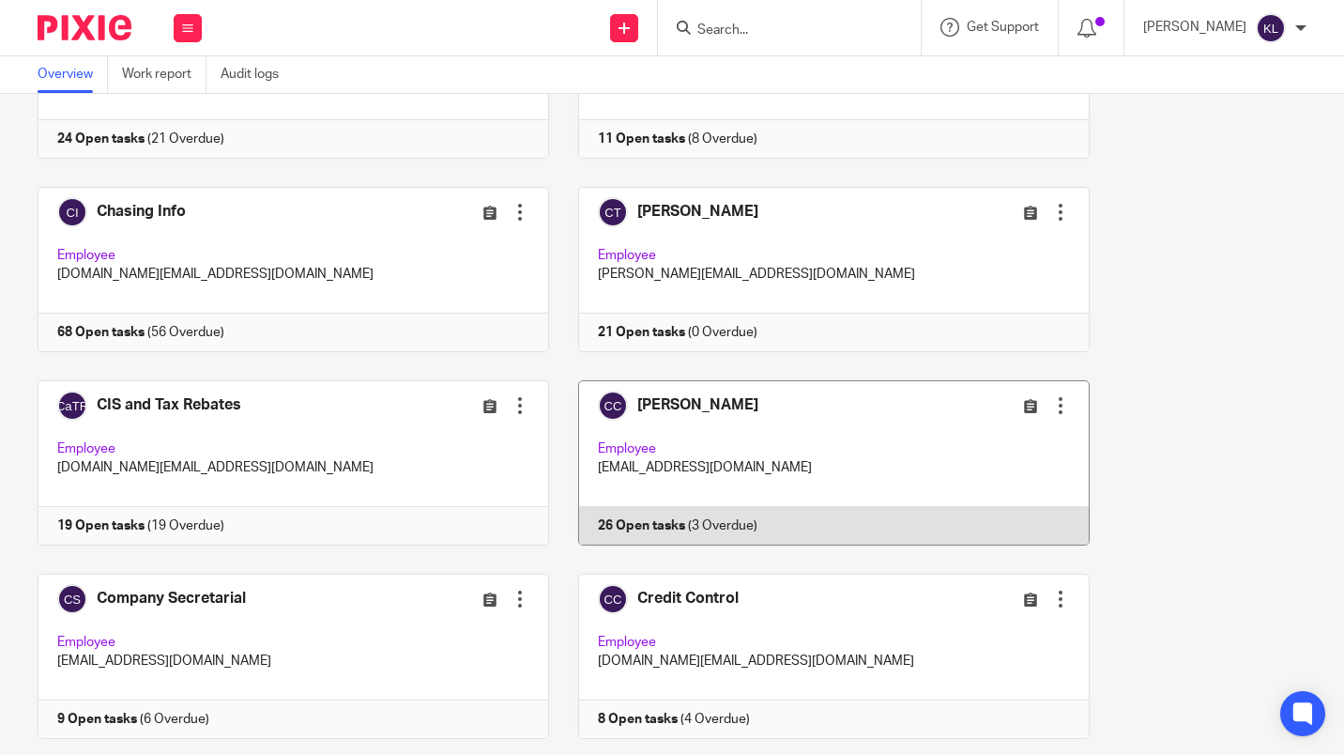
click at [742, 535] on link at bounding box center [819, 462] width 541 height 165
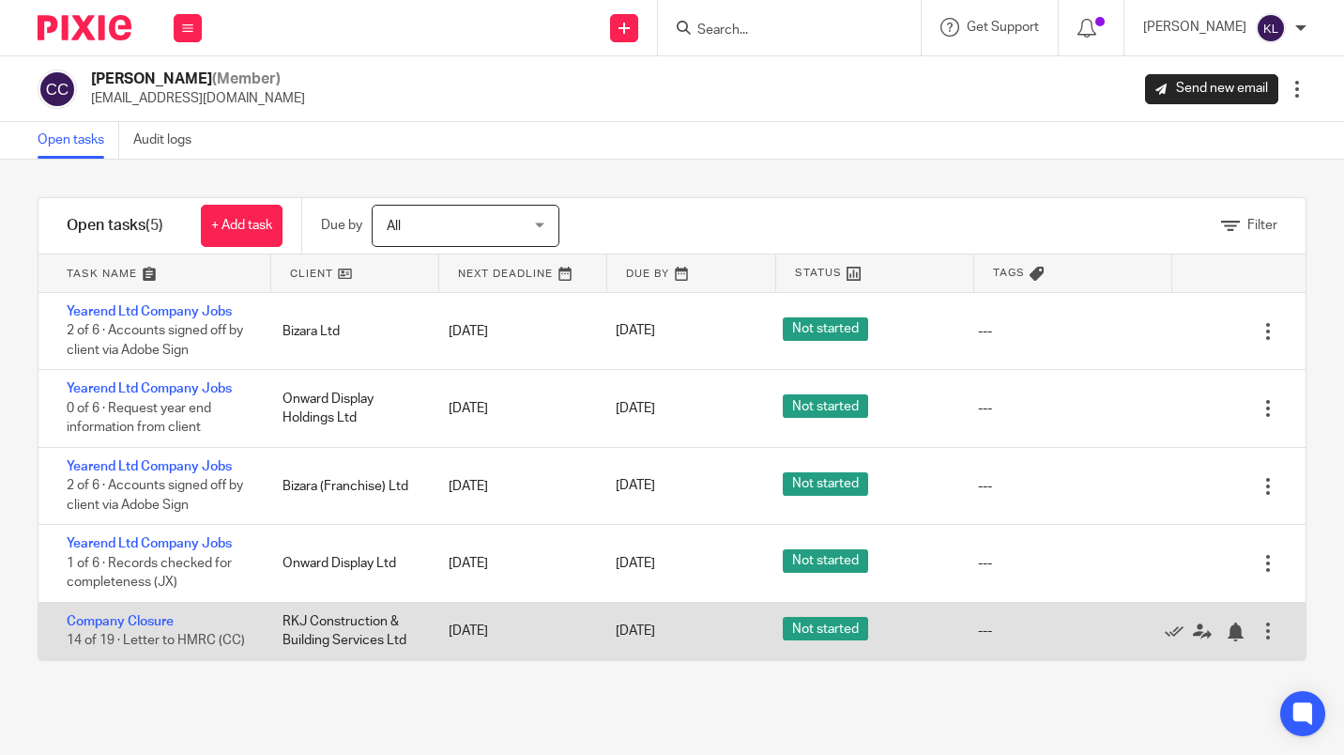
click at [1180, 648] on div "Edit task Delete" at bounding box center [1231, 631] width 150 height 57
click at [1226, 639] on div at bounding box center [1235, 631] width 19 height 19
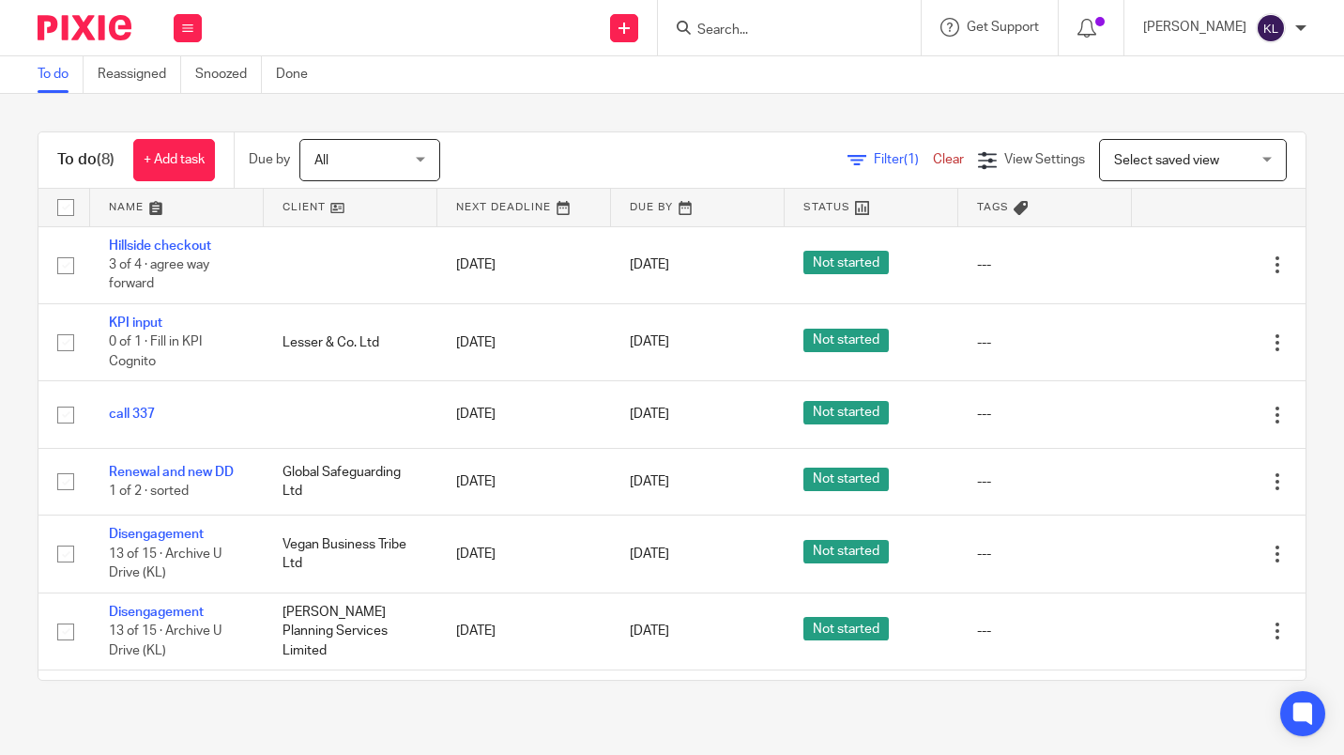
scroll to position [146, 0]
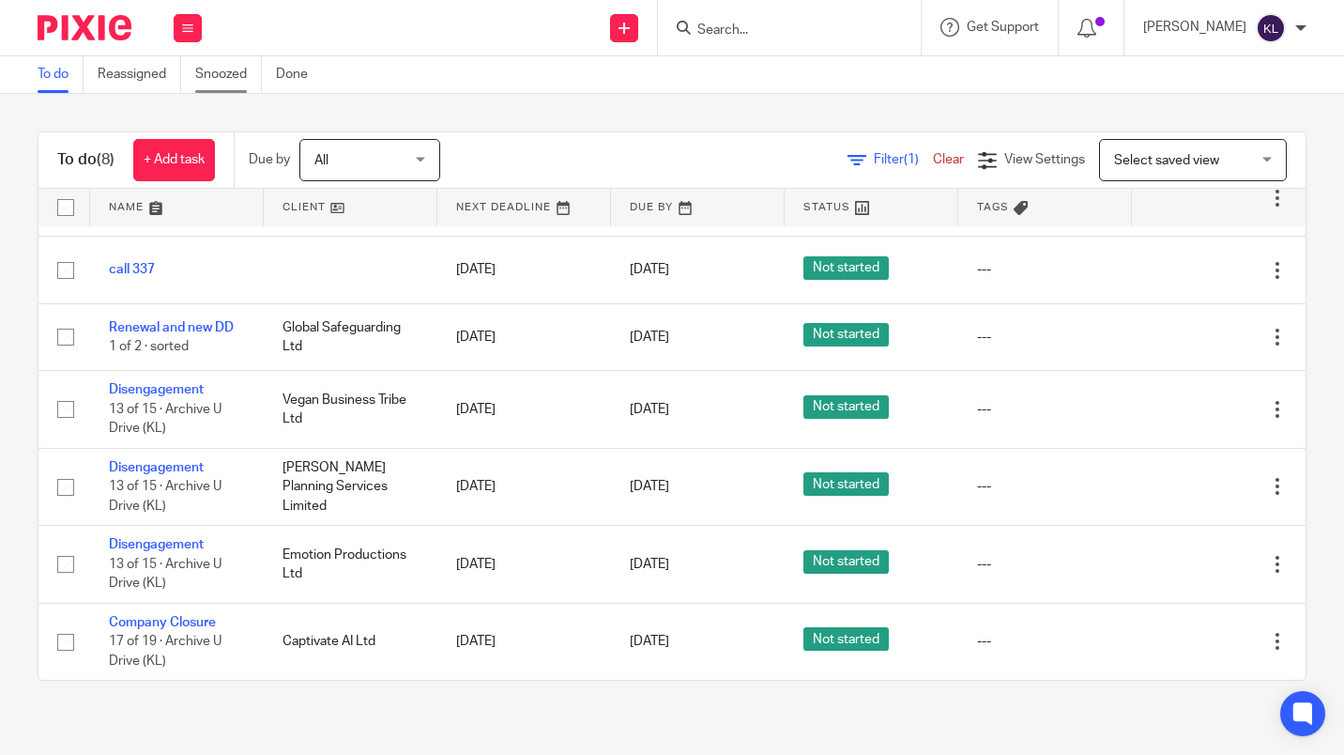
click at [228, 75] on link "Snoozed" at bounding box center [228, 74] width 67 height 37
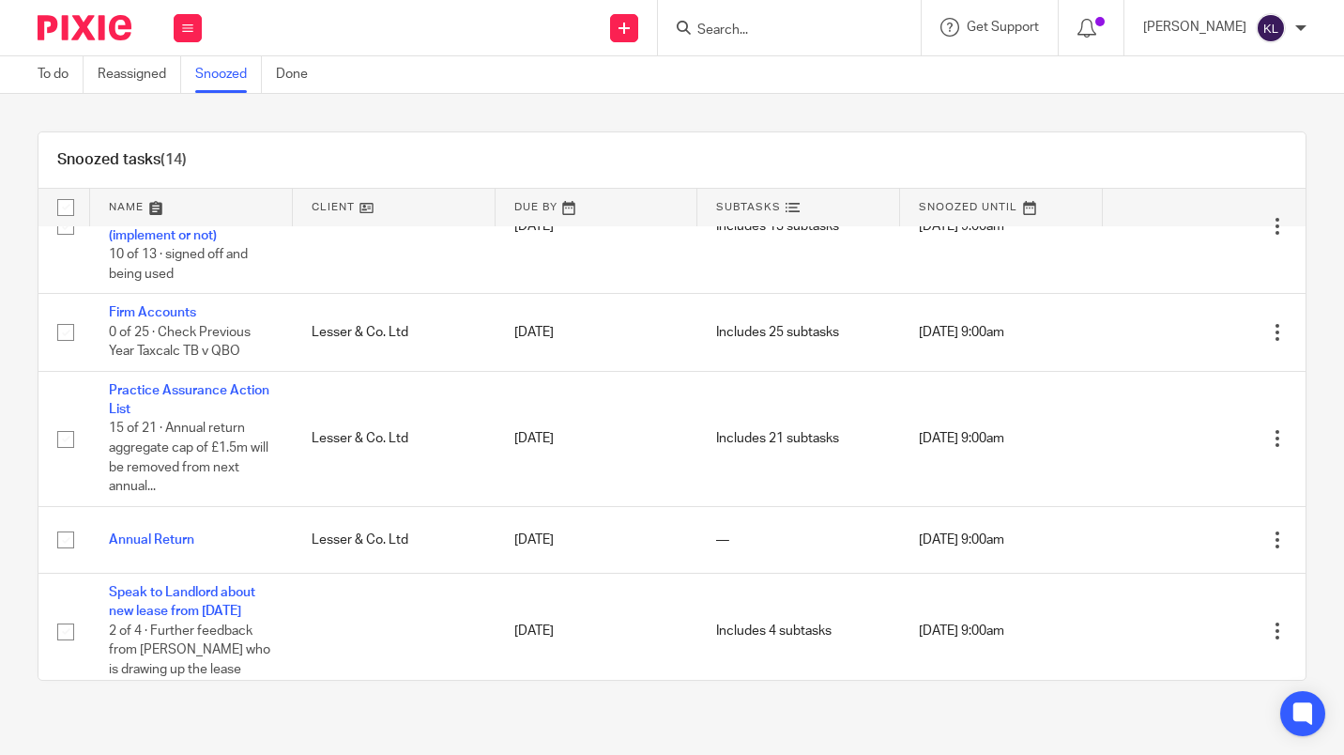
scroll to position [808, 0]
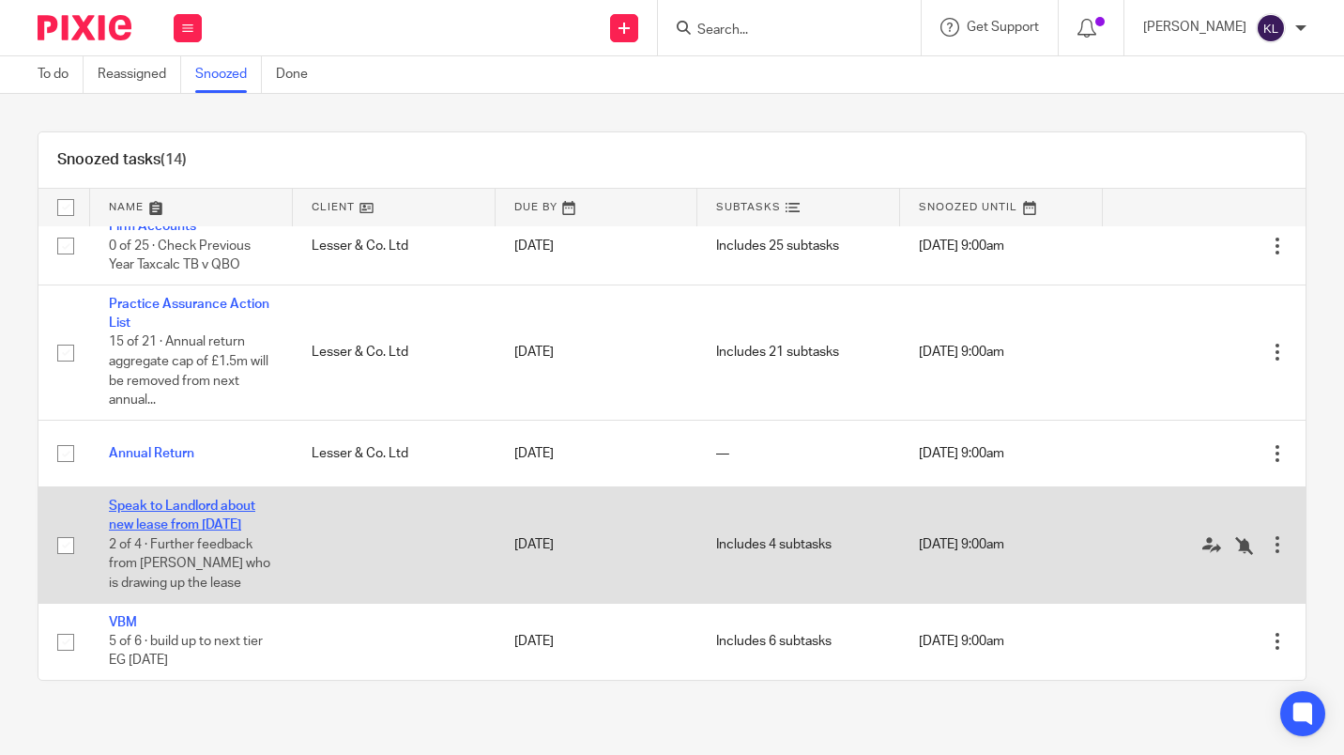
click at [179, 499] on link "Speak to Landlord about new lease from [DATE]" at bounding box center [182, 515] width 146 height 32
click at [162, 499] on link "Speak to Landlord about new lease from [DATE]" at bounding box center [182, 515] width 146 height 32
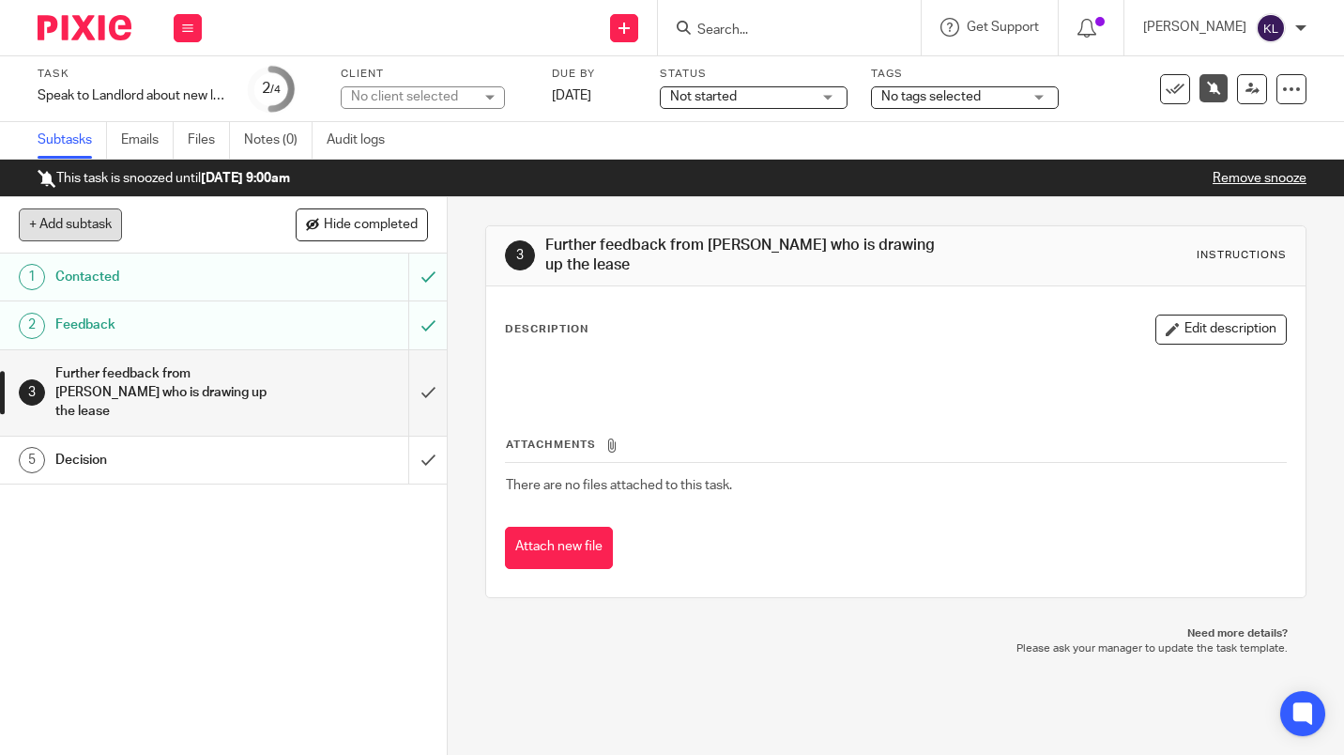
click at [81, 224] on button "+ Add subtask" at bounding box center [70, 224] width 103 height 32
type input "Asen to do plastering / tidy up"
click at [397, 237] on p "+ Add" at bounding box center [401, 225] width 54 height 32
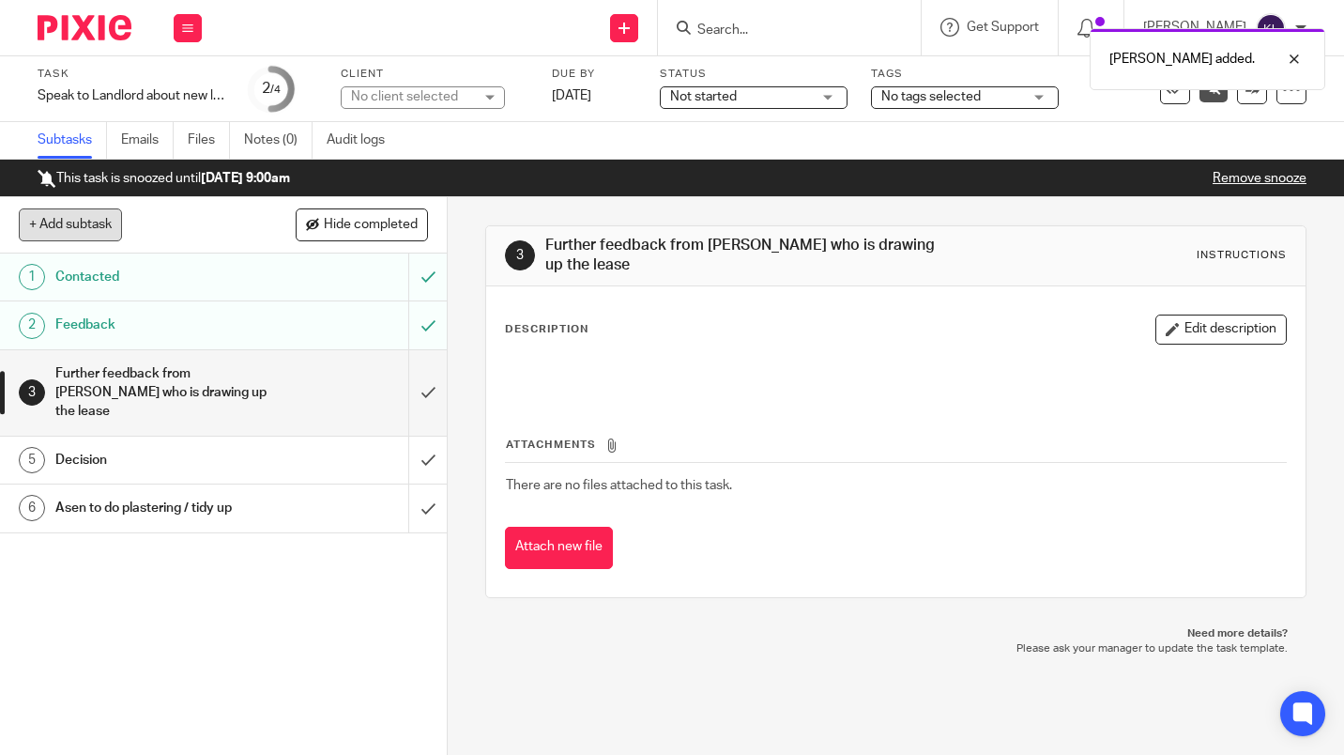
click at [70, 224] on button "+ Add subtask" at bounding box center [70, 224] width 103 height 32
type input "[PERSON_NAME] visit"
click at [411, 224] on p "+ Add" at bounding box center [401, 225] width 54 height 32
click at [1283, 101] on div at bounding box center [1292, 89] width 30 height 30
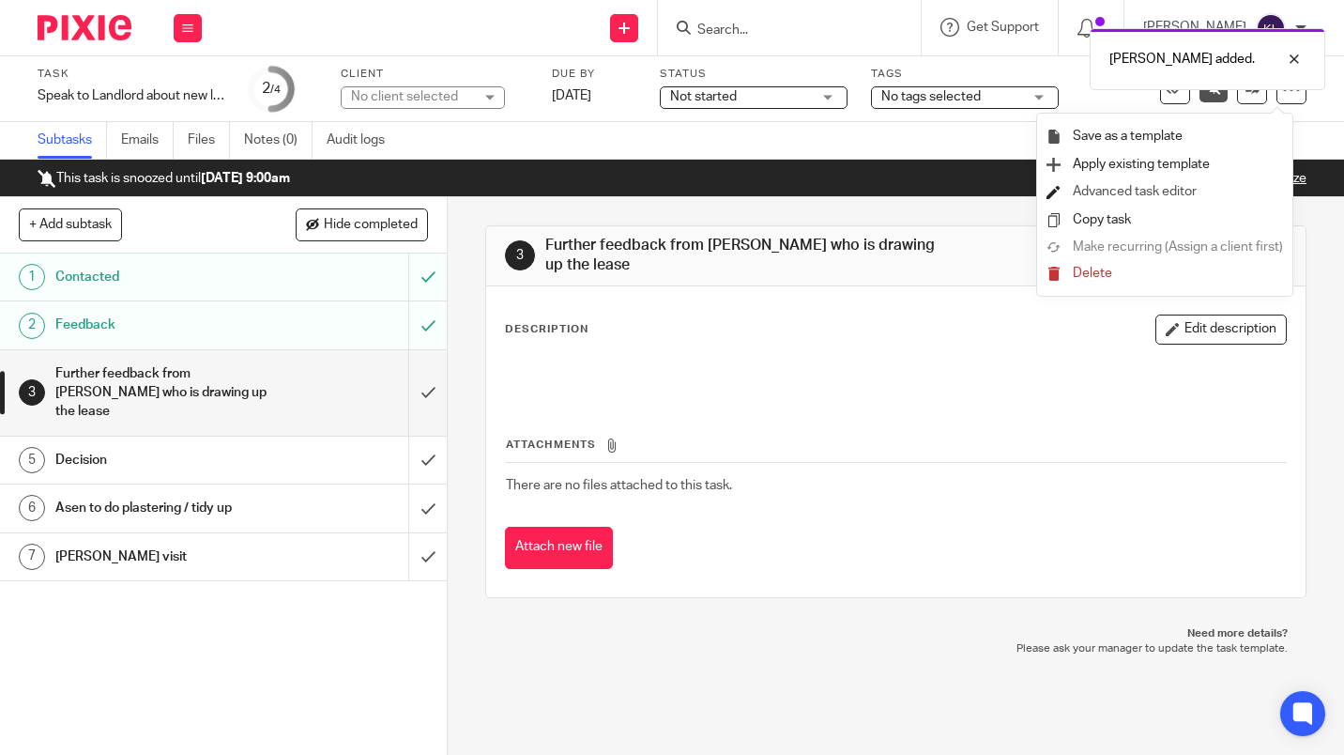
click at [1177, 195] on link "Advanced task editor" at bounding box center [1135, 191] width 124 height 13
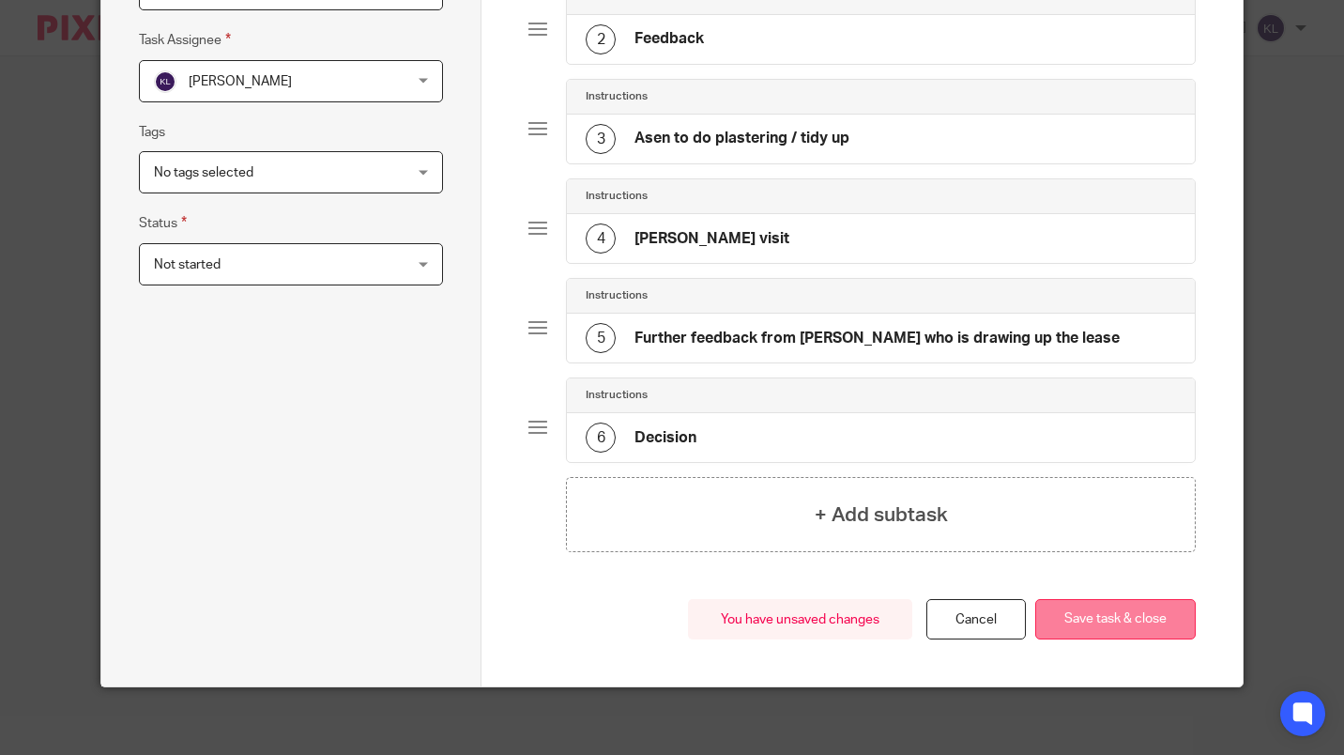
click at [1093, 621] on button "Save task & close" at bounding box center [1115, 619] width 161 height 40
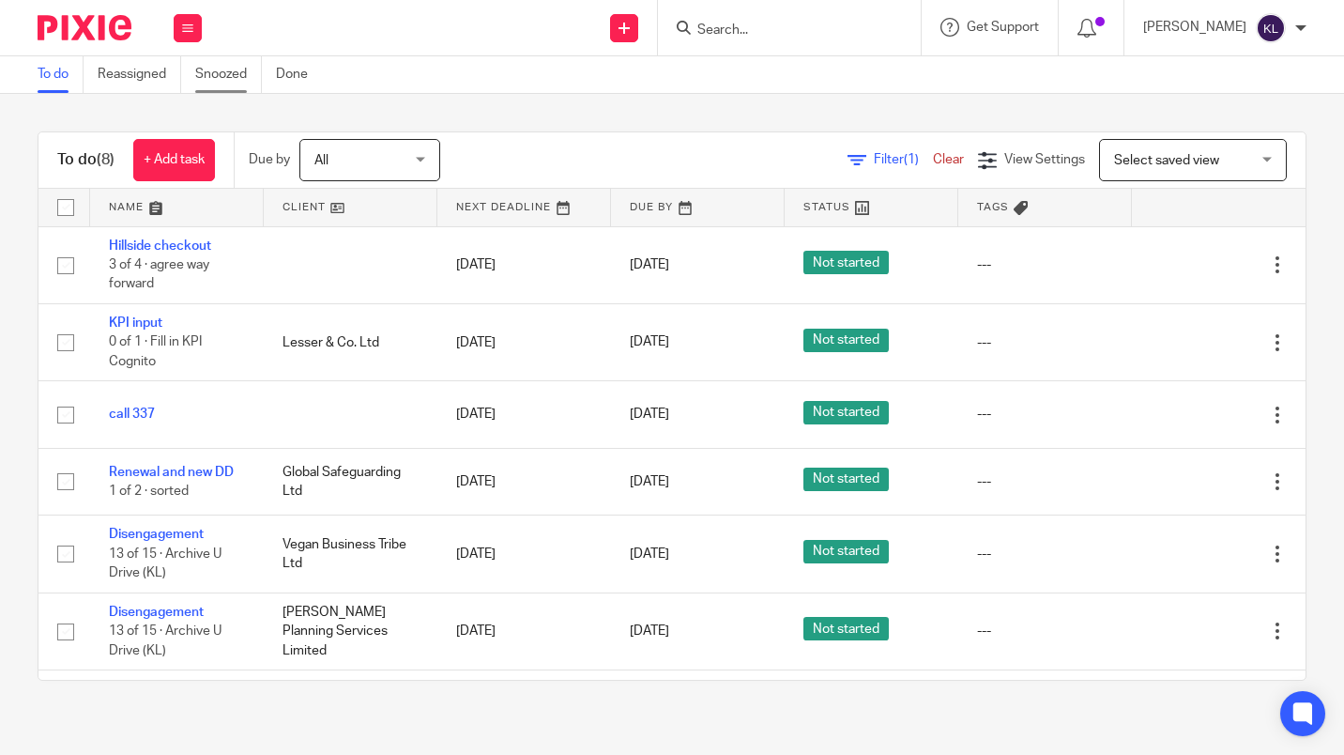
click at [211, 73] on link "Snoozed" at bounding box center [228, 74] width 67 height 37
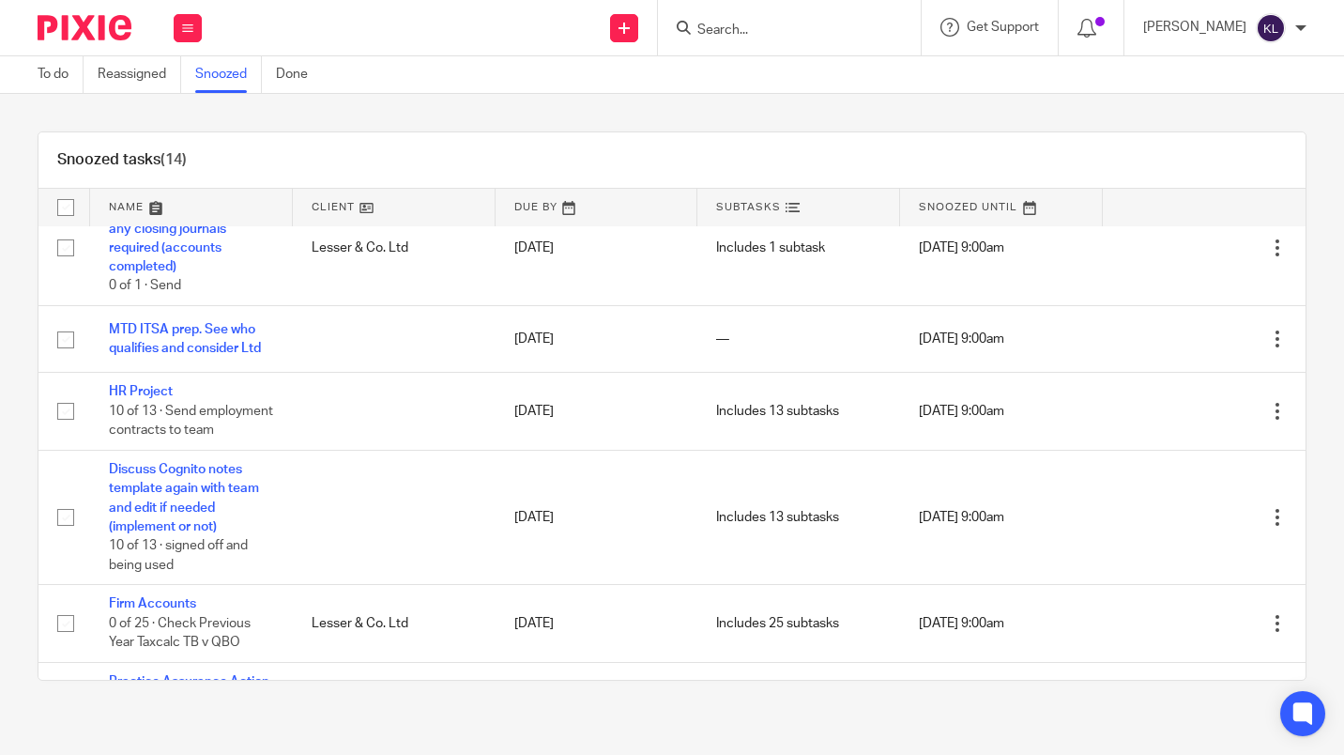
scroll to position [410, 0]
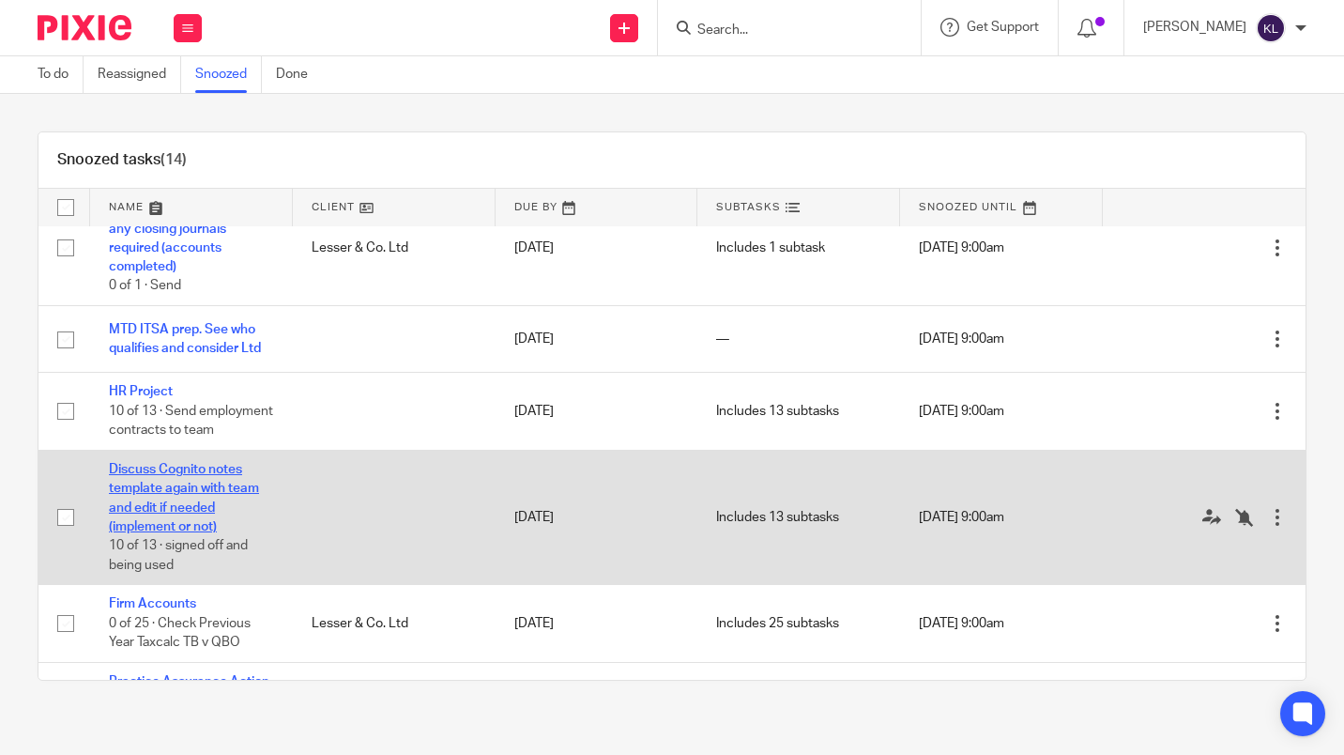
click at [167, 525] on link "Discuss Cognito notes template again with team and edit if needed (implement or…" at bounding box center [184, 498] width 150 height 70
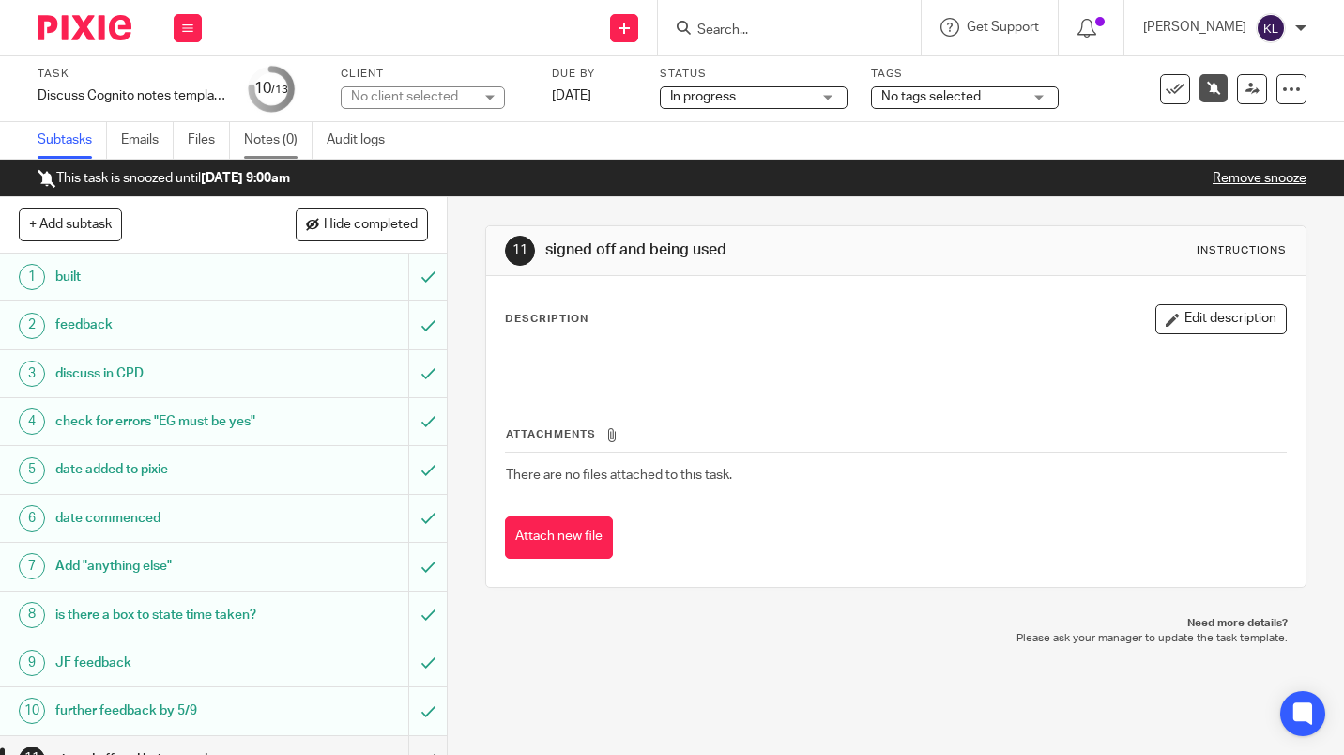
click at [266, 140] on link "Notes (0)" at bounding box center [278, 140] width 69 height 37
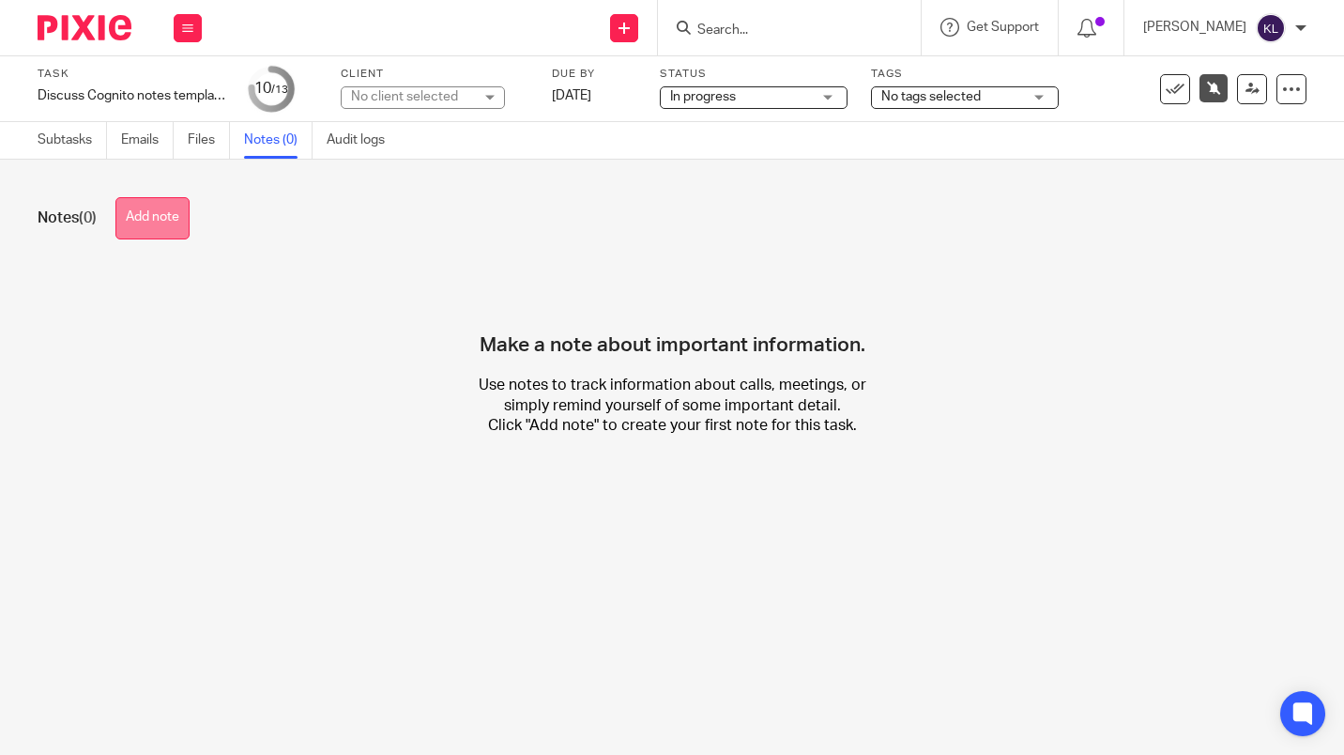
click at [161, 234] on button "Add note" at bounding box center [152, 218] width 74 height 42
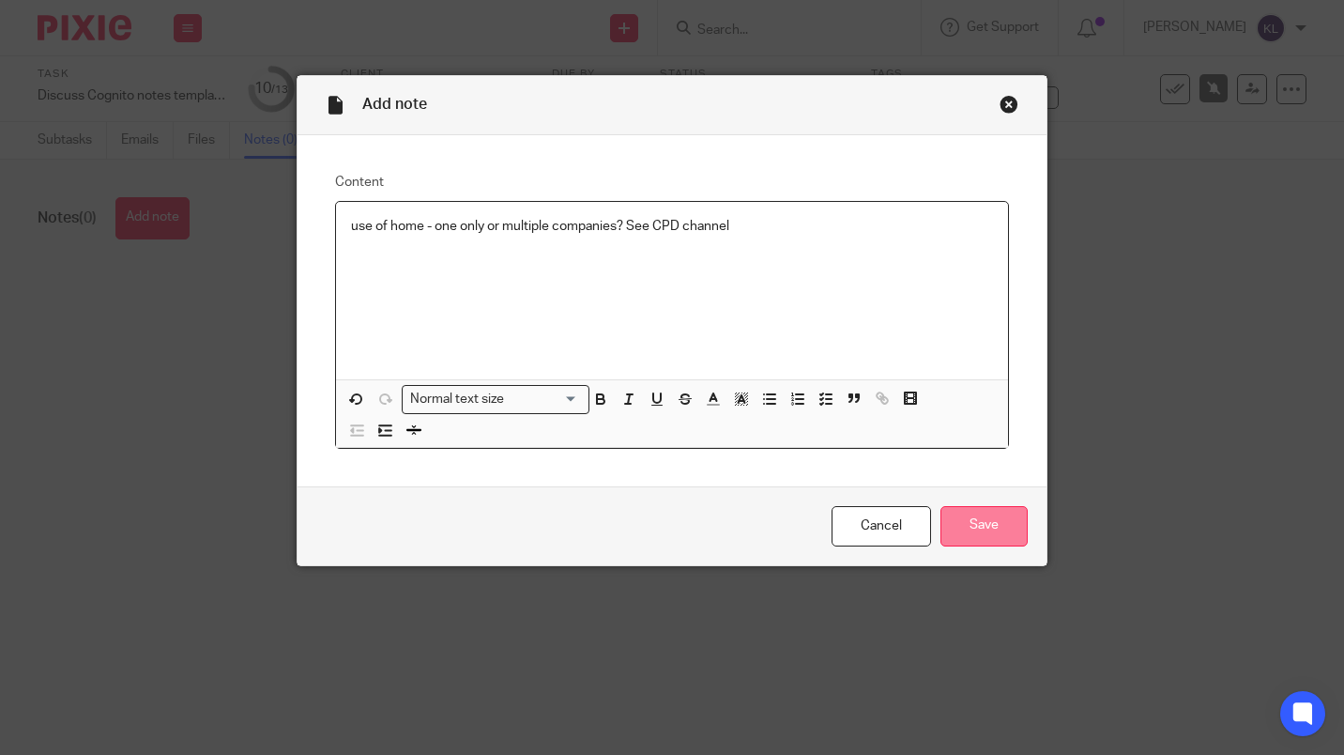
click at [982, 539] on input "Save" at bounding box center [984, 526] width 87 height 40
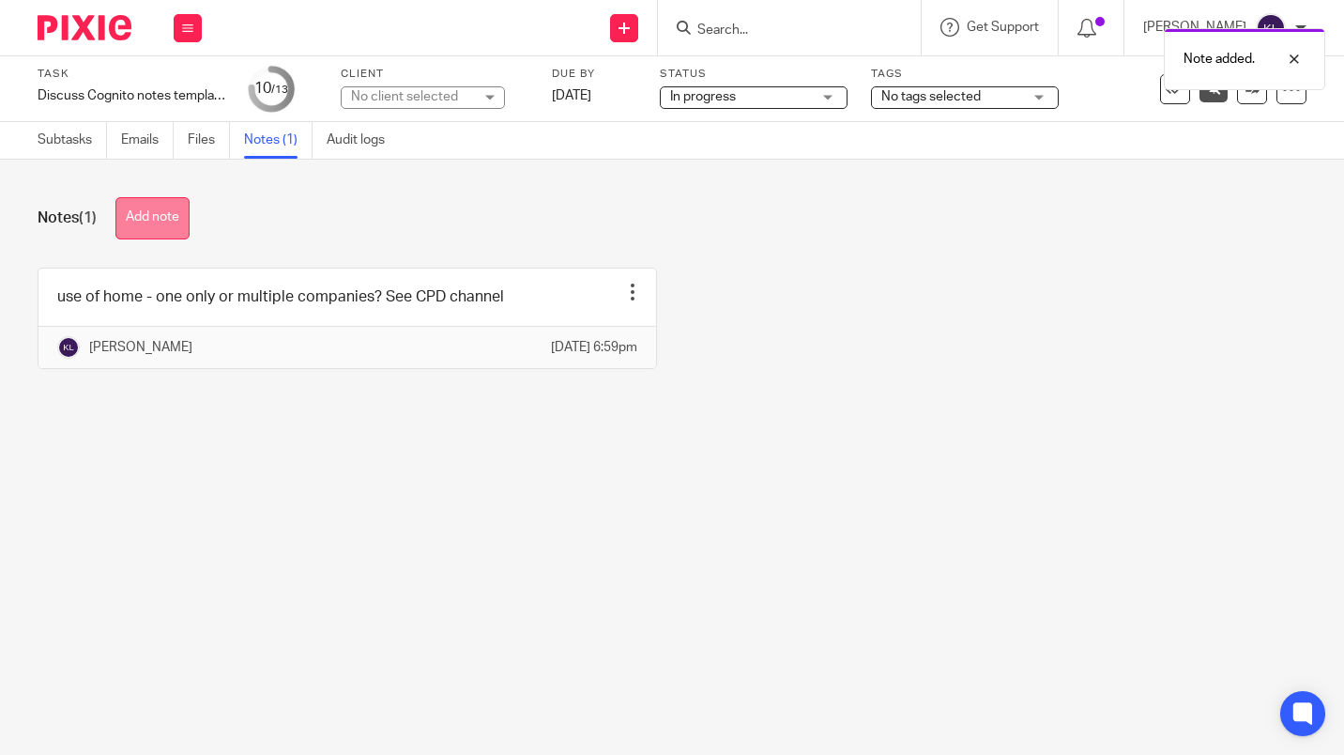
click at [152, 232] on button "Add note" at bounding box center [152, 218] width 74 height 42
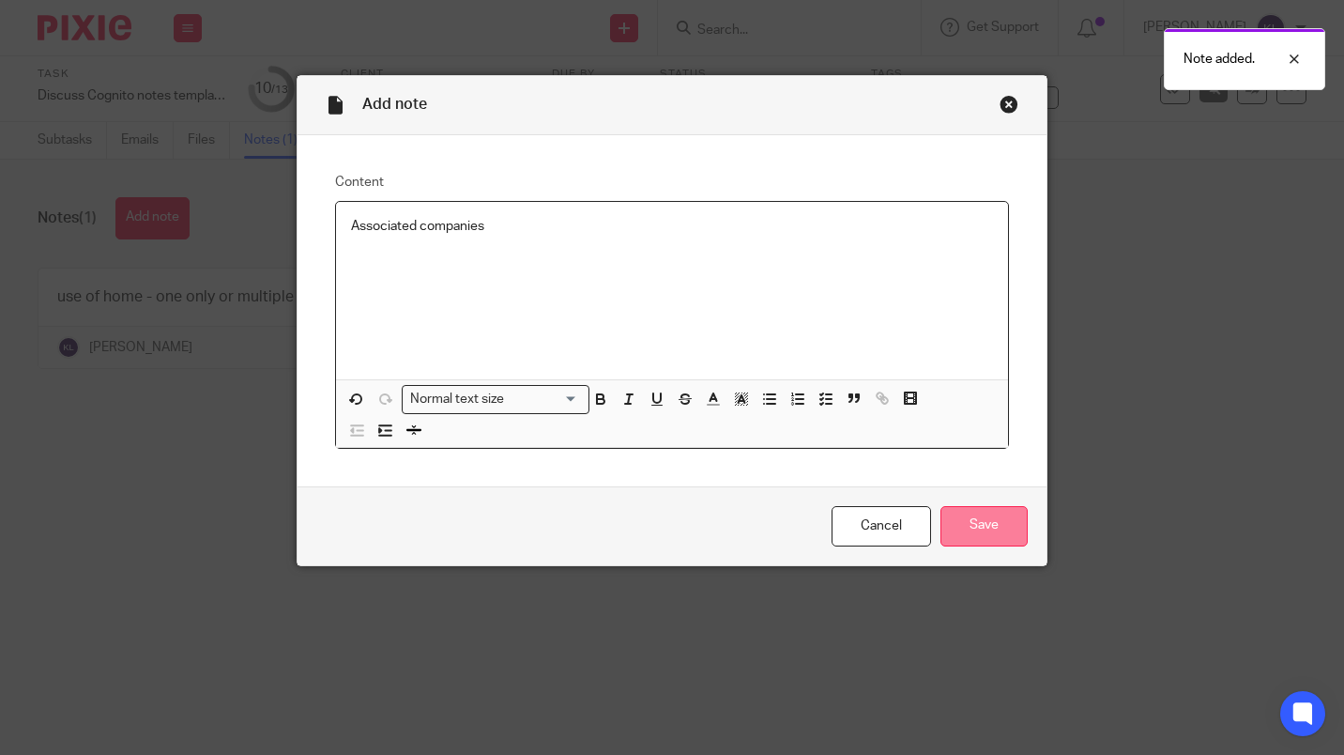
click at [986, 536] on input "Save" at bounding box center [984, 526] width 87 height 40
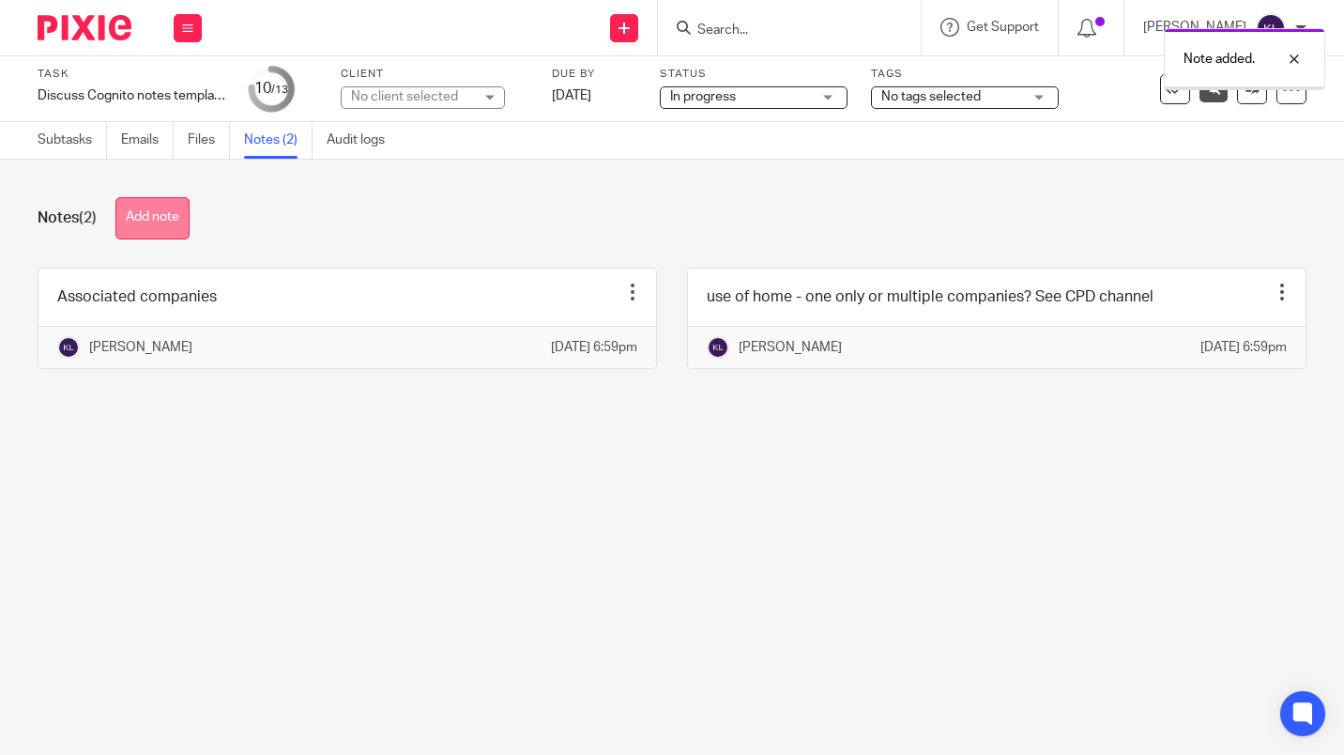
click at [146, 222] on button "Add note" at bounding box center [152, 218] width 74 height 42
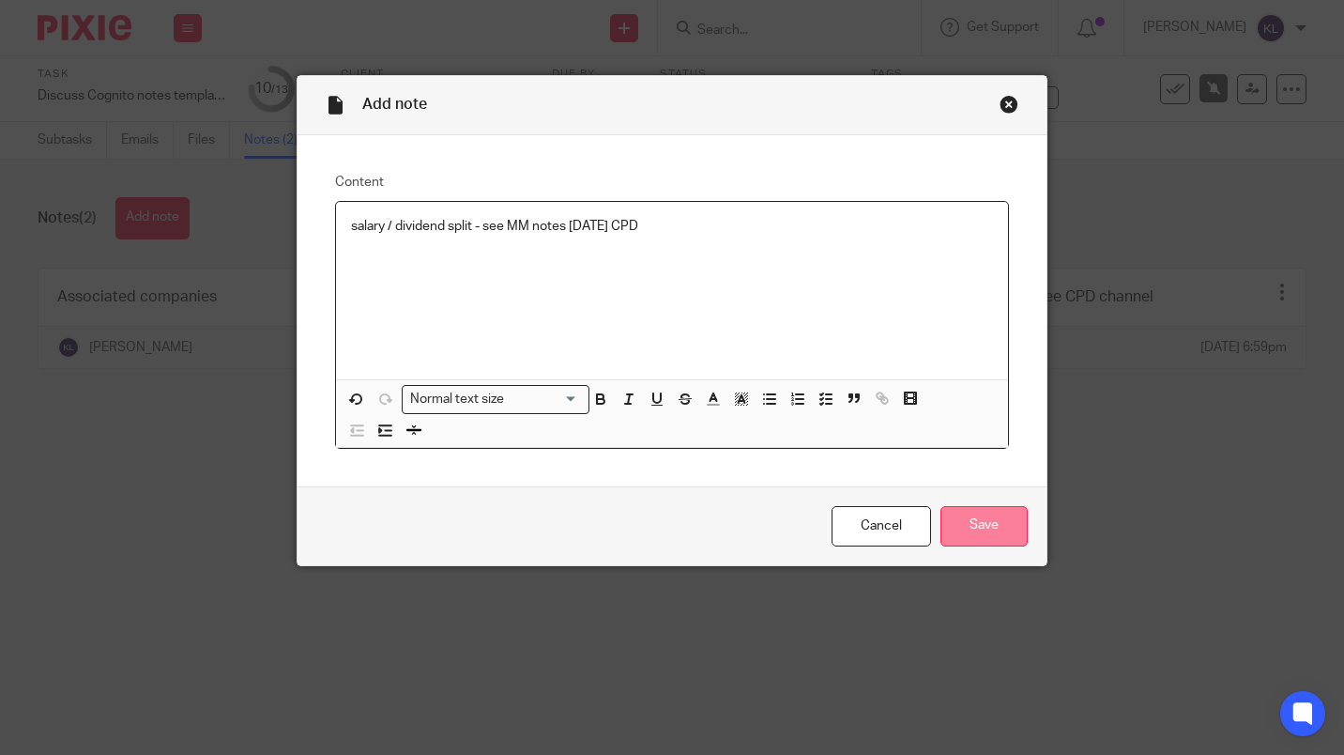
click at [981, 526] on input "Save" at bounding box center [984, 526] width 87 height 40
